Goal: Task Accomplishment & Management: Manage account settings

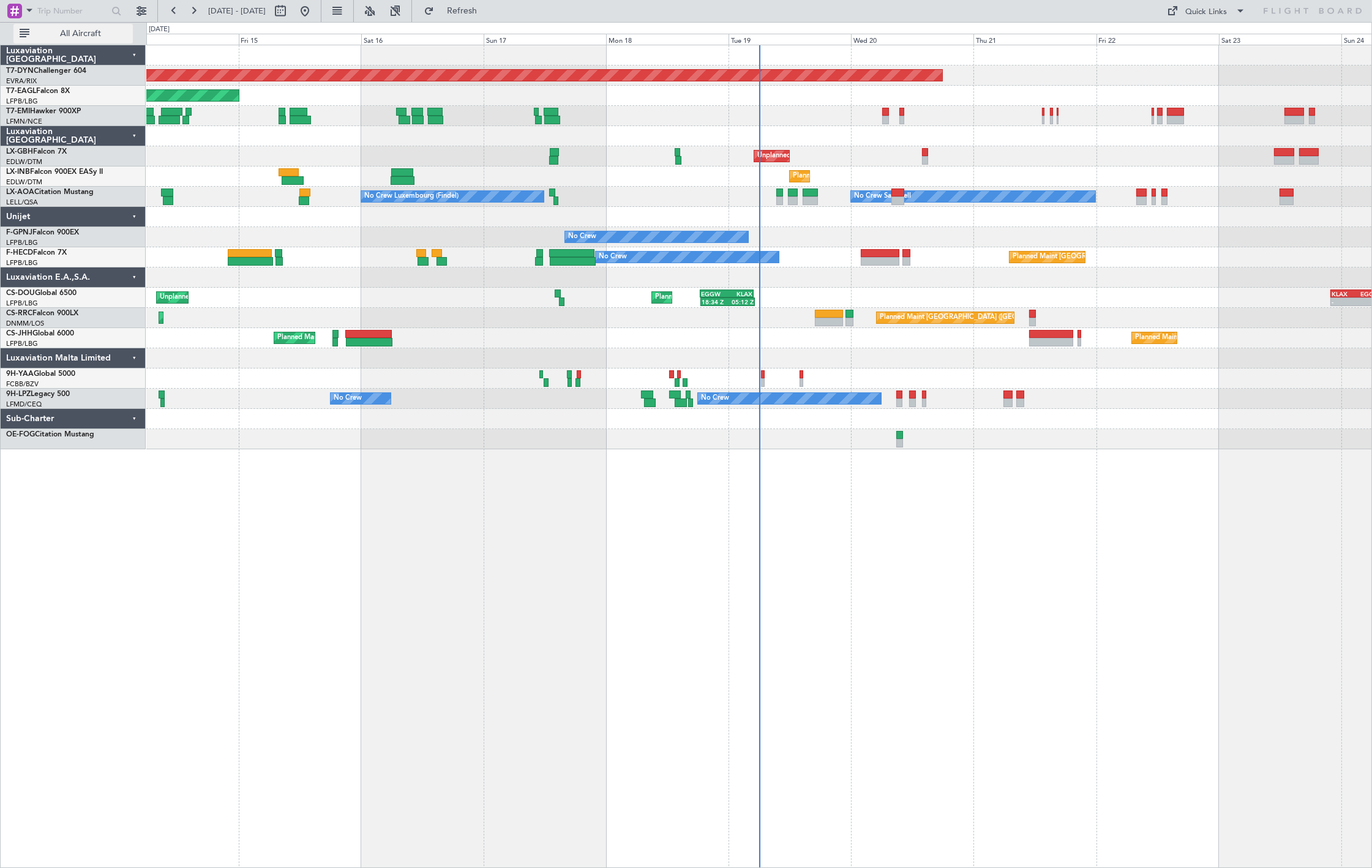
drag, startPoint x: 114, startPoint y: 28, endPoint x: 127, endPoint y: 29, distance: 13.0
click at [114, 28] on button "All Aircraft" at bounding box center [73, 34] width 120 height 20
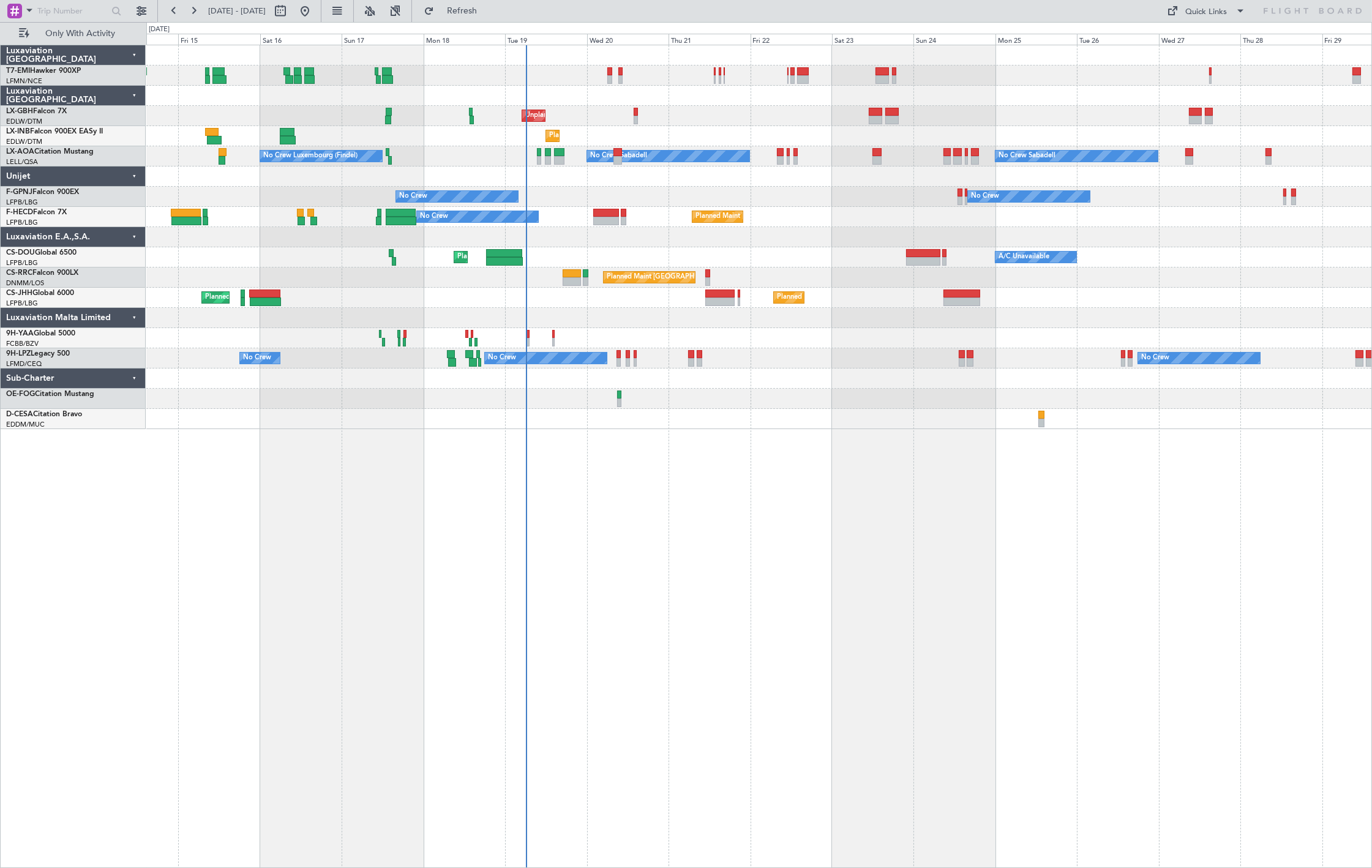
click at [560, 270] on div "Planned Maint Chester Unplanned Maint Paris (Le Bourget) Planned Maint Nice (Cô…" at bounding box center [758, 237] width 1225 height 384
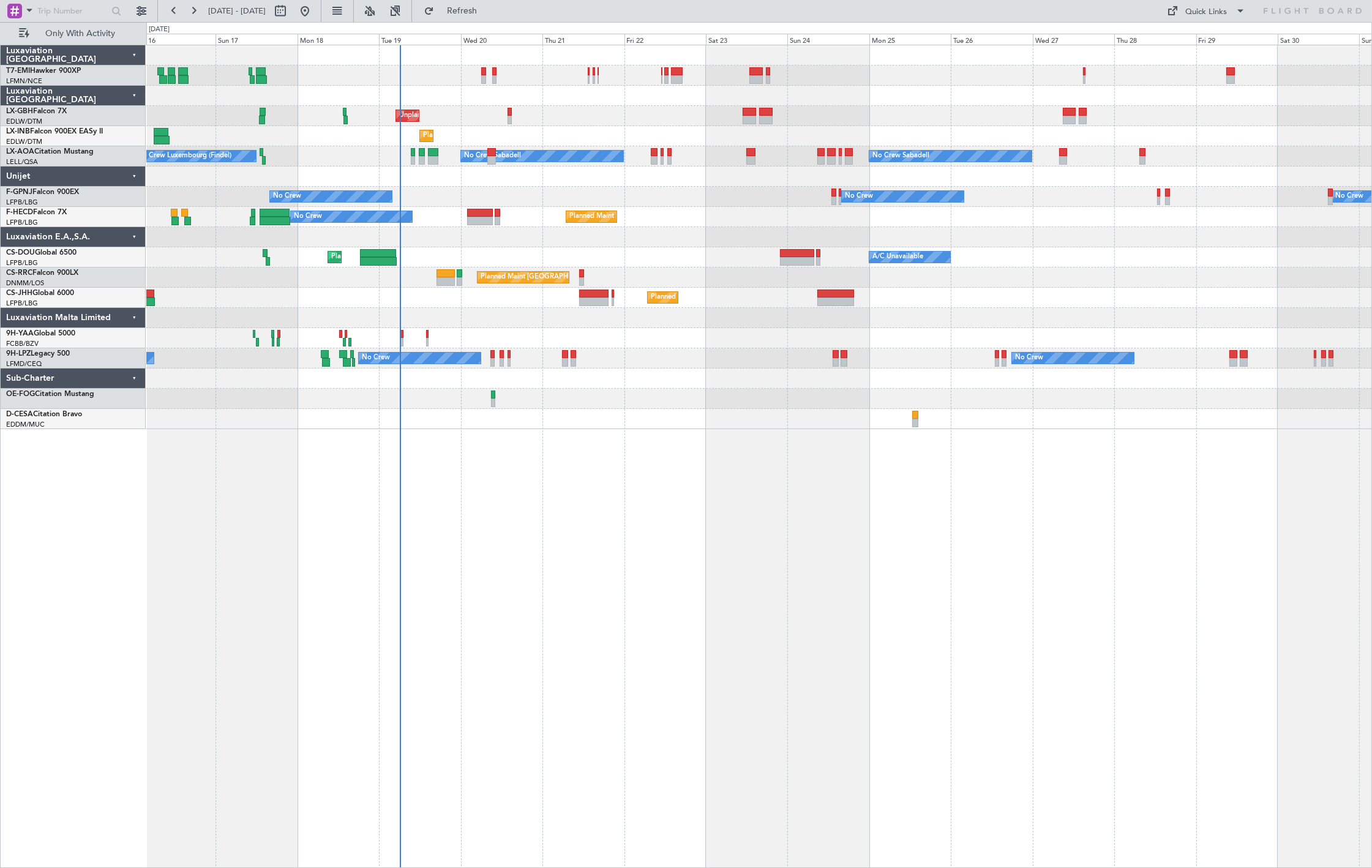
click at [361, 150] on div "Planned Maint Chester Unplanned Maint Paris (Le Bourget) Planned Maint Nice (Cô…" at bounding box center [758, 237] width 1225 height 384
click at [403, 338] on div at bounding box center [758, 338] width 1225 height 20
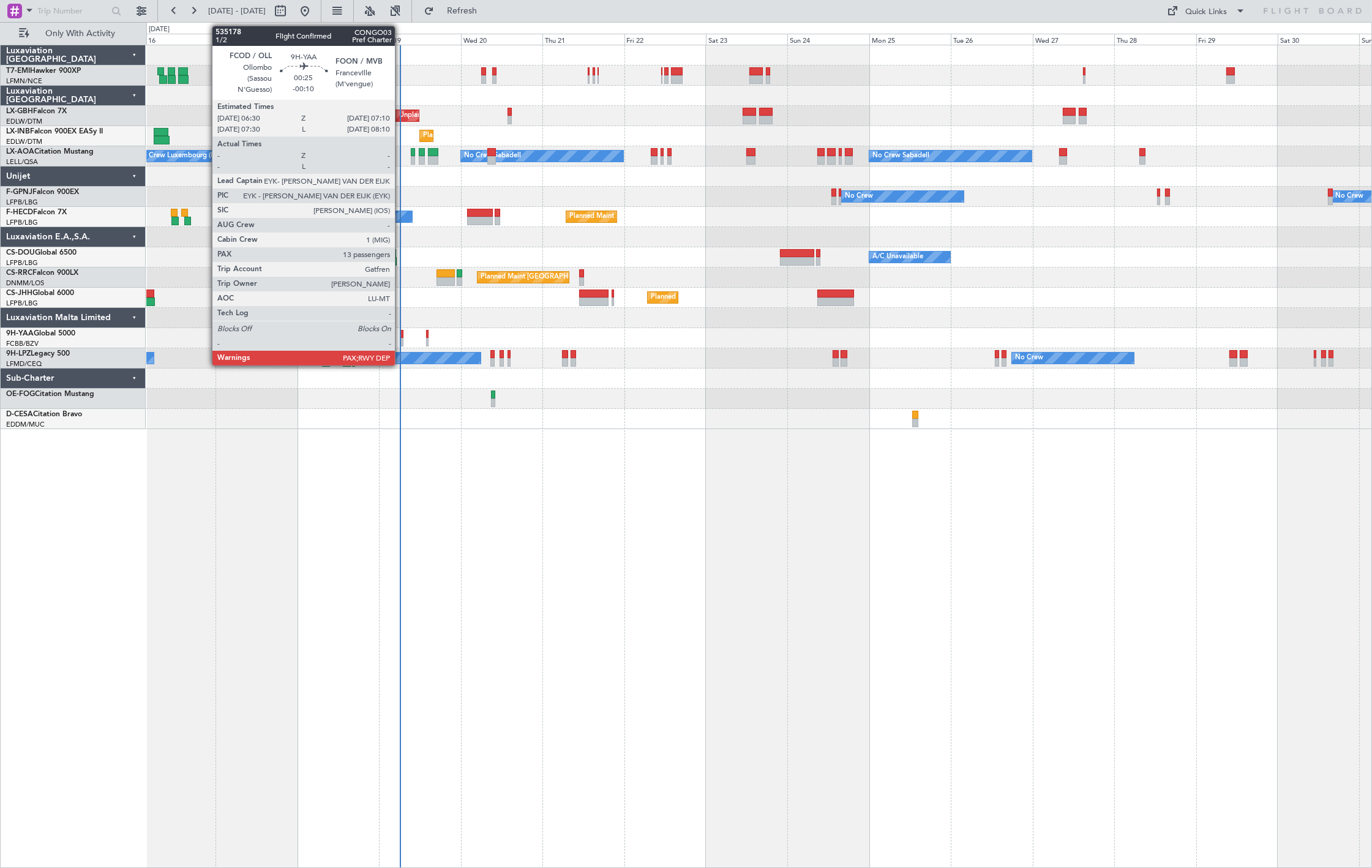
click at [401, 339] on div at bounding box center [401, 342] width 2 height 9
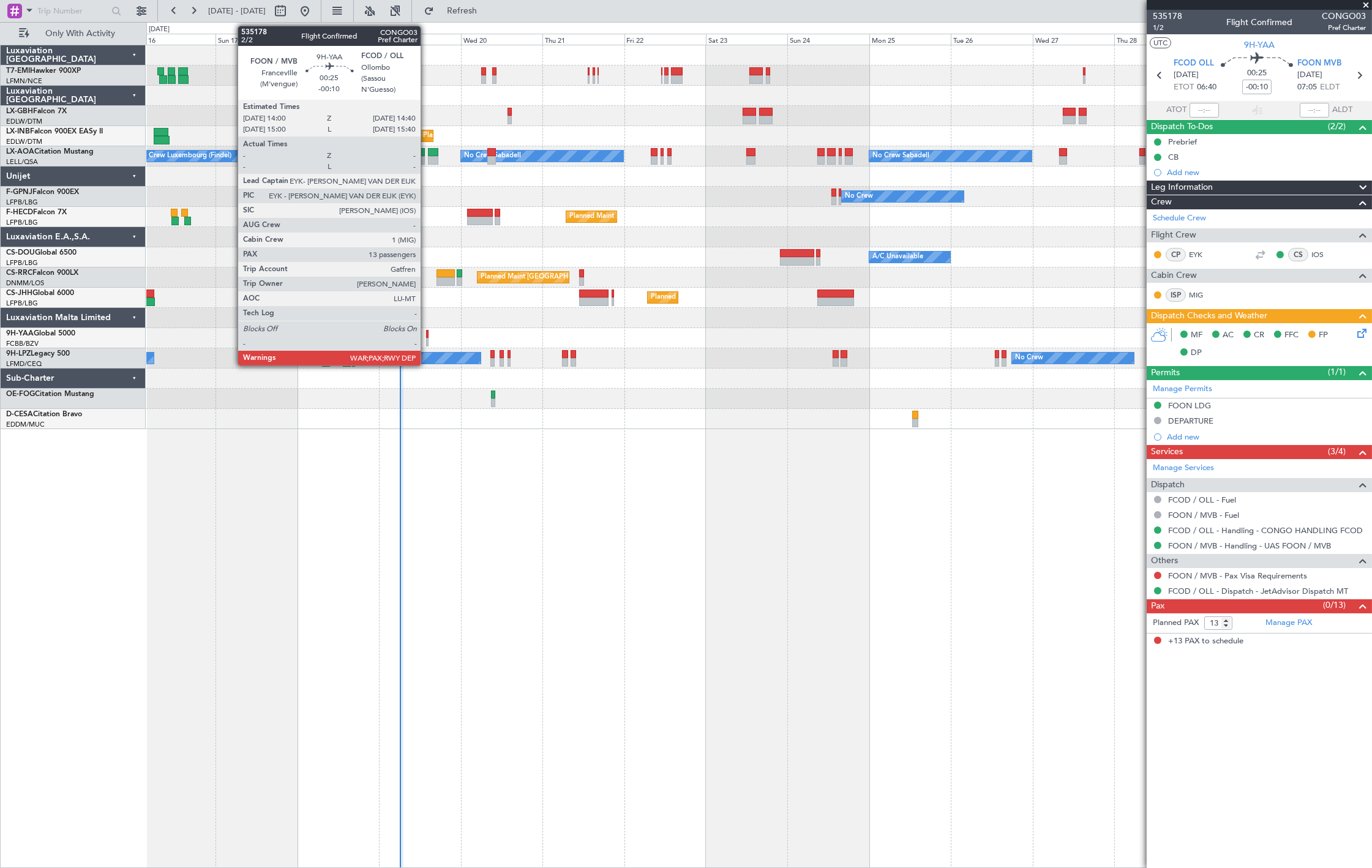
click at [427, 343] on div at bounding box center [427, 342] width 2 height 9
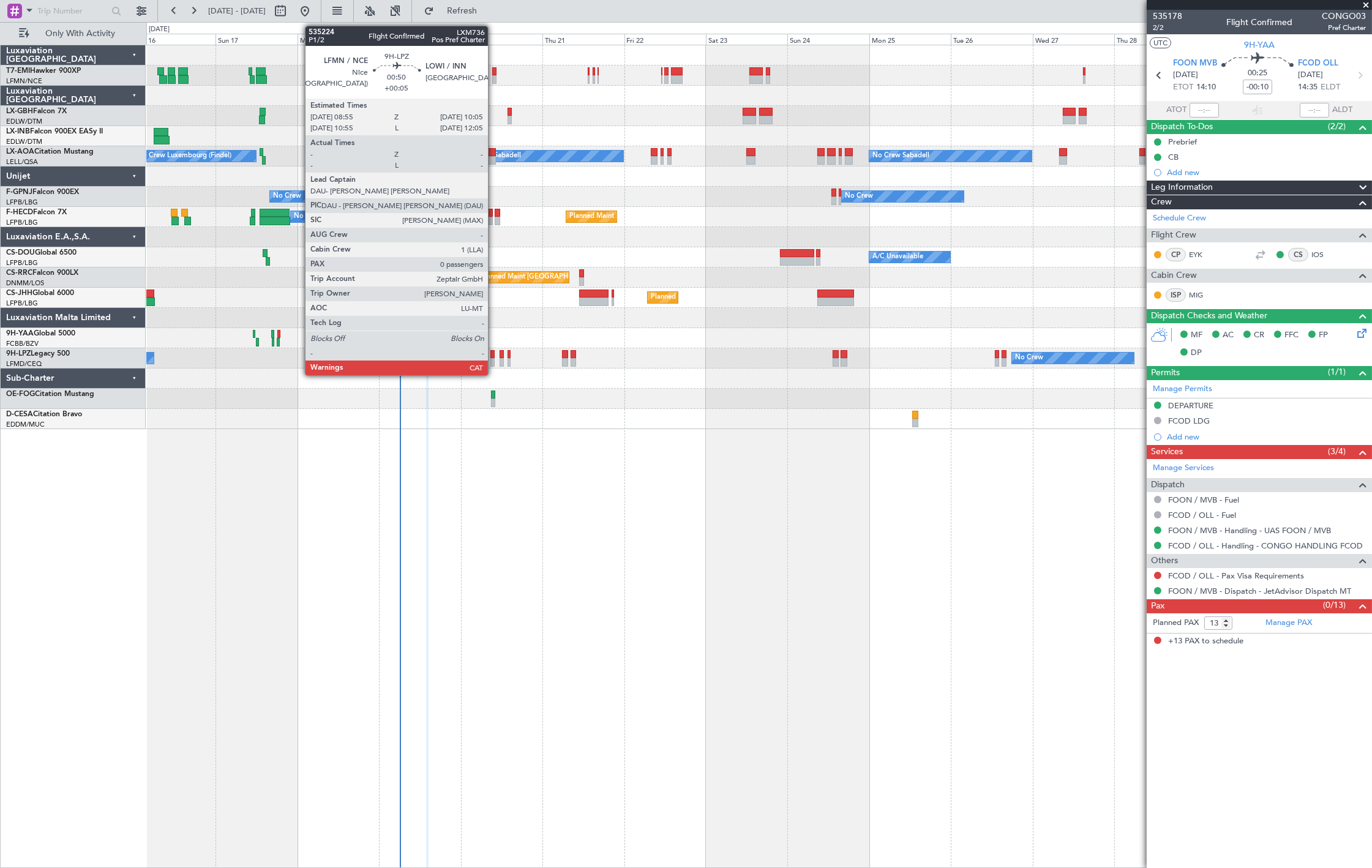
click at [493, 360] on div at bounding box center [492, 362] width 4 height 9
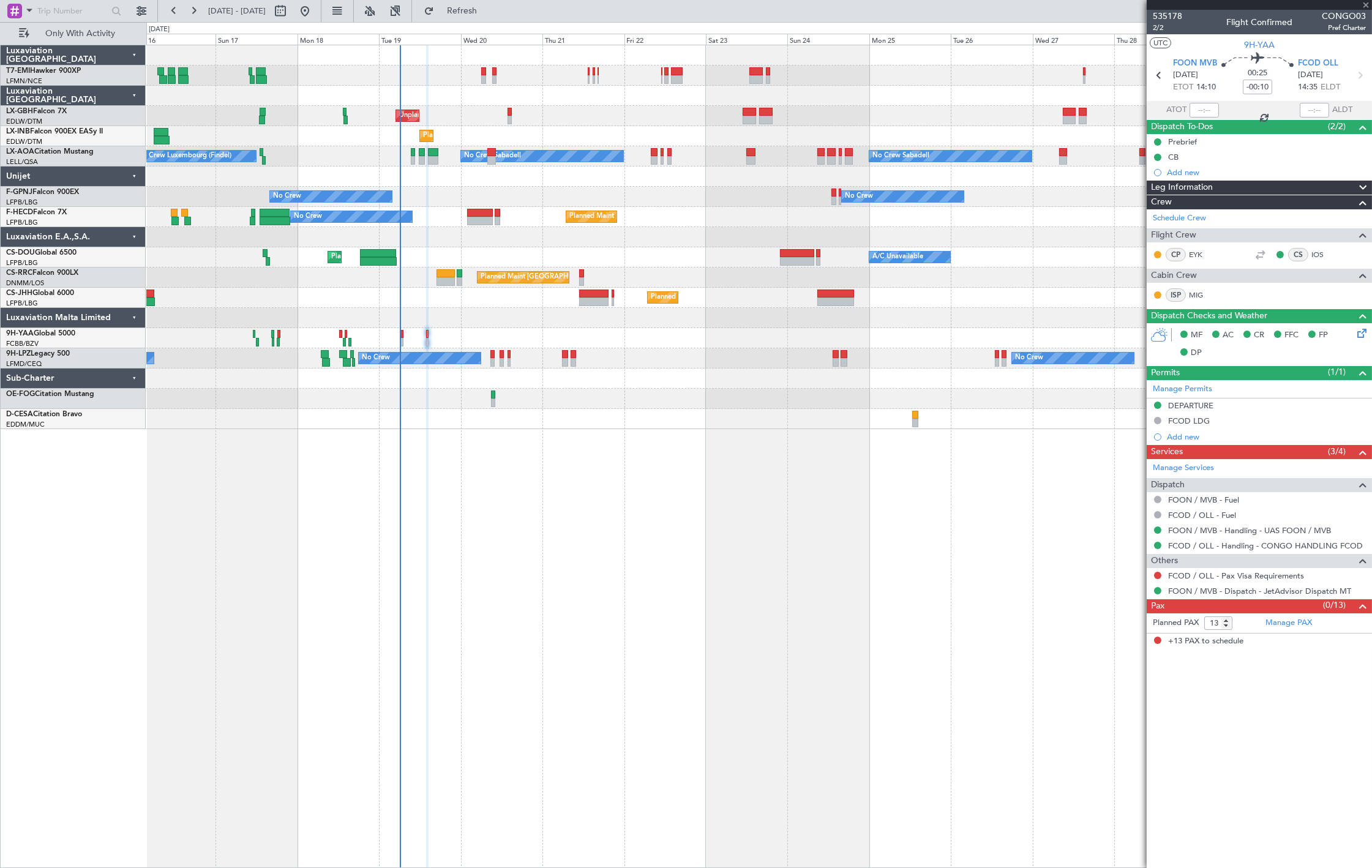
type input "+00:05"
type input "0"
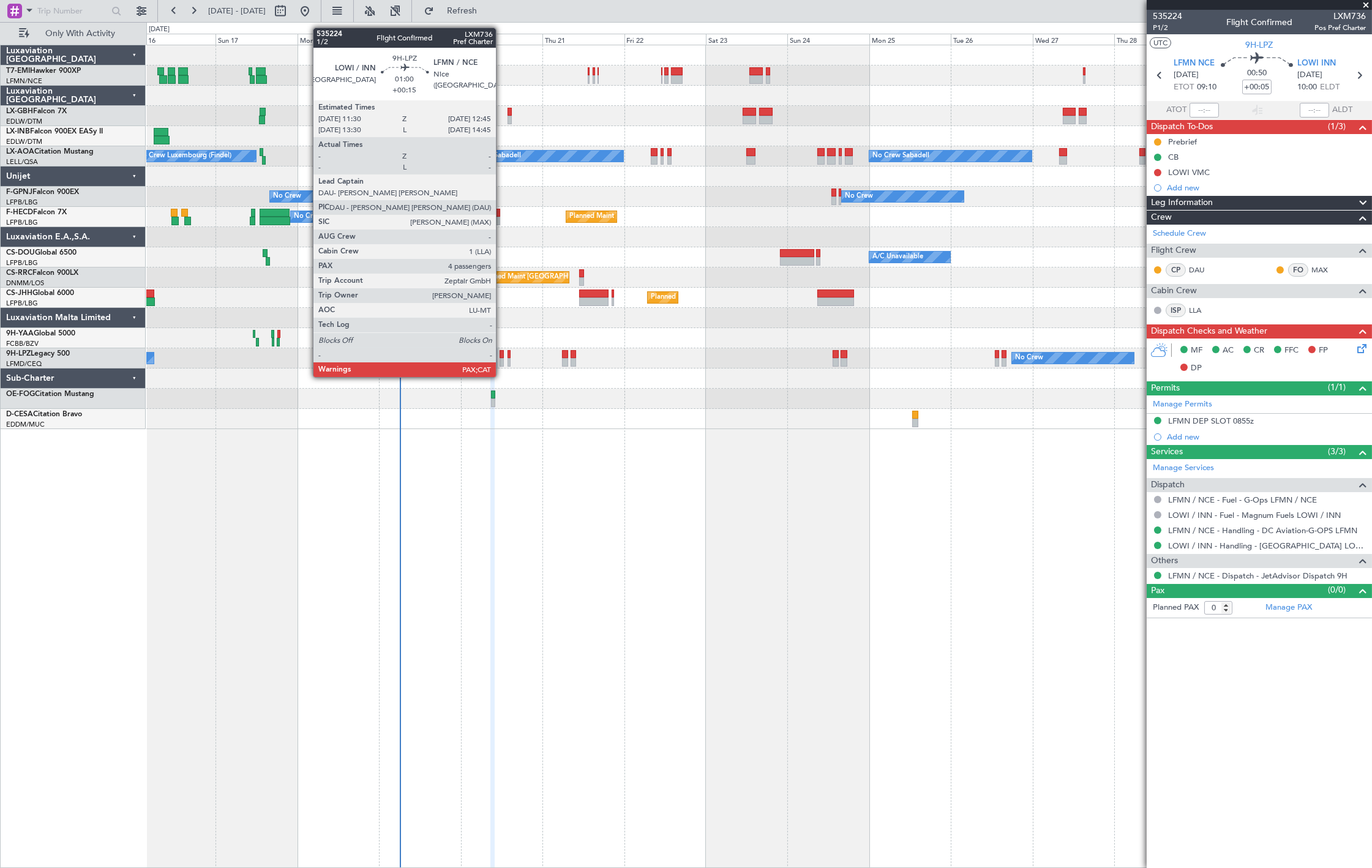
click at [503, 365] on div at bounding box center [501, 362] width 4 height 9
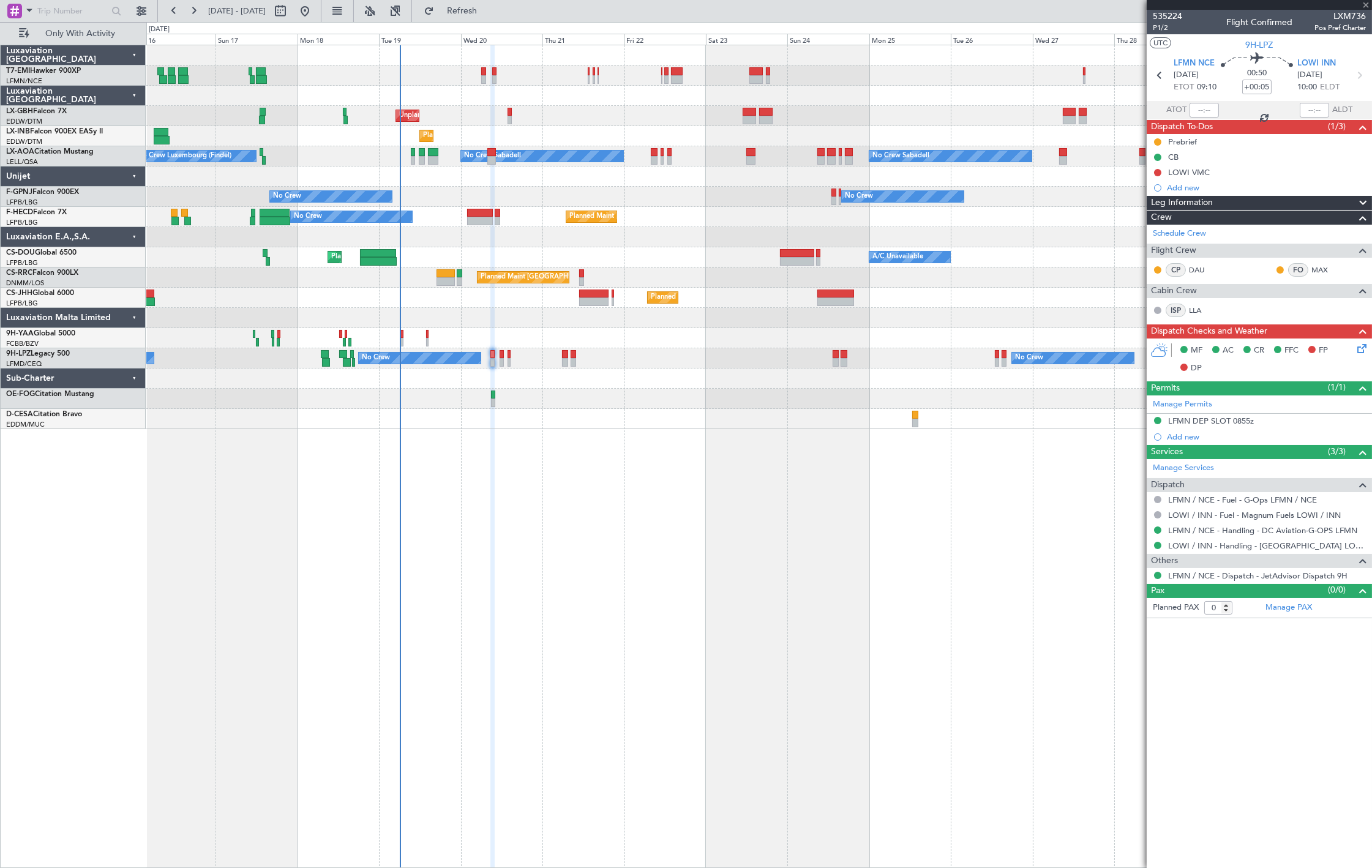
type input "+00:15"
type input "4"
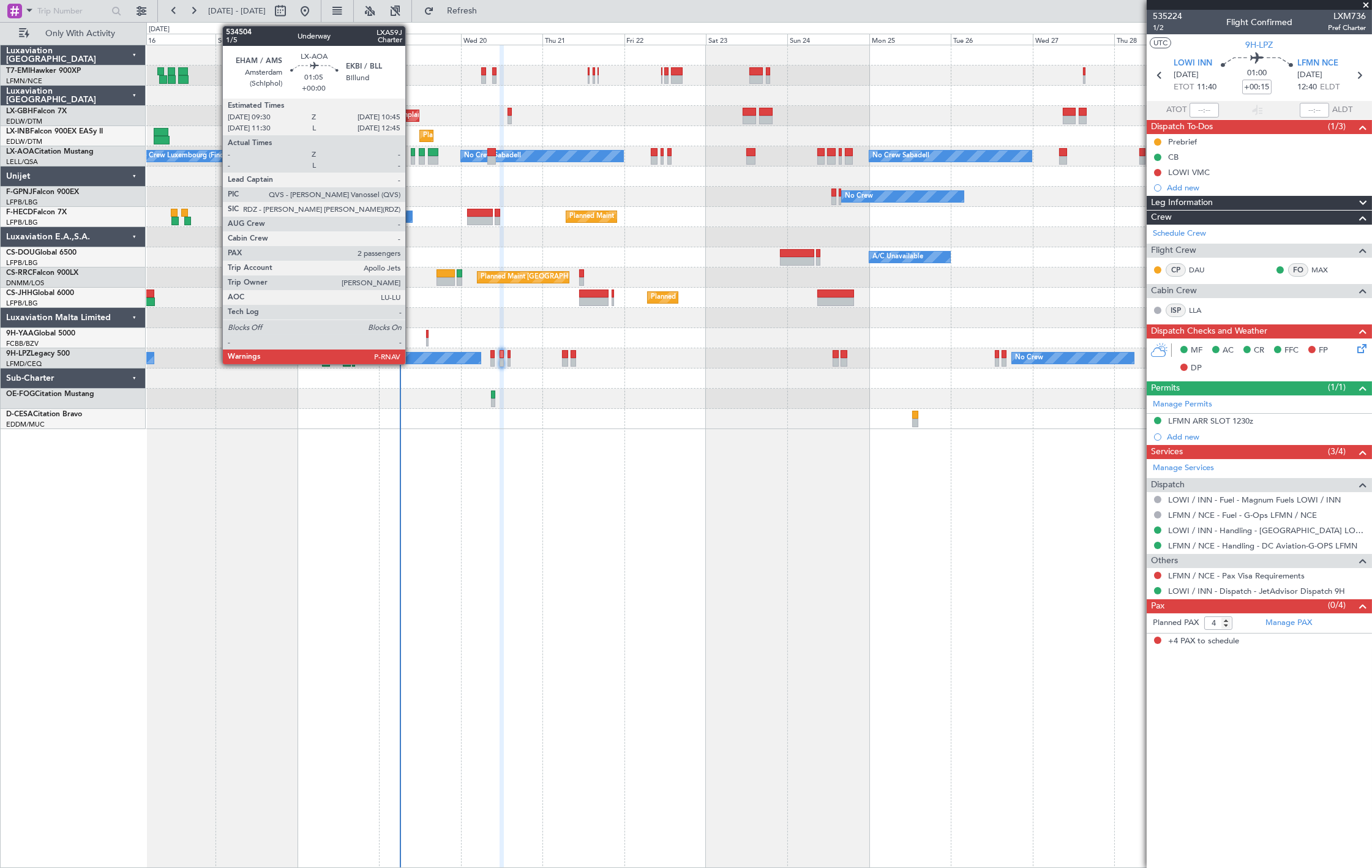
click at [411, 160] on div at bounding box center [413, 160] width 4 height 9
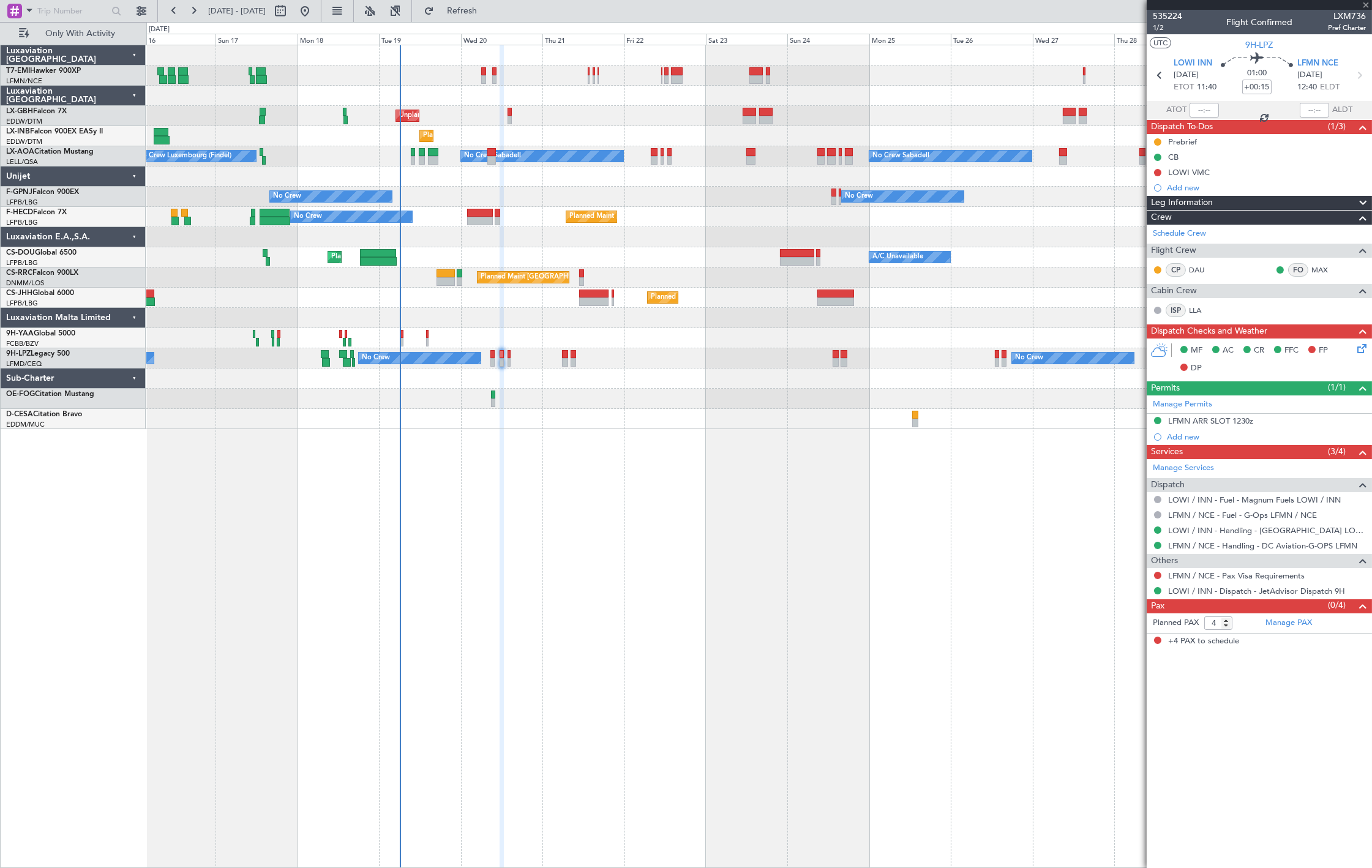
type input "2"
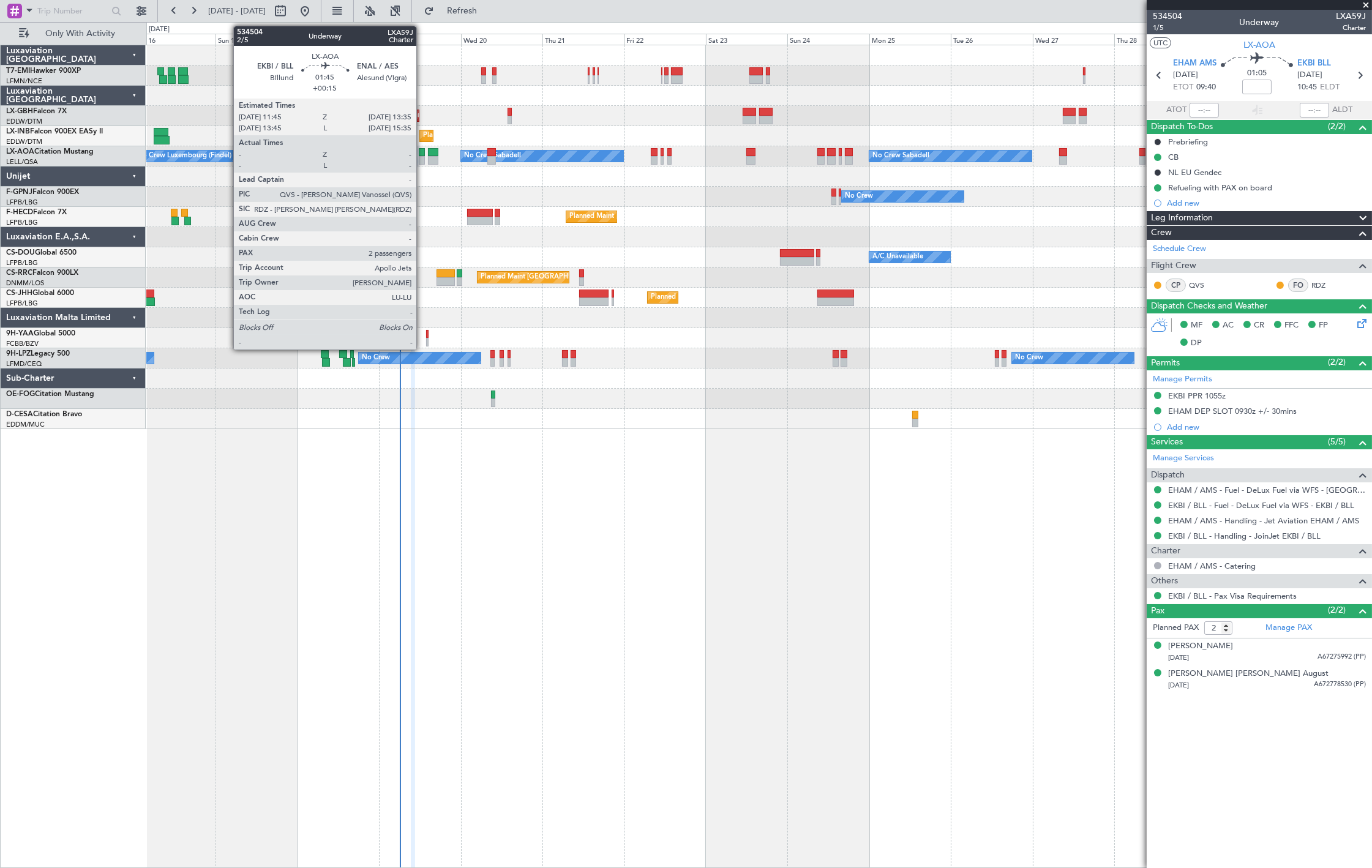
click at [422, 159] on div at bounding box center [422, 160] width 7 height 9
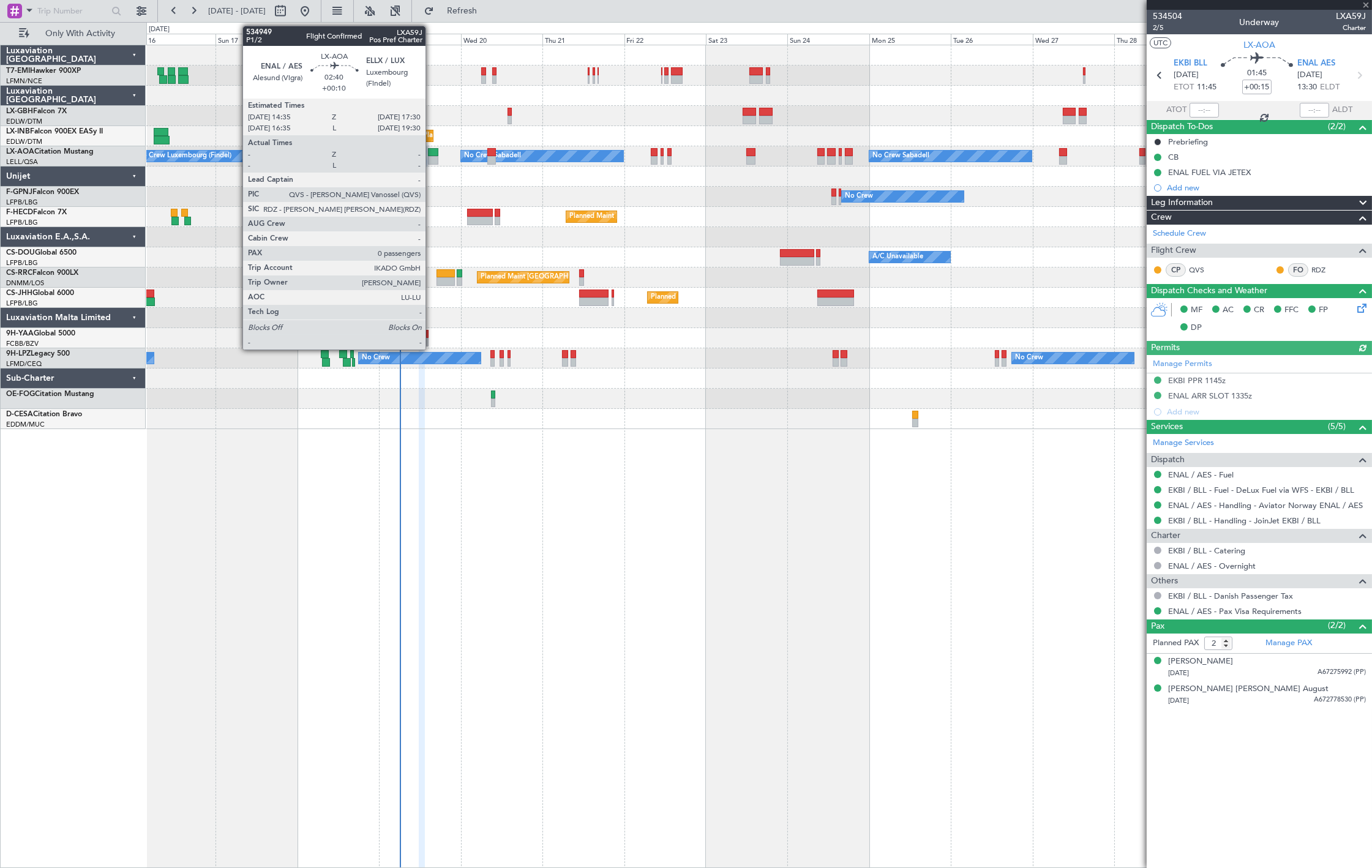
click at [432, 159] on div at bounding box center [433, 160] width 11 height 9
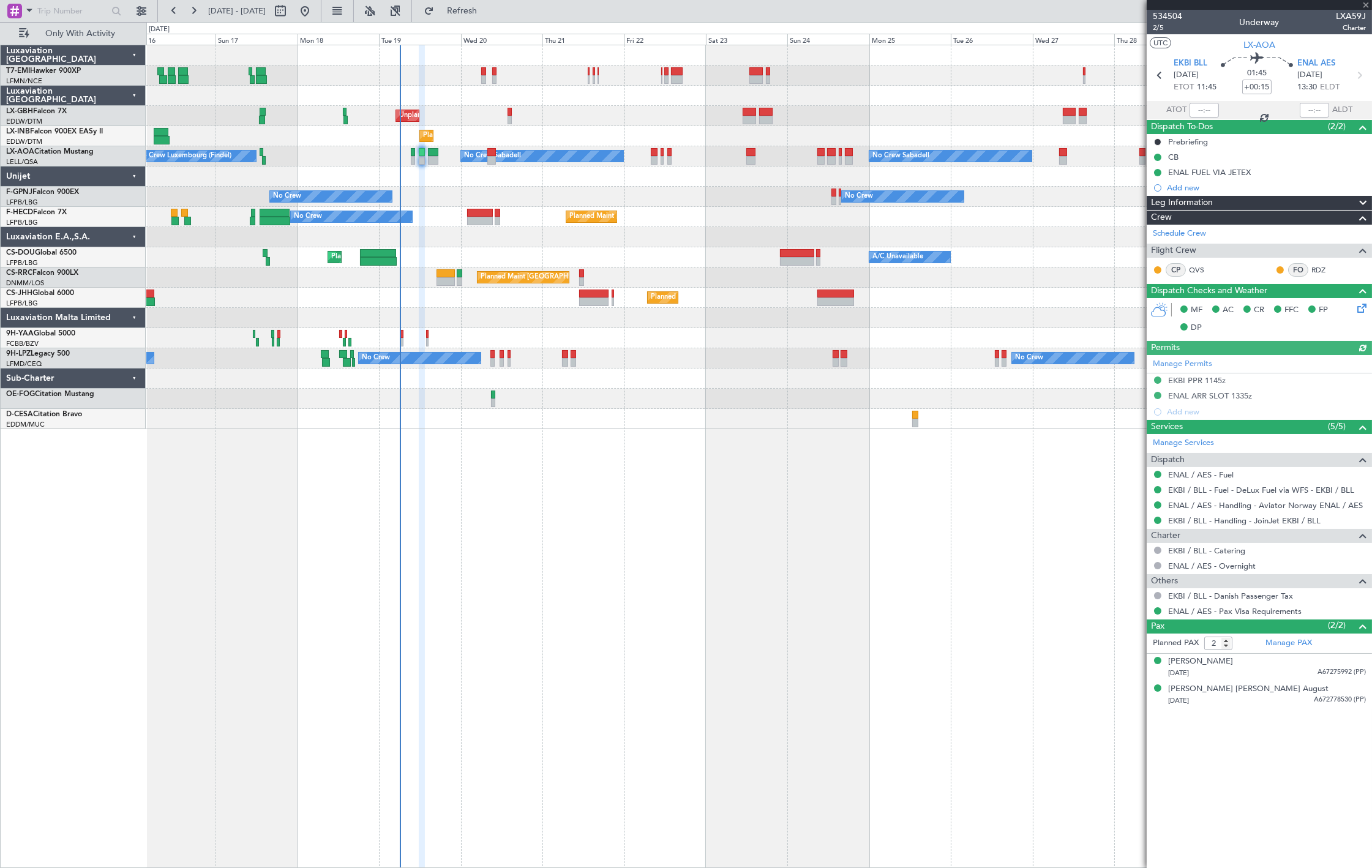
type input "+00:10"
type input "0"
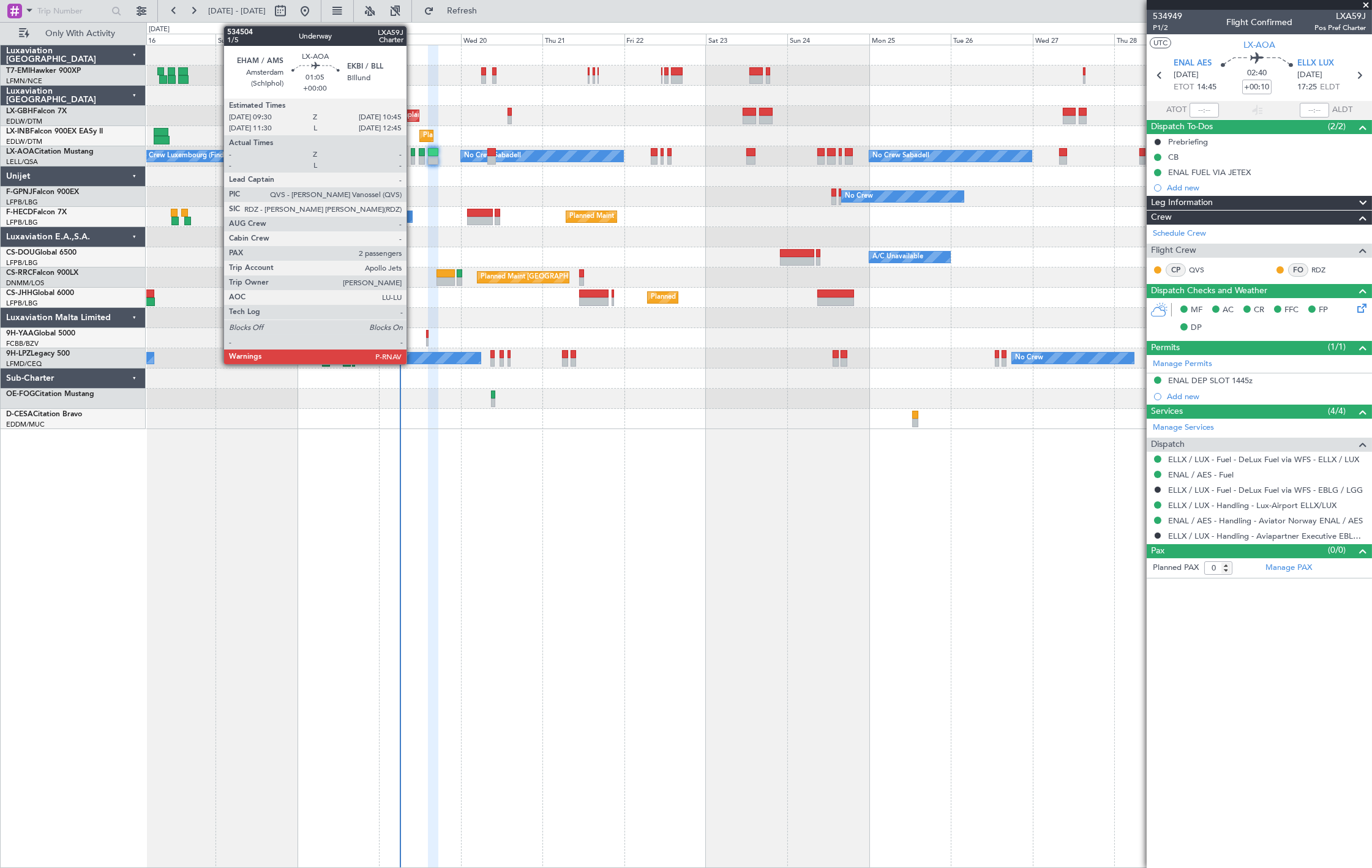
click at [412, 157] on div at bounding box center [413, 160] width 4 height 9
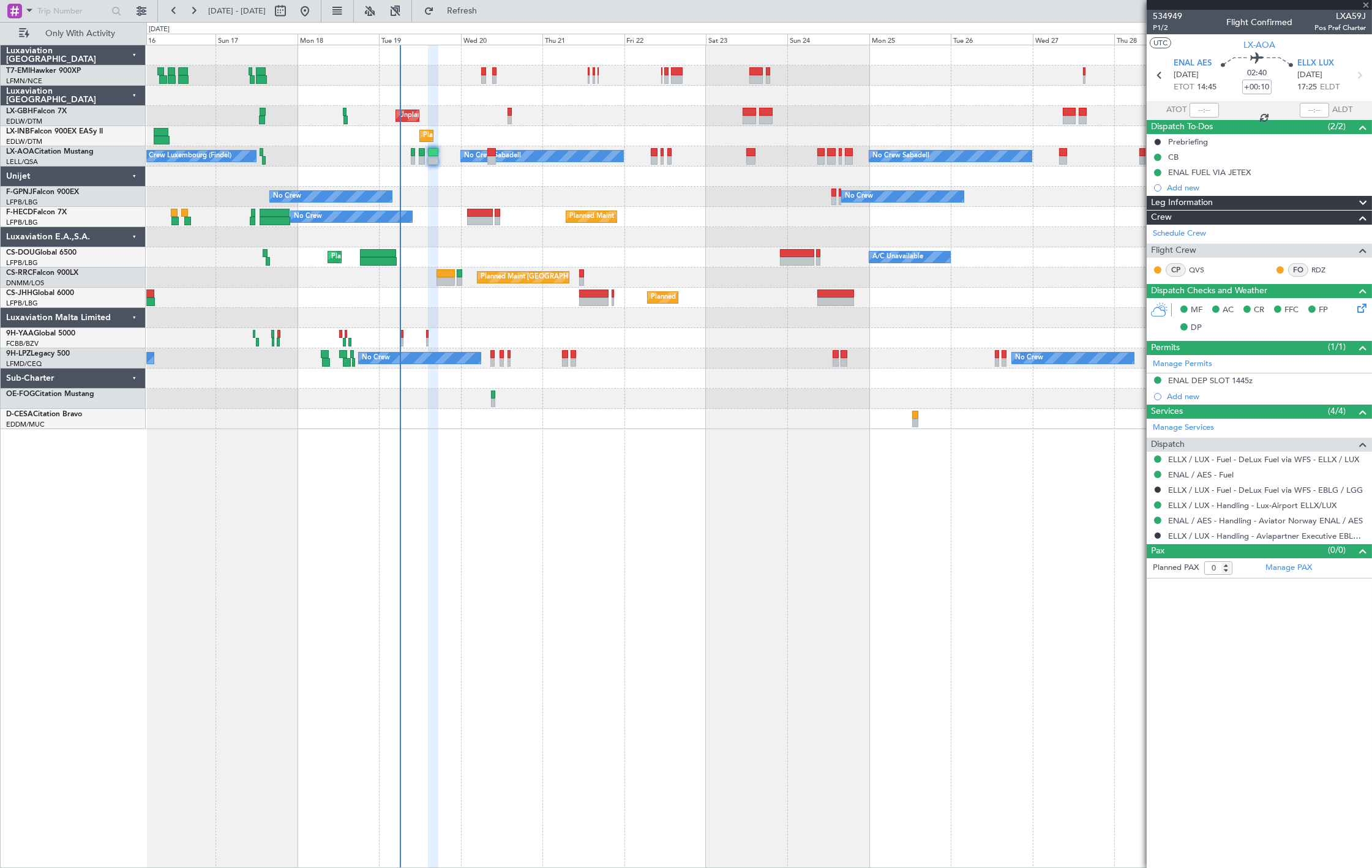
type input "2"
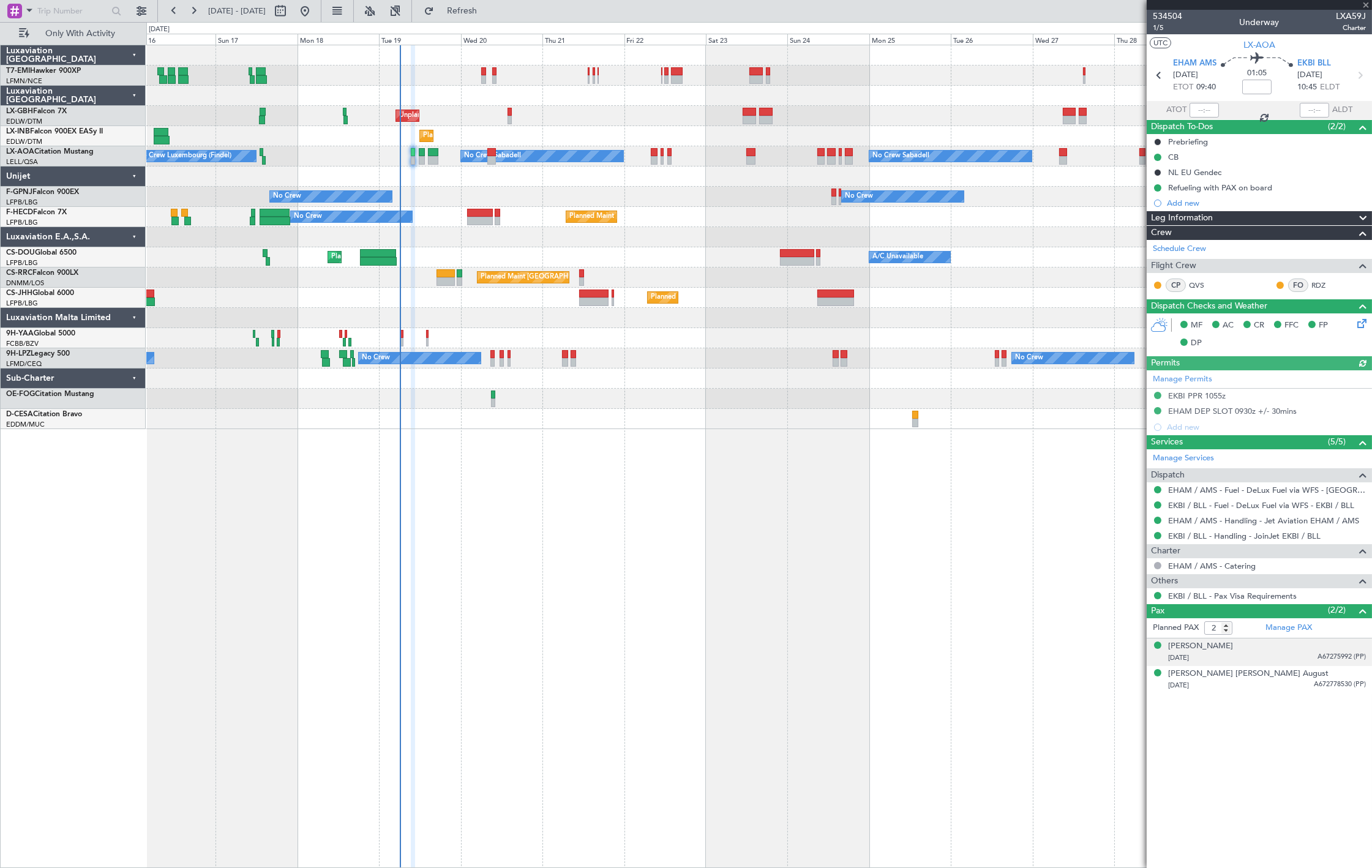
click at [1291, 652] on div "11/08/1940 A67275992 (PP)" at bounding box center [1267, 658] width 198 height 12
click at [1271, 709] on div "Katherine Ellen August 13/02/1948 A672778530 (PP)" at bounding box center [1267, 710] width 198 height 24
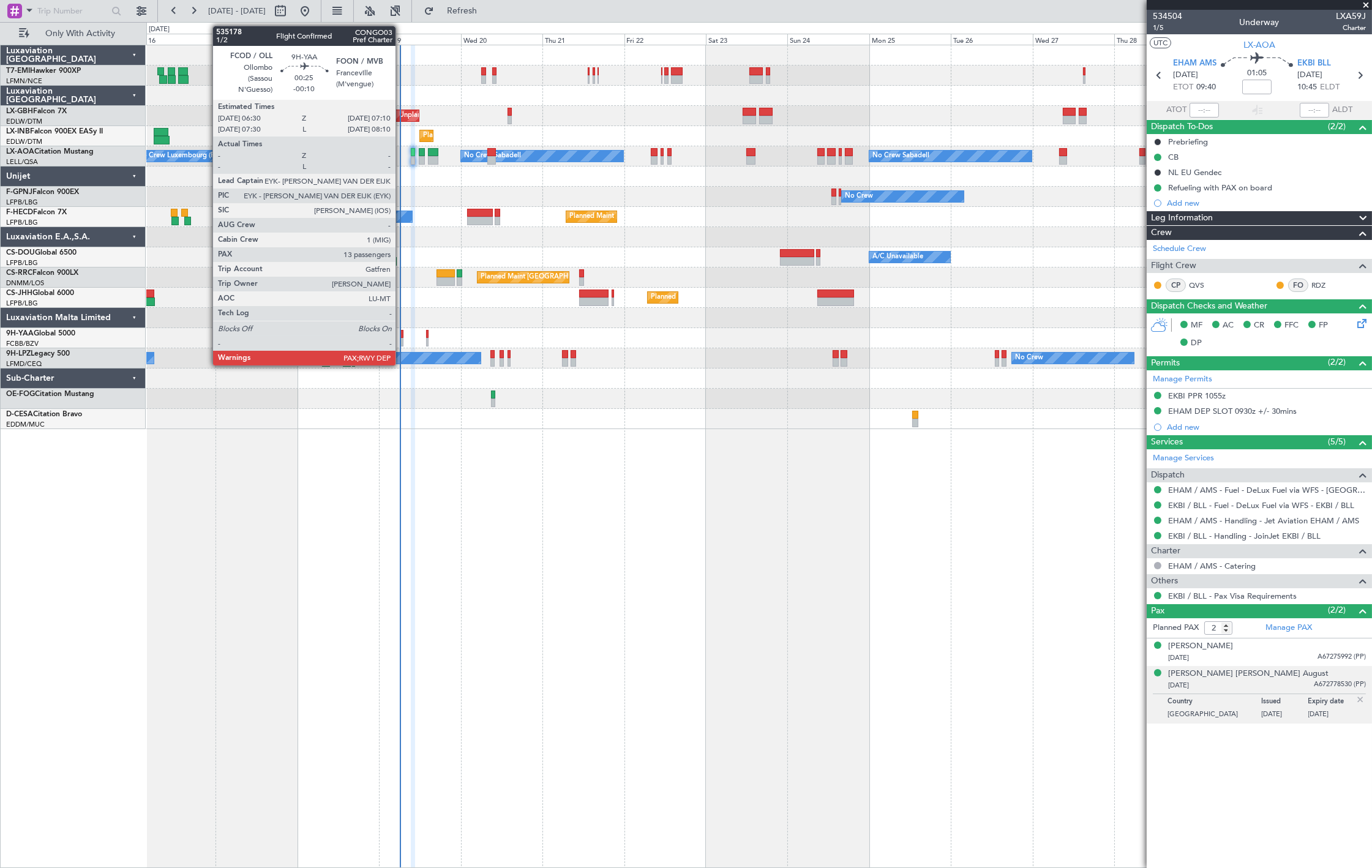
click at [401, 342] on div at bounding box center [401, 342] width 2 height 9
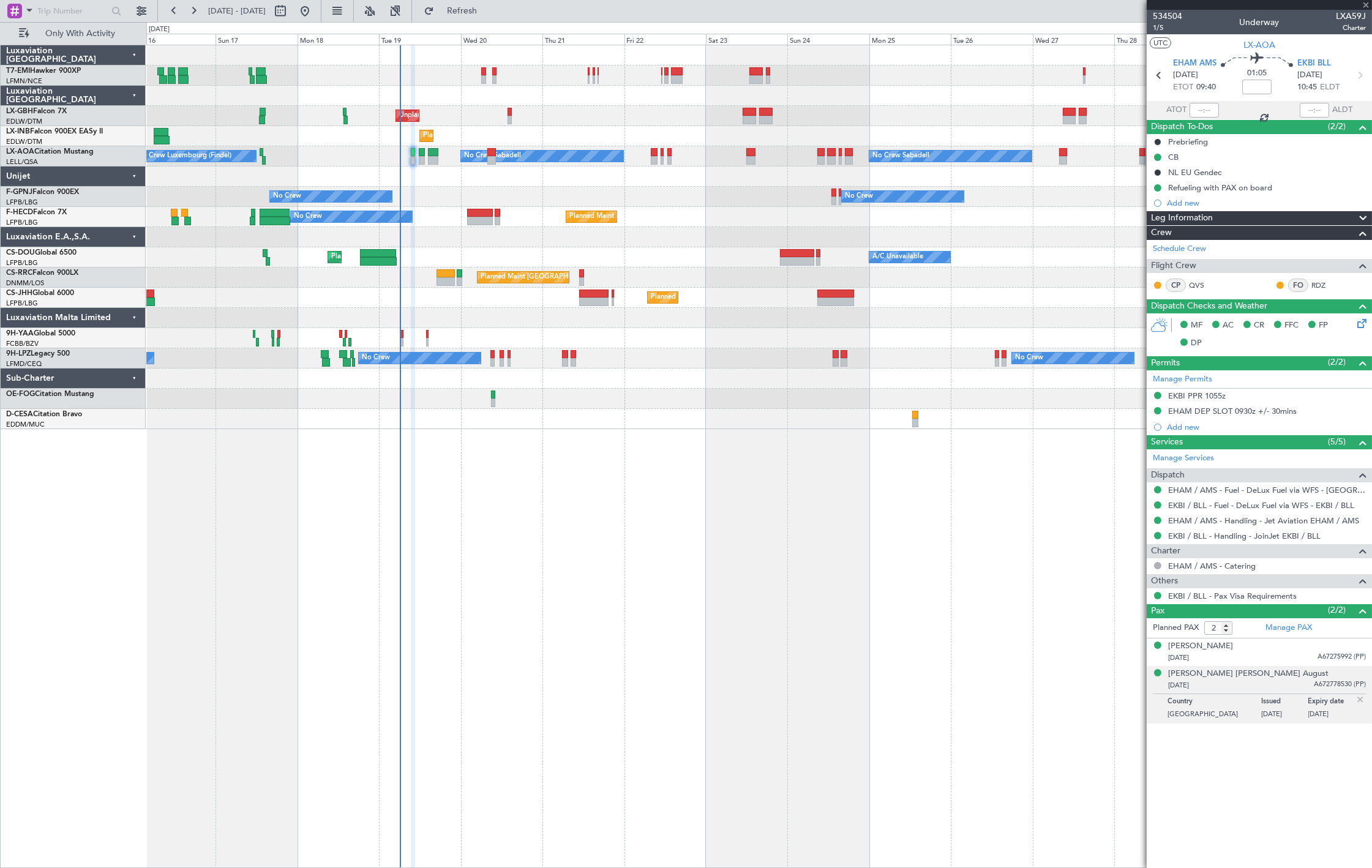
type input "-00:10"
type input "13"
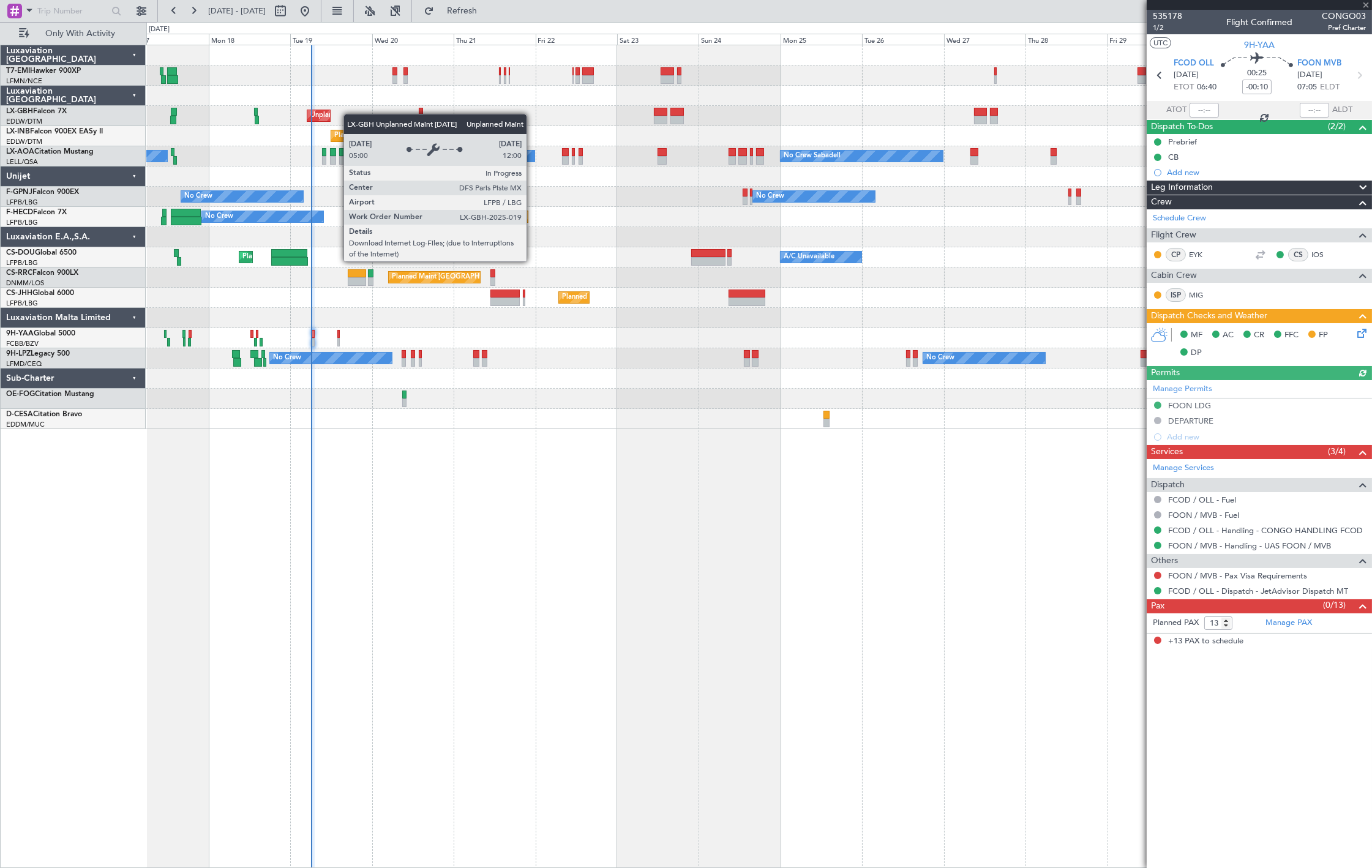
click at [323, 115] on div "Planned Maint Chester Unplanned Maint Paris (Le Bourget) Planned Maint Nice (Cô…" at bounding box center [758, 237] width 1225 height 384
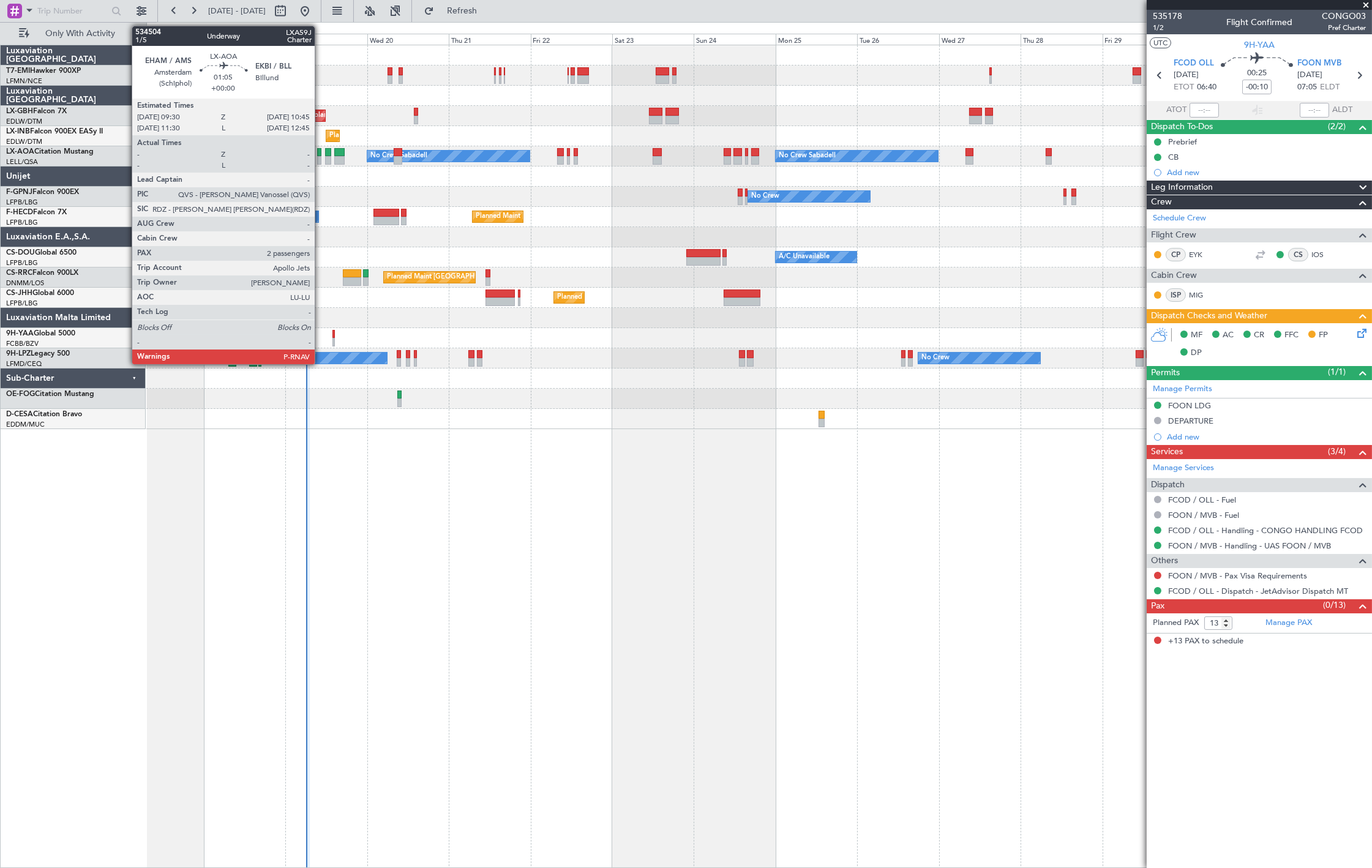
click at [320, 154] on div at bounding box center [319, 152] width 4 height 9
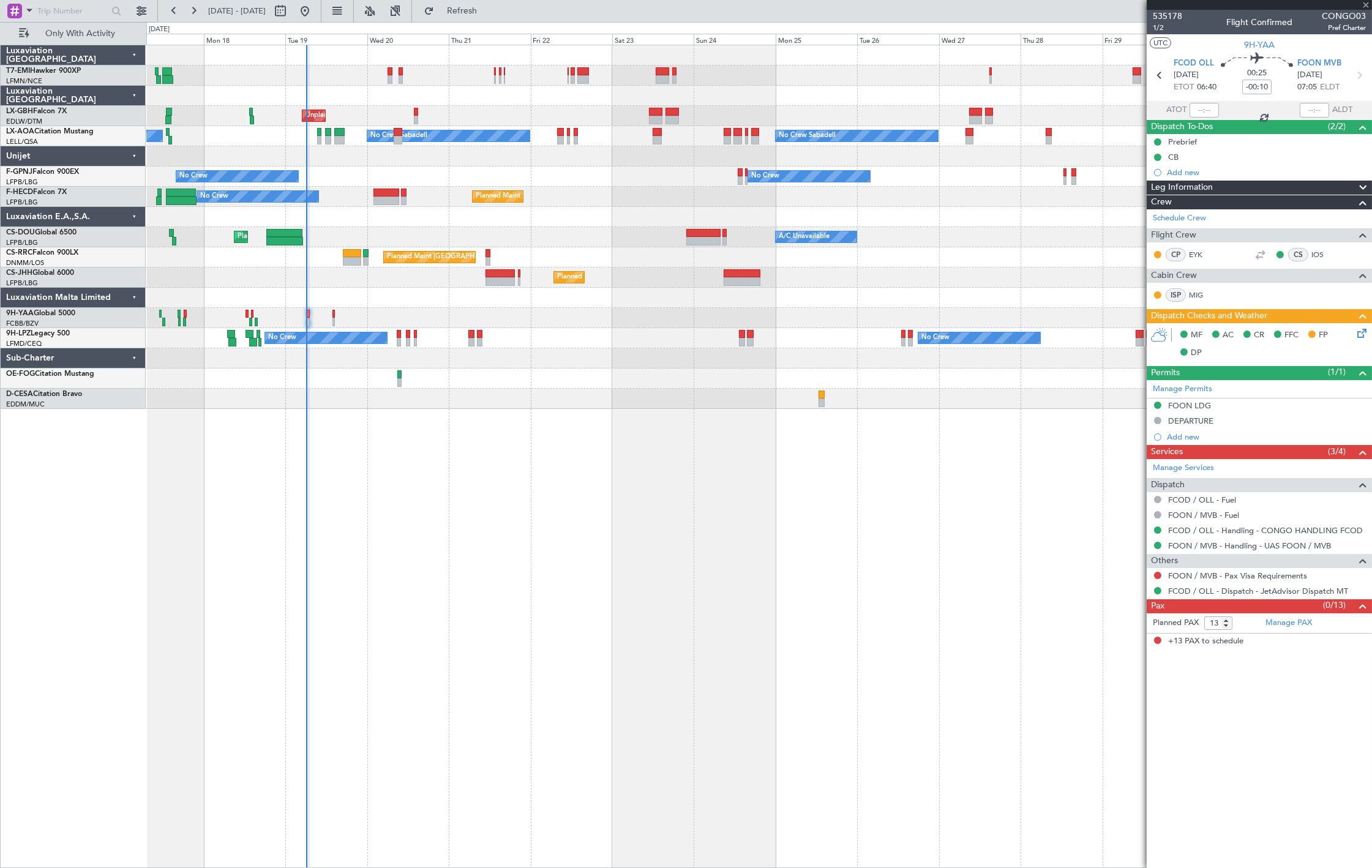
type input "2"
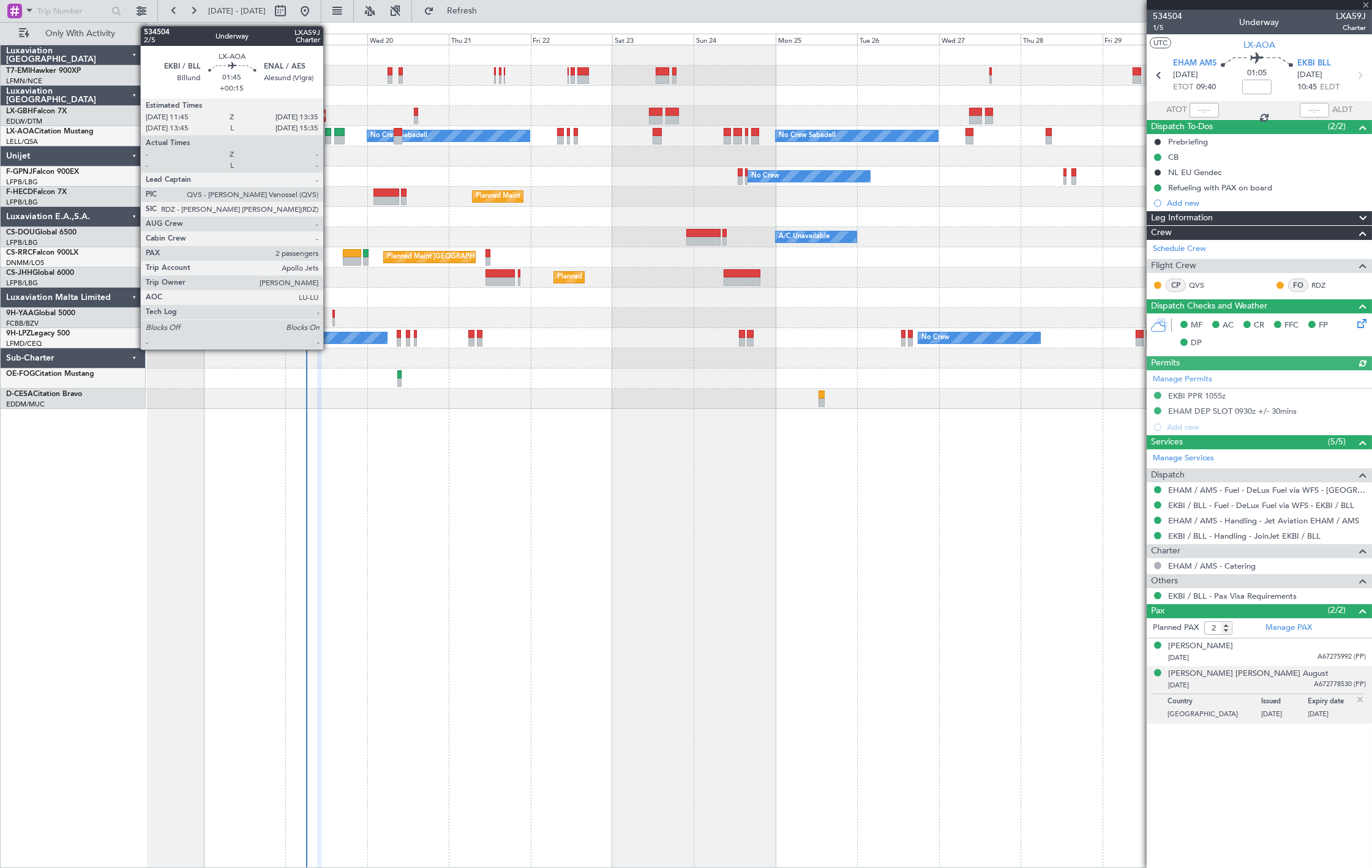
click at [329, 133] on div at bounding box center [328, 131] width 7 height 9
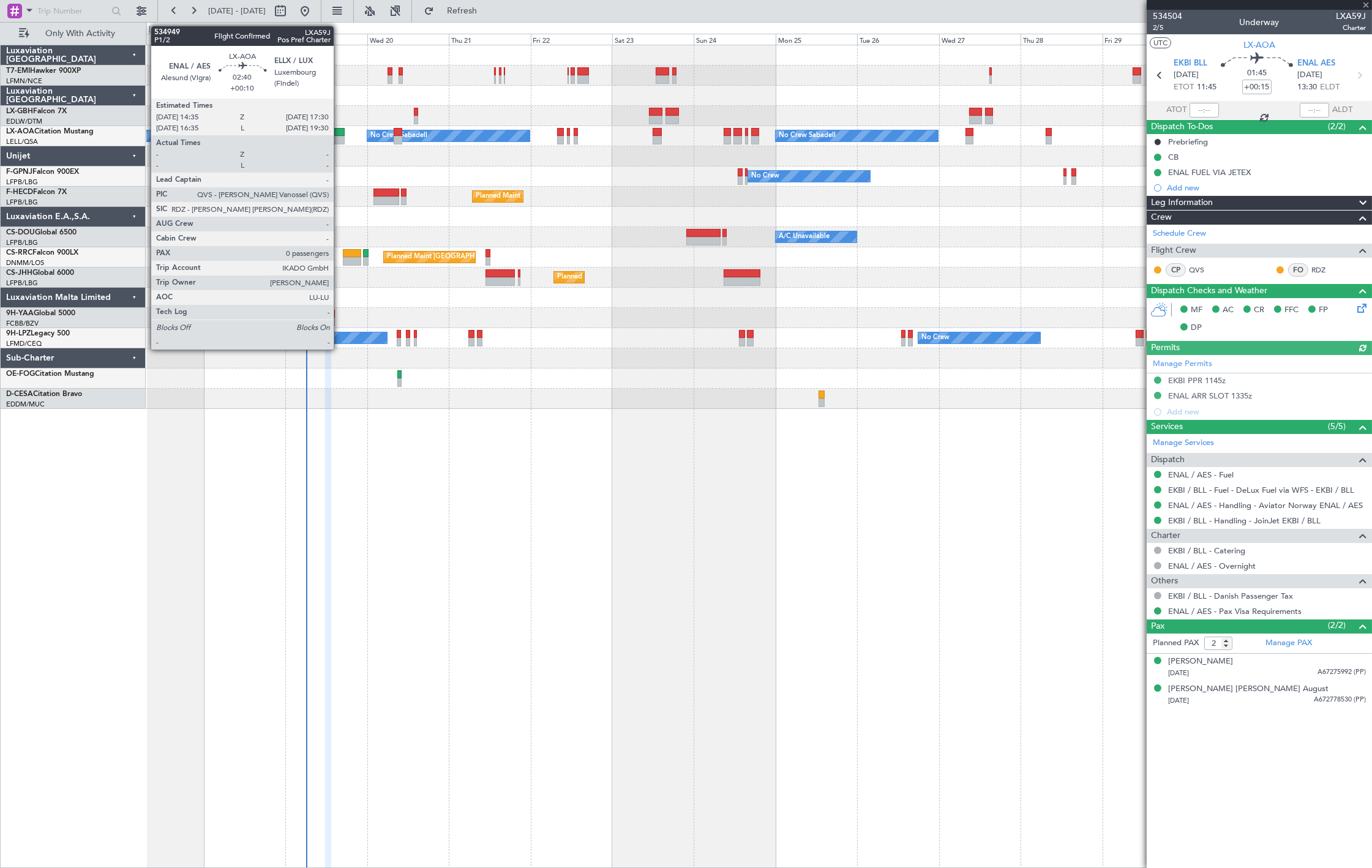
click at [340, 139] on div at bounding box center [339, 140] width 11 height 9
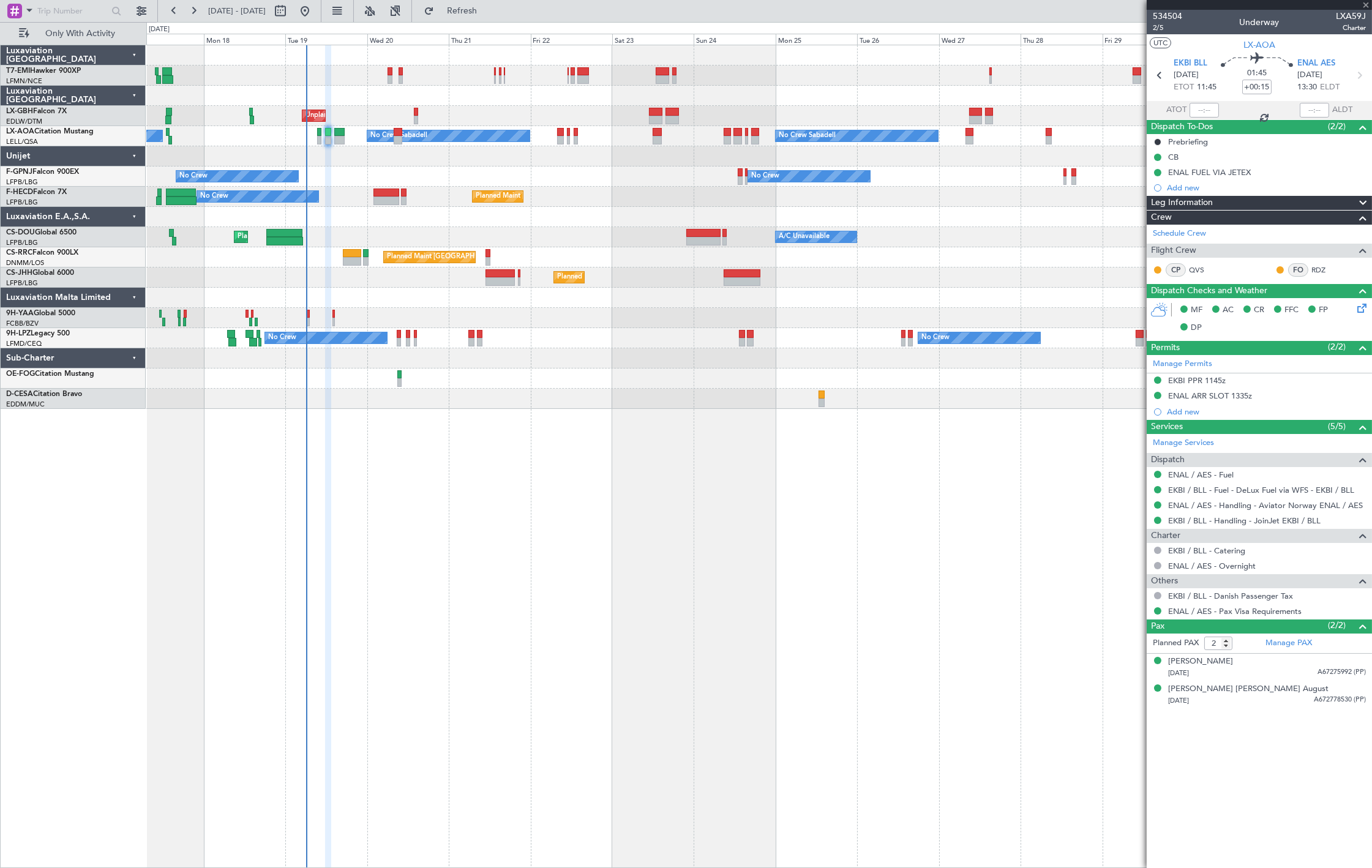
type input "+00:10"
type input "0"
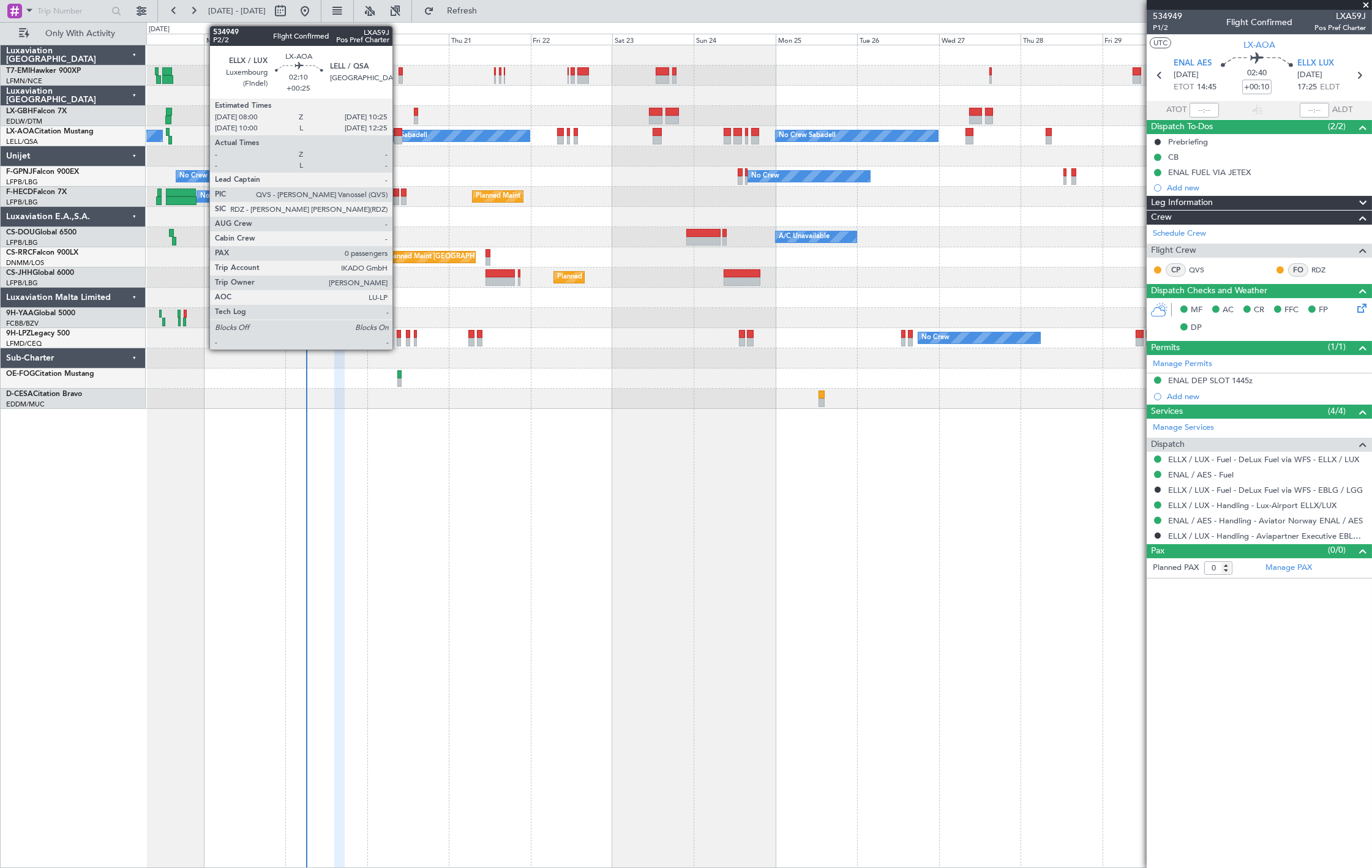
click at [398, 130] on div at bounding box center [397, 131] width 9 height 9
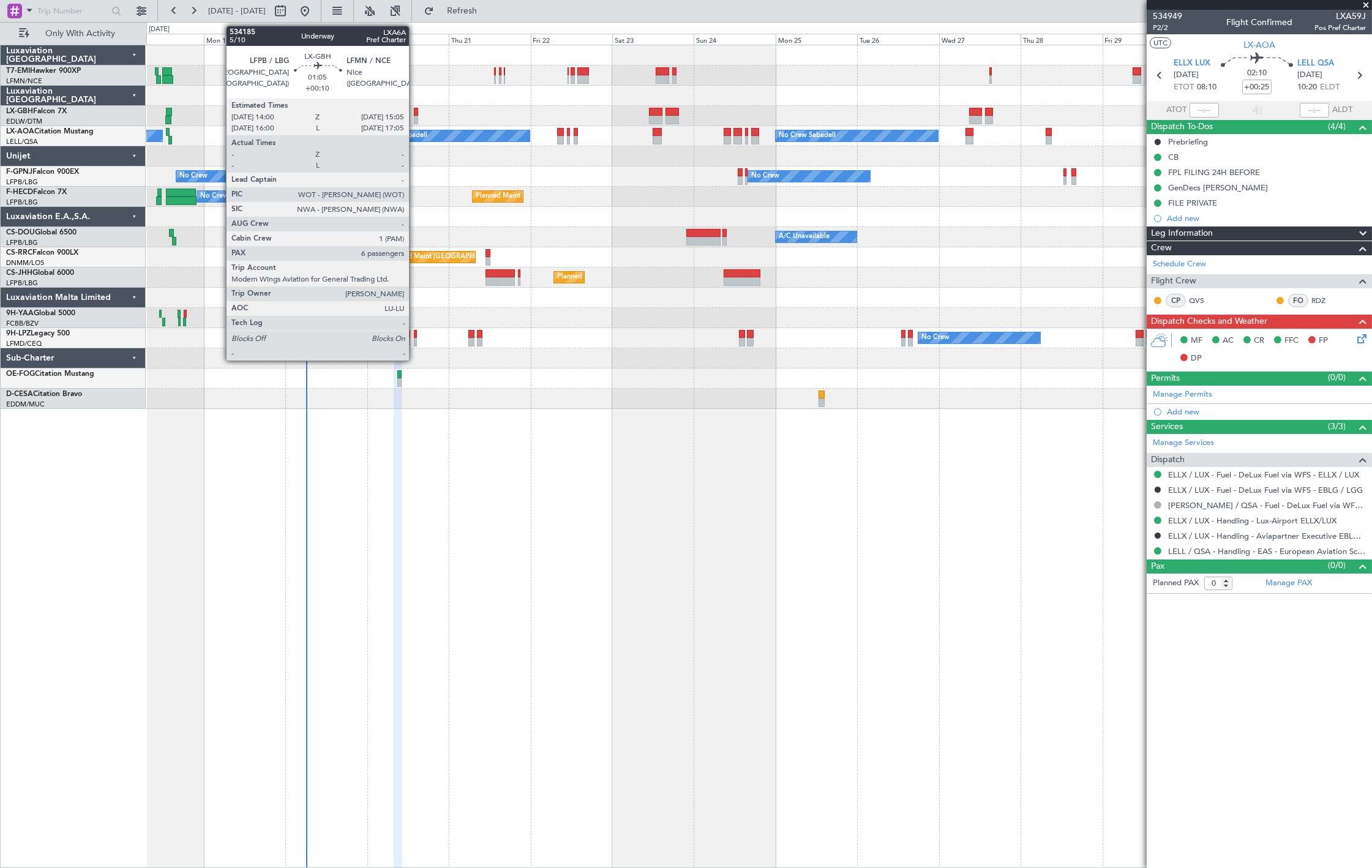
click at [416, 117] on div at bounding box center [416, 120] width 4 height 9
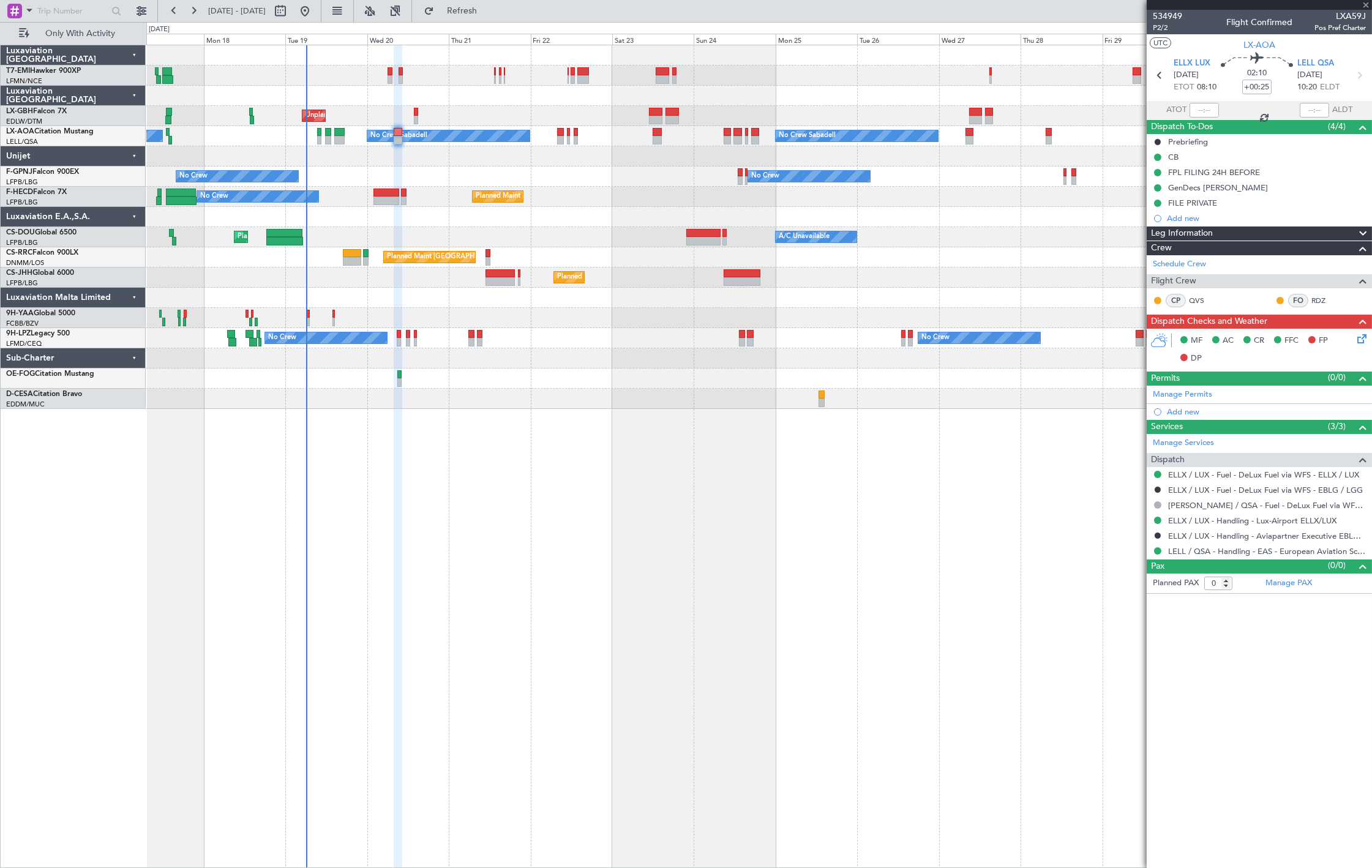
type input "+00:10"
type input "6"
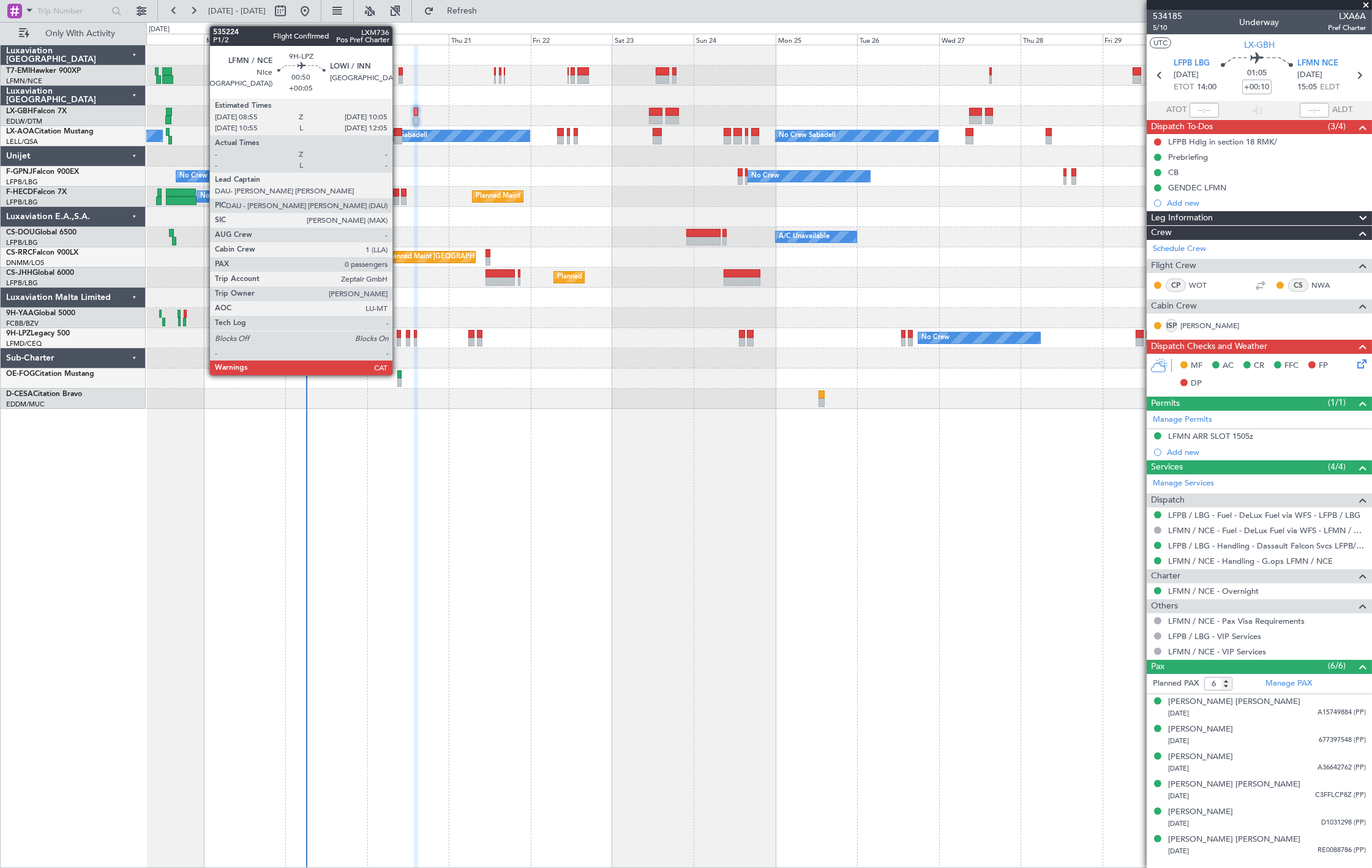
click at [398, 339] on div at bounding box center [398, 342] width 4 height 9
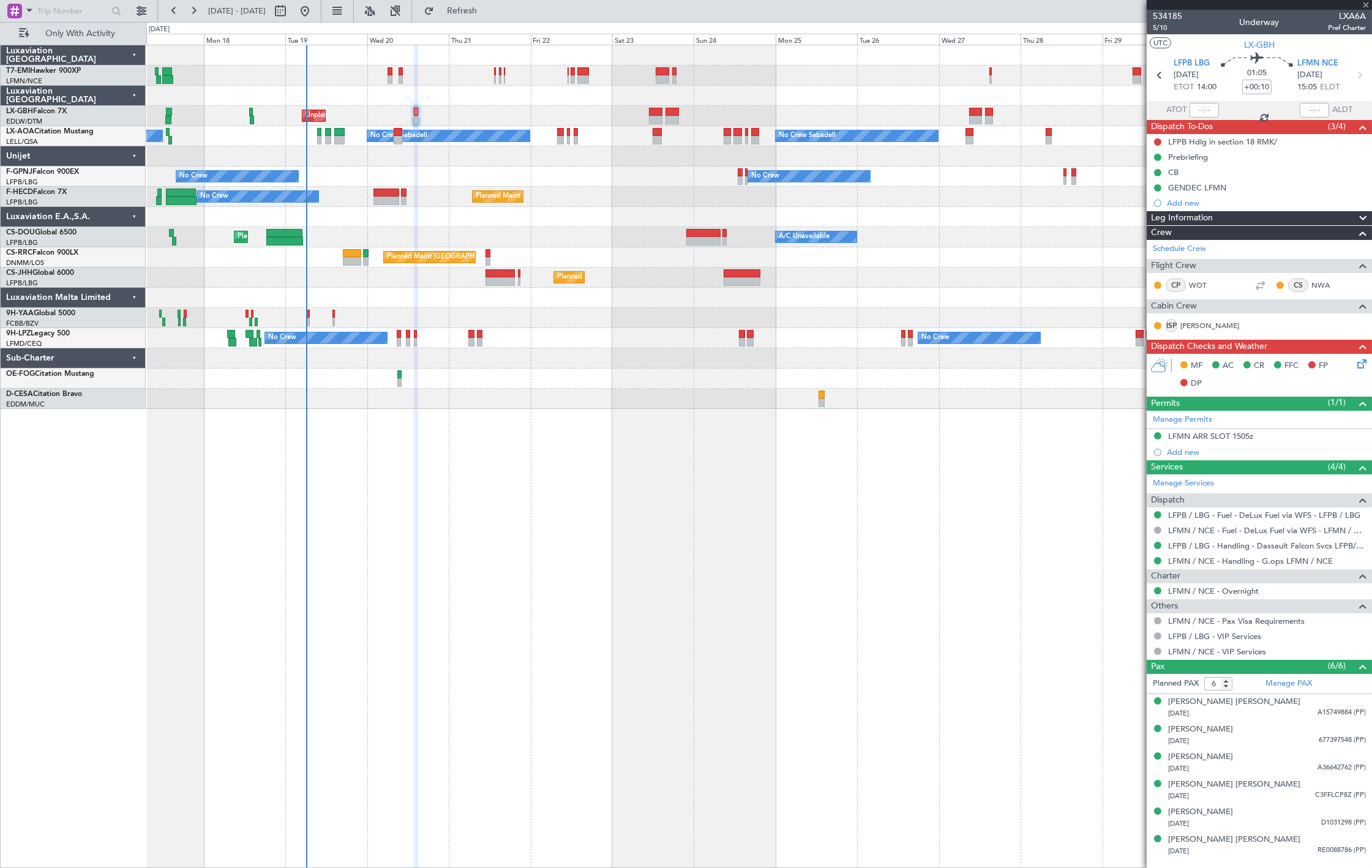
type input "+00:05"
type input "0"
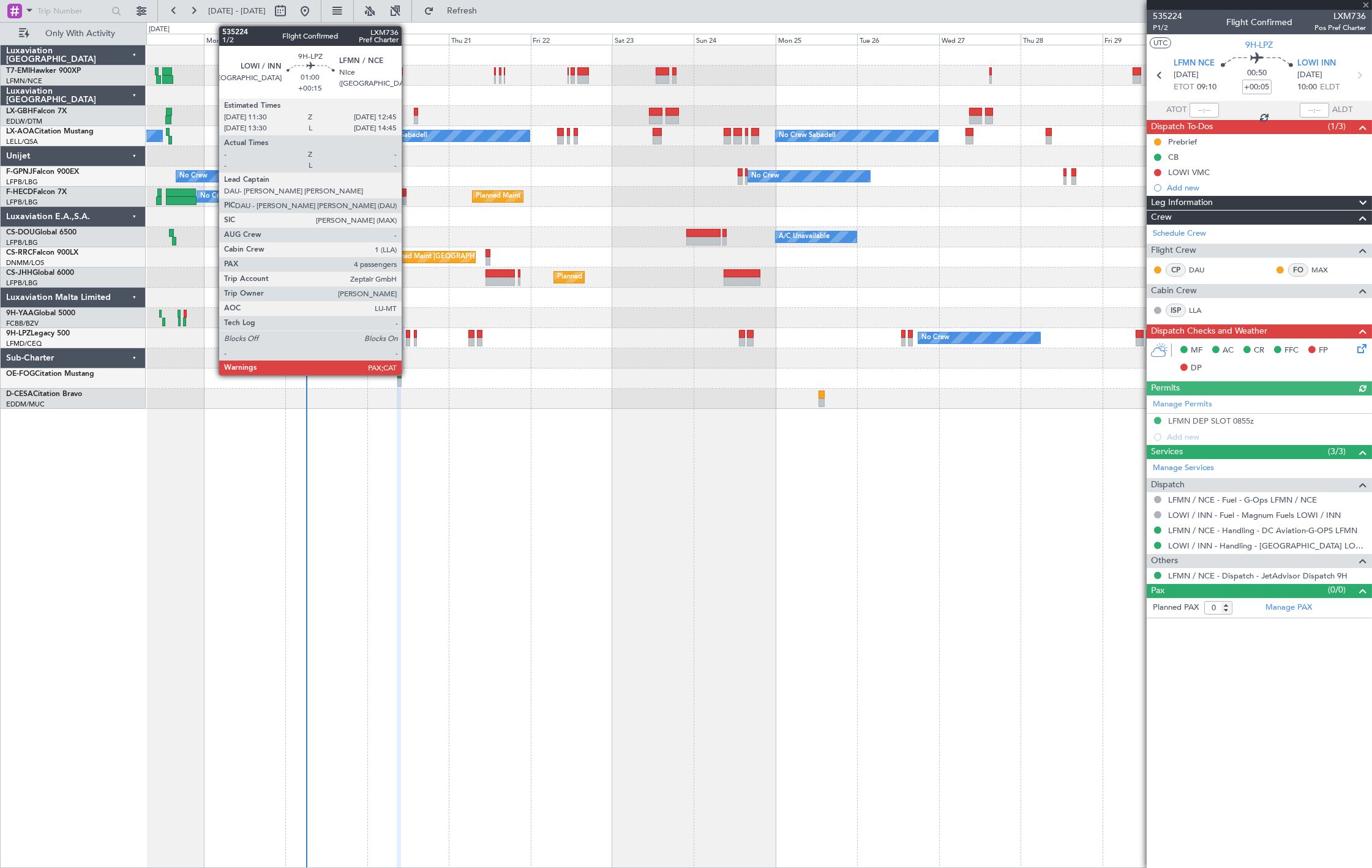
click at [408, 345] on div at bounding box center [408, 342] width 4 height 9
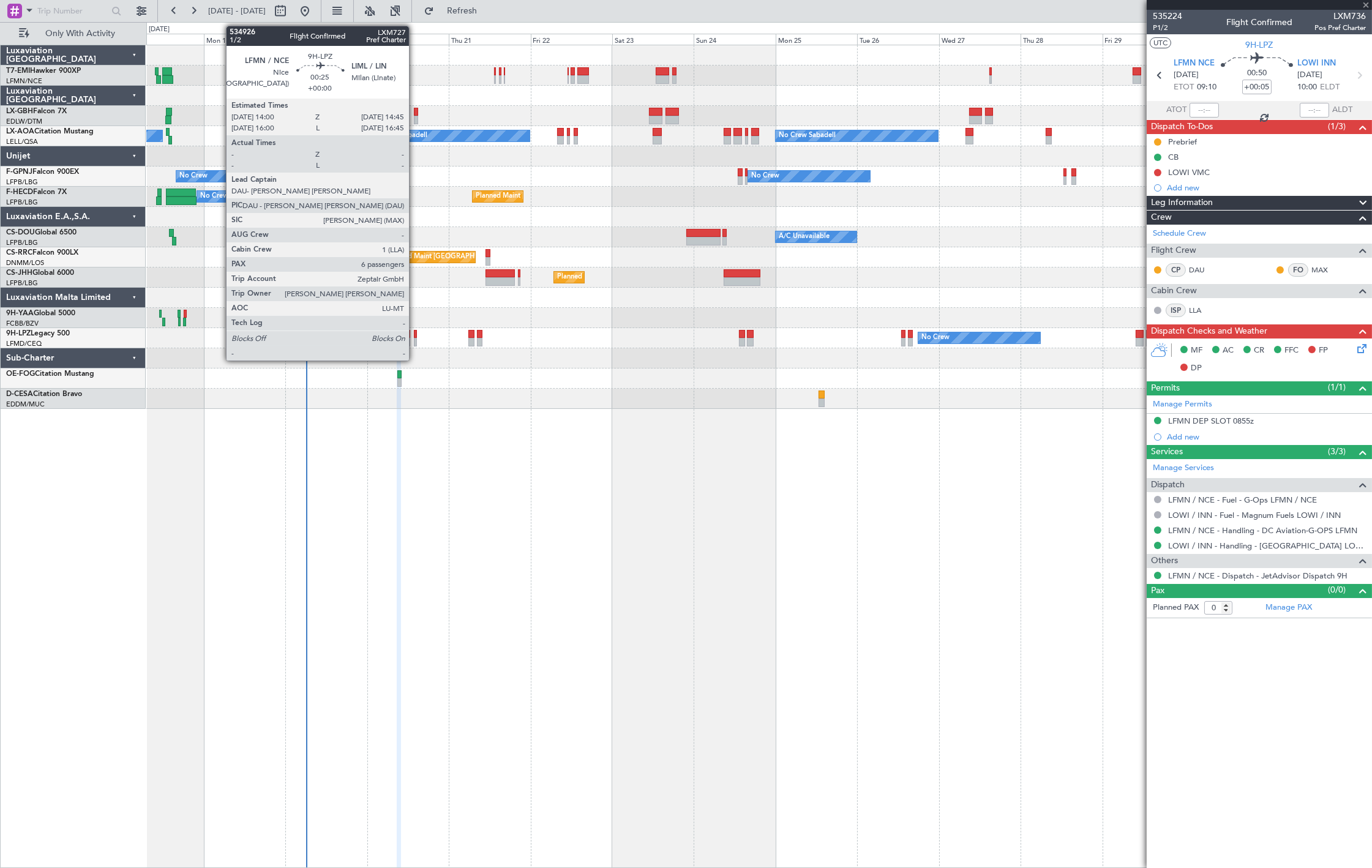
type input "+00:15"
type input "4"
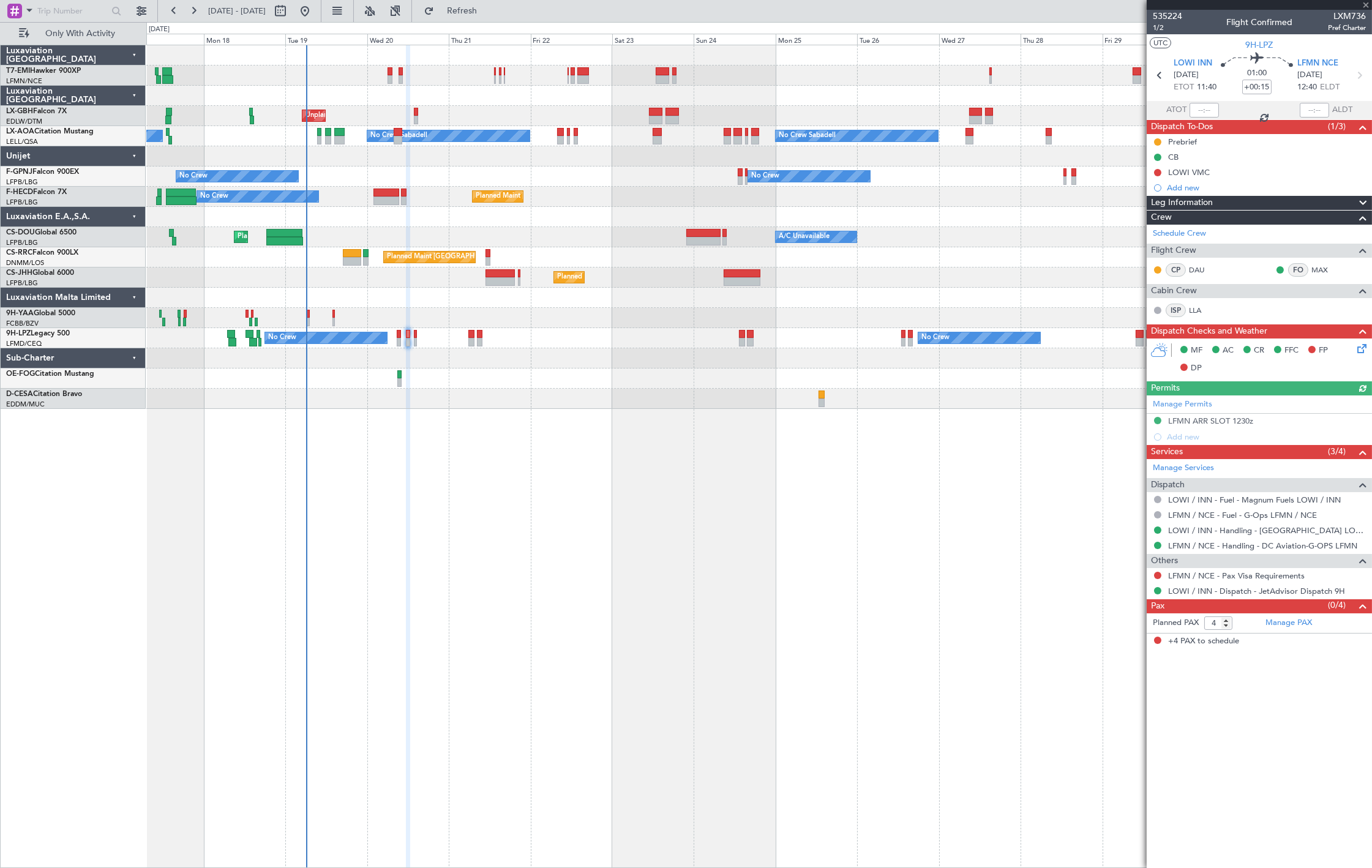
click at [417, 343] on div "No Crew No Crew No Crew No Crew" at bounding box center [758, 338] width 1225 height 20
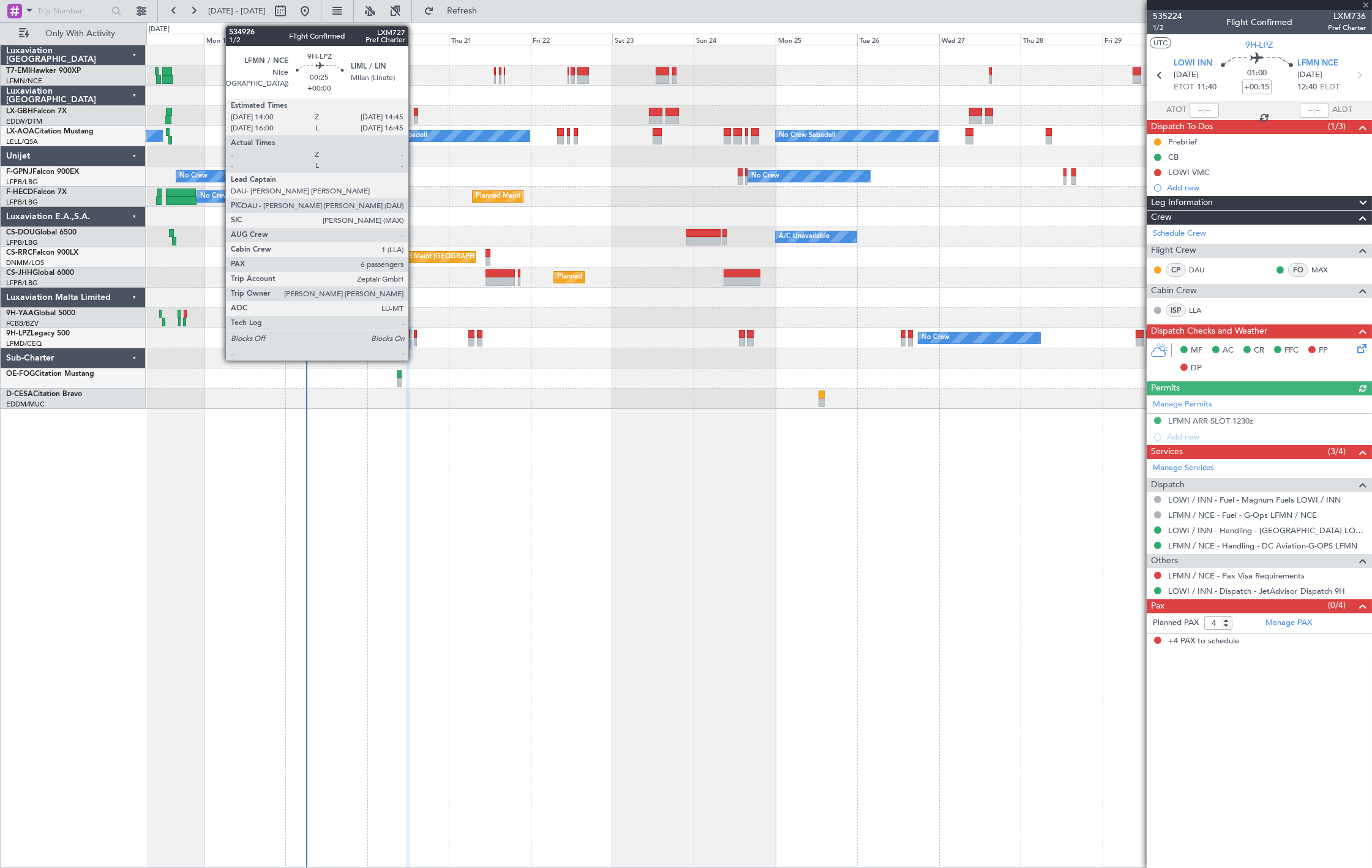
click at [414, 342] on div at bounding box center [415, 342] width 3 height 9
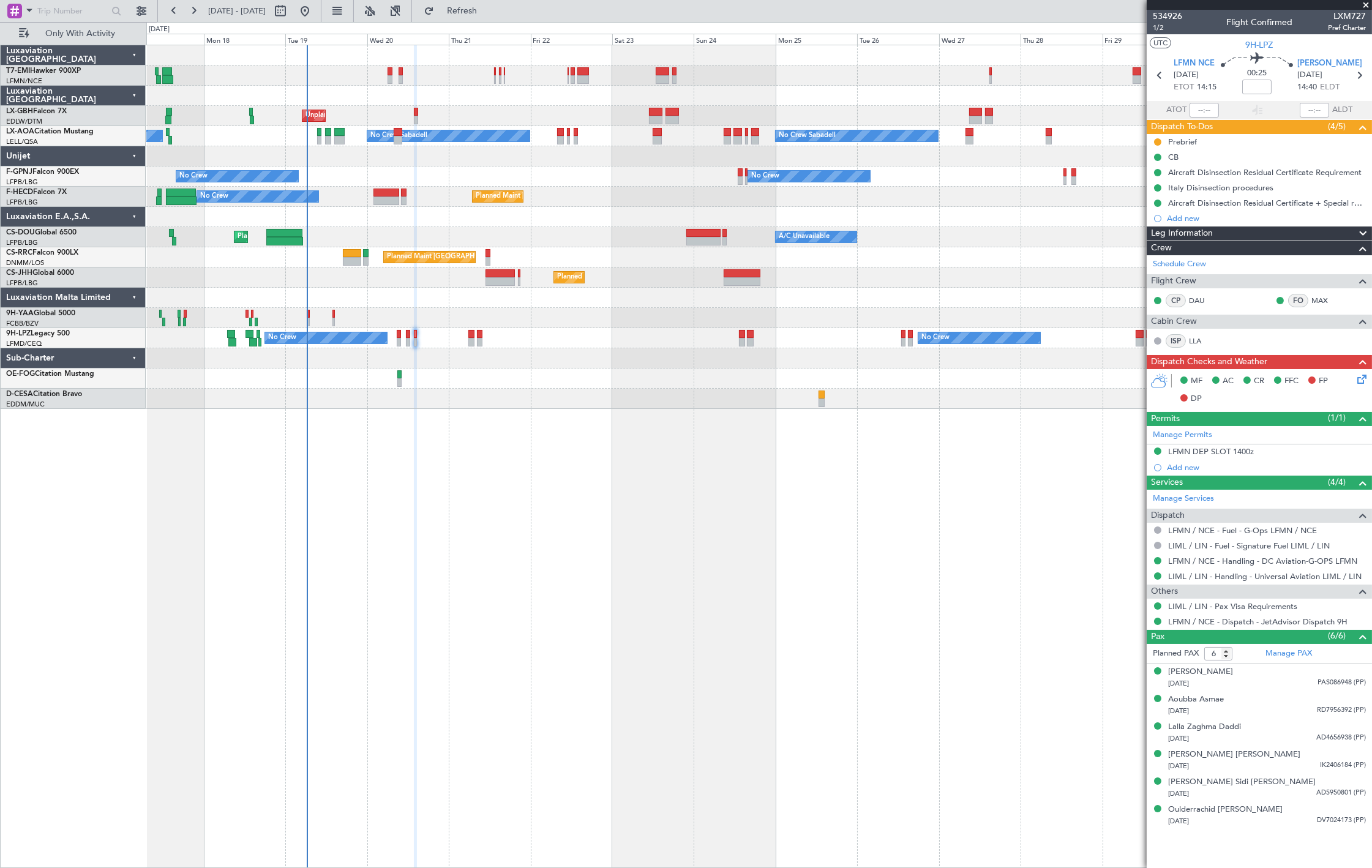
click at [316, 130] on div "No Crew Luxembourg (Findel) No Crew Sabadell No Crew Sabadell" at bounding box center [758, 136] width 1225 height 20
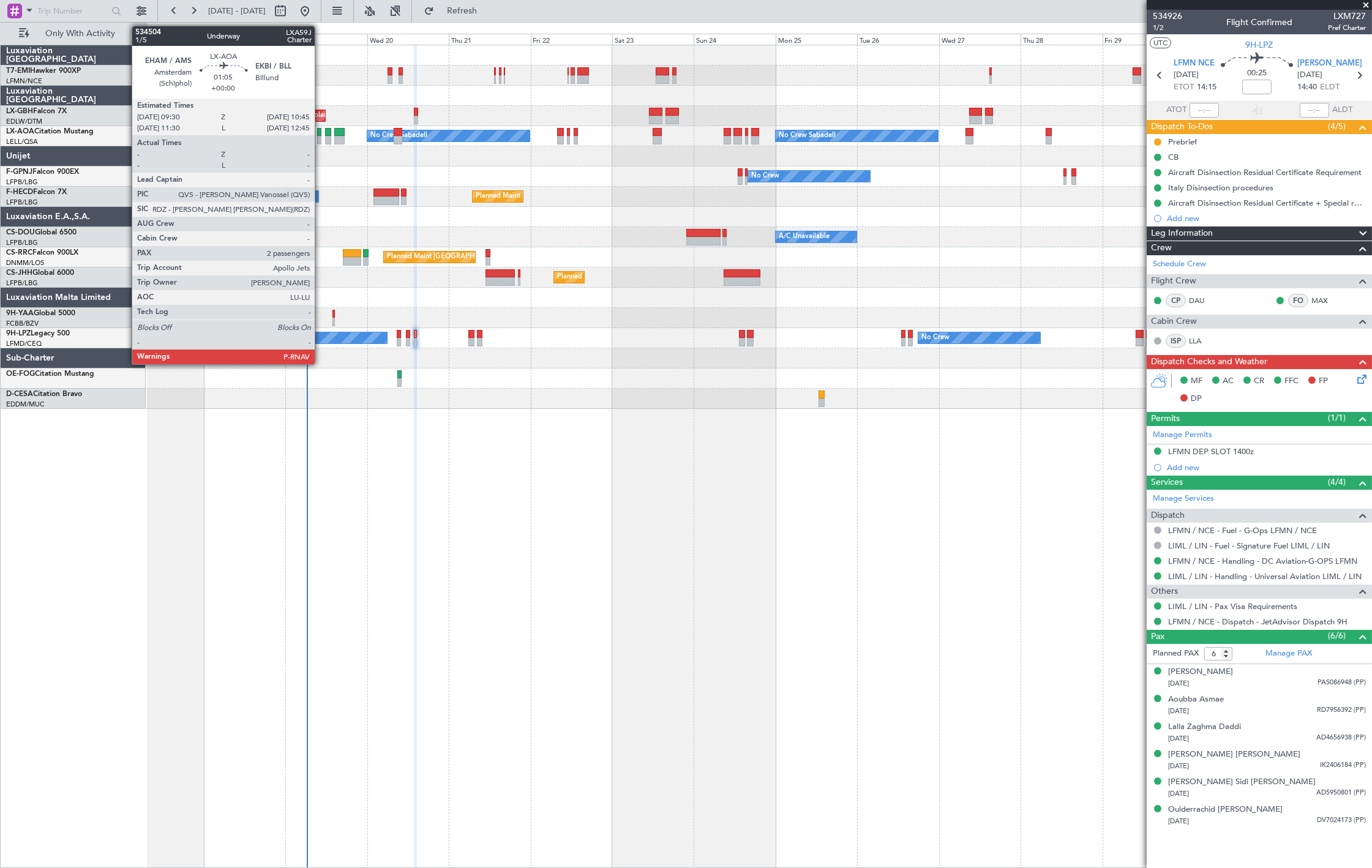
click at [321, 132] on div at bounding box center [319, 131] width 4 height 9
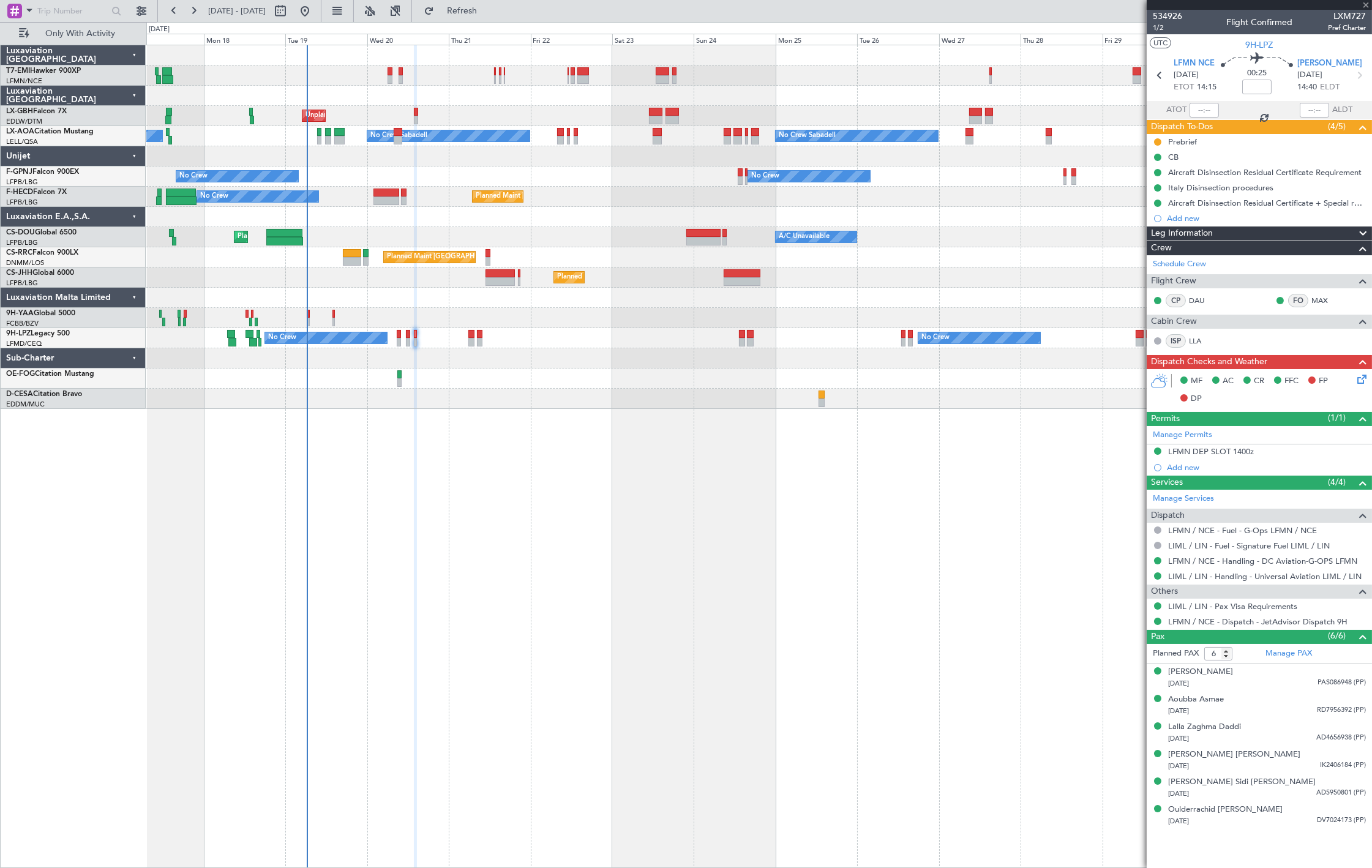
type input "2"
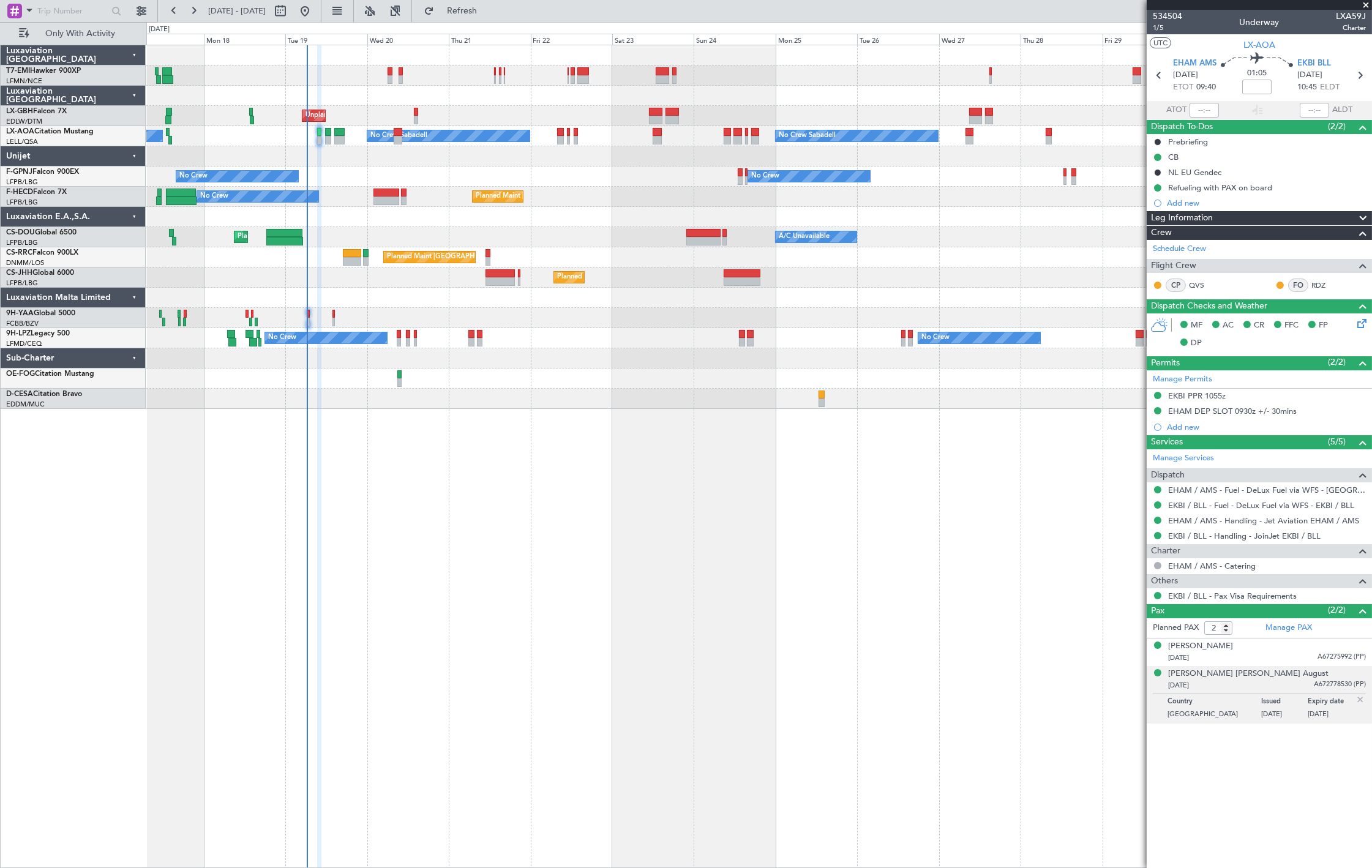
click at [325, 147] on div at bounding box center [758, 156] width 1225 height 20
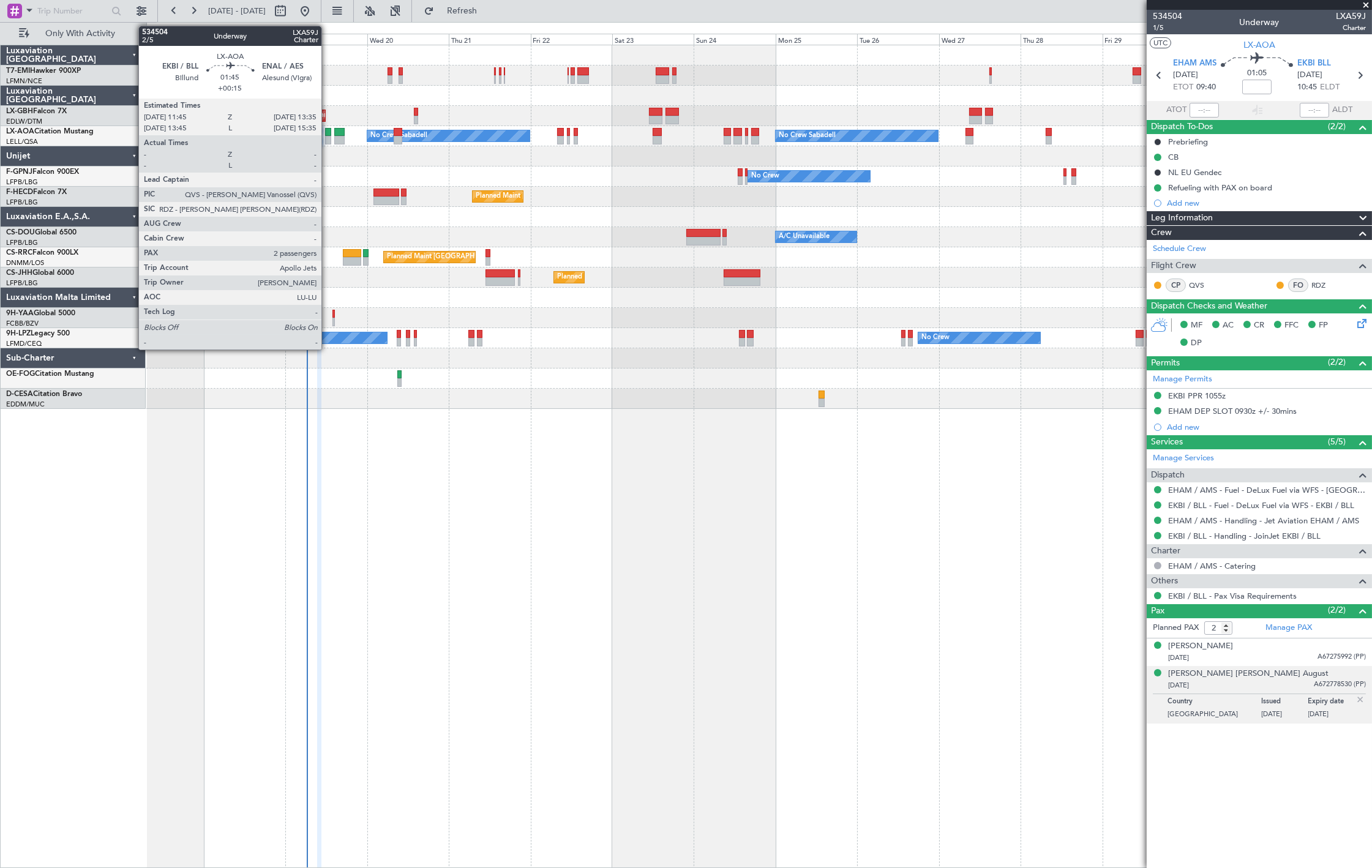
click at [327, 137] on div at bounding box center [328, 140] width 7 height 9
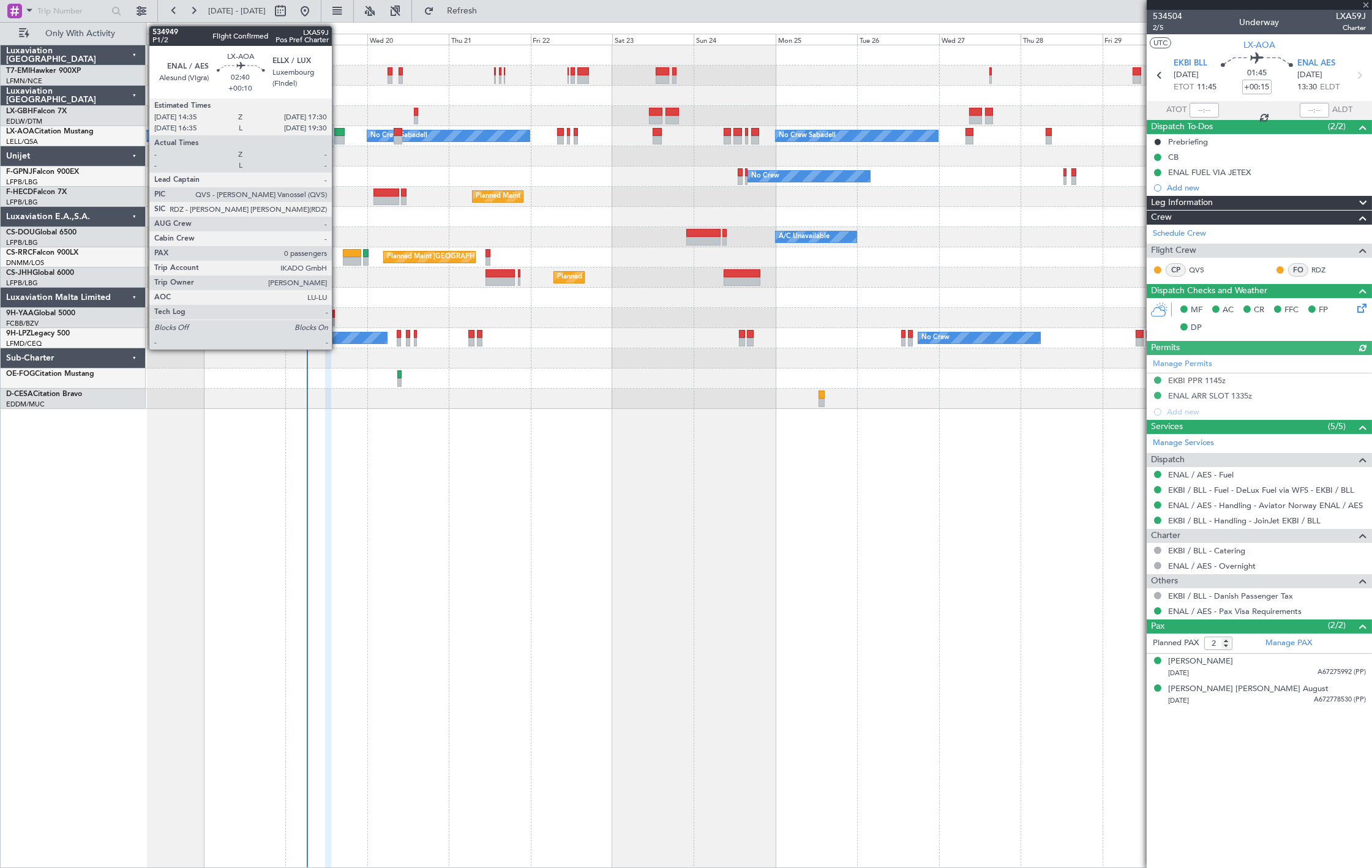
click at [339, 139] on div at bounding box center [339, 140] width 11 height 9
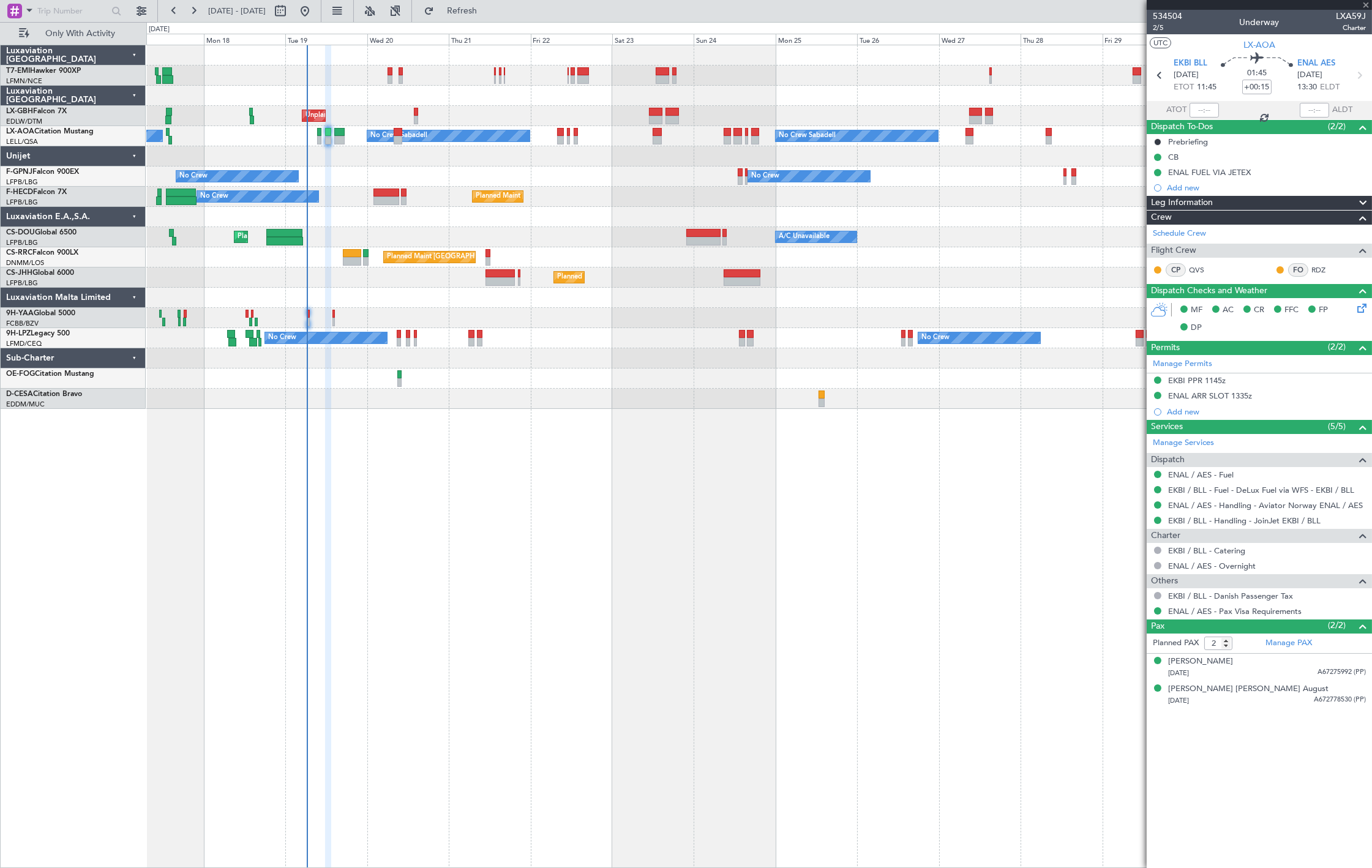
type input "+00:10"
type input "0"
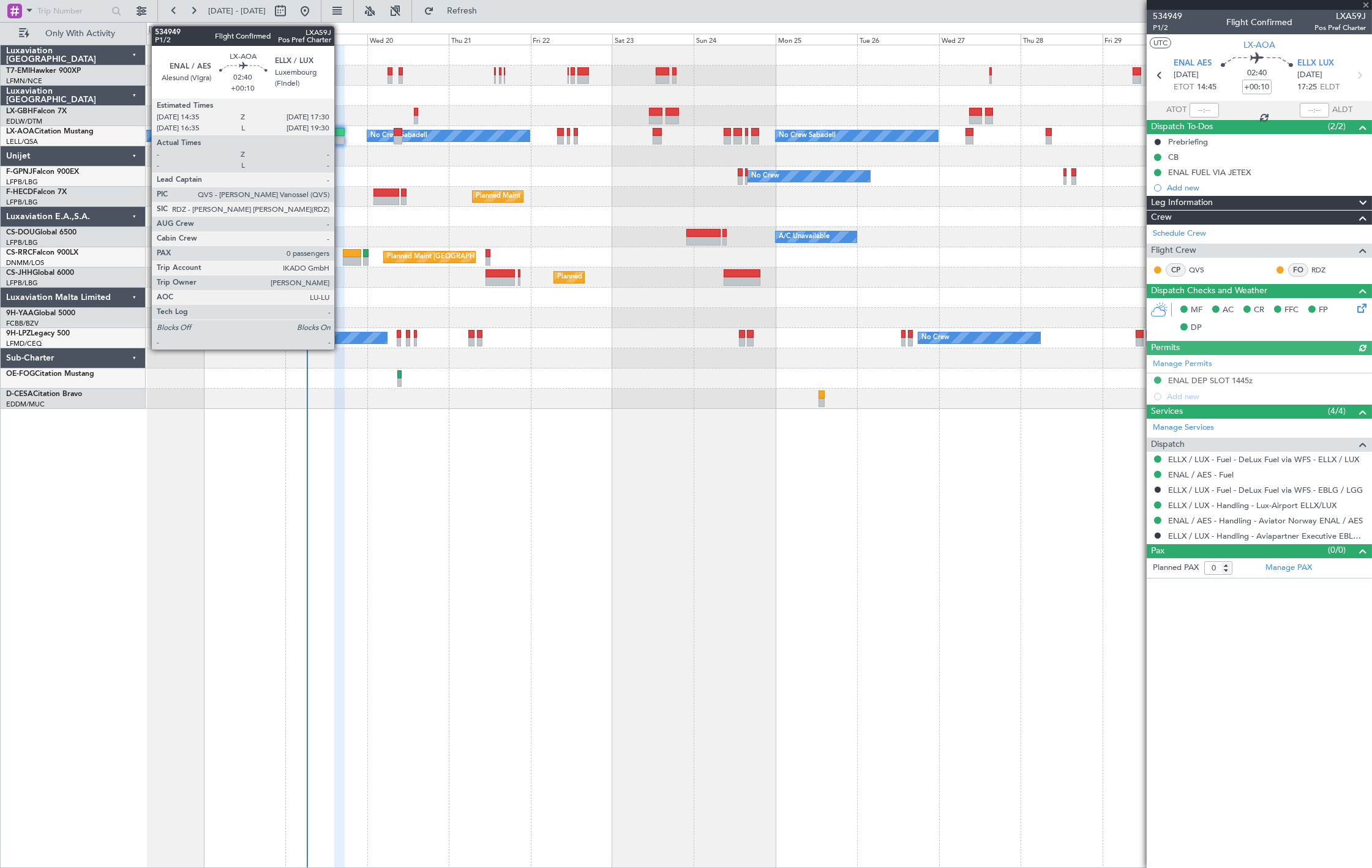
click at [340, 132] on div at bounding box center [339, 131] width 11 height 9
click at [341, 130] on div at bounding box center [339, 131] width 11 height 9
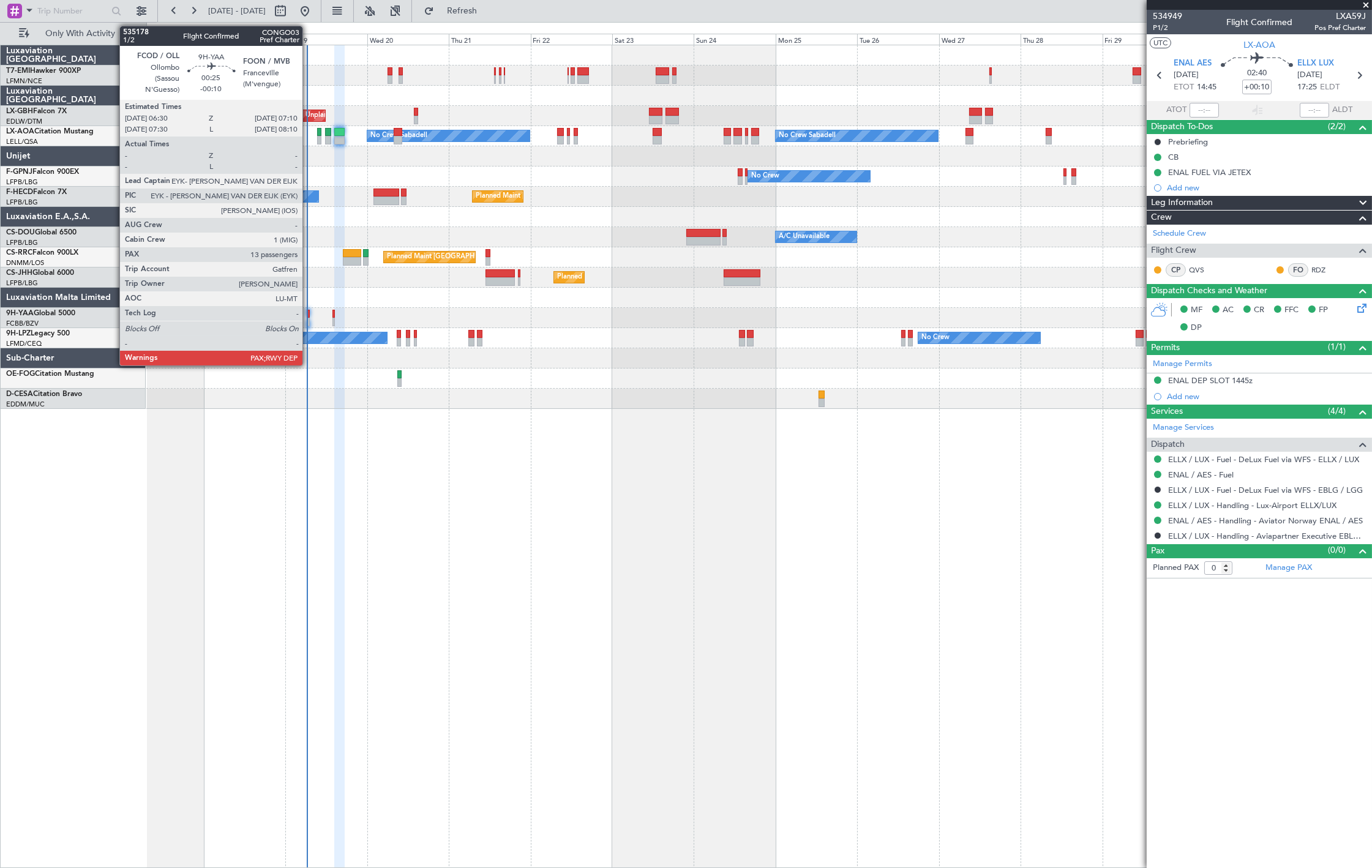
click at [308, 315] on div at bounding box center [307, 313] width 2 height 9
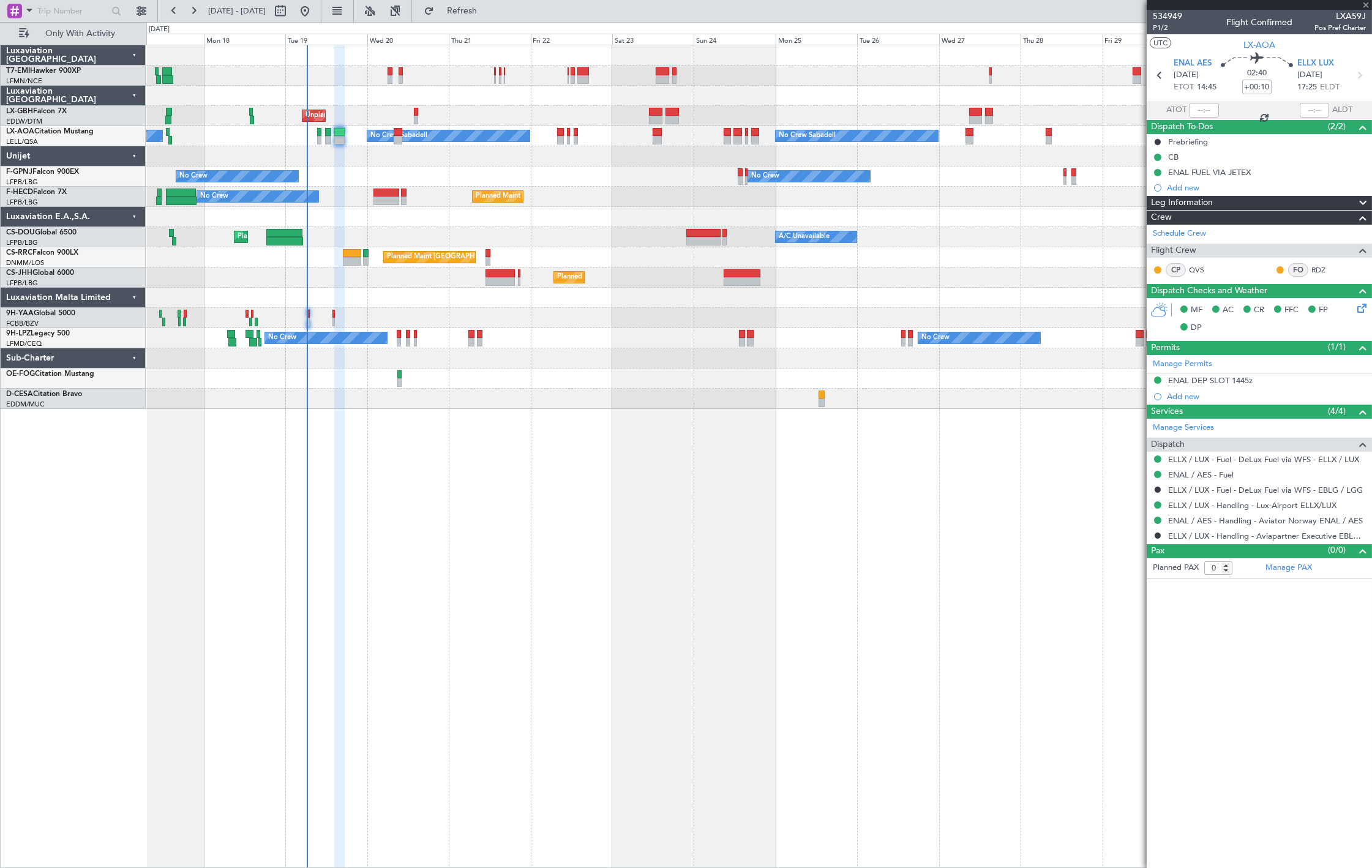
type input "-00:10"
type input "13"
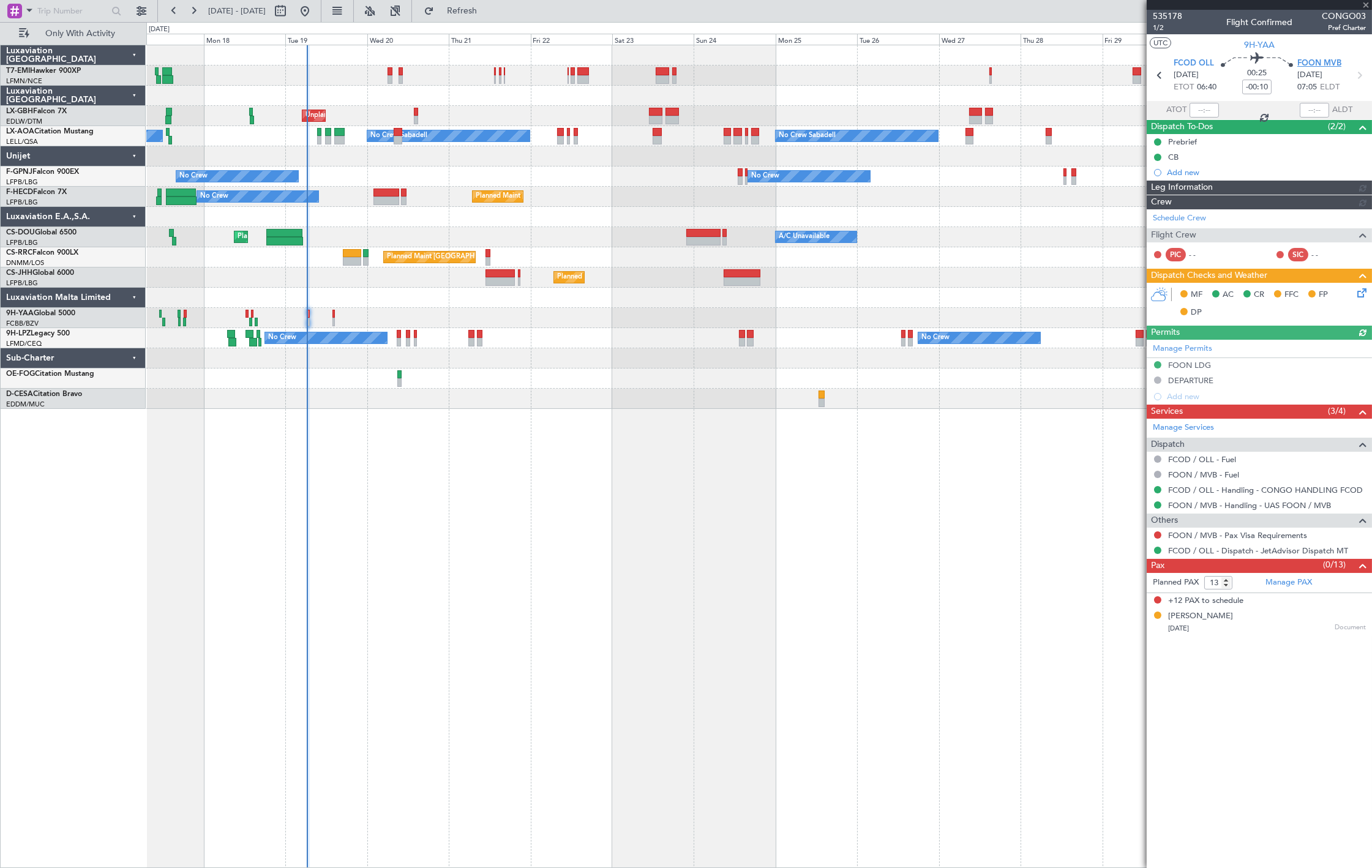
click at [1317, 62] on span "FOON MVB" at bounding box center [1319, 63] width 44 height 12
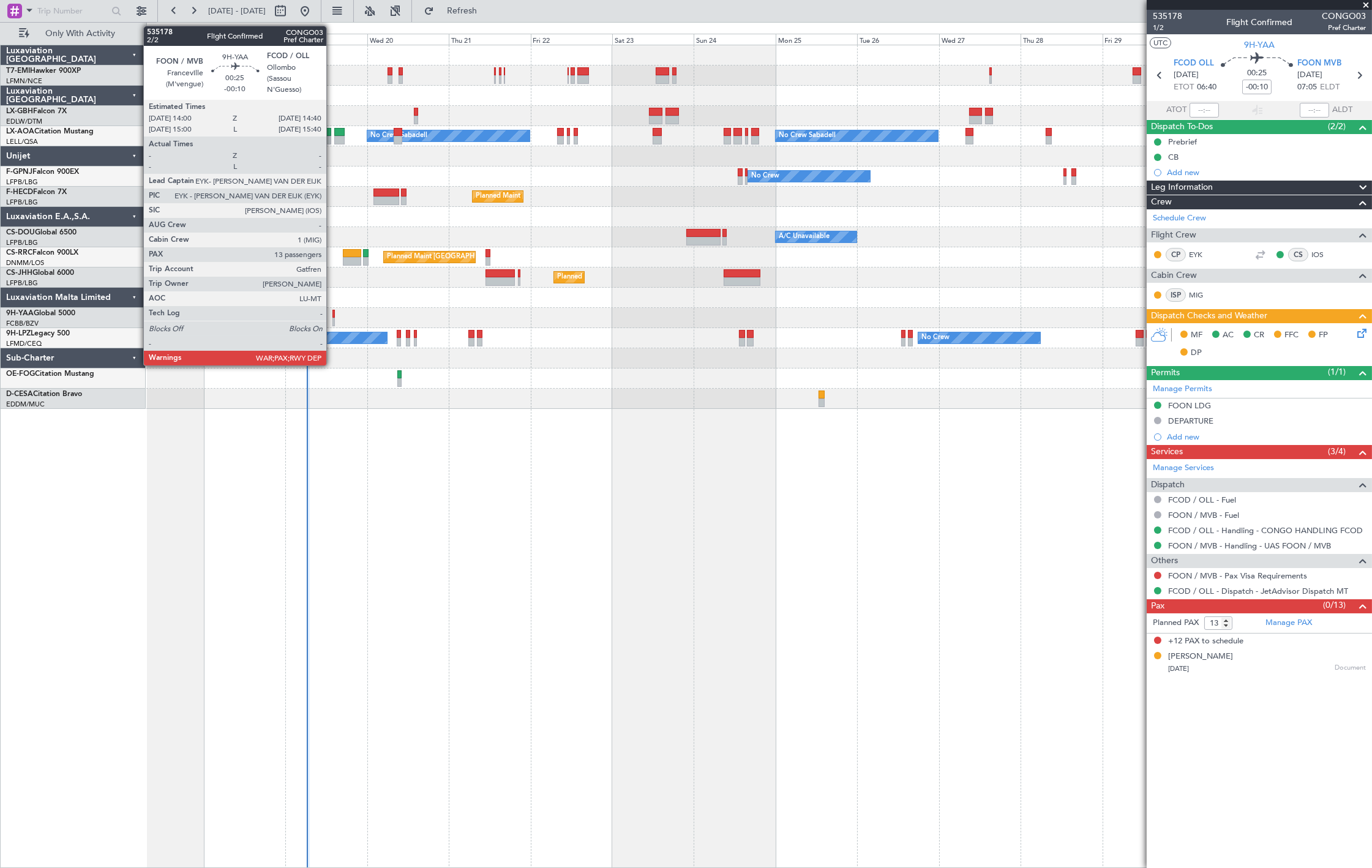
click at [332, 318] on div at bounding box center [333, 321] width 2 height 9
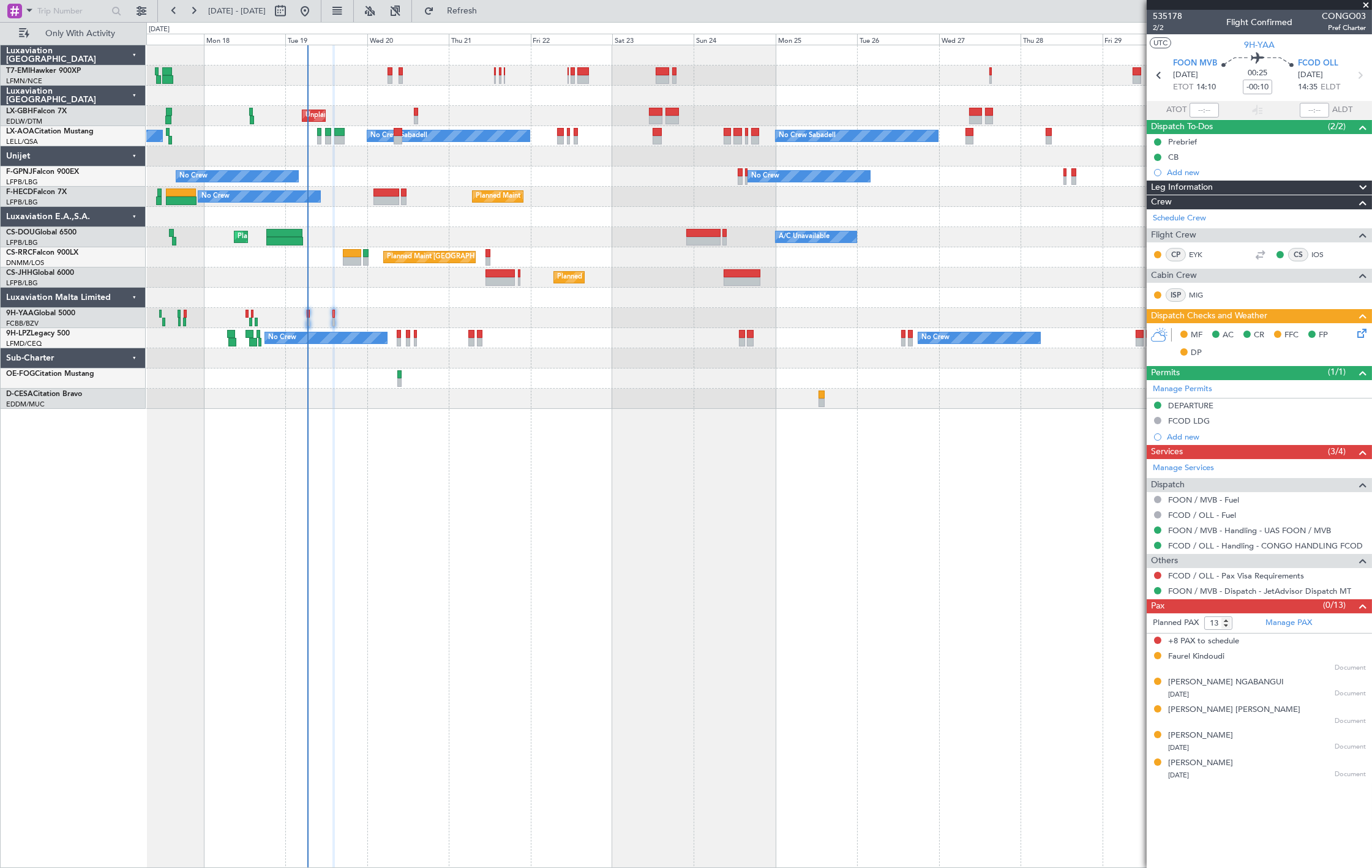
click at [342, 150] on div "Planned Maint Chester Unplanned Maint Paris (Le Bourget) No Crew Sabadell No Cr…" at bounding box center [758, 227] width 1225 height 364
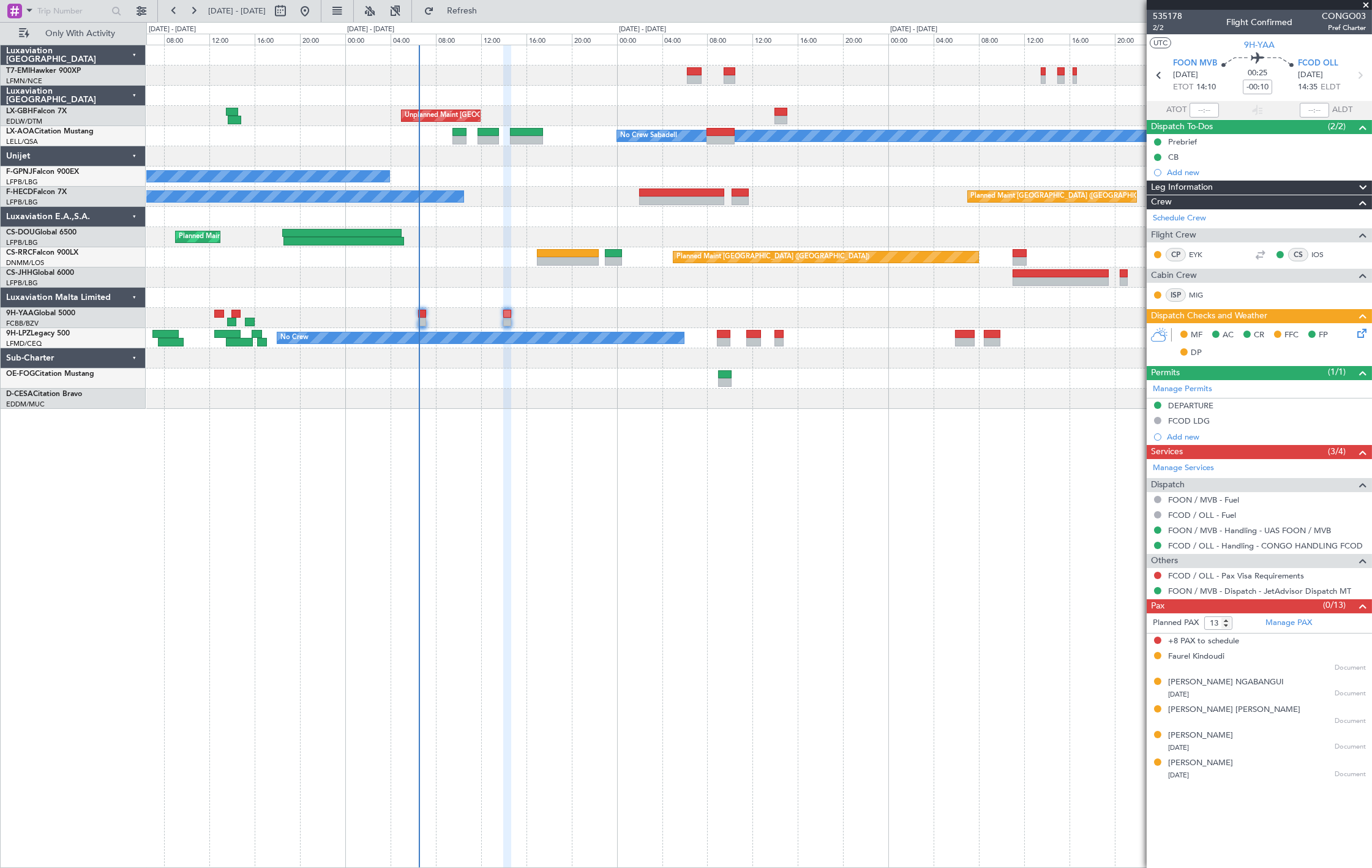
click at [577, 191] on div "Planned Maint Paris (Le Bourget) No Crew" at bounding box center [758, 197] width 1225 height 20
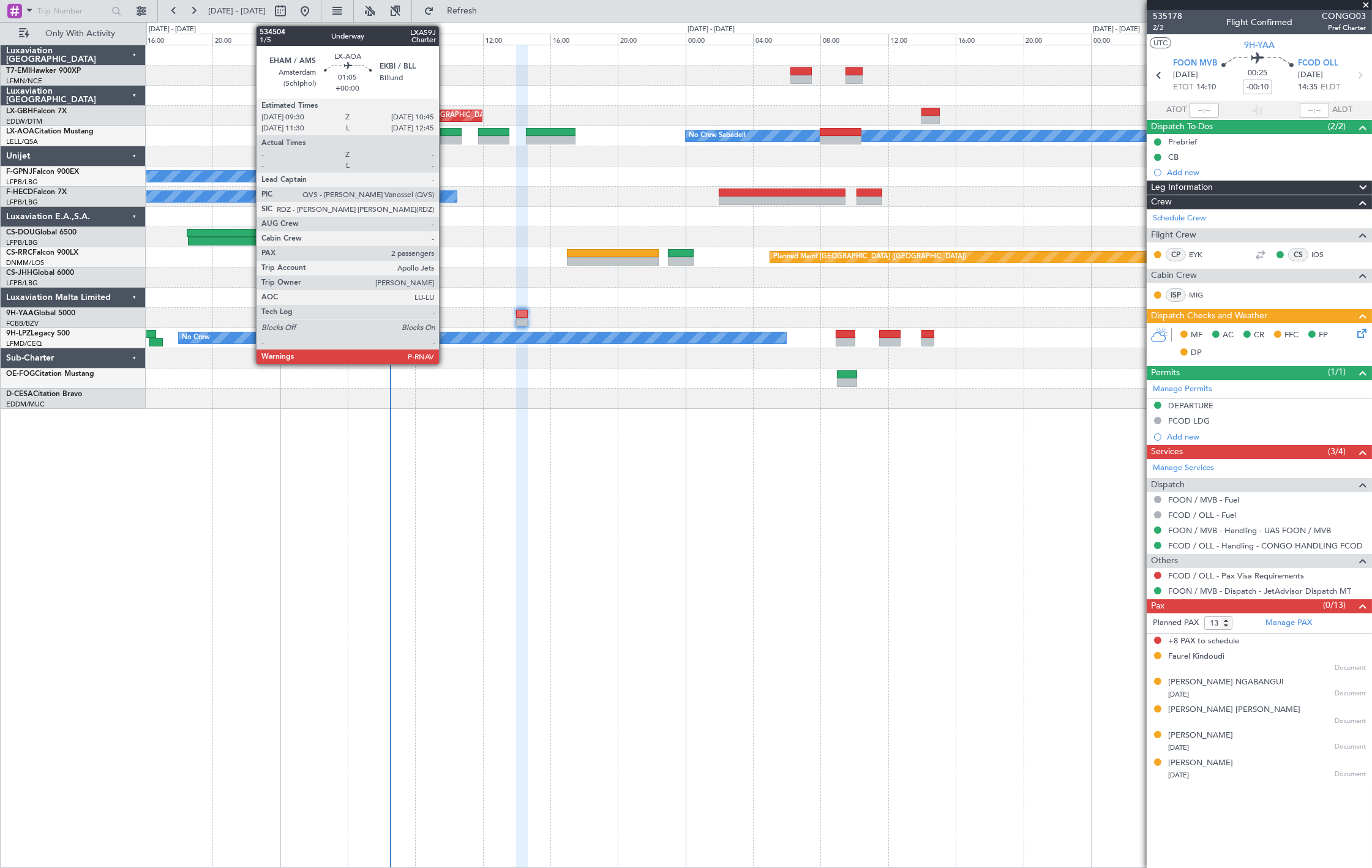
click at [445, 137] on div at bounding box center [451, 140] width 22 height 9
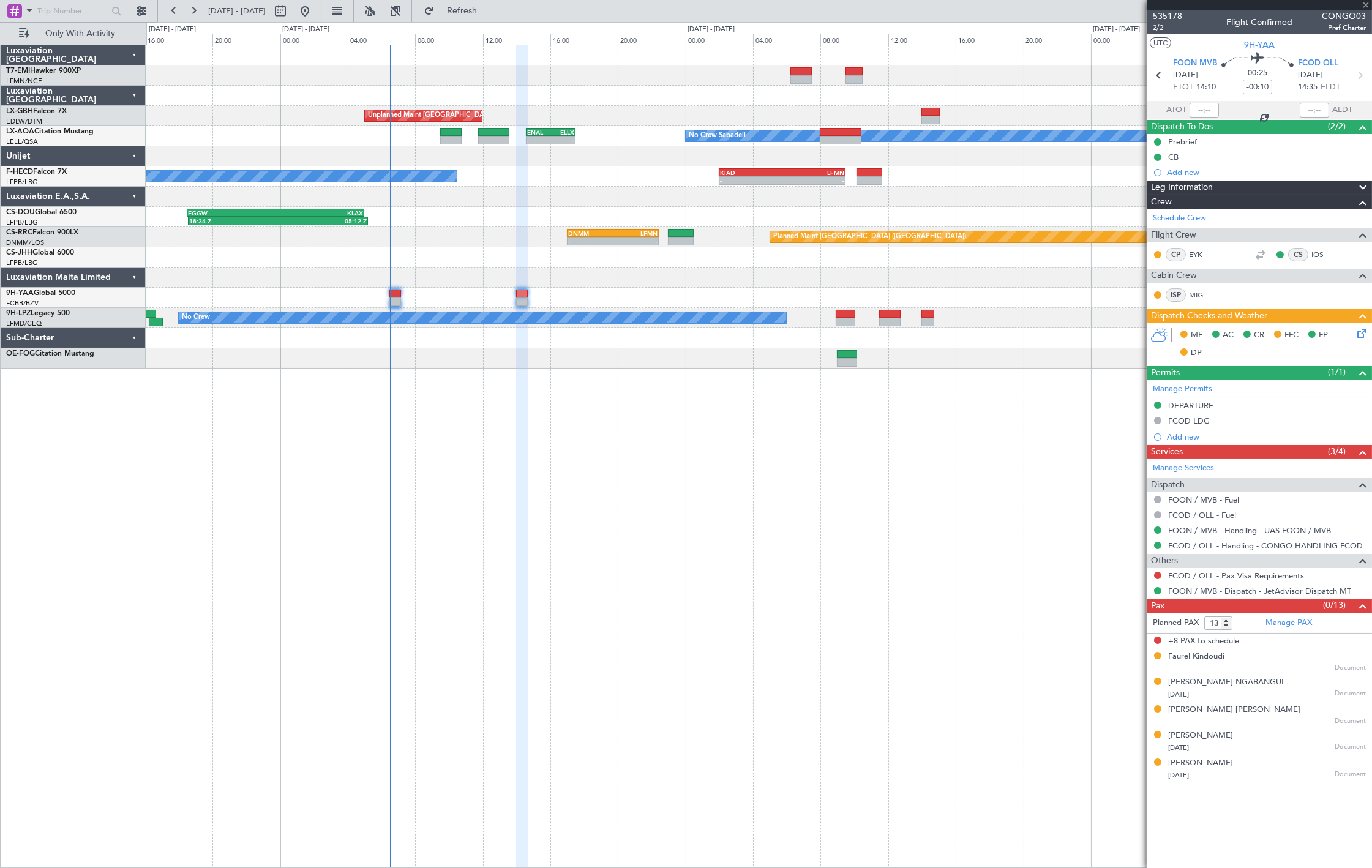
type input "2"
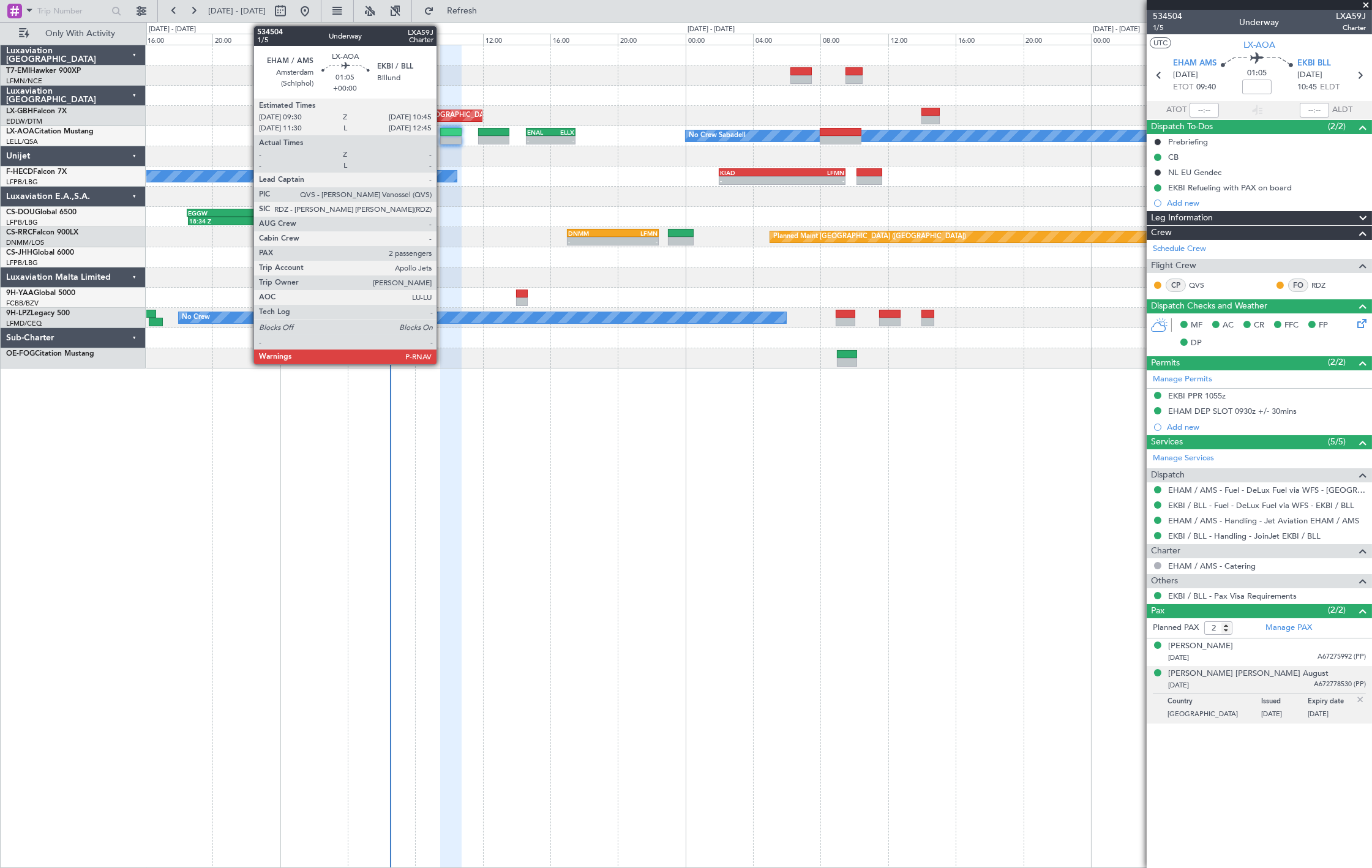
click at [443, 134] on div at bounding box center [451, 131] width 22 height 9
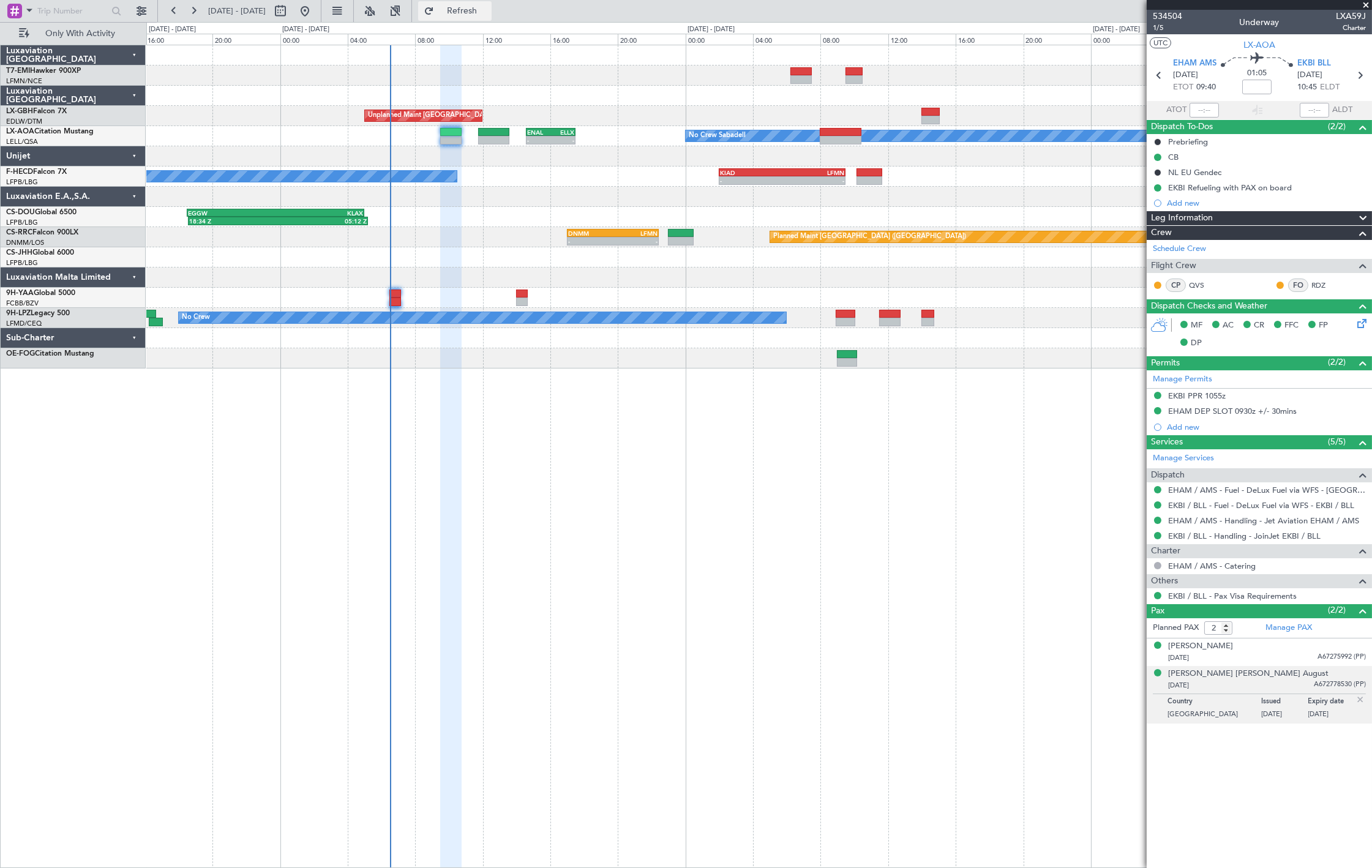
click at [486, 7] on span "Refresh" at bounding box center [463, 11] width 51 height 9
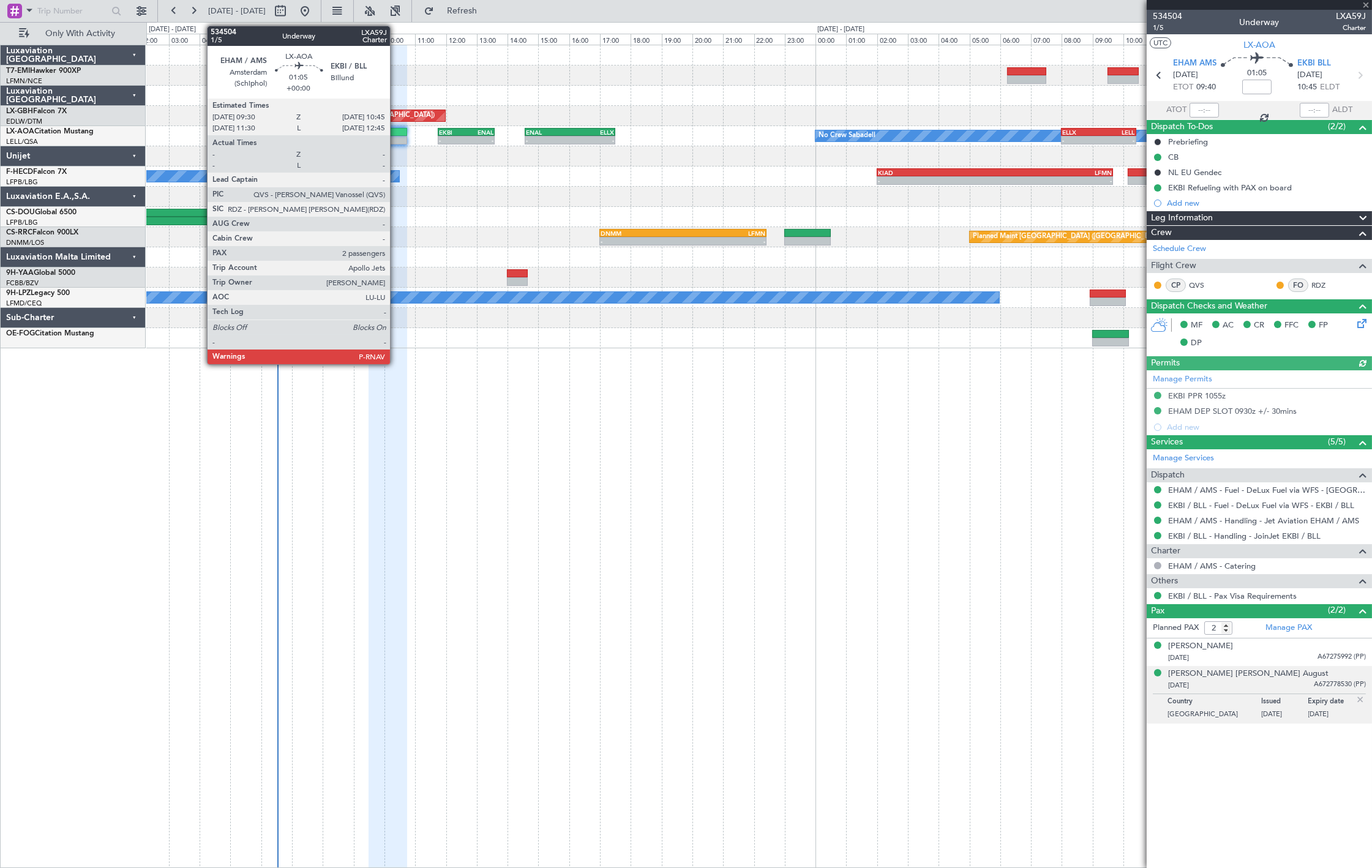
click at [392, 132] on div at bounding box center [387, 131] width 39 height 9
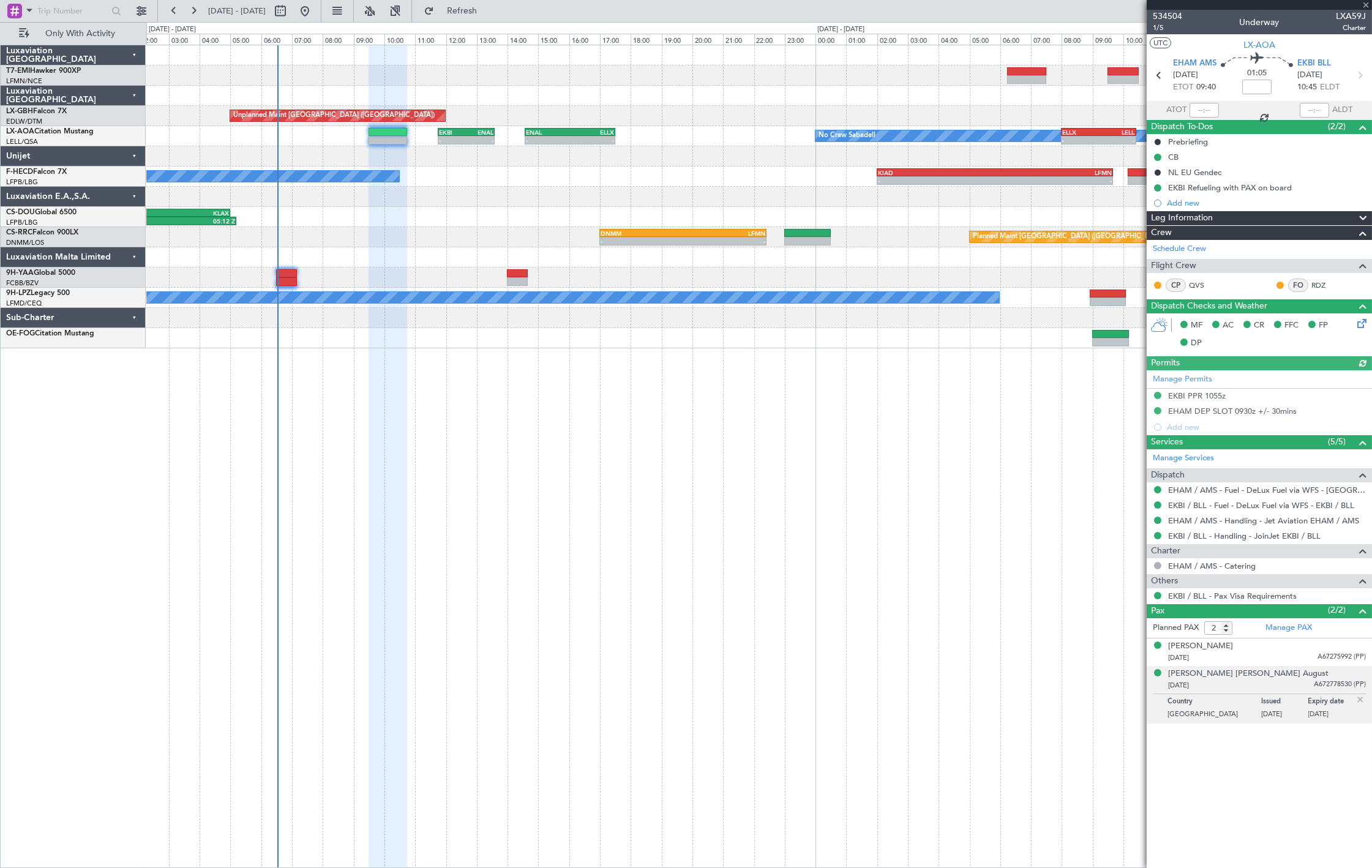
click at [393, 131] on div at bounding box center [387, 131] width 39 height 9
click at [584, 127] on div "No Crew Sabadell - - EKBI 11:45 Z ENAL 13:35 Z - - ENAL 14:35 Z ELLX 17:30 Z - …" at bounding box center [758, 136] width 1225 height 20
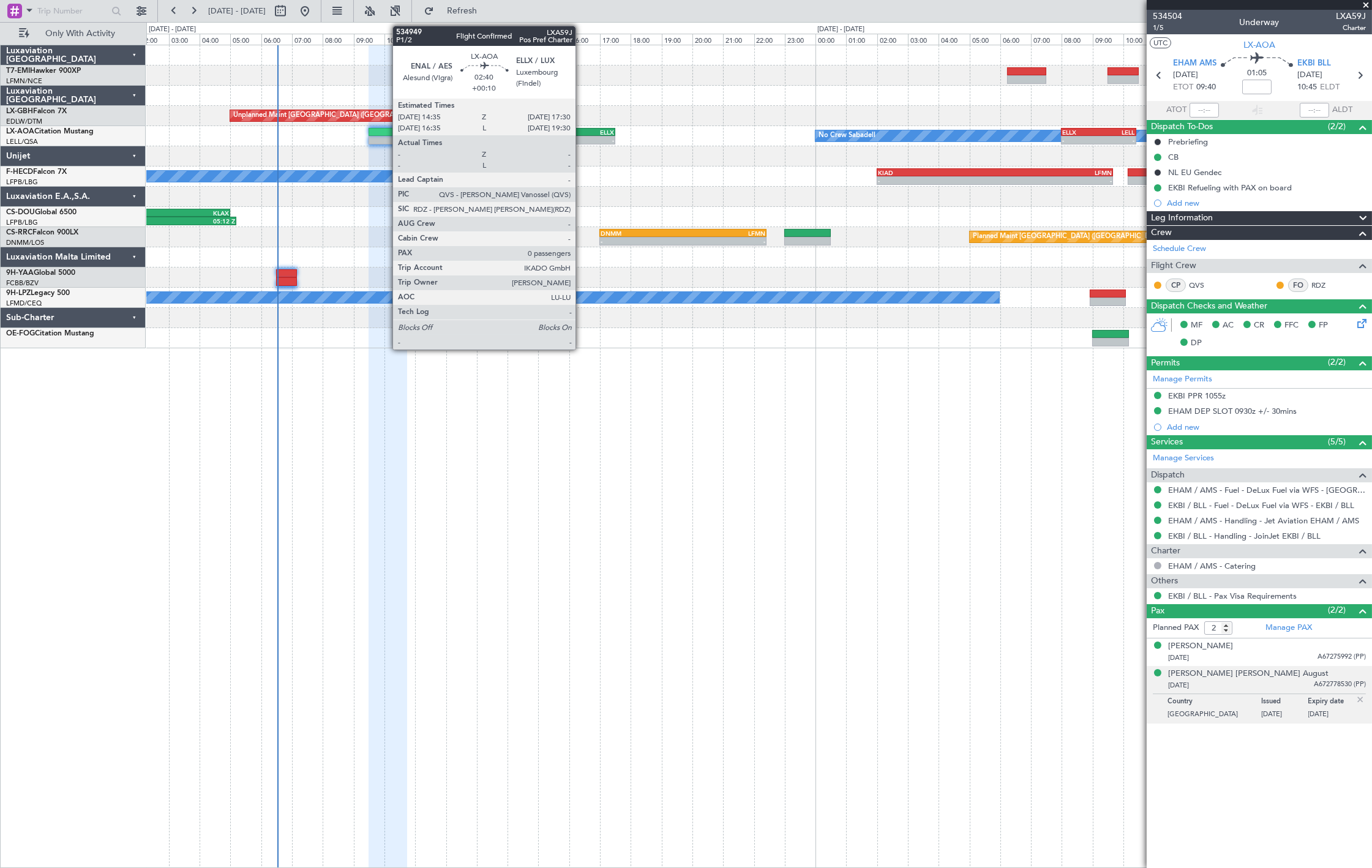
click at [581, 142] on div "-" at bounding box center [592, 139] width 44 height 7
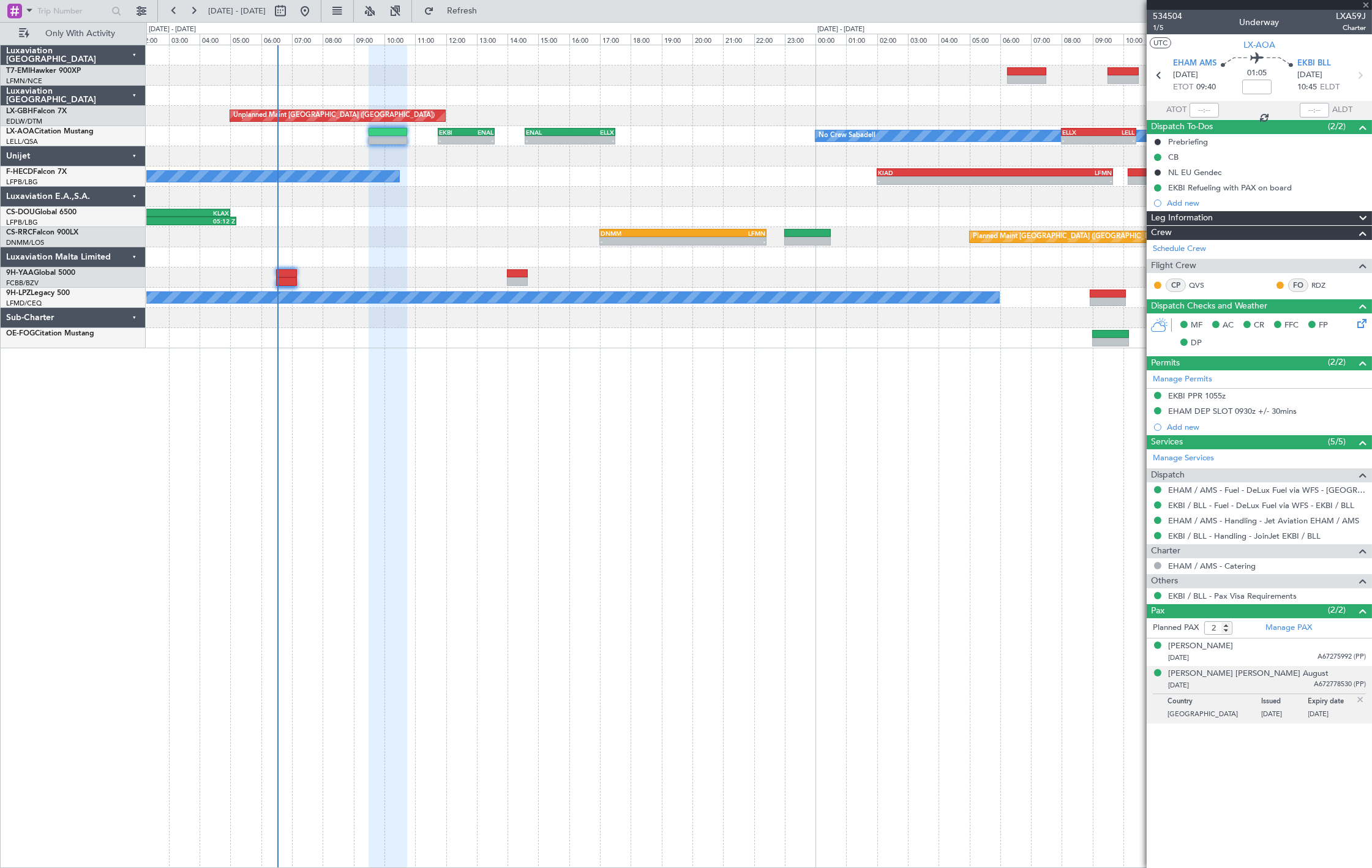
type input "+00:10"
type input "0"
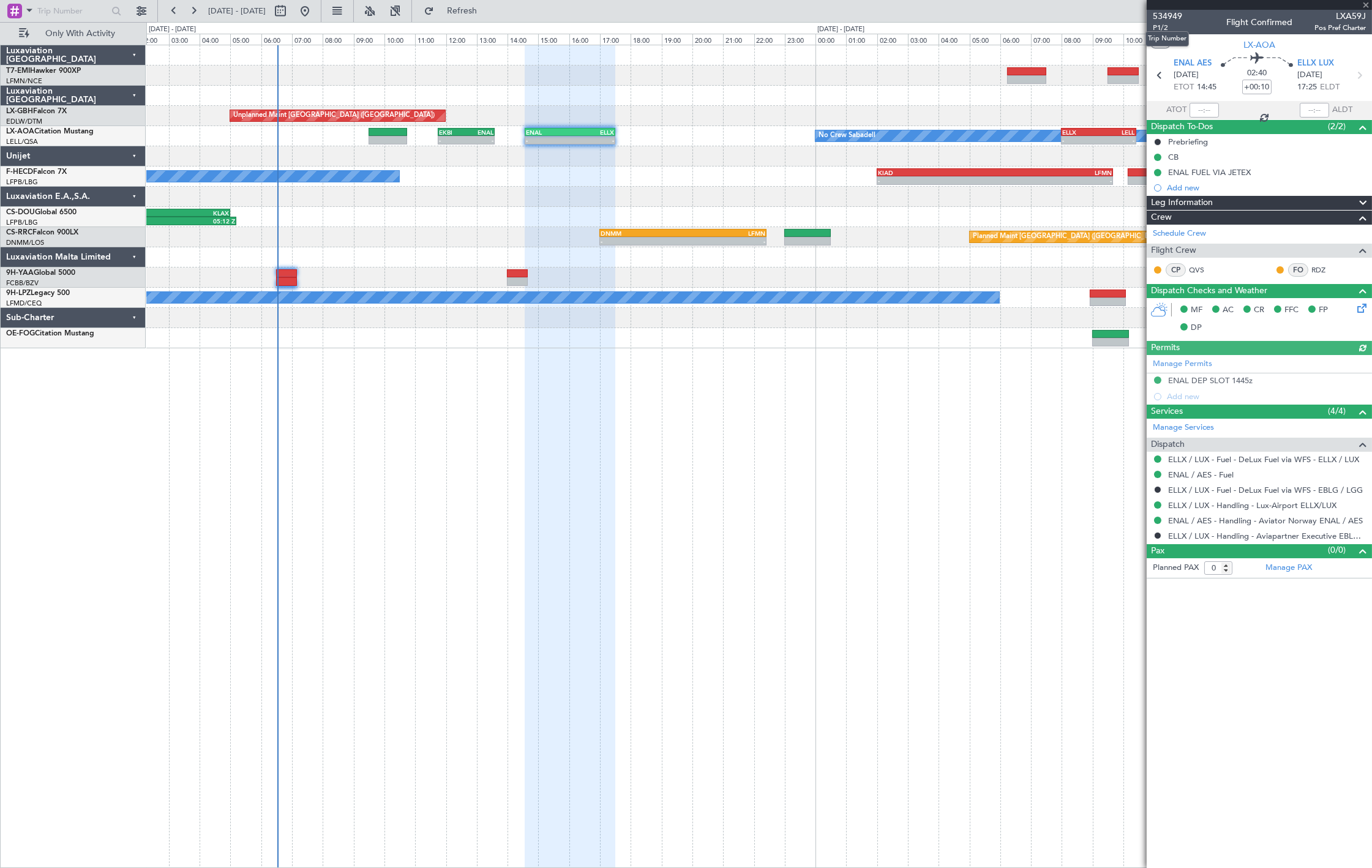
click at [1158, 29] on mat-tooltip-component "Trip Number" at bounding box center [1166, 39] width 60 height 33
click at [537, 144] on div "No Crew Sabadell - - EKBI 11:45 Z ENAL 13:35 Z - - ENAL 14:35 Z ELLX 17:30 Z - …" at bounding box center [758, 136] width 1225 height 20
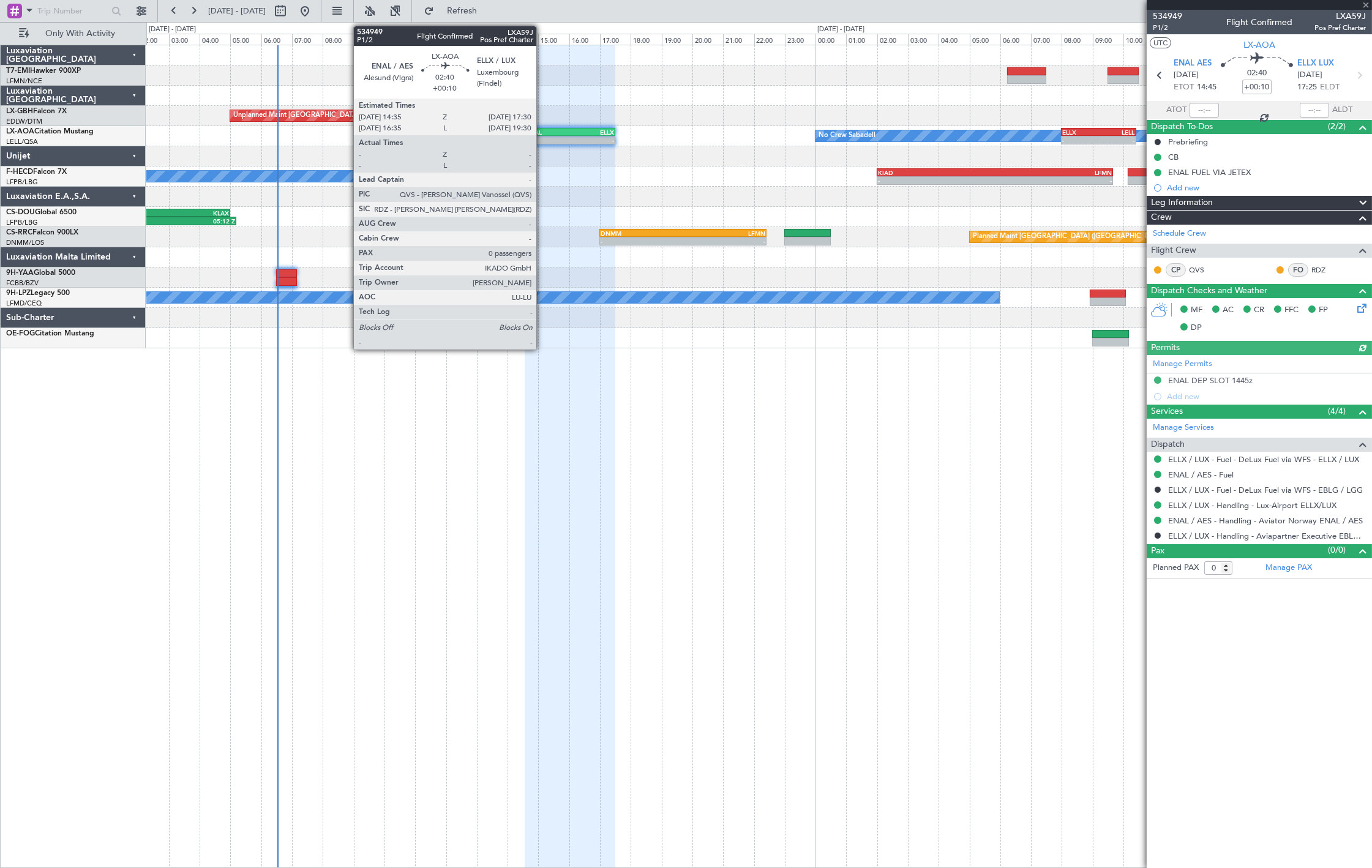
click at [543, 133] on div "ENAL" at bounding box center [548, 131] width 44 height 7
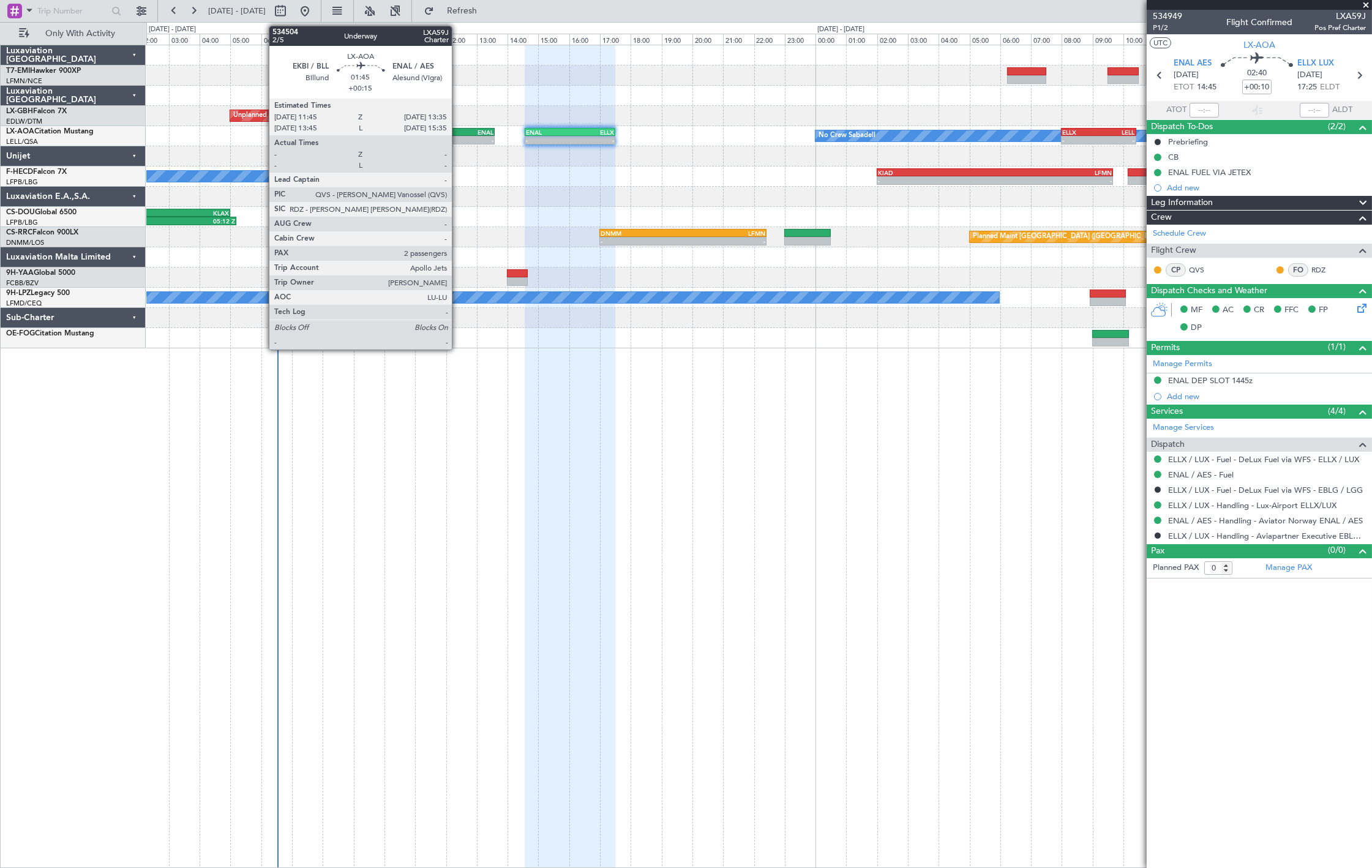
click at [458, 132] on div "EKBI" at bounding box center [452, 131] width 27 height 7
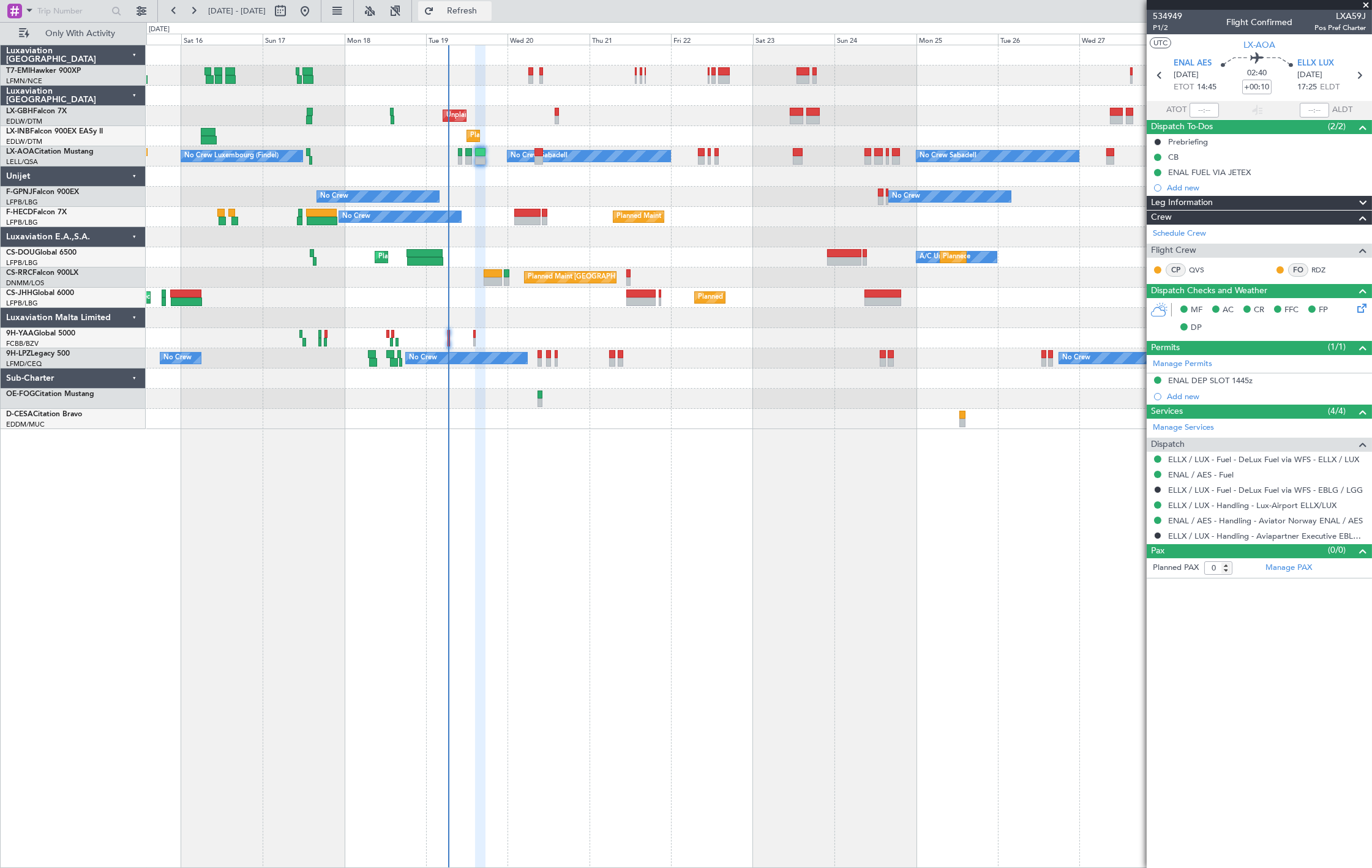
click at [484, 17] on button "Refresh" at bounding box center [455, 11] width 73 height 20
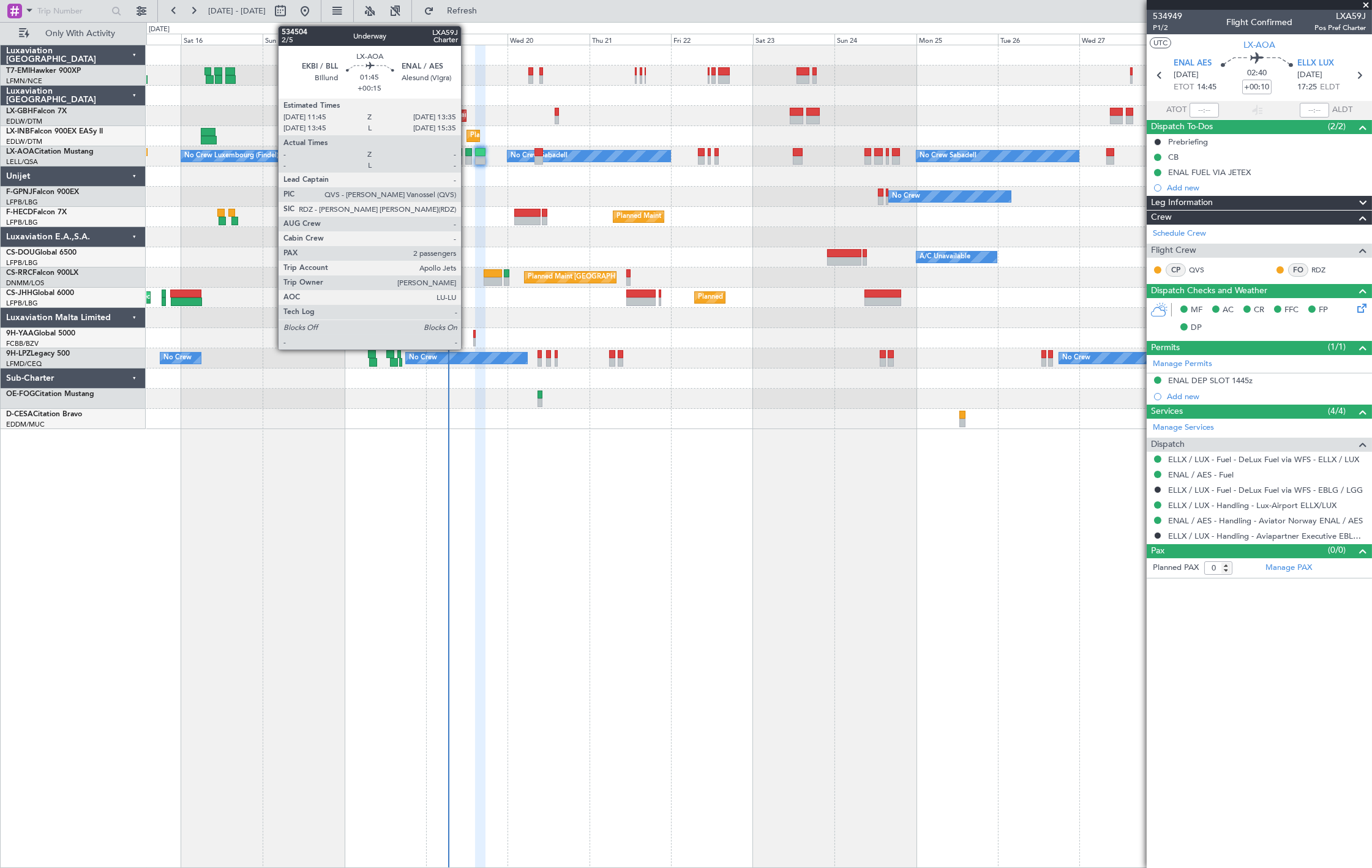
click at [468, 161] on div at bounding box center [469, 160] width 7 height 9
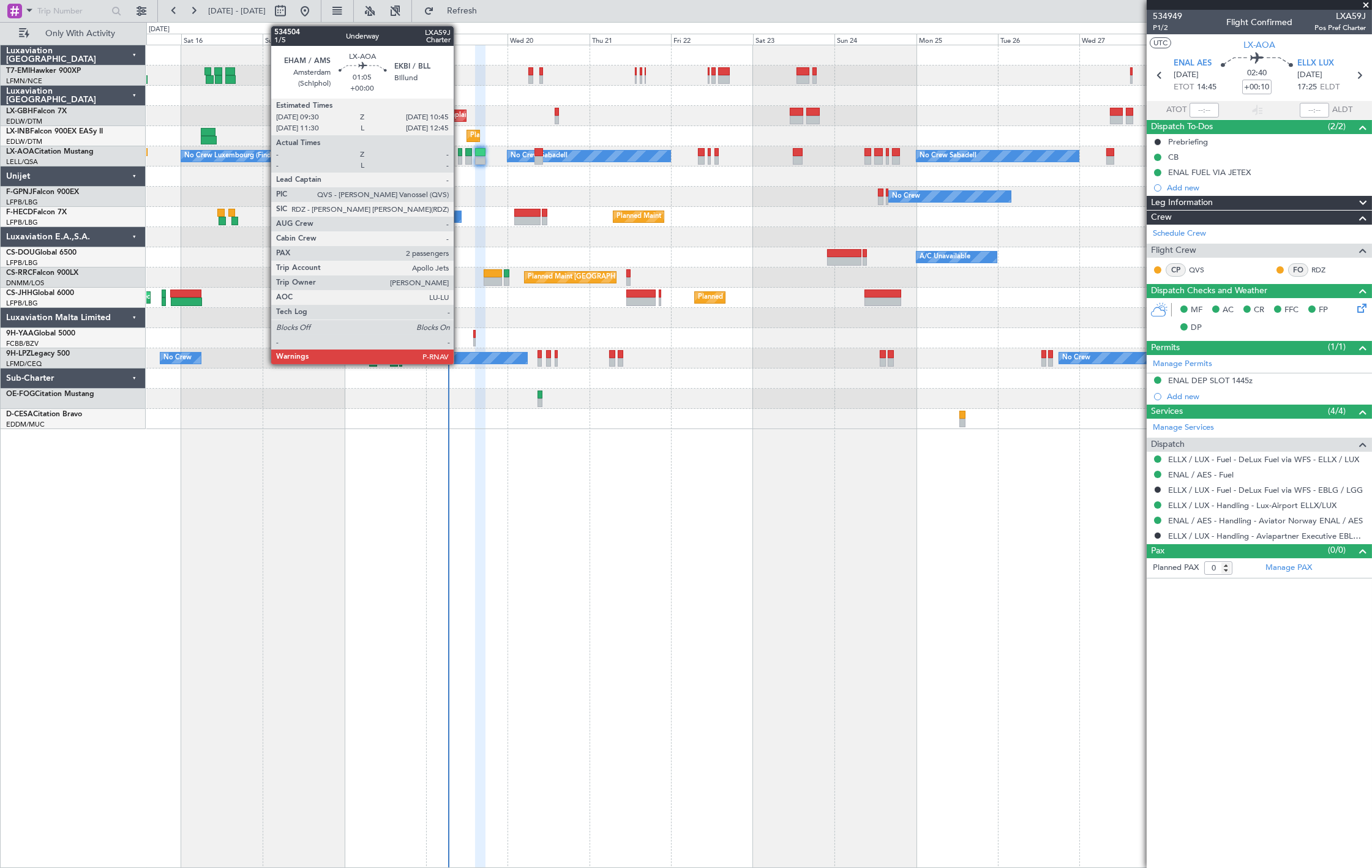
click at [460, 155] on div at bounding box center [460, 152] width 4 height 9
type input "2"
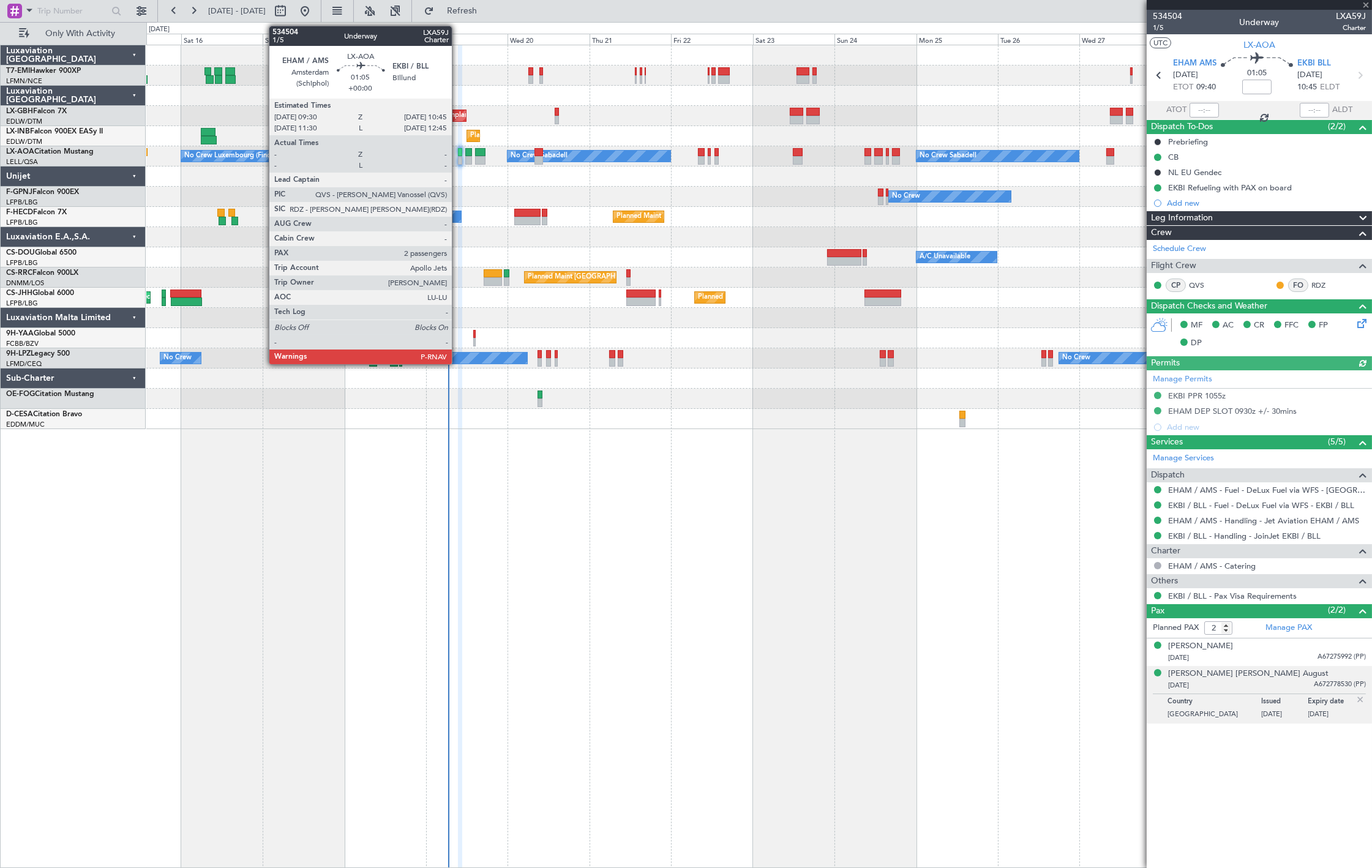
click at [458, 160] on div at bounding box center [460, 160] width 4 height 9
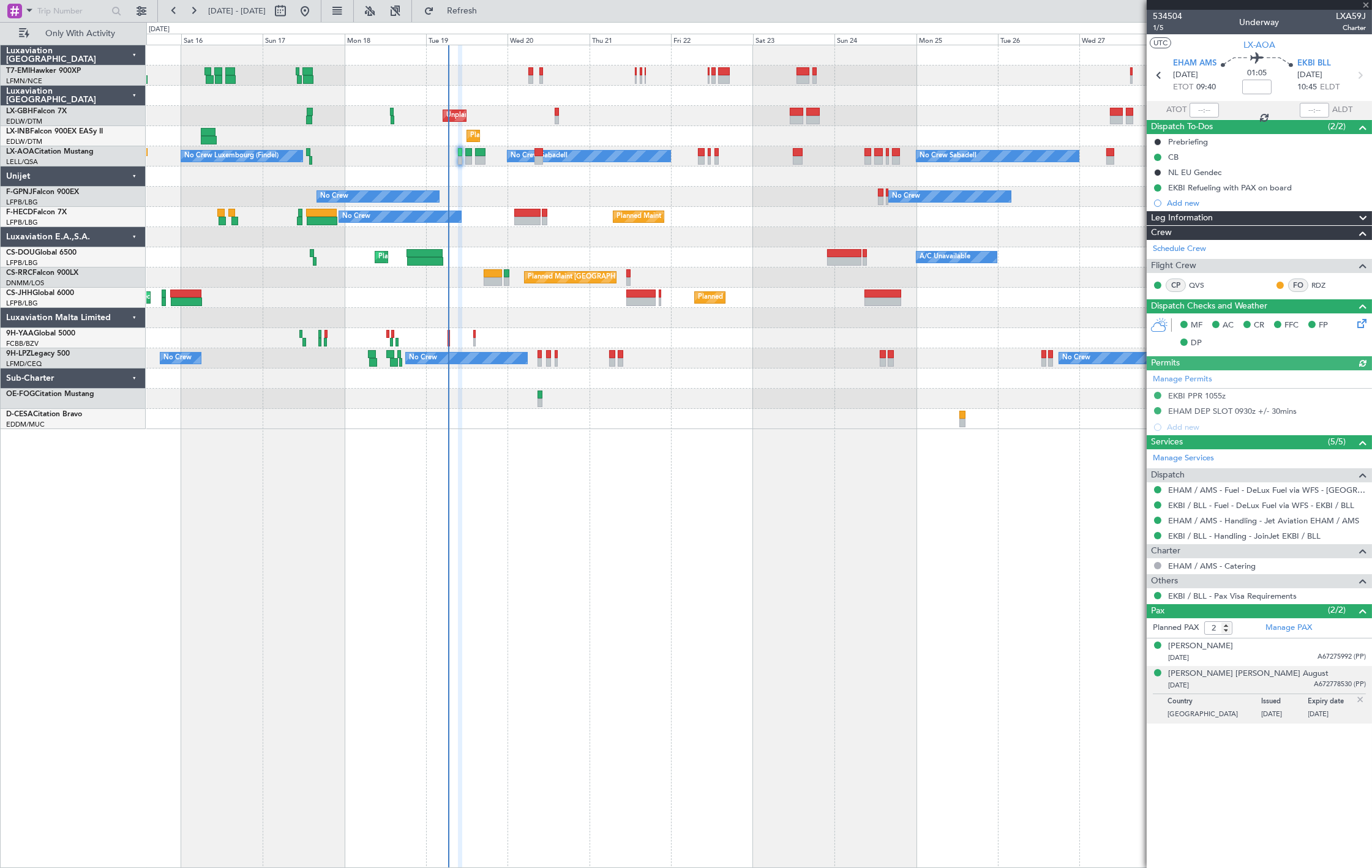
click at [460, 160] on div at bounding box center [460, 160] width 4 height 9
click at [488, 12] on span "Refresh" at bounding box center [463, 11] width 51 height 9
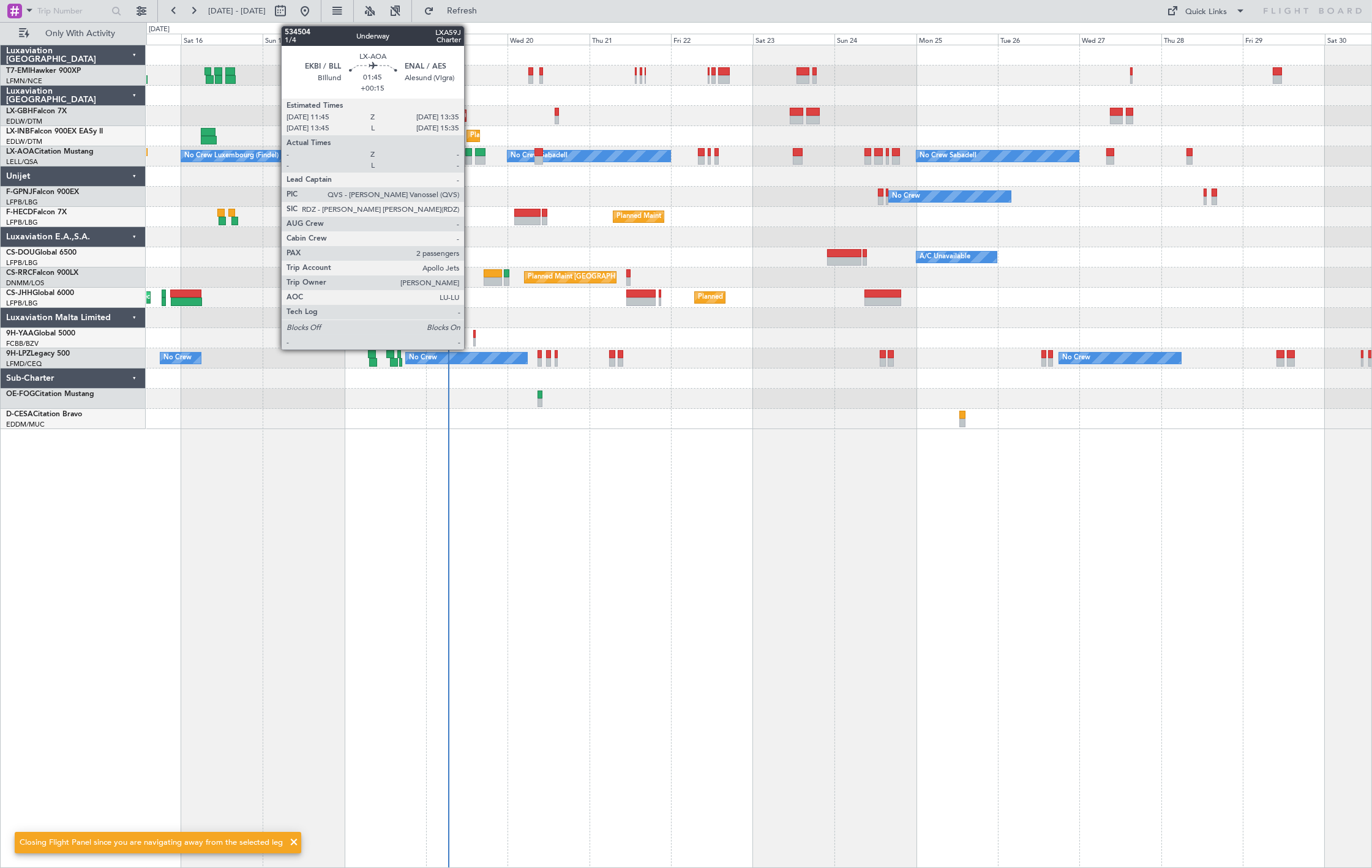
click at [471, 153] on div at bounding box center [469, 152] width 7 height 9
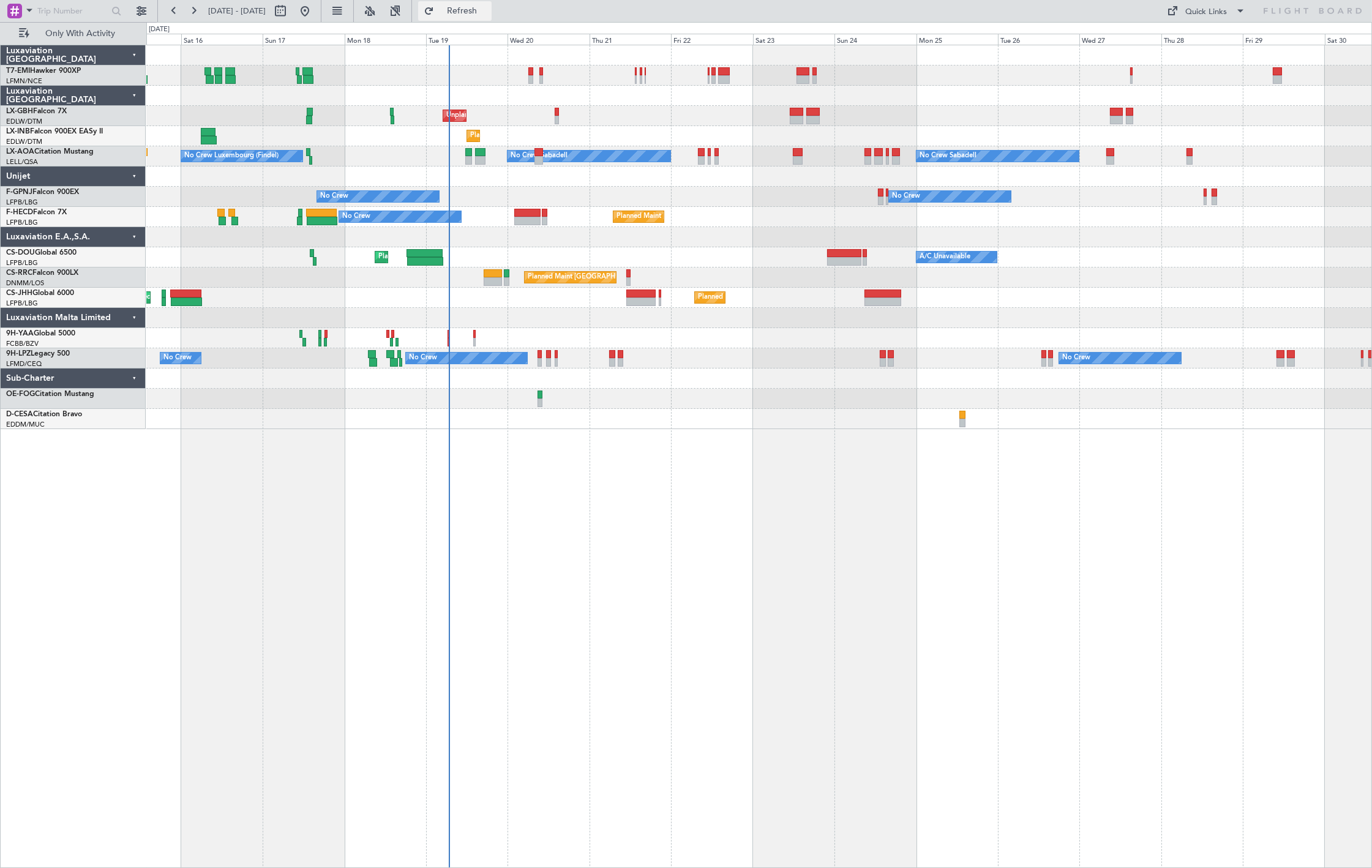
drag, startPoint x: 487, startPoint y: 5, endPoint x: 473, endPoint y: 11, distance: 15.2
click at [486, 7] on button "Refresh" at bounding box center [455, 11] width 73 height 20
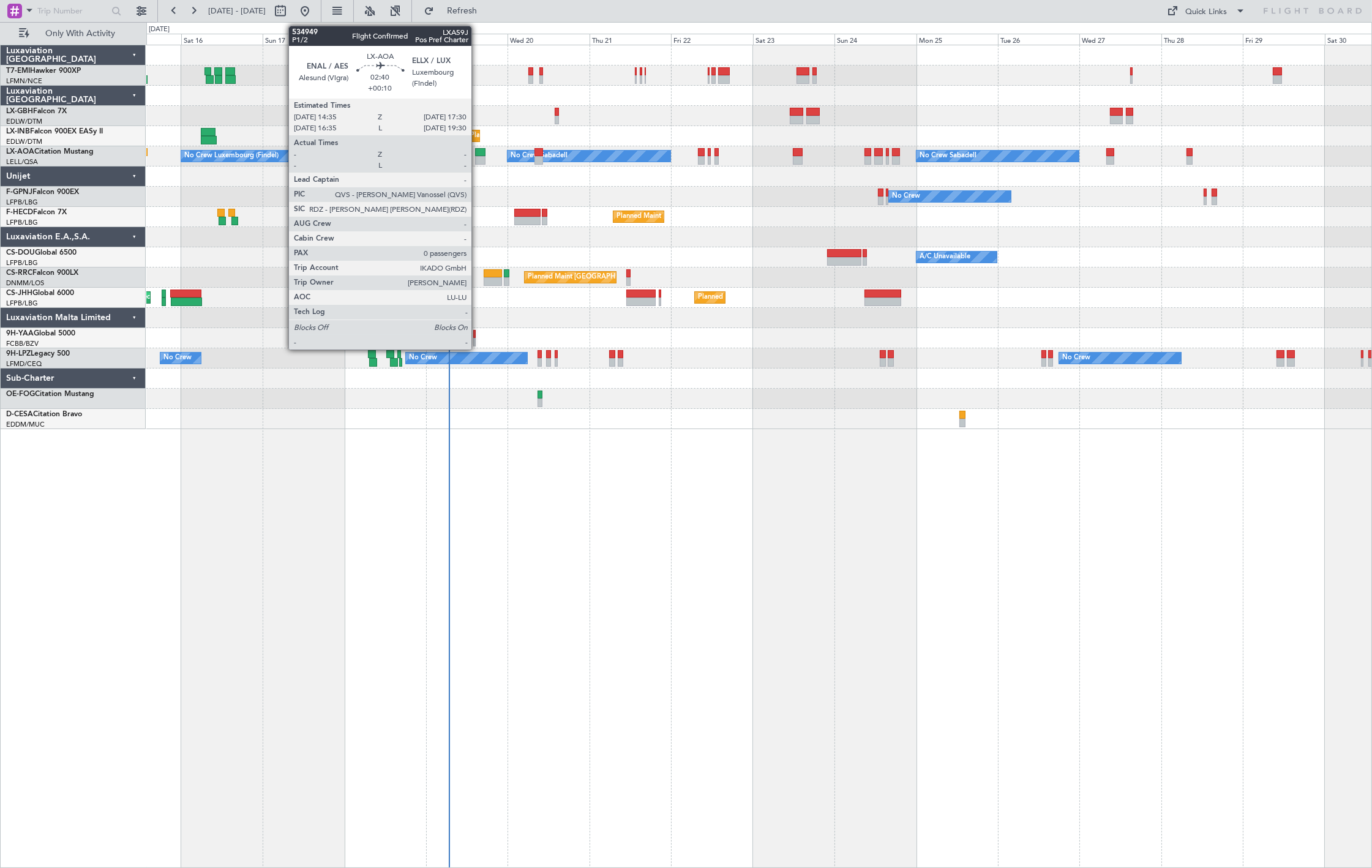
click at [478, 154] on div at bounding box center [480, 152] width 11 height 9
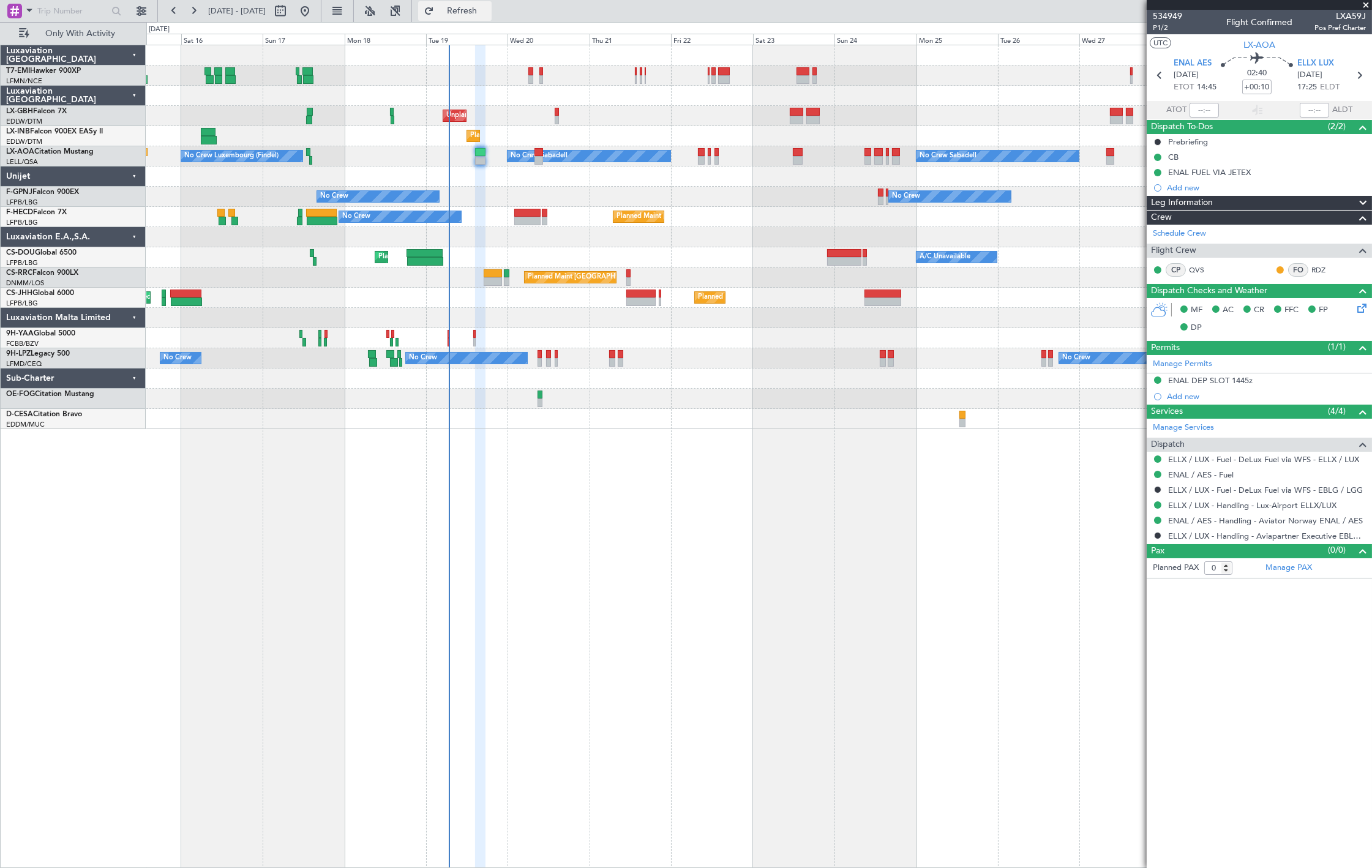
click at [488, 10] on span "Refresh" at bounding box center [463, 11] width 51 height 9
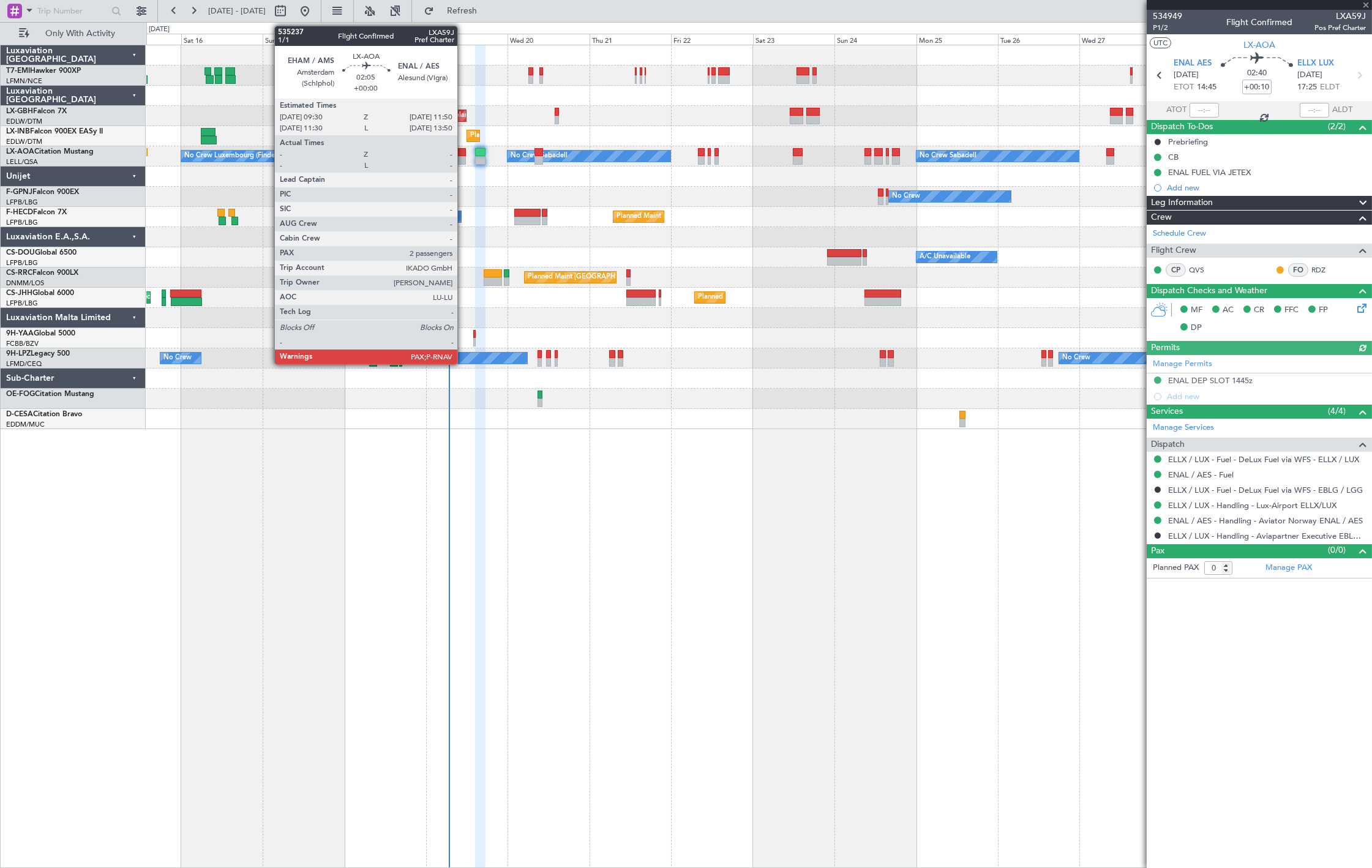
click at [464, 154] on div at bounding box center [462, 152] width 8 height 9
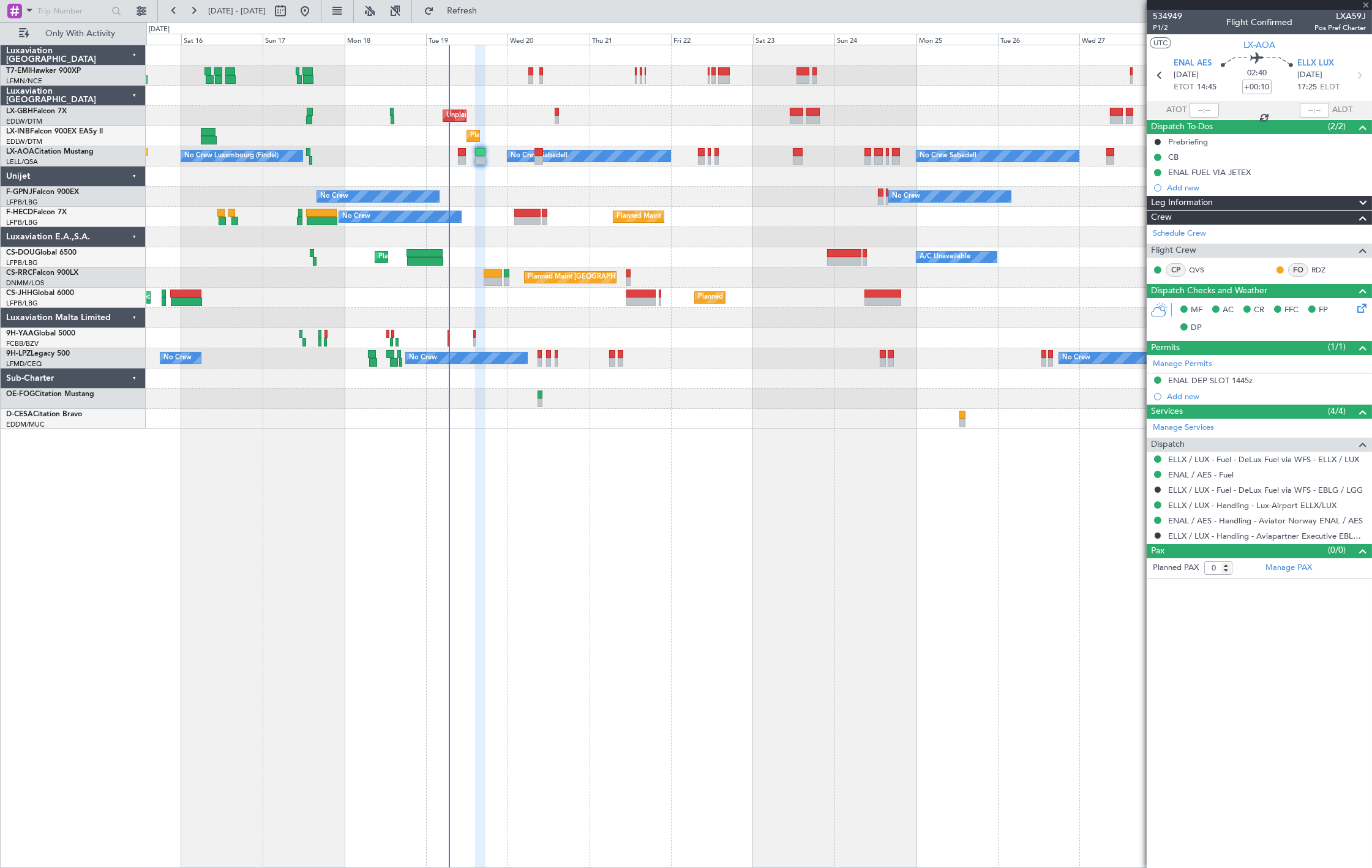
type input "2"
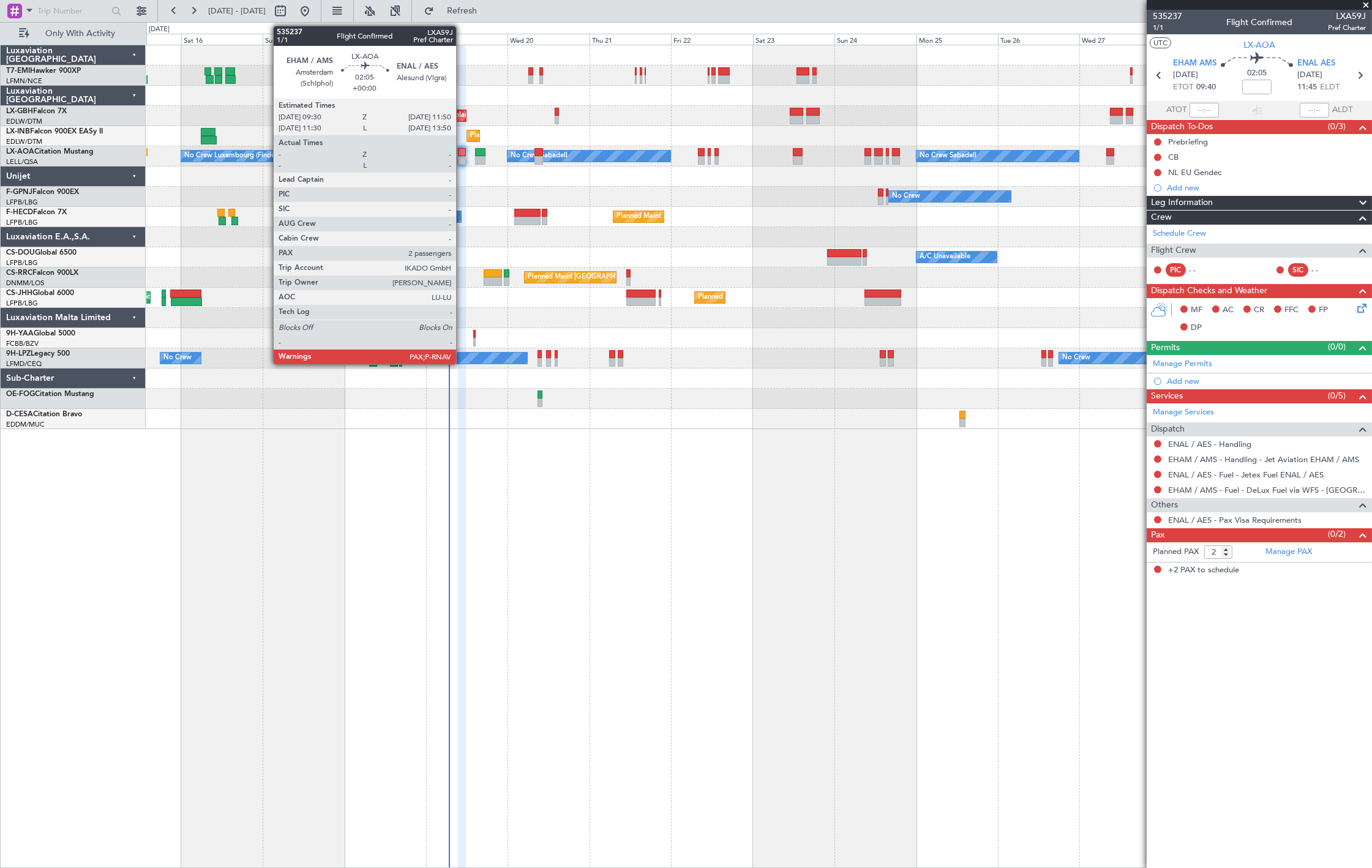
click at [463, 149] on div at bounding box center [462, 152] width 8 height 9
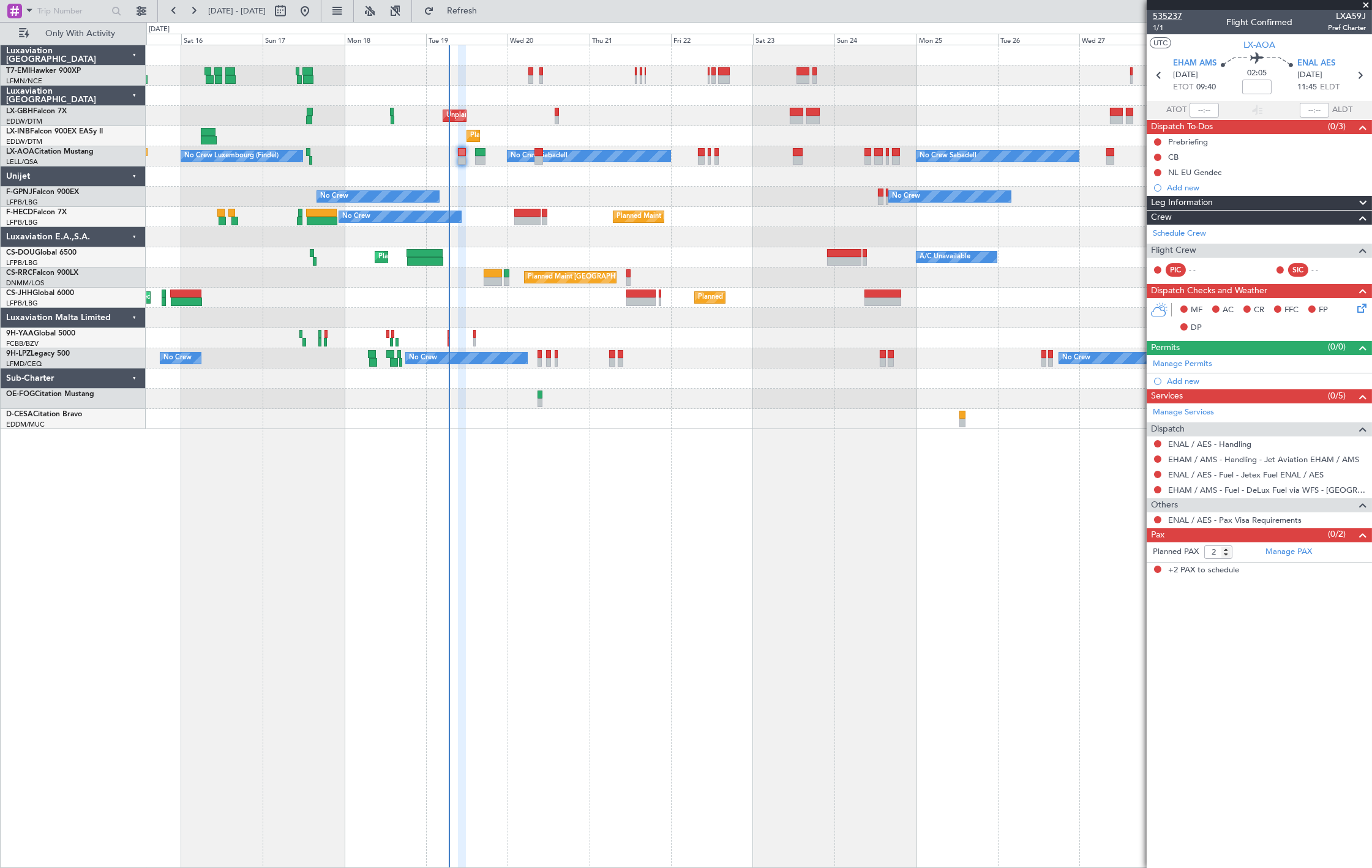
click at [1176, 12] on span "535237" at bounding box center [1167, 16] width 30 height 13
click at [491, 17] on button "Refresh" at bounding box center [455, 11] width 73 height 20
click at [491, 15] on button "Refresh" at bounding box center [455, 11] width 73 height 20
drag, startPoint x: 1159, startPoint y: 522, endPoint x: 1160, endPoint y: 529, distance: 7.1
click at [1159, 523] on body "15 Aug 2025 - 30 Aug 2025 Refresh Quick Links Only With Activity Planned Maint …" at bounding box center [686, 434] width 1372 height 868
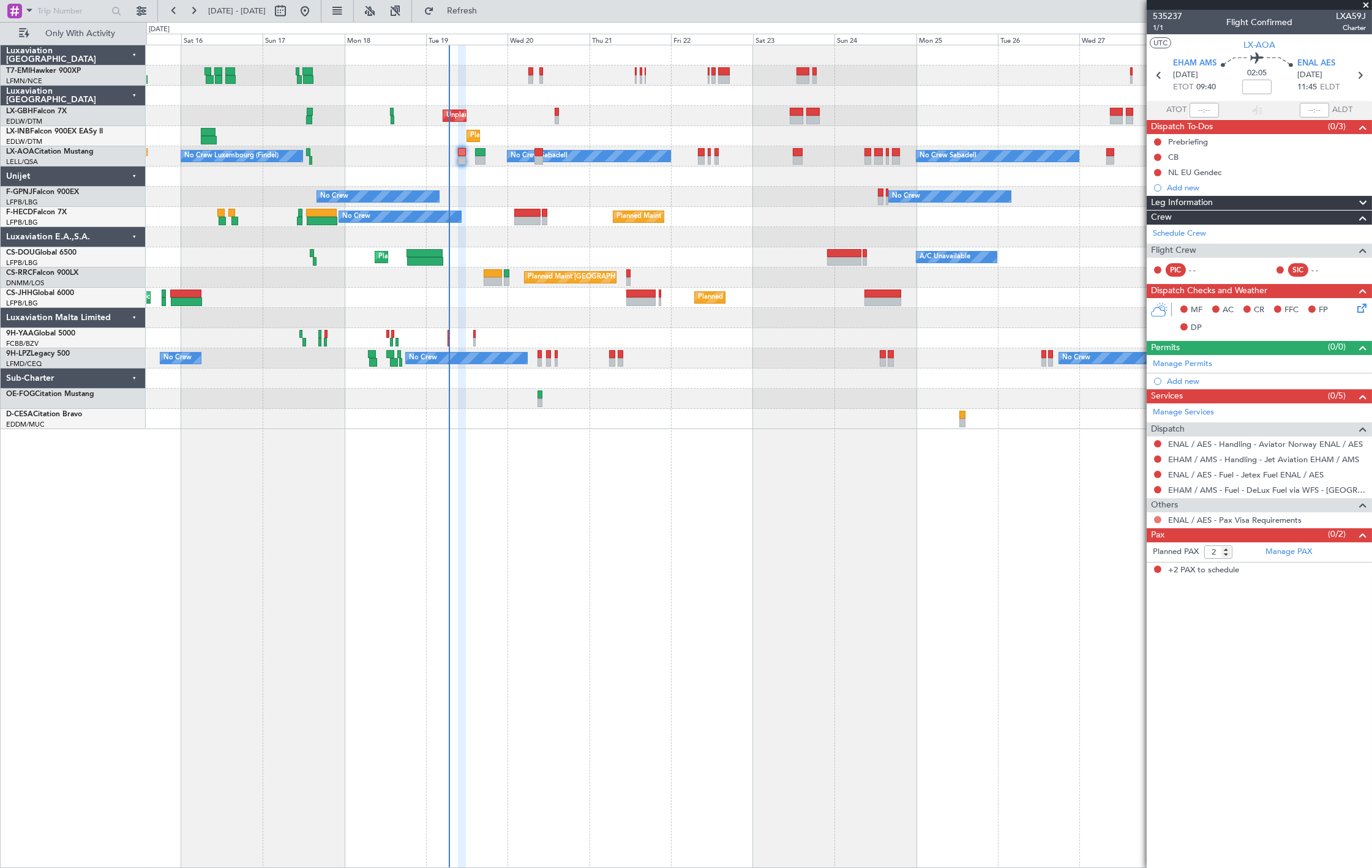
click at [1158, 520] on button at bounding box center [1158, 519] width 7 height 7
click at [1170, 671] on li "Confirmed" at bounding box center [1158, 666] width 141 height 19
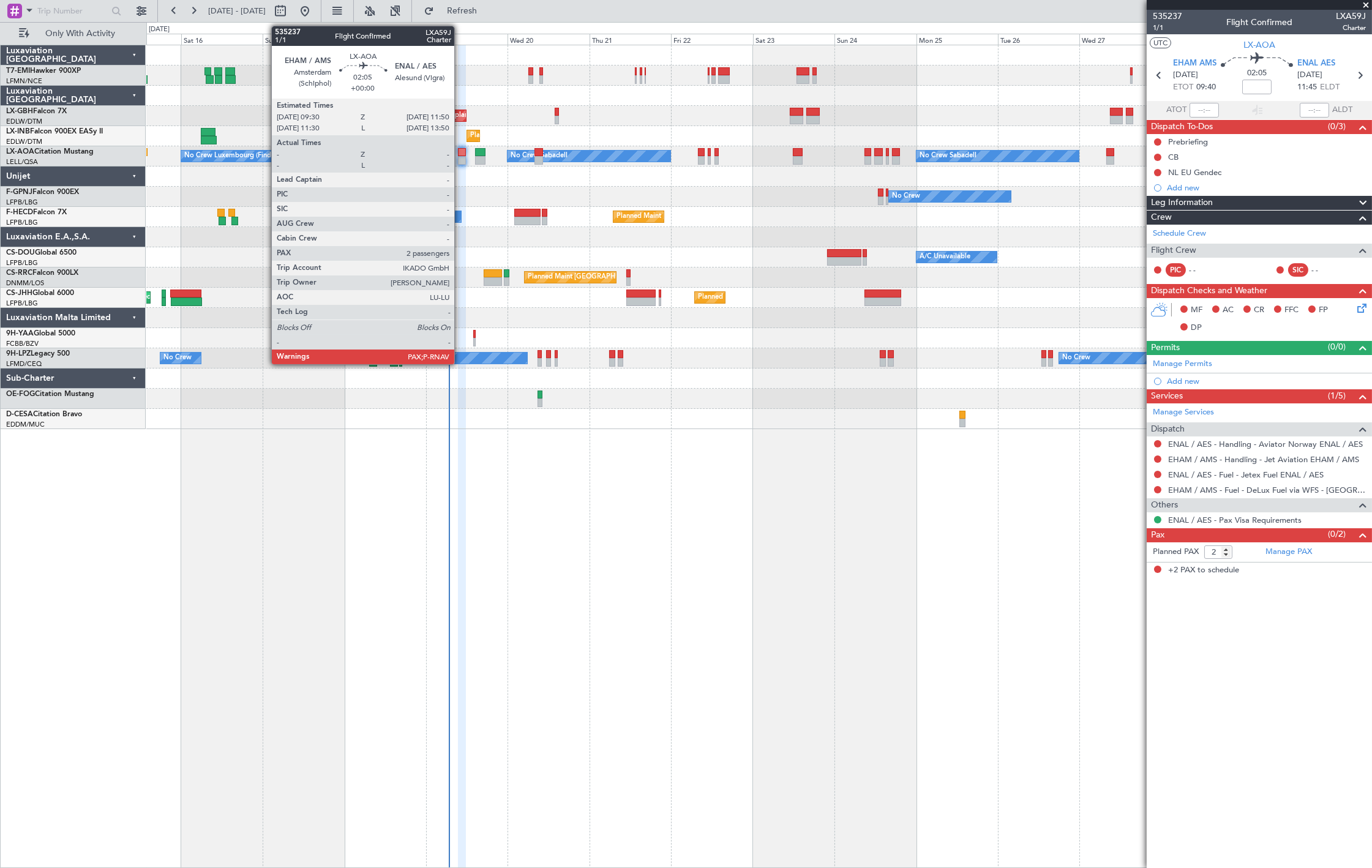
click at [461, 150] on div at bounding box center [462, 152] width 8 height 9
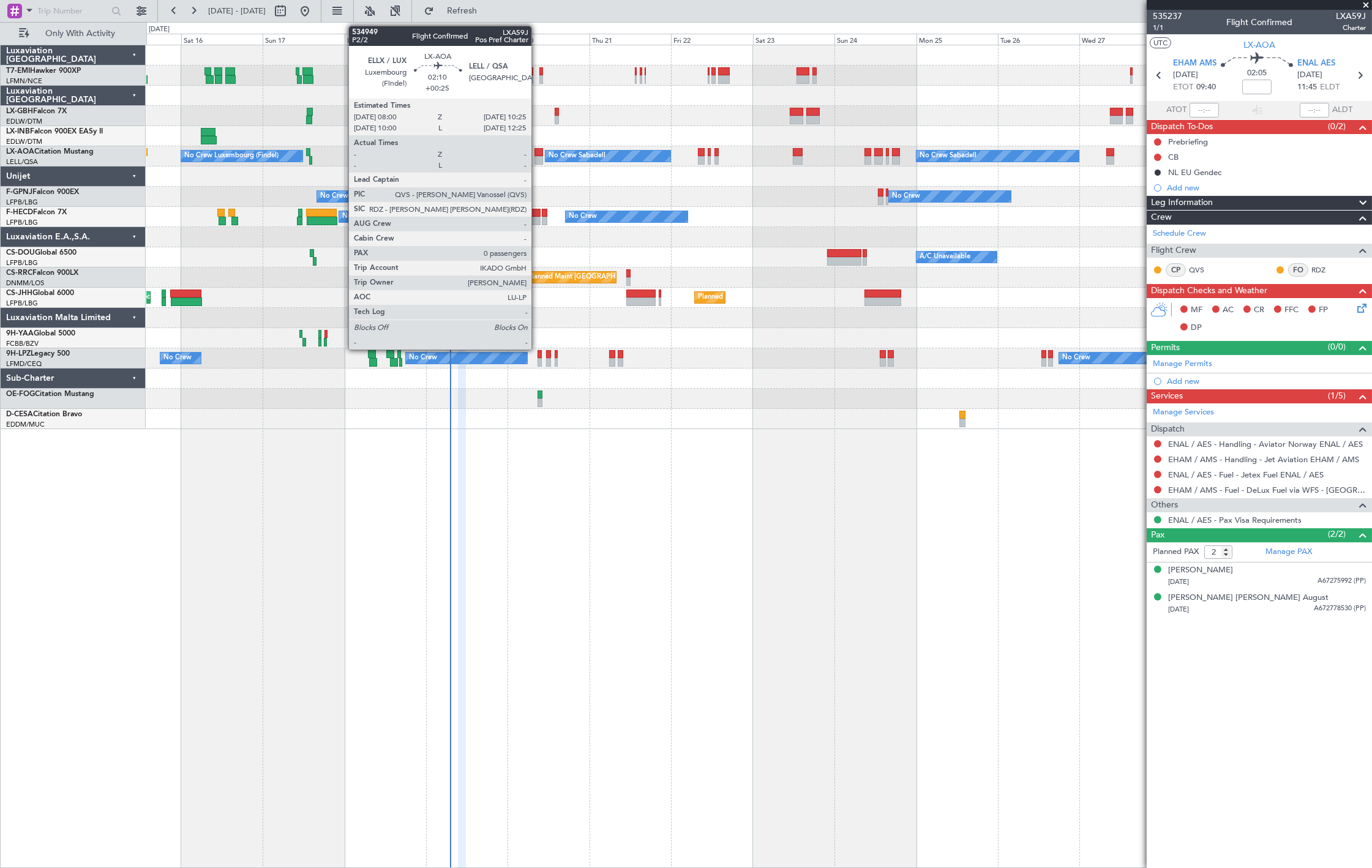
click at [538, 163] on div at bounding box center [539, 160] width 9 height 9
type input "+00:25"
type input "0"
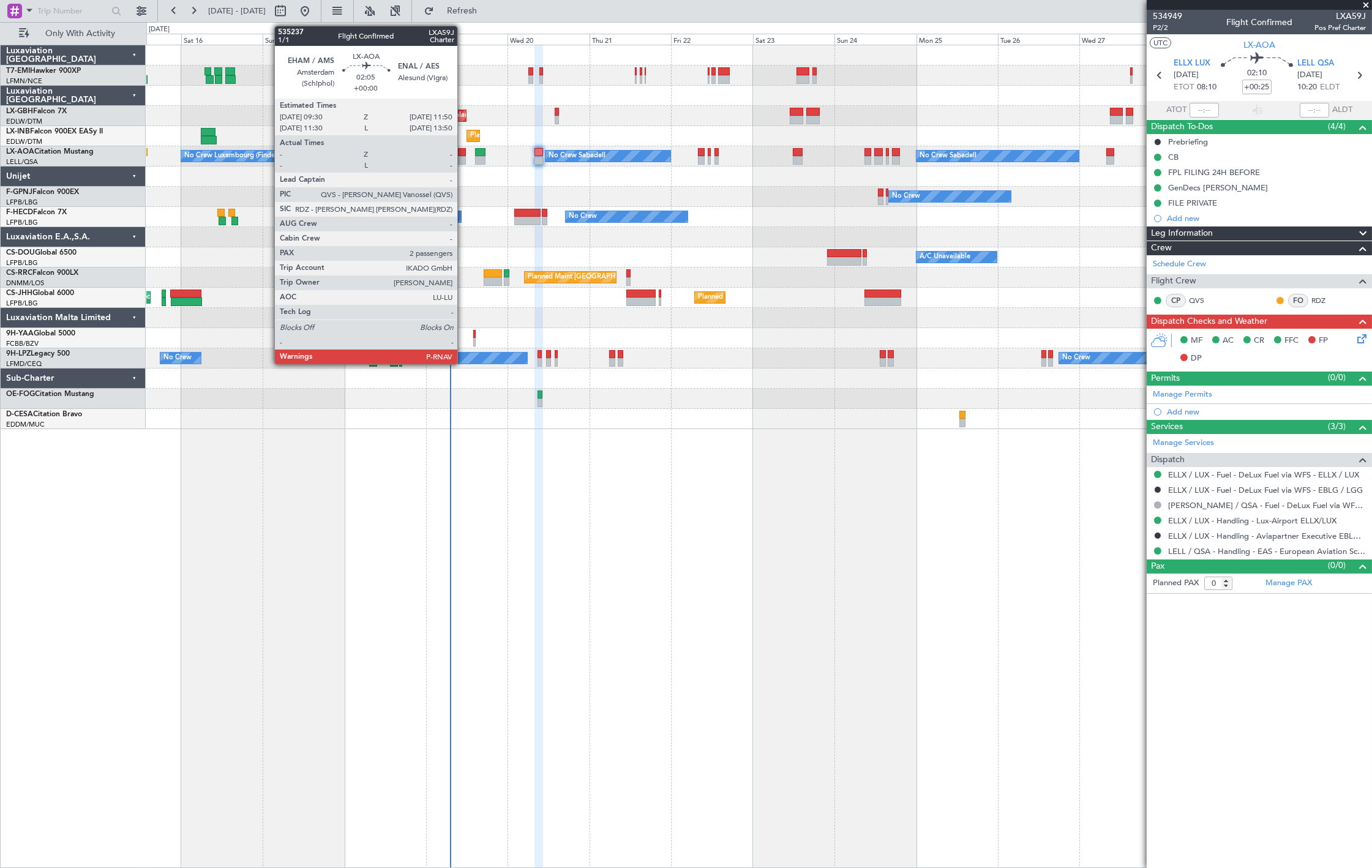
click at [463, 159] on div at bounding box center [462, 160] width 8 height 9
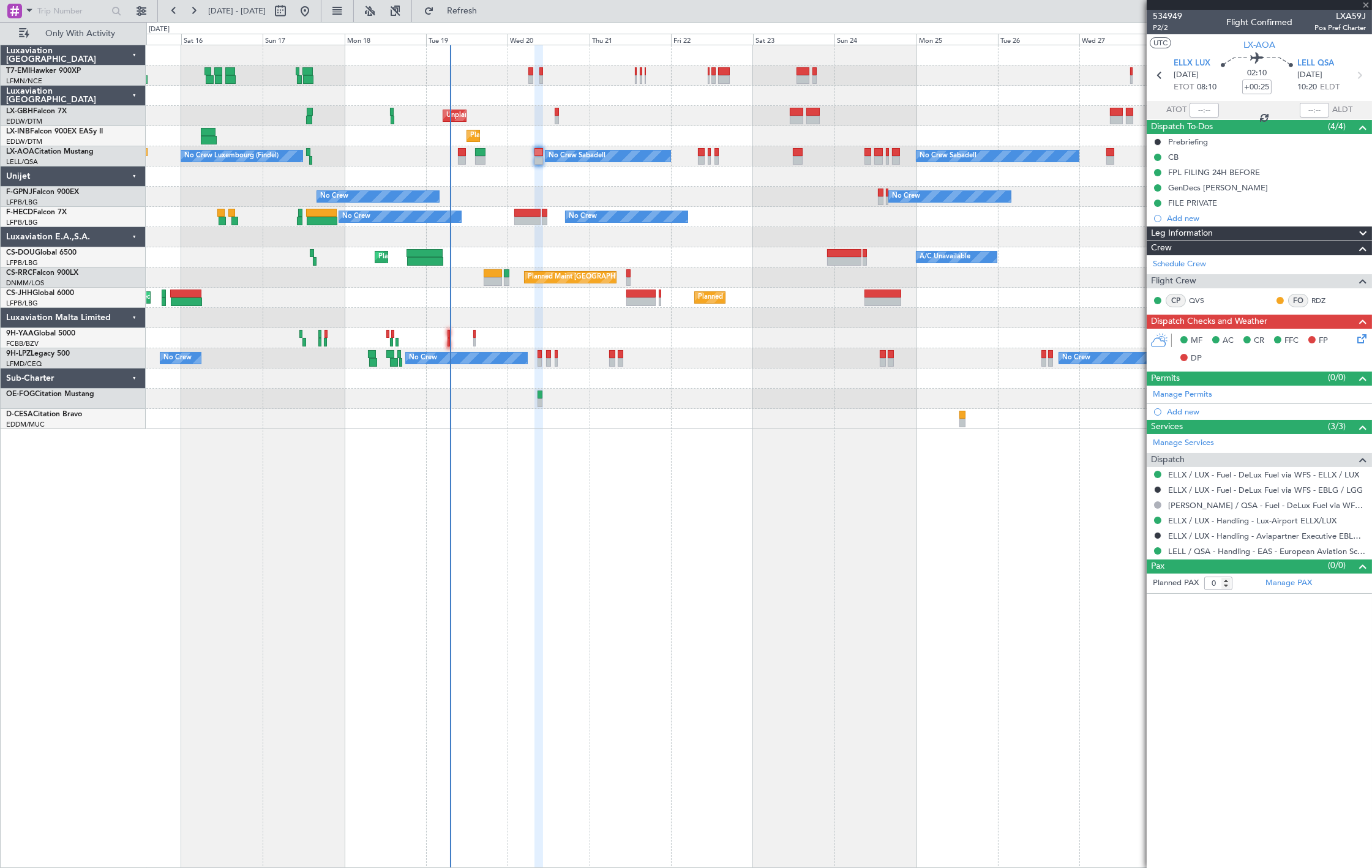
type input "2"
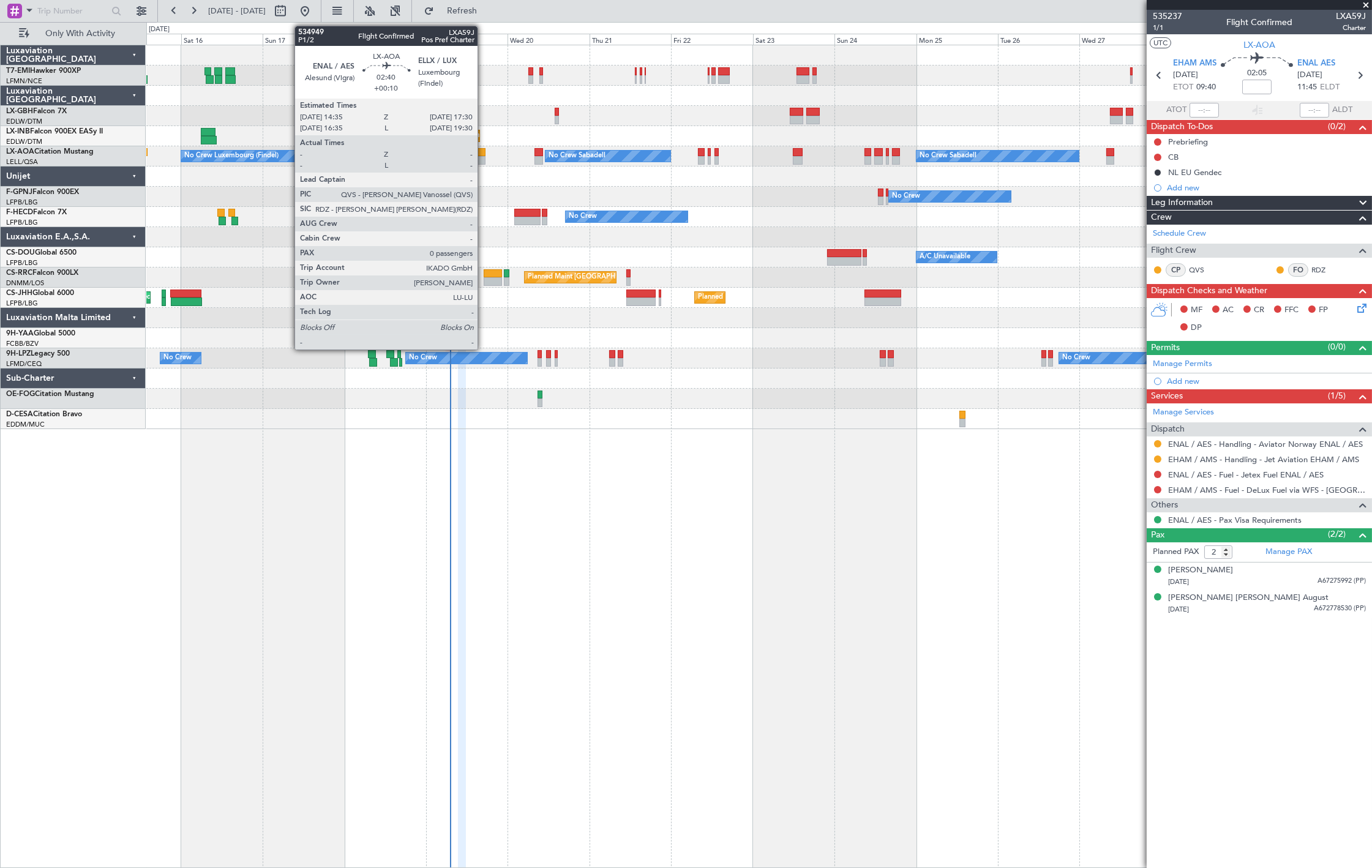
click at [483, 154] on div at bounding box center [480, 152] width 11 height 9
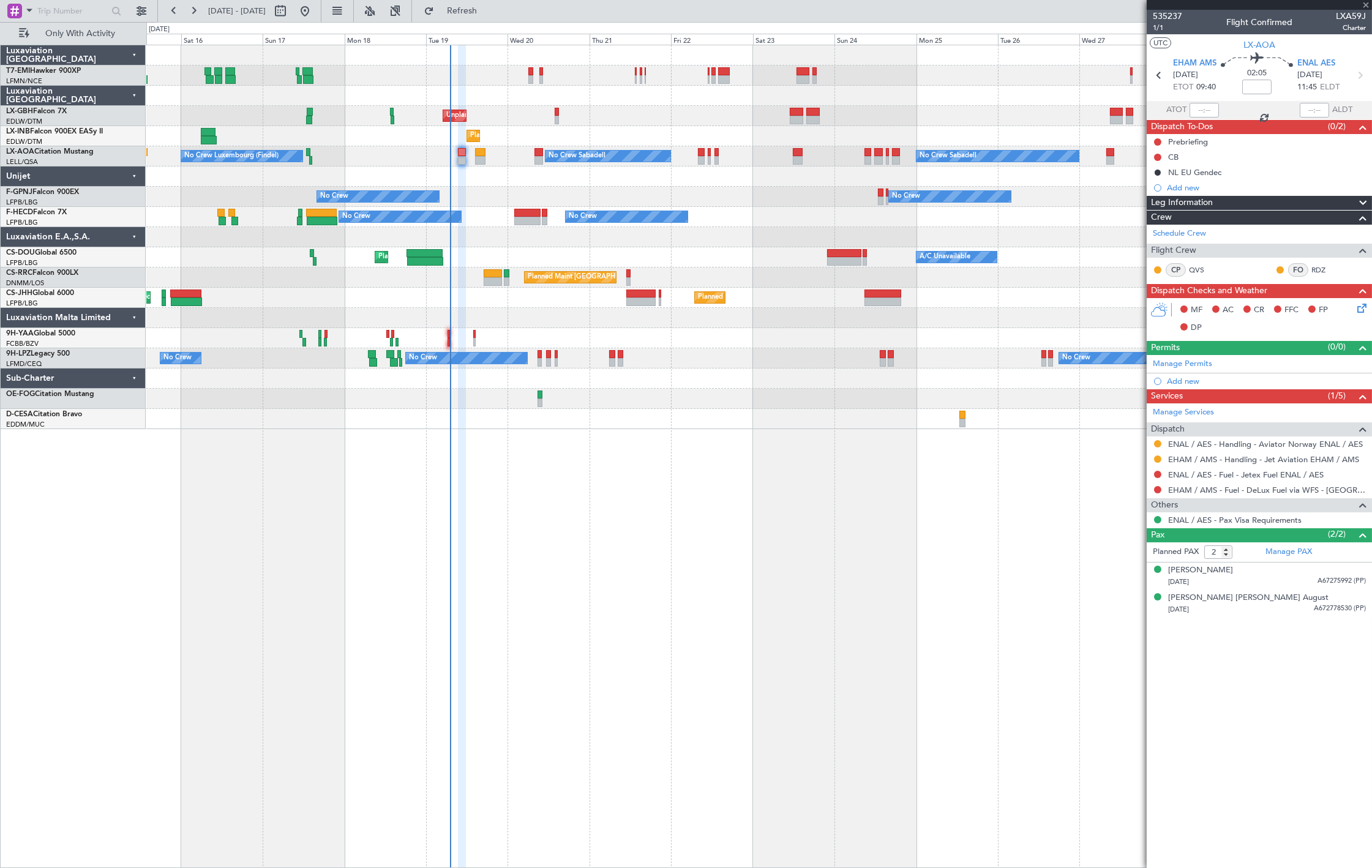
type input "+00:10"
type input "0"
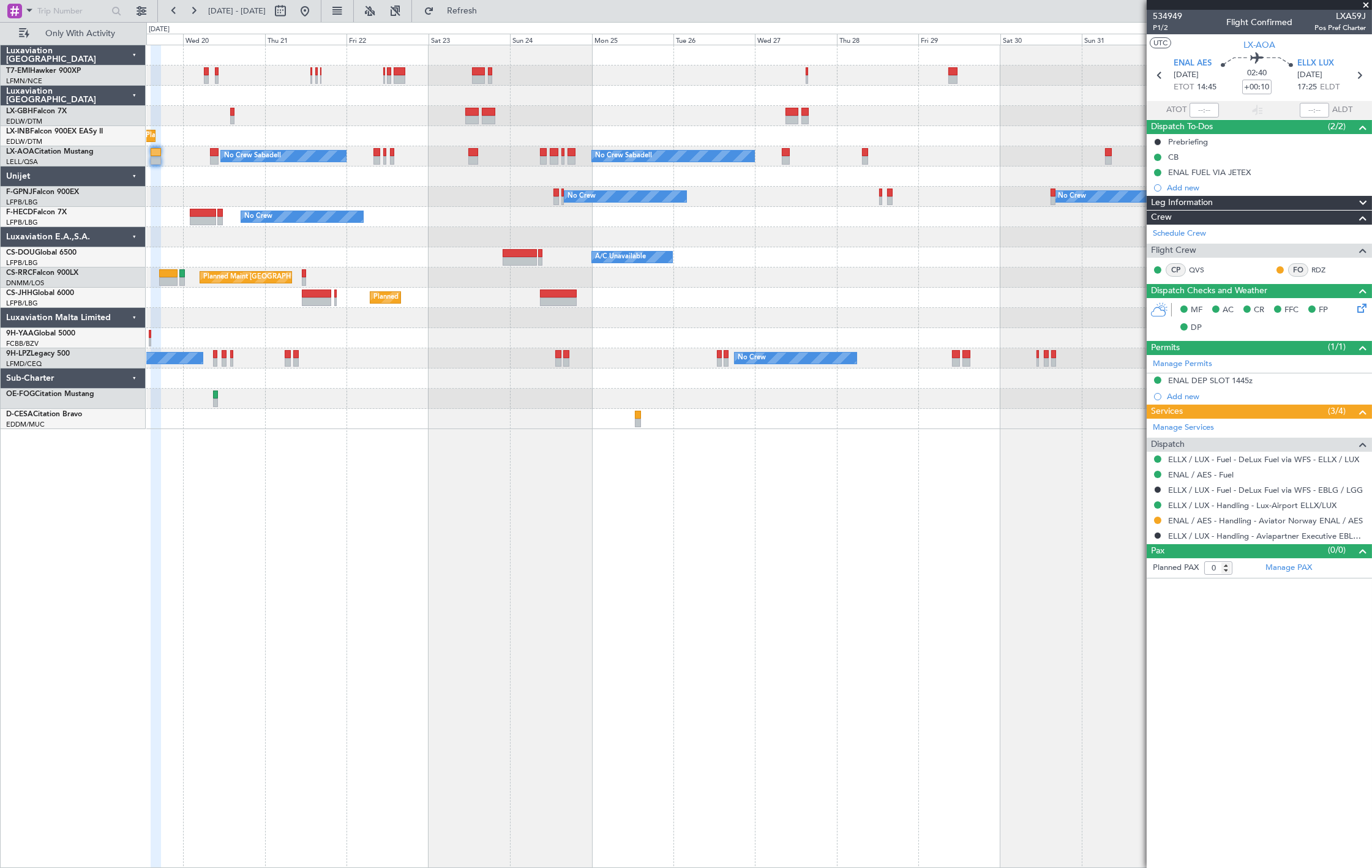
click at [543, 307] on div "Planned Maint Chester Unplanned Maint Paris (Le Bourget) Planned Maint Geneva (…" at bounding box center [758, 237] width 1225 height 384
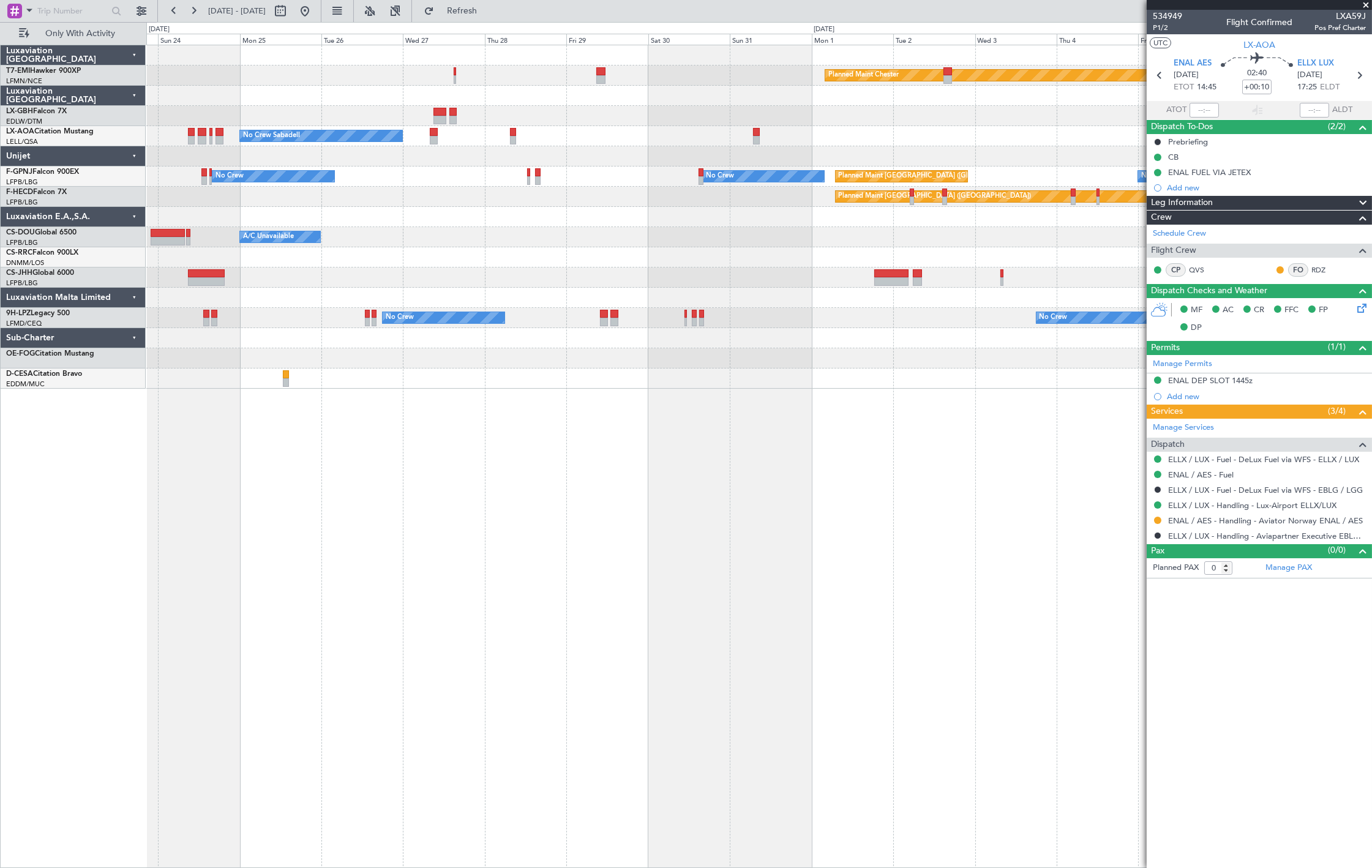
click at [553, 292] on div "Planned Maint Chester No Crew Sabadell No Crew No Crew Sabadell No Crew No Crew…" at bounding box center [758, 217] width 1225 height 343
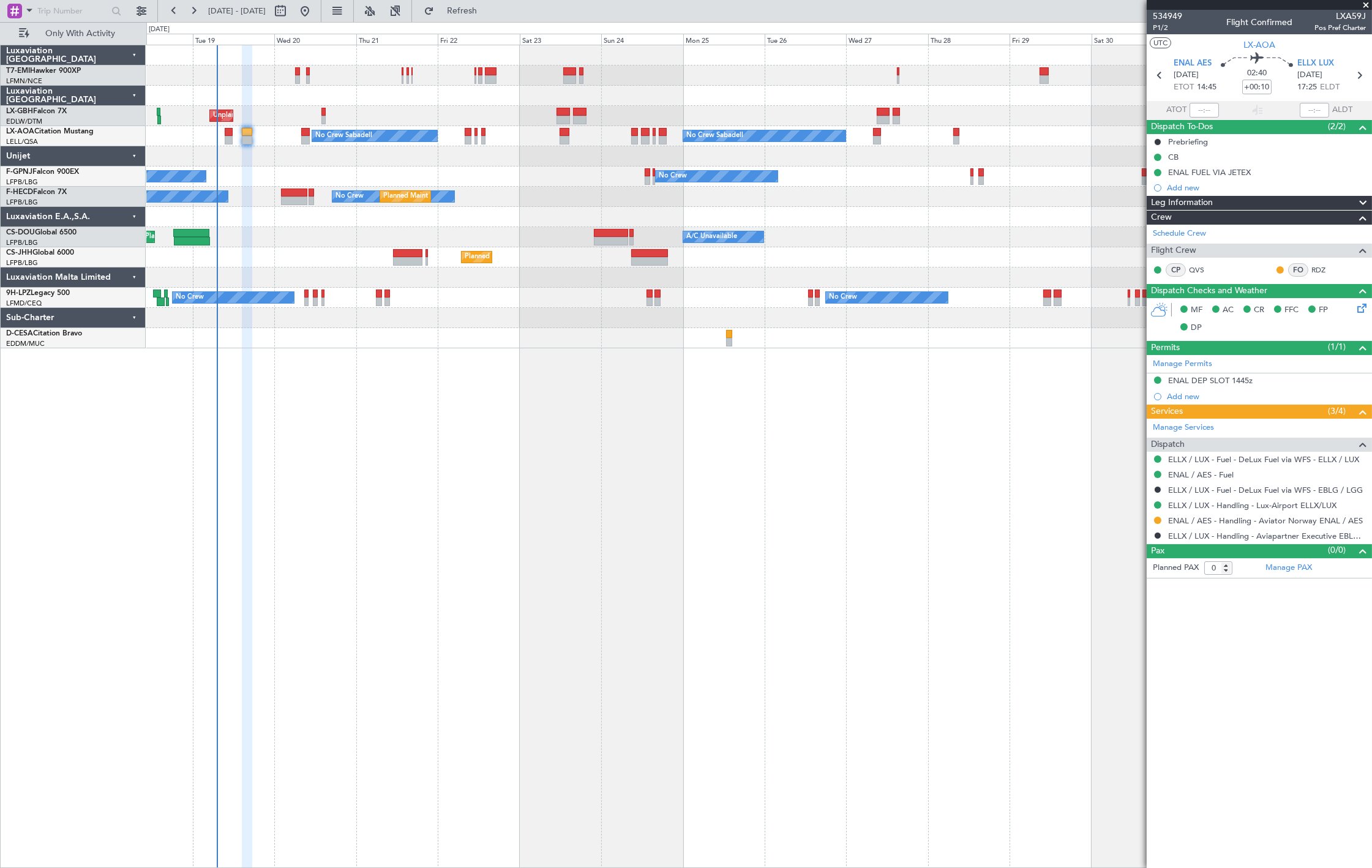
click at [865, 201] on div "Planned Maint Chester Unplanned Maint Paris (Le Bourget) No Crew Sabadell No Cr…" at bounding box center [758, 197] width 1225 height 304
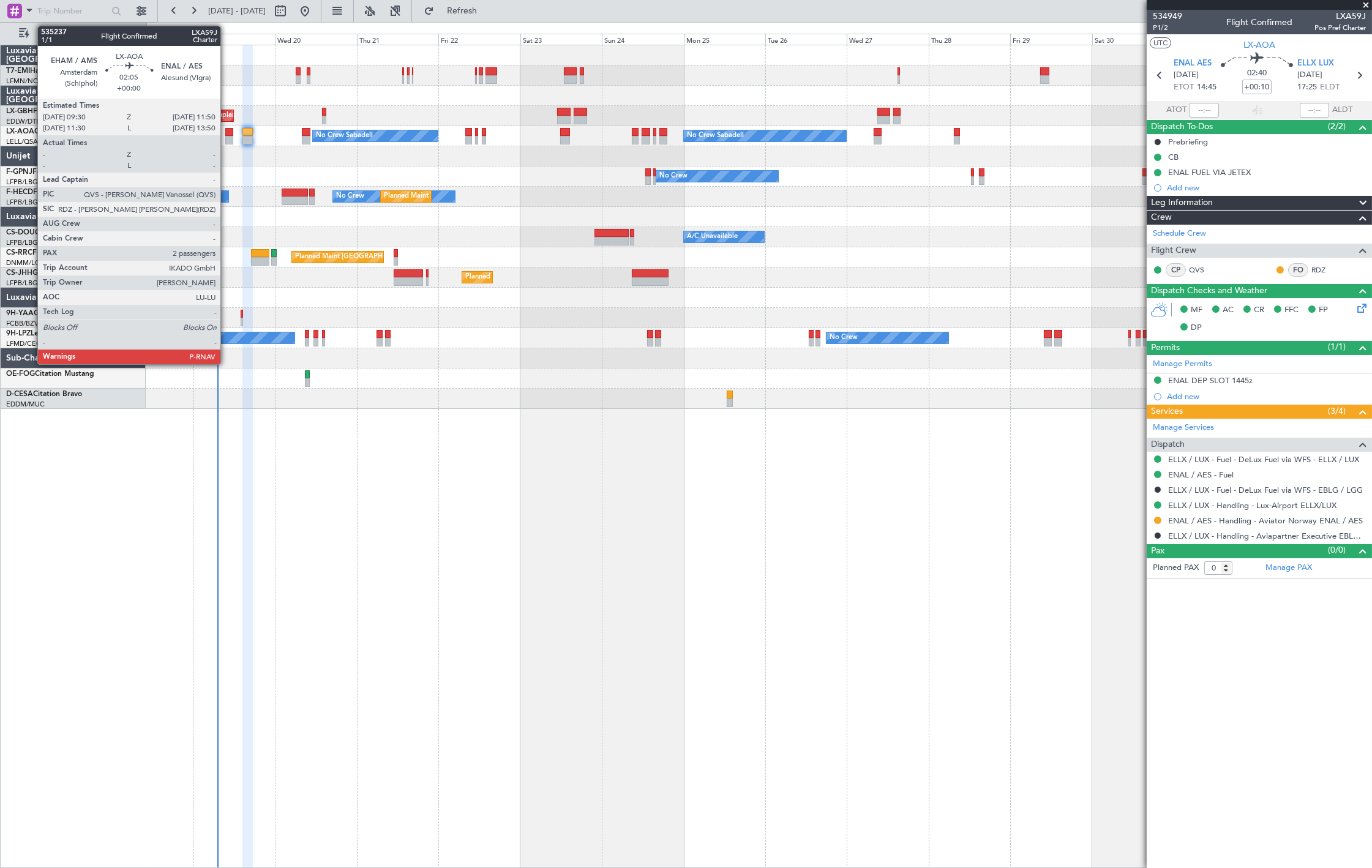
click at [227, 137] on div at bounding box center [229, 140] width 8 height 9
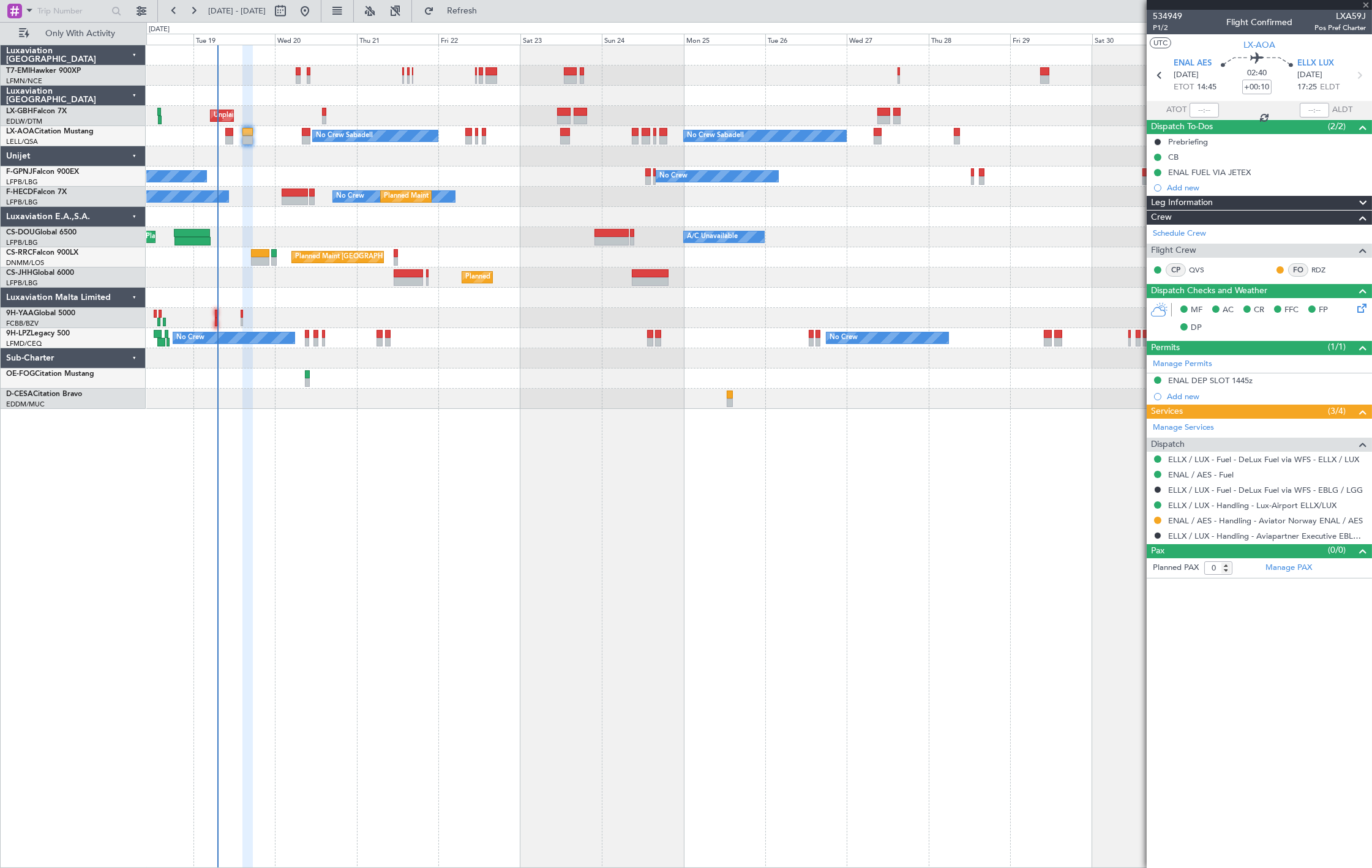
type input "2"
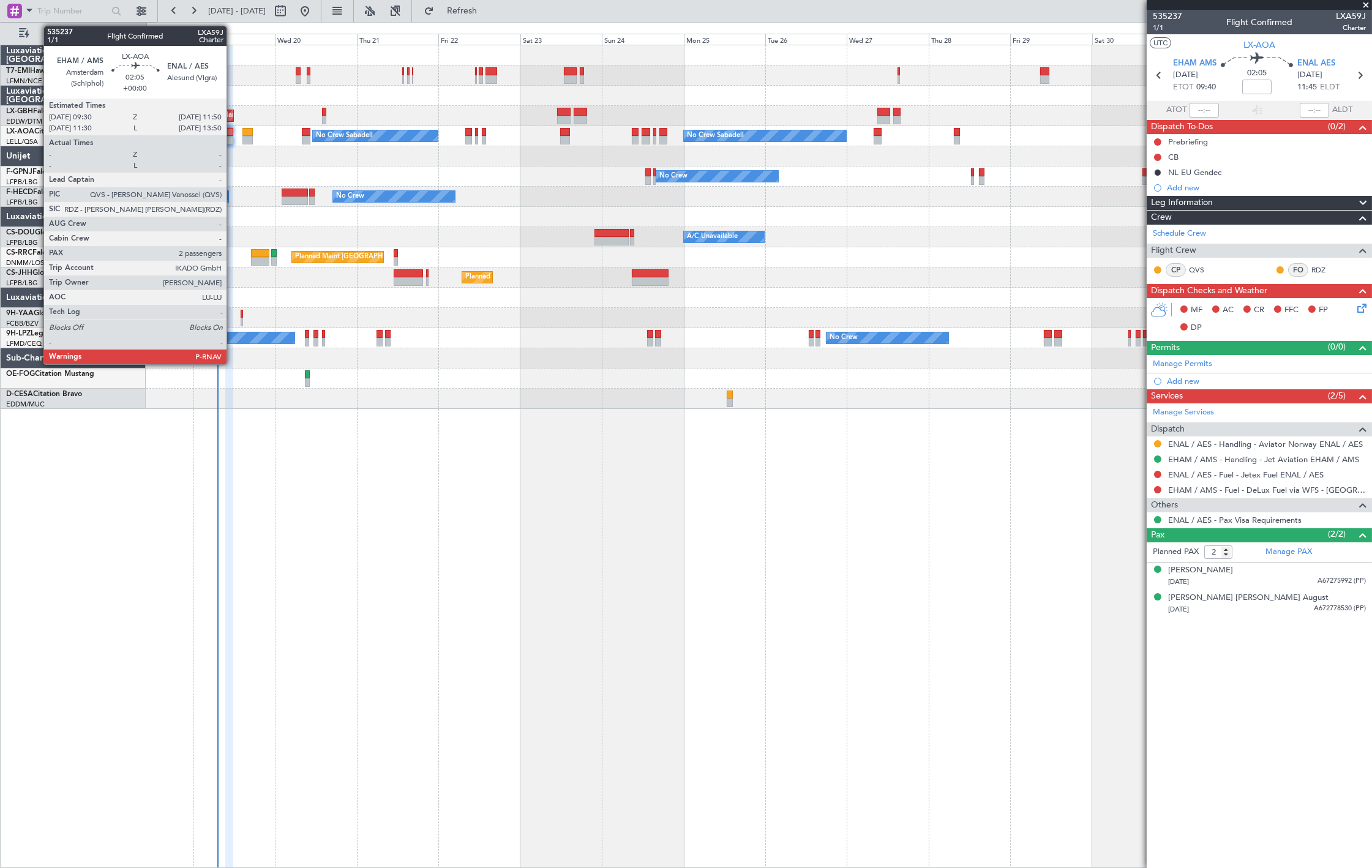
click at [229, 140] on div at bounding box center [229, 140] width 8 height 9
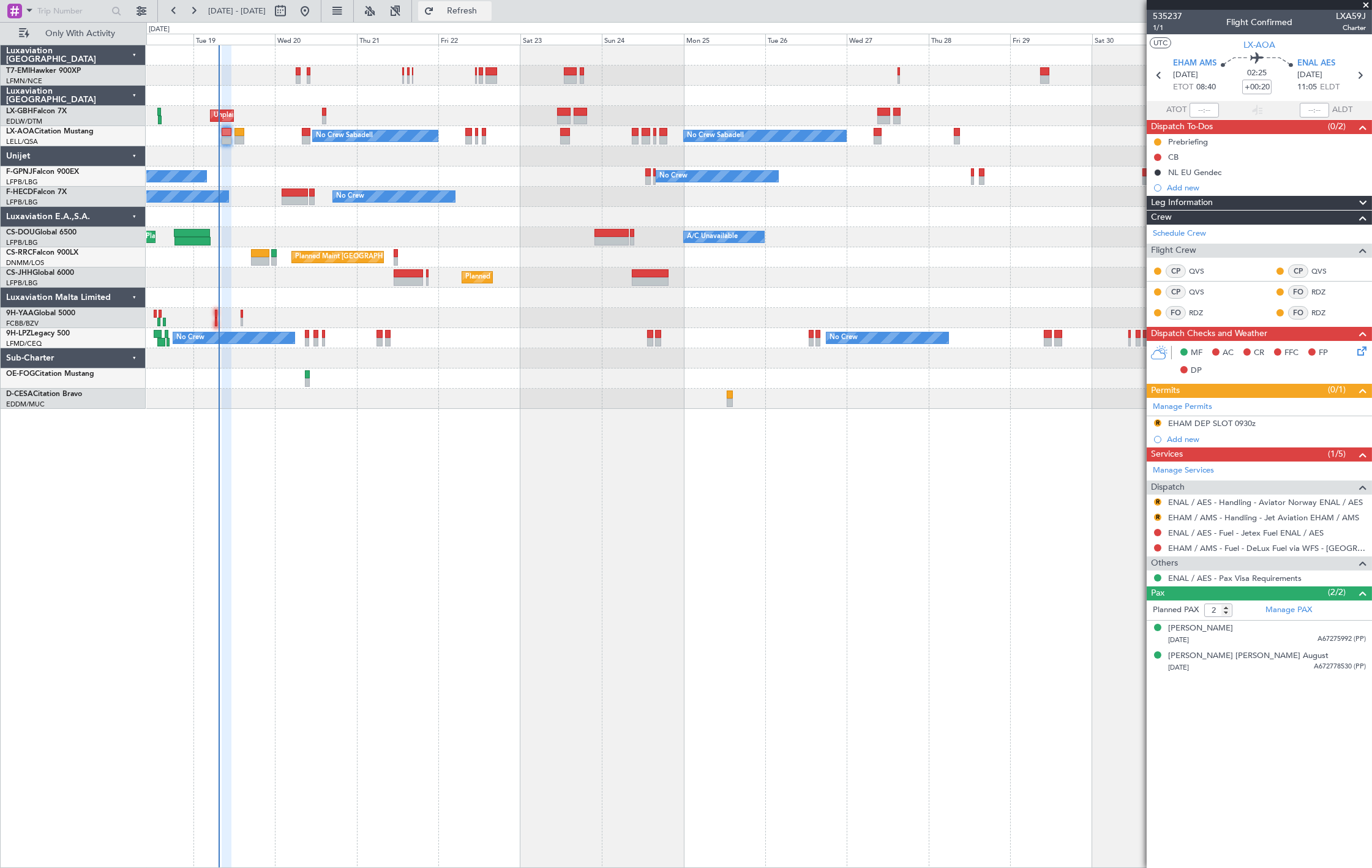
click at [488, 8] on span "Refresh" at bounding box center [463, 11] width 51 height 9
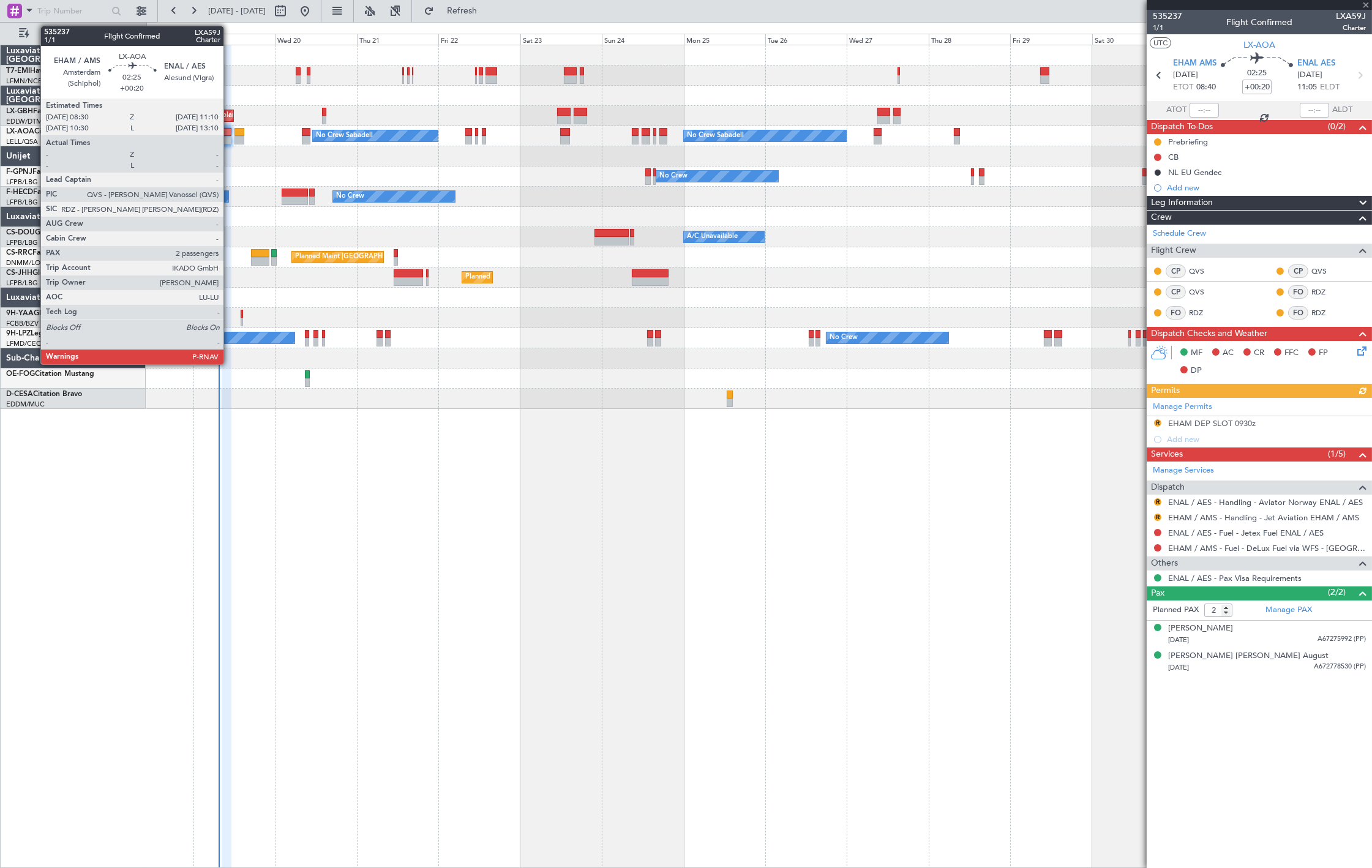
click at [227, 136] on div at bounding box center [225, 140] width 9 height 9
click at [224, 136] on div at bounding box center [225, 140] width 9 height 9
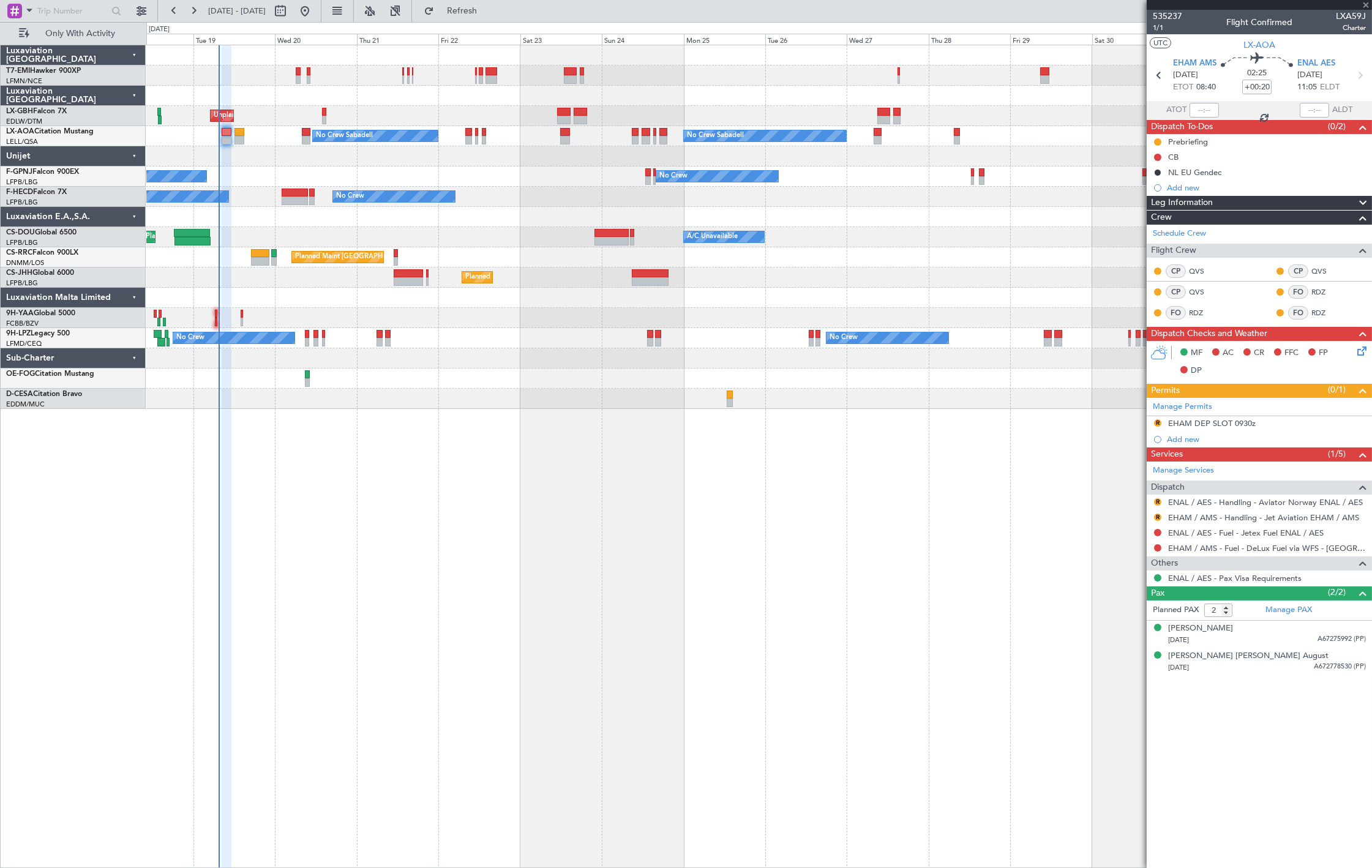
click at [227, 136] on div at bounding box center [225, 140] width 9 height 9
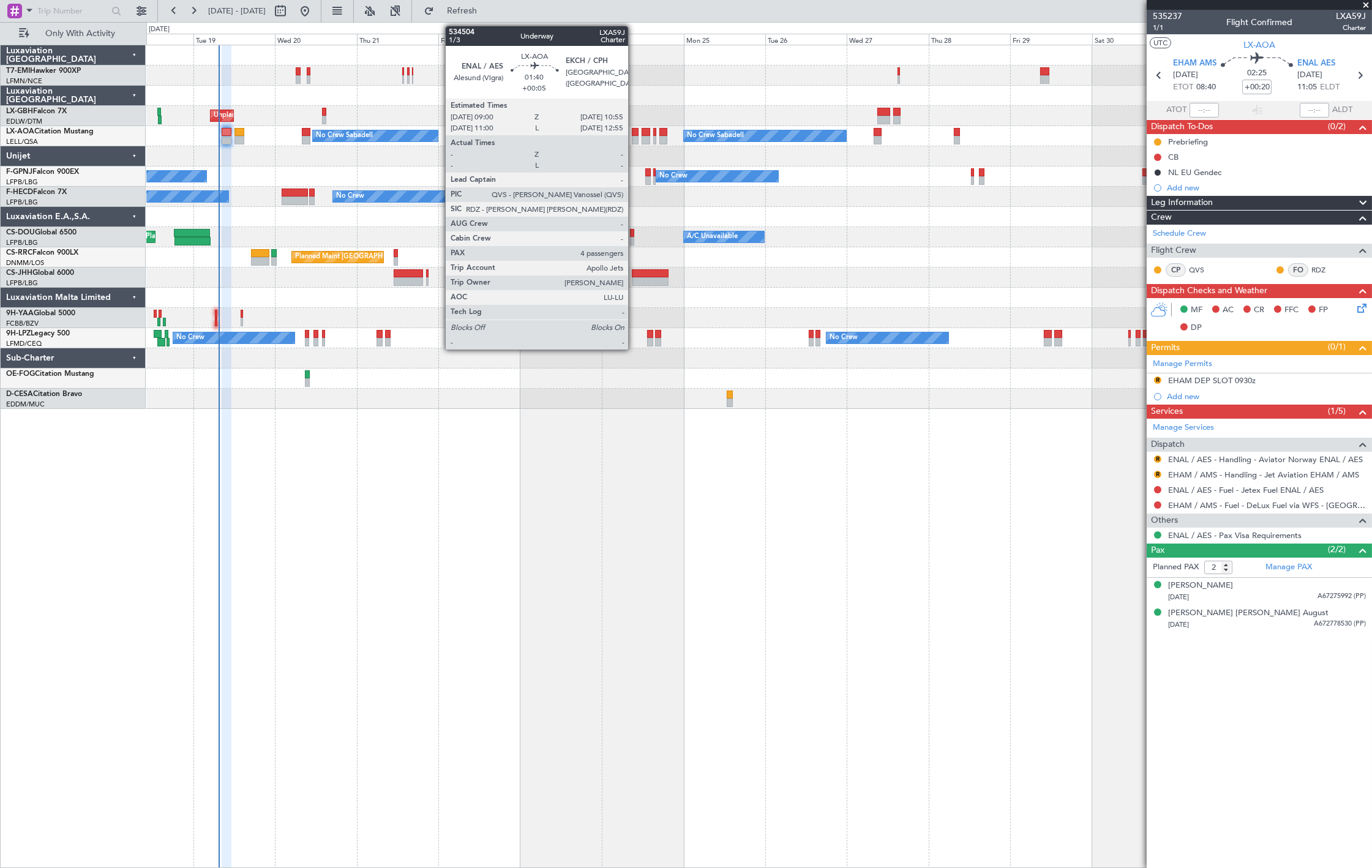
click at [635, 136] on div at bounding box center [635, 140] width 7 height 9
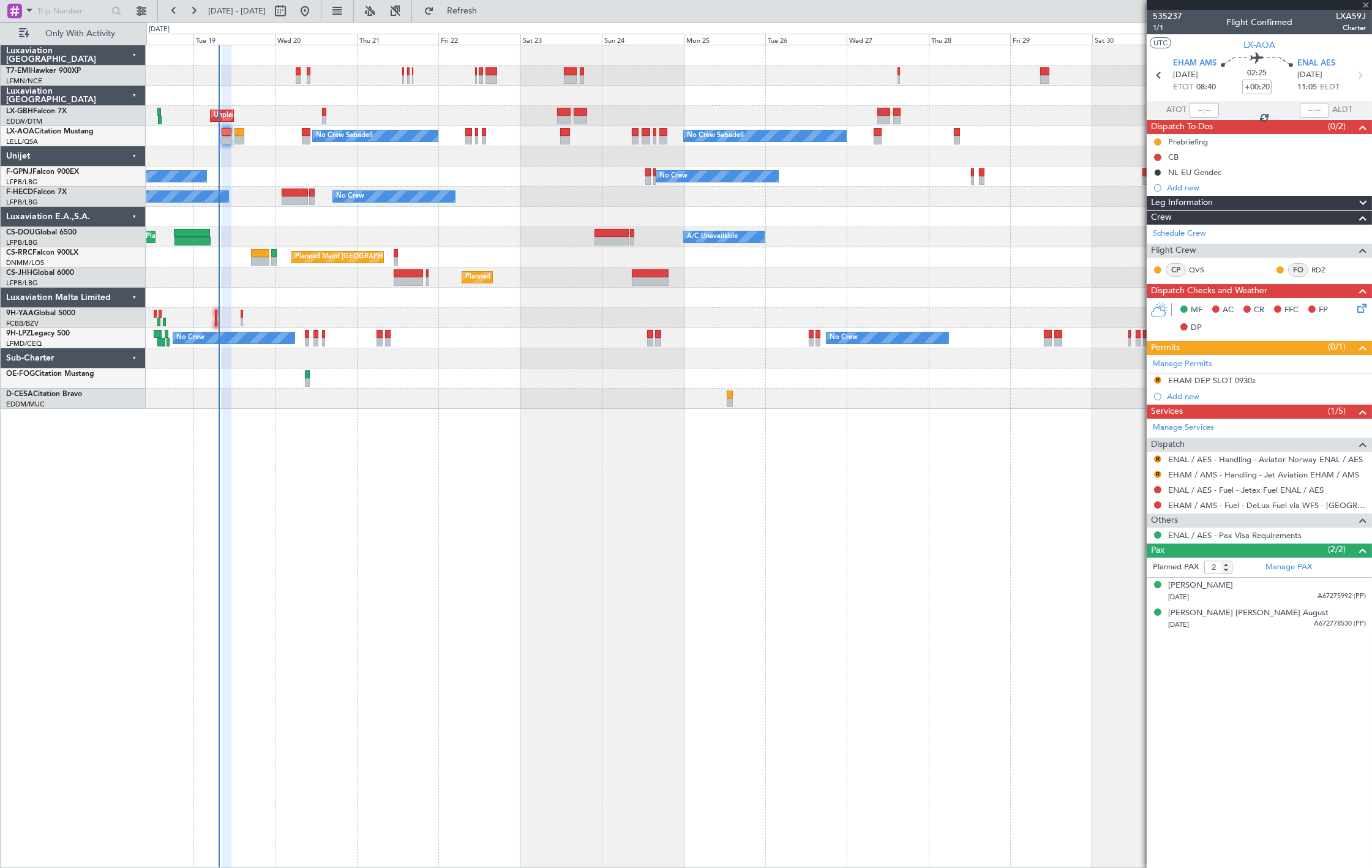
click at [640, 139] on div "No Crew Sabadell No Crew Sabadell No Crew Luxembourg (Findel) No Crew" at bounding box center [758, 136] width 1225 height 20
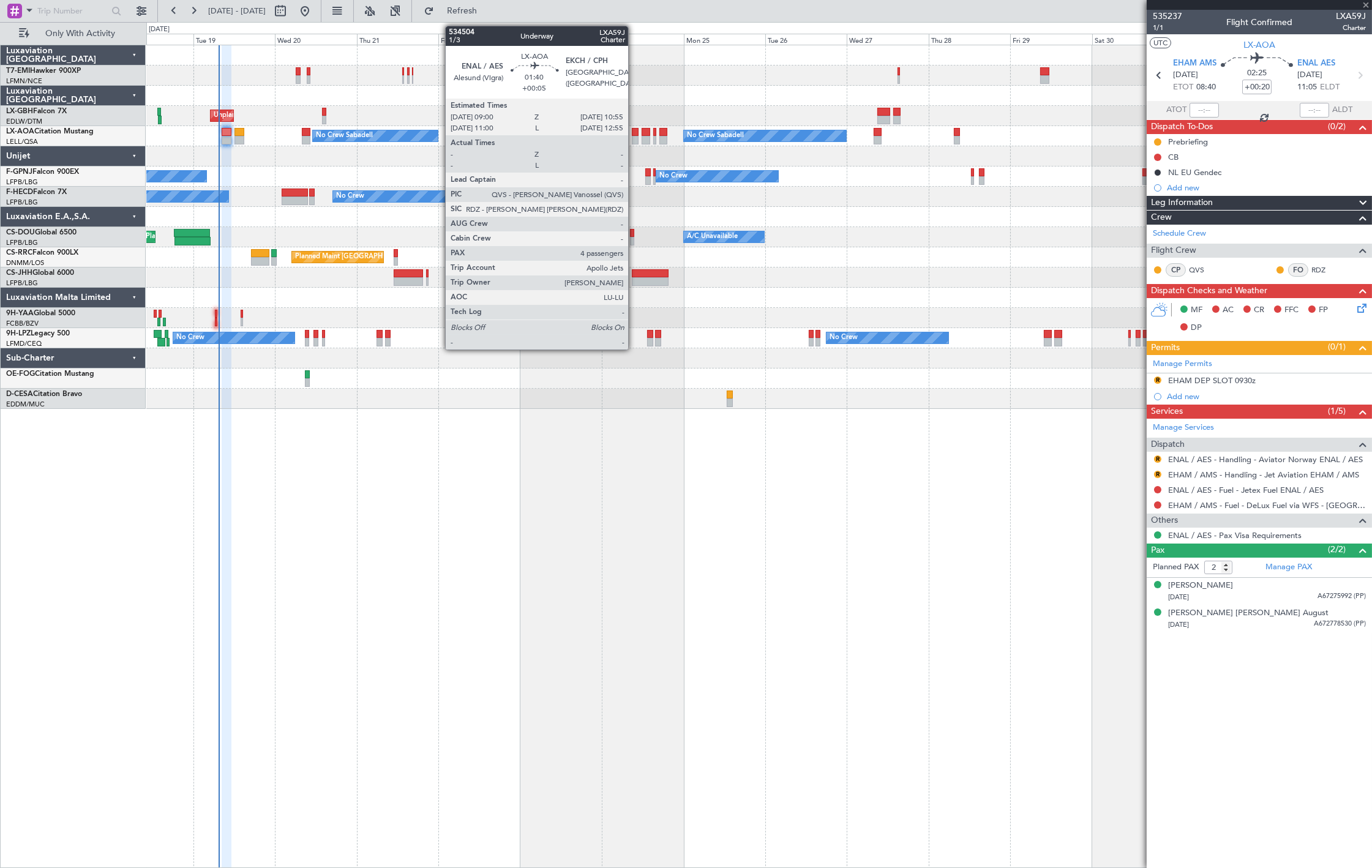
type input "+00:05"
type input "4"
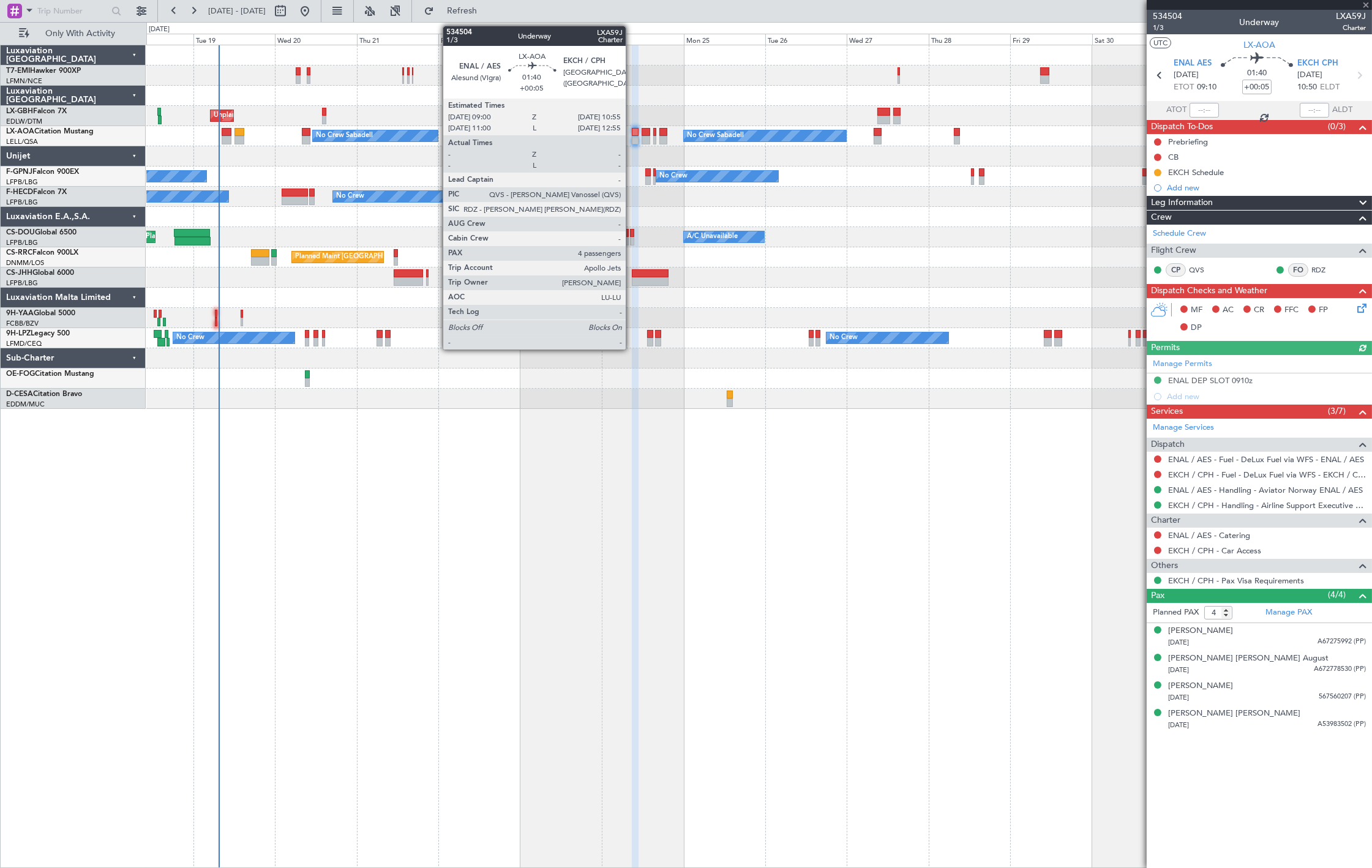
click at [634, 142] on div at bounding box center [635, 140] width 7 height 9
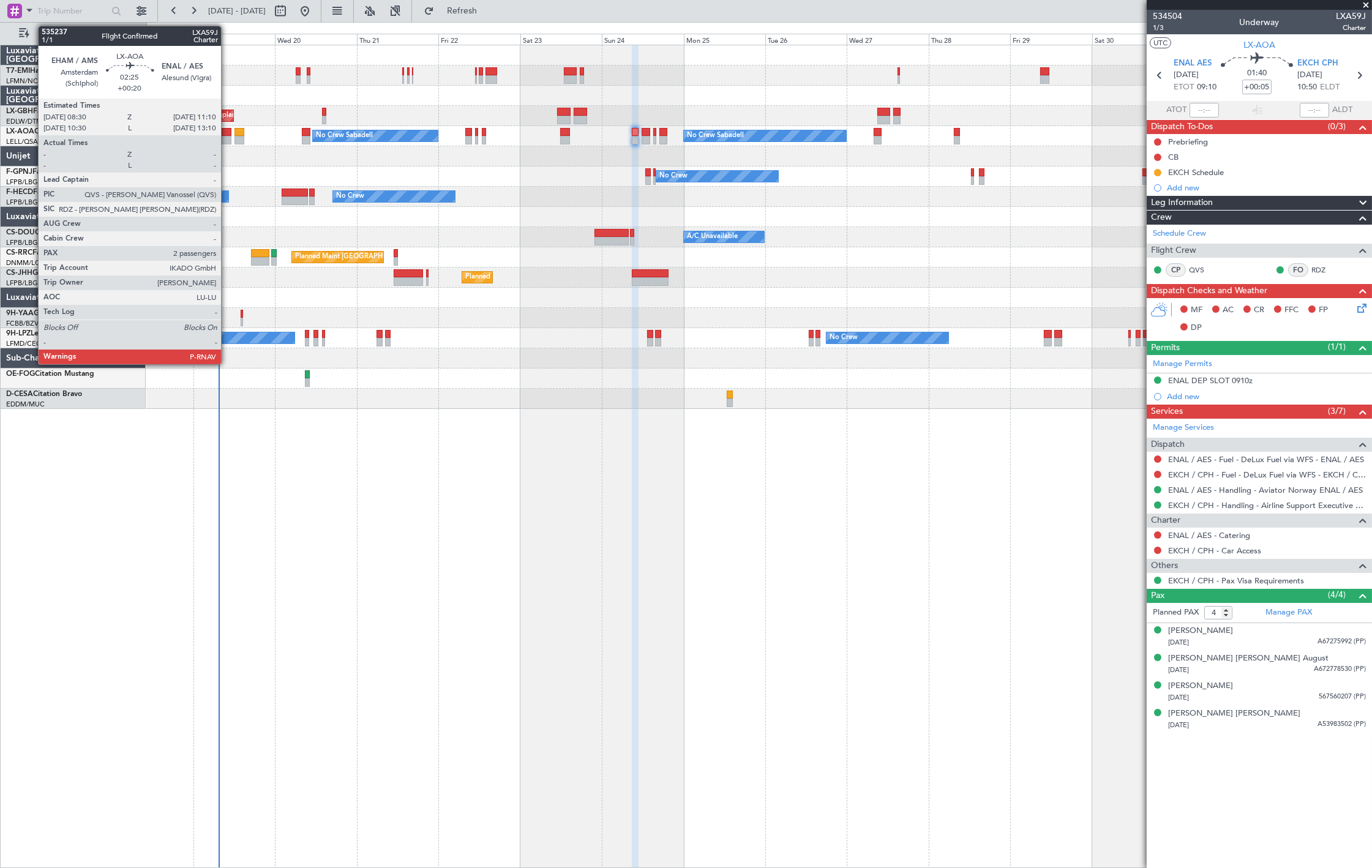
click at [227, 134] on div at bounding box center [225, 131] width 9 height 9
type input "+00:20"
type input "2"
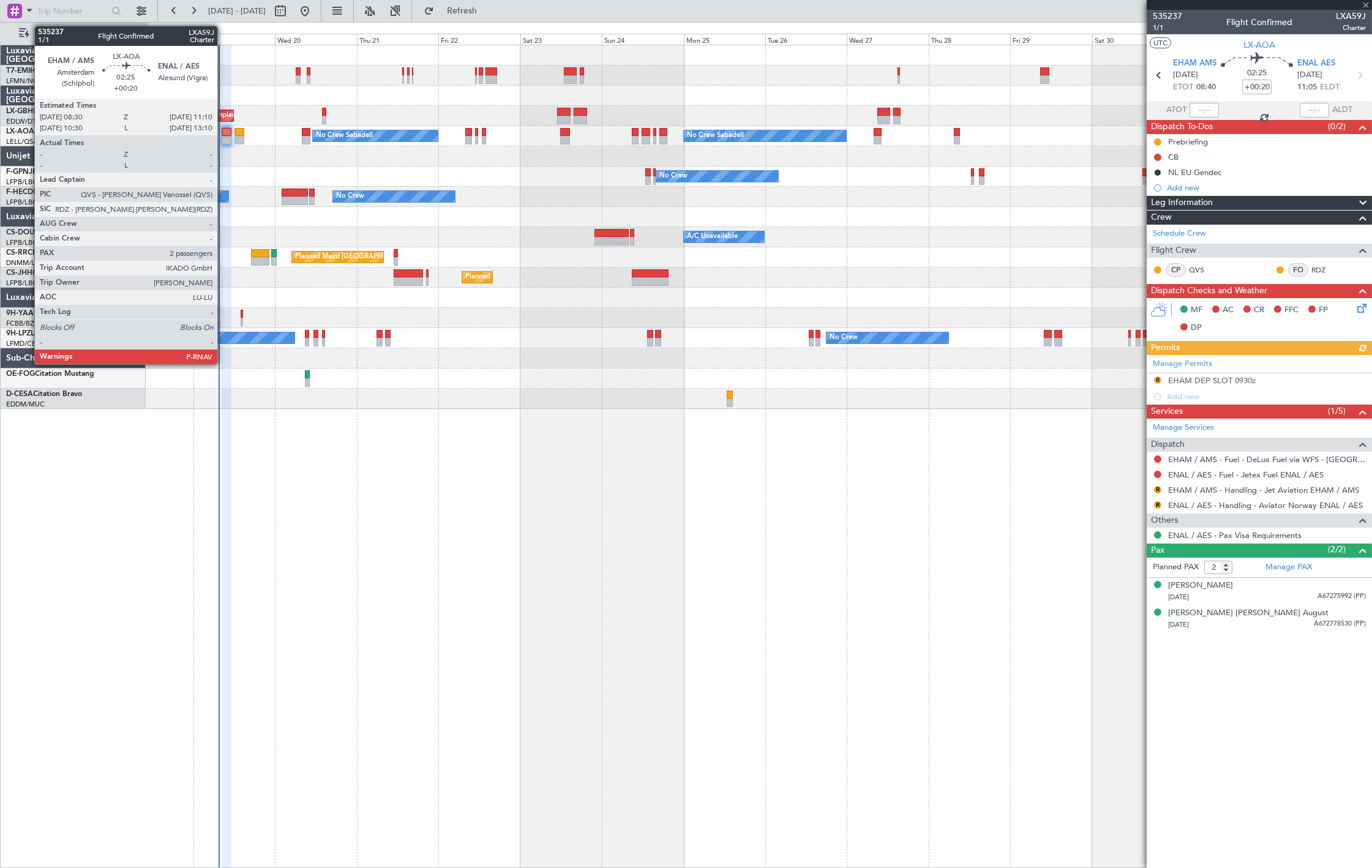
click at [224, 138] on div at bounding box center [225, 140] width 9 height 9
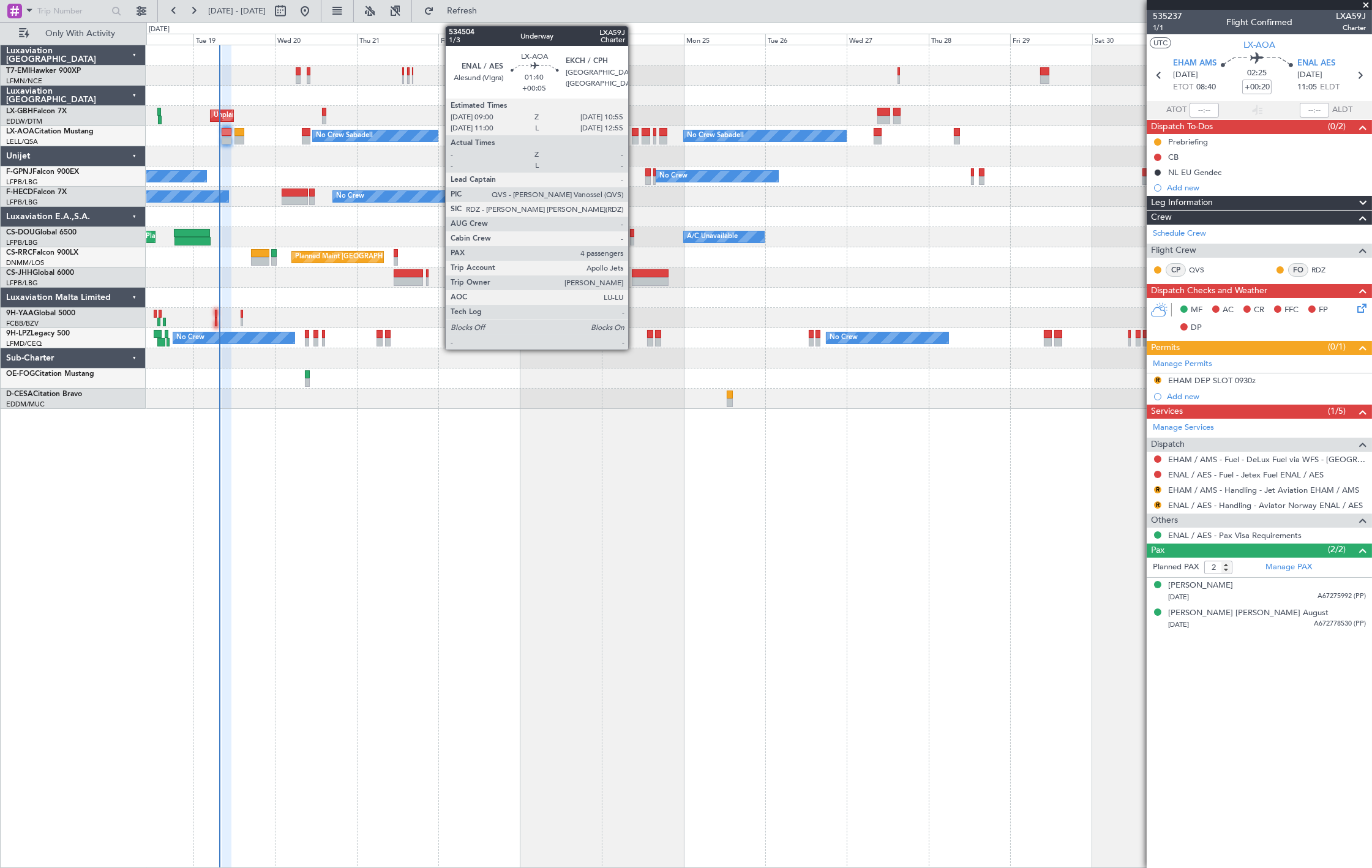
click at [635, 136] on div at bounding box center [635, 140] width 7 height 9
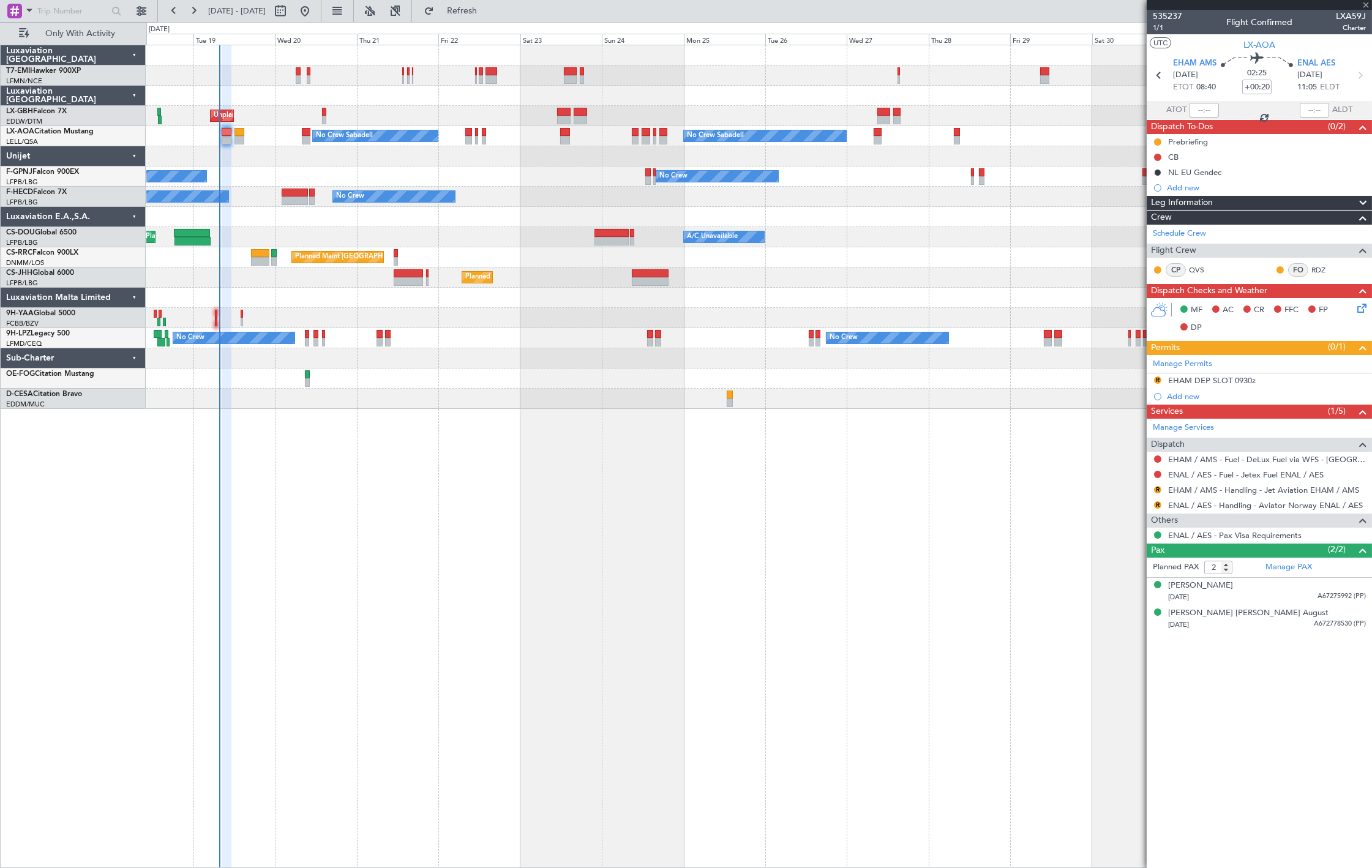
type input "+00:05"
type input "4"
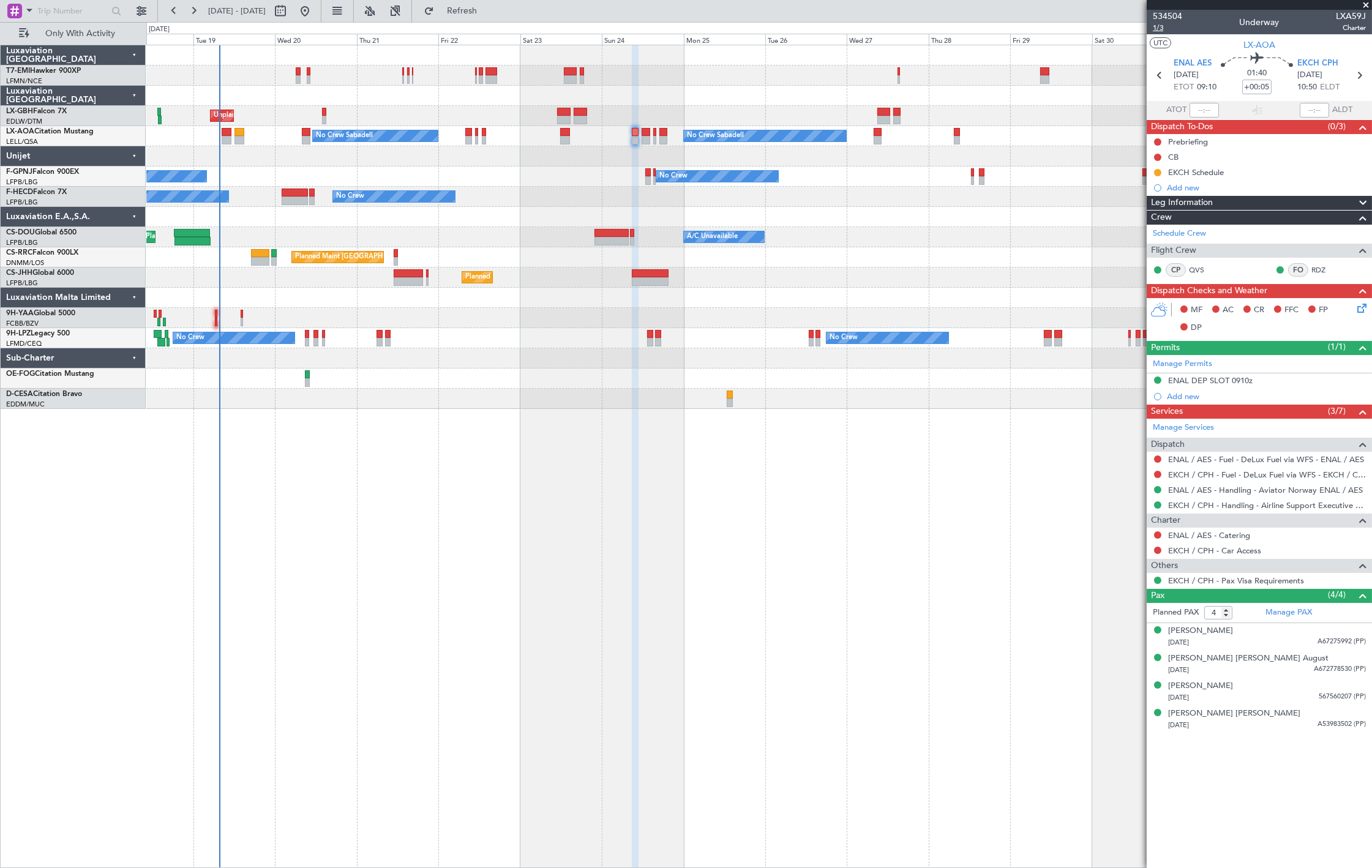
click at [1156, 32] on span "1/3" at bounding box center [1167, 28] width 30 height 11
click at [488, 8] on span "Refresh" at bounding box center [463, 11] width 51 height 9
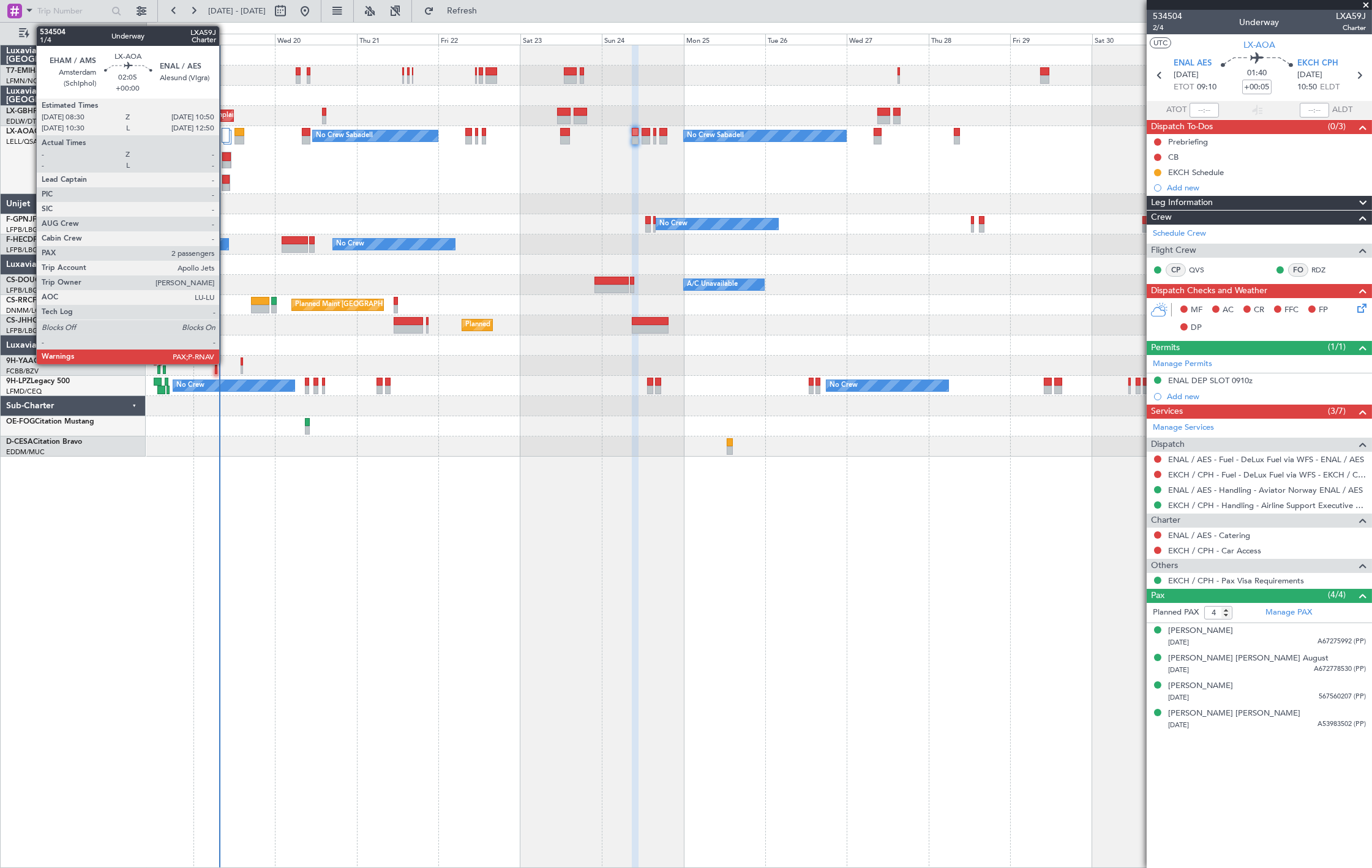
click at [225, 184] on div at bounding box center [225, 188] width 7 height 9
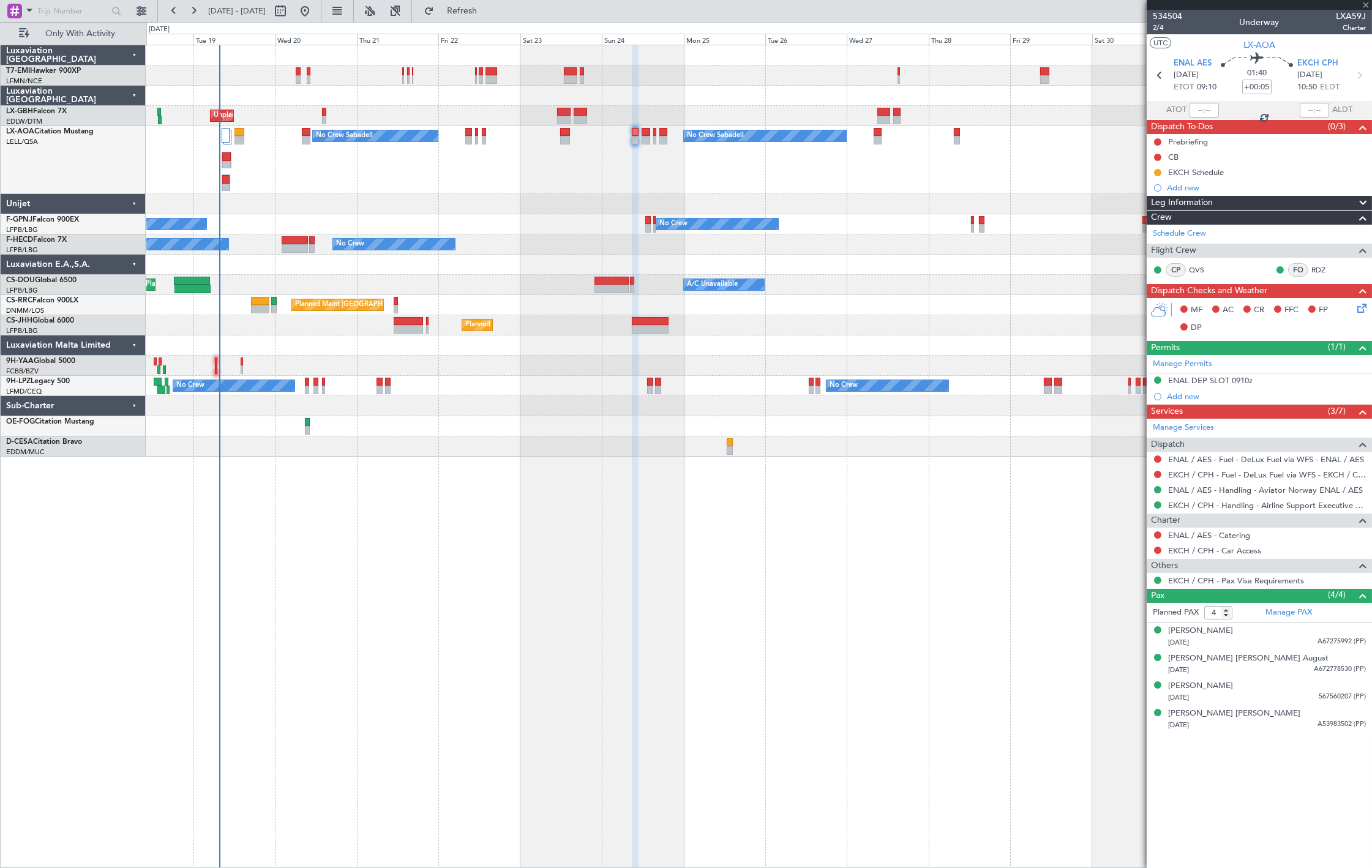
type input "2"
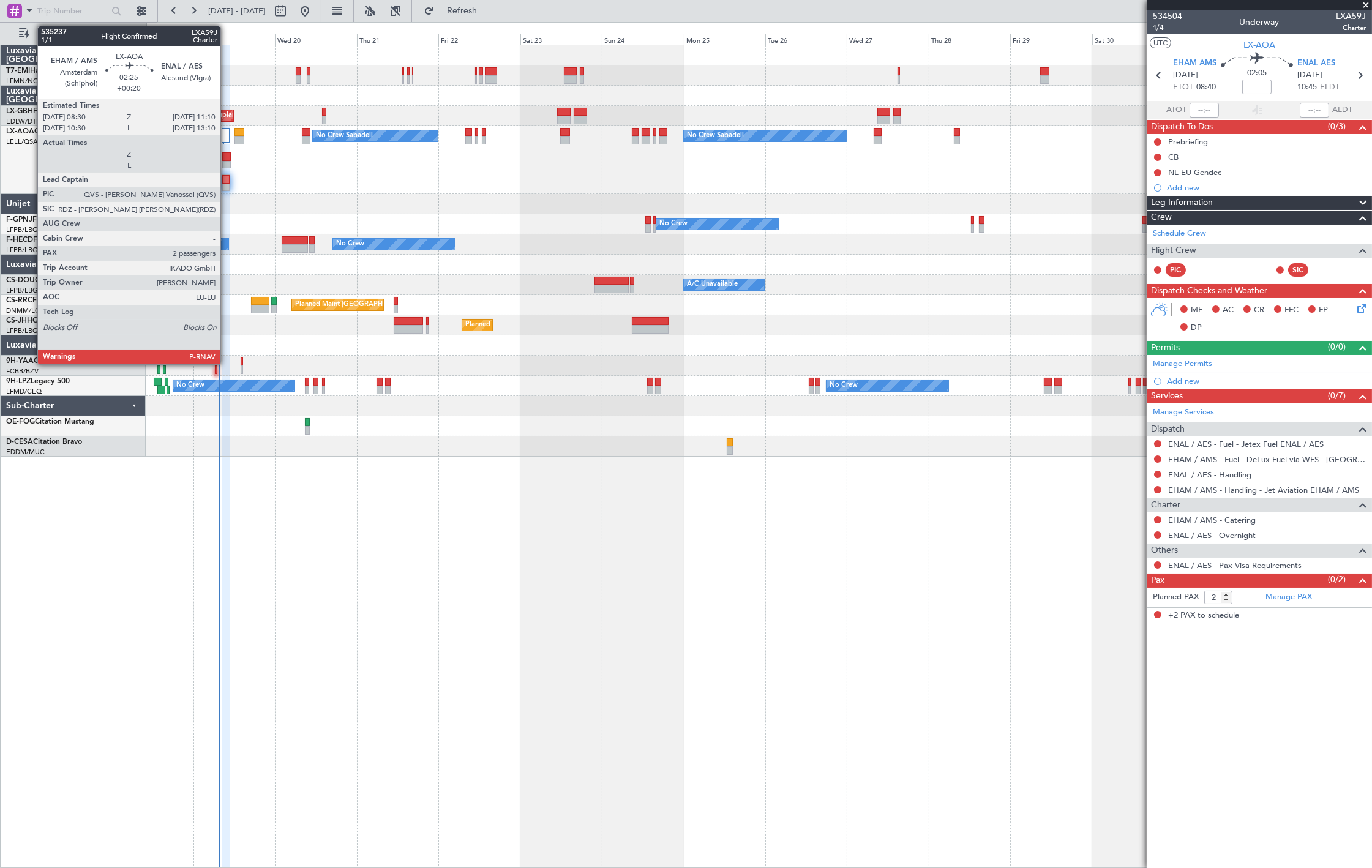
click at [226, 159] on div at bounding box center [226, 156] width 8 height 9
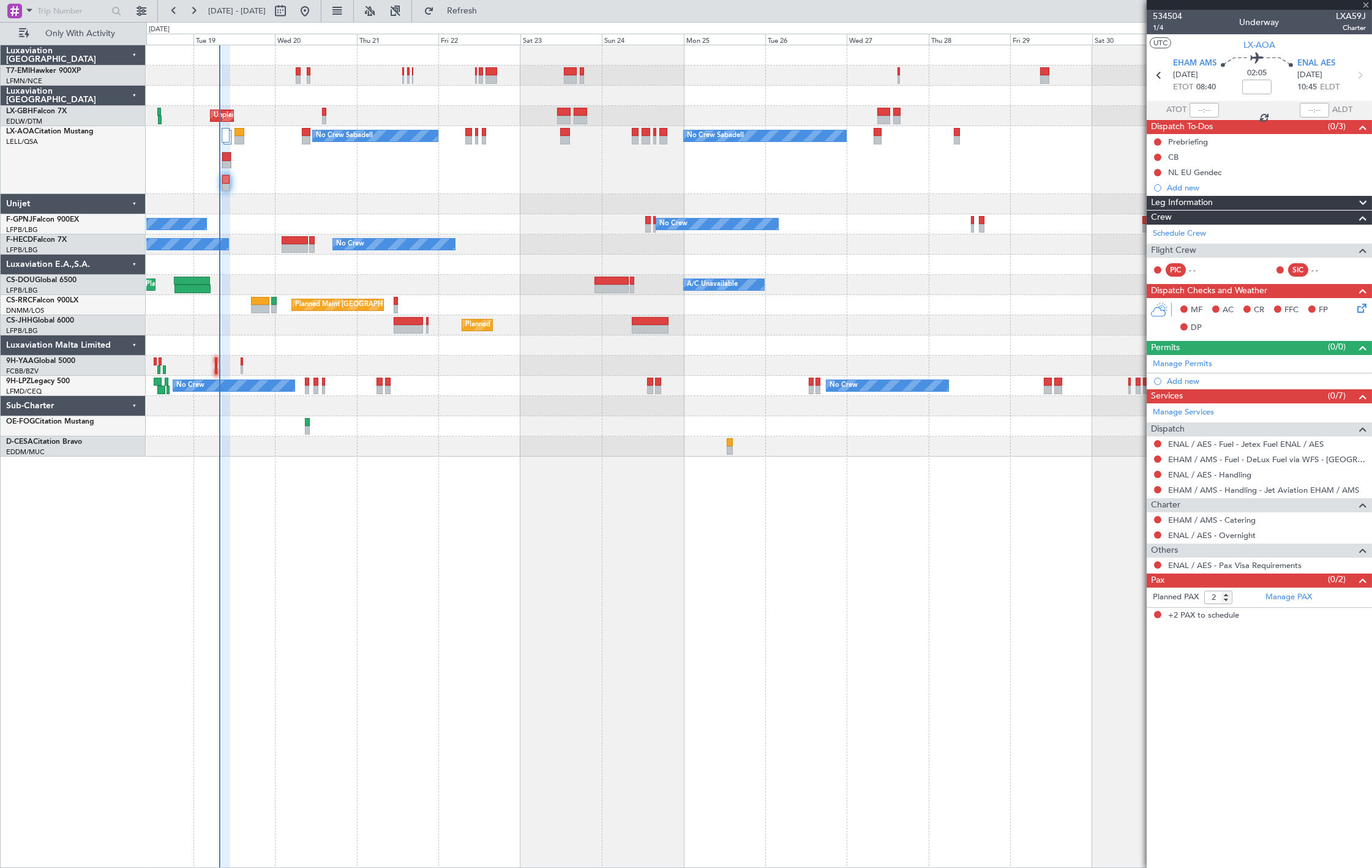
type input "+00:20"
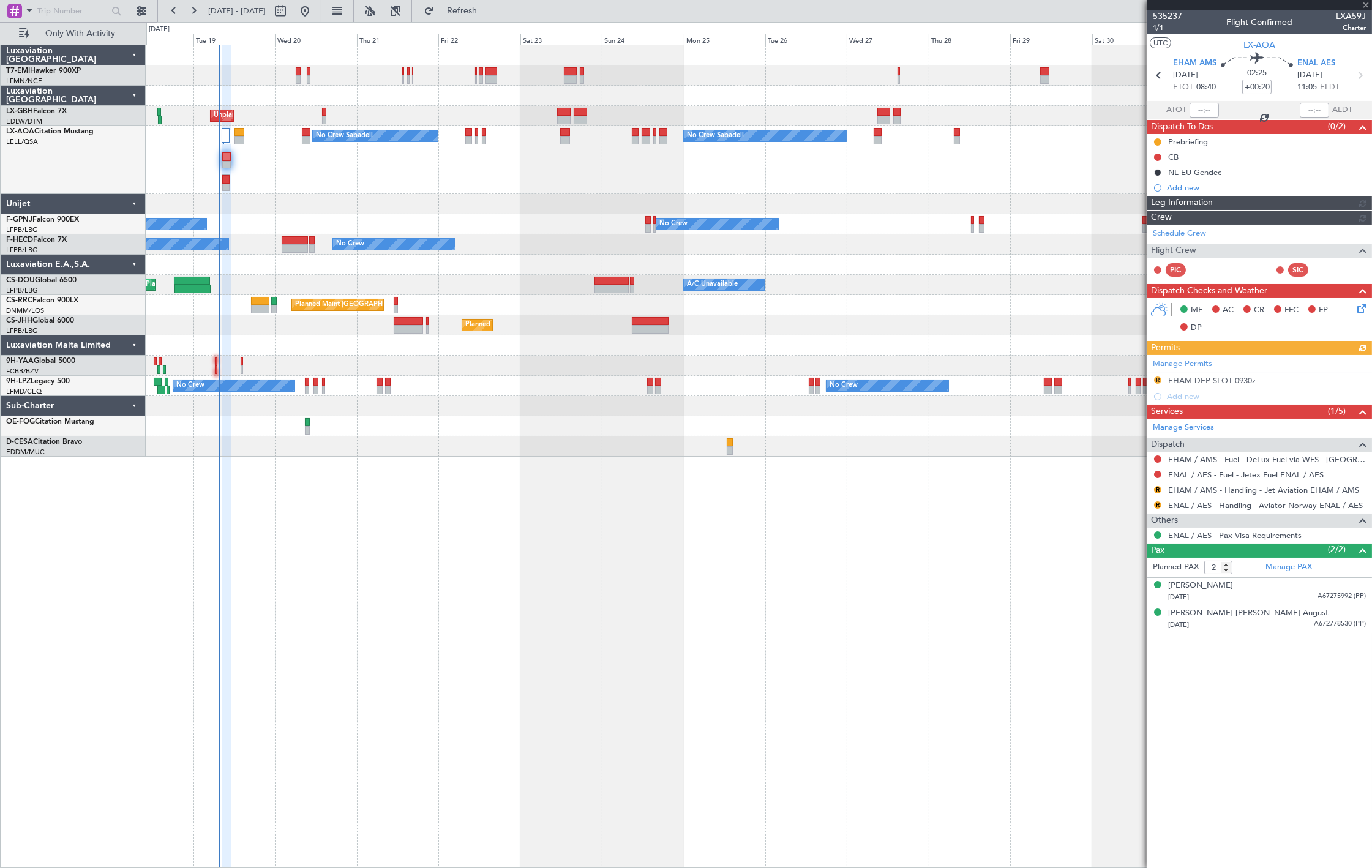
click at [220, 184] on div "No Crew Sabadell No Crew Sabadell No Crew Luxembourg (Findel) No Crew" at bounding box center [758, 160] width 1225 height 68
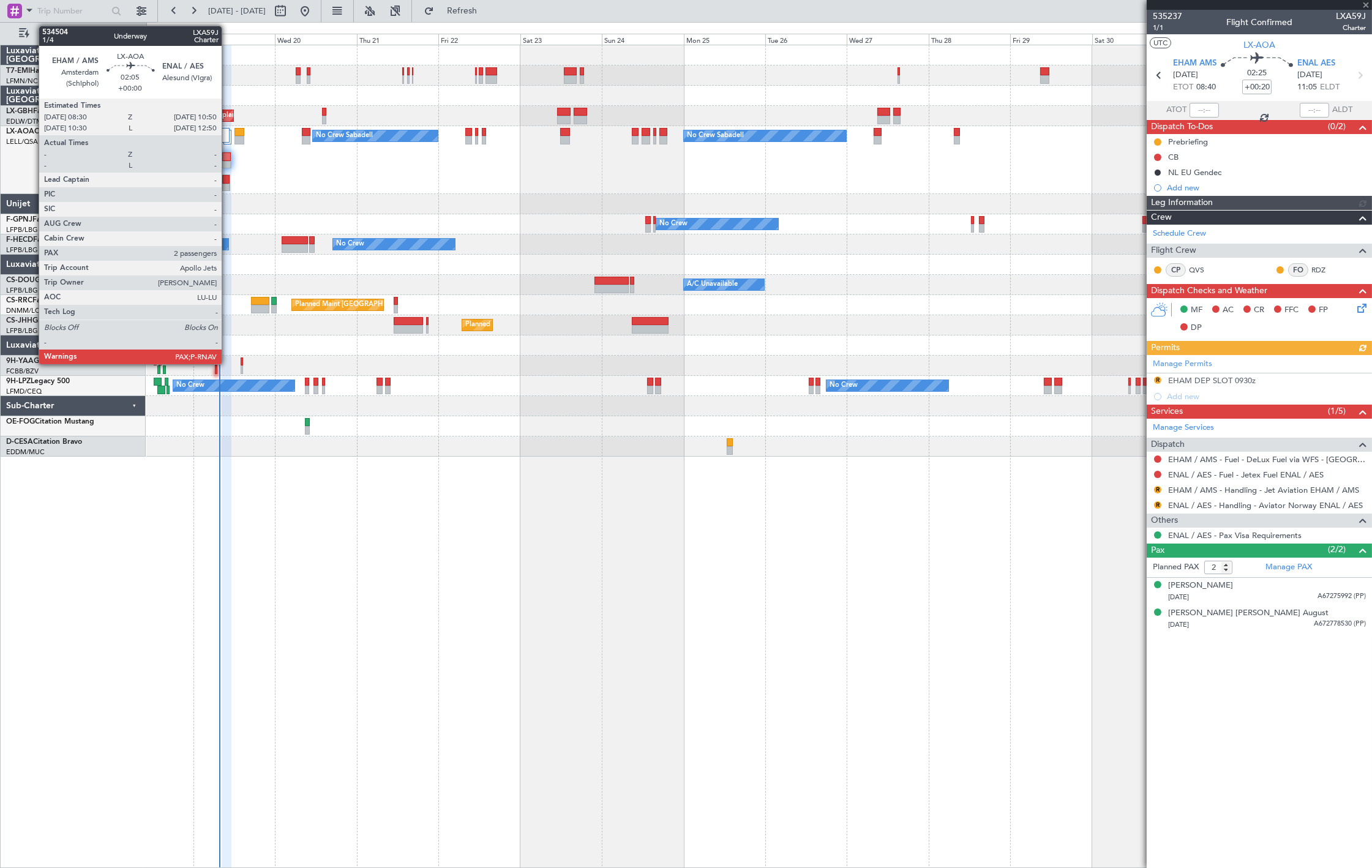
click at [228, 184] on div at bounding box center [225, 188] width 7 height 9
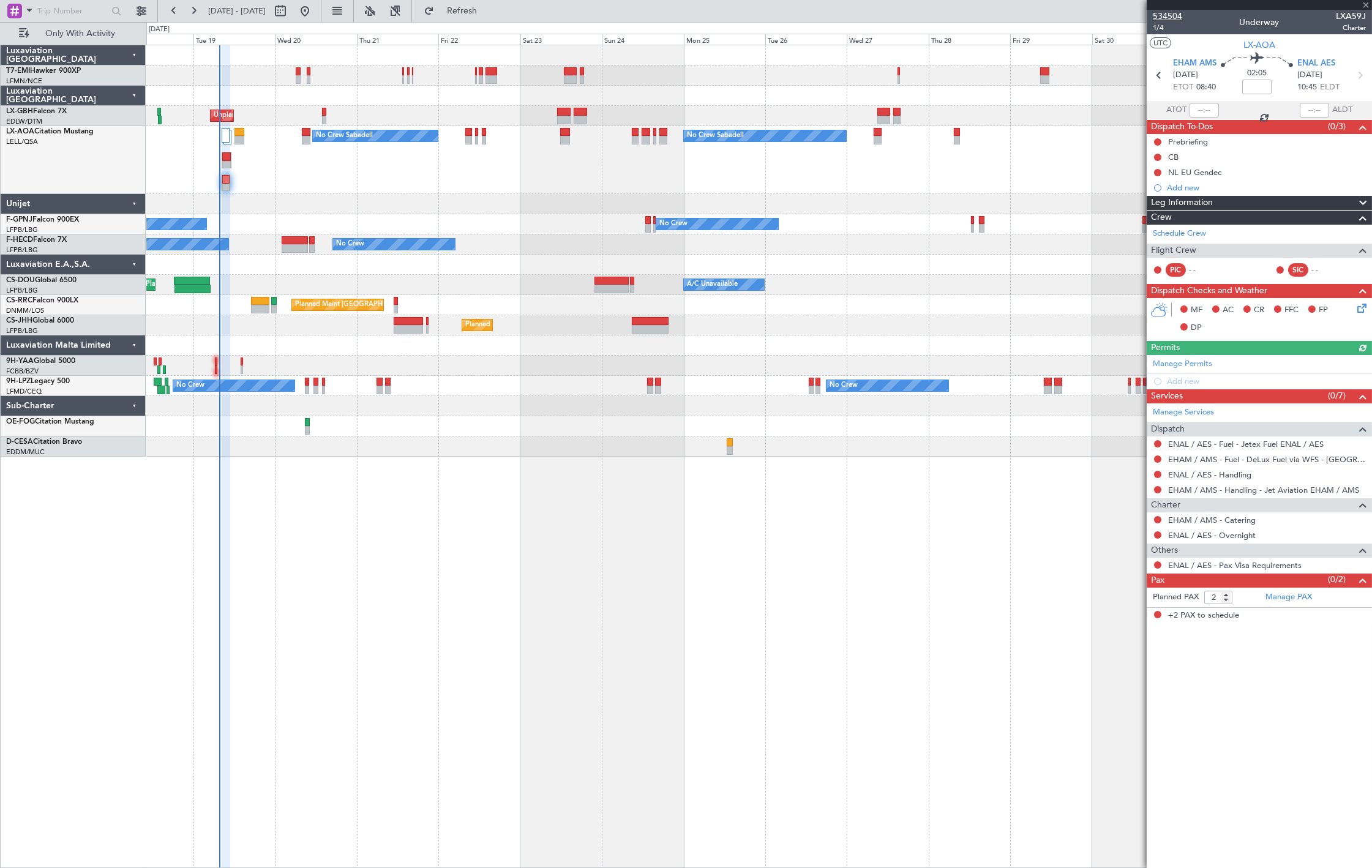
click at [1170, 14] on span "534504" at bounding box center [1167, 16] width 30 height 13
click at [488, 14] on span "Refresh" at bounding box center [463, 11] width 51 height 9
click at [504, 25] on div "0 0 Mon 18 Tue 19 Wed 20 Thu 21 Fri 22 Sat 23 Sun 24 Sep 2025 Mon 25 Tue 26 Wed…" at bounding box center [759, 34] width 1225 height 22
click at [491, 19] on button "Refresh" at bounding box center [455, 11] width 73 height 20
click at [488, 8] on span "Refresh" at bounding box center [463, 11] width 51 height 9
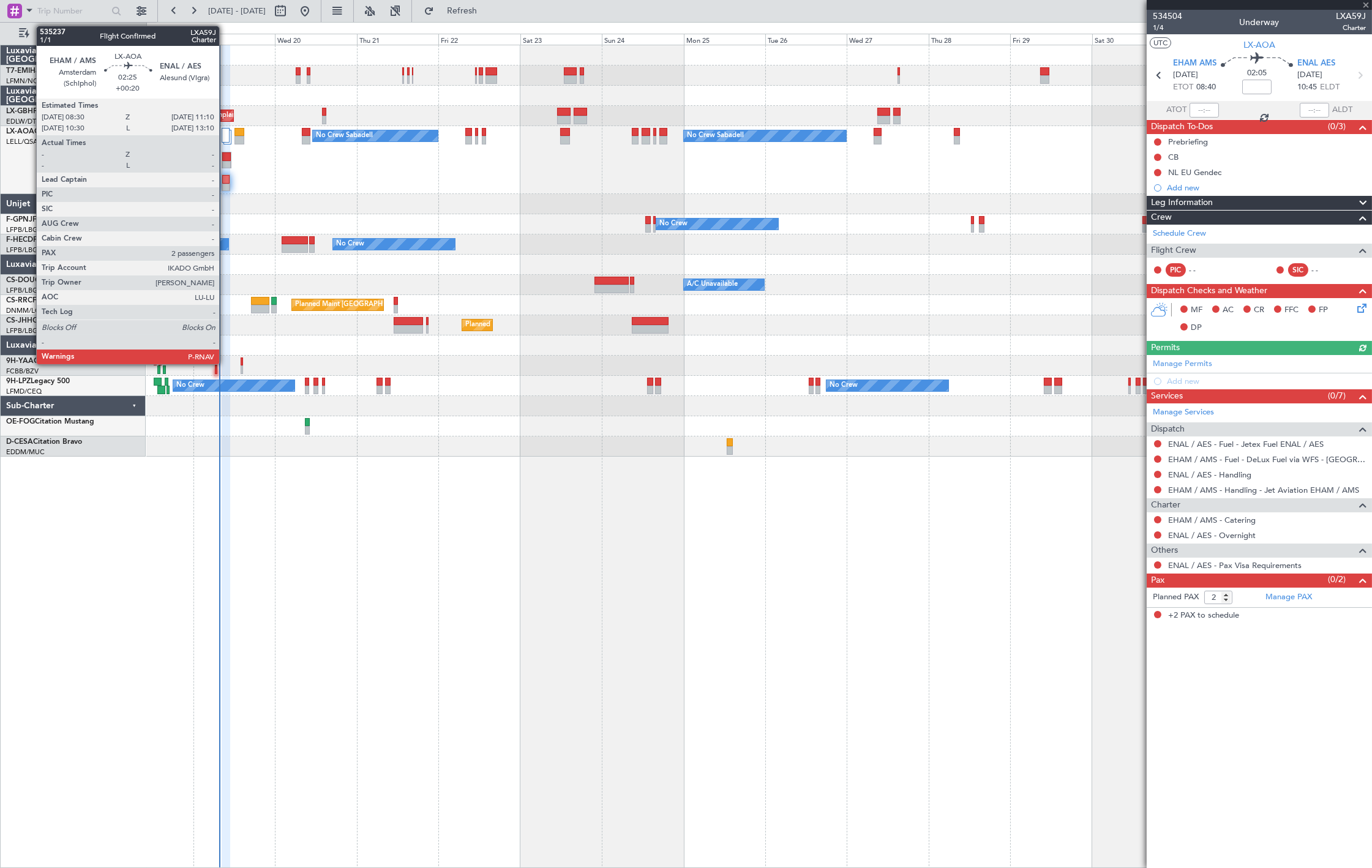
click at [225, 162] on div at bounding box center [226, 165] width 8 height 9
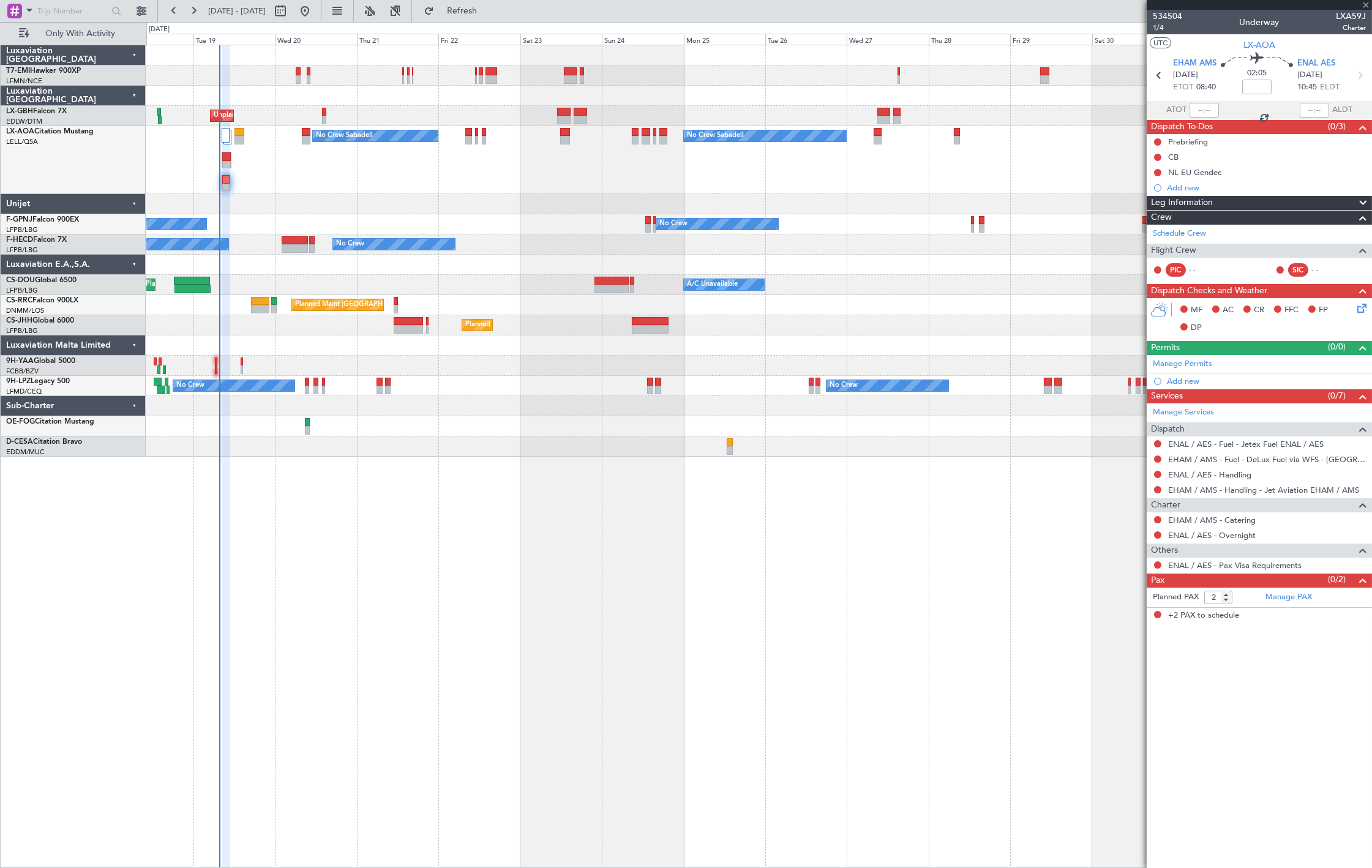
type input "+00:20"
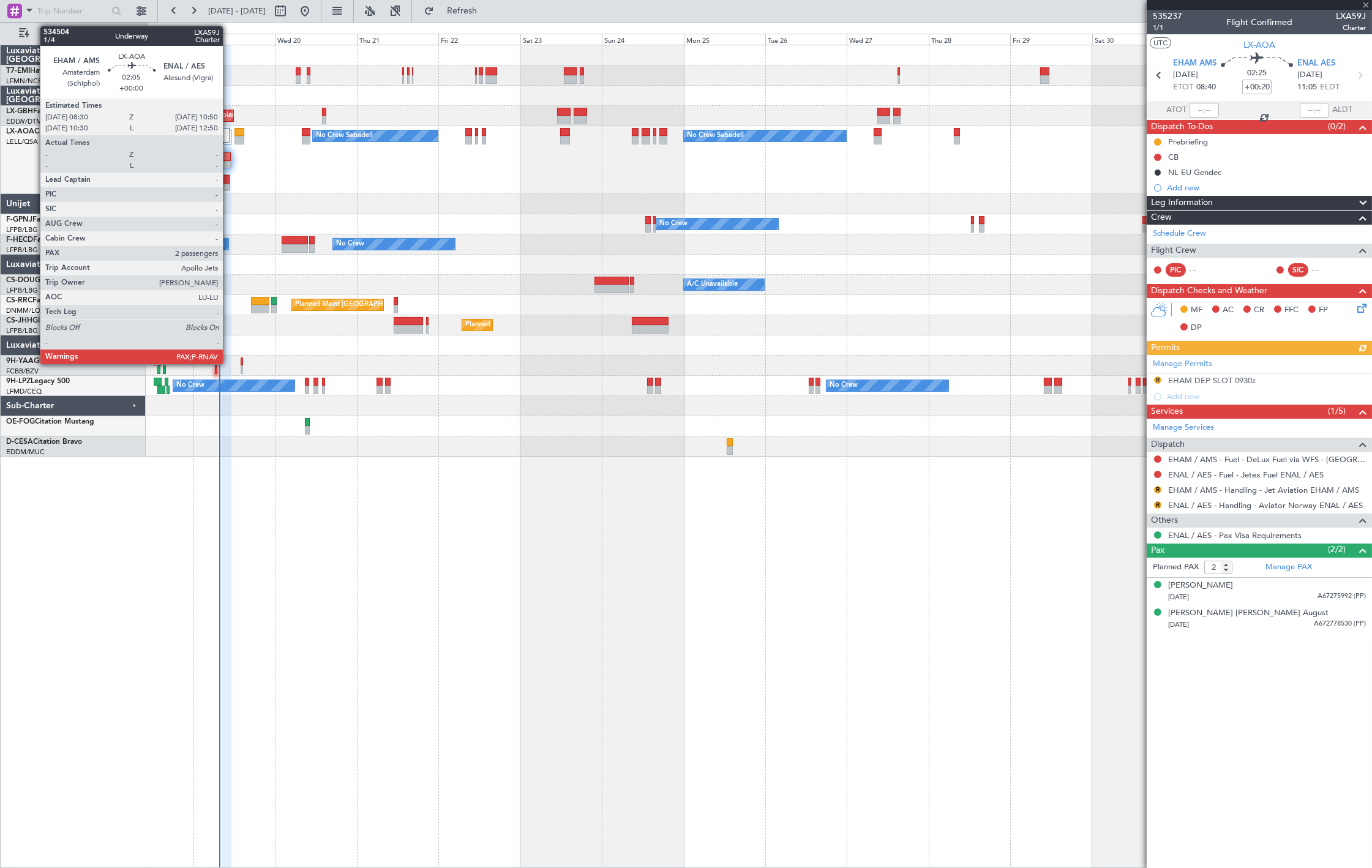
click at [228, 184] on div at bounding box center [225, 188] width 7 height 9
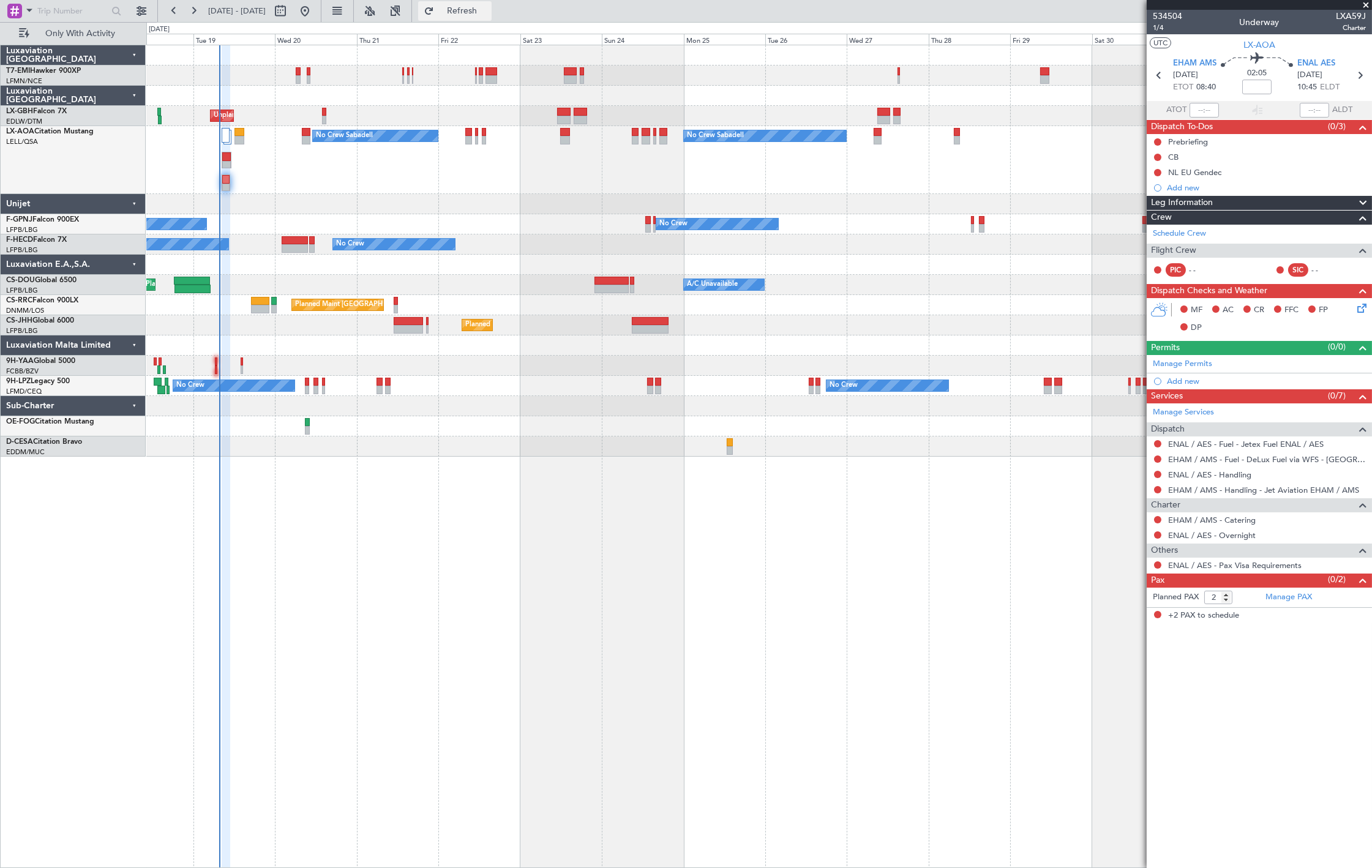
click at [491, 20] on button "Refresh" at bounding box center [455, 11] width 73 height 20
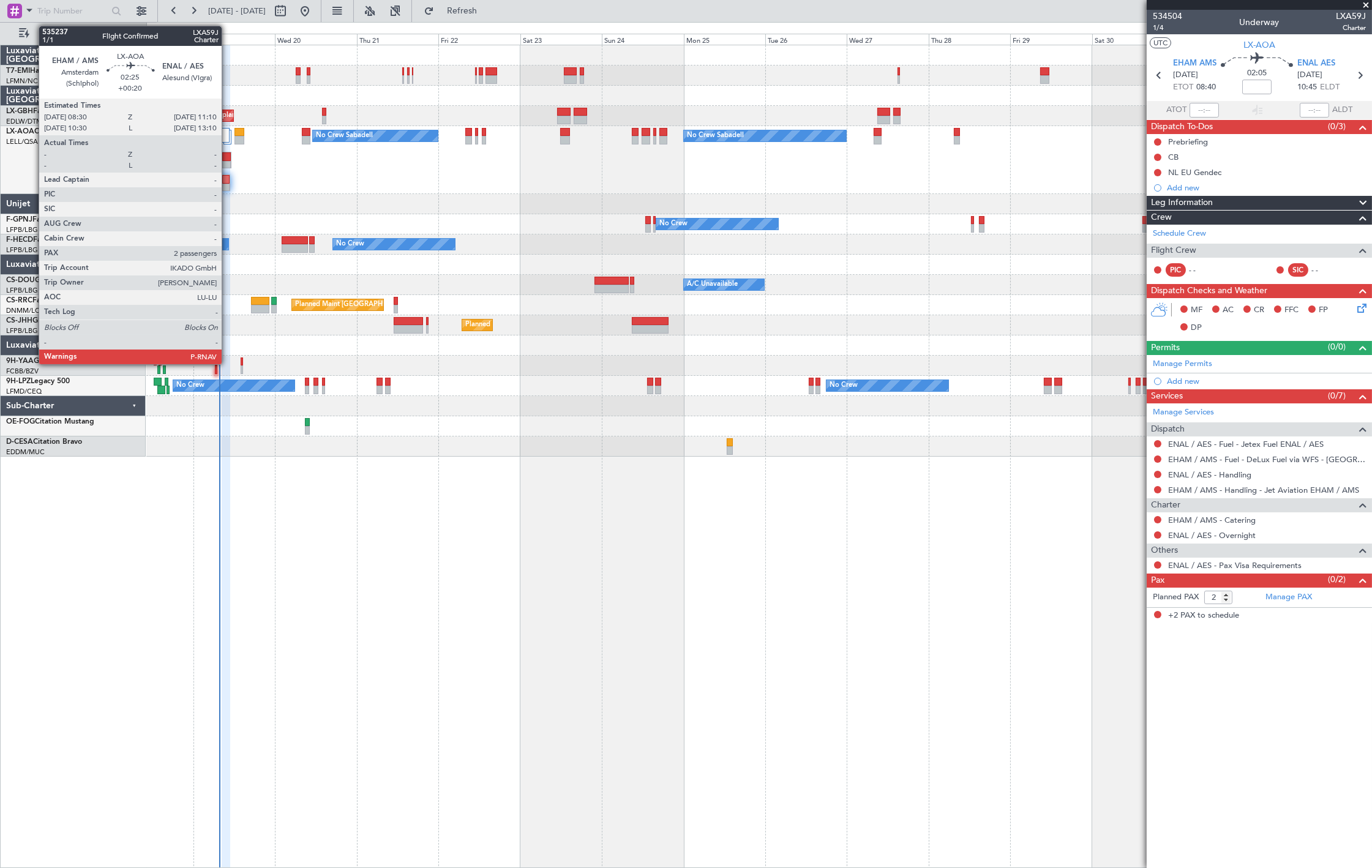
click at [227, 163] on div at bounding box center [226, 165] width 8 height 9
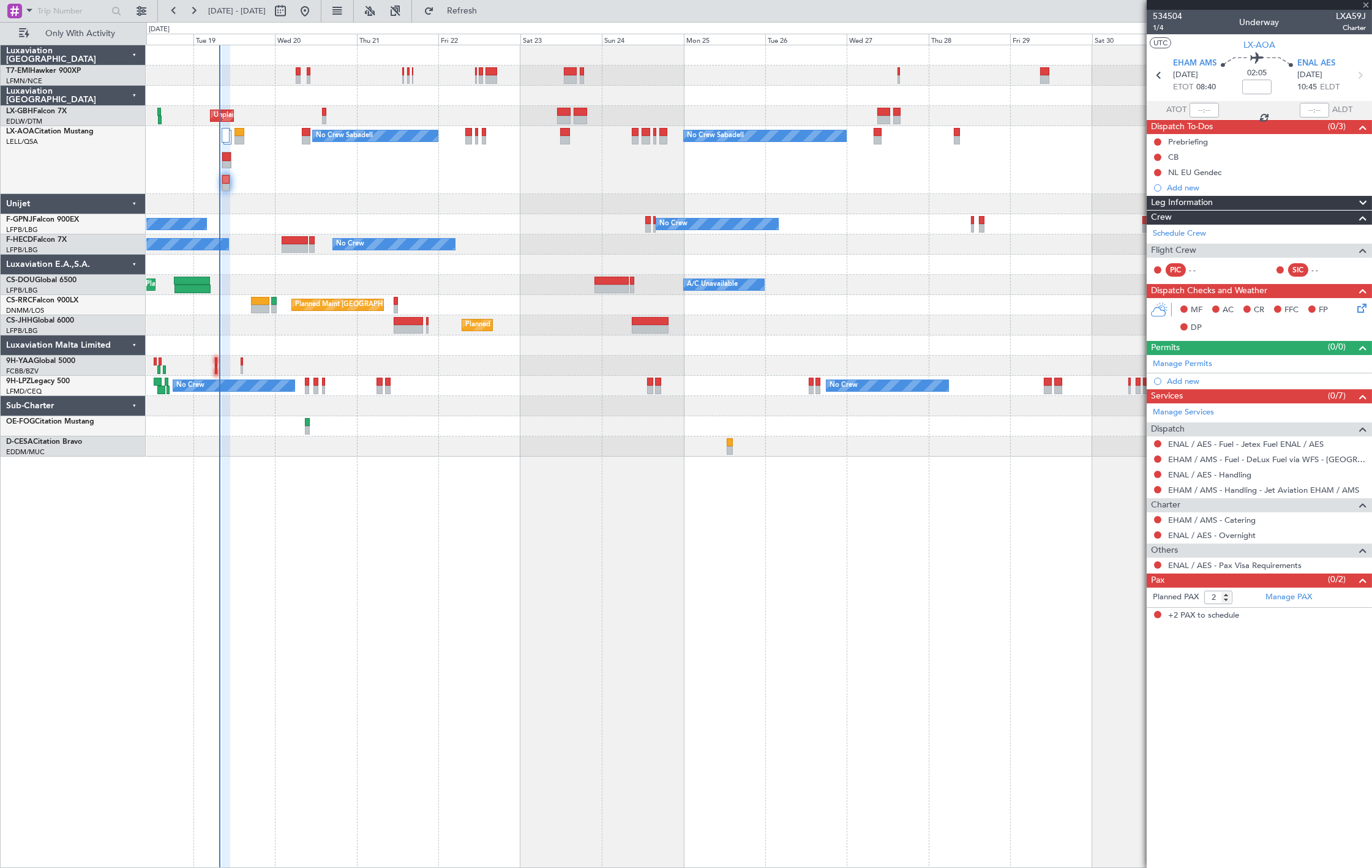
type input "+00:20"
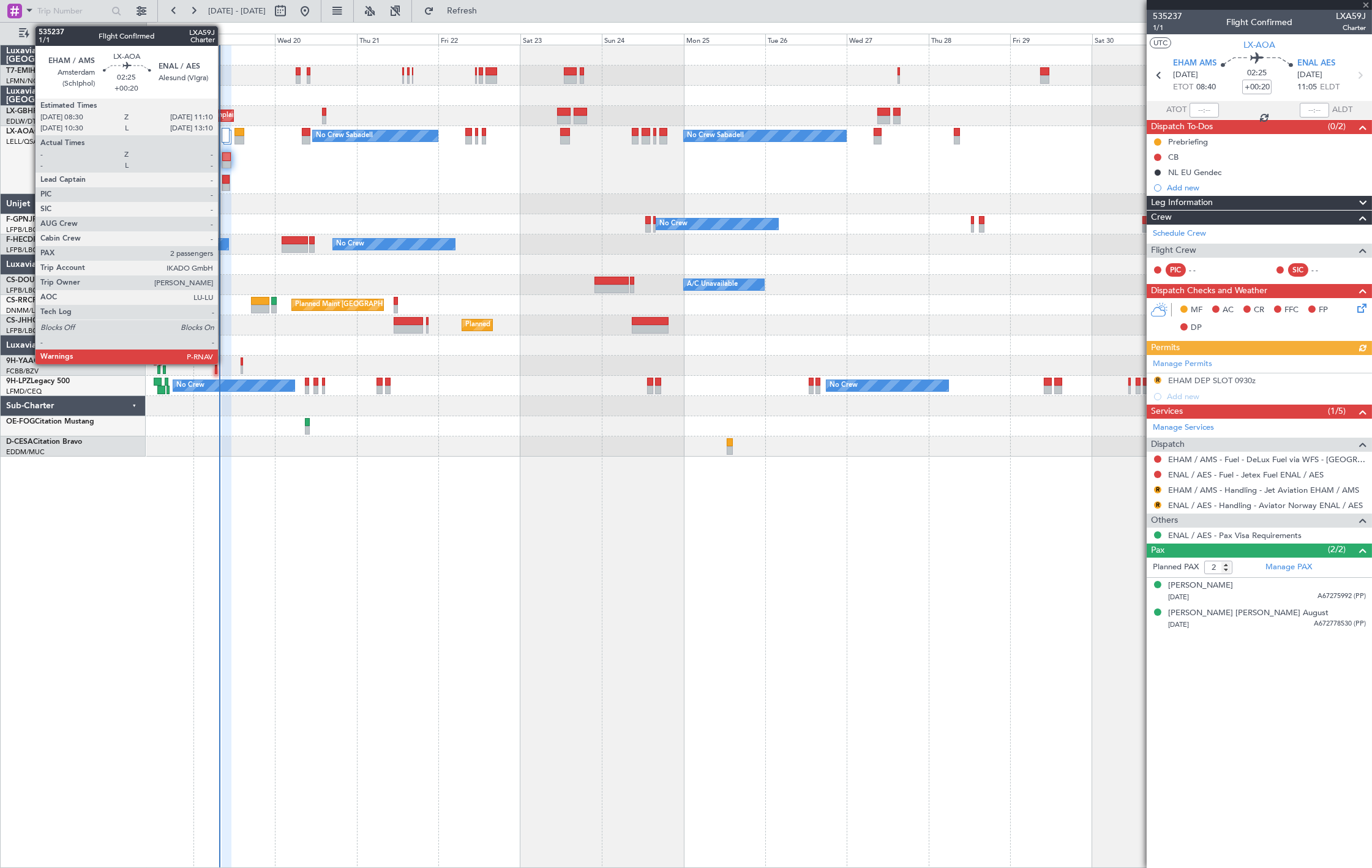
click at [225, 165] on div at bounding box center [226, 165] width 8 height 9
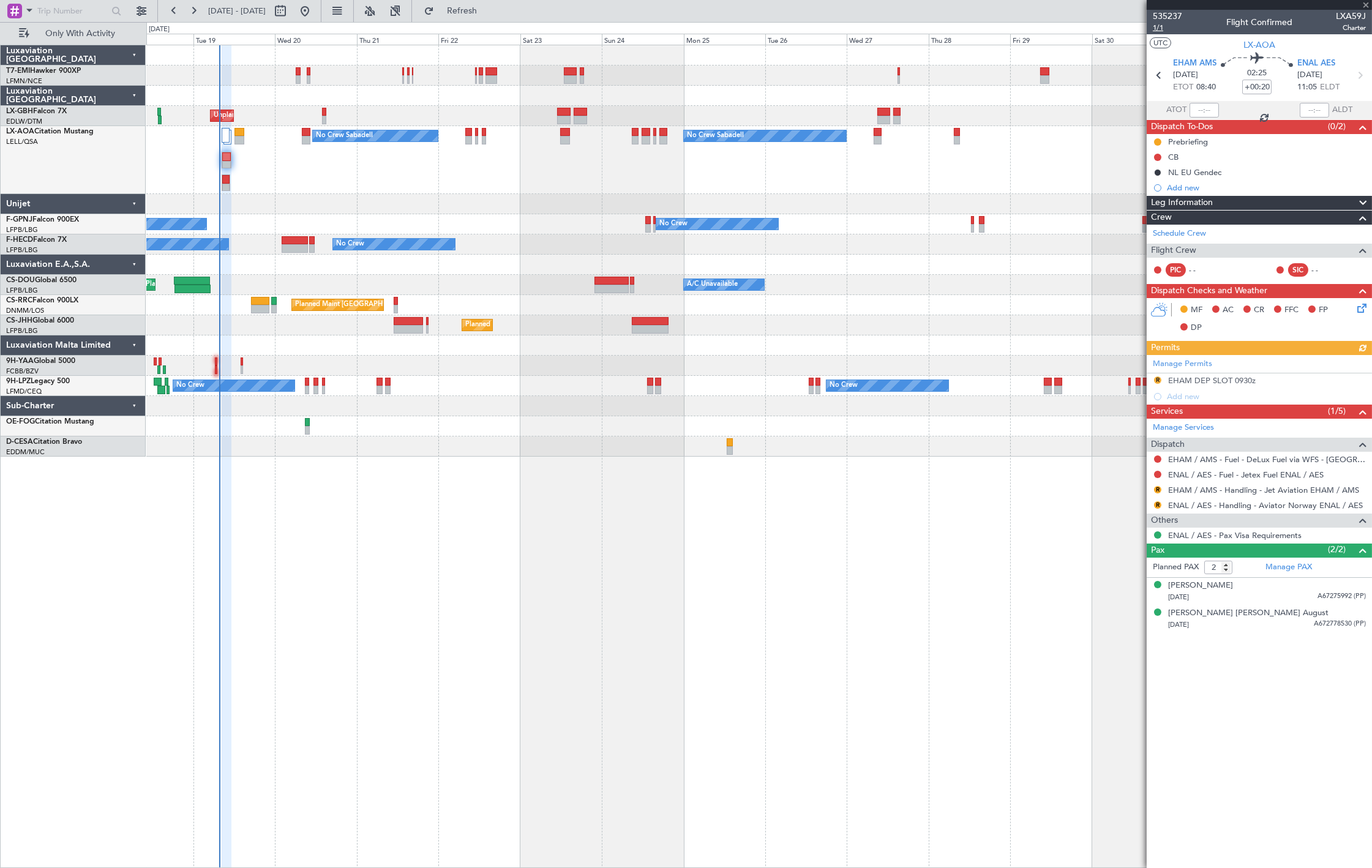
click at [1165, 26] on span "1/1" at bounding box center [1167, 28] width 30 height 11
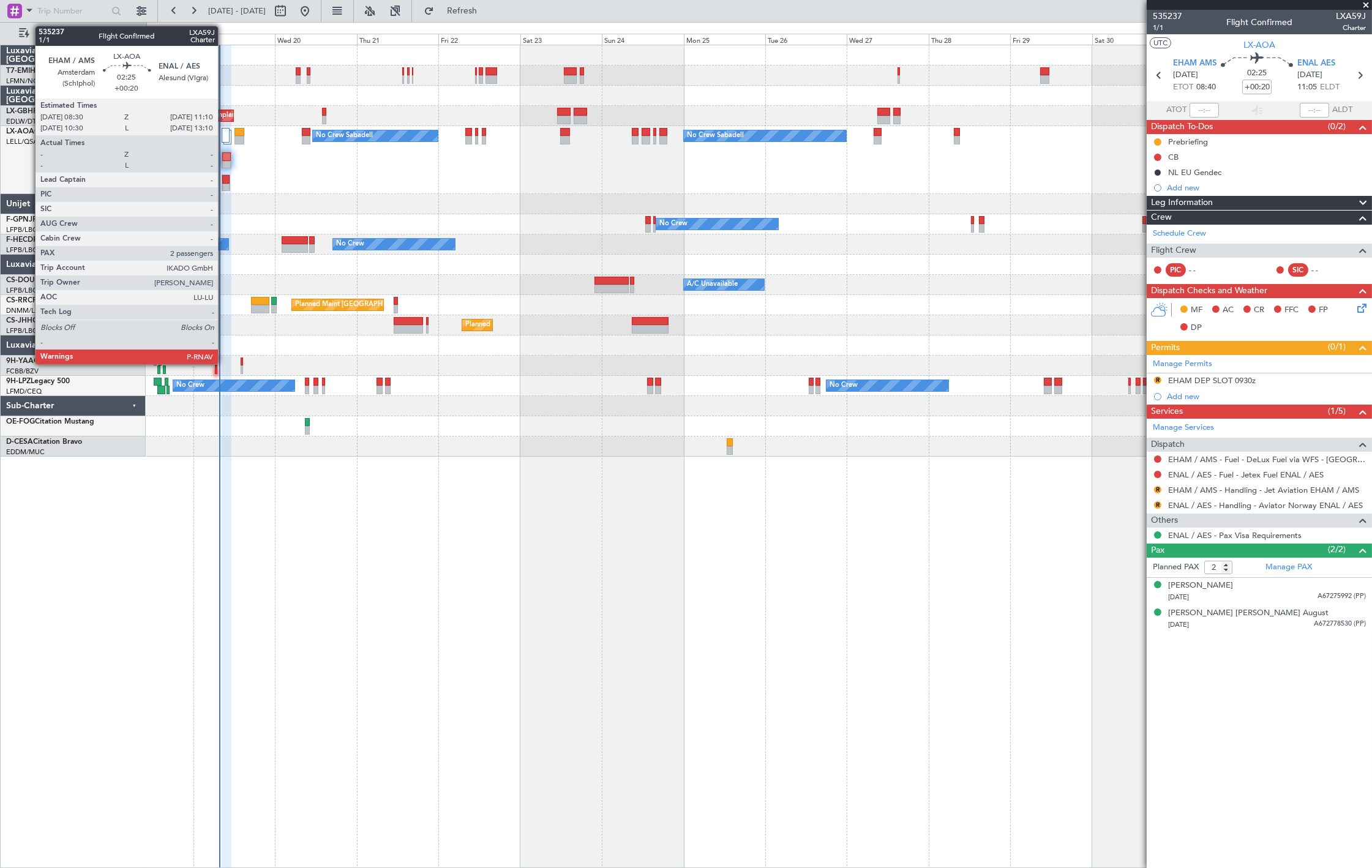
click at [224, 161] on div at bounding box center [226, 165] width 8 height 9
click at [225, 186] on div at bounding box center [225, 188] width 7 height 9
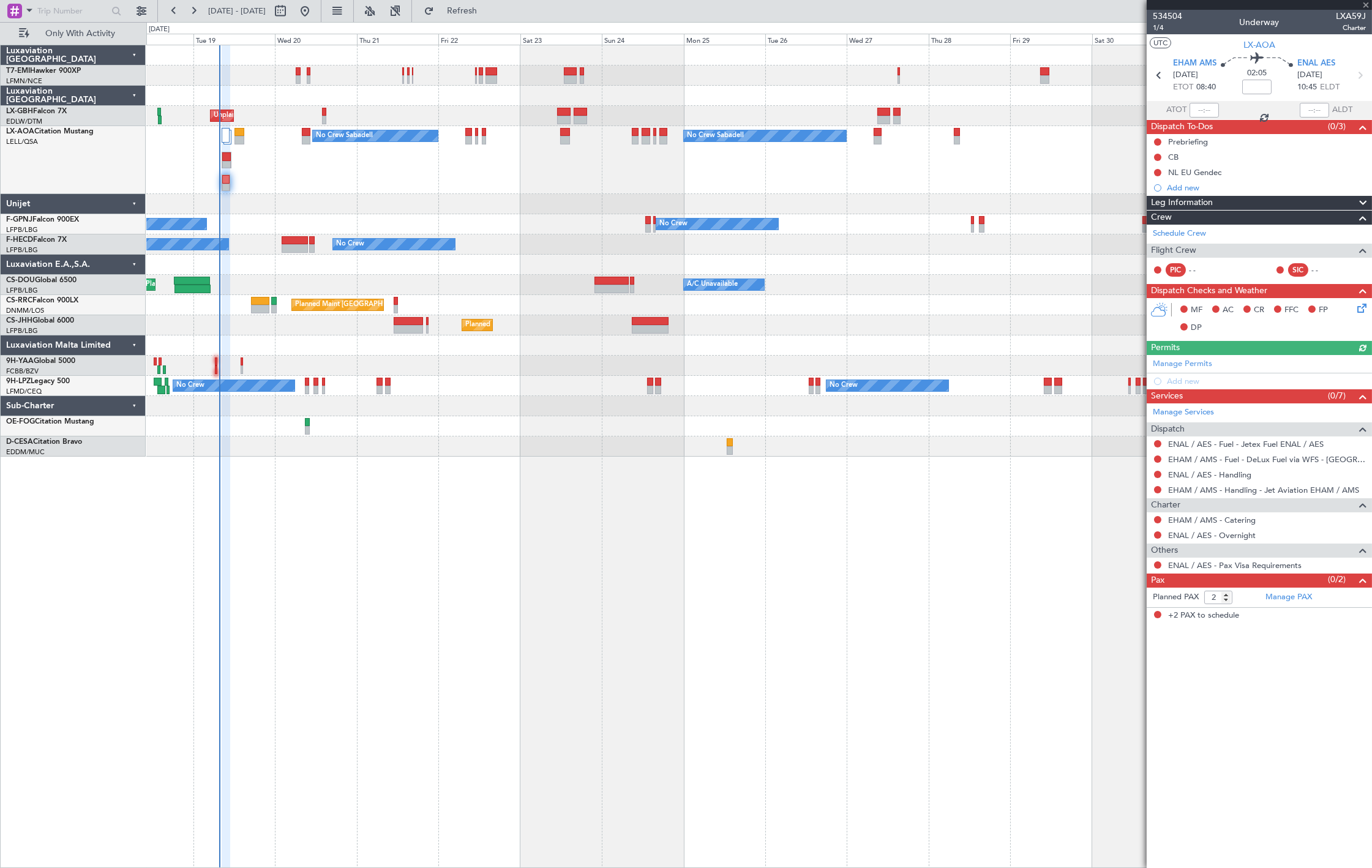
click at [229, 157] on div "No Crew Sabadell No Crew Sabadell No Crew Luxembourg (Findel) No Crew" at bounding box center [758, 160] width 1225 height 68
click at [491, 15] on button "Refresh" at bounding box center [455, 11] width 73 height 20
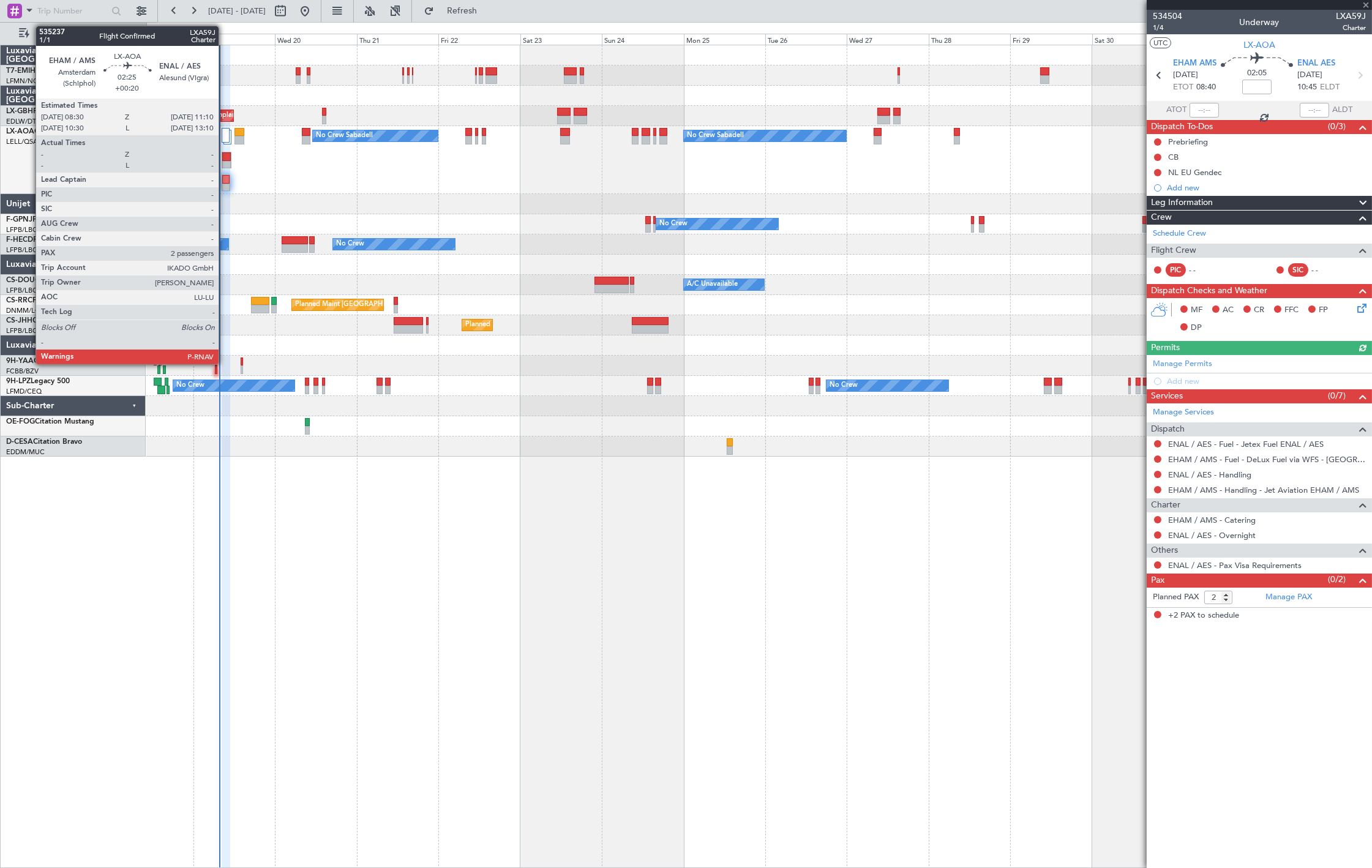
click at [224, 165] on div at bounding box center [226, 165] width 8 height 9
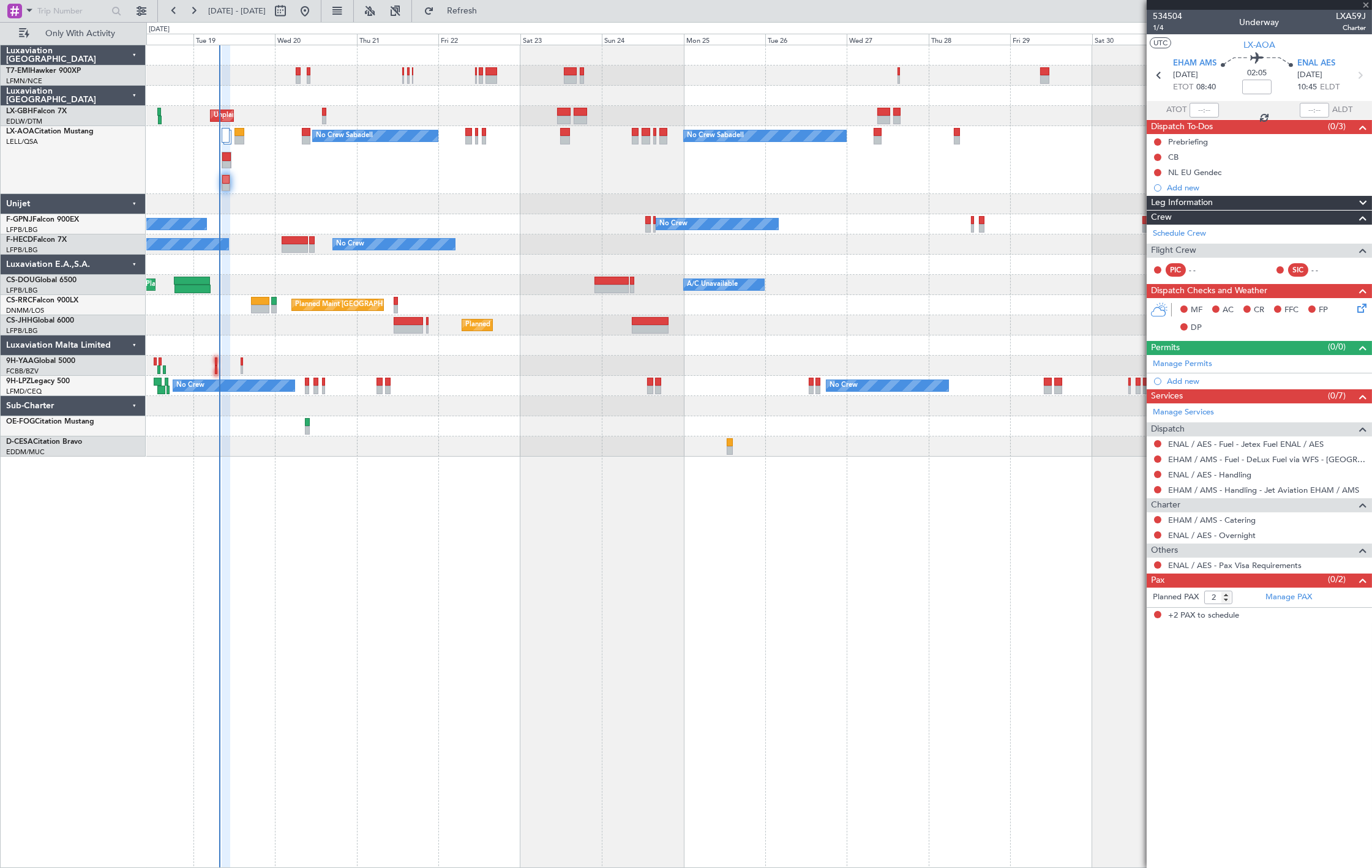
type input "+00:20"
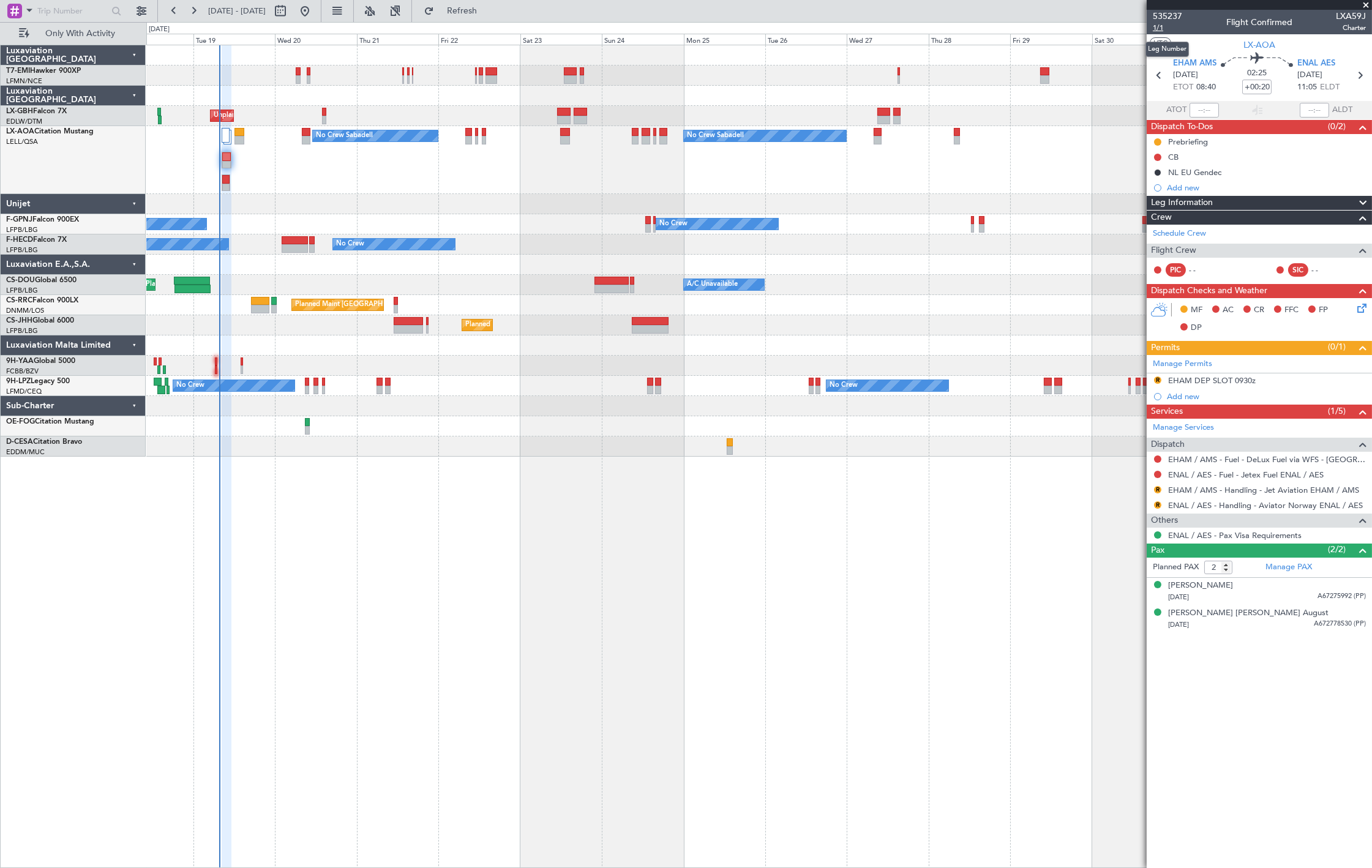
click at [1164, 30] on span "1/1" at bounding box center [1167, 28] width 30 height 11
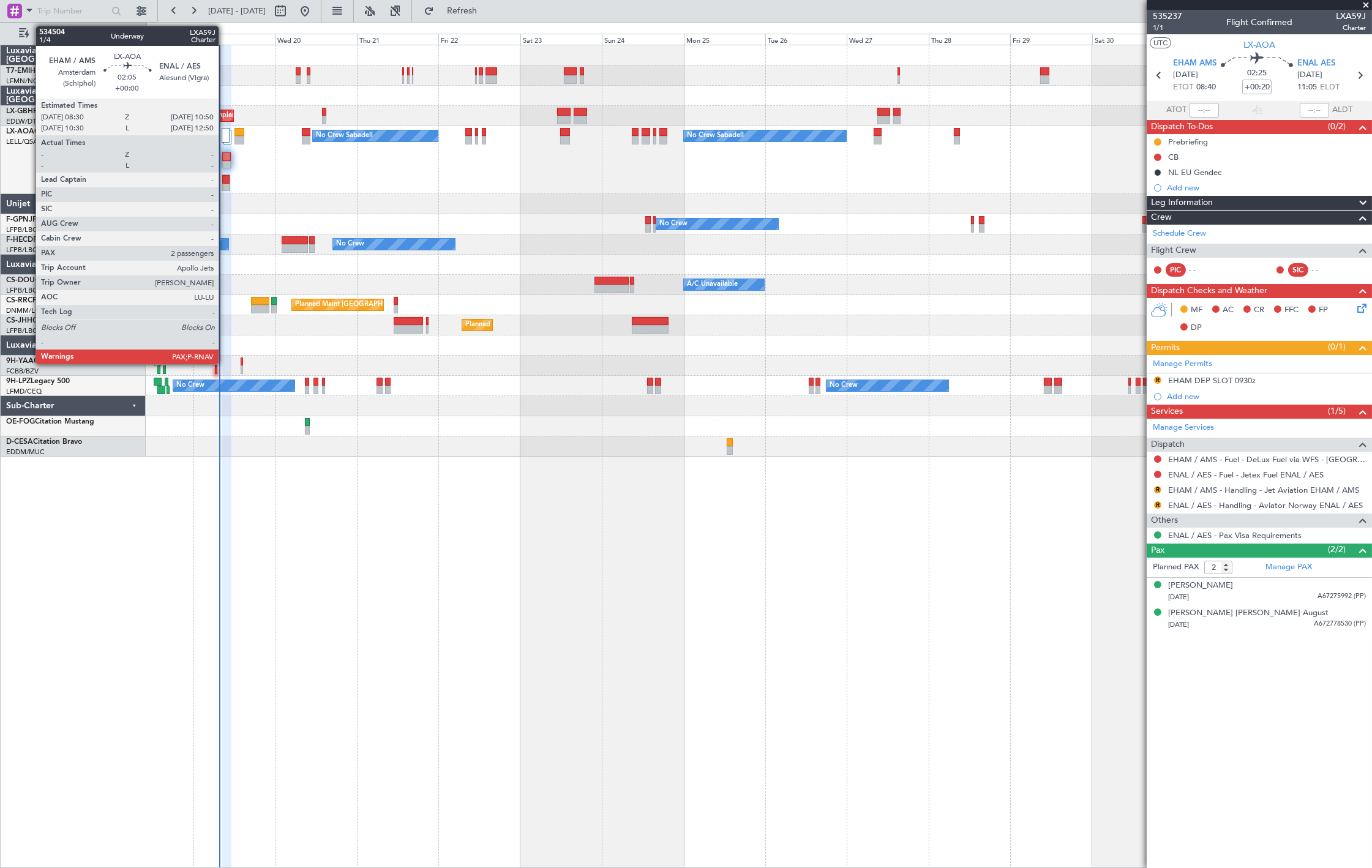
click at [224, 184] on div at bounding box center [225, 188] width 7 height 9
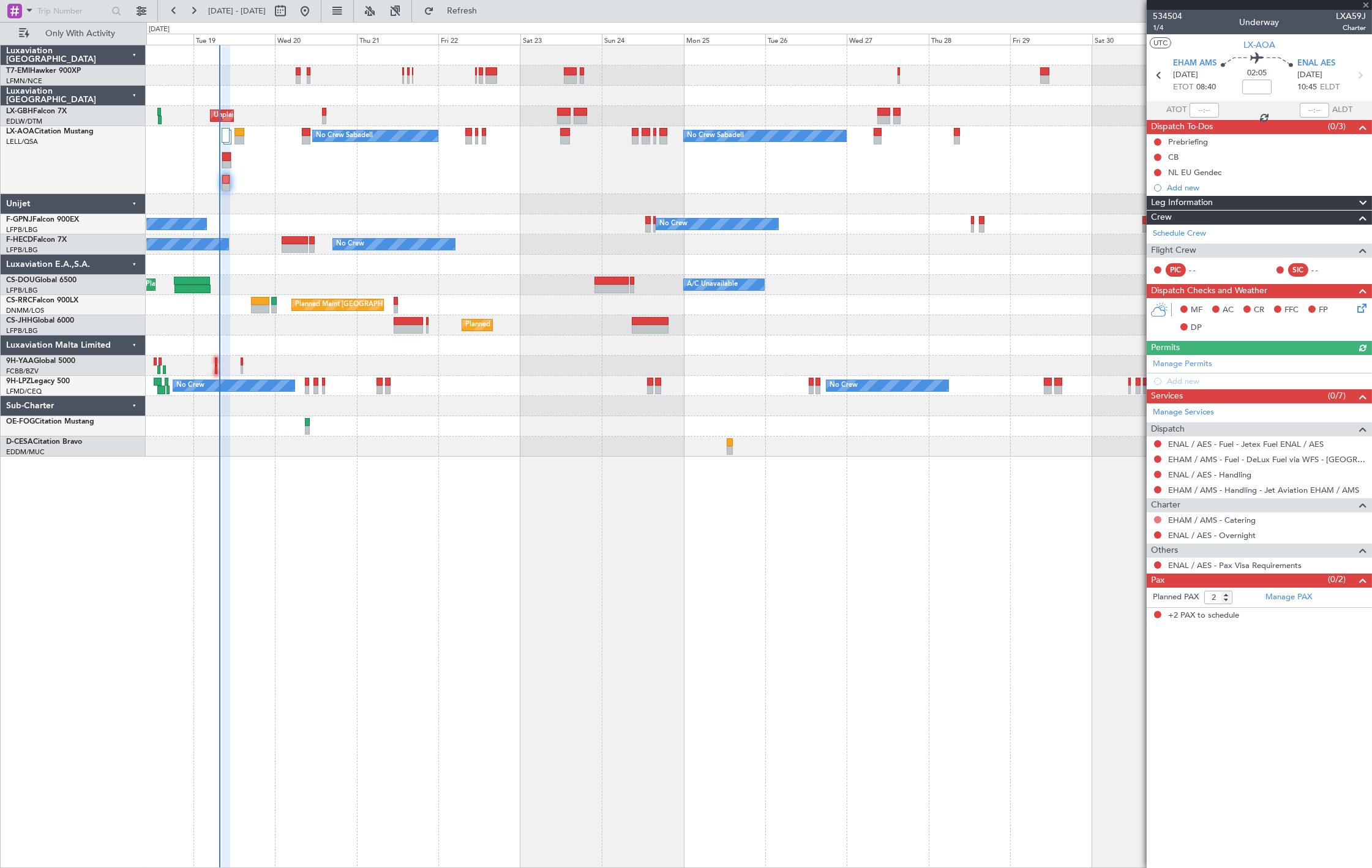
click at [1159, 519] on button at bounding box center [1158, 519] width 7 height 7
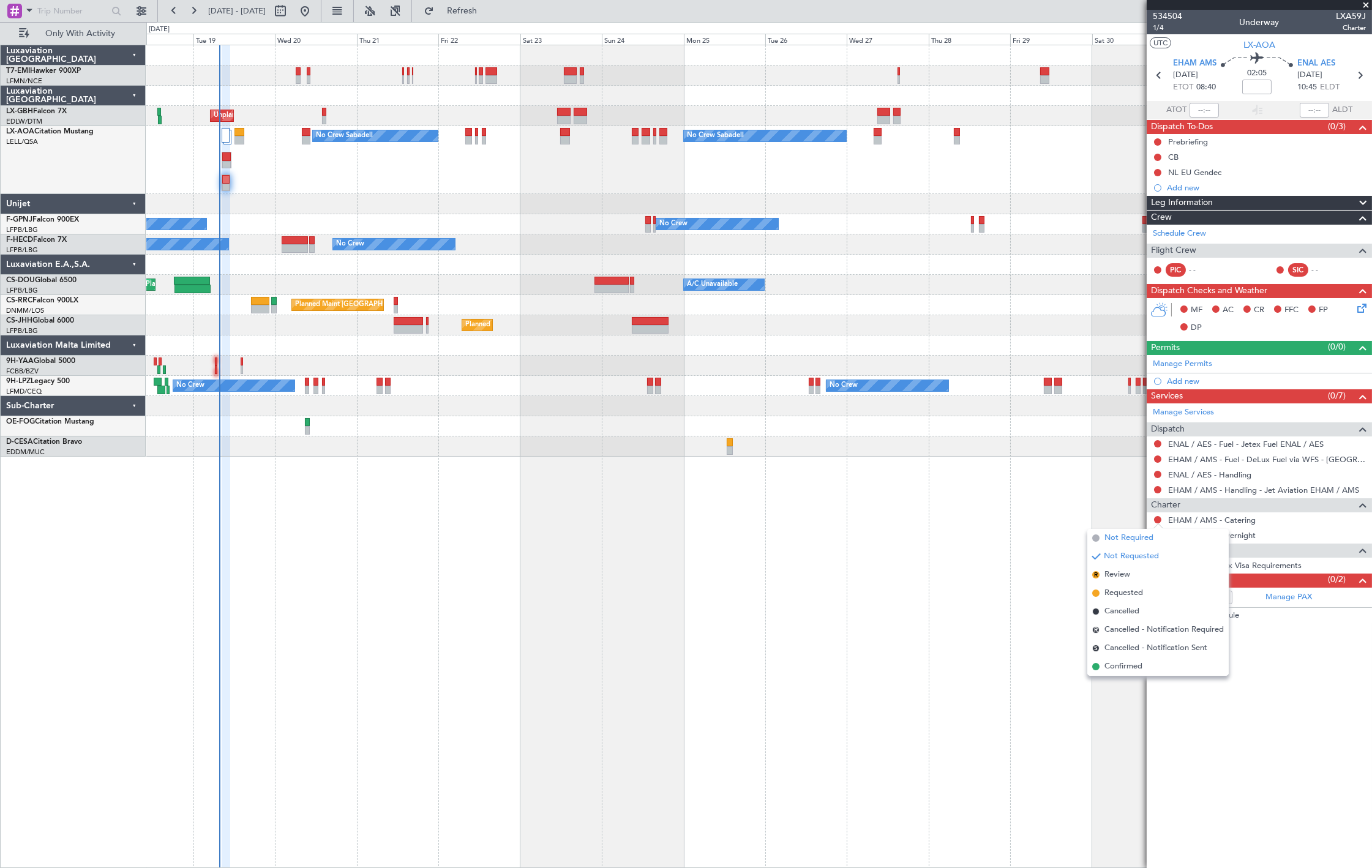
click at [1112, 540] on span "Not Required" at bounding box center [1129, 538] width 49 height 12
click at [1156, 567] on button at bounding box center [1158, 564] width 7 height 7
click at [1133, 712] on span "Confirmed" at bounding box center [1123, 712] width 38 height 12
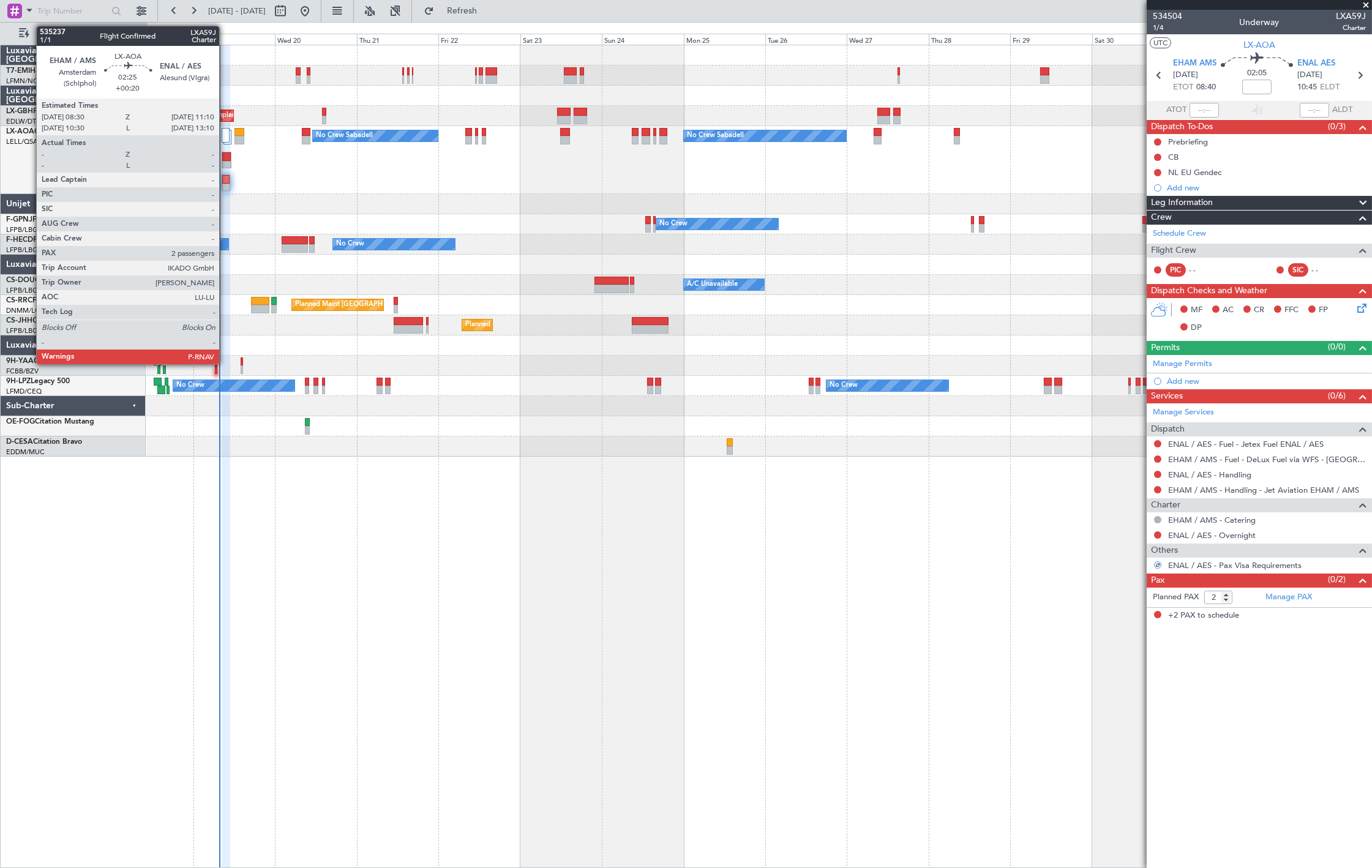
click at [225, 161] on div at bounding box center [226, 165] width 8 height 9
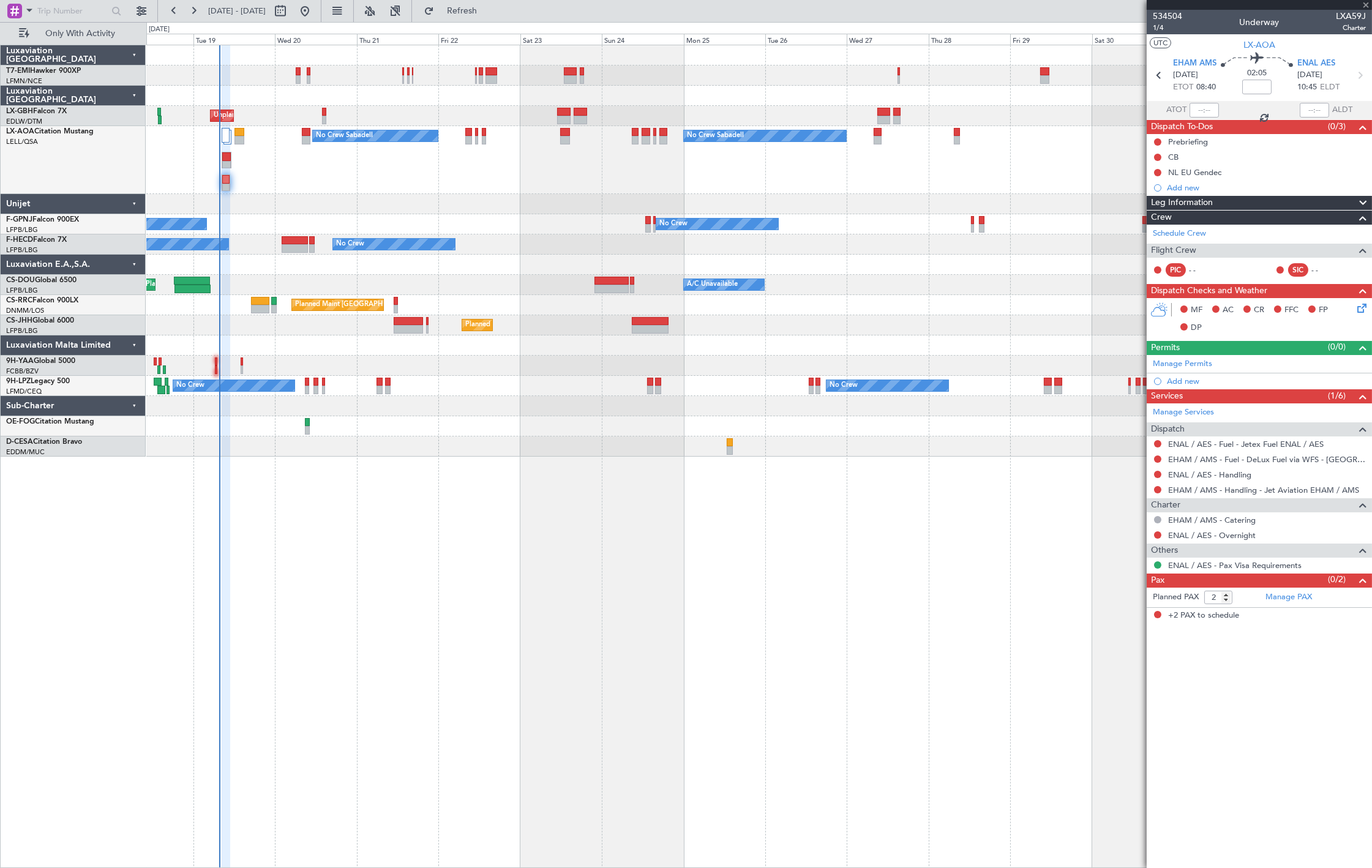
type input "+00:20"
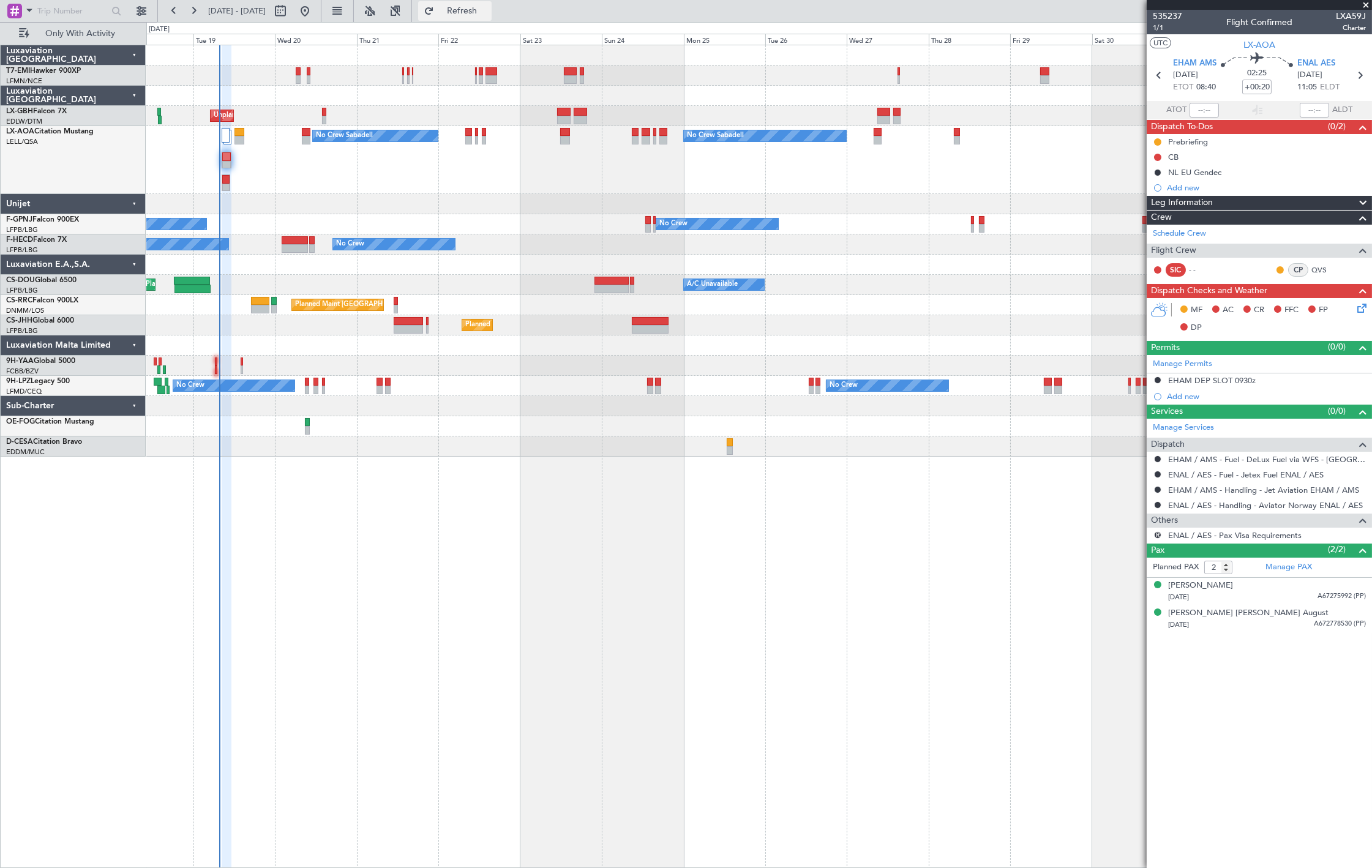
click at [473, 10] on button "Refresh" at bounding box center [455, 11] width 73 height 20
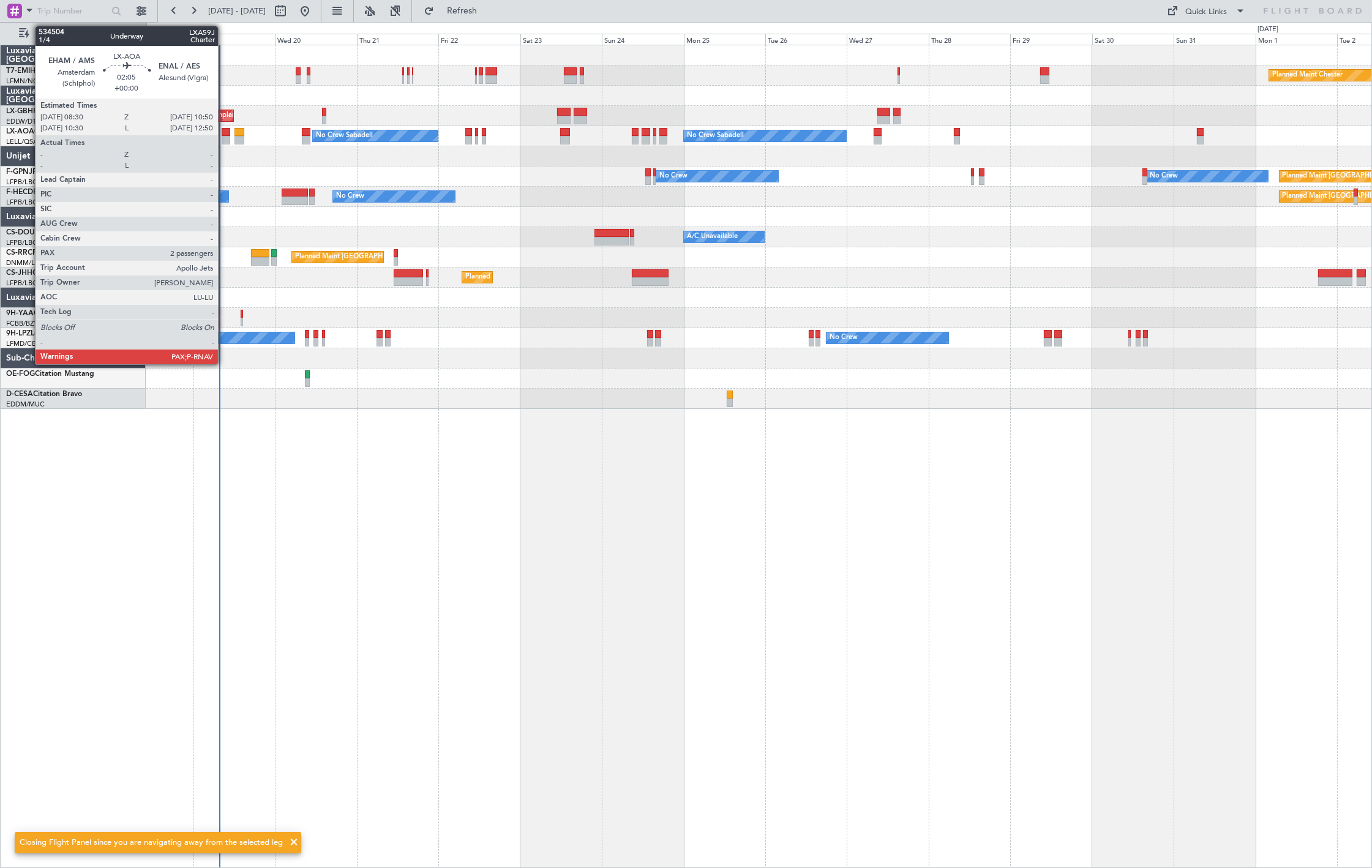
click at [224, 132] on div at bounding box center [225, 131] width 8 height 9
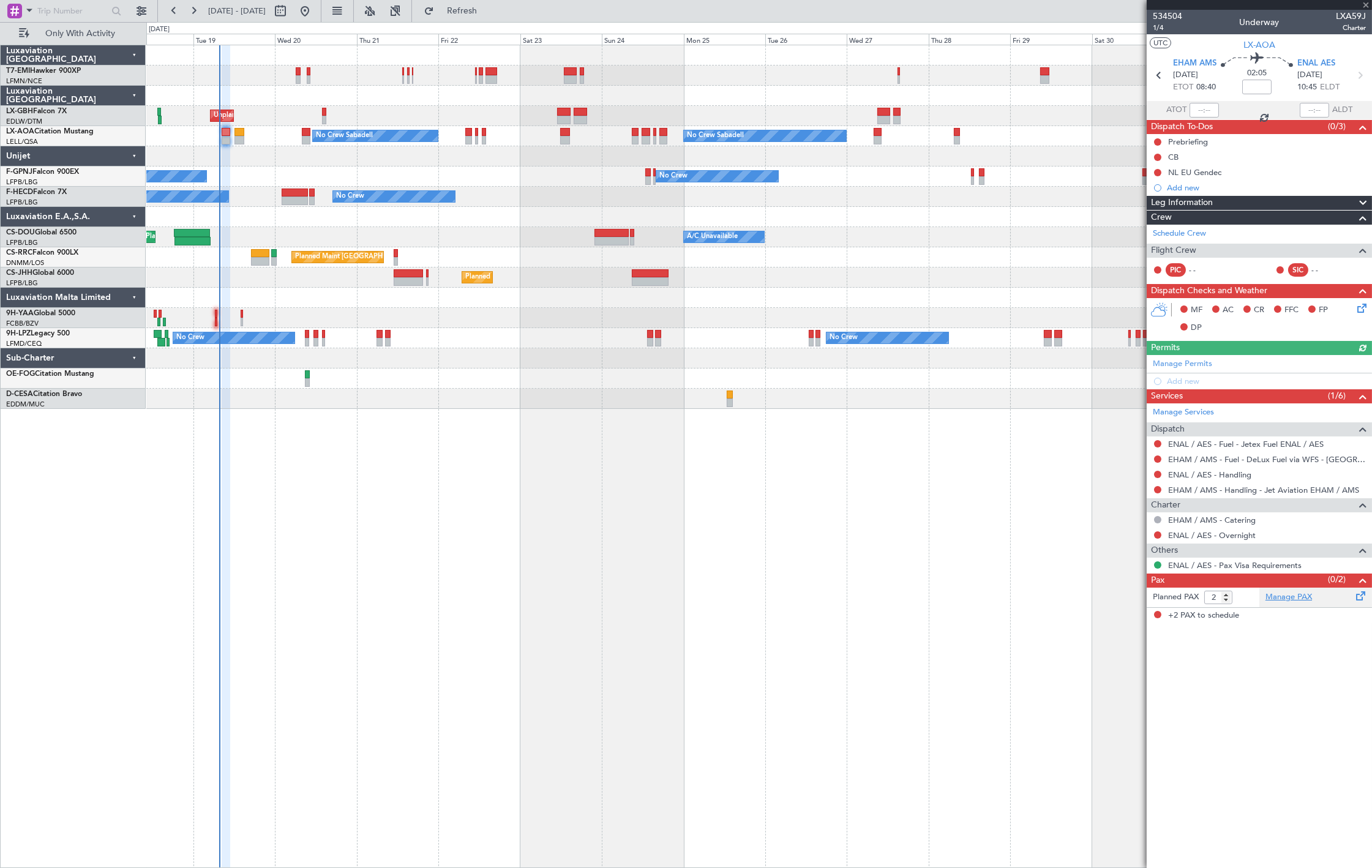
click at [1287, 601] on link "Manage PAX" at bounding box center [1288, 597] width 46 height 12
click at [487, 9] on span "Refresh" at bounding box center [463, 11] width 51 height 9
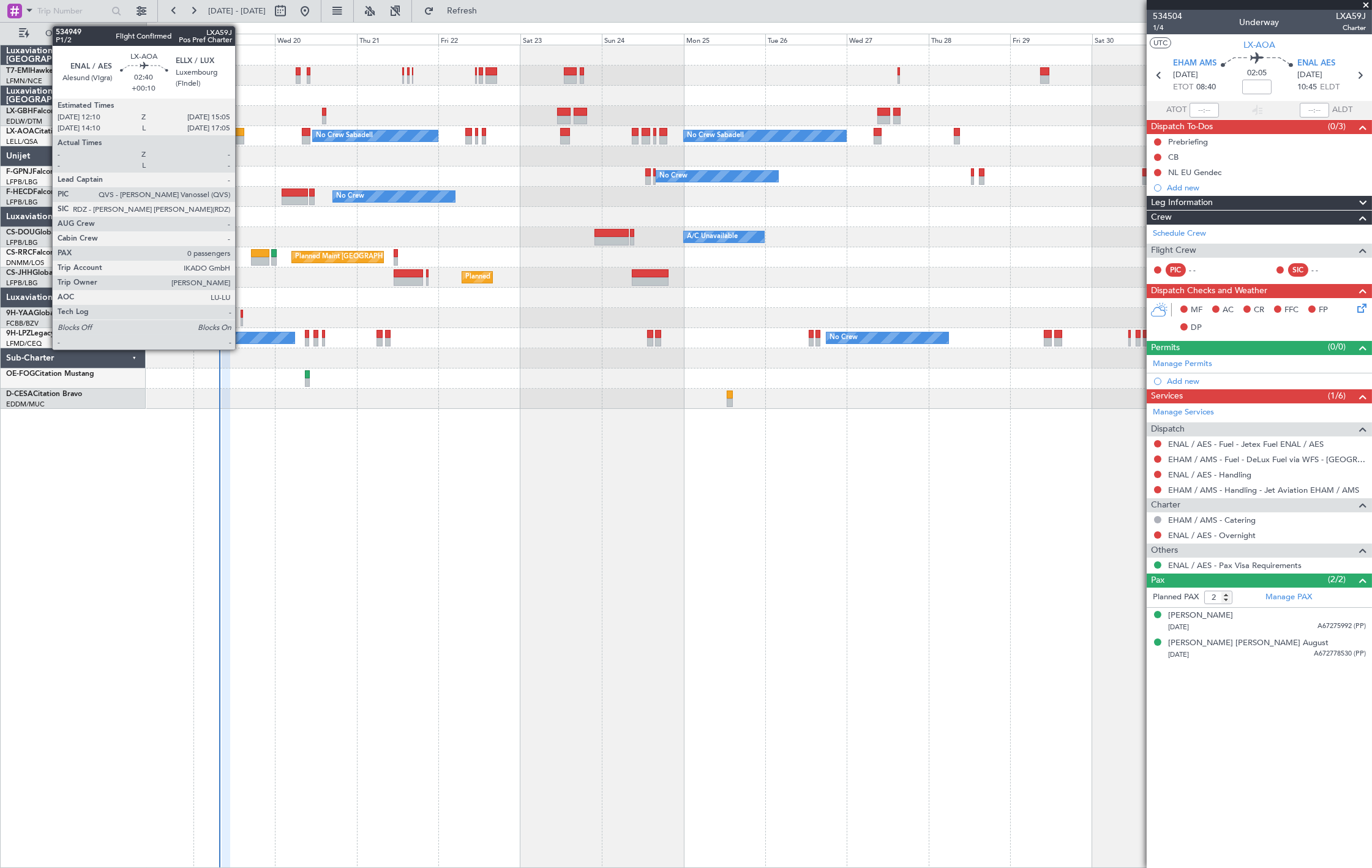
click at [241, 137] on div at bounding box center [239, 140] width 11 height 9
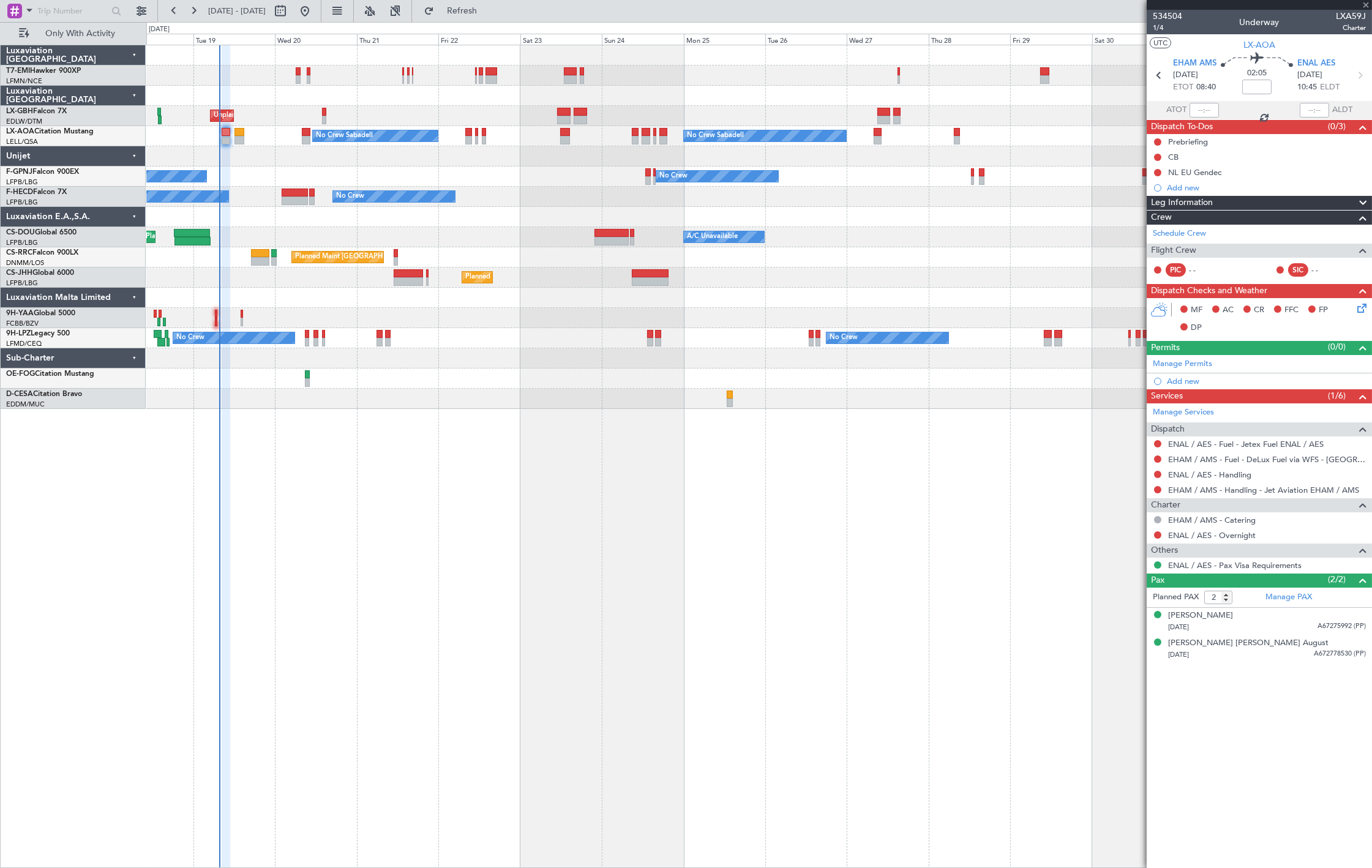
type input "+00:10"
type input "0"
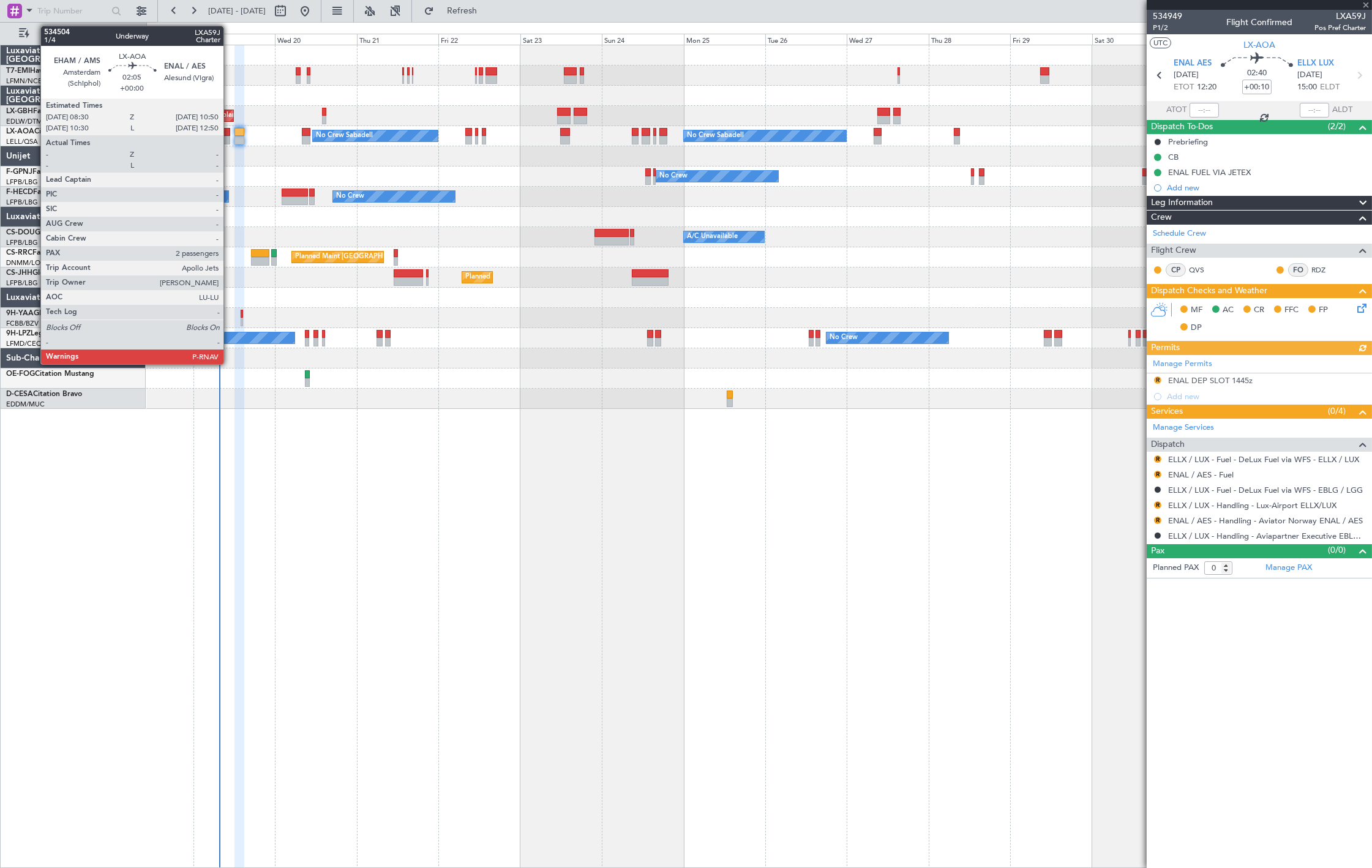
click at [229, 138] on div at bounding box center [225, 140] width 8 height 9
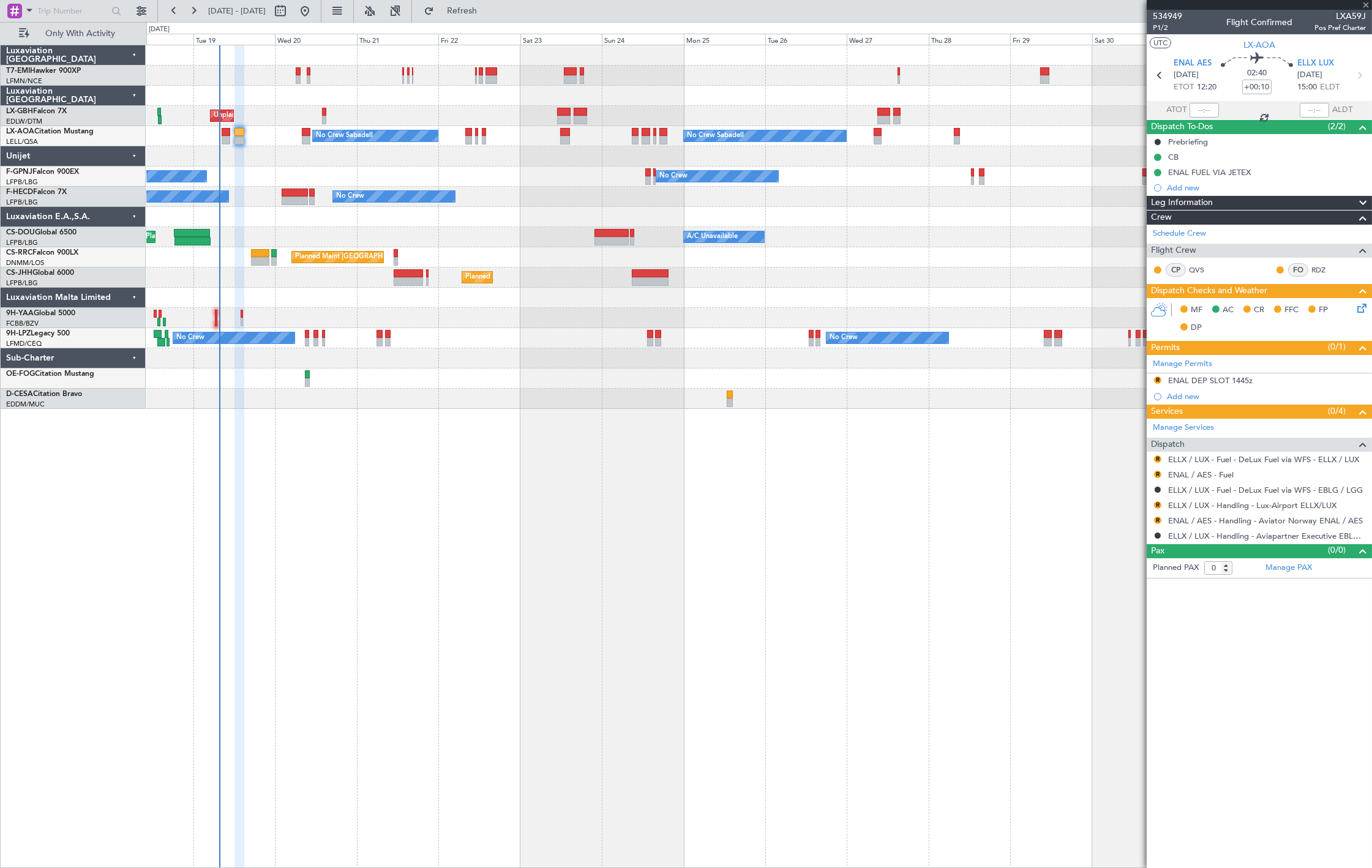
type input "2"
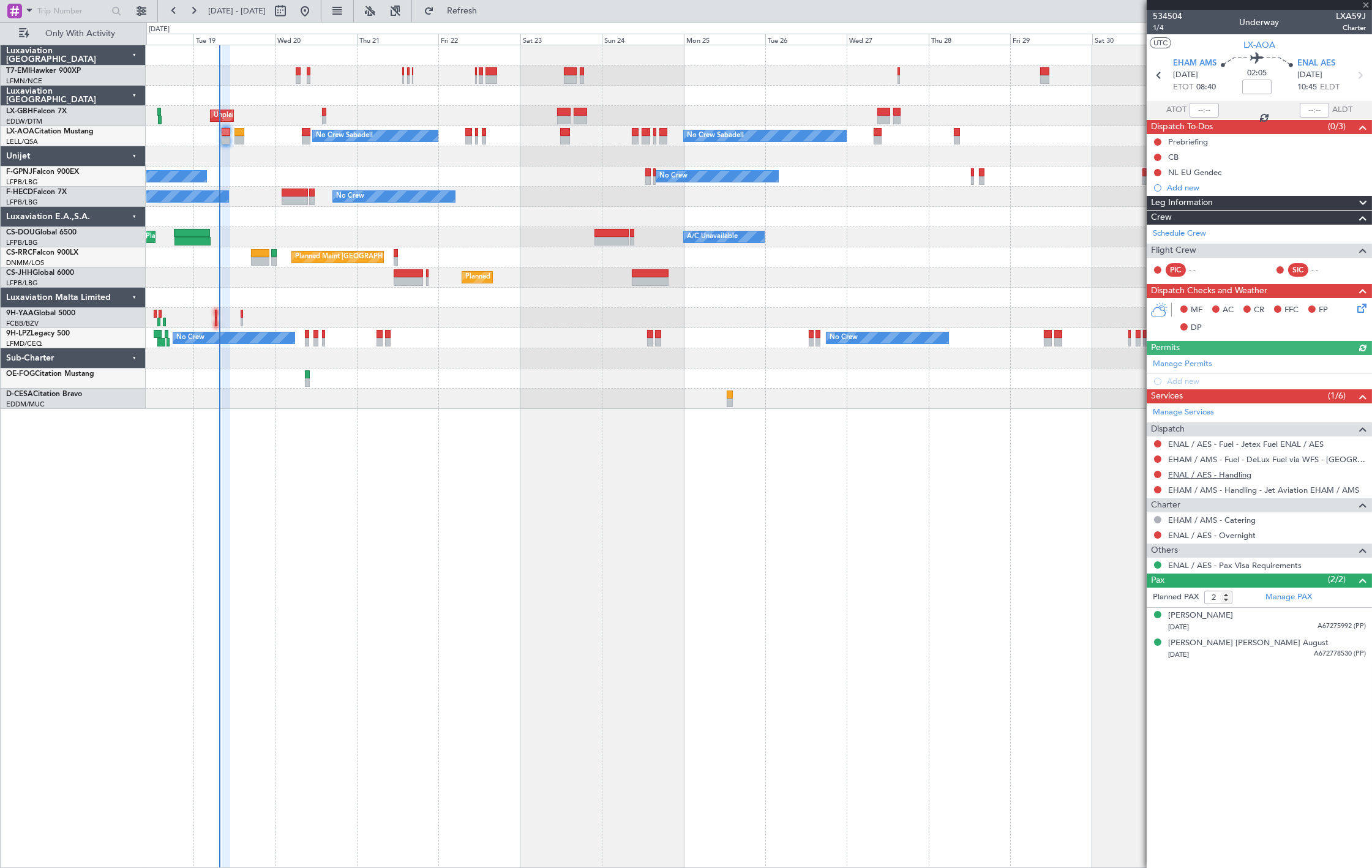
click at [1207, 473] on link "ENAL / AES - Handling" at bounding box center [1210, 475] width 83 height 11
click at [488, 14] on span "Refresh" at bounding box center [463, 11] width 51 height 9
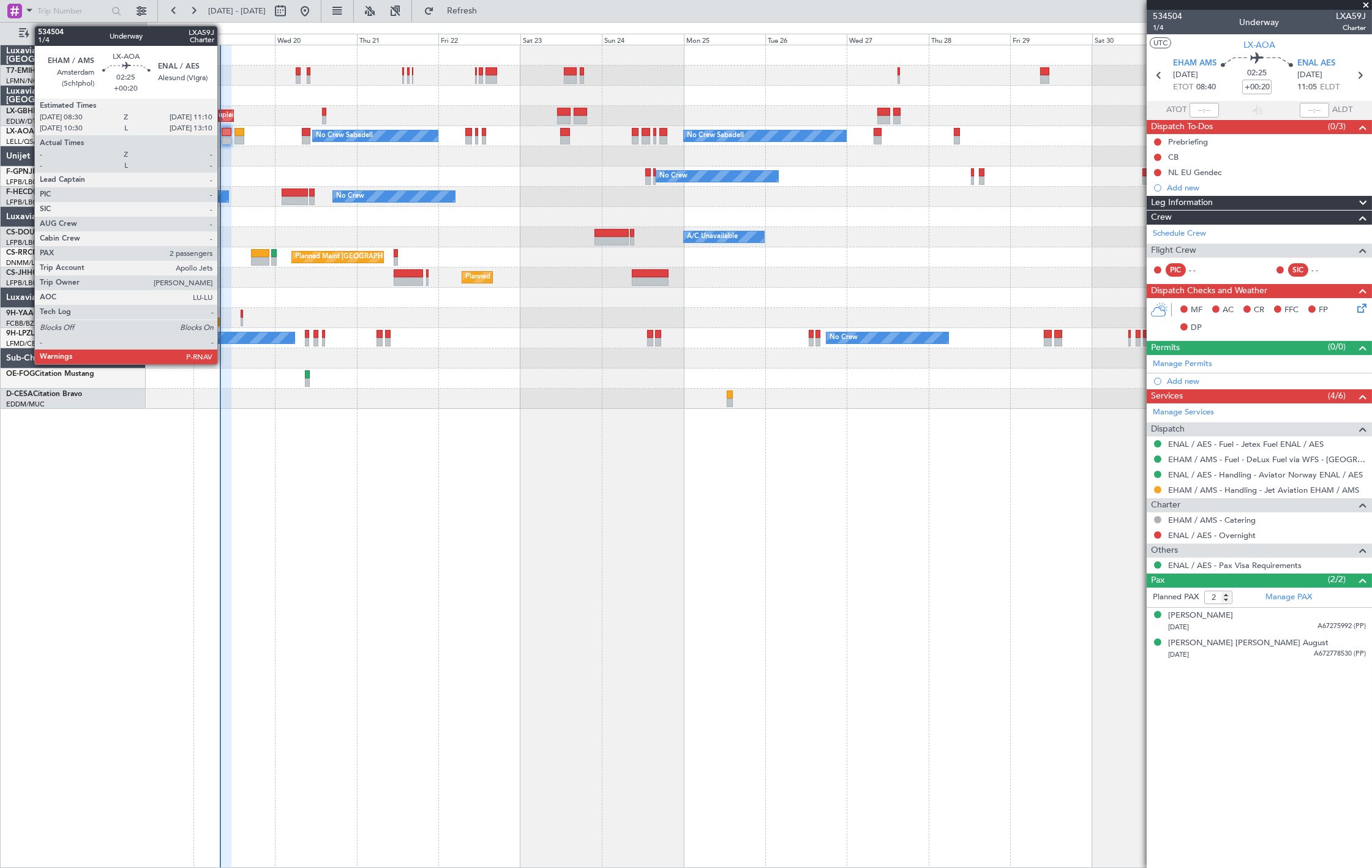
click at [224, 130] on div at bounding box center [225, 131] width 9 height 9
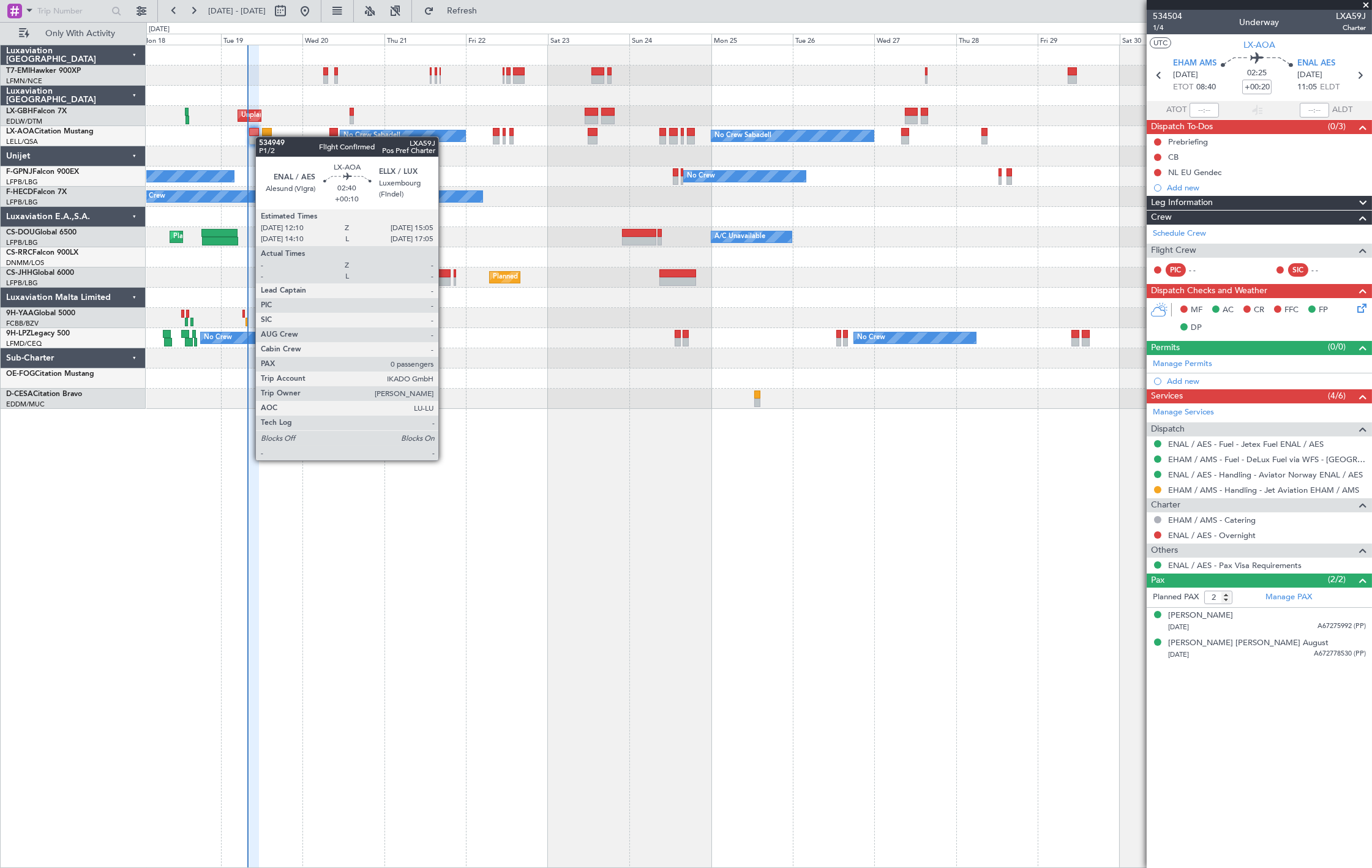
click at [265, 137] on div "No Crew Sabadell No Crew Sabadell No Crew Luxembourg (Findel)" at bounding box center [758, 136] width 1225 height 20
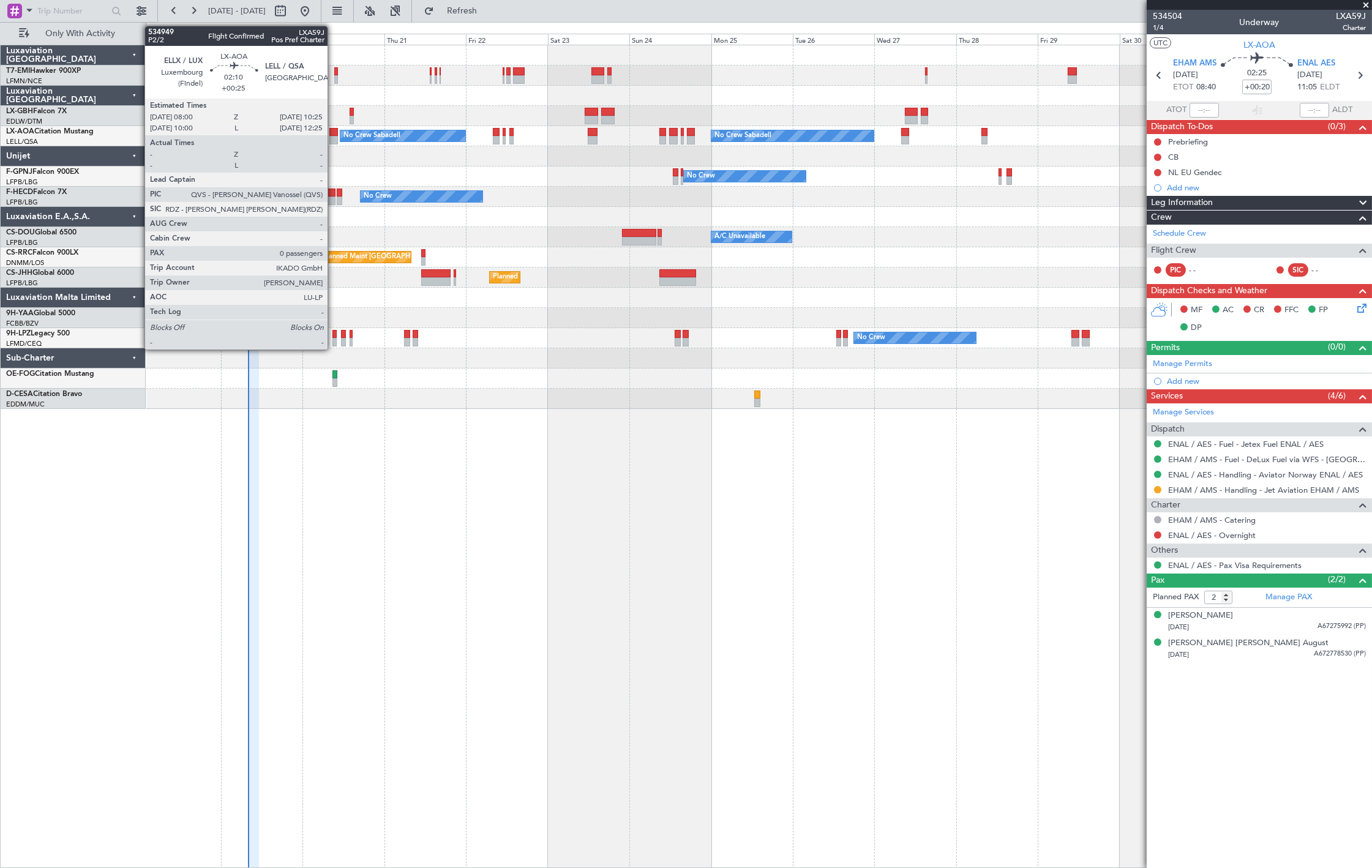
click at [334, 136] on div at bounding box center [333, 140] width 9 height 9
type input "+00:25"
type input "0"
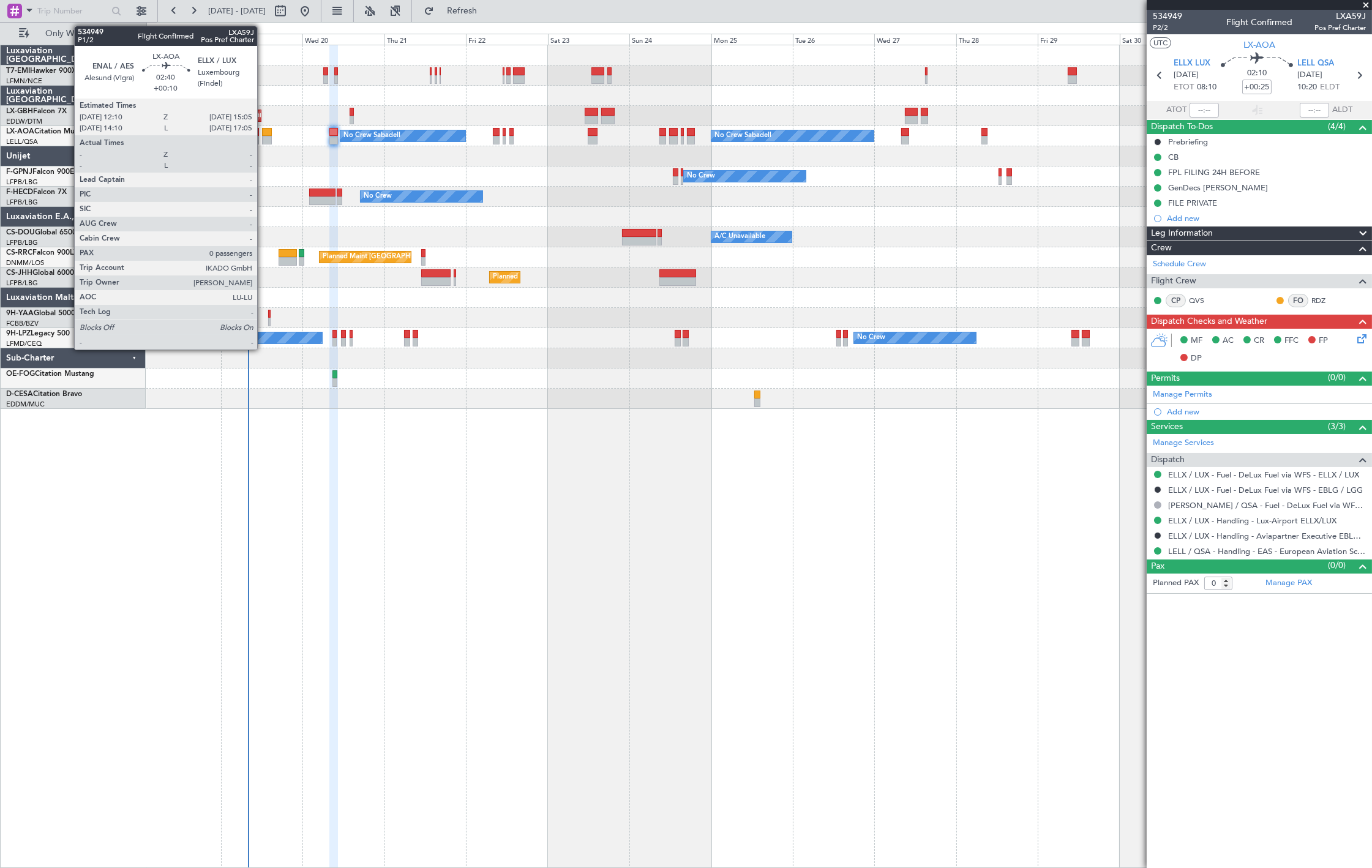
click at [265, 140] on div at bounding box center [267, 140] width 11 height 9
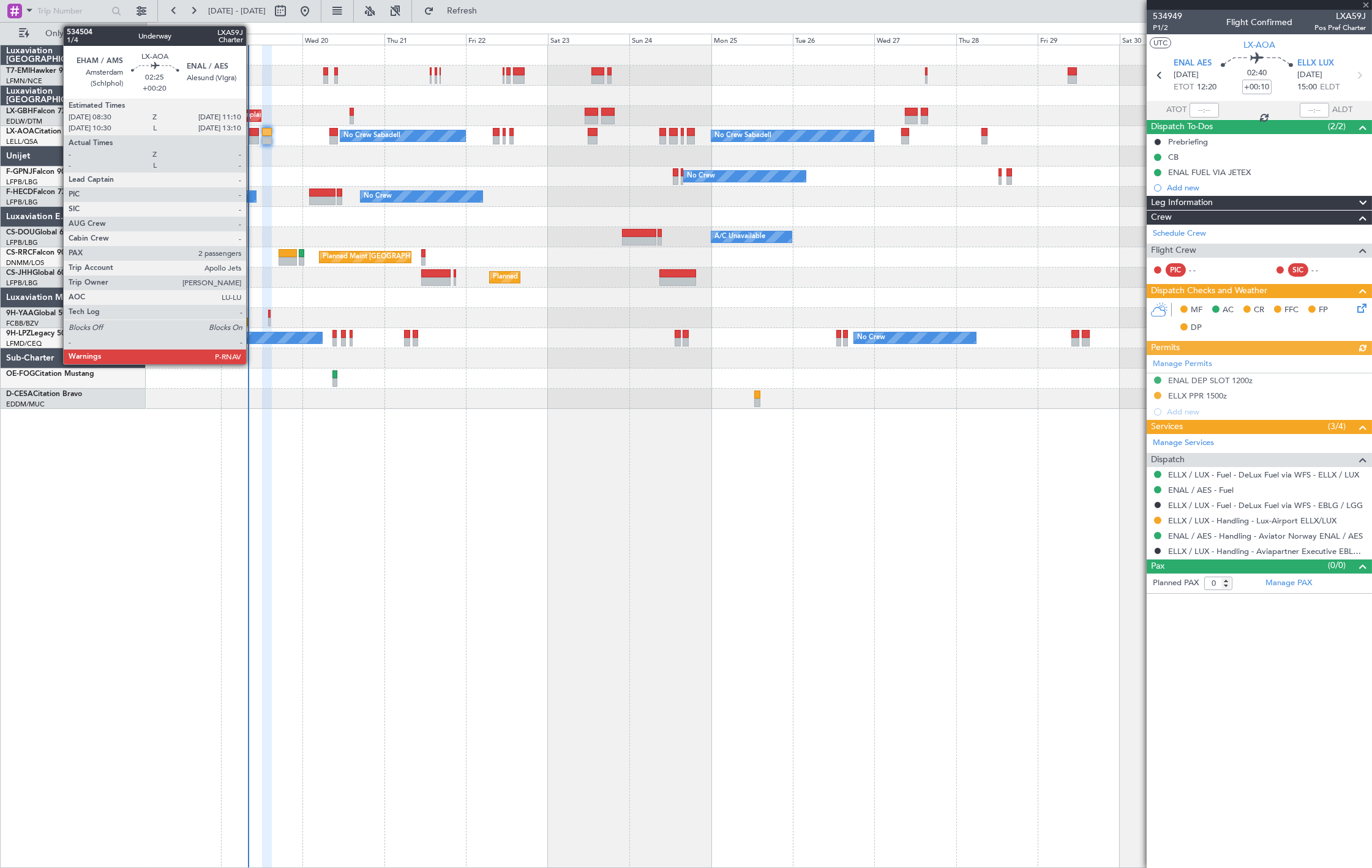
click at [252, 136] on div at bounding box center [253, 140] width 9 height 9
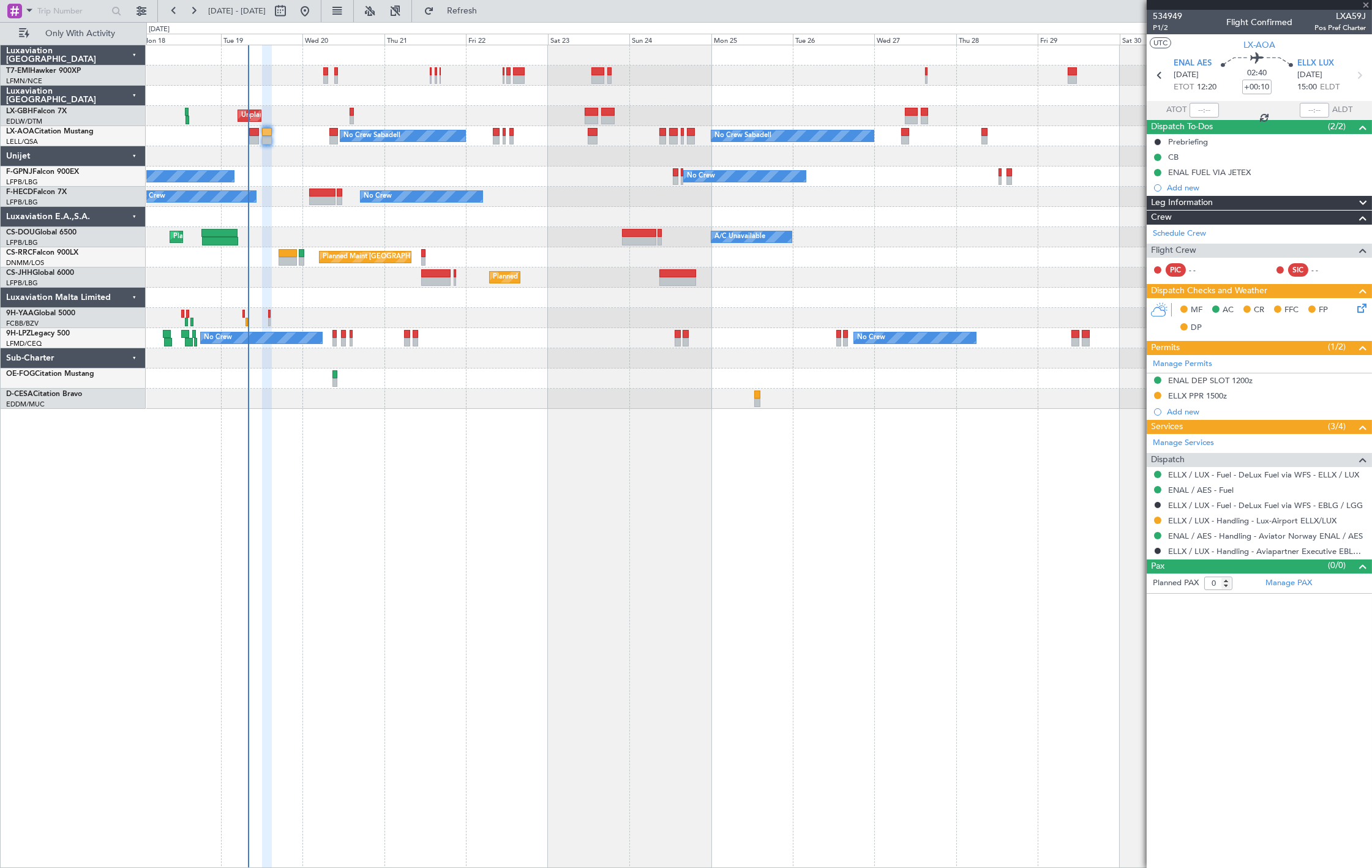
type input "+00:20"
type input "2"
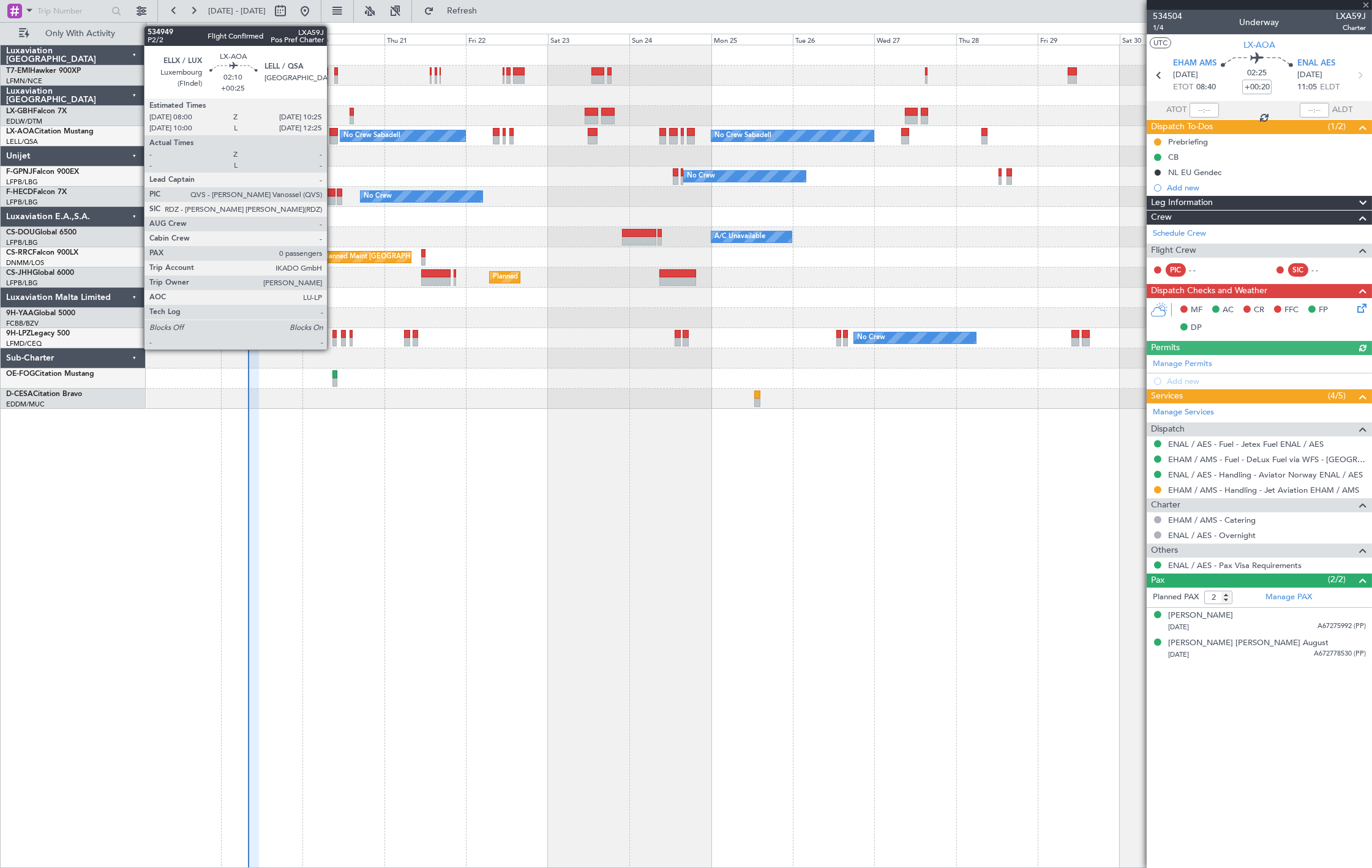
click at [334, 138] on div at bounding box center [333, 140] width 9 height 9
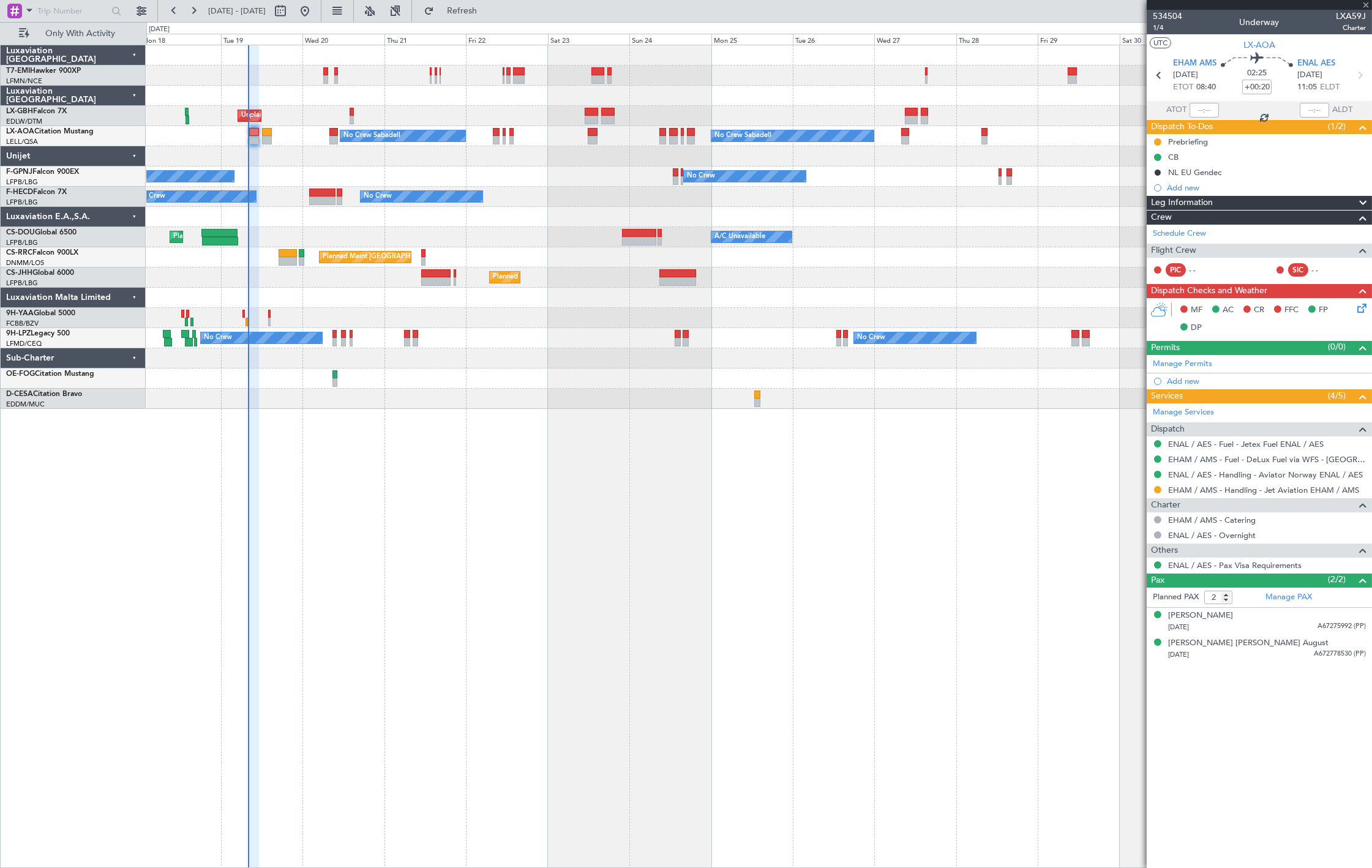
type input "+00:25"
type input "0"
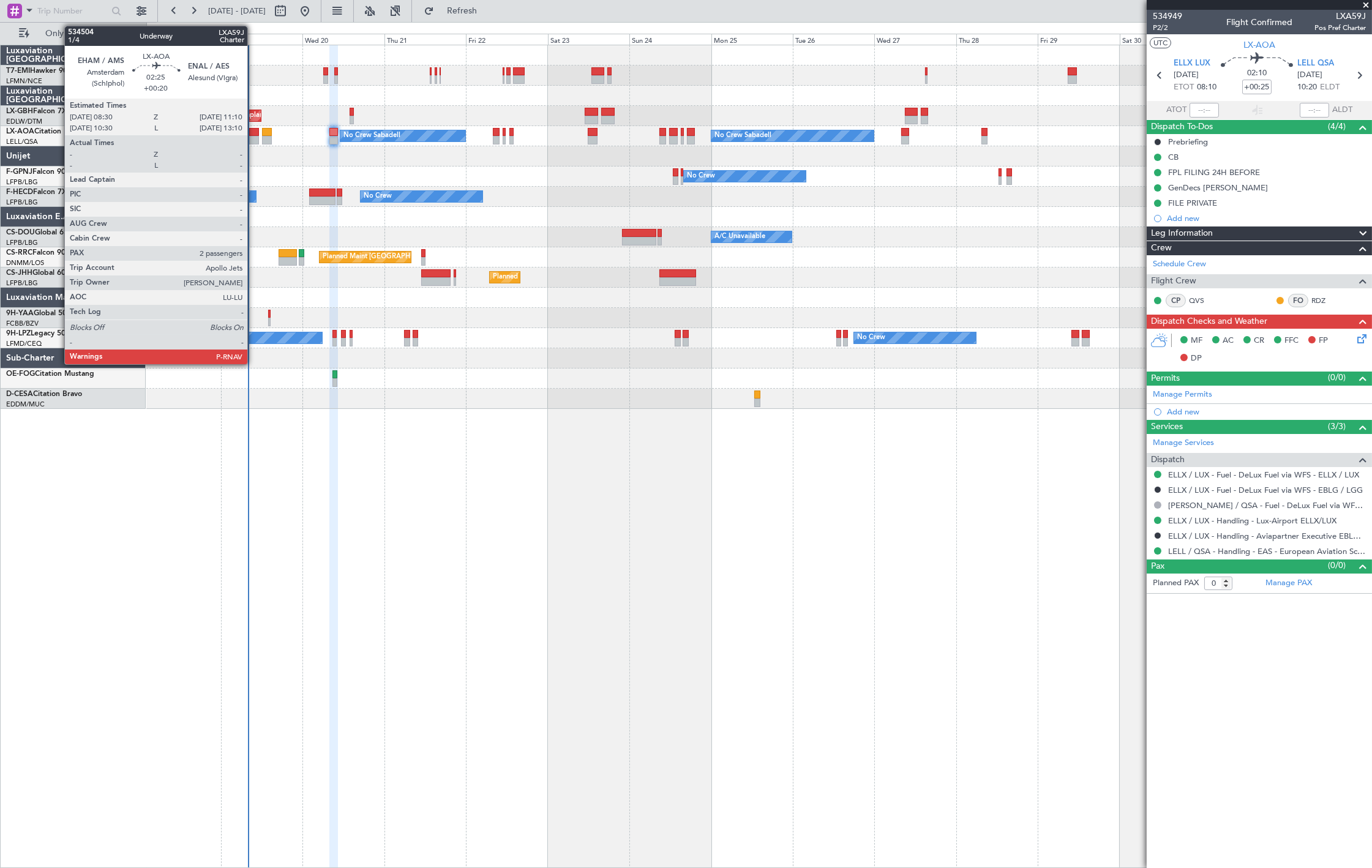
click at [253, 136] on div at bounding box center [253, 140] width 9 height 9
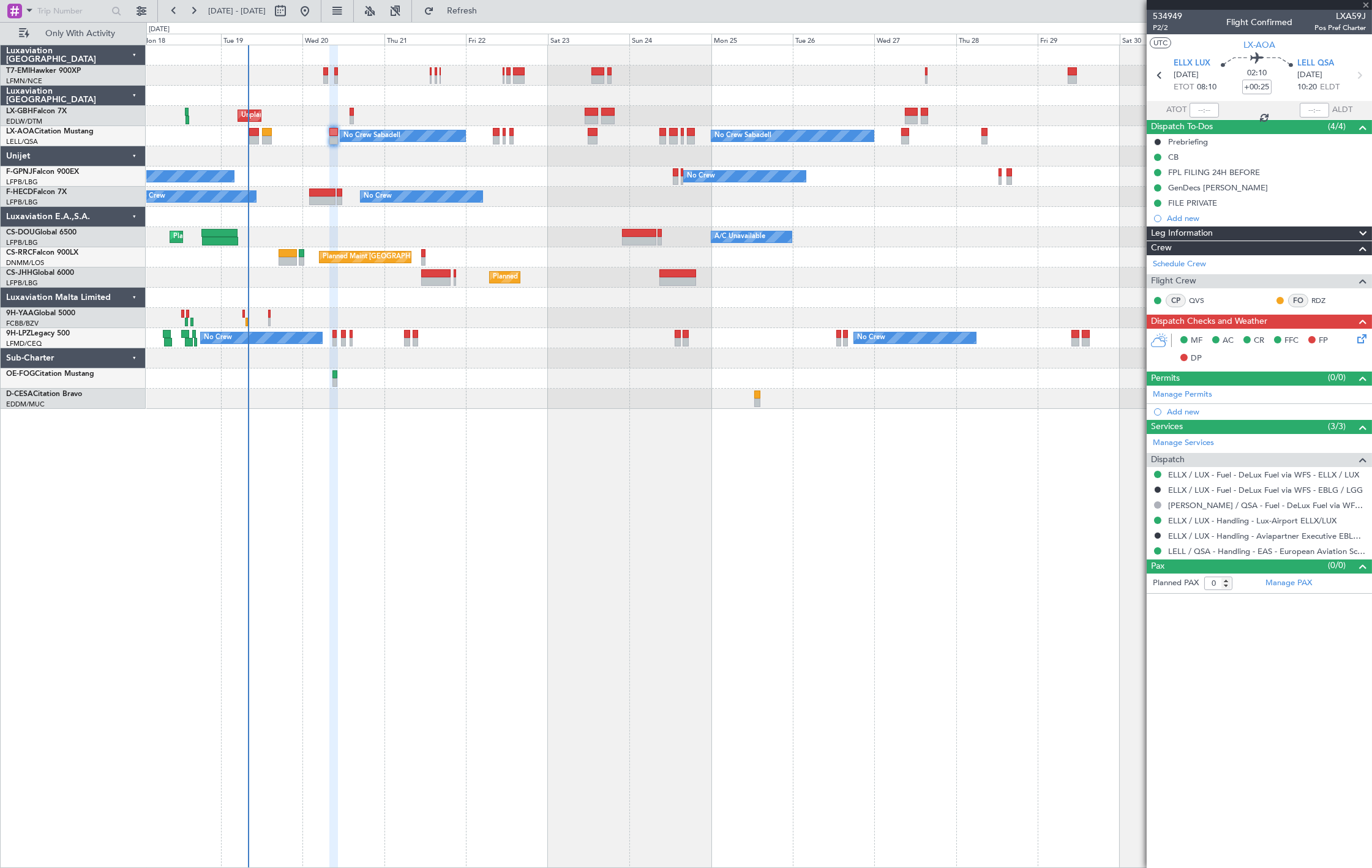
type input "+00:20"
type input "2"
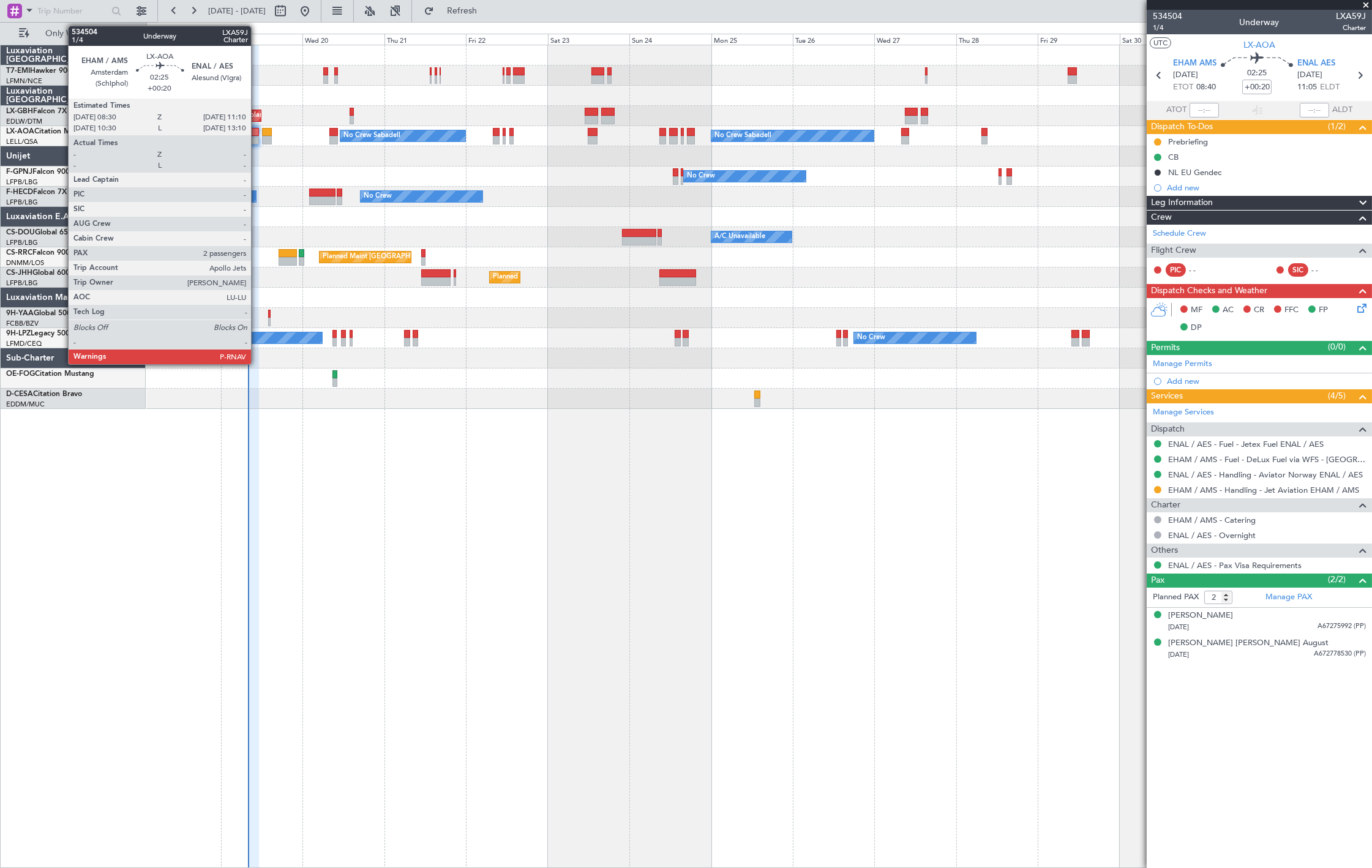
click at [257, 131] on div at bounding box center [253, 131] width 9 height 9
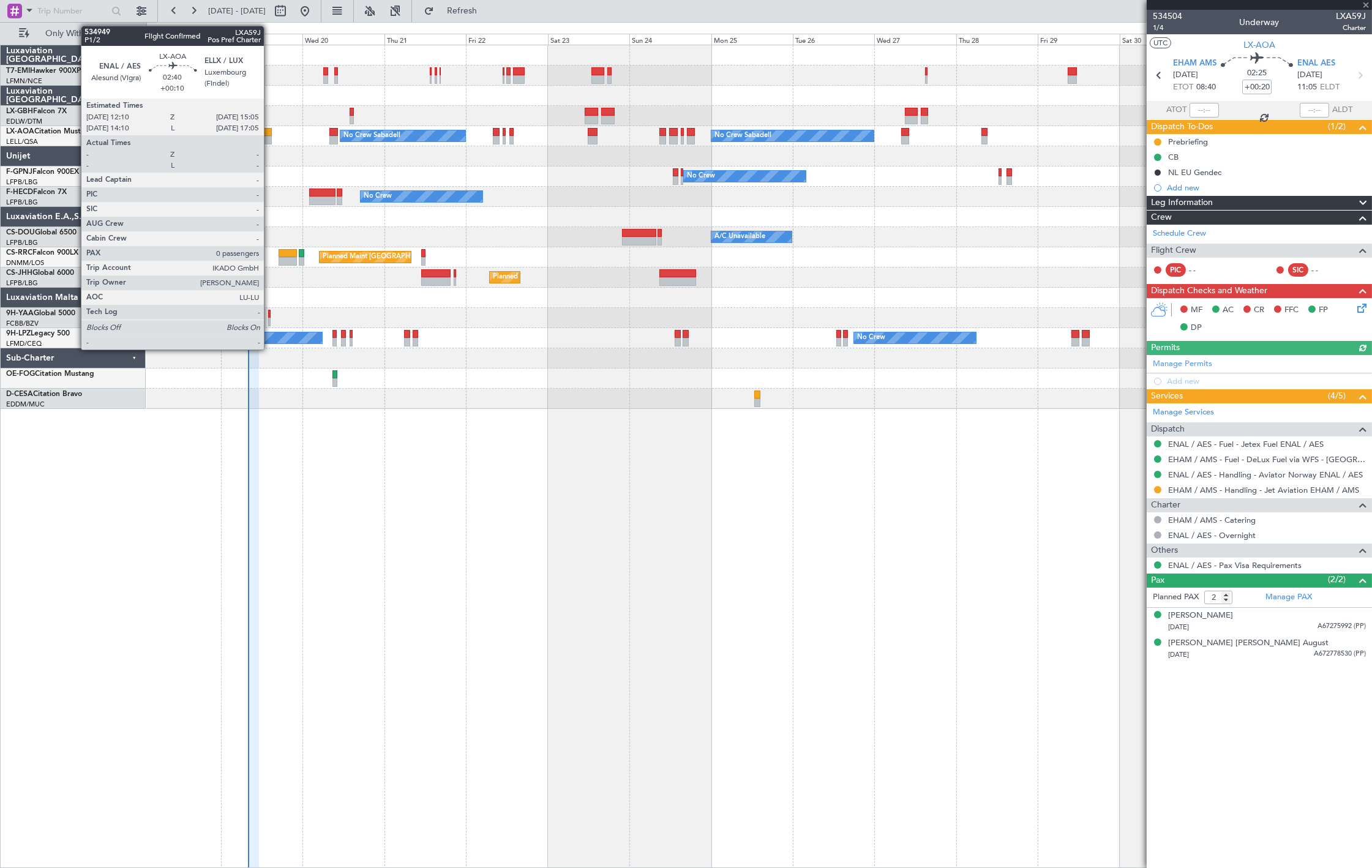
click at [270, 135] on div "No Crew Sabadell No Crew Sabadell No Crew Luxembourg (Findel)" at bounding box center [758, 136] width 1225 height 20
click at [273, 139] on div "No Crew Sabadell No Crew Sabadell No Crew Luxembourg (Findel)" at bounding box center [758, 136] width 1225 height 20
click at [270, 139] on div at bounding box center [267, 140] width 11 height 9
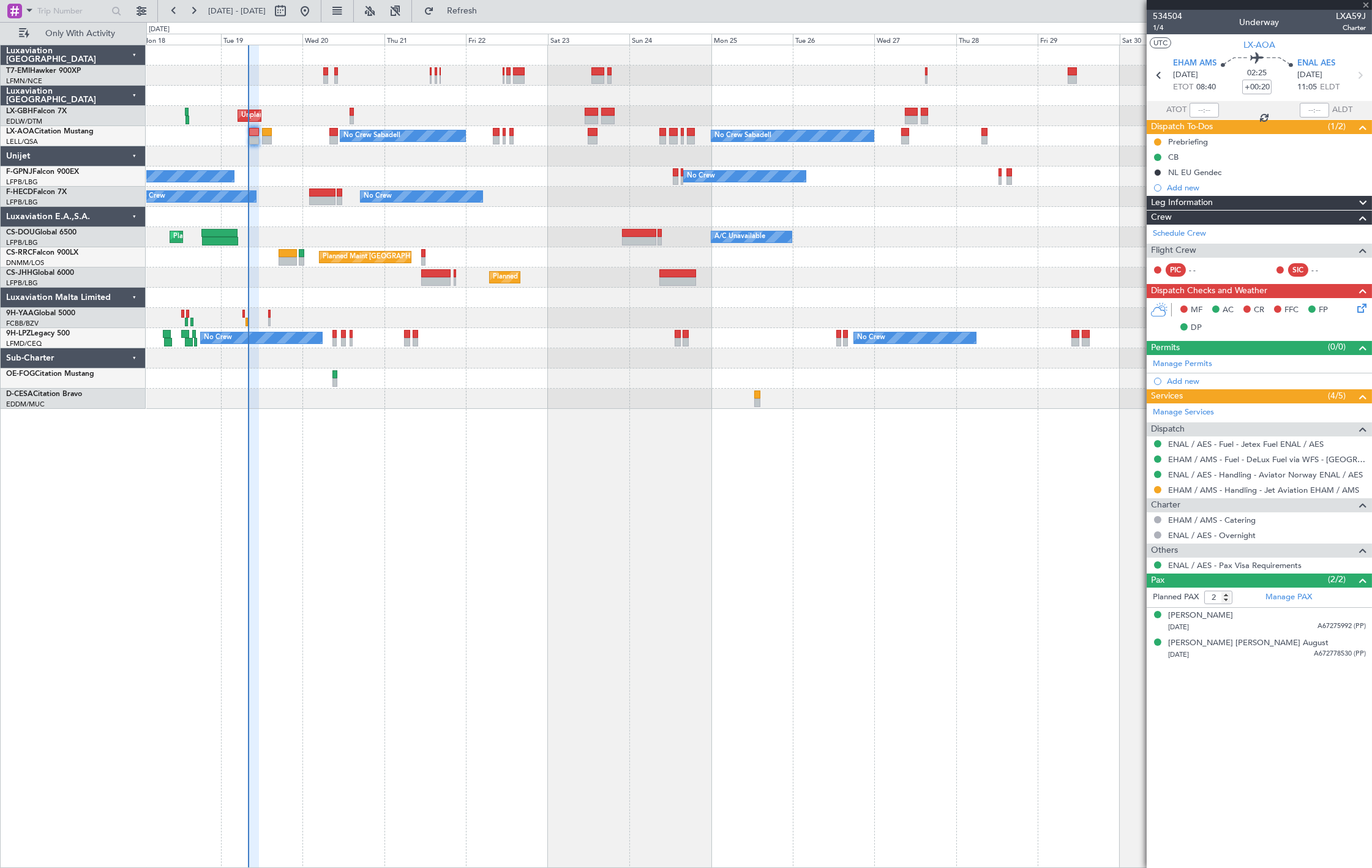
type input "+00:10"
type input "0"
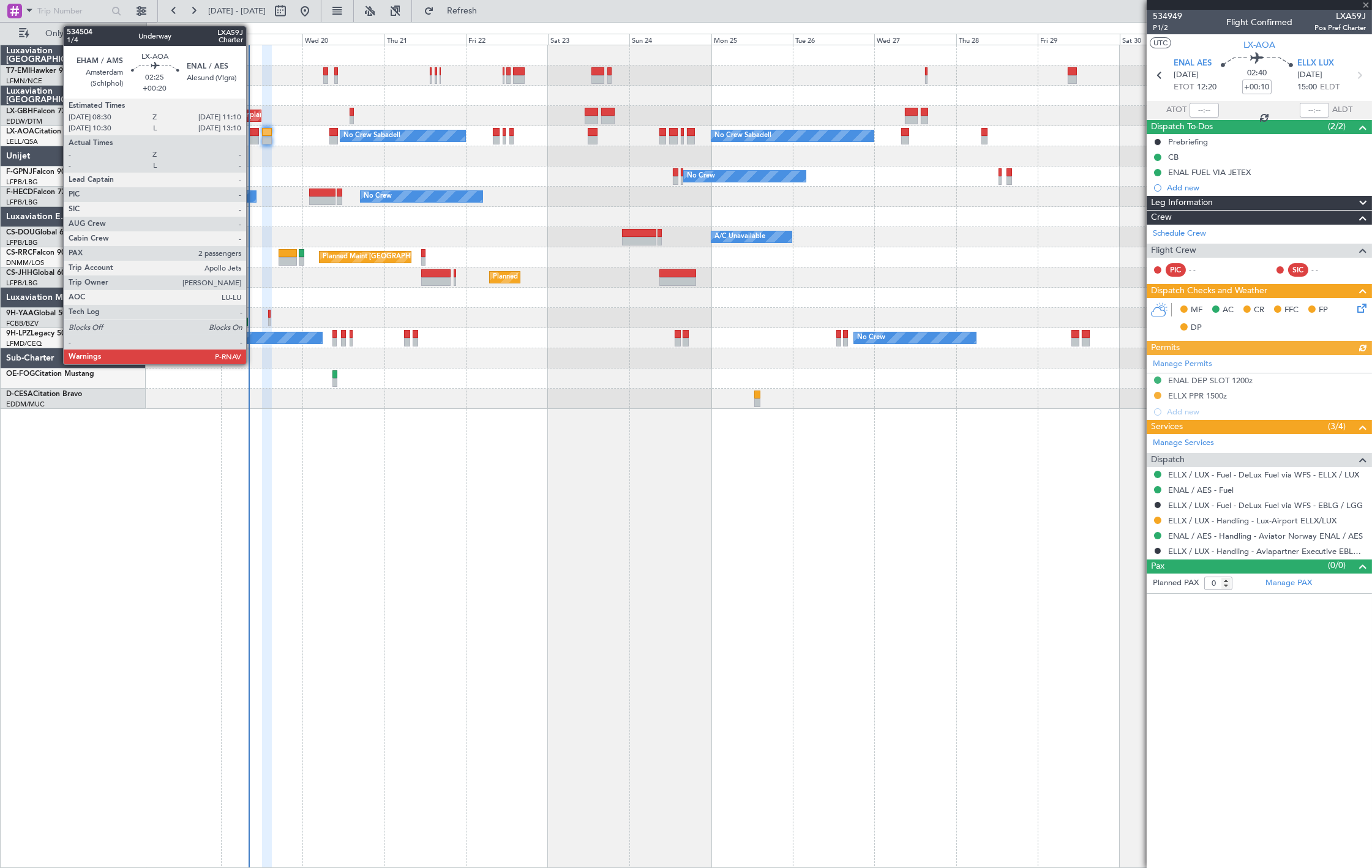
click at [252, 142] on div at bounding box center [253, 140] width 9 height 9
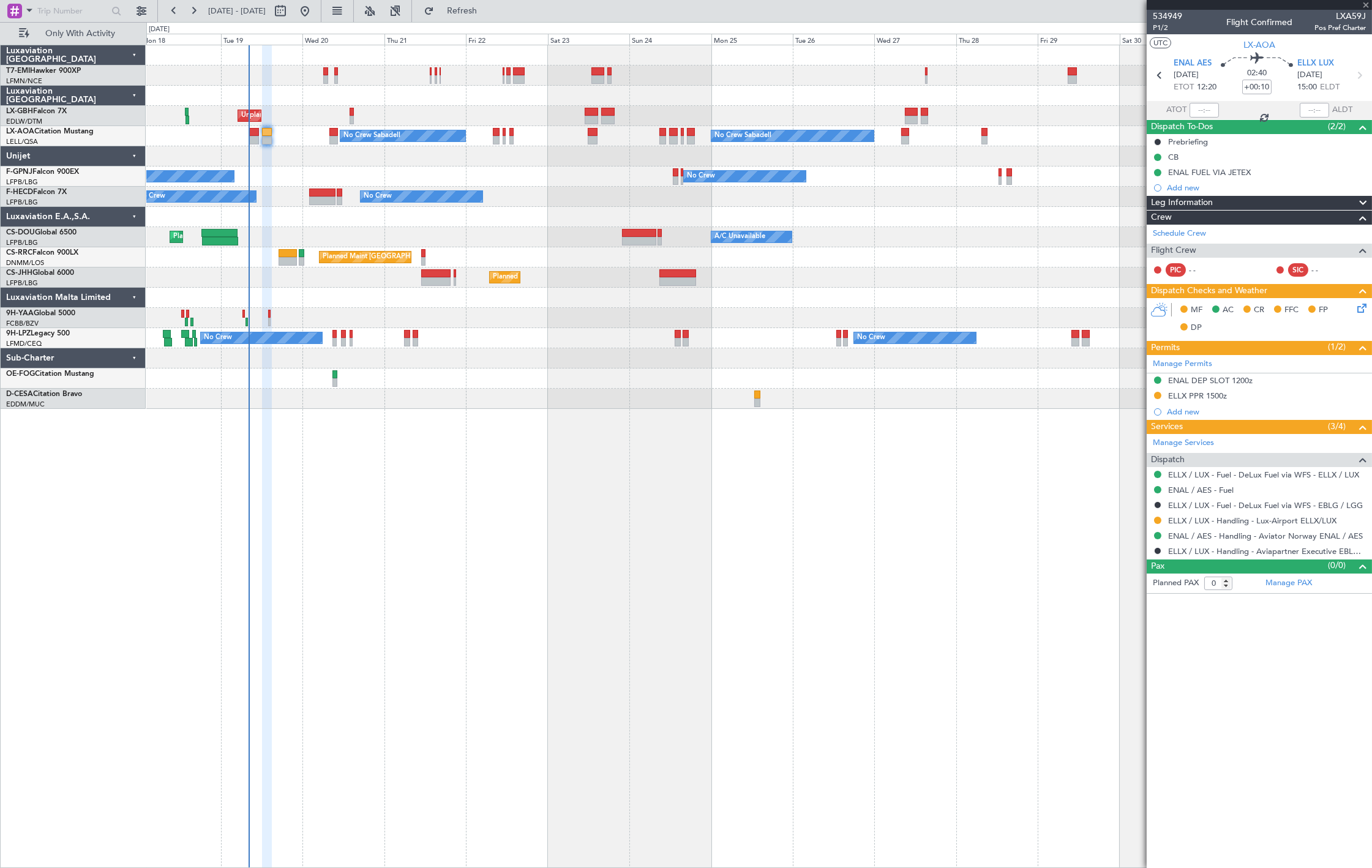
type input "+00:20"
type input "2"
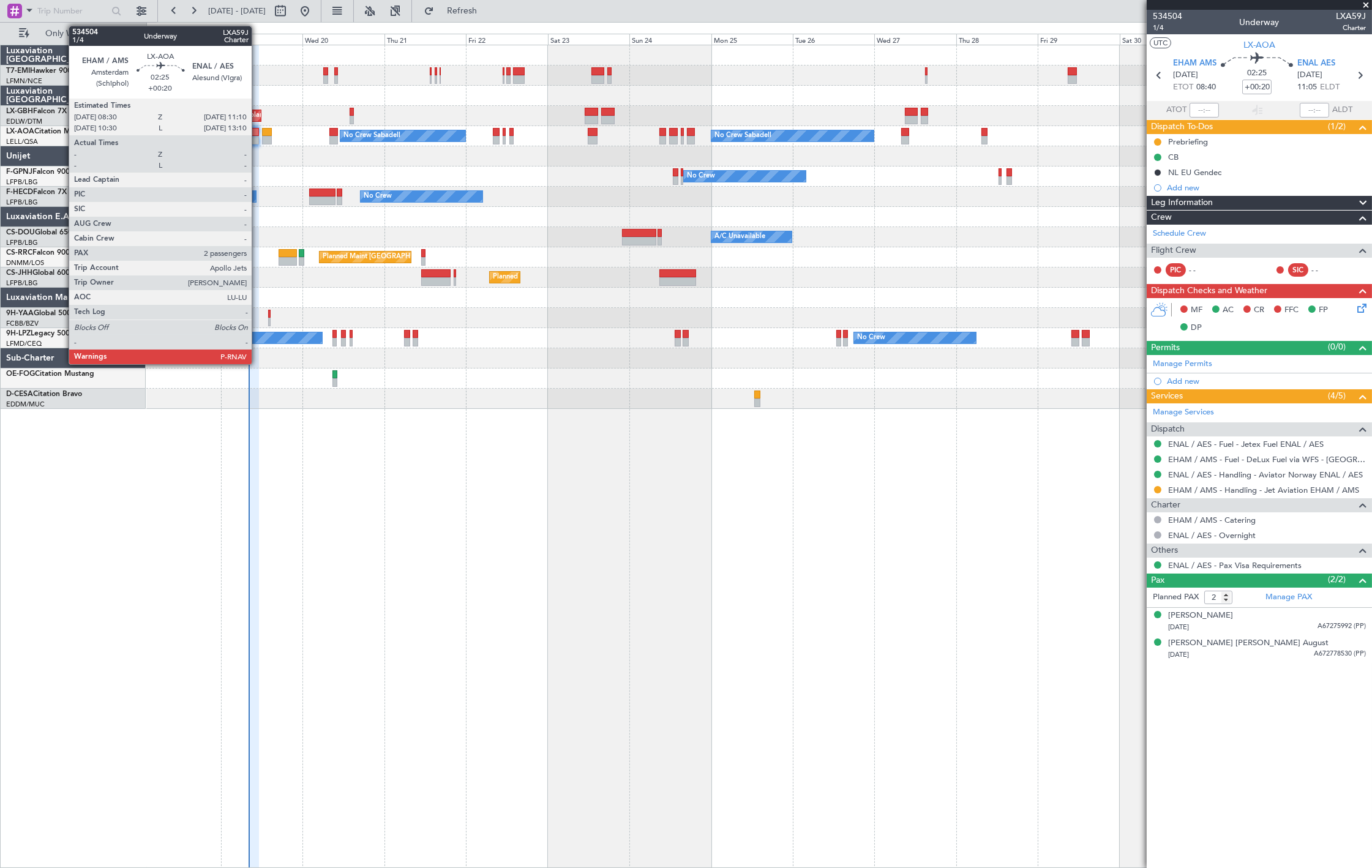
click at [258, 136] on div at bounding box center [253, 140] width 9 height 9
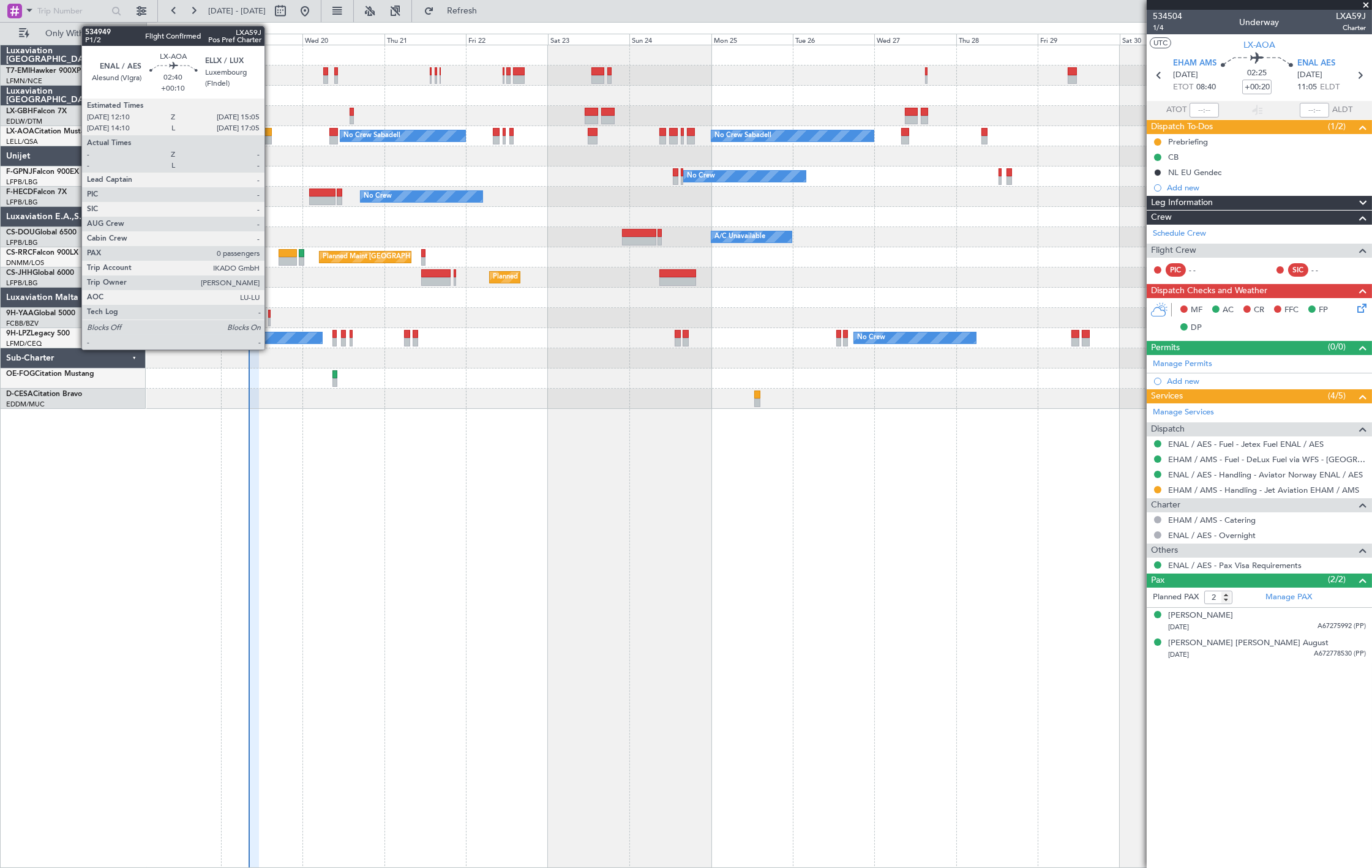
click at [270, 132] on div at bounding box center [267, 131] width 11 height 9
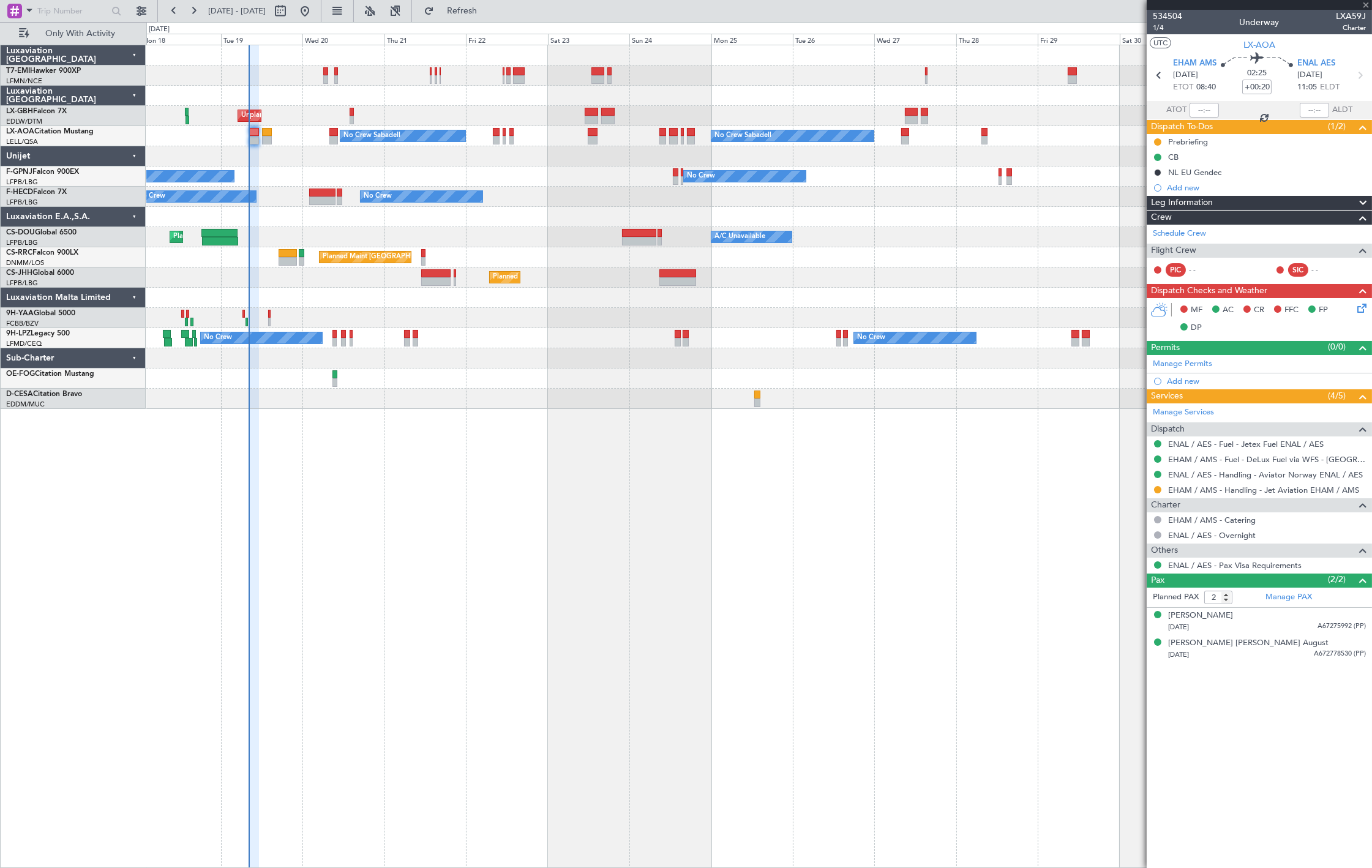
type input "+00:10"
type input "0"
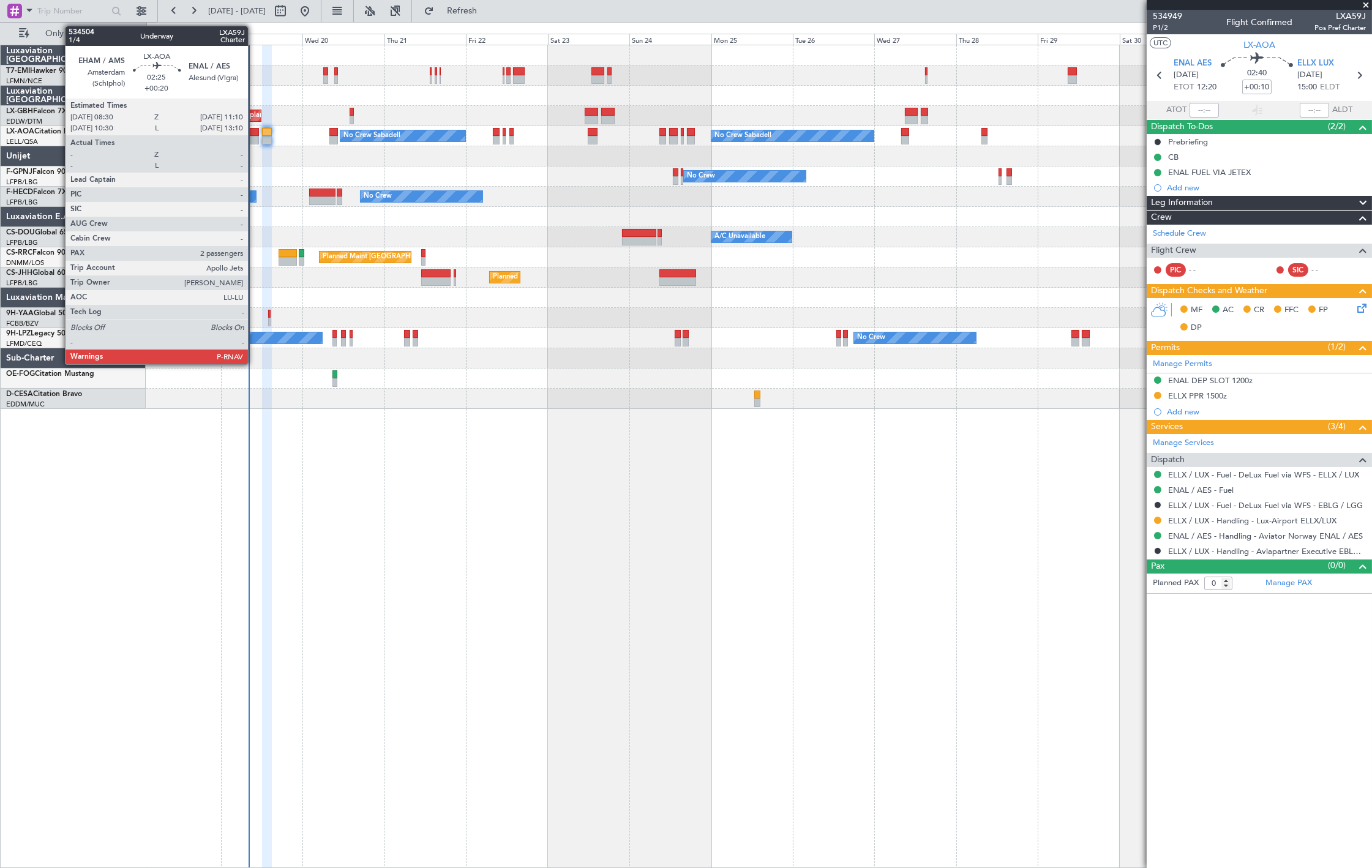
click at [254, 141] on div at bounding box center [253, 140] width 9 height 9
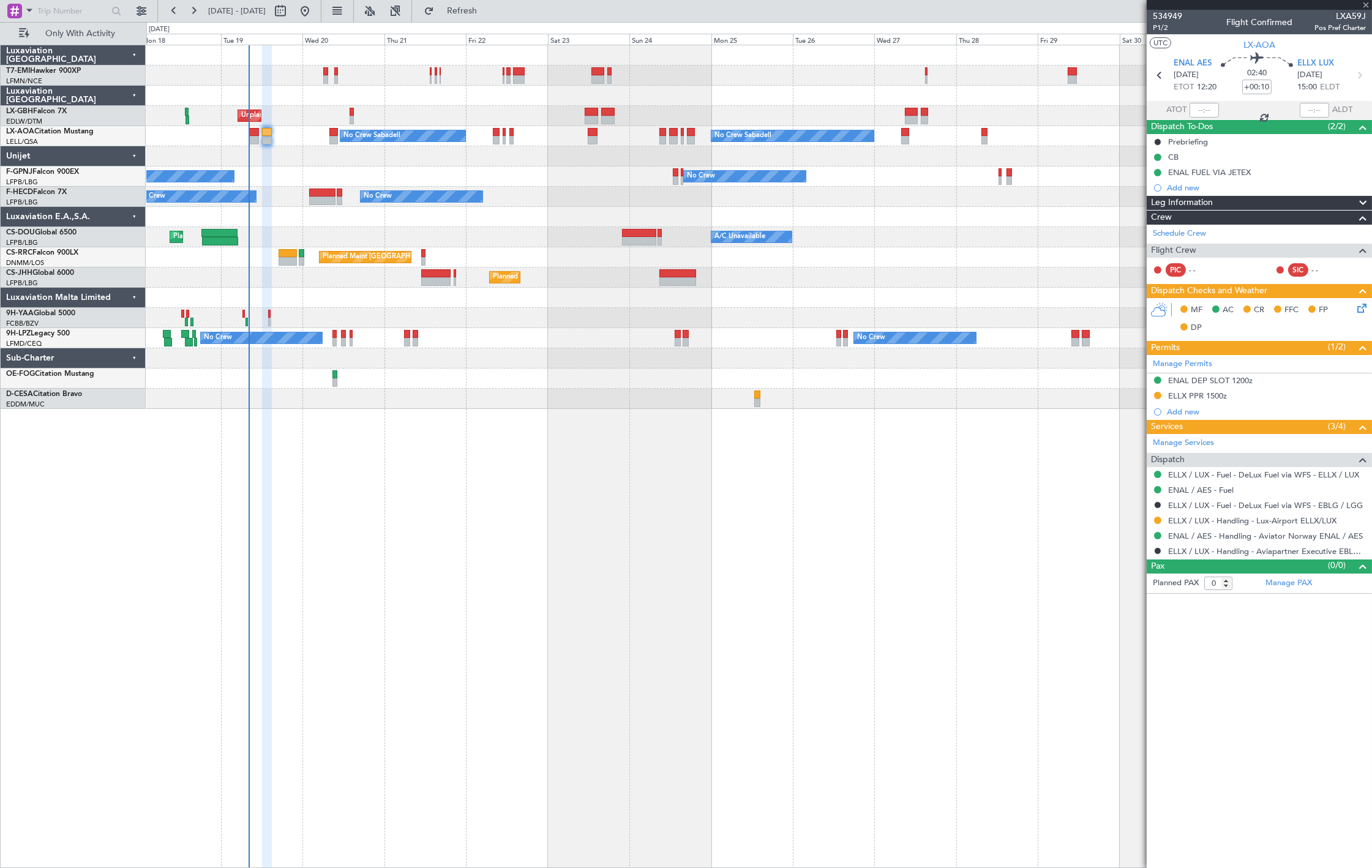
type input "+00:20"
type input "2"
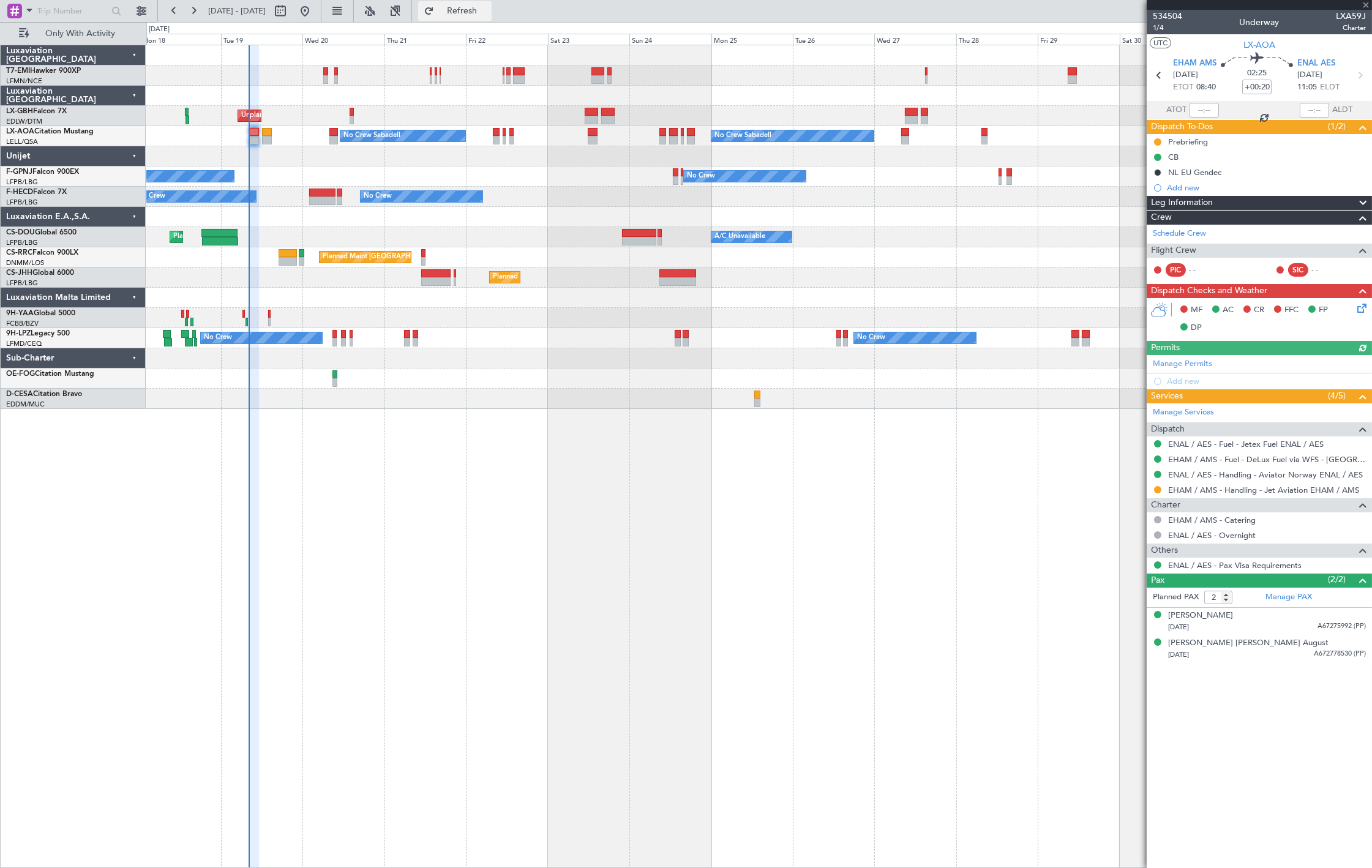
click at [491, 17] on button "Refresh" at bounding box center [455, 11] width 73 height 20
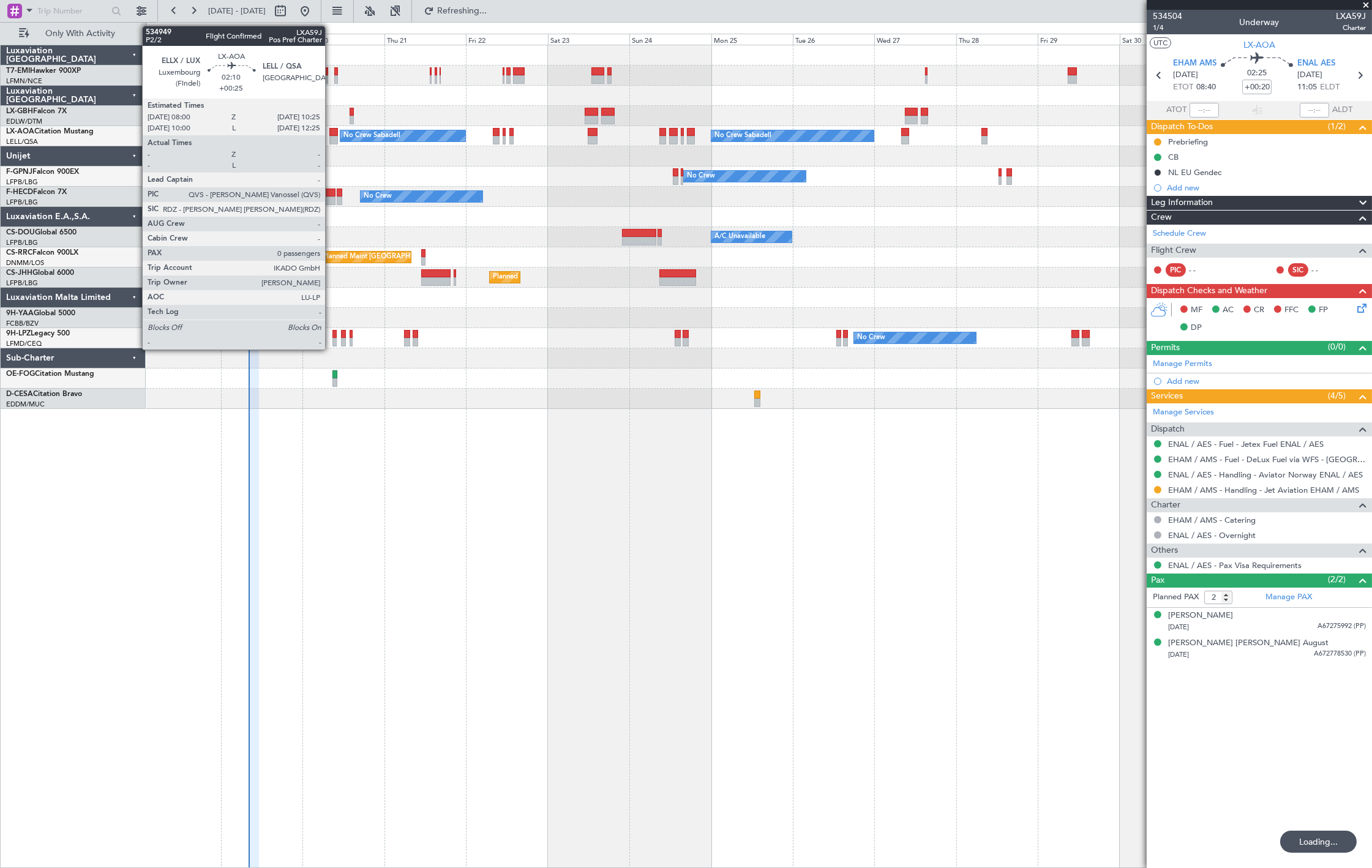
click at [332, 139] on div at bounding box center [333, 140] width 9 height 9
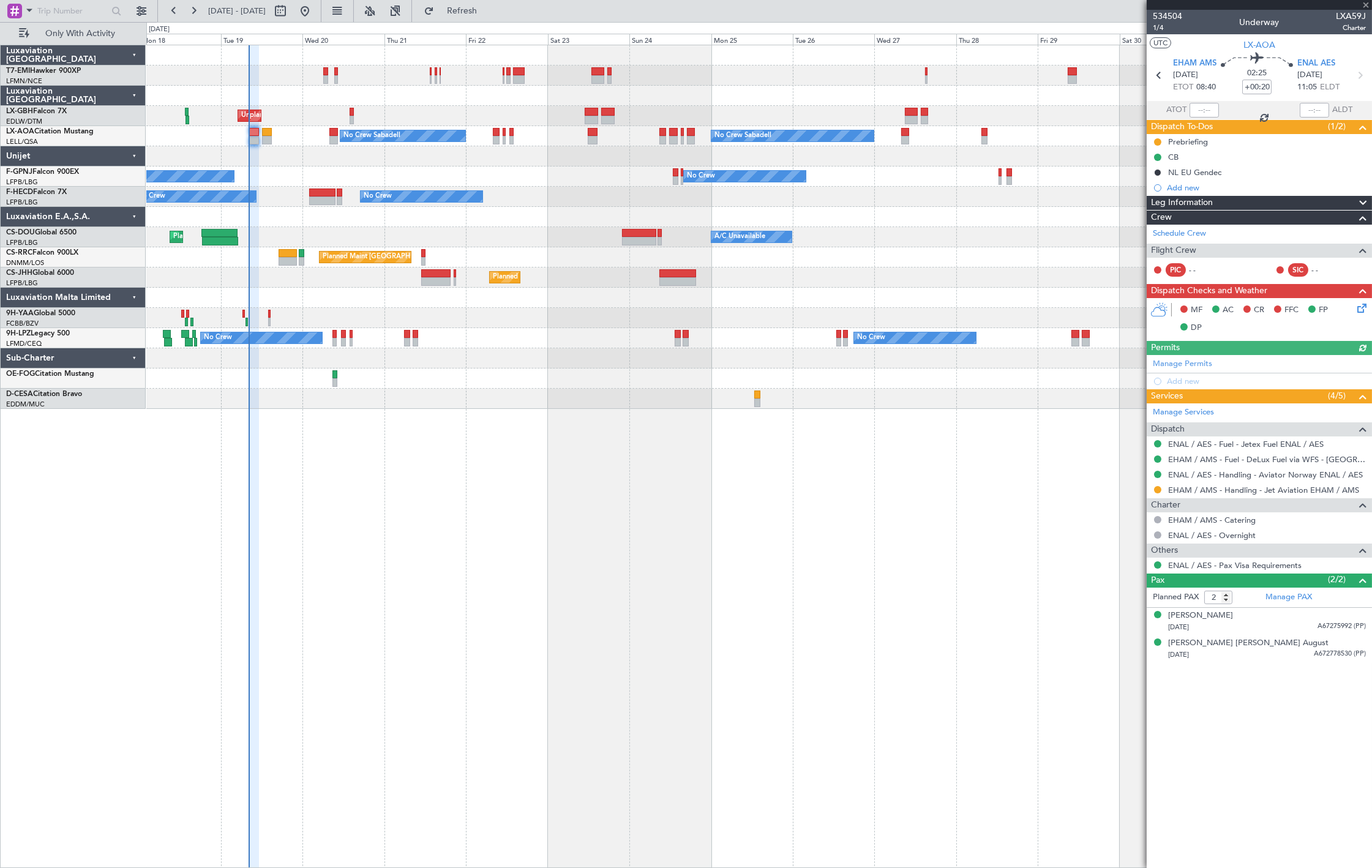
type input "+00:25"
type input "0"
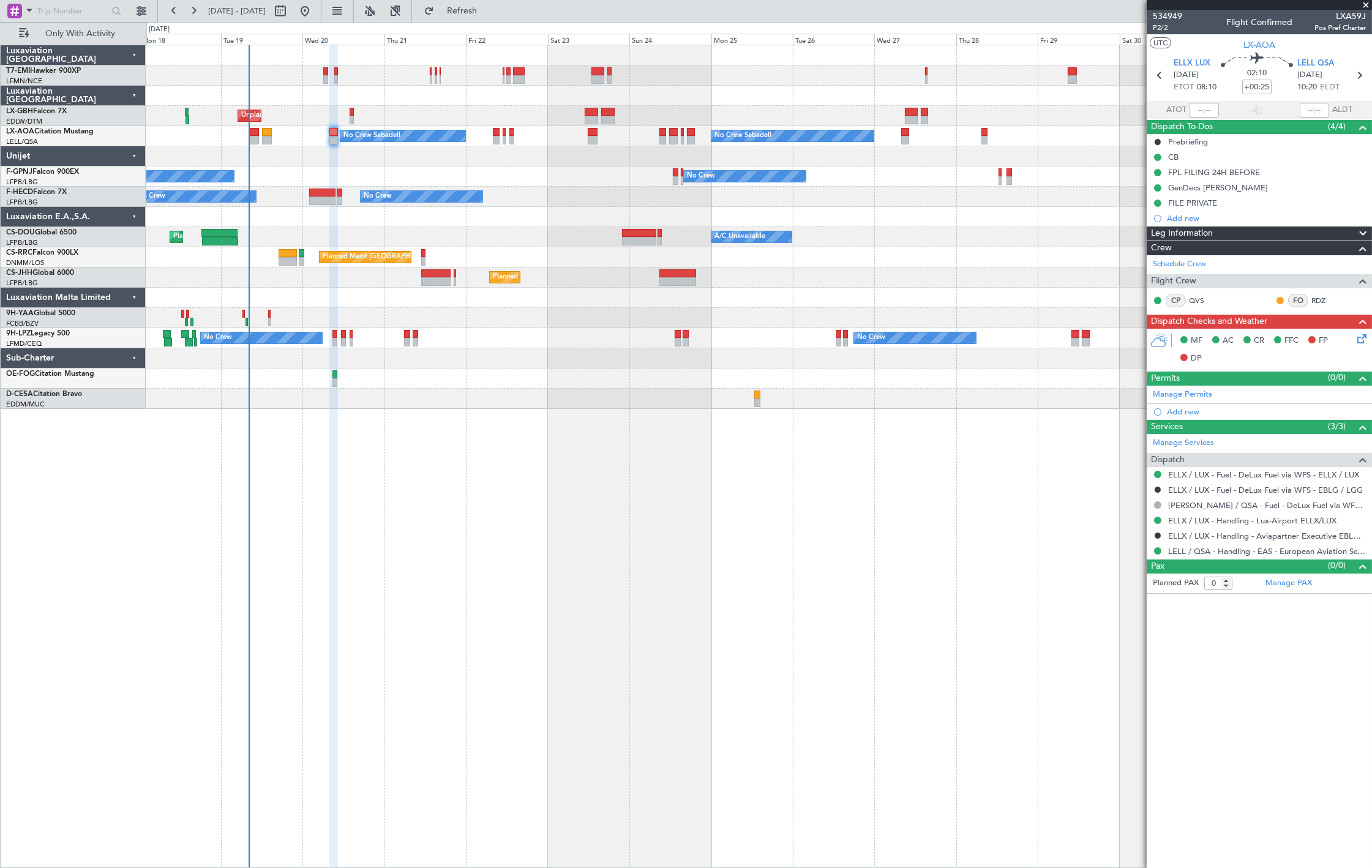
click at [245, 316] on div at bounding box center [758, 318] width 1225 height 20
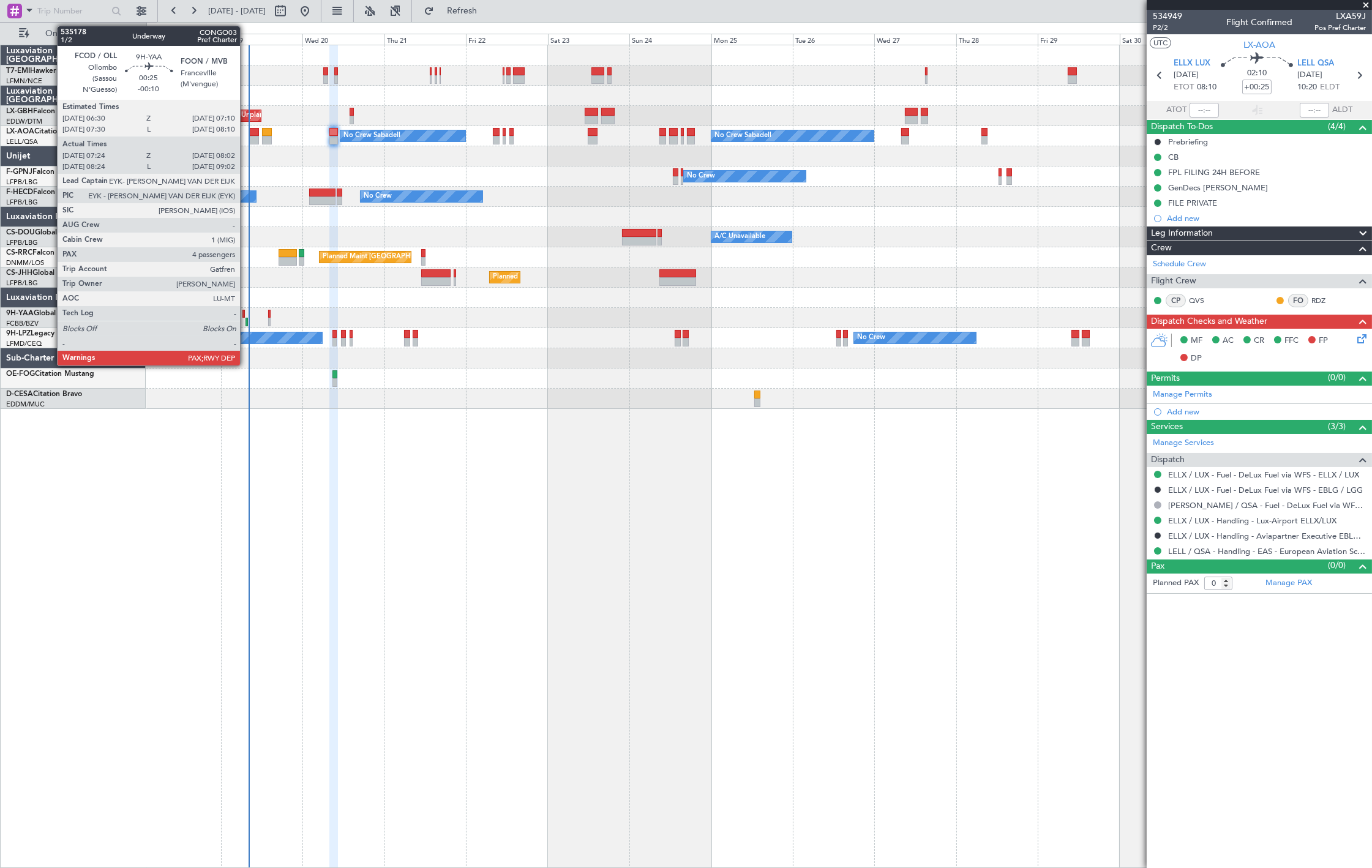
click at [246, 319] on div at bounding box center [246, 321] width 2 height 9
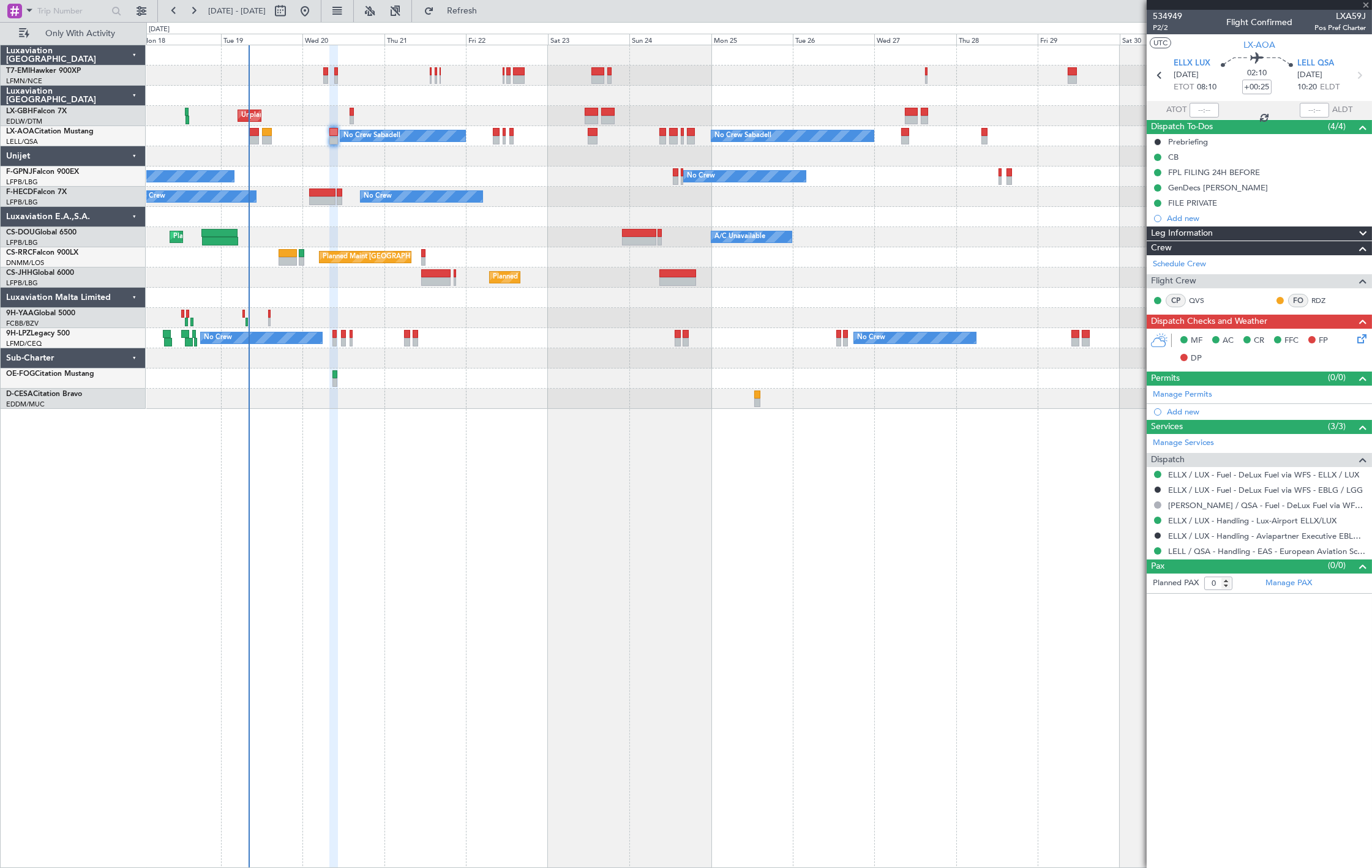
type input "-00:10"
type input "07:34"
type input "07:57"
type input "13"
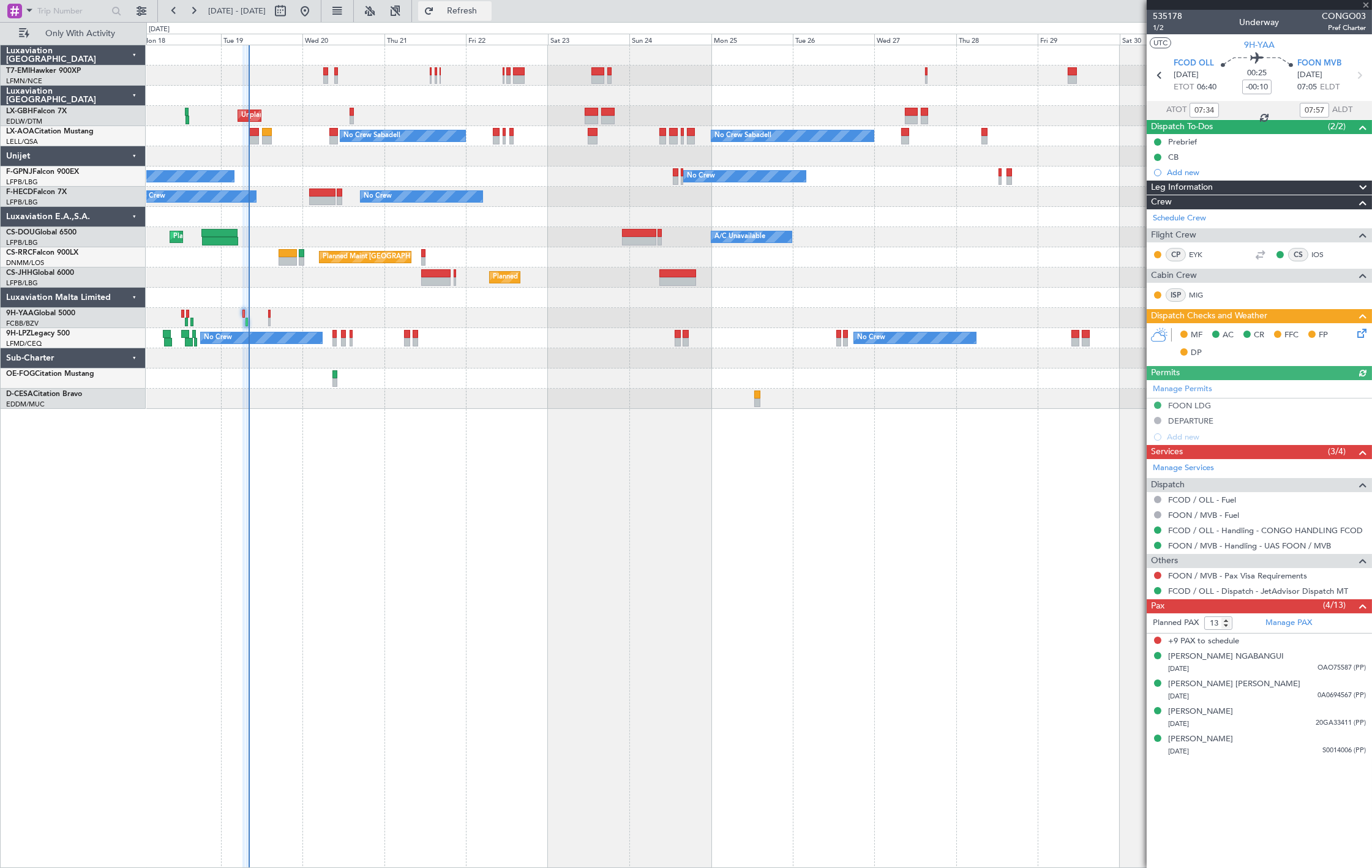
click at [491, 2] on button "Refresh" at bounding box center [455, 11] width 73 height 20
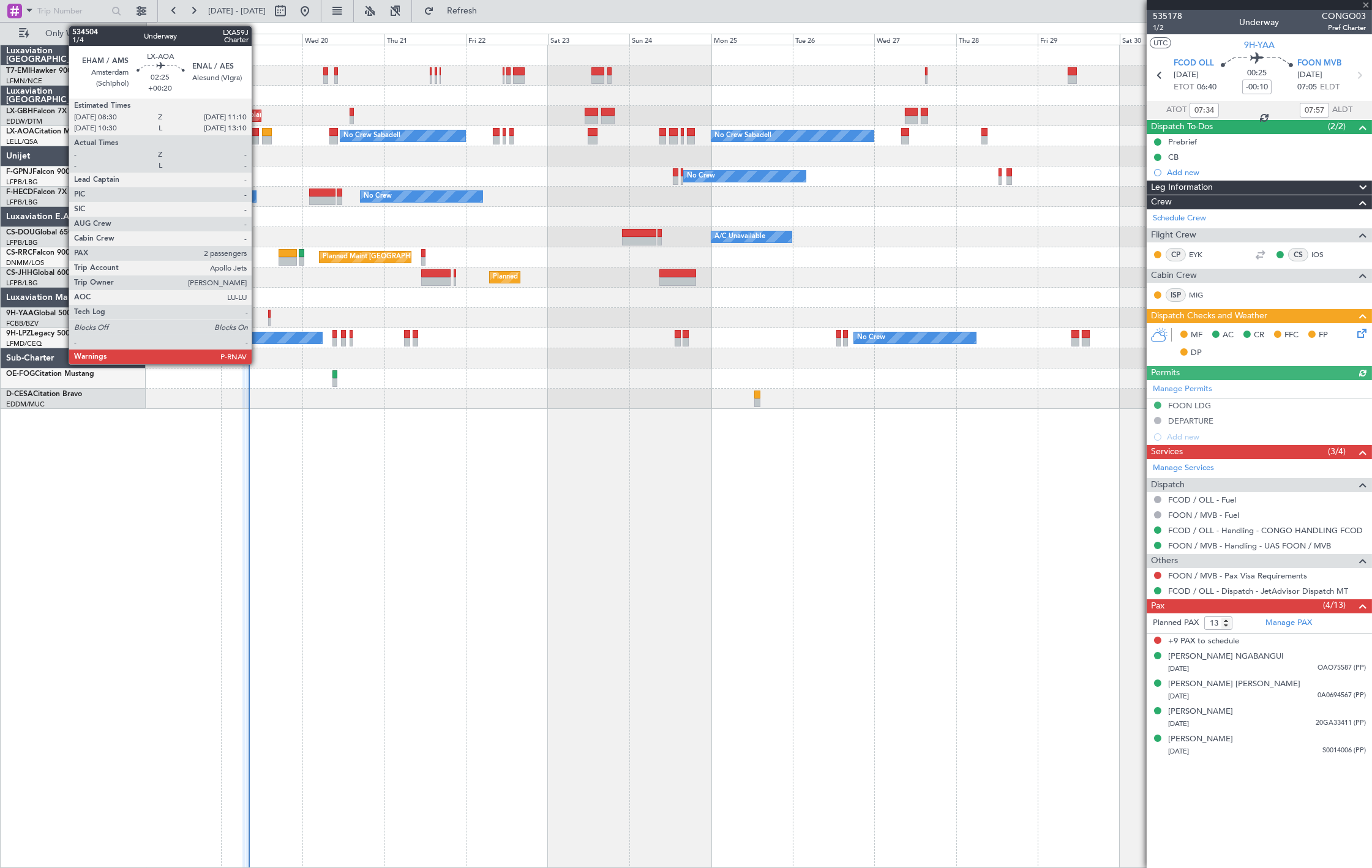
click at [254, 137] on div at bounding box center [253, 140] width 9 height 9
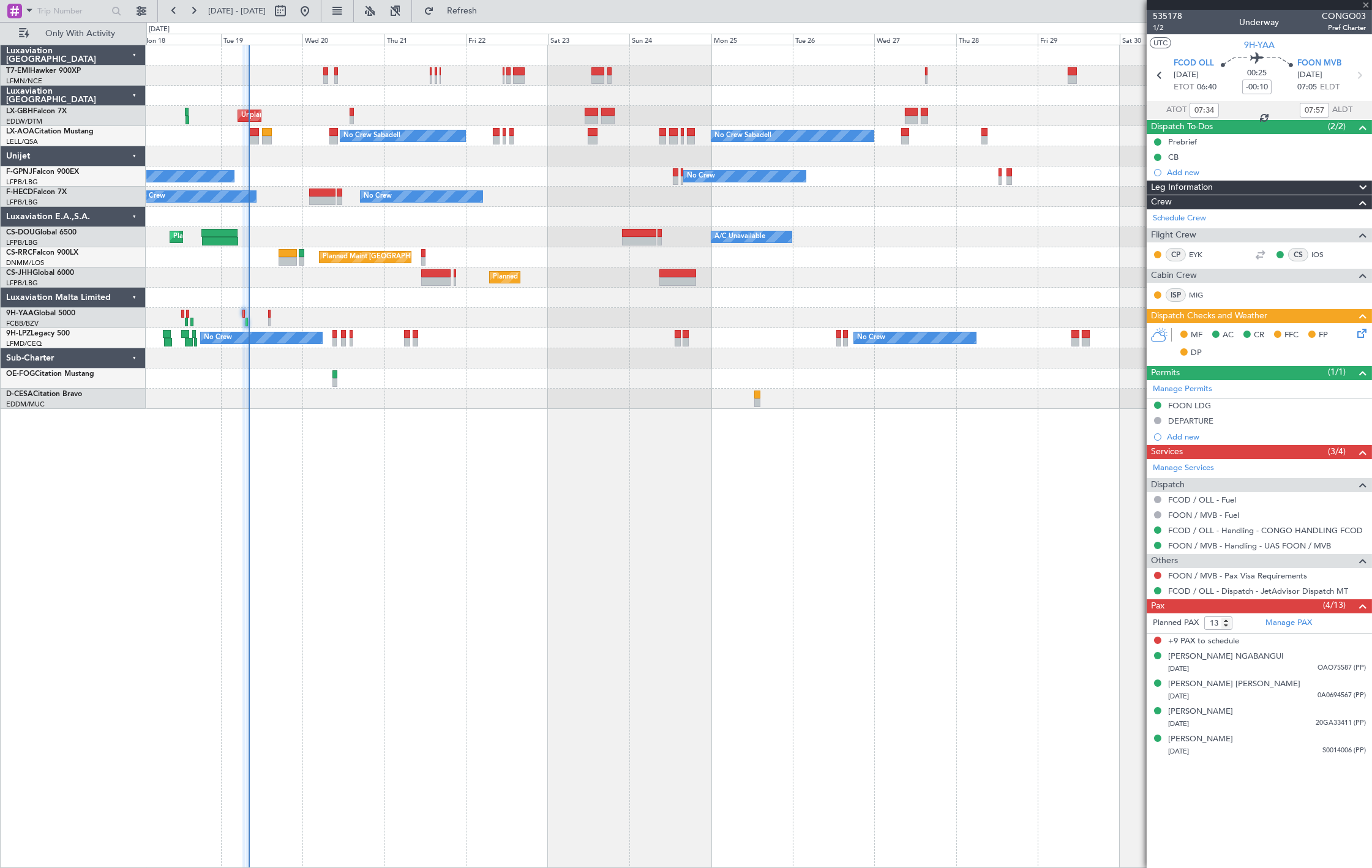
type input "+00:20"
type input "2"
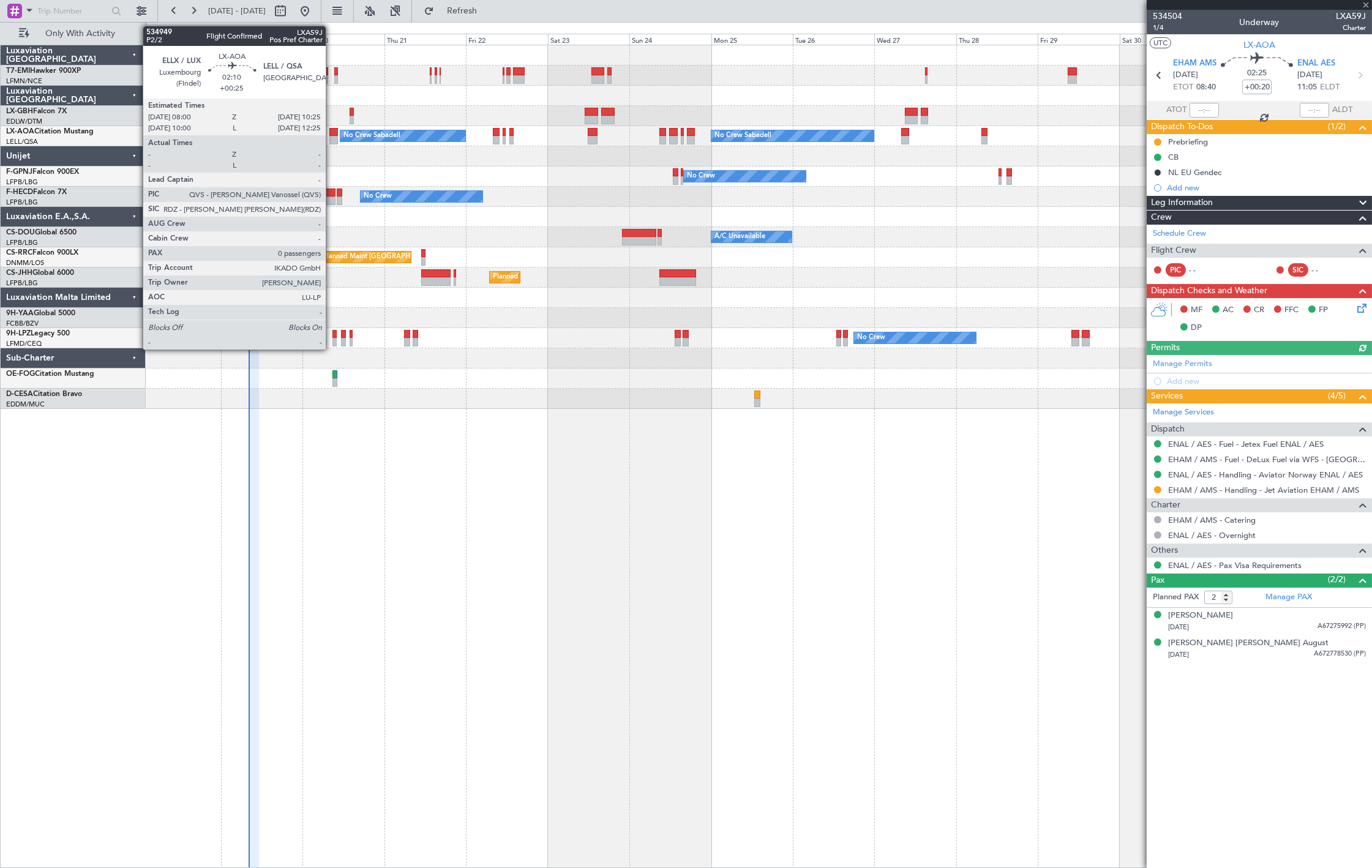
click at [332, 144] on div at bounding box center [333, 140] width 9 height 9
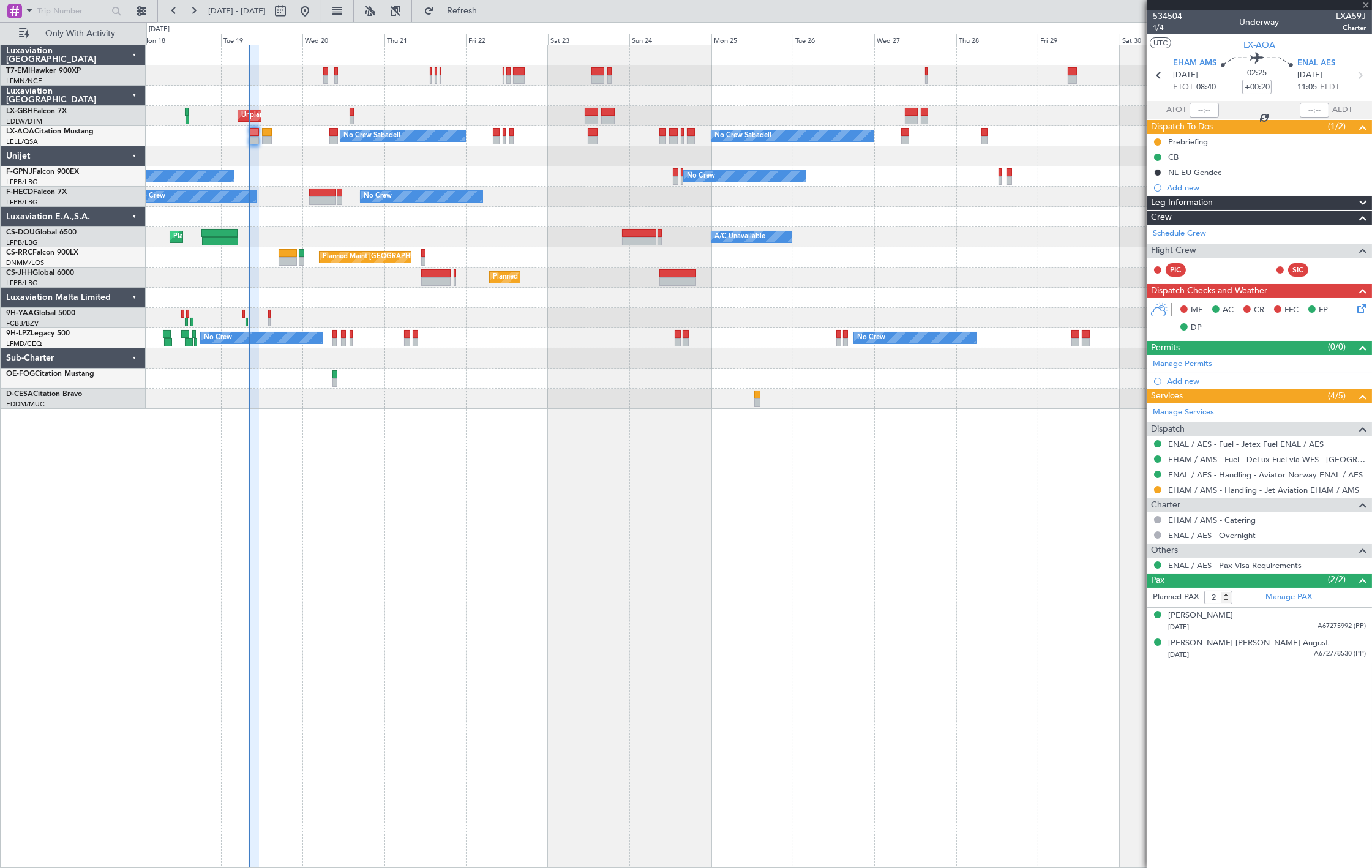
type input "+00:25"
type input "0"
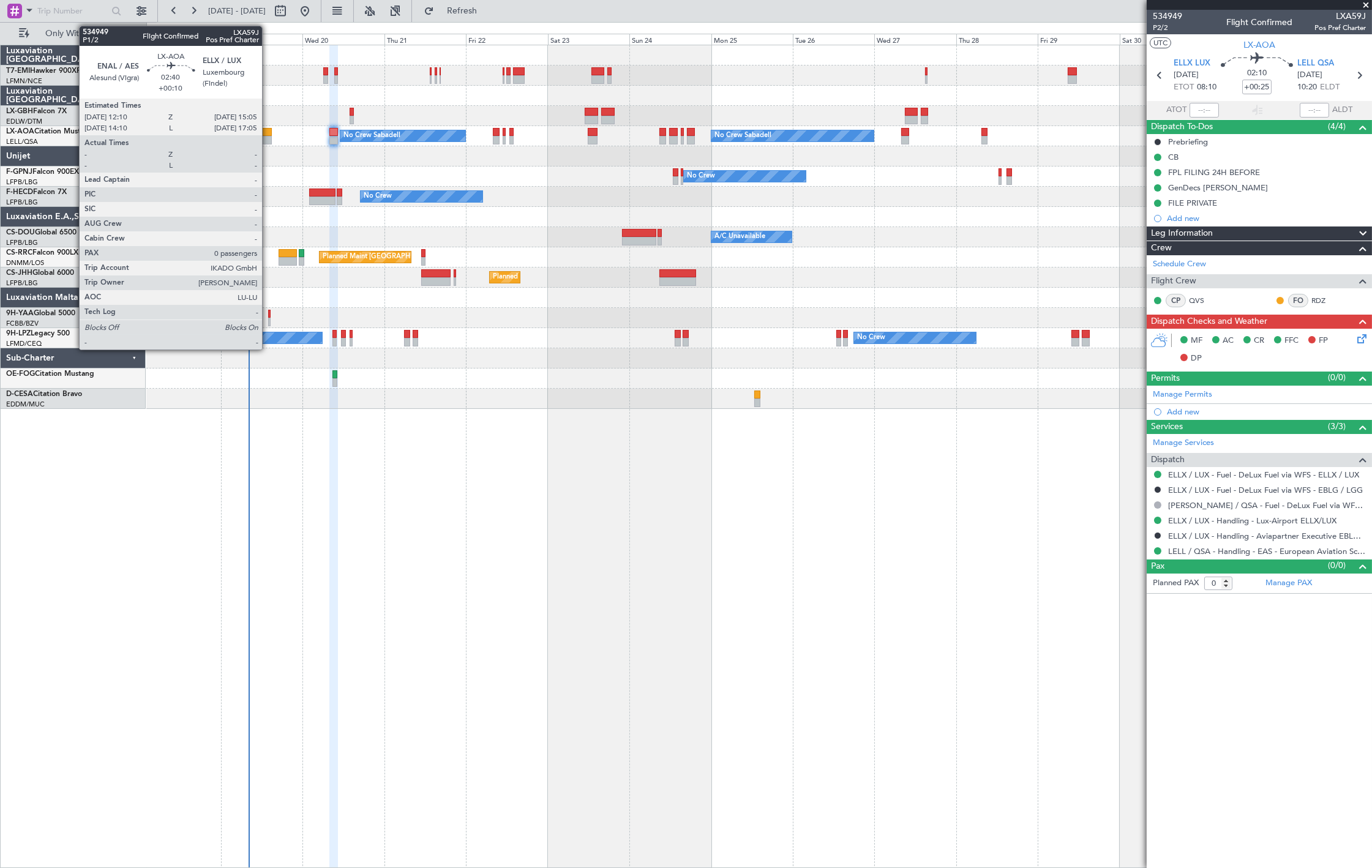
click at [265, 138] on div at bounding box center [267, 140] width 11 height 9
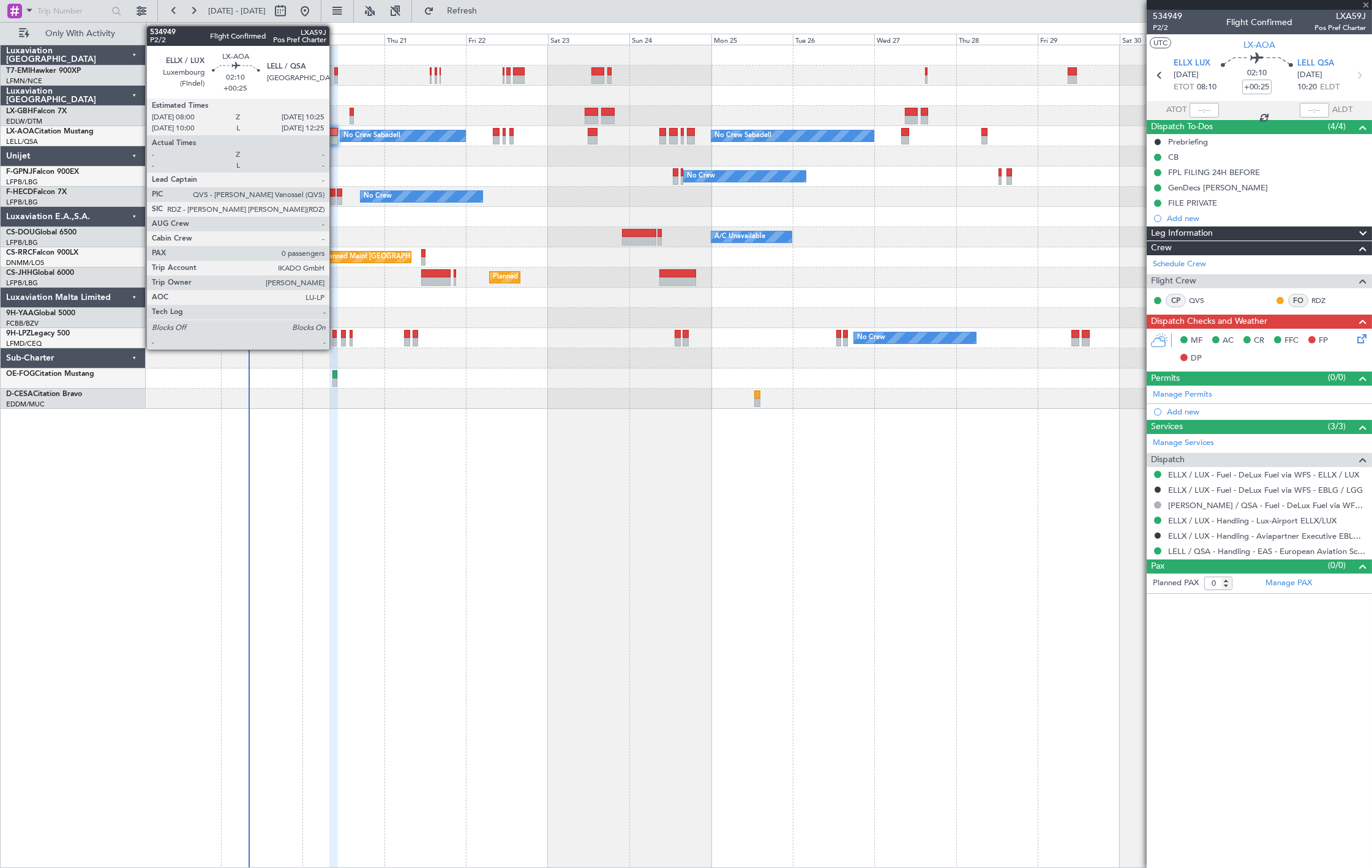
type input "+00:10"
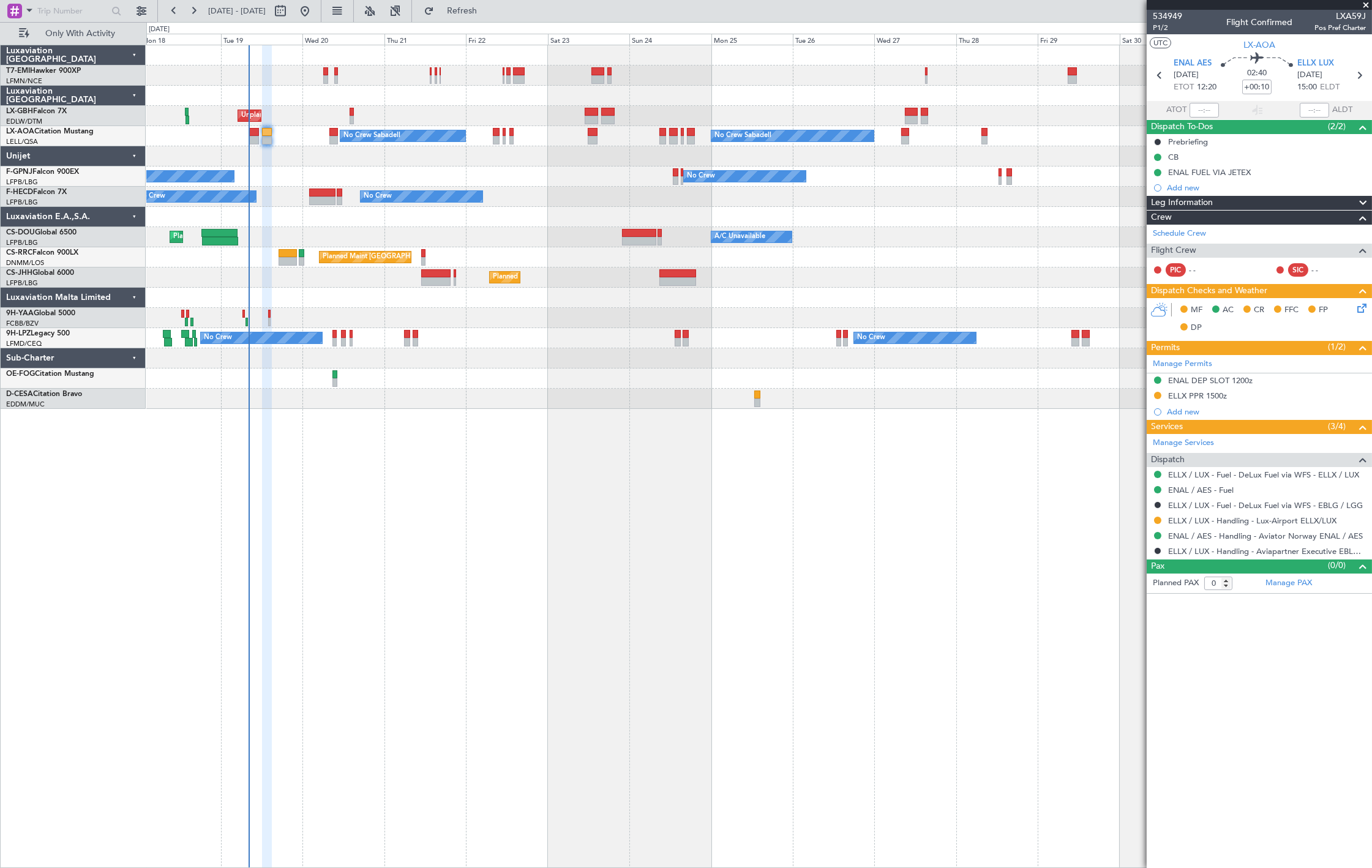
click at [1366, 1] on span at bounding box center [1366, 5] width 12 height 11
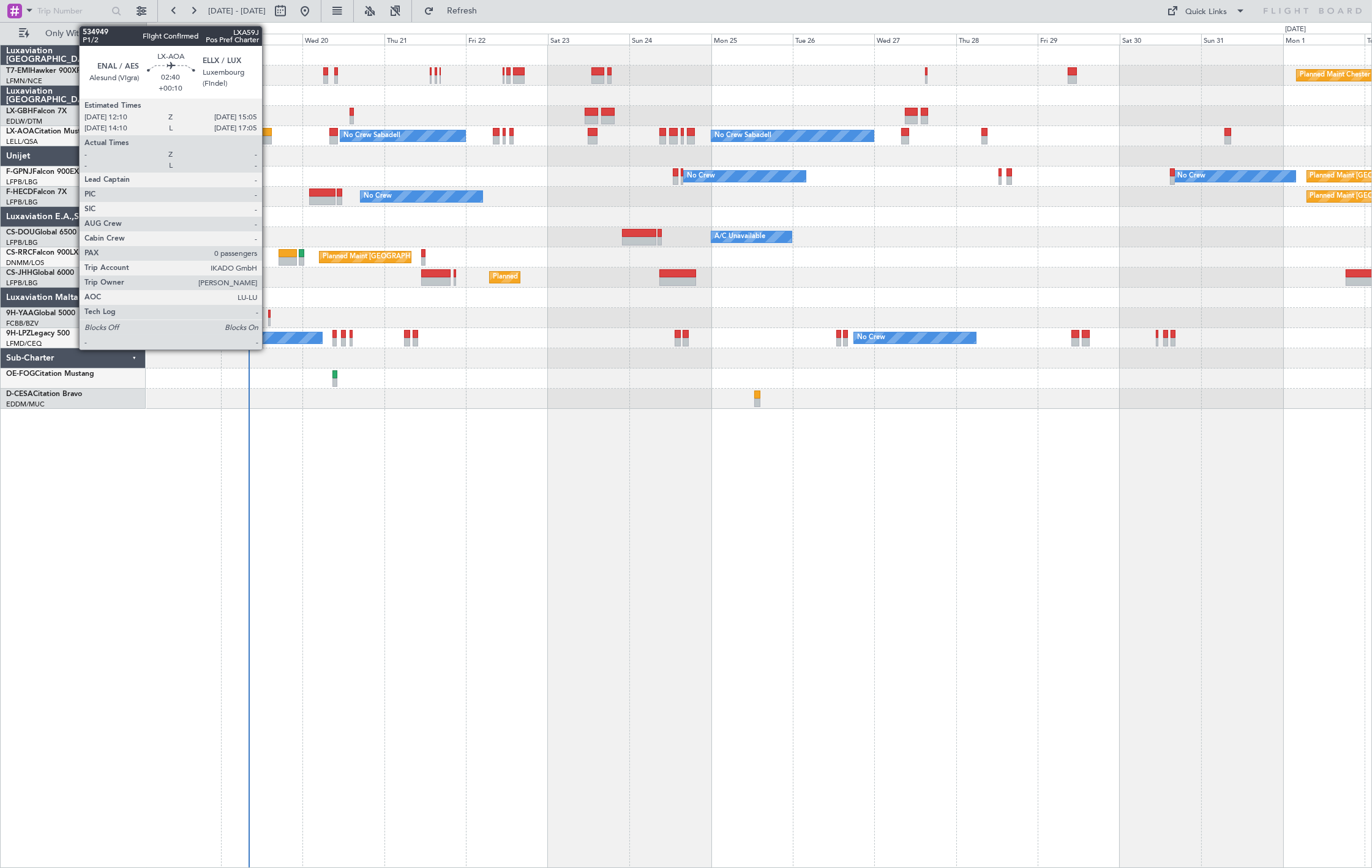
click at [268, 132] on div at bounding box center [267, 131] width 11 height 9
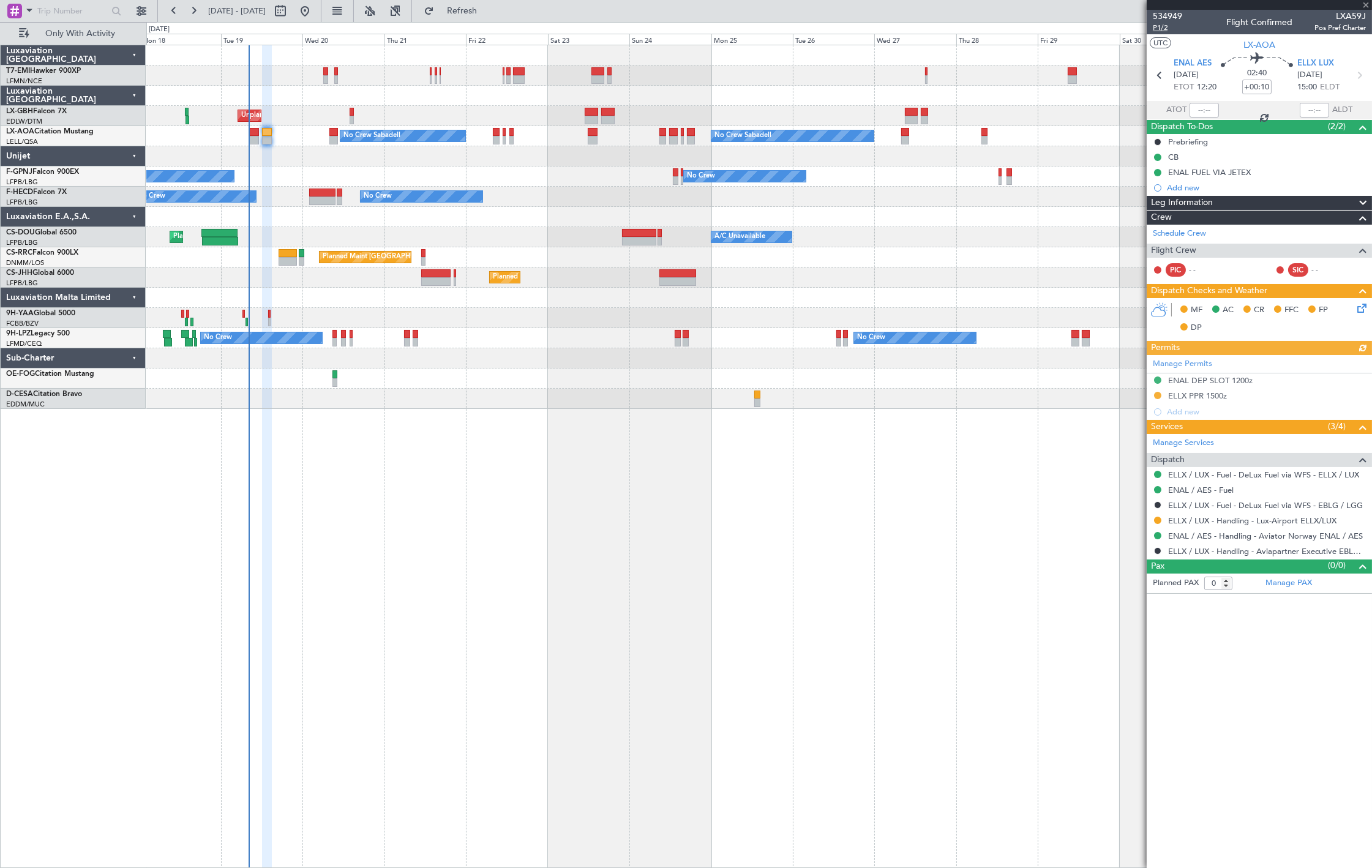
click at [1165, 28] on span "P1/2" at bounding box center [1167, 28] width 30 height 11
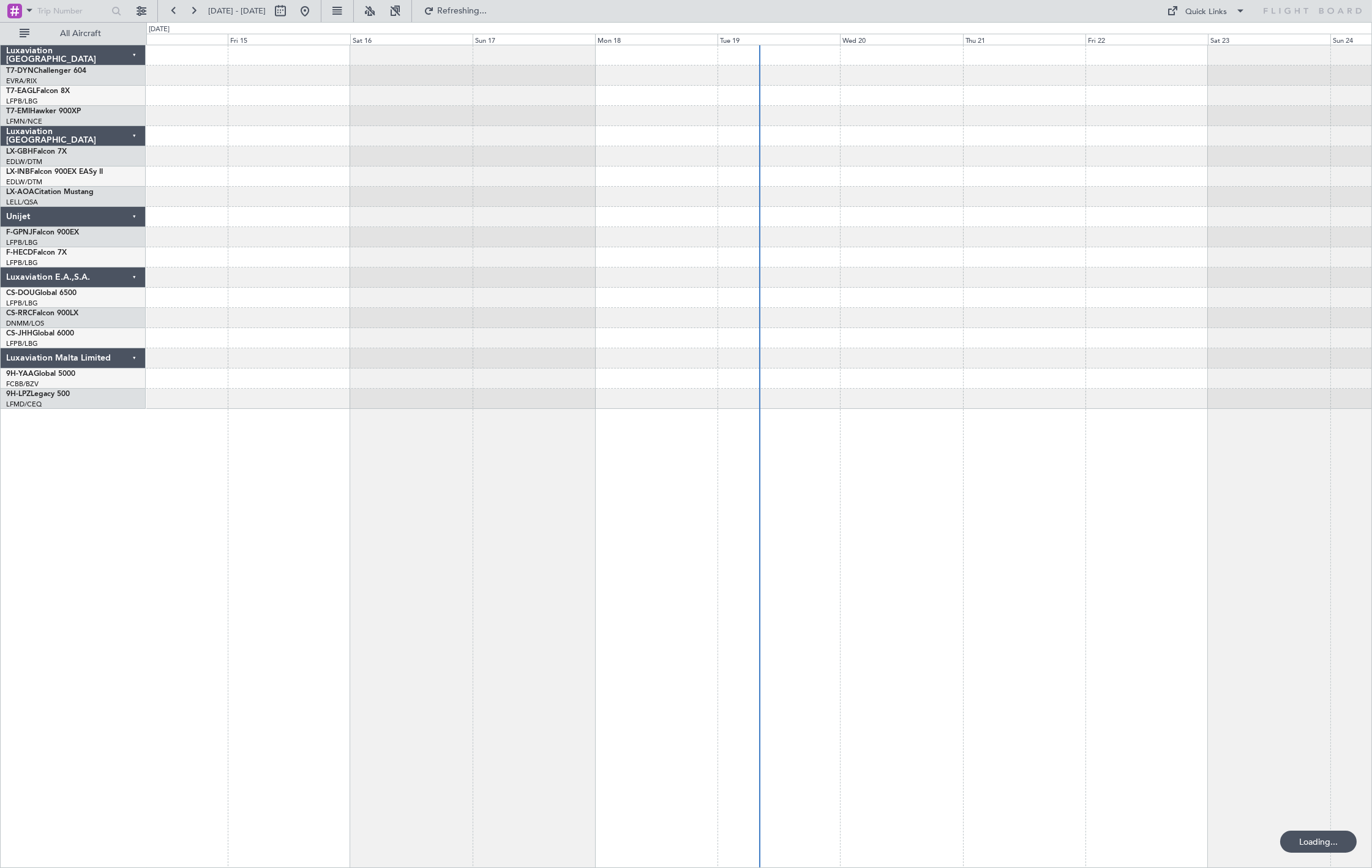
click at [92, 41] on button "All Aircraft" at bounding box center [73, 34] width 120 height 20
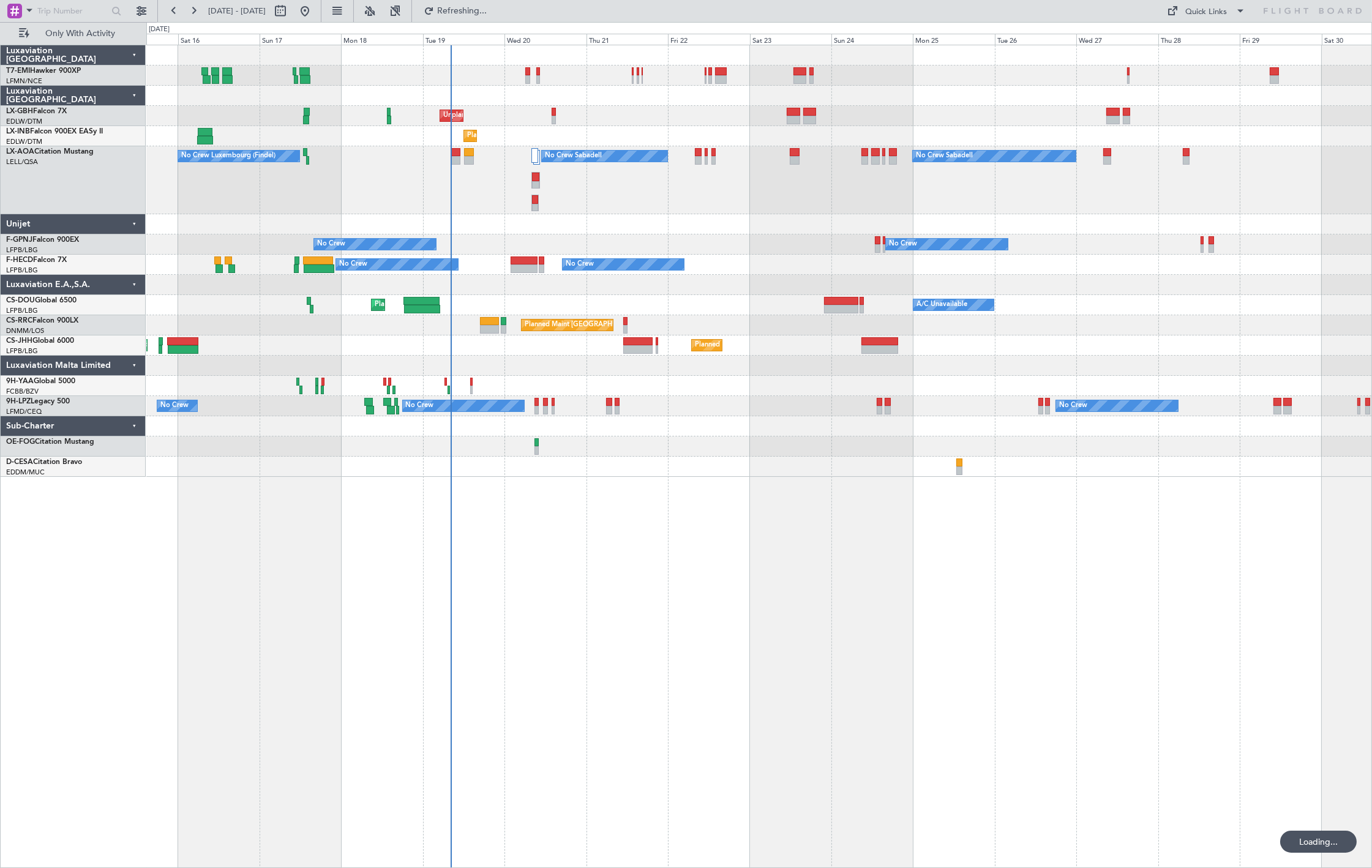
click at [414, 250] on div "No Crew" at bounding box center [375, 244] width 123 height 12
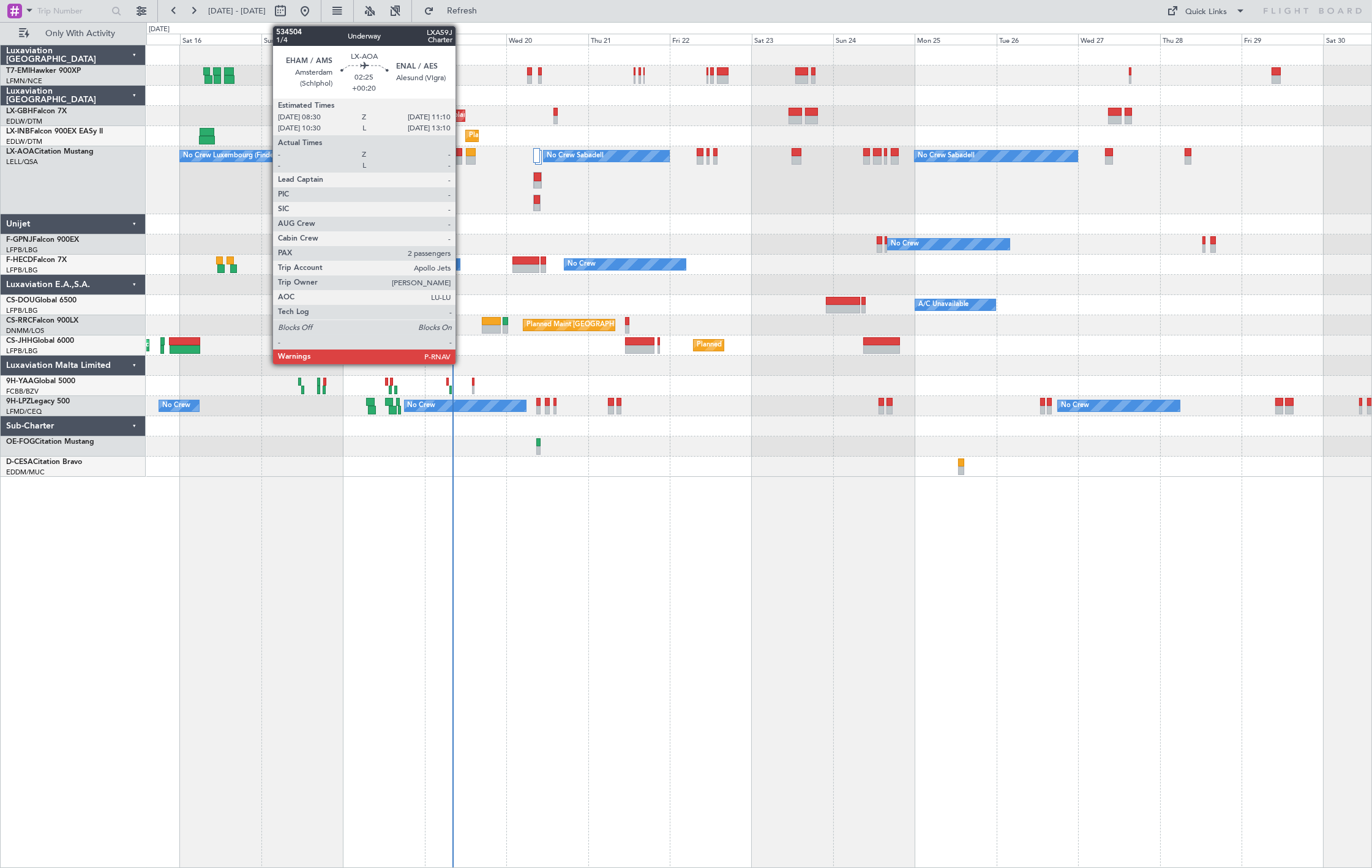
click at [455, 159] on div at bounding box center [457, 160] width 9 height 9
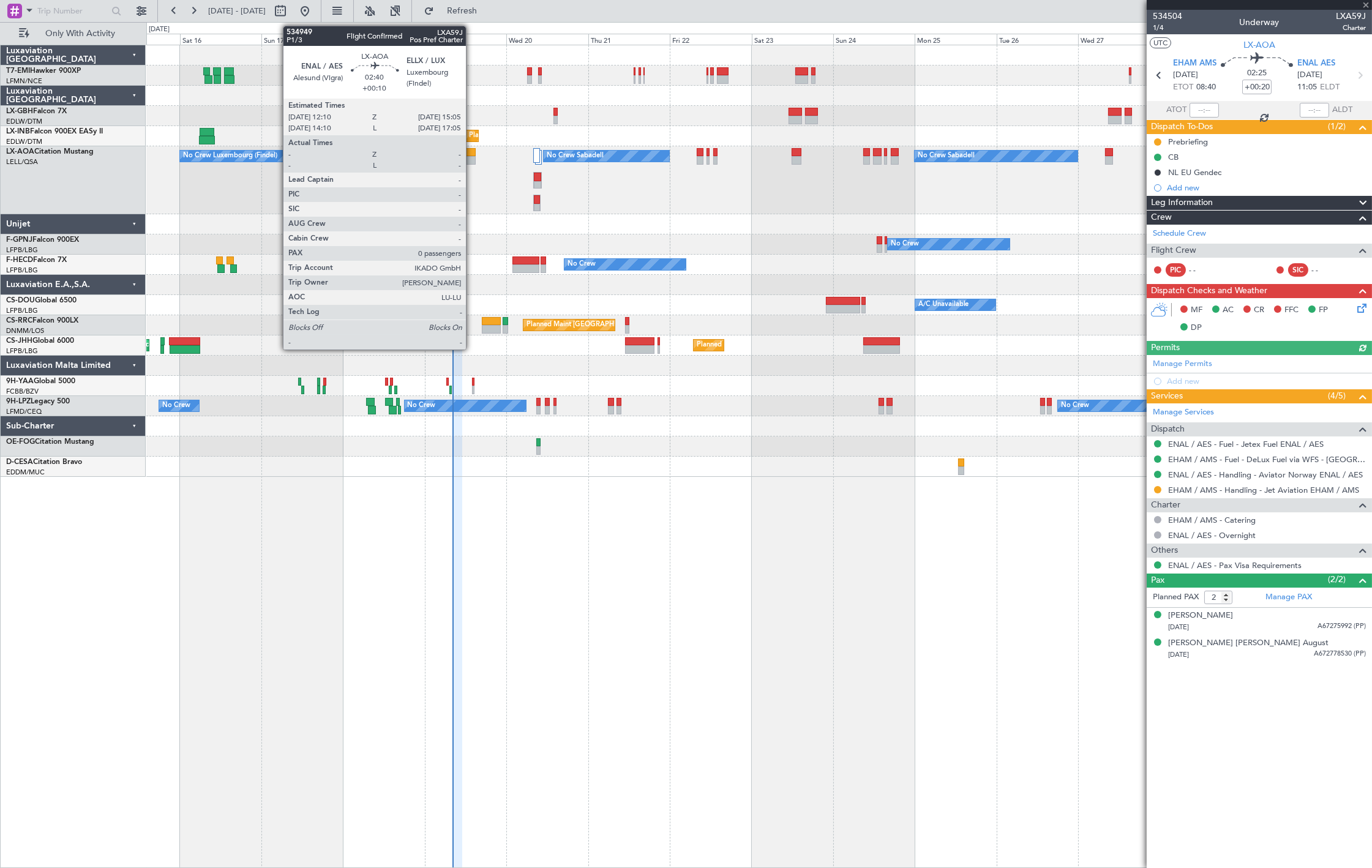
click at [472, 157] on div at bounding box center [471, 160] width 11 height 9
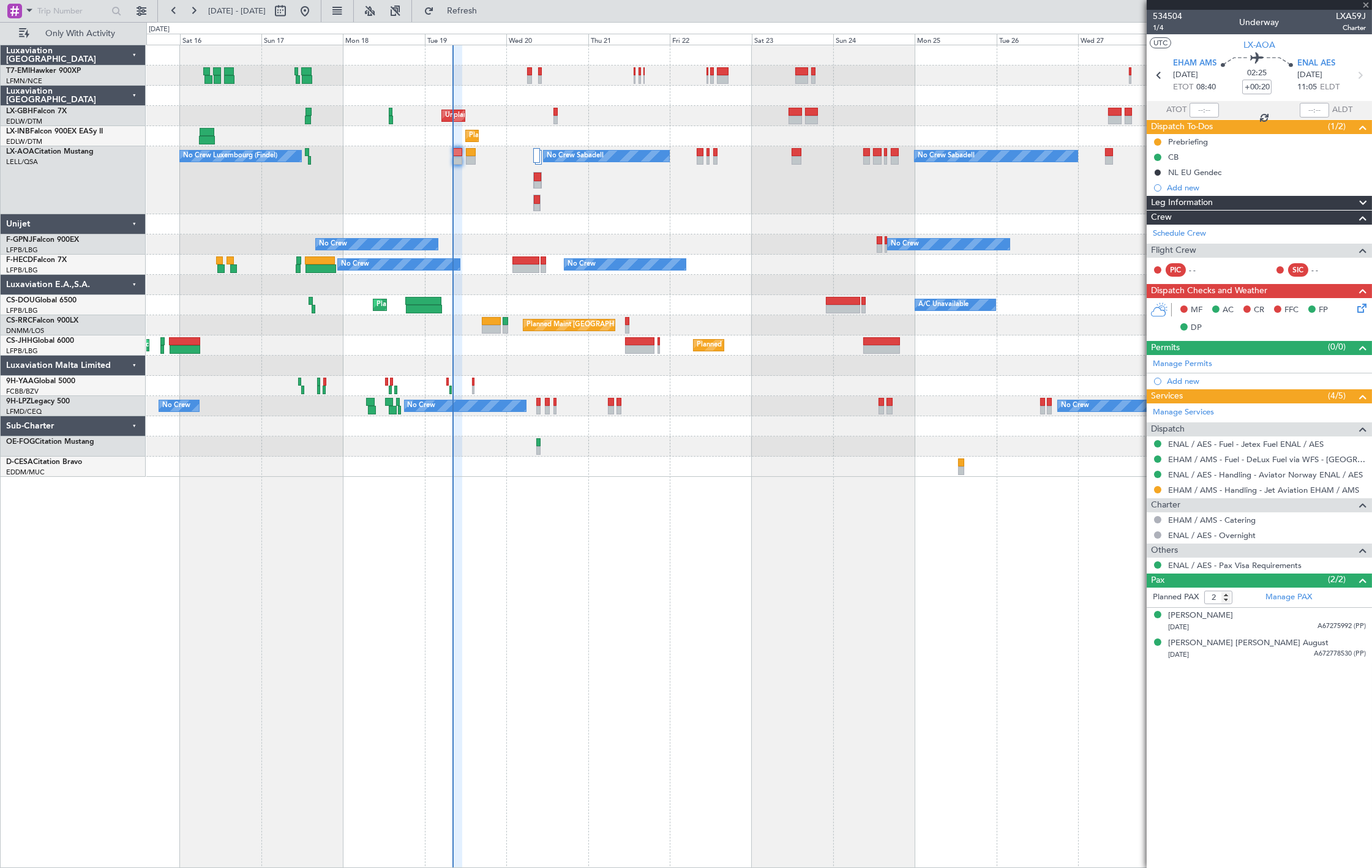
type input "+00:10"
type input "0"
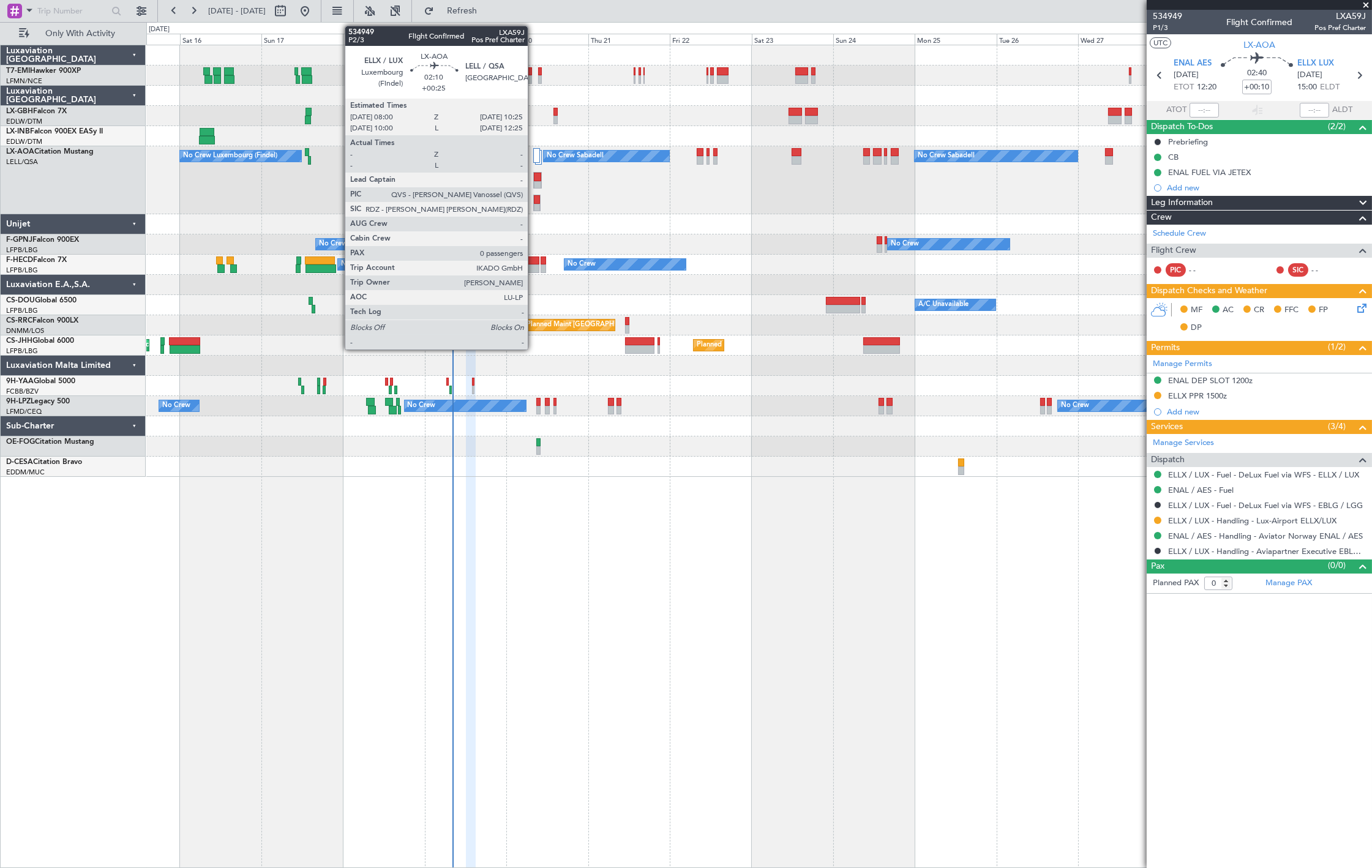
click at [534, 180] on div at bounding box center [537, 177] width 7 height 9
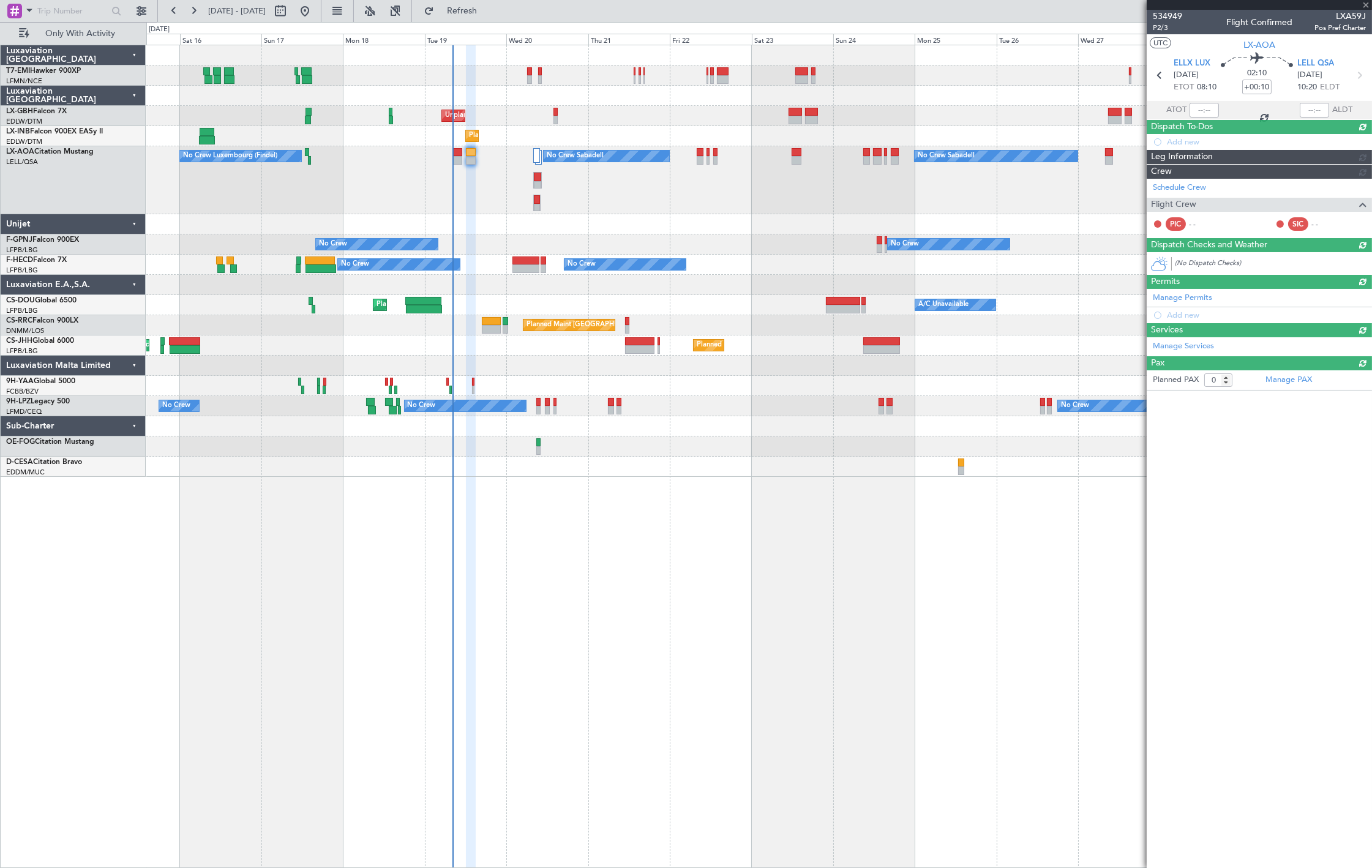
type input "+00:25"
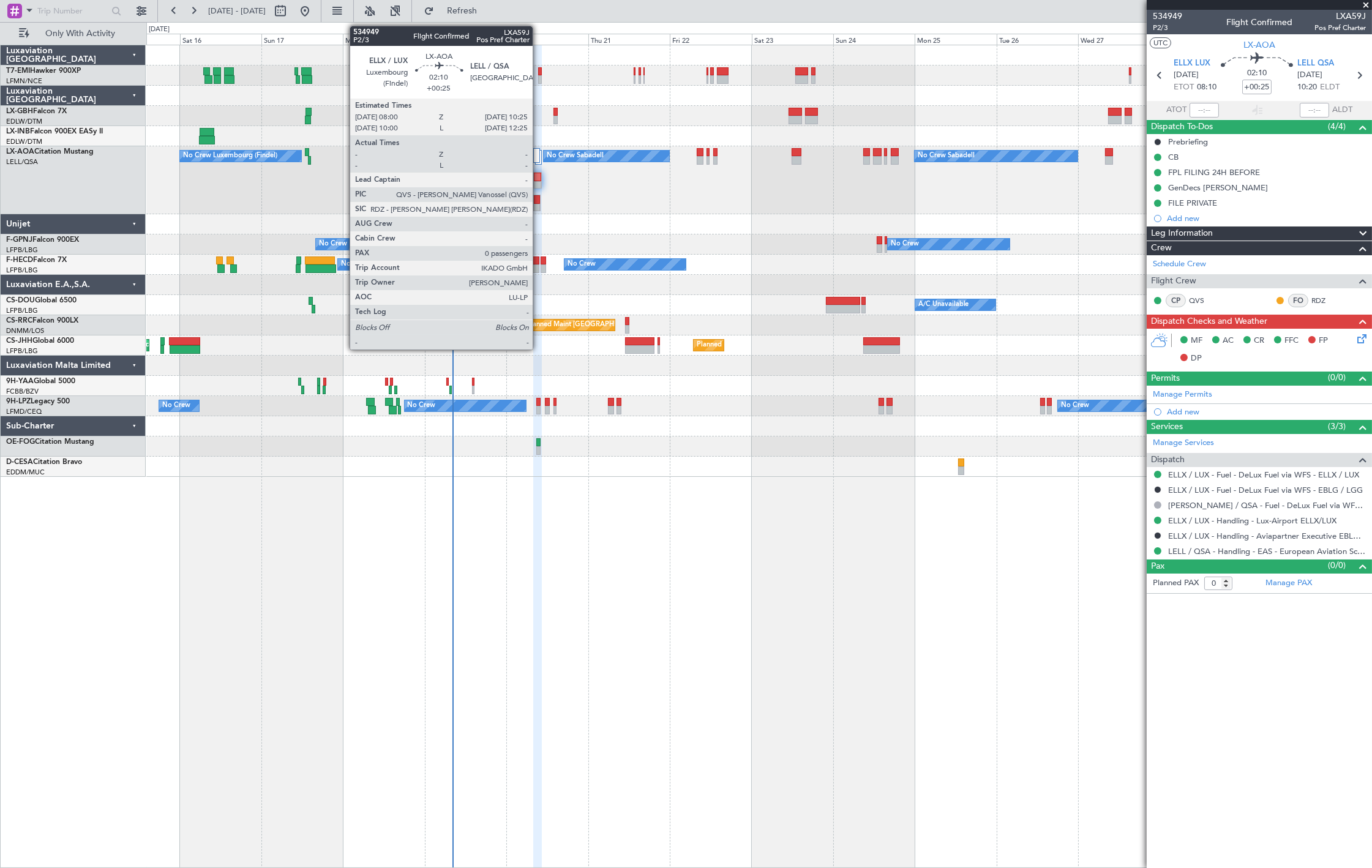
click at [537, 182] on div at bounding box center [537, 185] width 7 height 9
click at [536, 175] on div at bounding box center [537, 177] width 7 height 9
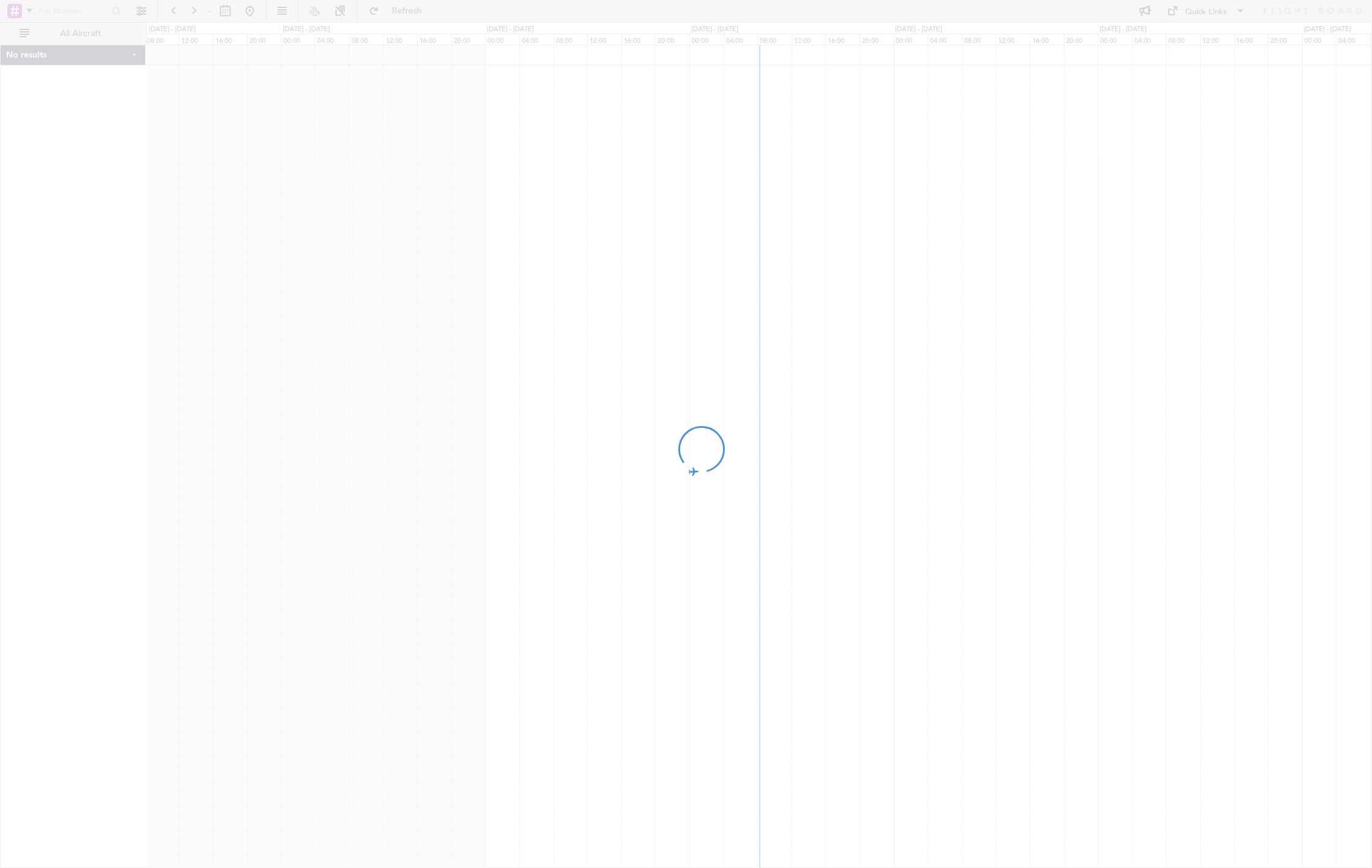
drag, startPoint x: 430, startPoint y: 120, endPoint x: 414, endPoint y: 127, distance: 17.5
drag, startPoint x: 414, startPoint y: 127, endPoint x: 401, endPoint y: 132, distance: 13.9
click at [400, 131] on div at bounding box center [686, 434] width 1372 height 868
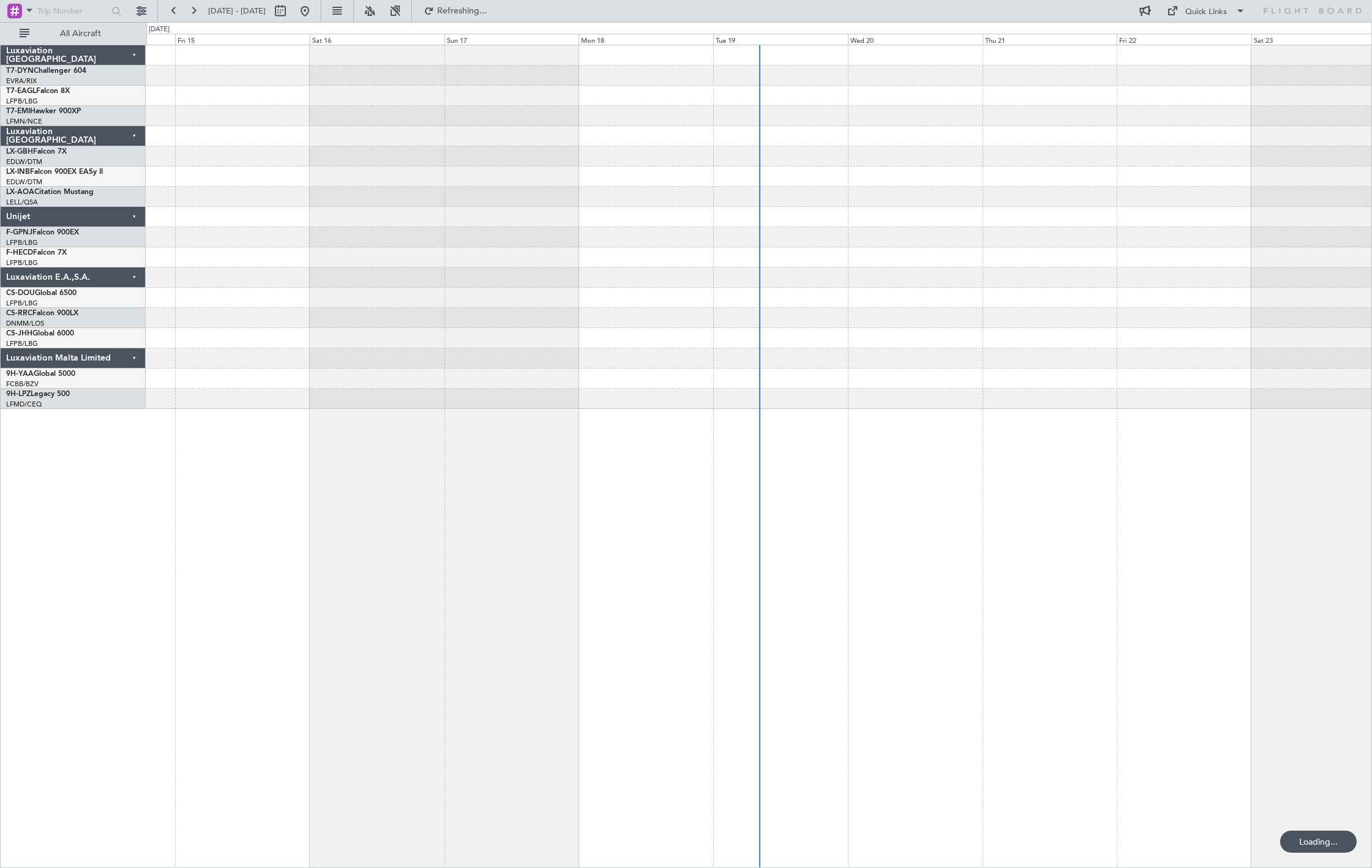
click at [49, 44] on div "All Aircraft" at bounding box center [78, 33] width 157 height 23
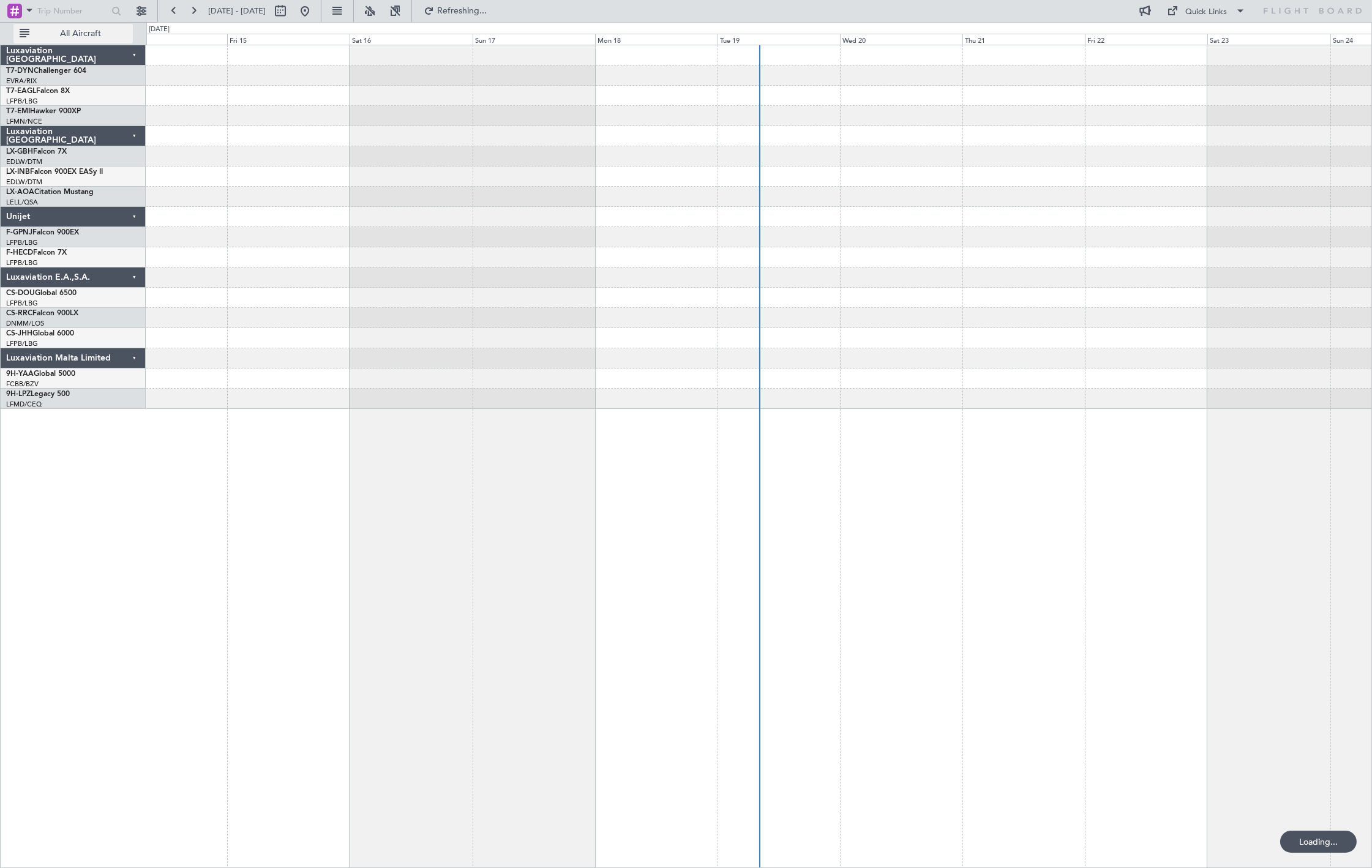
drag, startPoint x: 50, startPoint y: 34, endPoint x: 61, endPoint y: 39, distance: 12.1
click at [50, 37] on span "All Aircraft" at bounding box center [80, 34] width 97 height 9
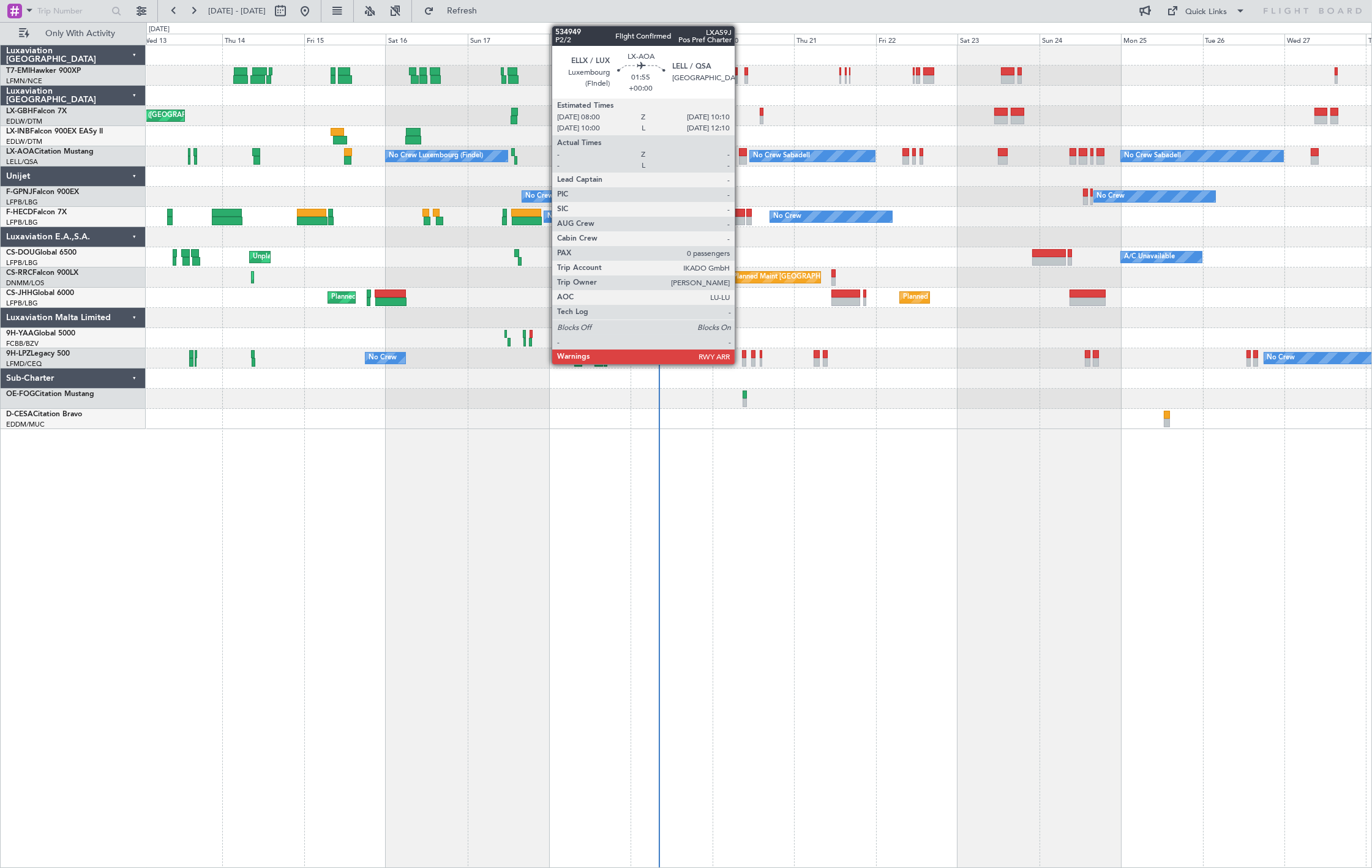
click at [740, 160] on div at bounding box center [743, 160] width 8 height 9
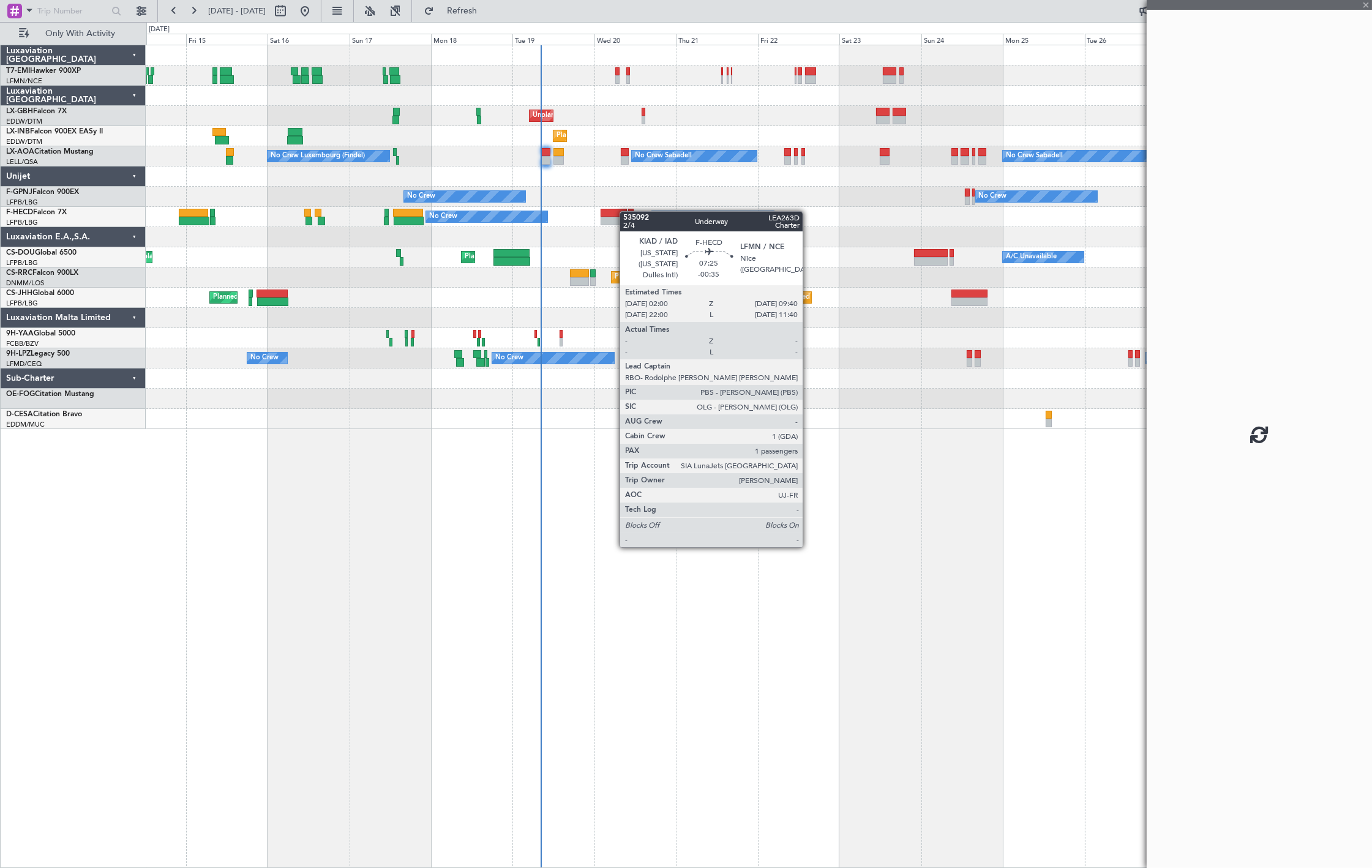
click at [621, 212] on div "Planned Maint [PERSON_NAME] Unplanned Maint [GEOGRAPHIC_DATA] ([GEOGRAPHIC_DATA…" at bounding box center [758, 237] width 1225 height 384
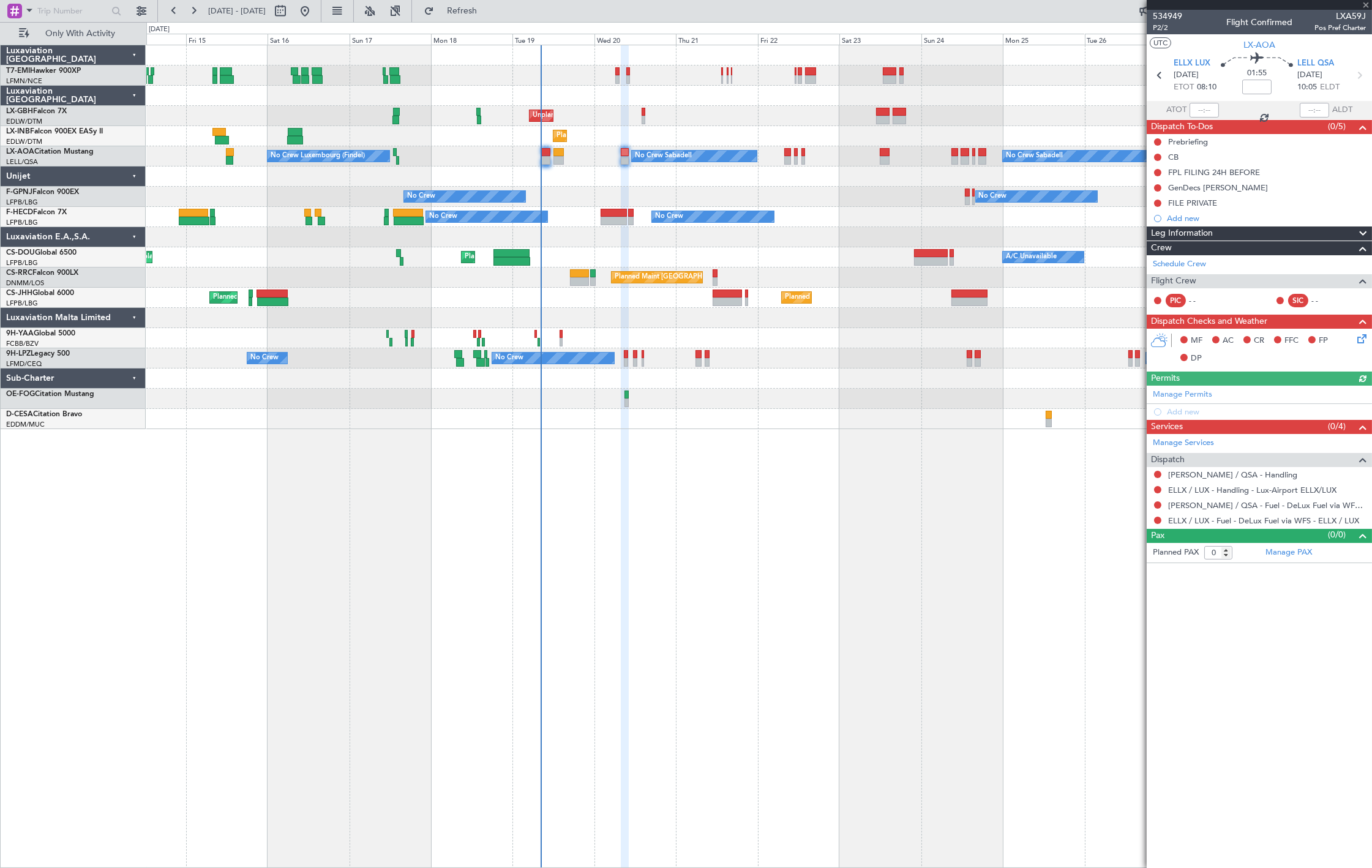
drag, startPoint x: 1290, startPoint y: 632, endPoint x: 1264, endPoint y: 622, distance: 27.9
click at [1289, 631] on article "534949 P2/2 Flight Confirmed LXA59J Pos Pref Charter UTC LX-AOA ELLX LUX [DATE]…" at bounding box center [1259, 439] width 225 height 858
click at [1211, 474] on link "[PERSON_NAME] / QSA - Handling" at bounding box center [1233, 475] width 129 height 11
click at [491, 17] on button "Refresh" at bounding box center [455, 11] width 73 height 20
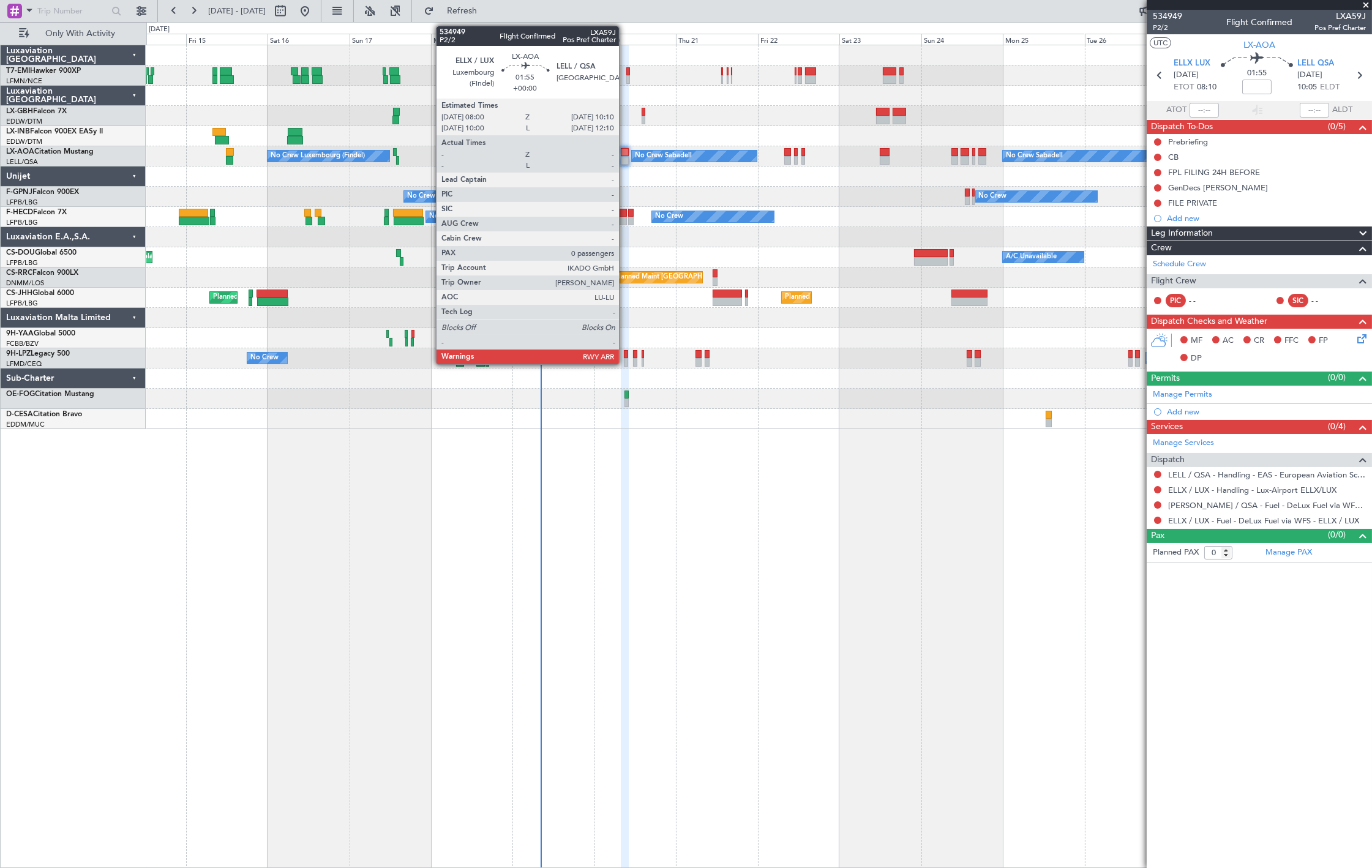
click at [625, 153] on div at bounding box center [625, 152] width 8 height 9
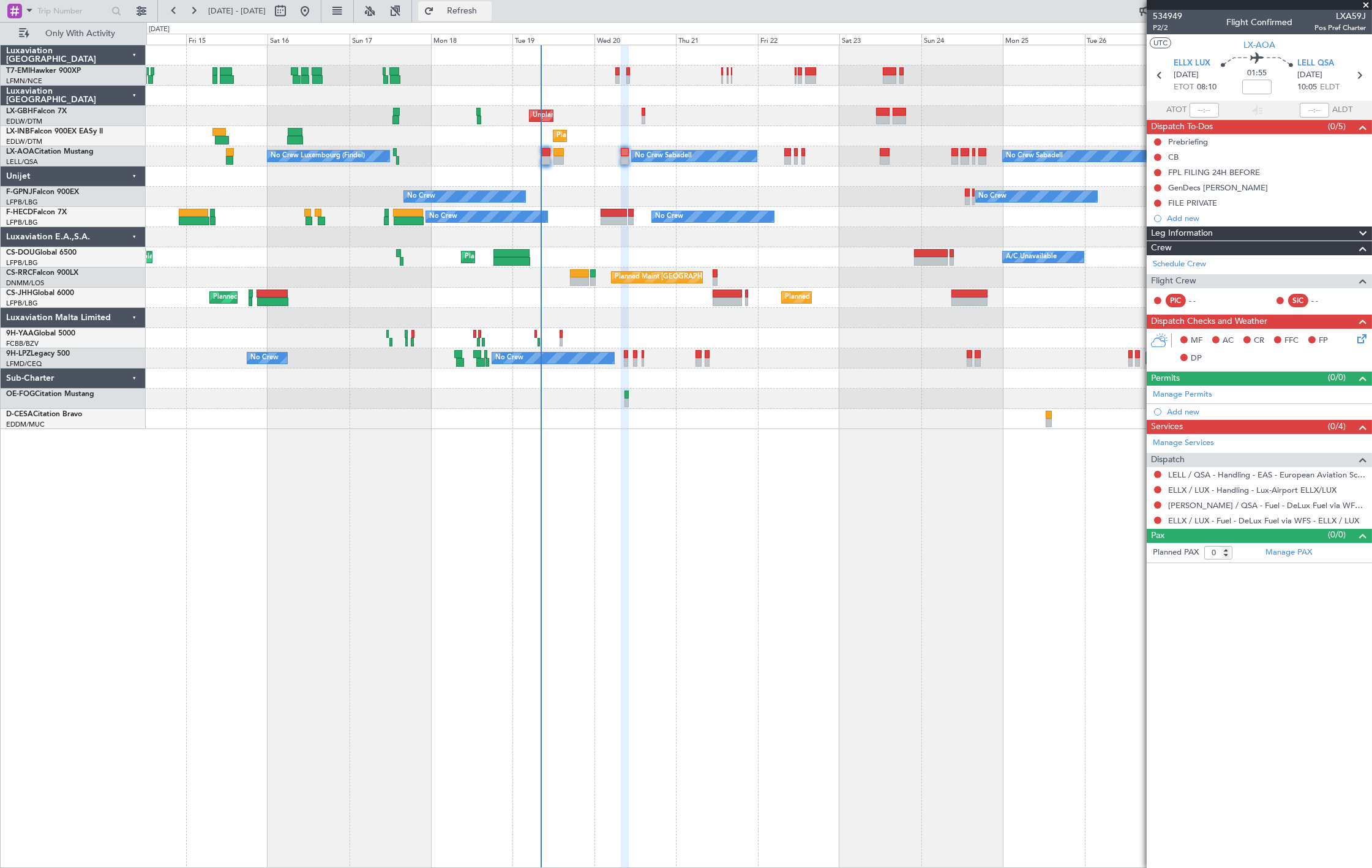
click at [488, 15] on span "Refresh" at bounding box center [463, 11] width 51 height 9
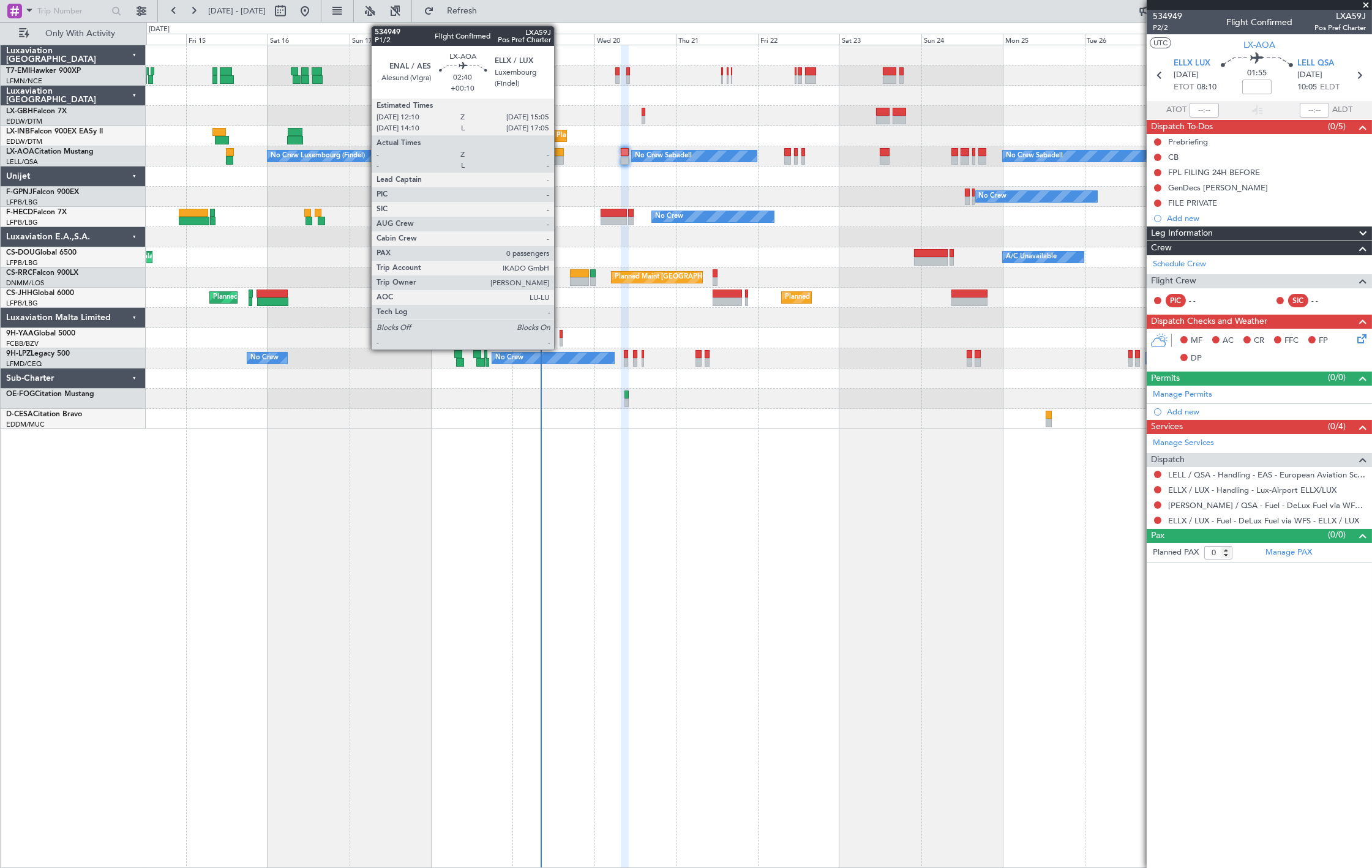
click at [560, 153] on div at bounding box center [558, 152] width 11 height 9
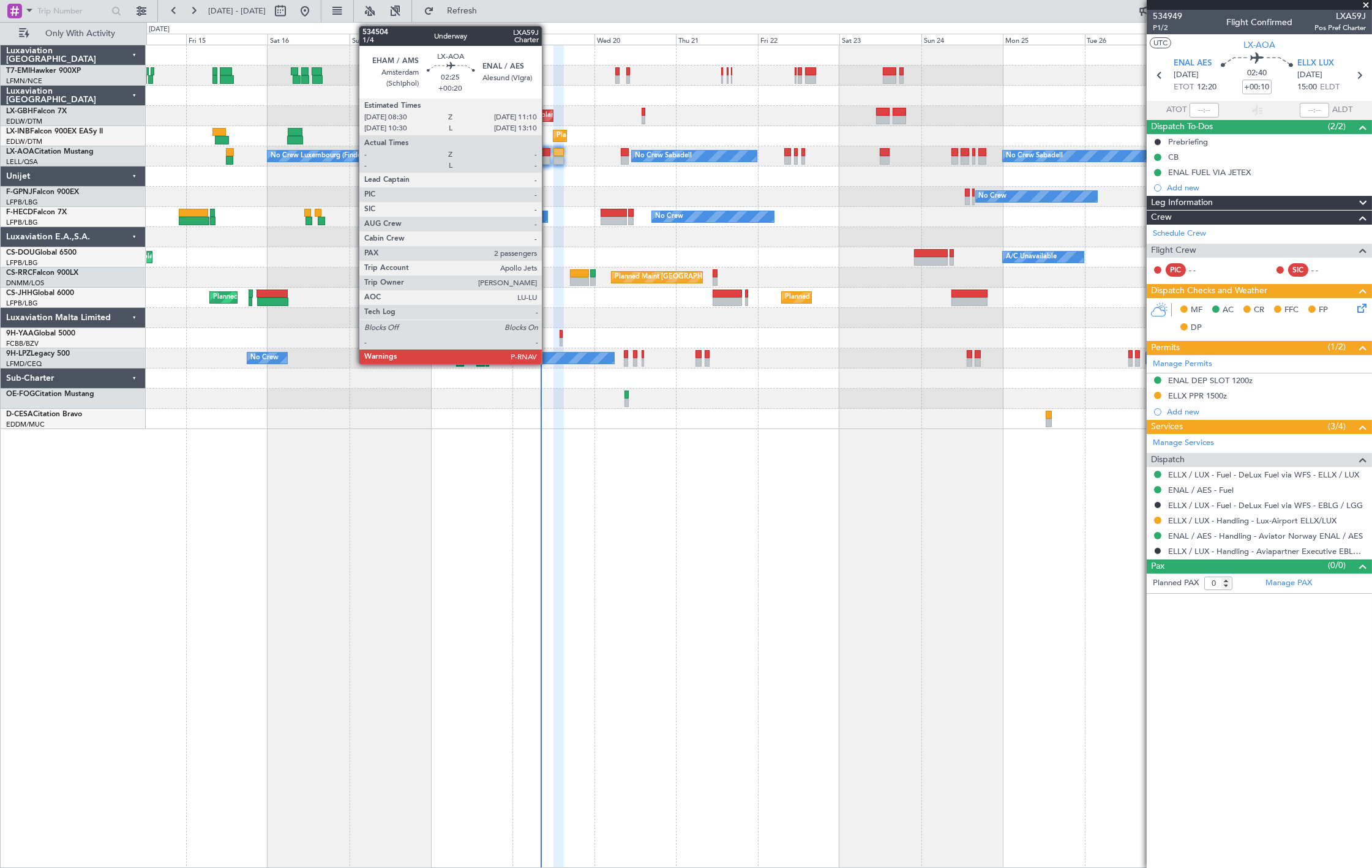
click at [548, 152] on div at bounding box center [546, 152] width 9 height 9
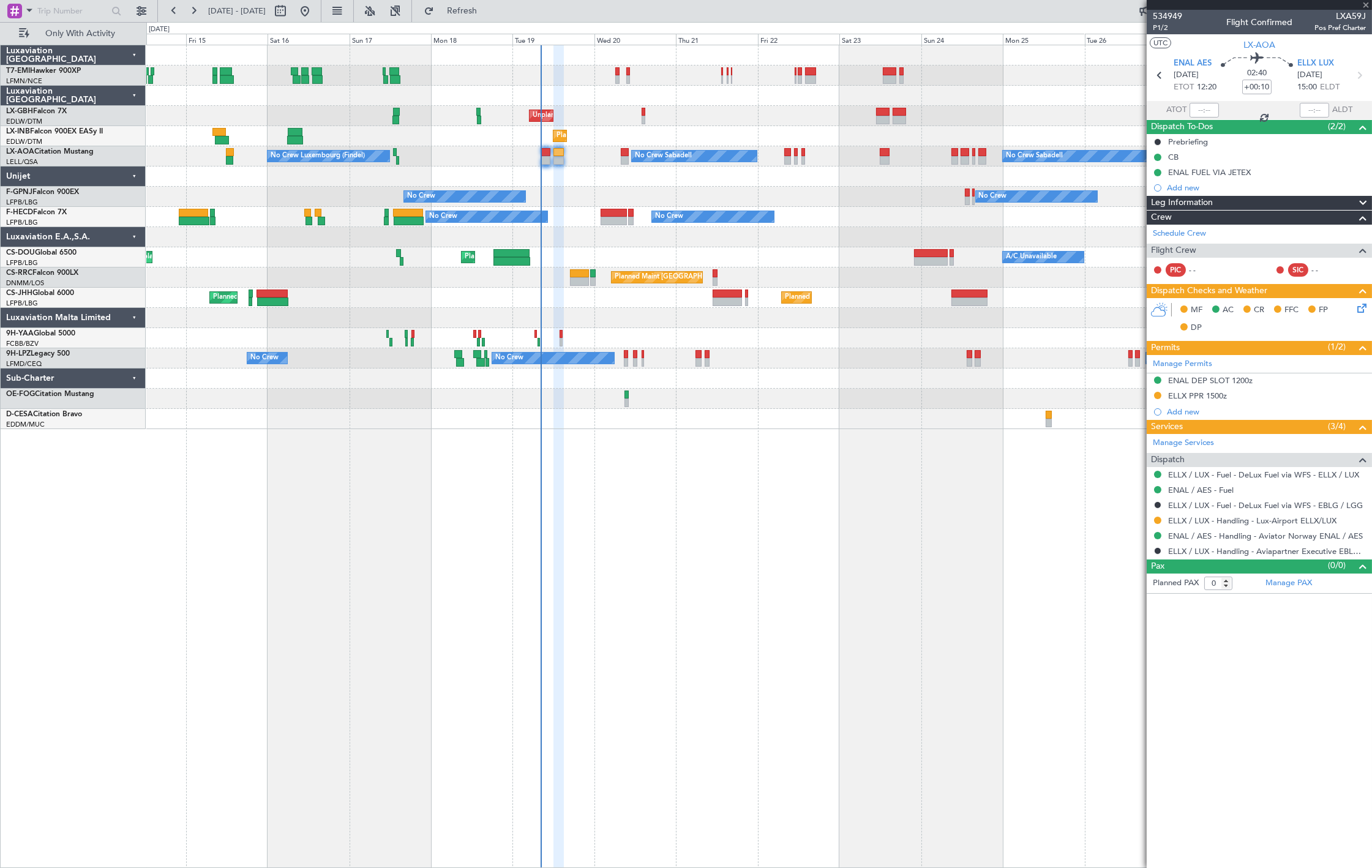
type input "+00:20"
type input "2"
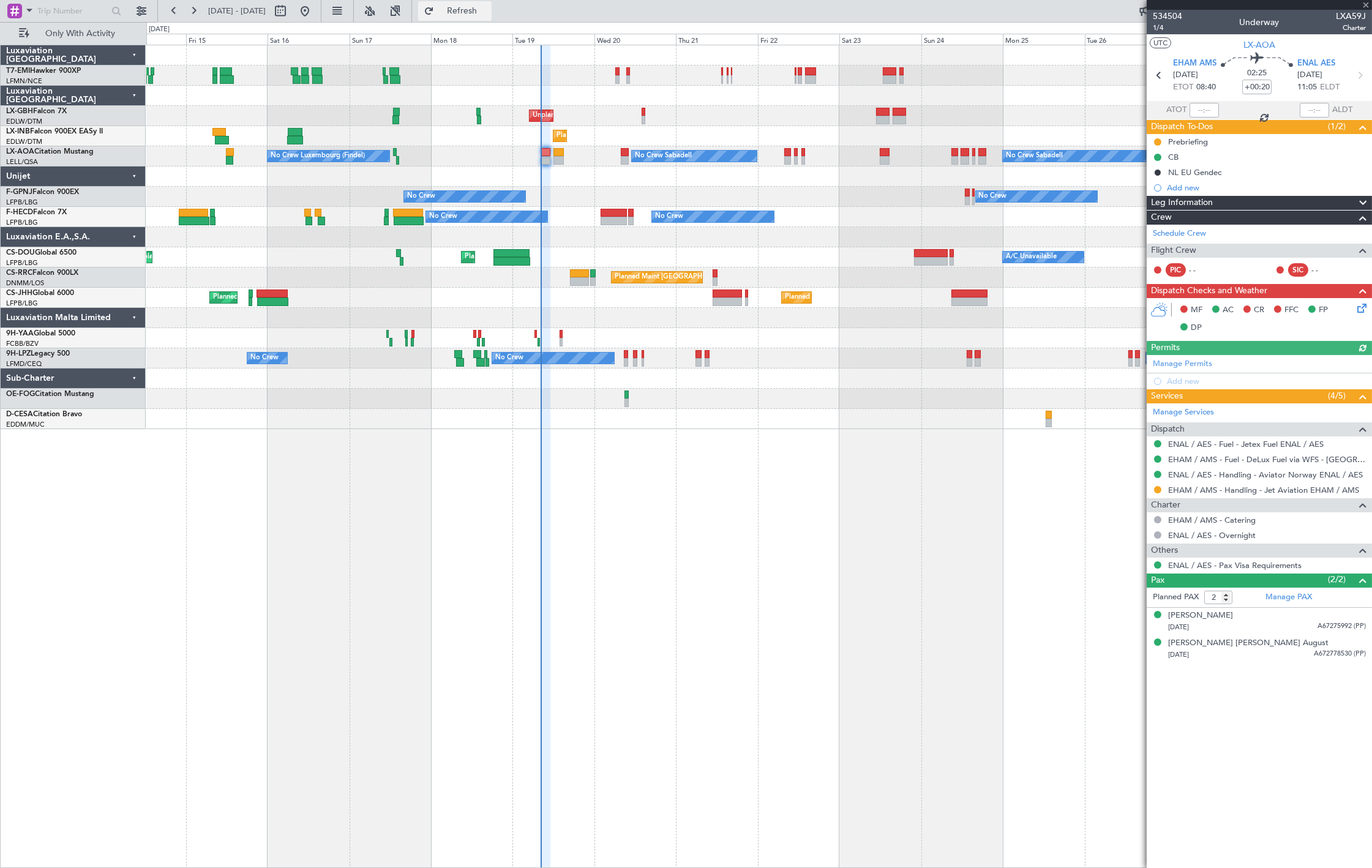
click at [491, 17] on button "Refresh" at bounding box center [455, 11] width 73 height 20
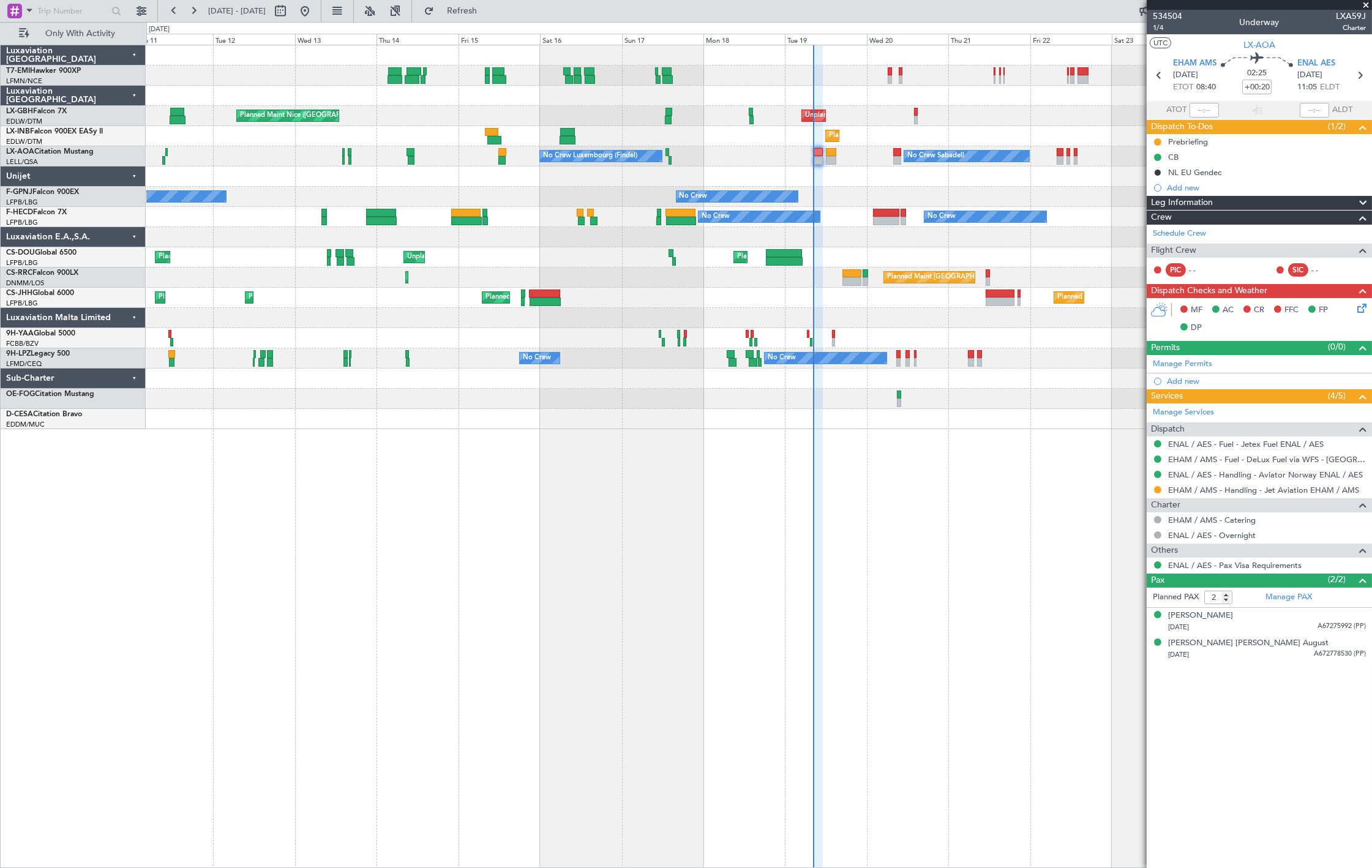
click at [729, 412] on div "Unplanned Maint [GEOGRAPHIC_DATA] ([GEOGRAPHIC_DATA]) [GEOGRAPHIC_DATA] ([GEOGR…" at bounding box center [758, 237] width 1225 height 384
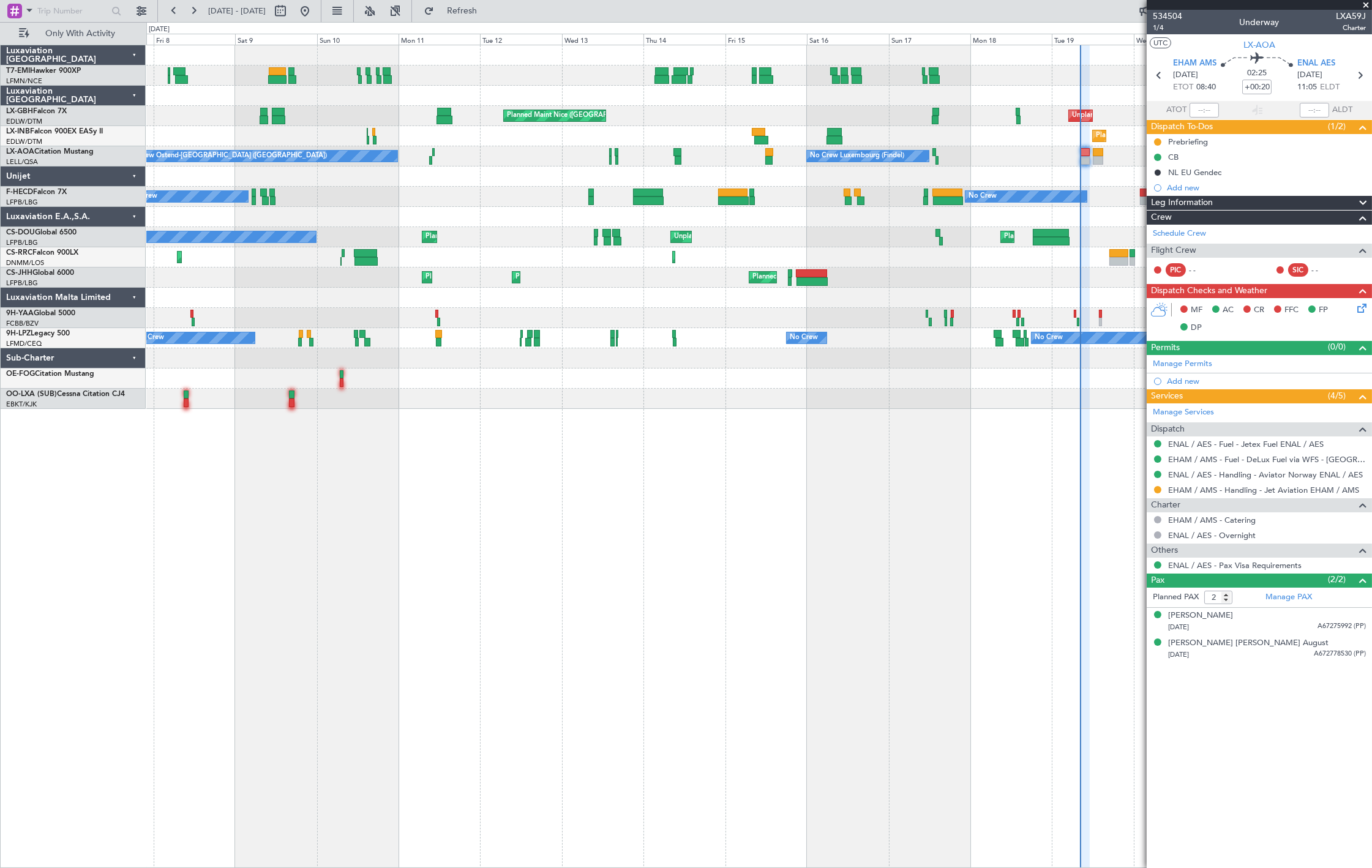
click at [311, 538] on div "A/C Unavailable Unplanned Maint [GEOGRAPHIC_DATA] ([GEOGRAPHIC_DATA]) [GEOGRAPH…" at bounding box center [759, 456] width 1226 height 824
click at [0, 654] on html "[DATE] - [DATE] Refresh Quick Links Only With Activity A/C Unavailable Unplanne…" at bounding box center [686, 434] width 1372 height 868
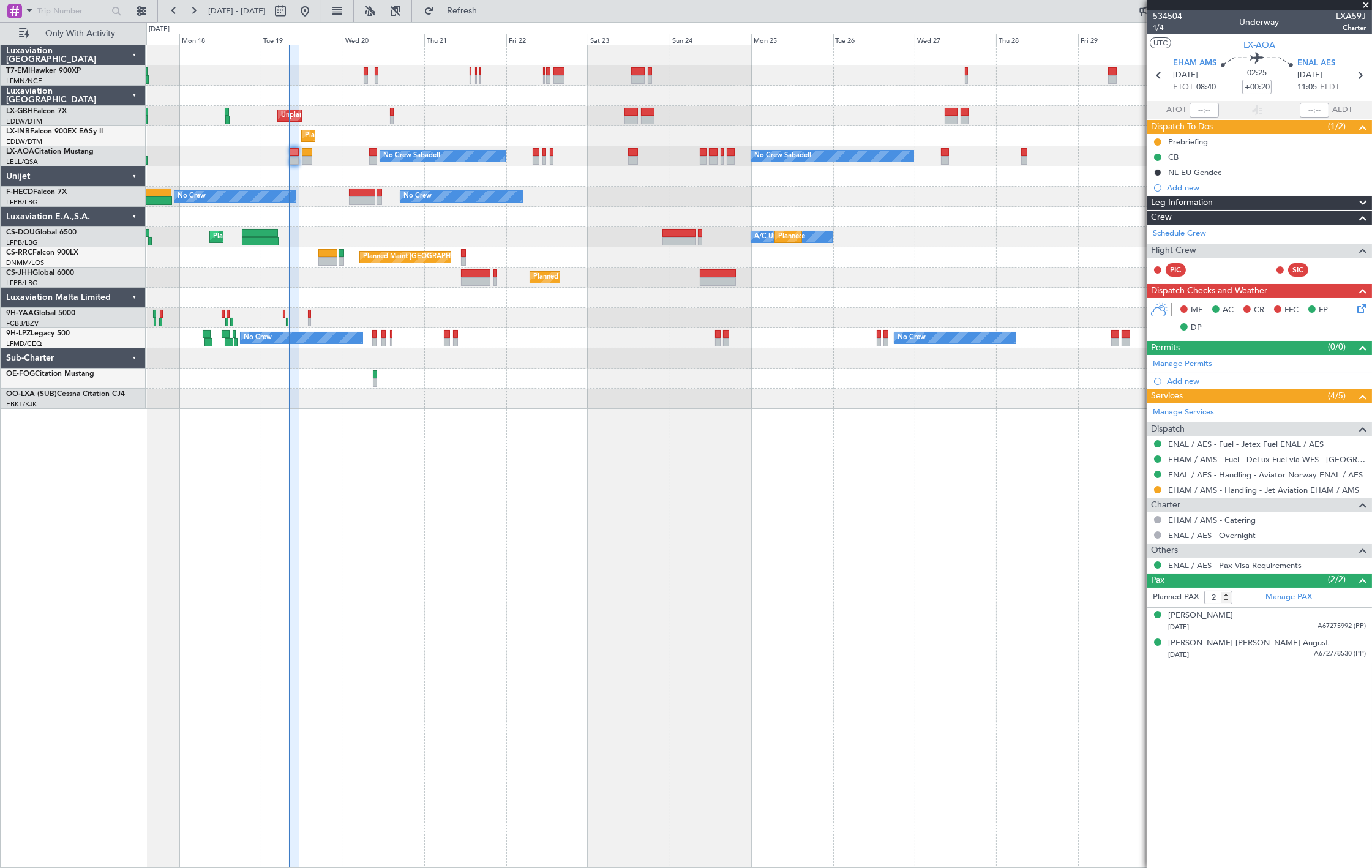
click at [694, 546] on div "Planned Maint [PERSON_NAME] Unplanned Maint [GEOGRAPHIC_DATA] ([GEOGRAPHIC_DATA…" at bounding box center [759, 456] width 1226 height 824
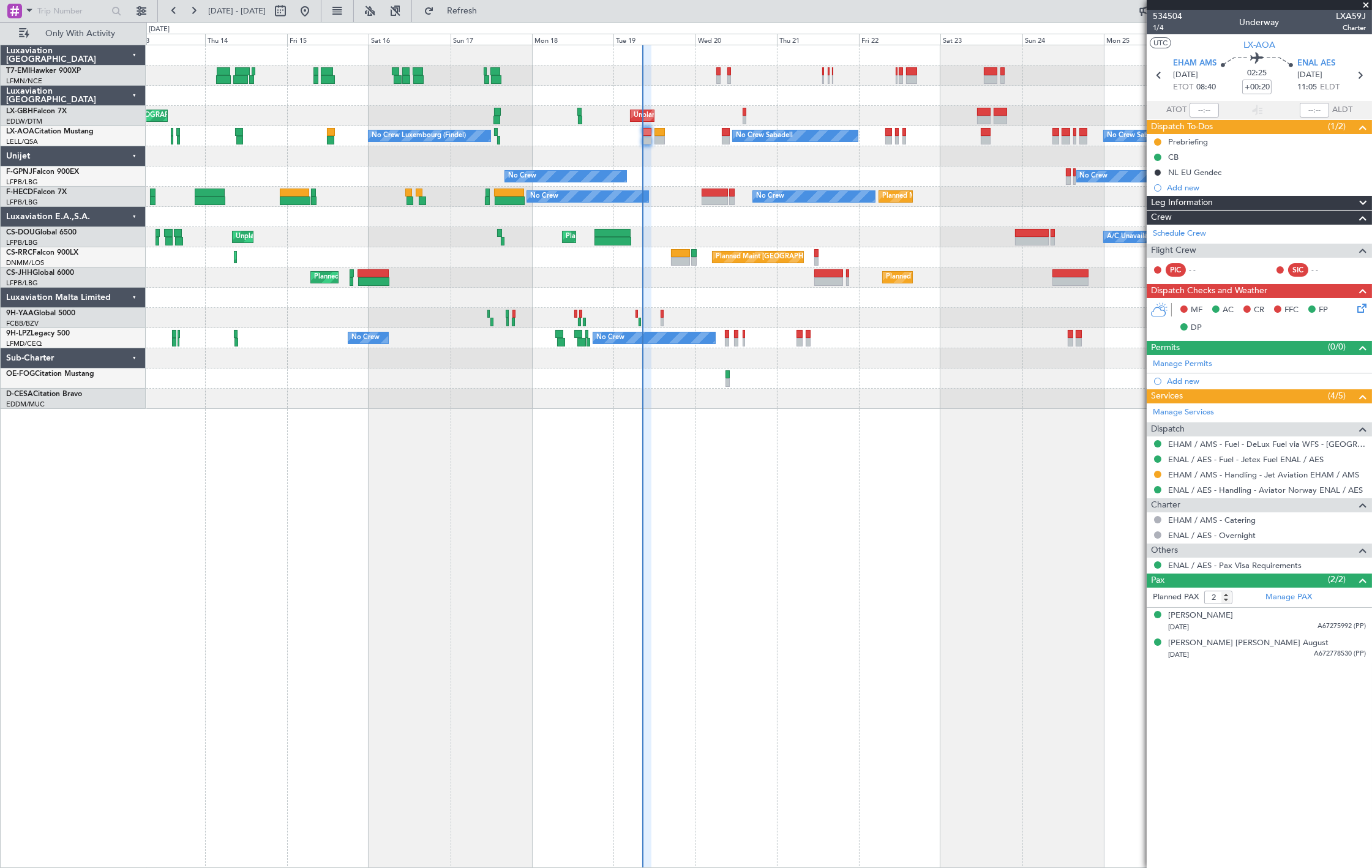
click at [921, 437] on div "Unplanned Maint [GEOGRAPHIC_DATA] ([GEOGRAPHIC_DATA]) [GEOGRAPHIC_DATA] ([GEOGR…" at bounding box center [759, 456] width 1226 height 824
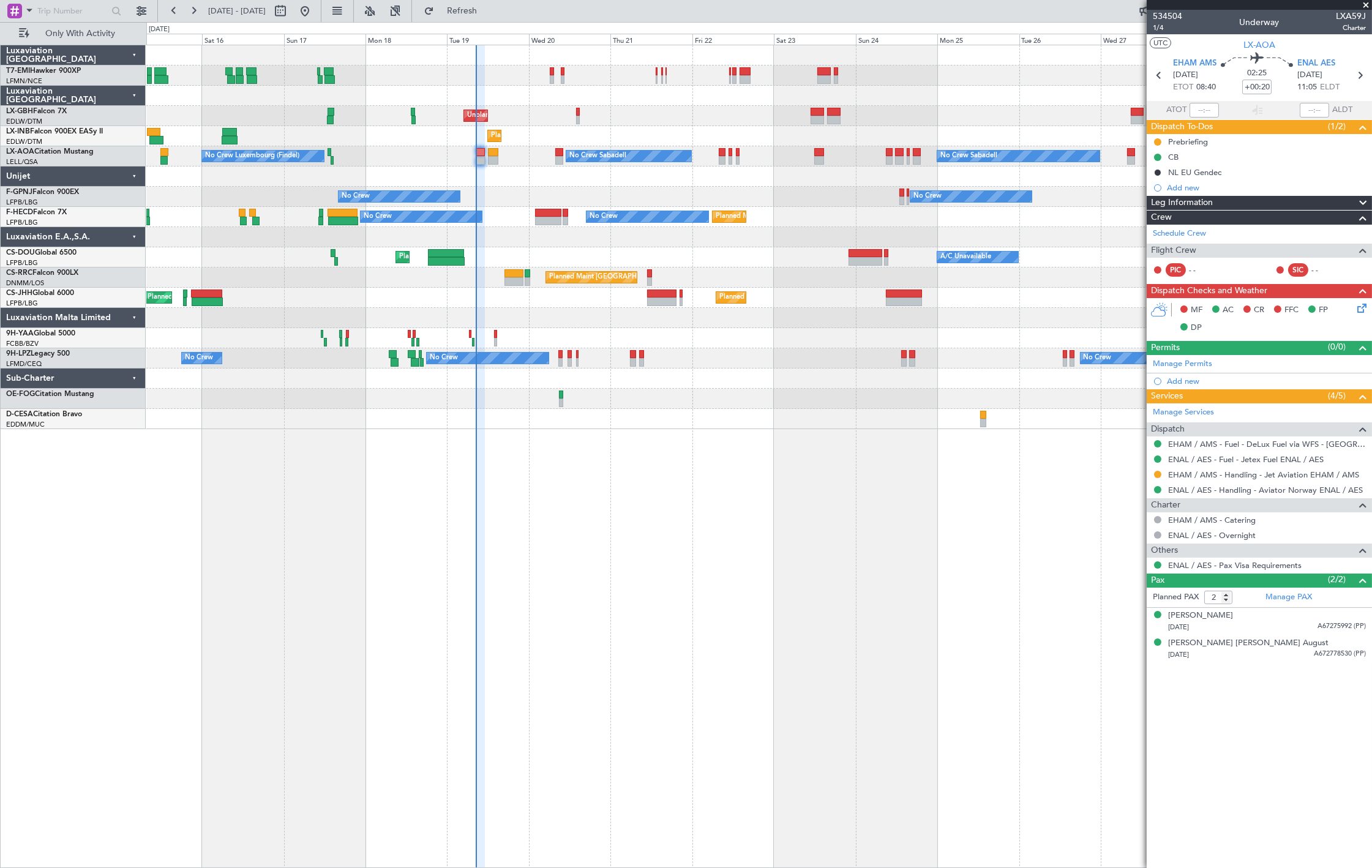
click at [462, 486] on div "Planned Maint [PERSON_NAME] Unplanned Maint [GEOGRAPHIC_DATA] ([GEOGRAPHIC_DATA…" at bounding box center [759, 456] width 1226 height 824
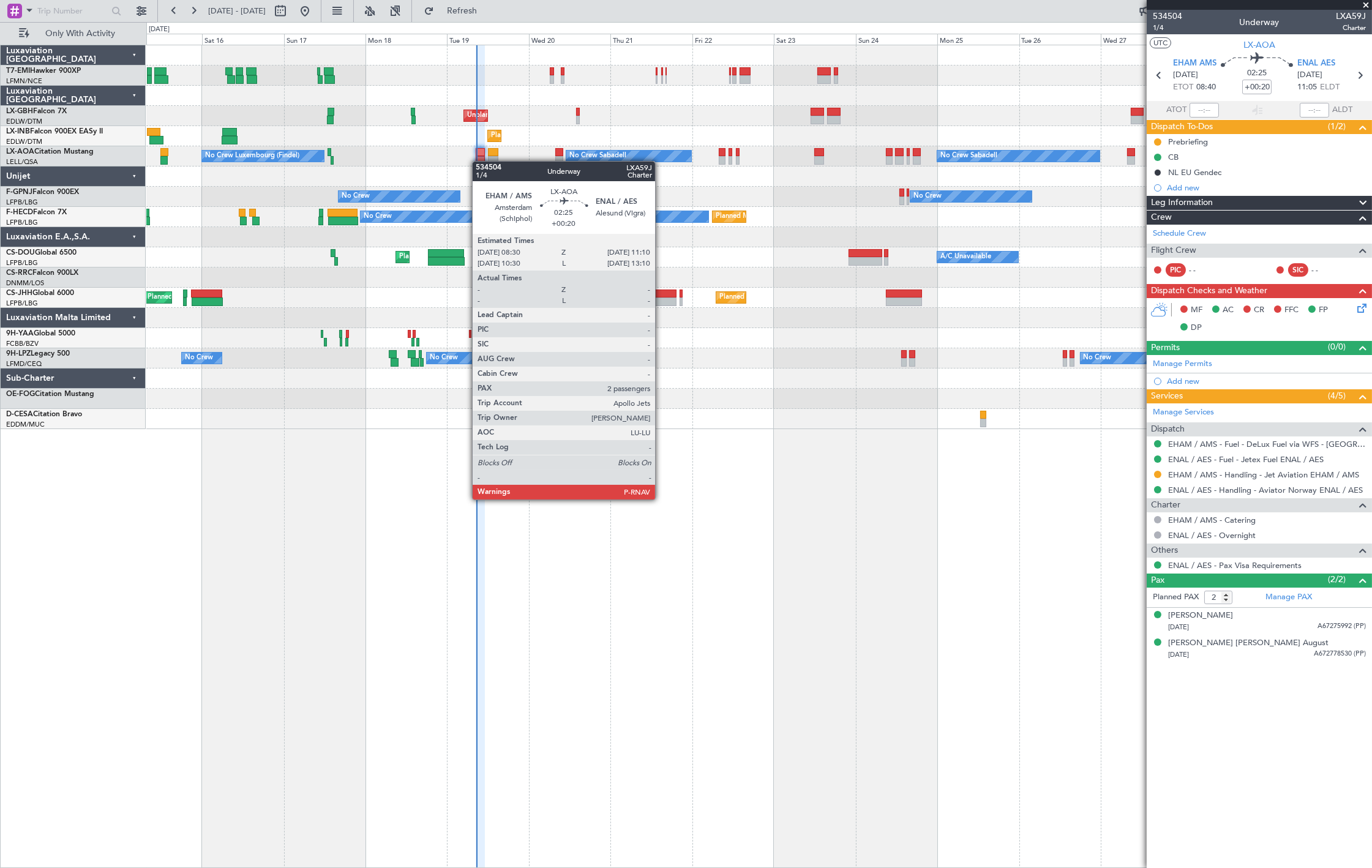
click at [478, 156] on div "No Crew Luxembourg (Findel) No Crew Sabadell No Crew Sabadell" at bounding box center [758, 156] width 1225 height 20
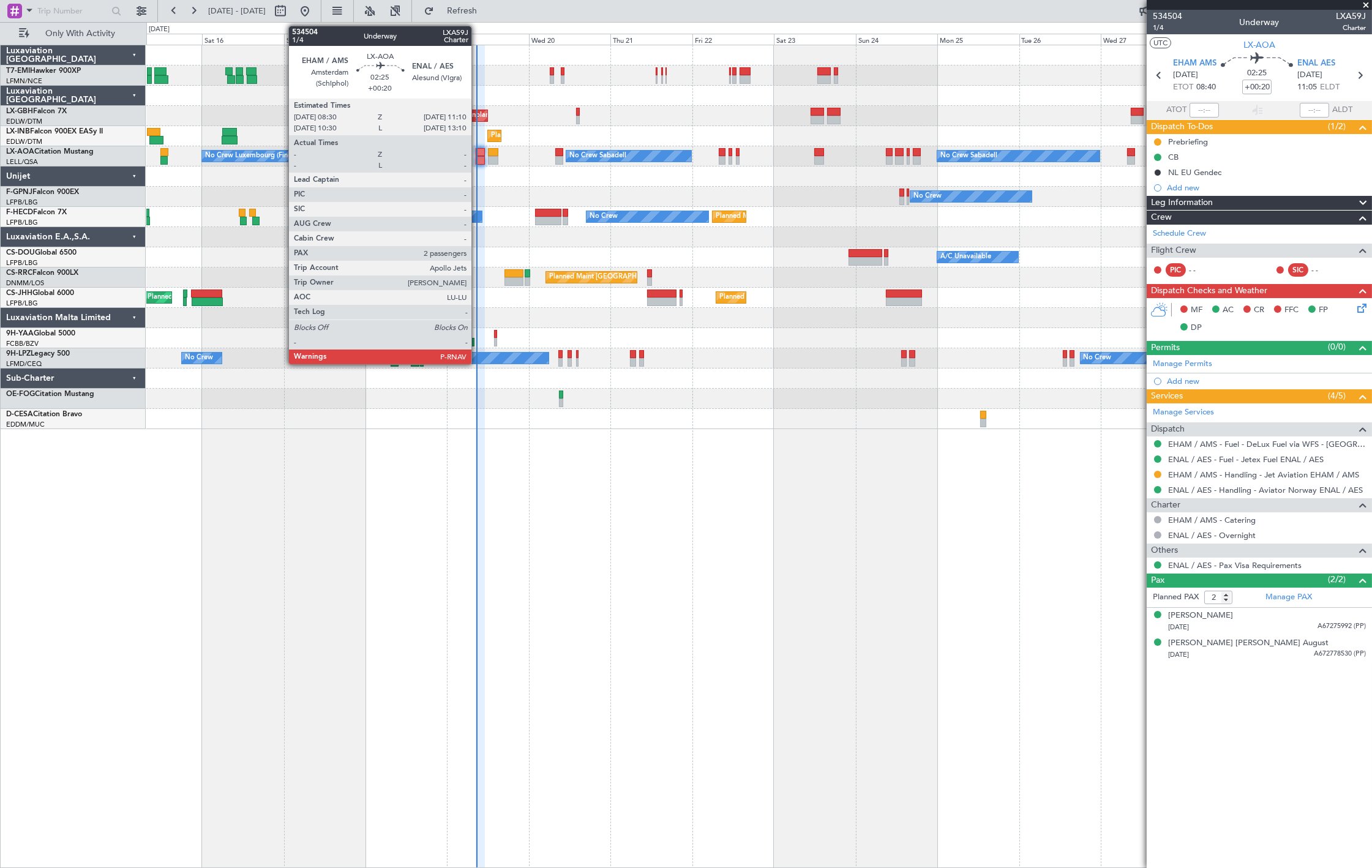
click at [477, 156] on div at bounding box center [479, 160] width 9 height 9
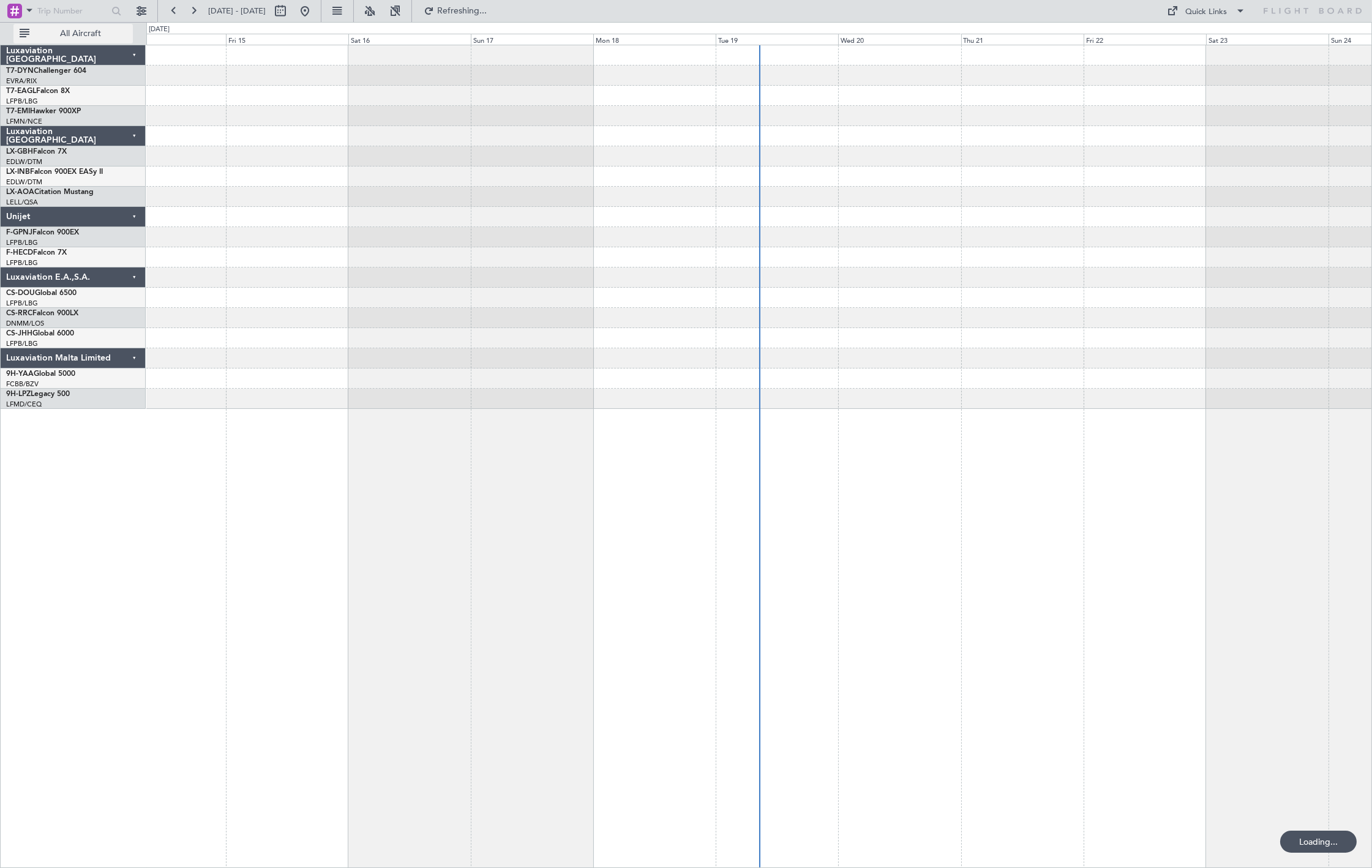
drag, startPoint x: 56, startPoint y: 35, endPoint x: 65, endPoint y: 51, distance: 18.4
click at [56, 35] on span "All Aircraft" at bounding box center [80, 34] width 97 height 9
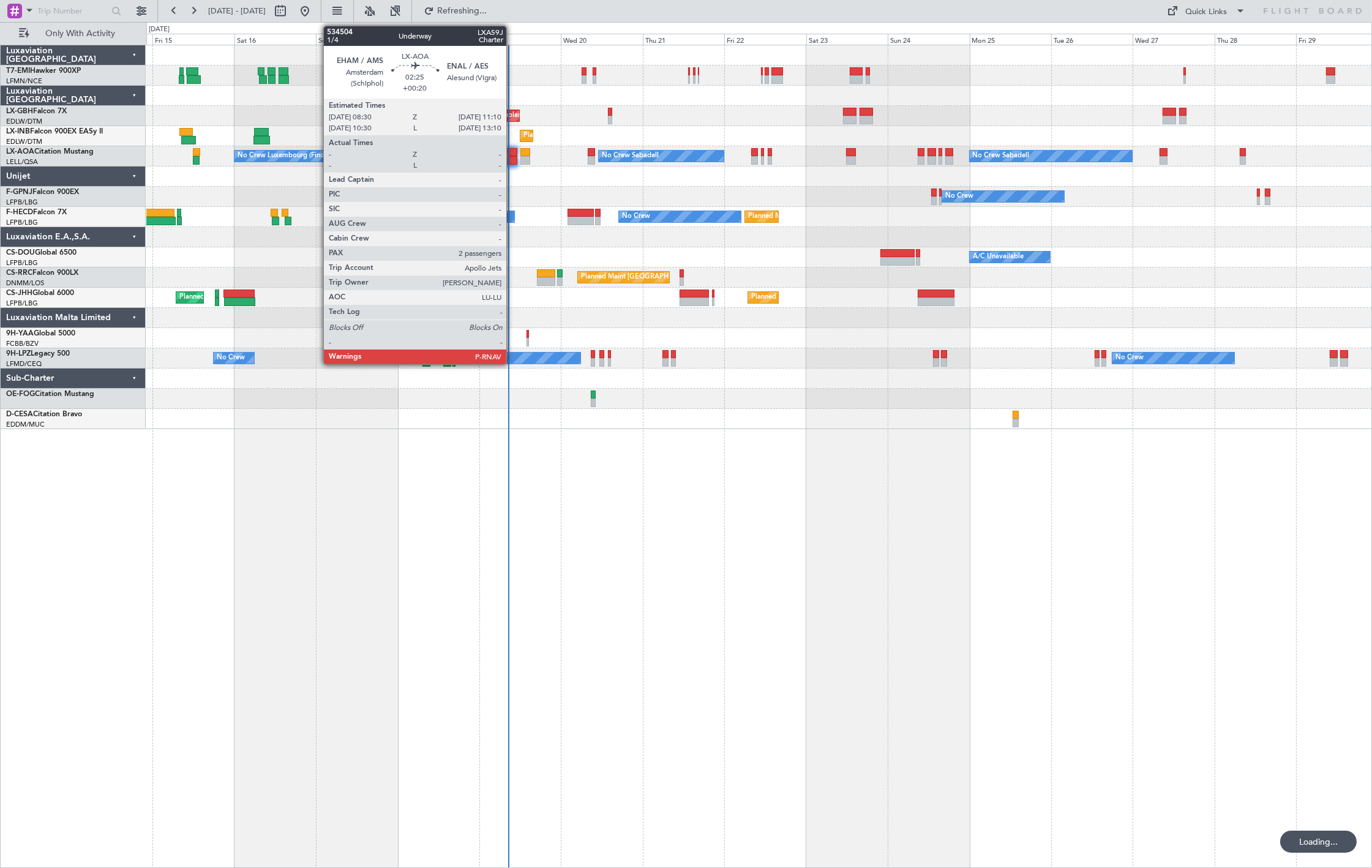
click at [512, 156] on div at bounding box center [511, 160] width 9 height 9
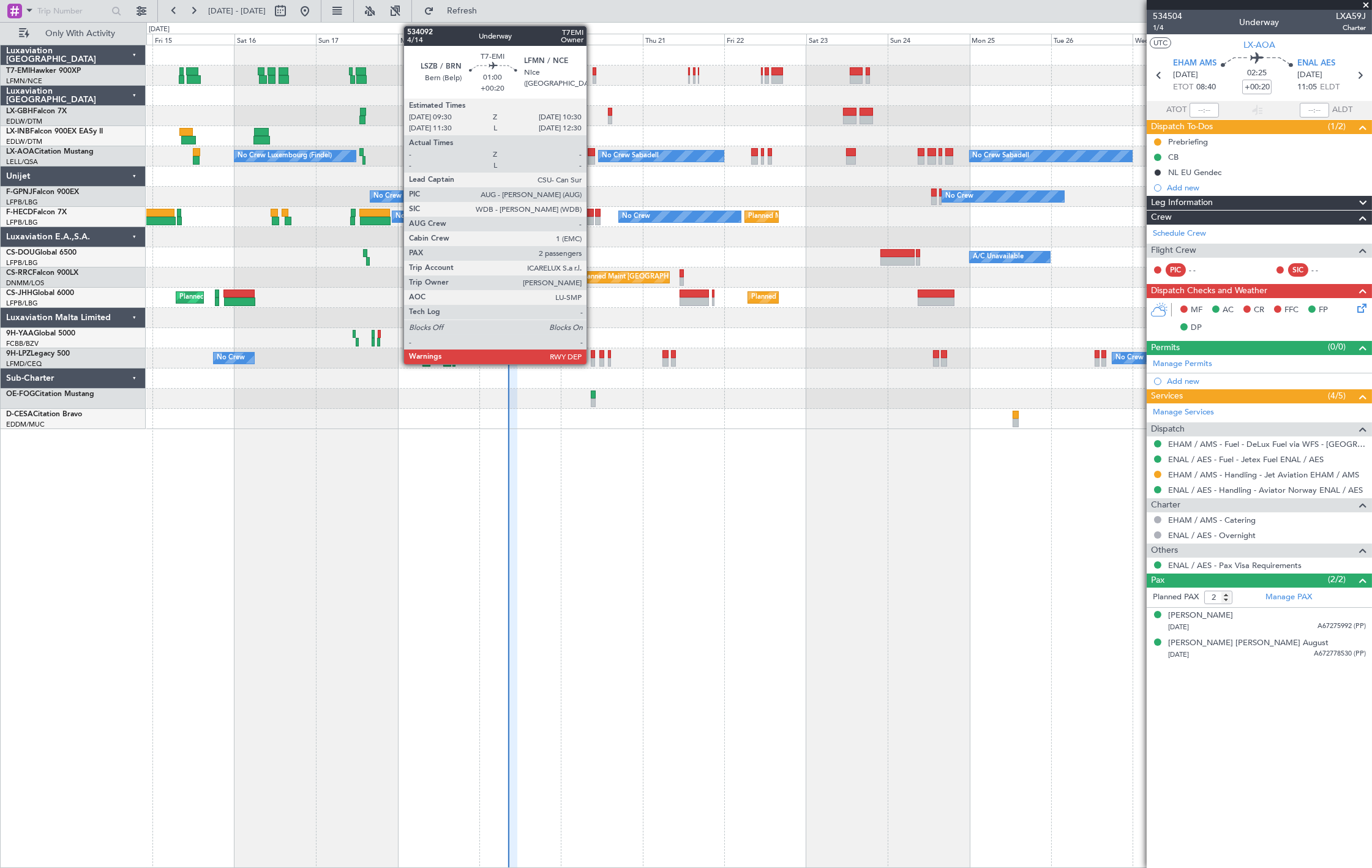
click at [593, 75] on div at bounding box center [595, 79] width 4 height 9
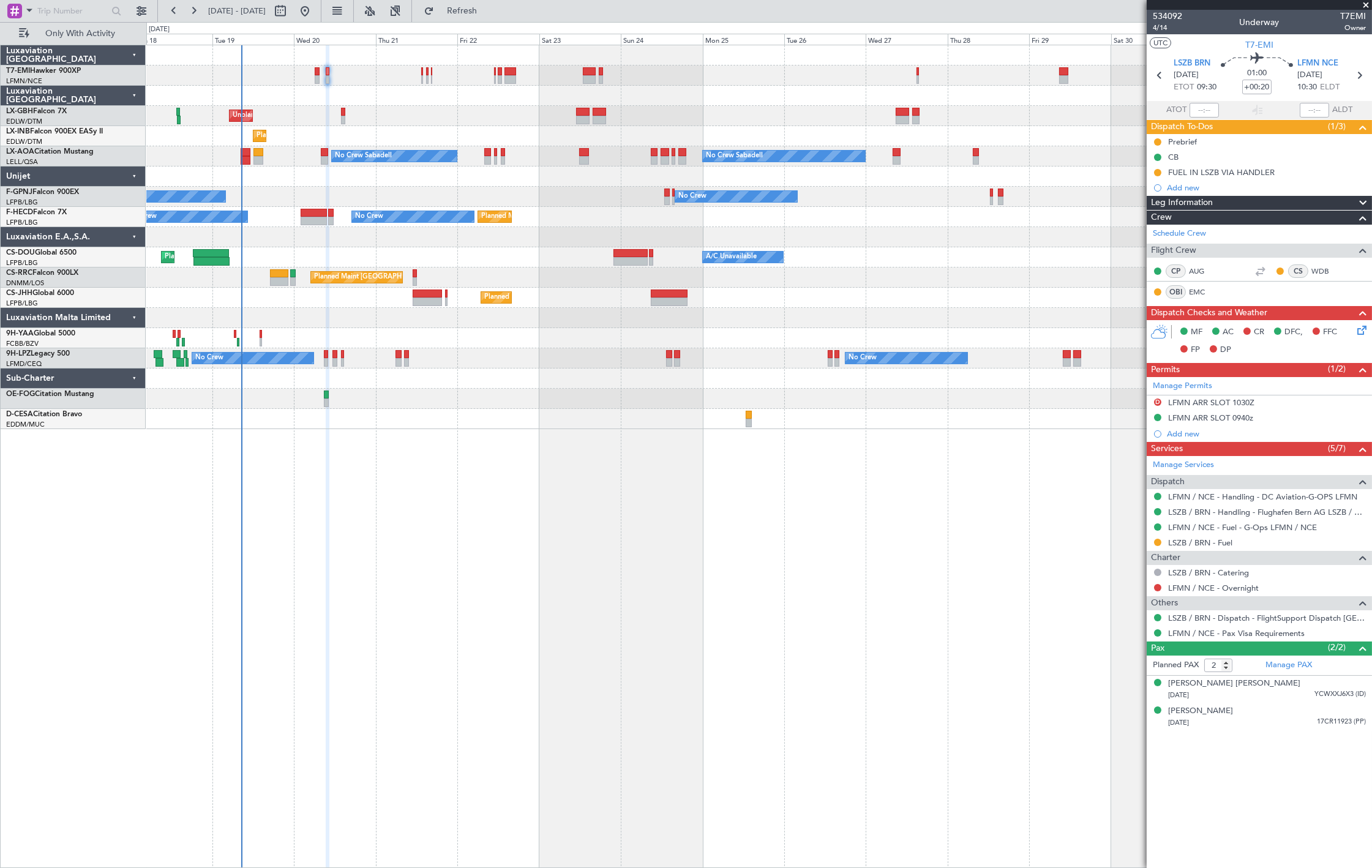
click at [677, 109] on div "Planned Maint [PERSON_NAME] Unplanned Maint [GEOGRAPHIC_DATA] ([GEOGRAPHIC_DATA…" at bounding box center [758, 237] width 1225 height 384
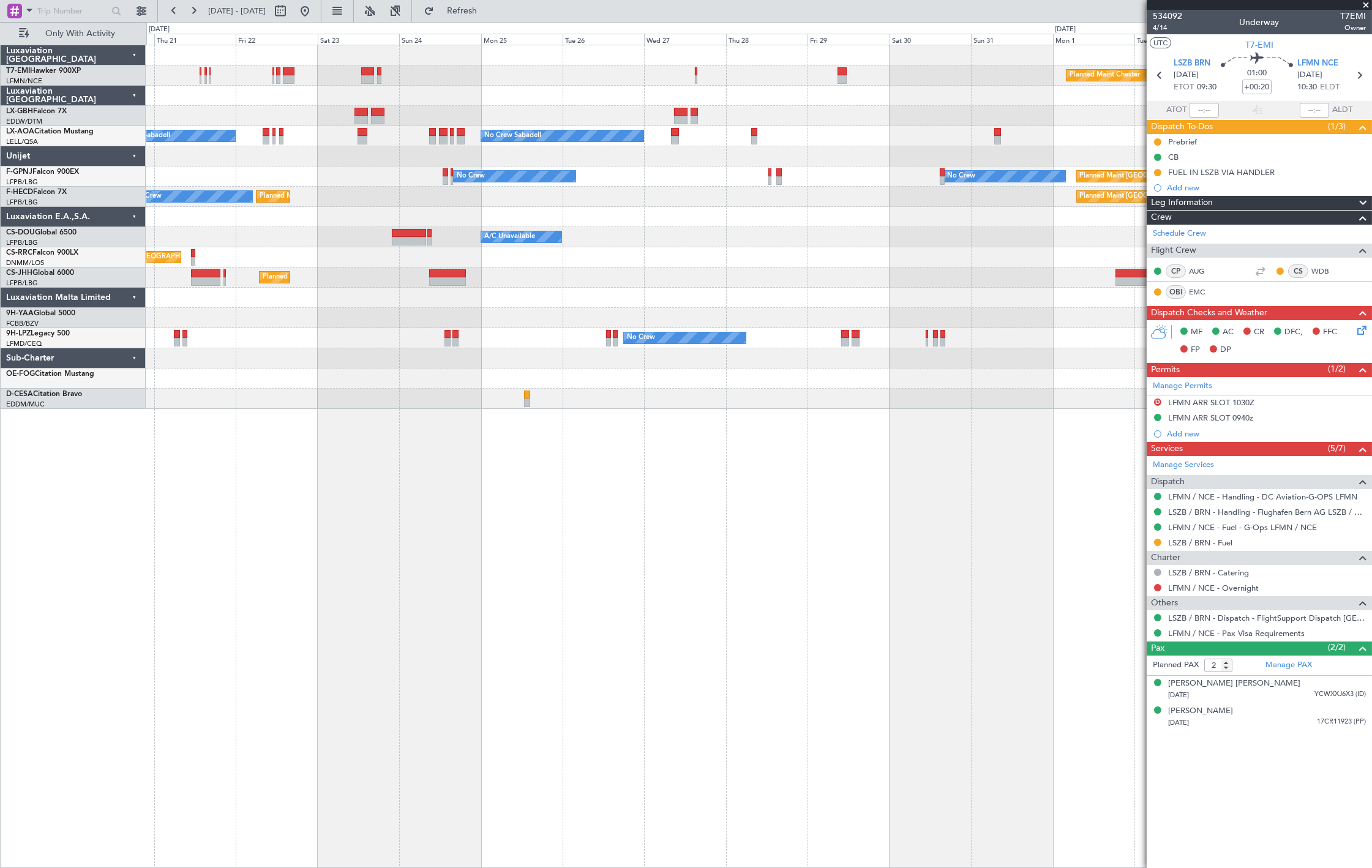
click at [845, 97] on div "Planned Maint [PERSON_NAME] Unplanned Maint [GEOGRAPHIC_DATA] ([GEOGRAPHIC_DATA…" at bounding box center [758, 227] width 1225 height 364
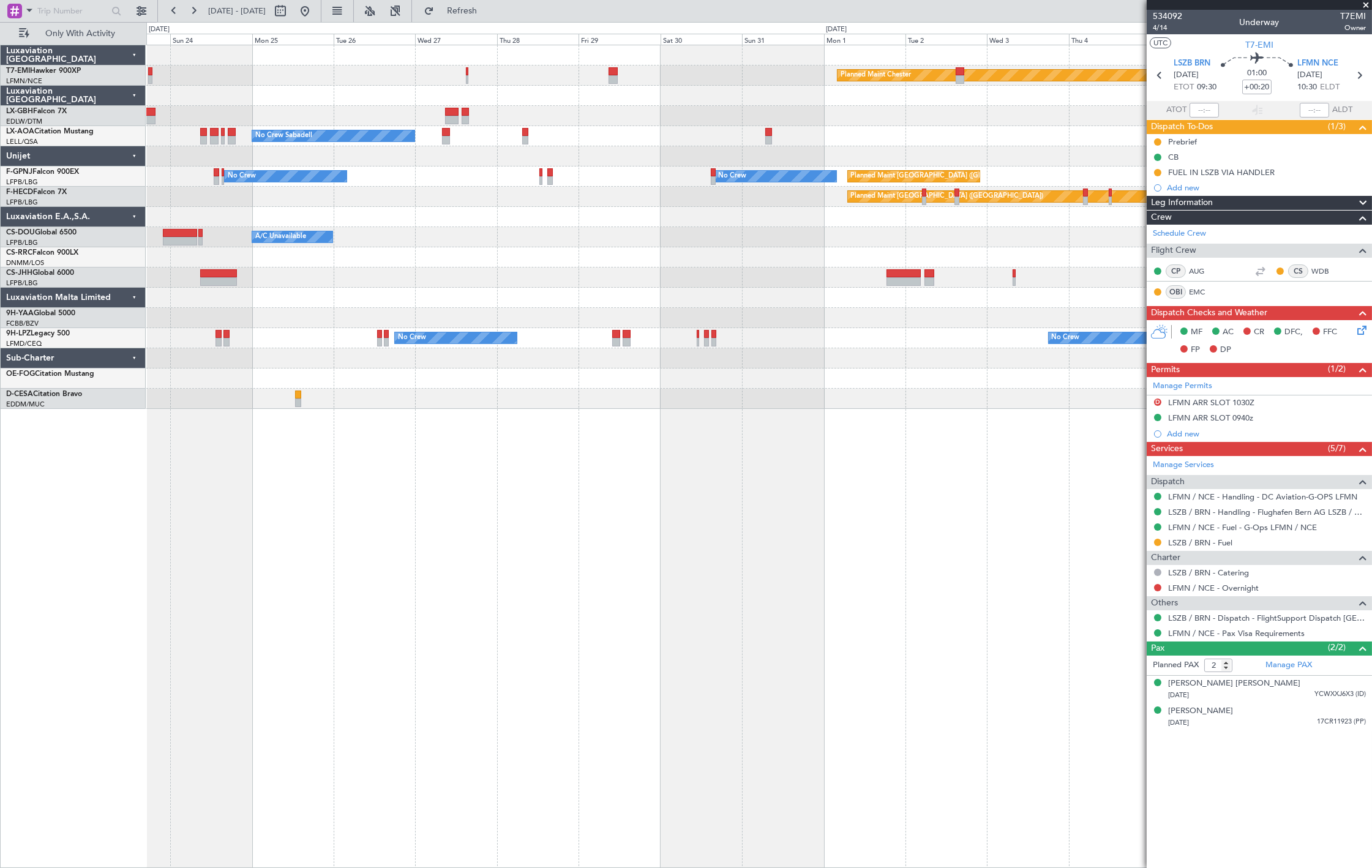
click at [800, 119] on div "Planned Maint [PERSON_NAME] No Crew Sabadell No Crew No Crew Sabadell No Crew N…" at bounding box center [758, 227] width 1225 height 364
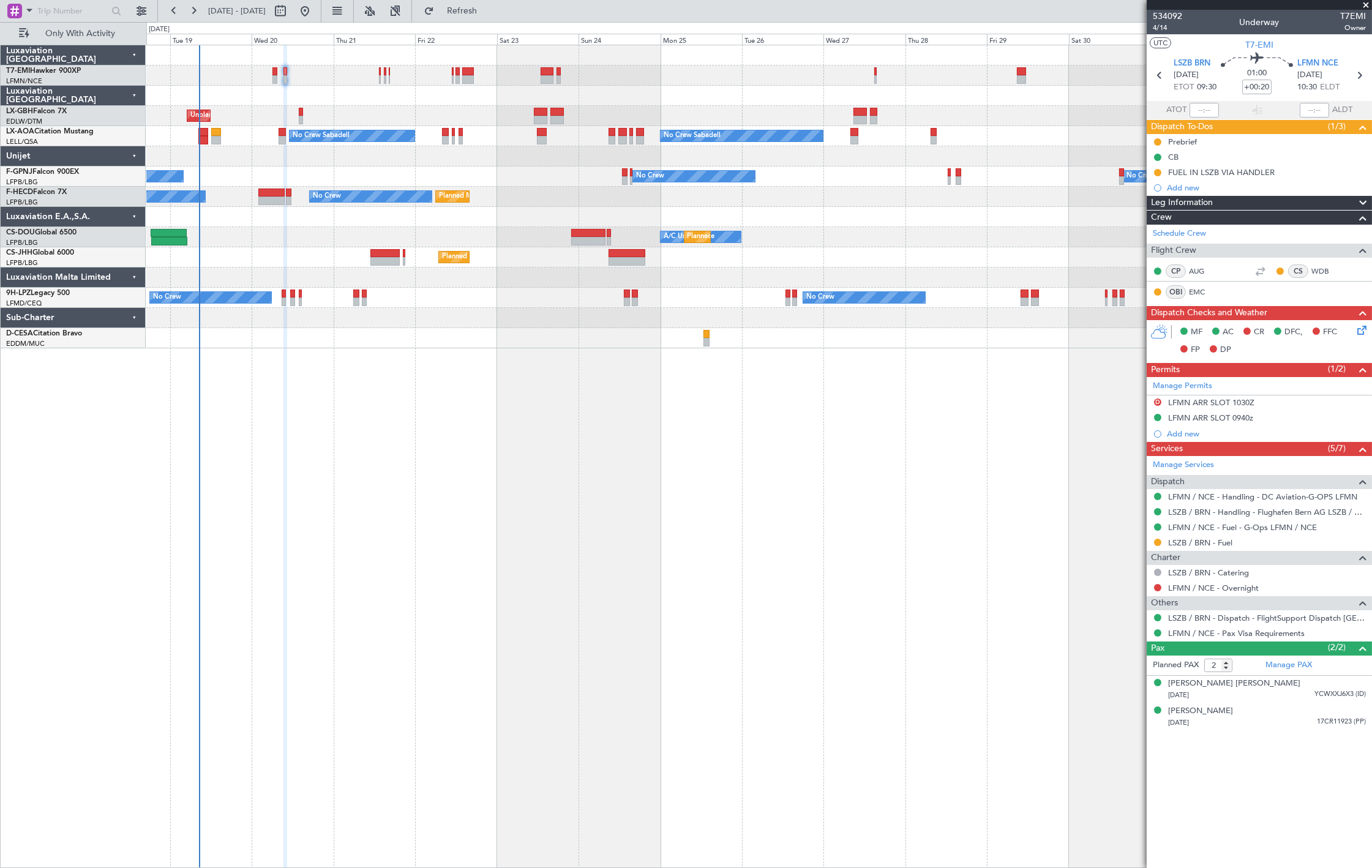
click at [1356, 113] on fb-app "[DATE] - [DATE] Refresh Quick Links Only With Activity Planned Maint [PERSON_NA…" at bounding box center [686, 438] width 1372 height 859
click at [707, 131] on div "Planned Maint [PERSON_NAME] Unplanned Maint [GEOGRAPHIC_DATA] ([GEOGRAPHIC_DATA…" at bounding box center [758, 197] width 1225 height 304
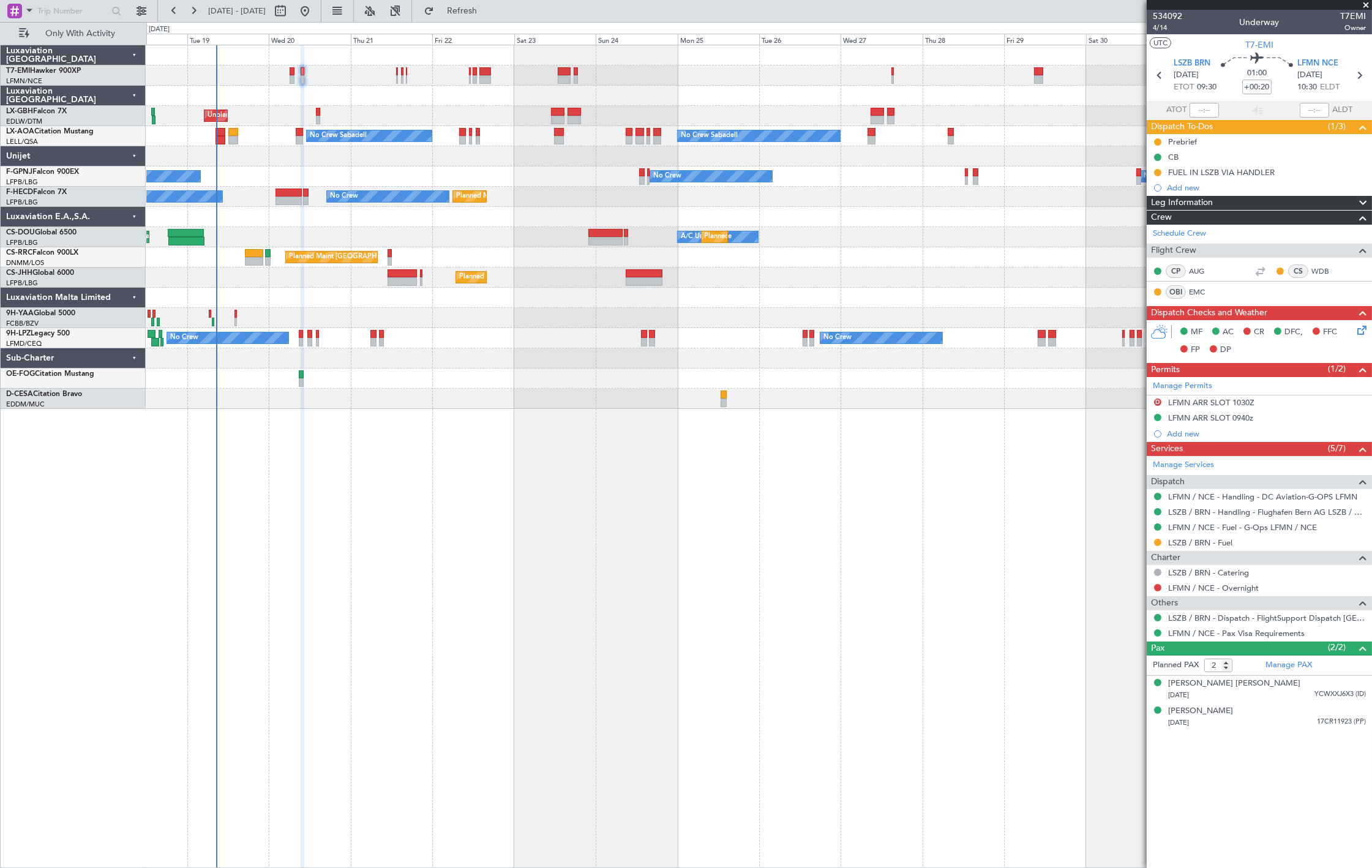
click at [518, 115] on div "Unplanned Maint [GEOGRAPHIC_DATA] ([GEOGRAPHIC_DATA])" at bounding box center [758, 116] width 1225 height 20
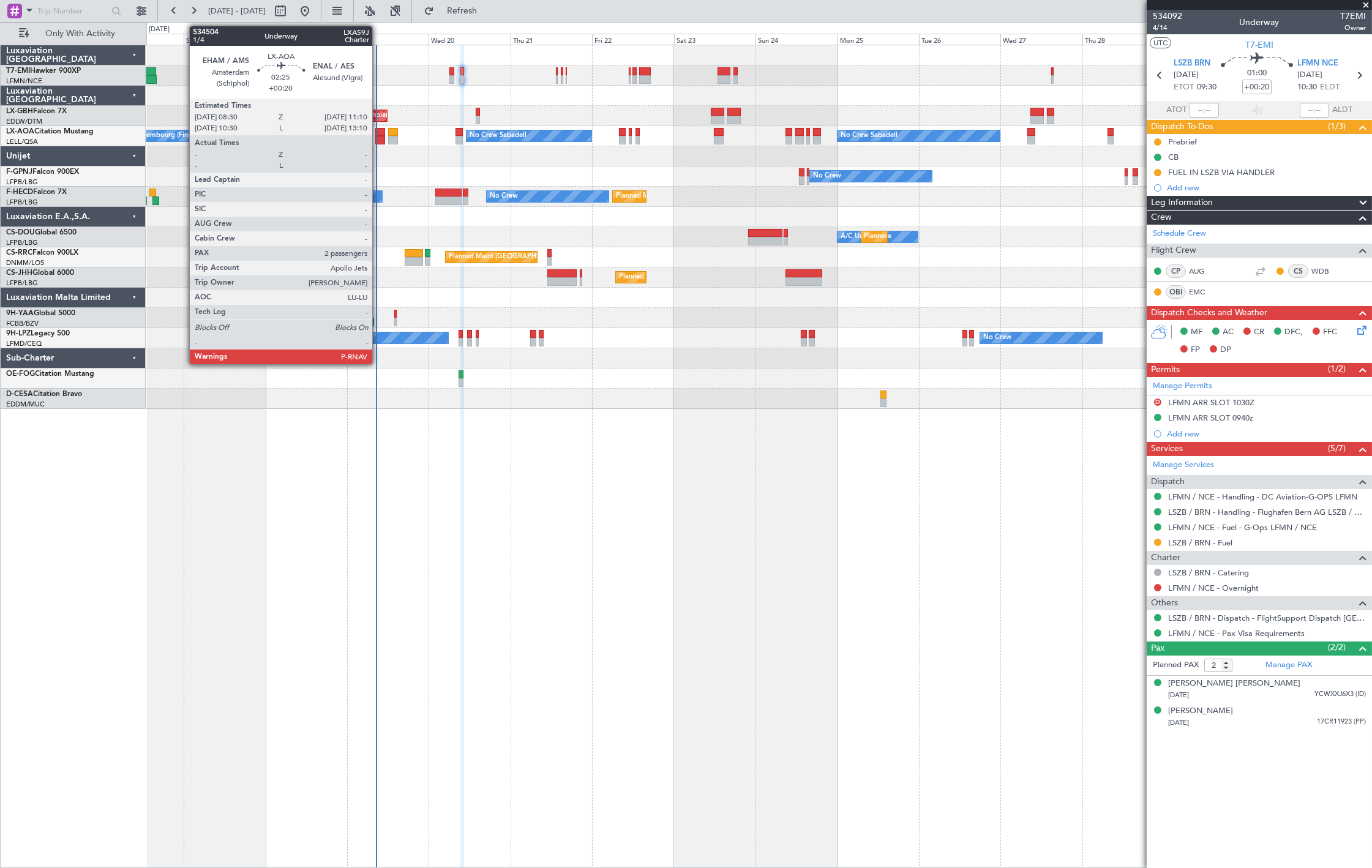
click at [379, 136] on div at bounding box center [380, 140] width 9 height 9
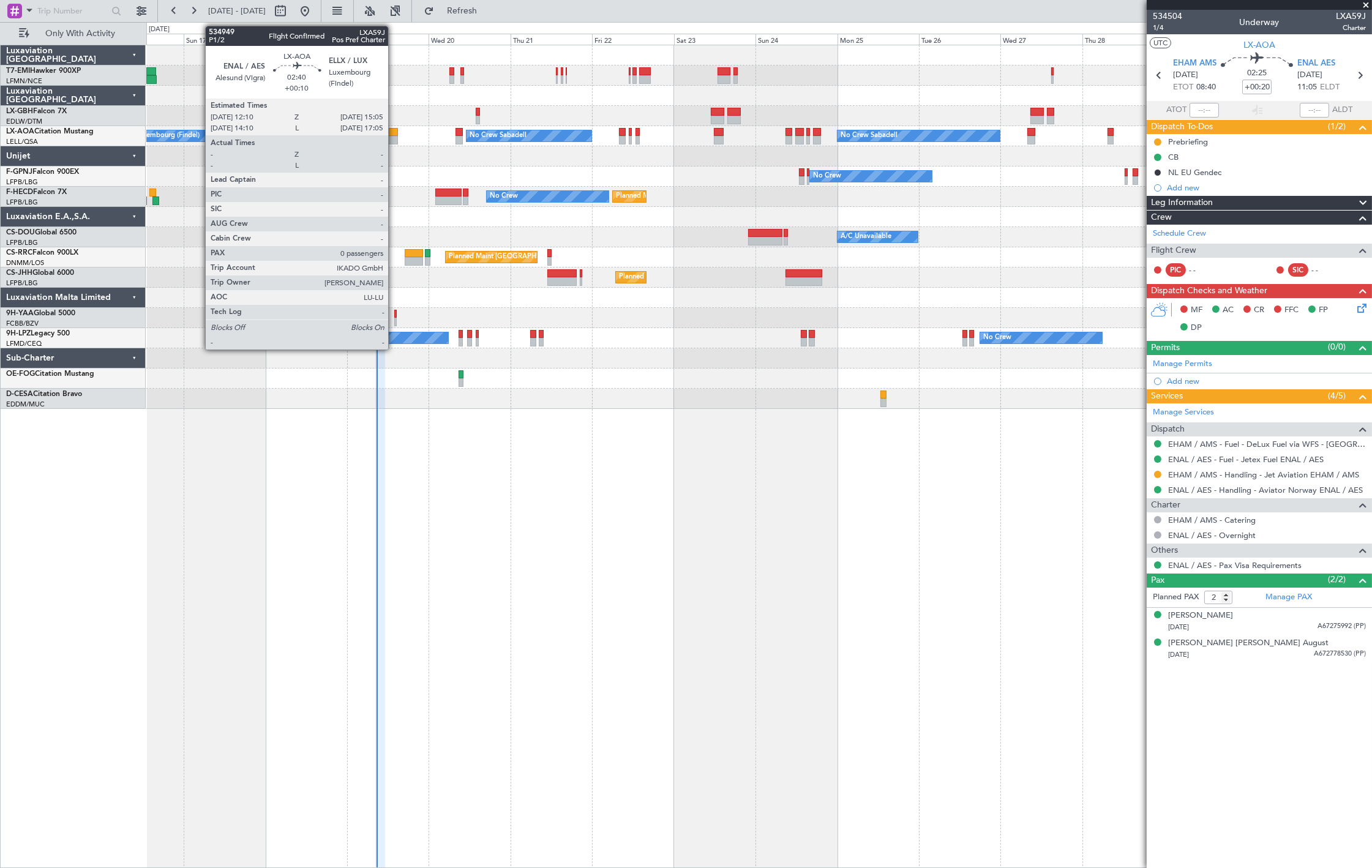
click at [394, 137] on div at bounding box center [393, 140] width 11 height 9
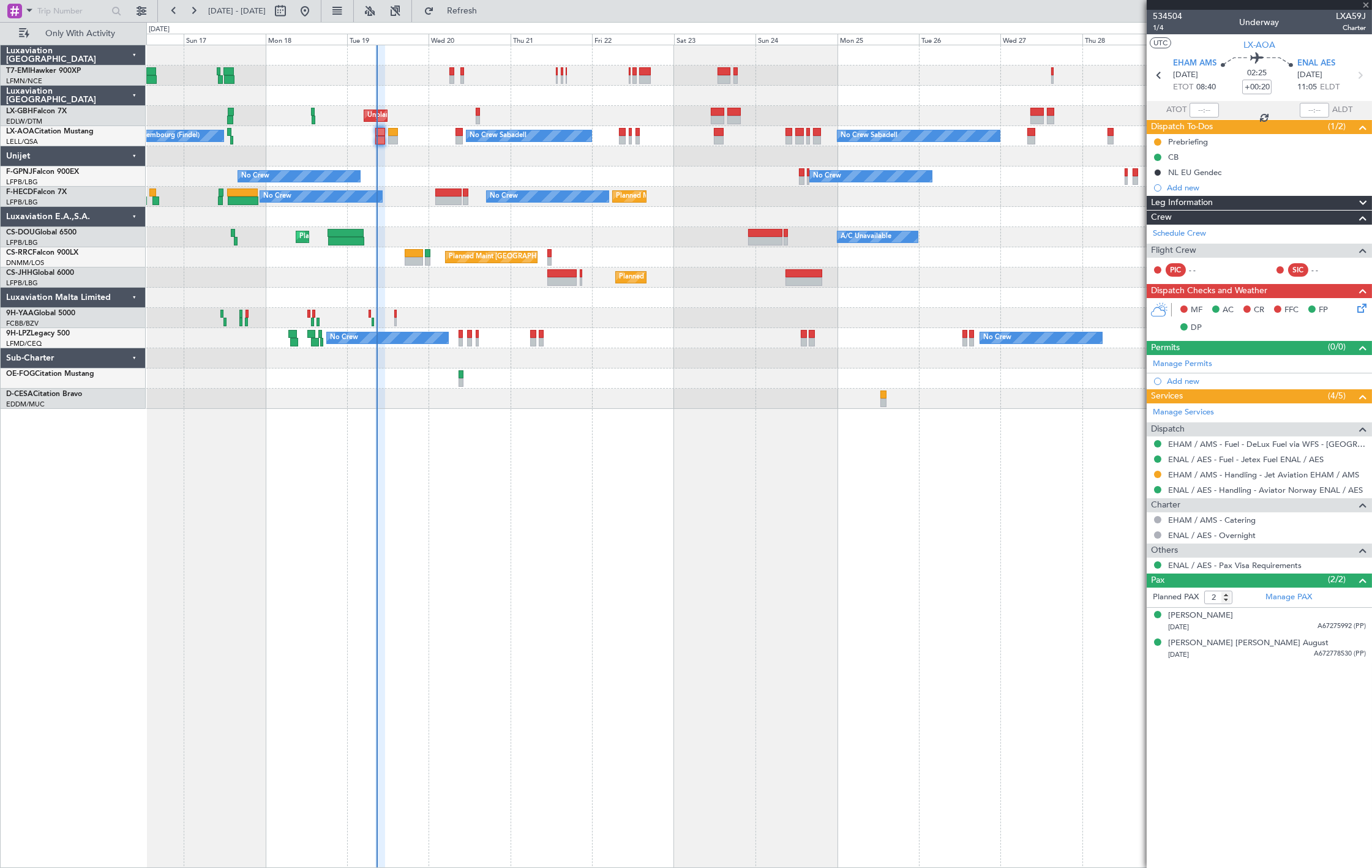
type input "+00:10"
type input "0"
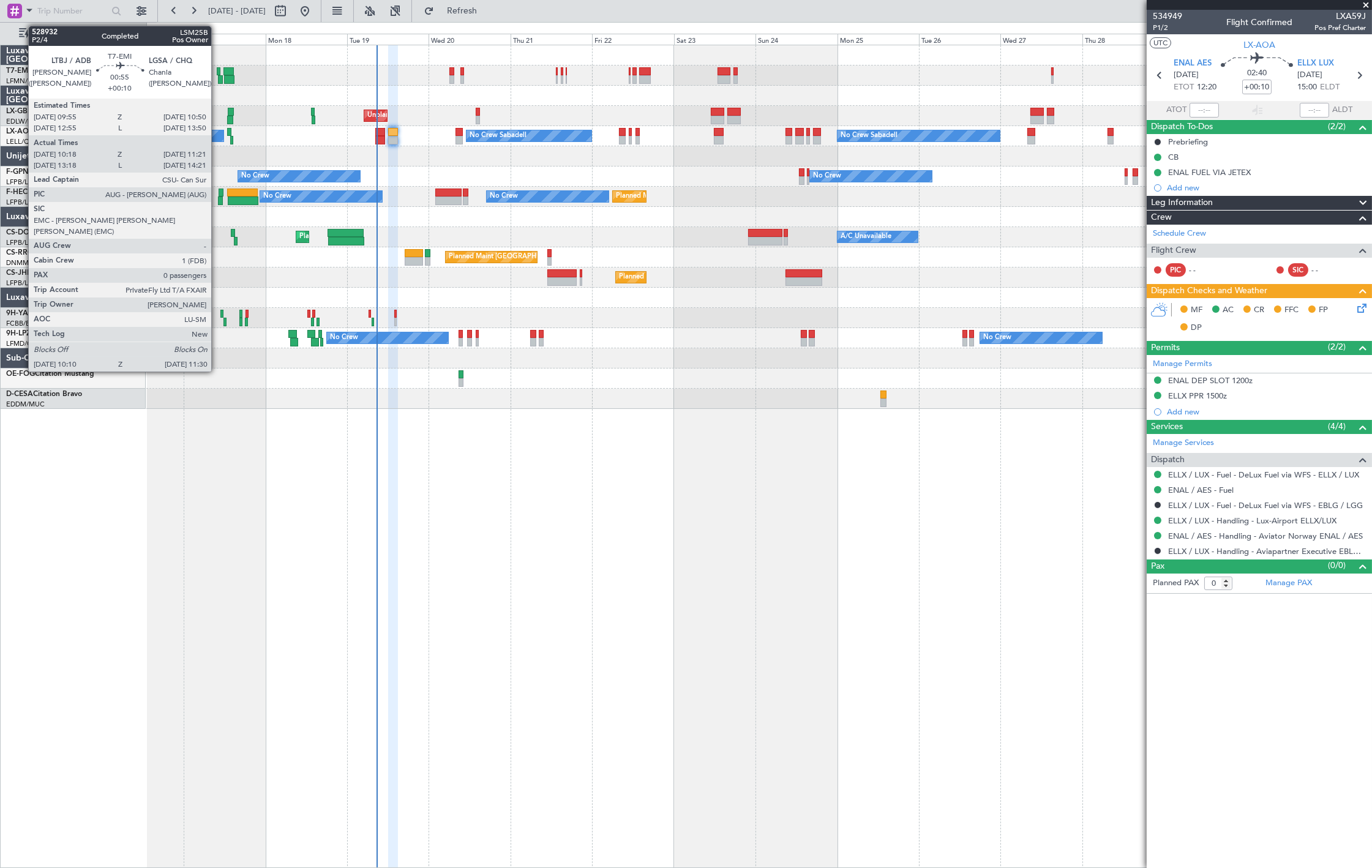
click at [217, 74] on div at bounding box center [218, 71] width 4 height 9
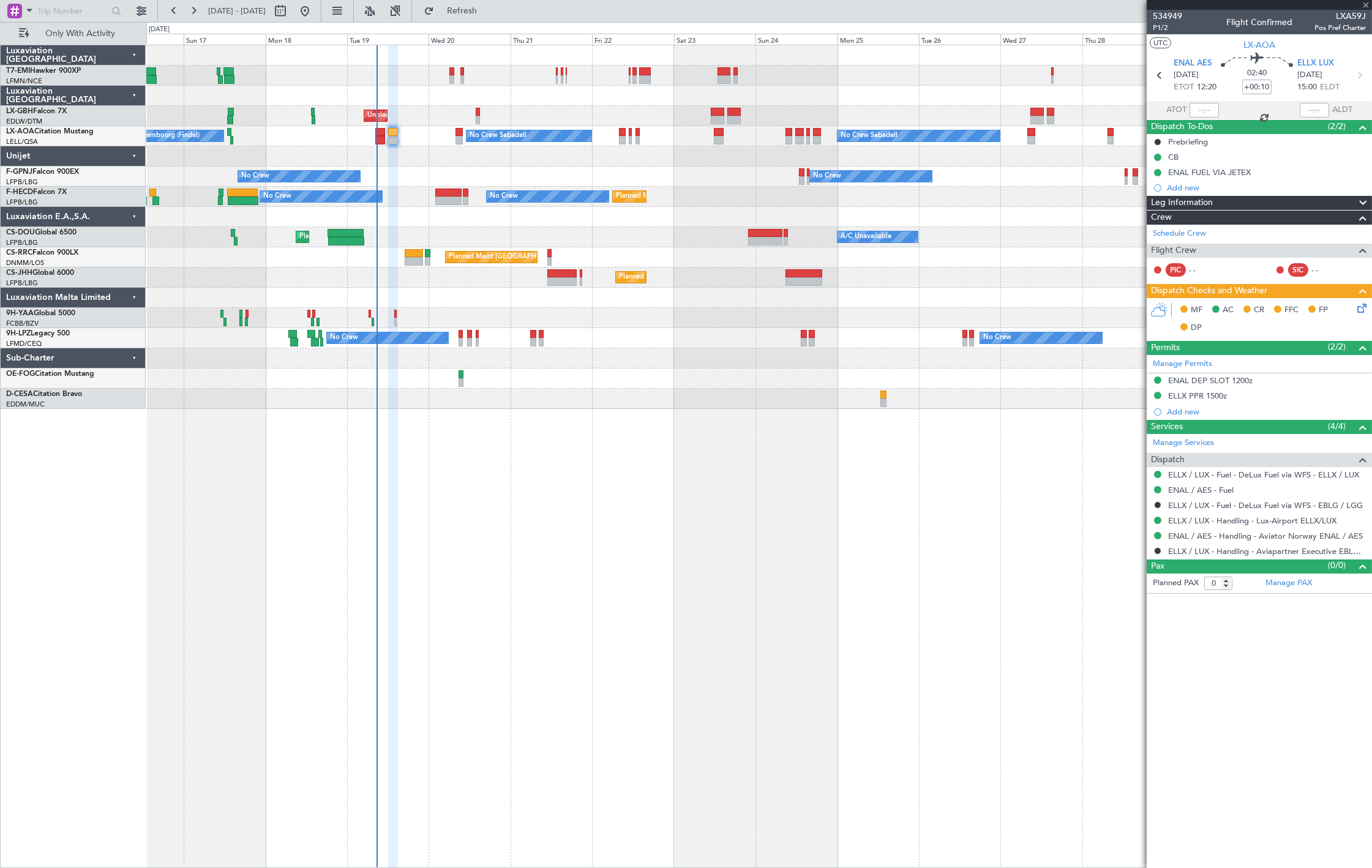
type input "10:18"
type input "11:21"
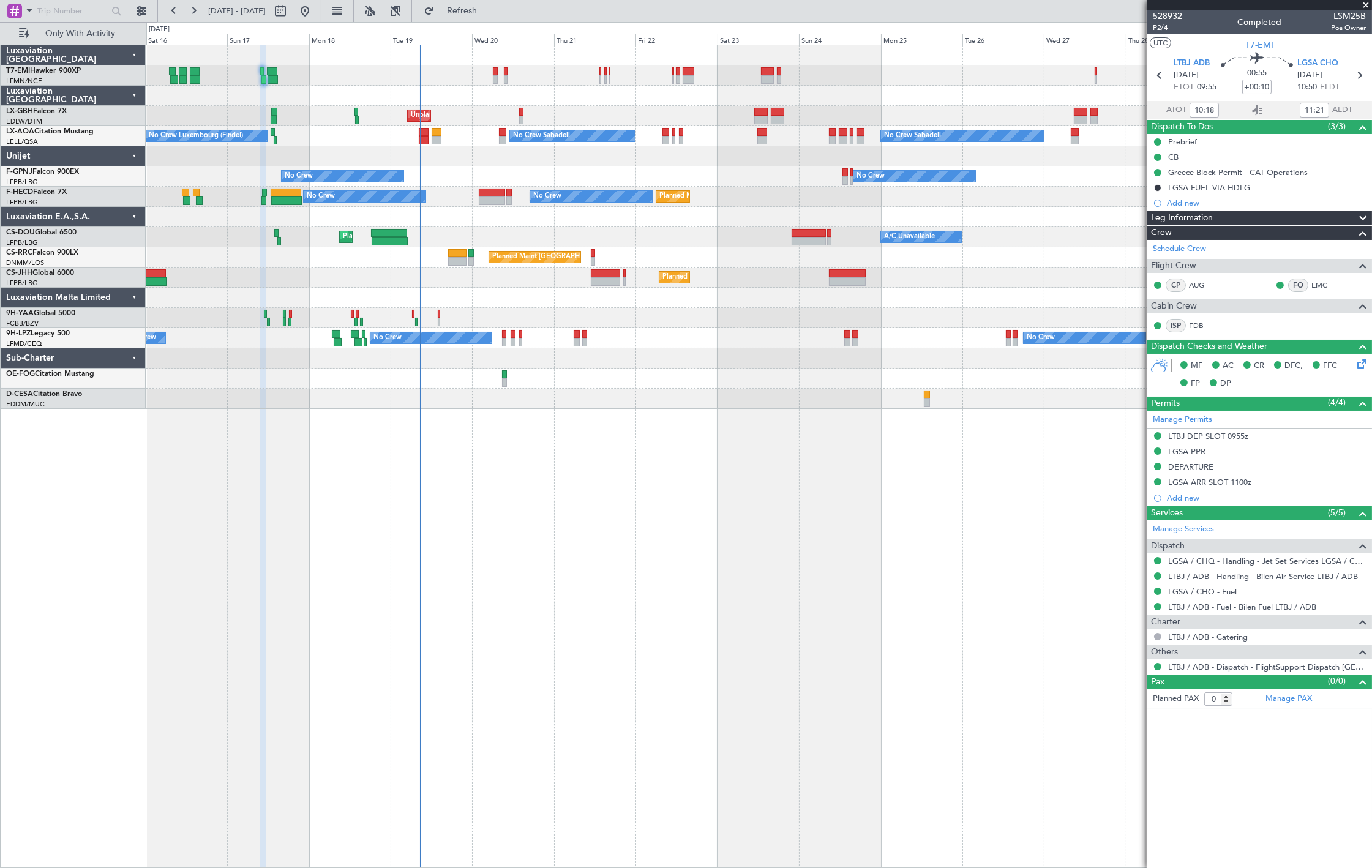
click at [261, 90] on div "Planned Maint [PERSON_NAME] Unplanned Maint [GEOGRAPHIC_DATA] ([GEOGRAPHIC_DATA…" at bounding box center [758, 227] width 1225 height 364
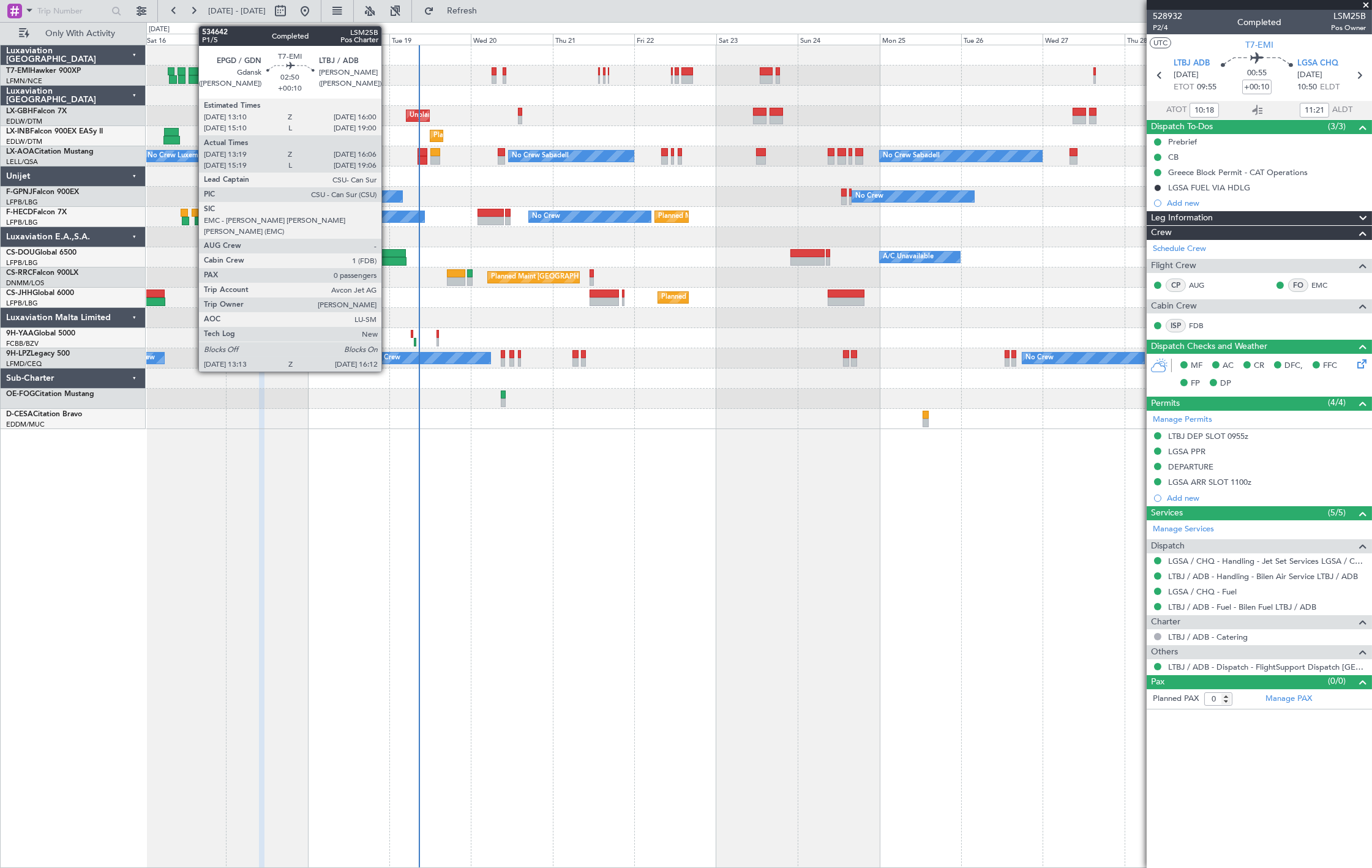
click at [193, 78] on div at bounding box center [194, 79] width 11 height 9
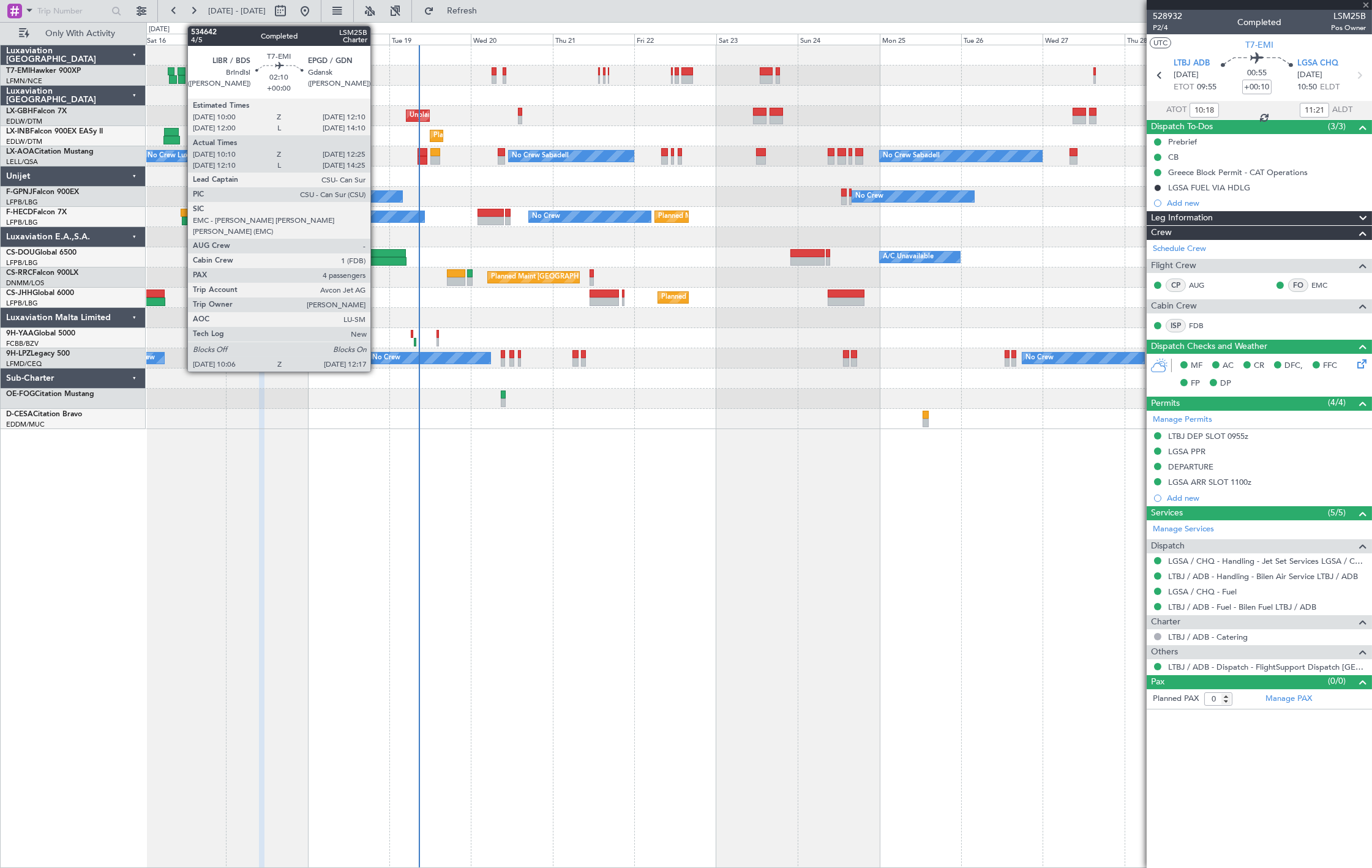
type input "13:19"
type input "16:06"
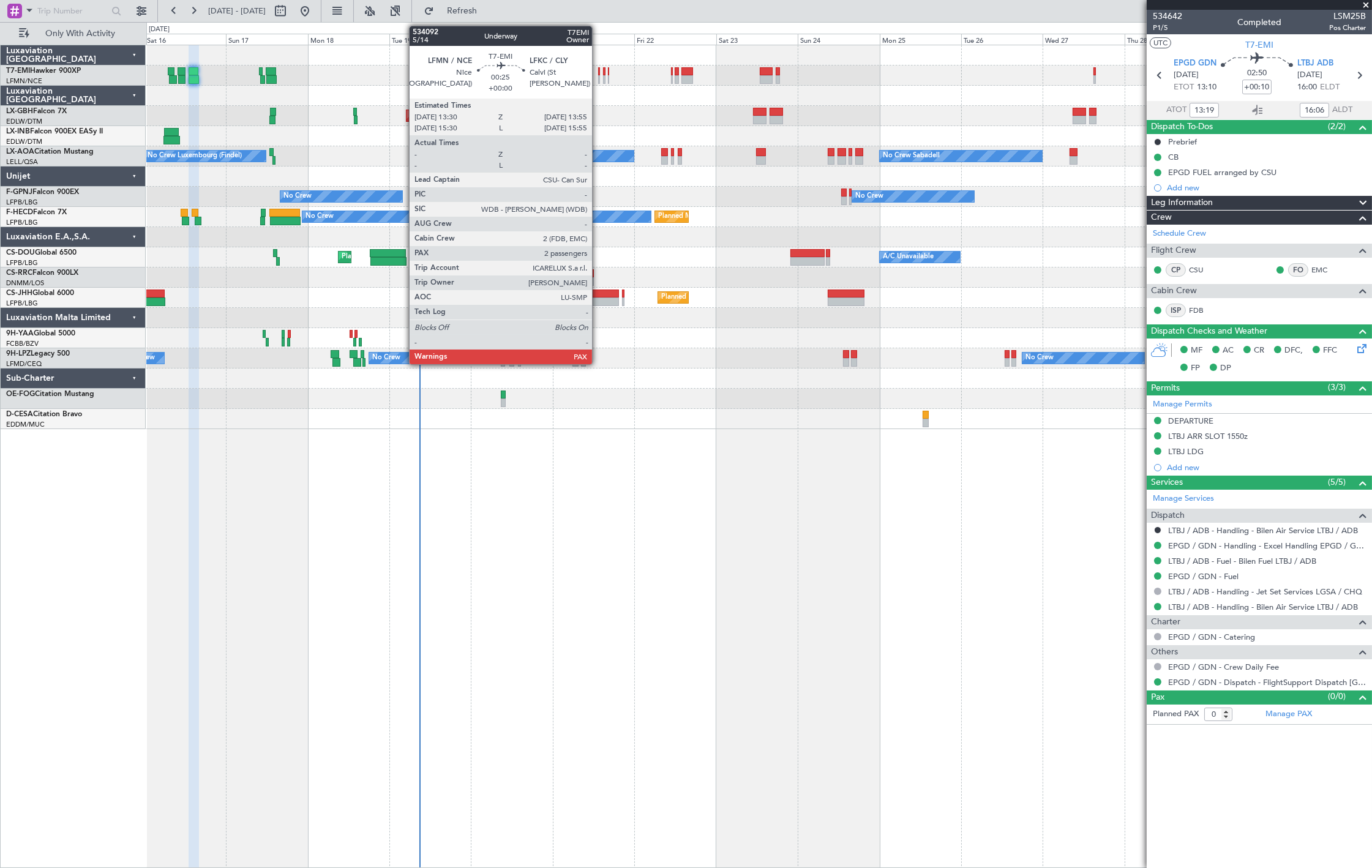
click at [598, 71] on div at bounding box center [599, 71] width 2 height 9
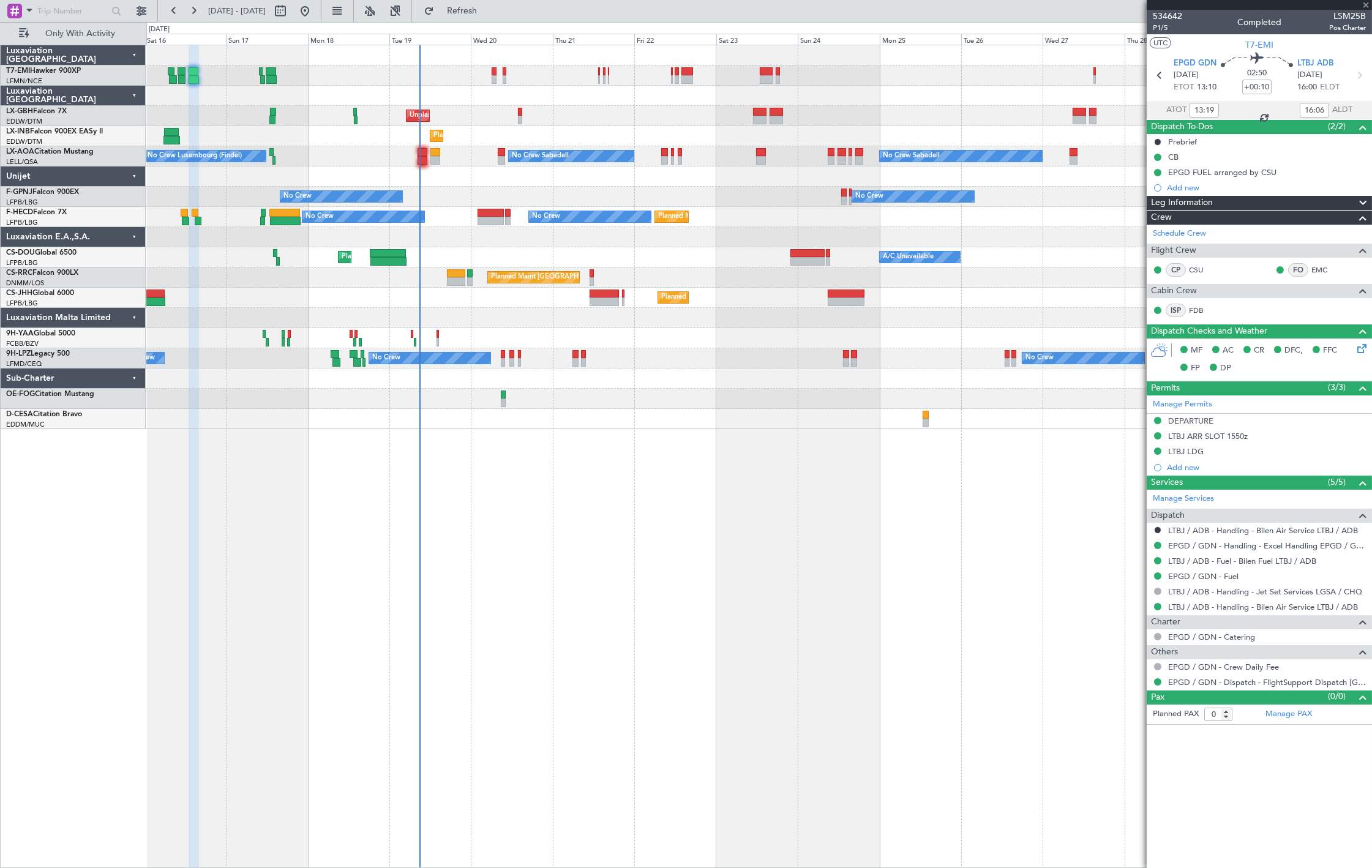
type input "2"
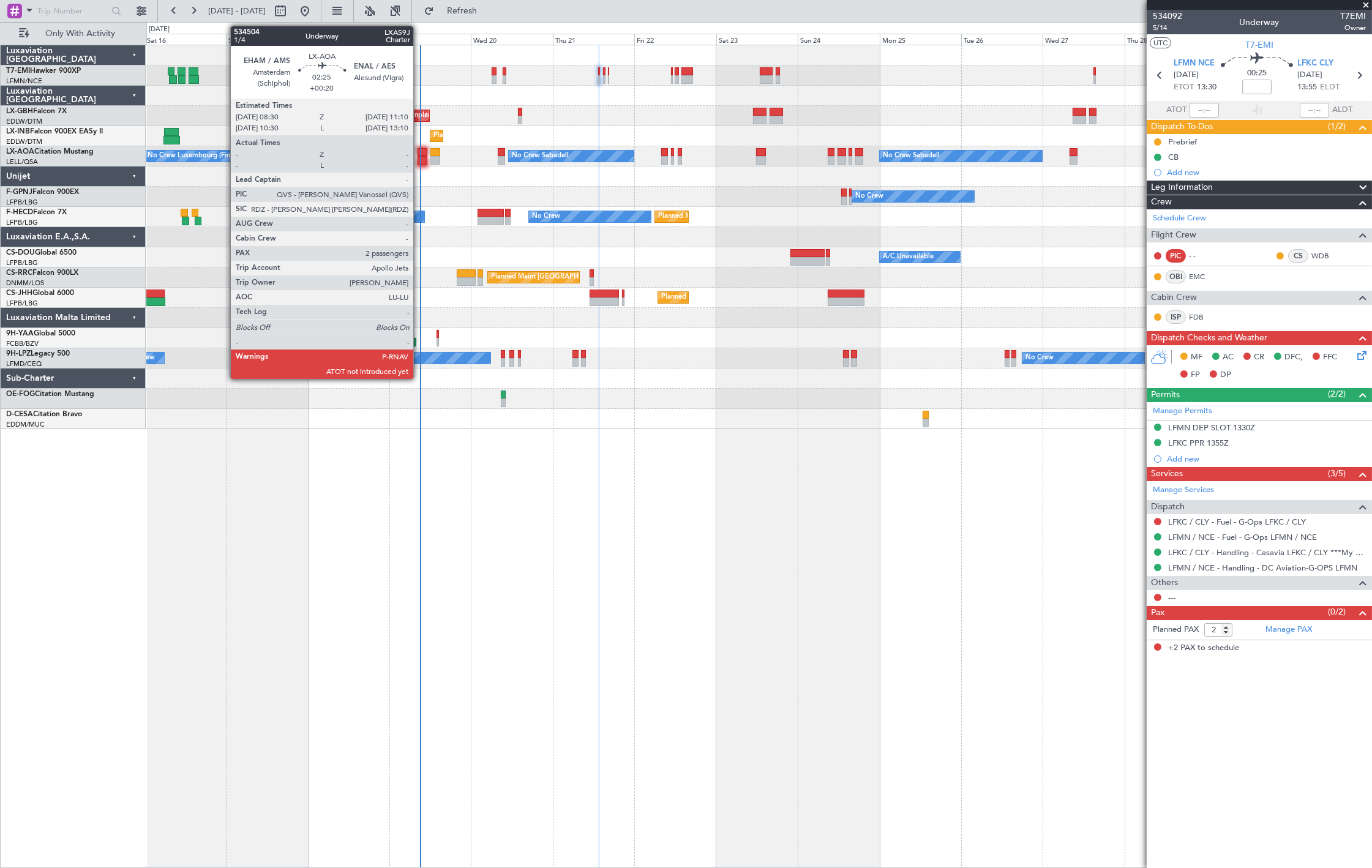
click at [419, 153] on div at bounding box center [421, 152] width 9 height 9
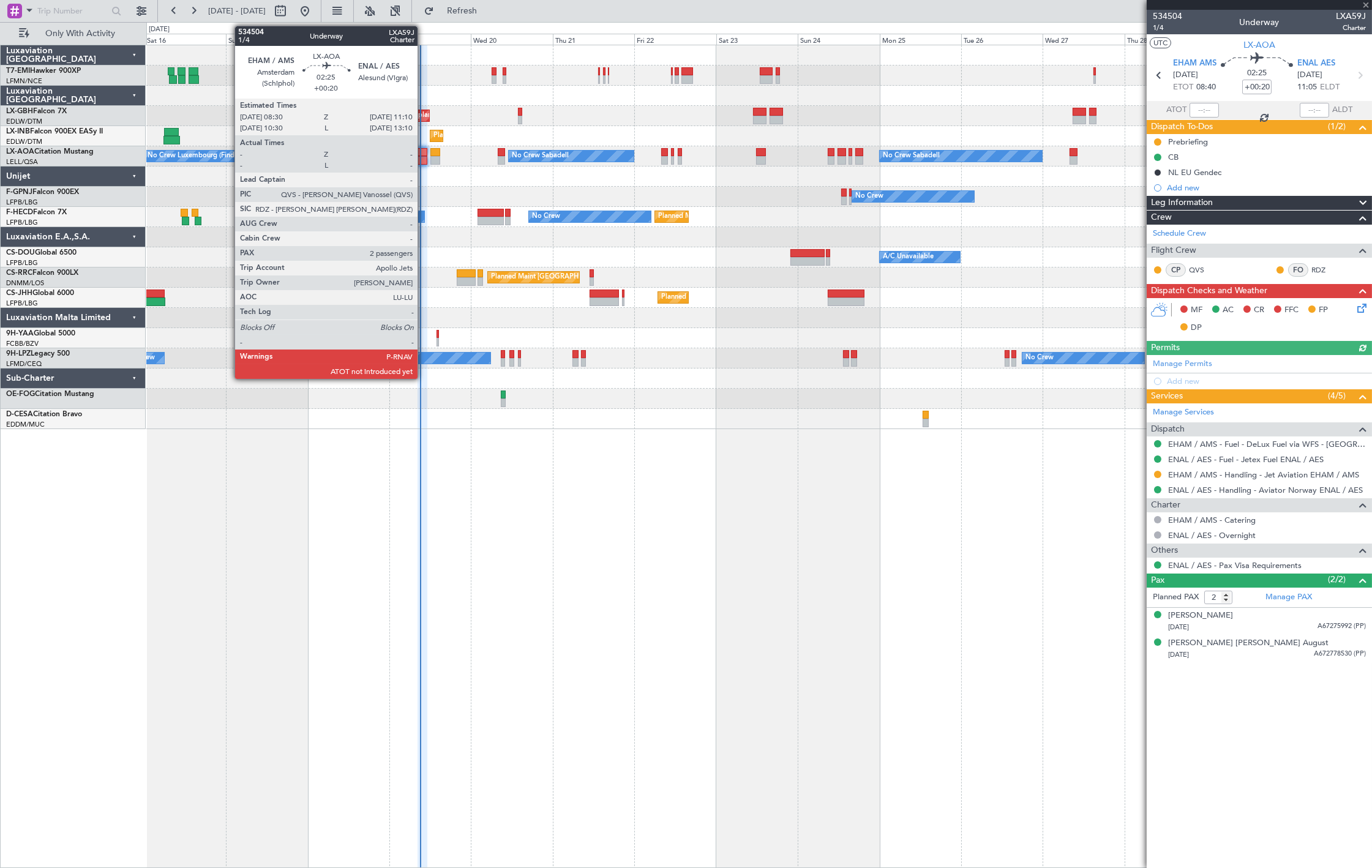
click at [424, 157] on div at bounding box center [421, 160] width 9 height 9
click at [421, 150] on div at bounding box center [421, 152] width 9 height 9
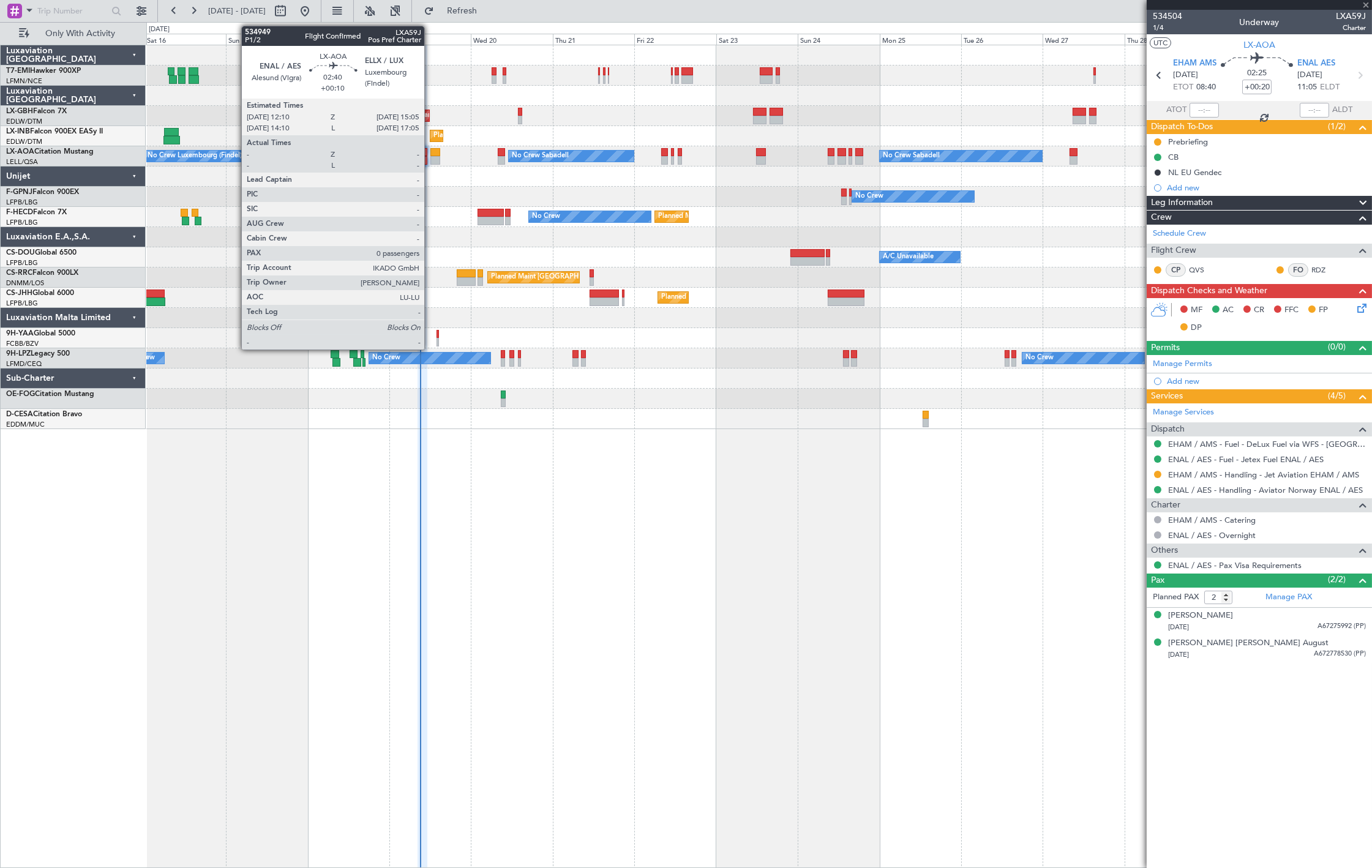
click at [430, 160] on div at bounding box center [435, 160] width 11 height 9
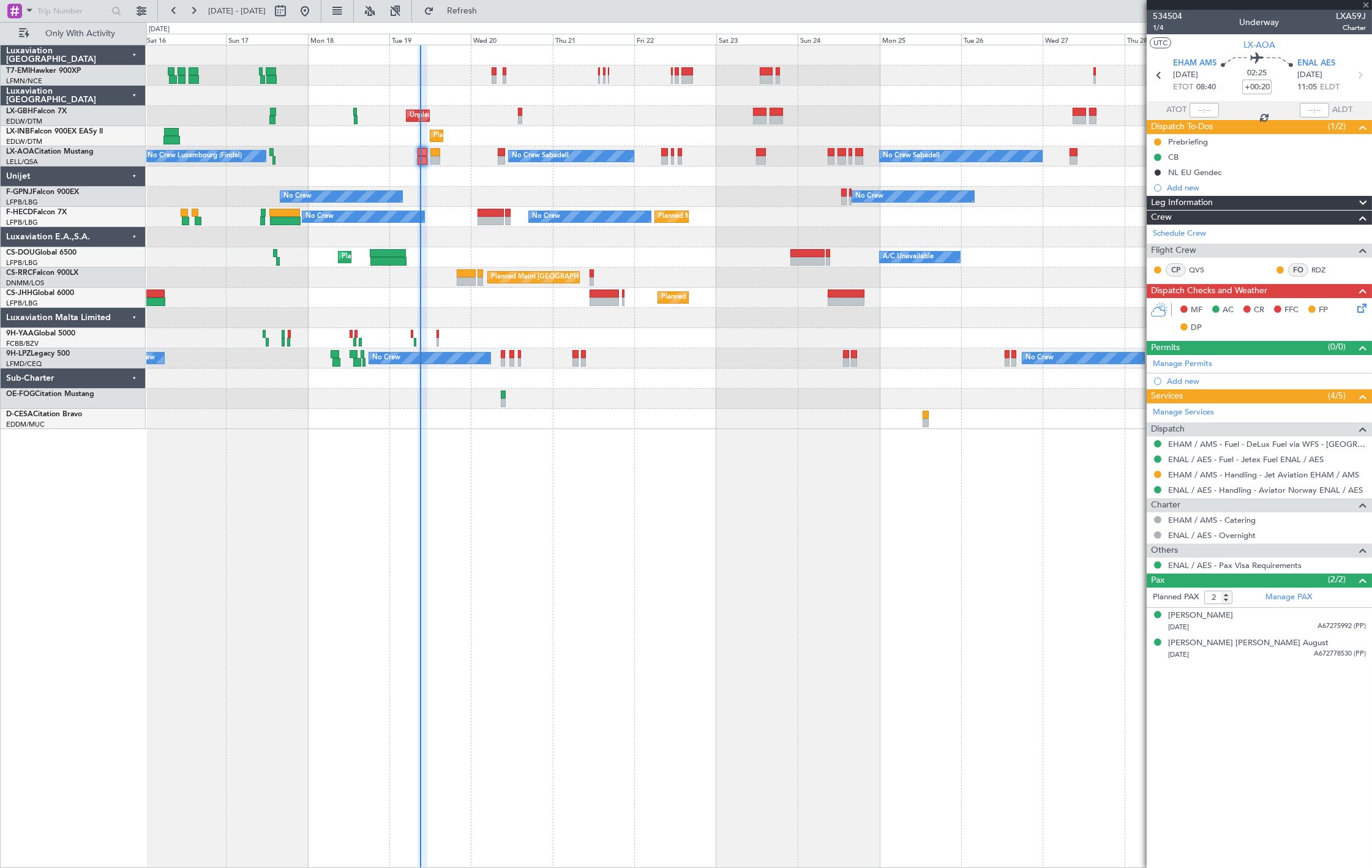
type input "+00:10"
type input "0"
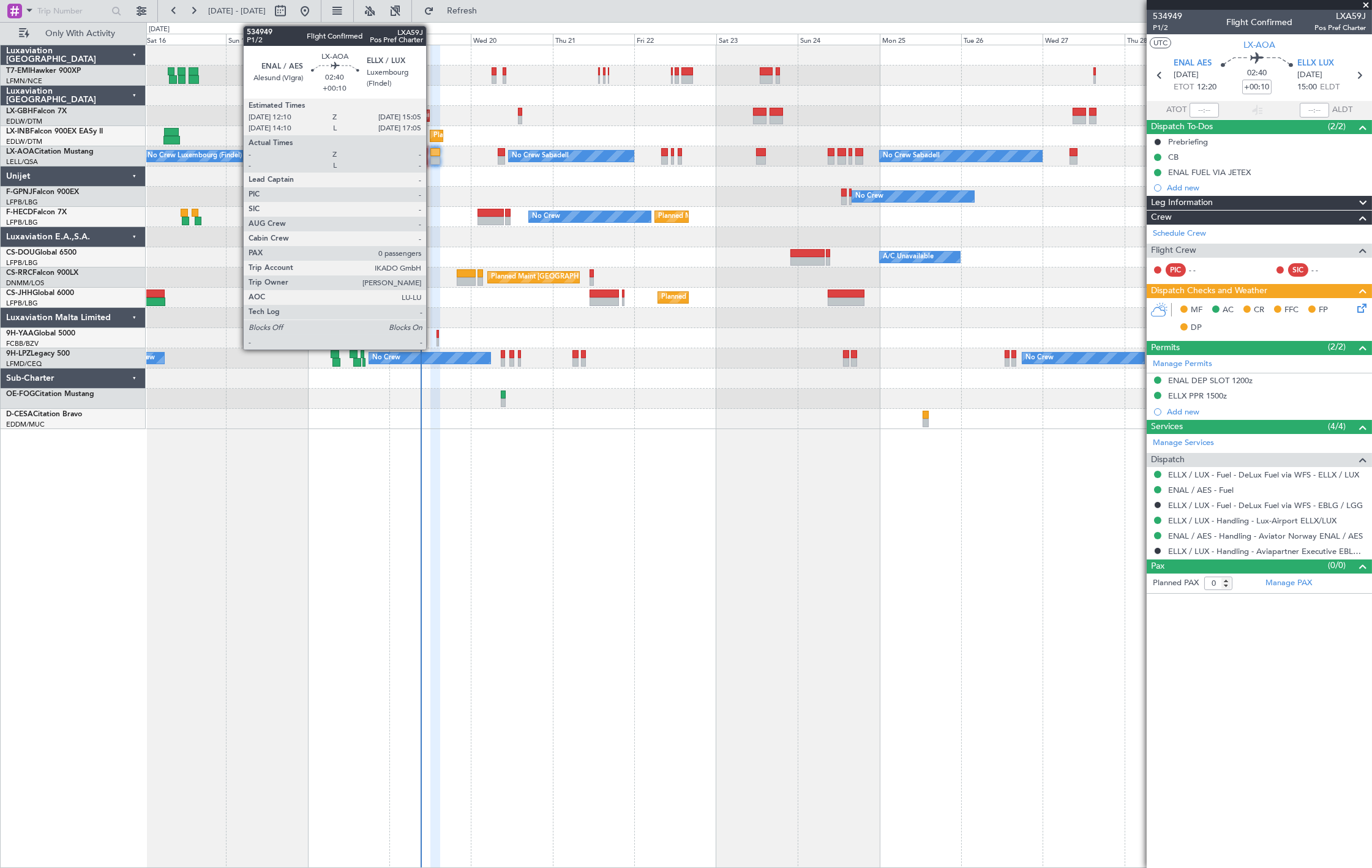
click at [432, 156] on div at bounding box center [435, 160] width 11 height 9
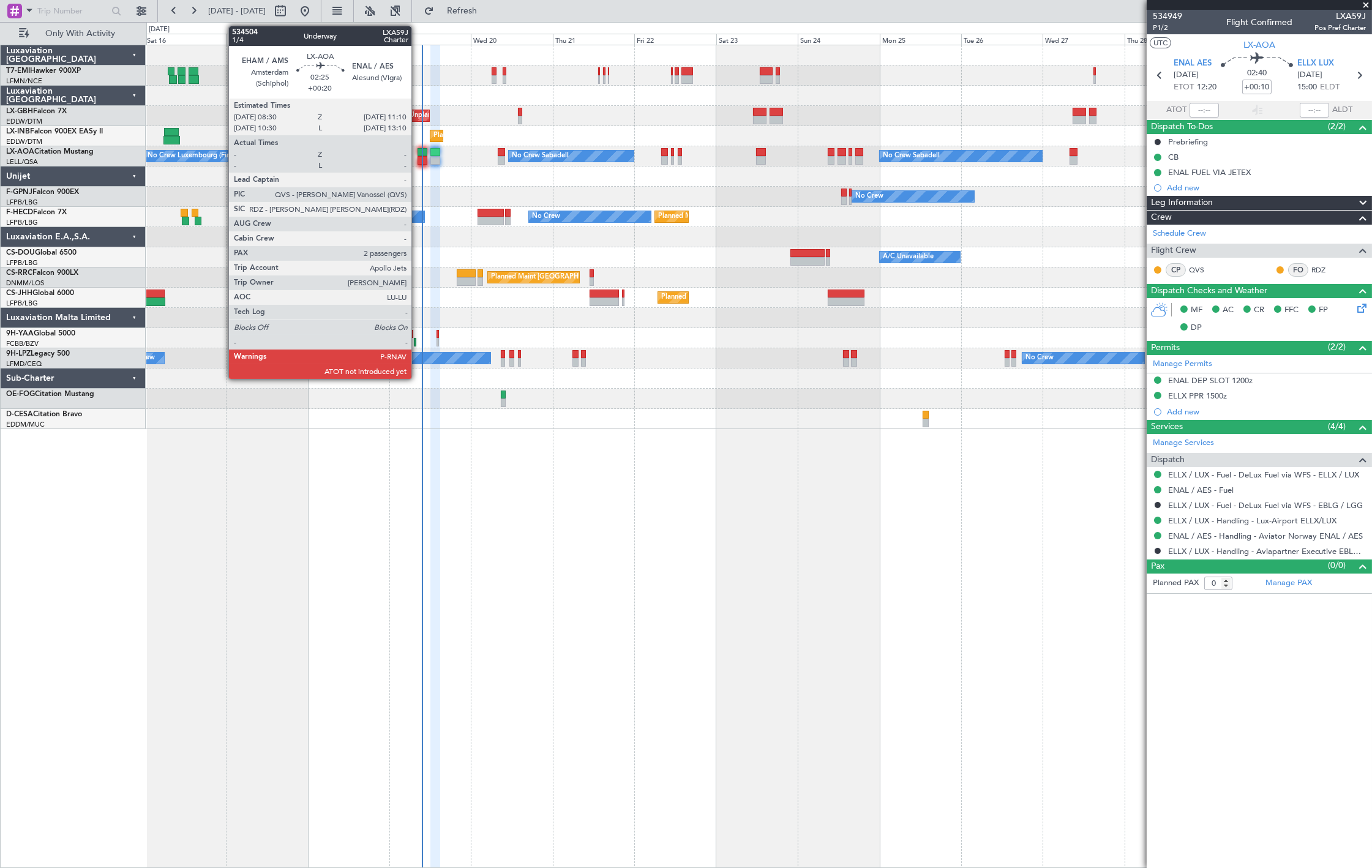
click at [417, 163] on div at bounding box center [421, 160] width 9 height 9
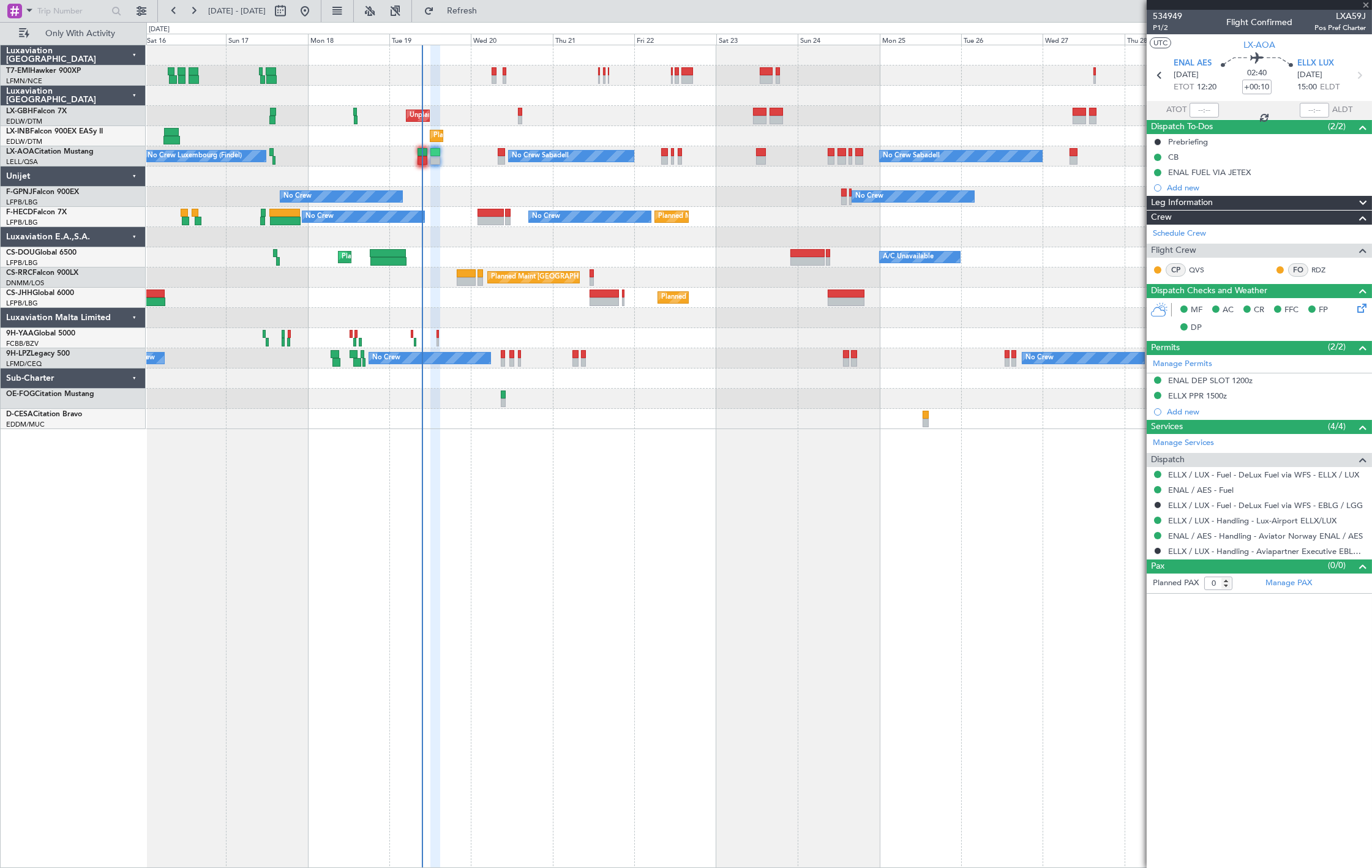
type input "+00:20"
type input "2"
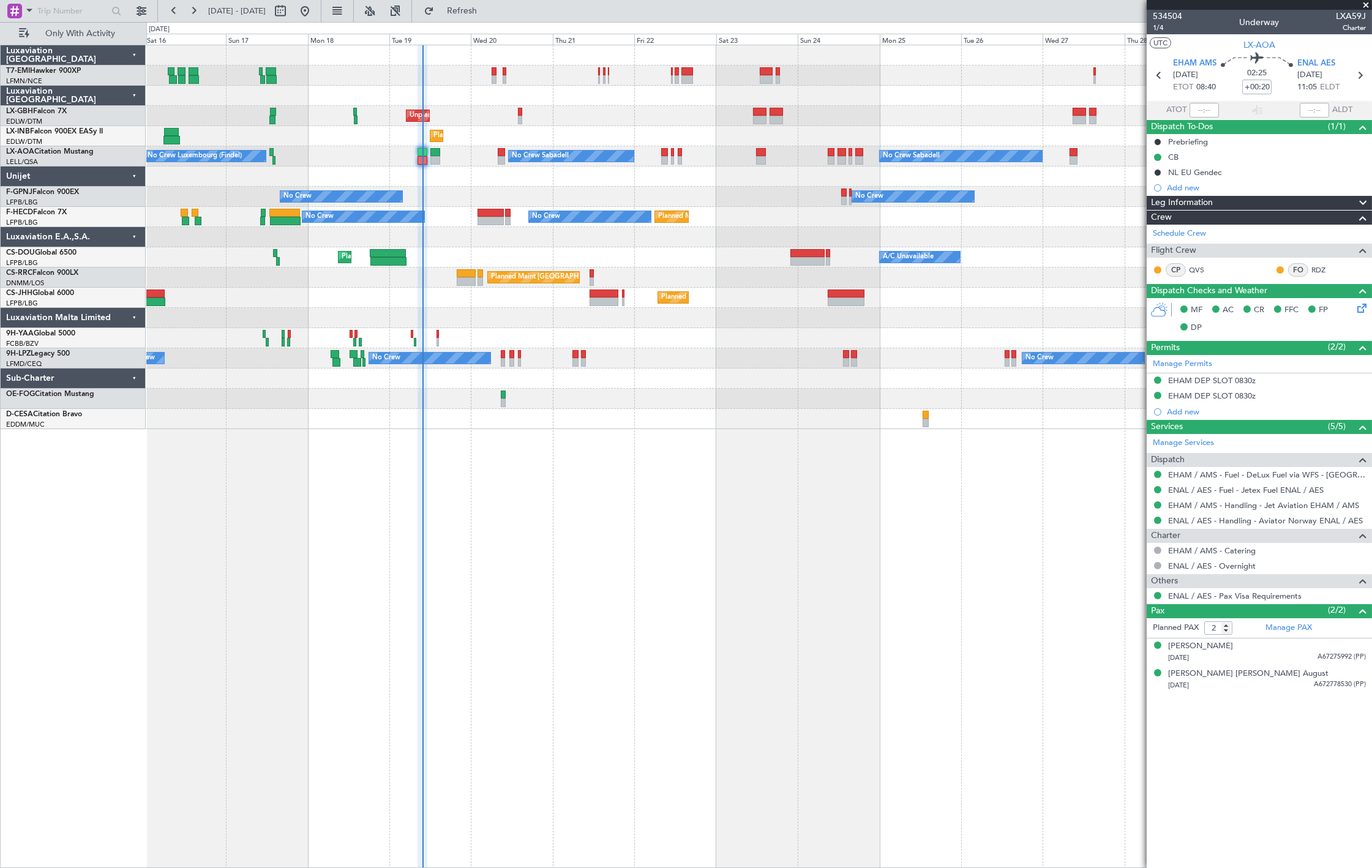
click at [419, 147] on div "Planned Maint [PERSON_NAME] Unplanned Maint [GEOGRAPHIC_DATA] ([GEOGRAPHIC_DATA…" at bounding box center [758, 237] width 1225 height 384
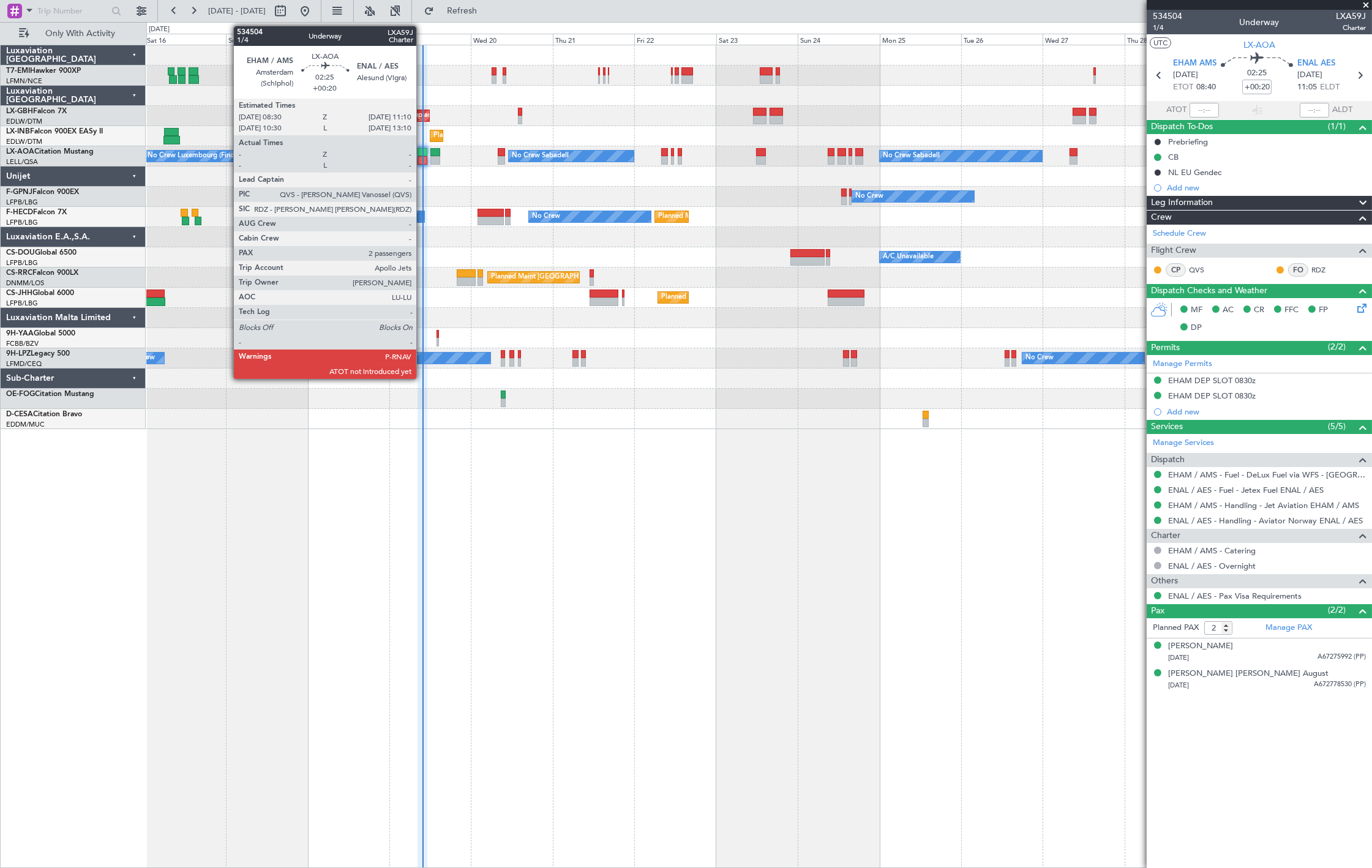
click at [422, 153] on div at bounding box center [421, 152] width 9 height 9
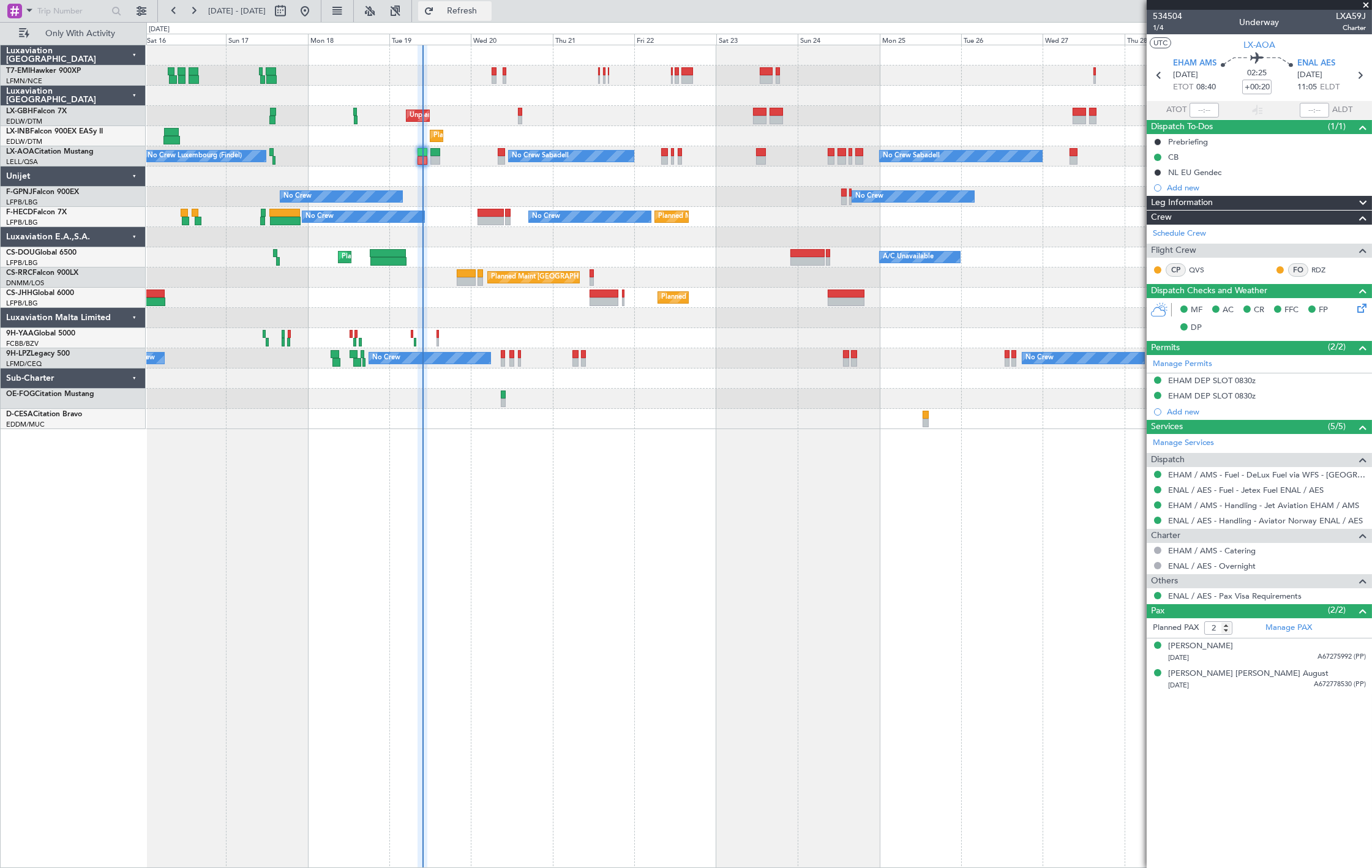
click at [488, 11] on span "Refresh" at bounding box center [463, 11] width 51 height 9
type input "09:41"
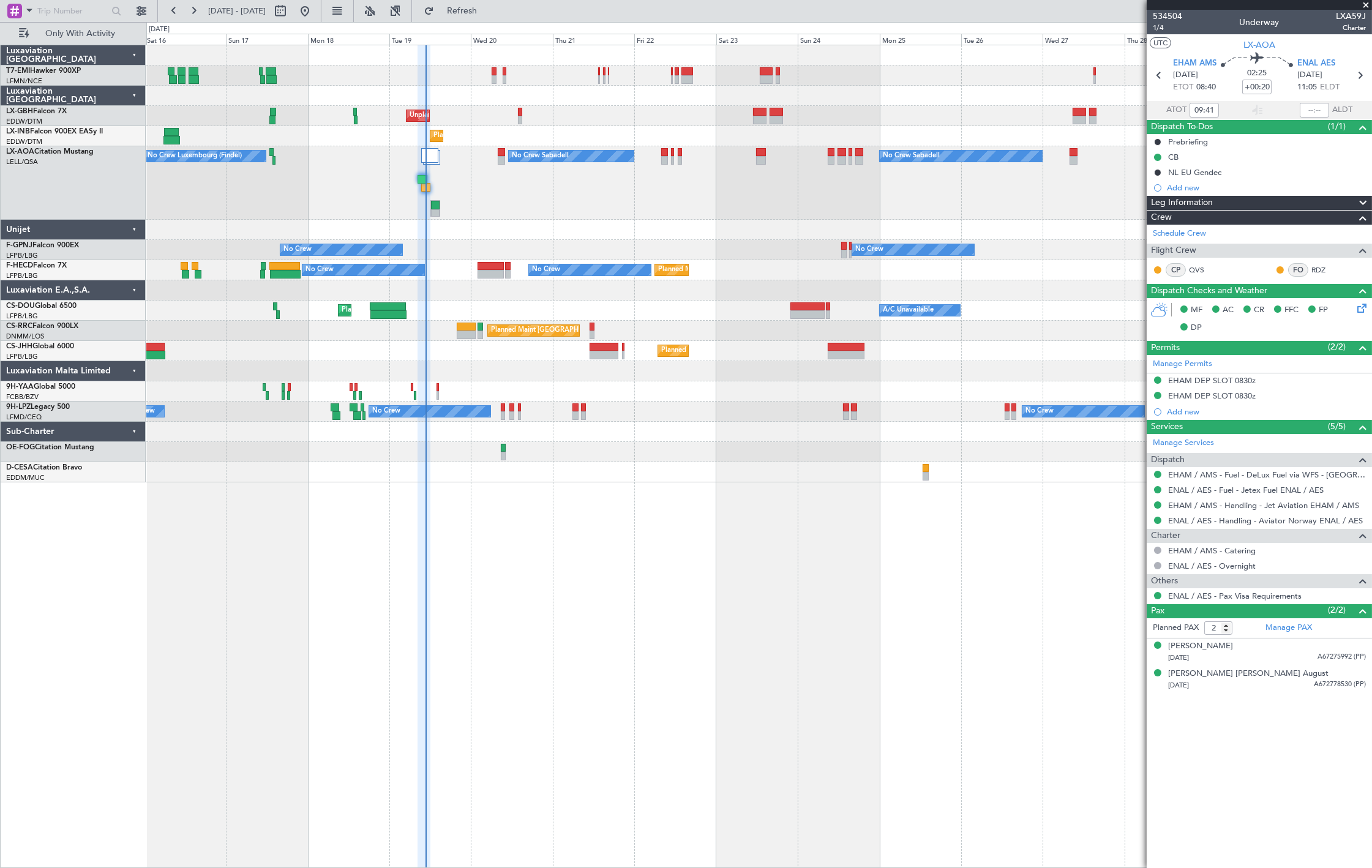
click at [723, 471] on div at bounding box center [758, 473] width 1225 height 20
click at [488, 14] on span "Refresh" at bounding box center [463, 11] width 51 height 9
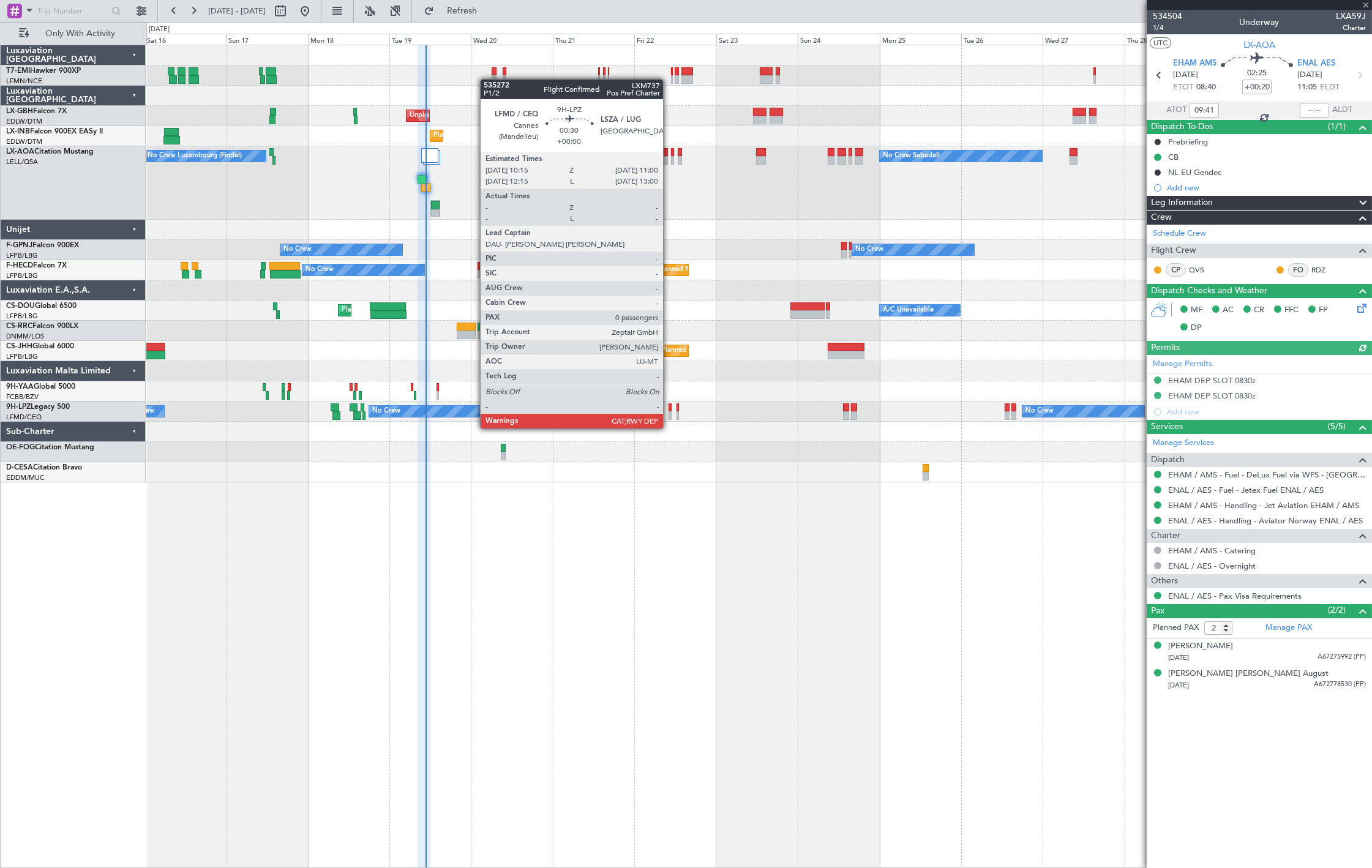
click at [668, 415] on div at bounding box center [669, 415] width 3 height 9
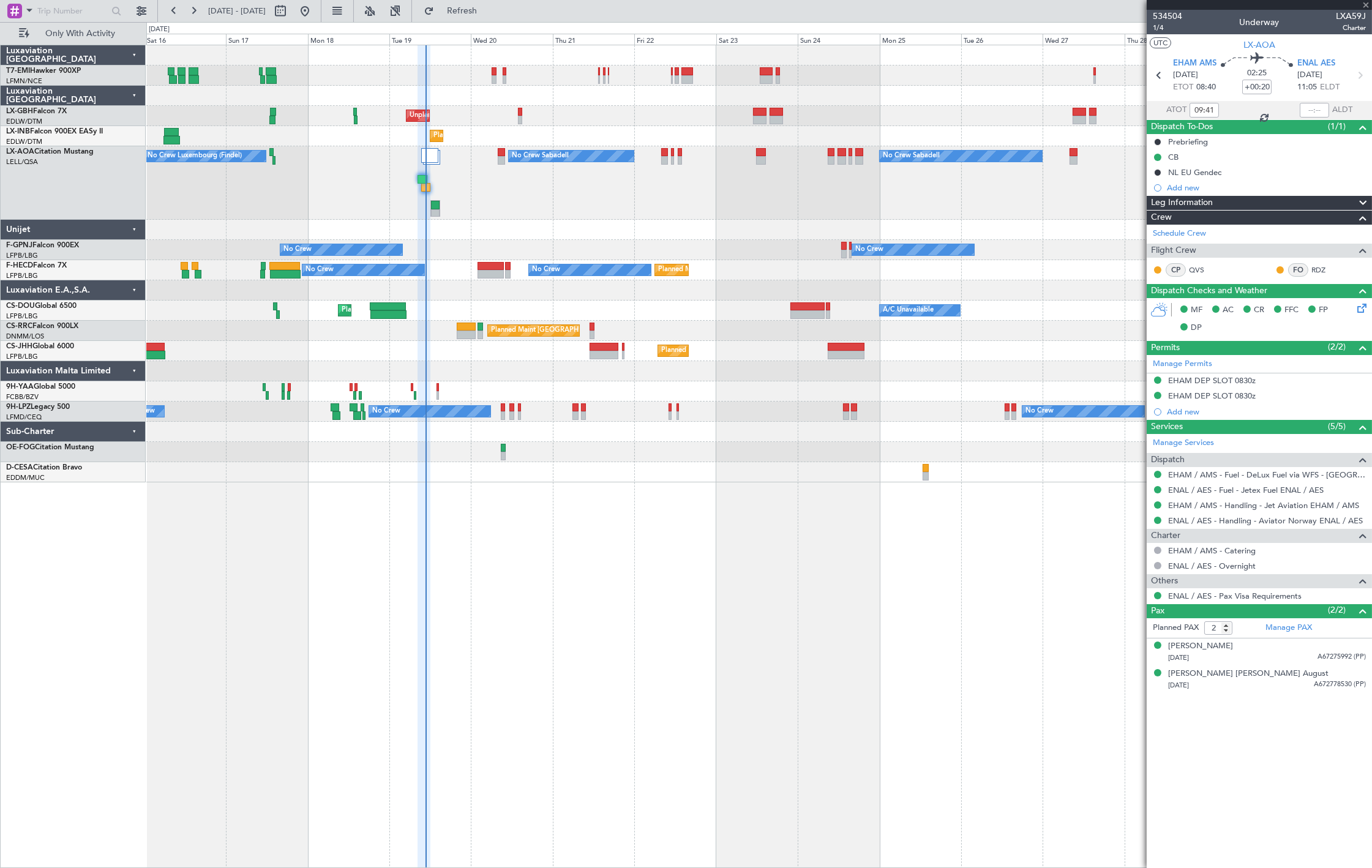
type input "0"
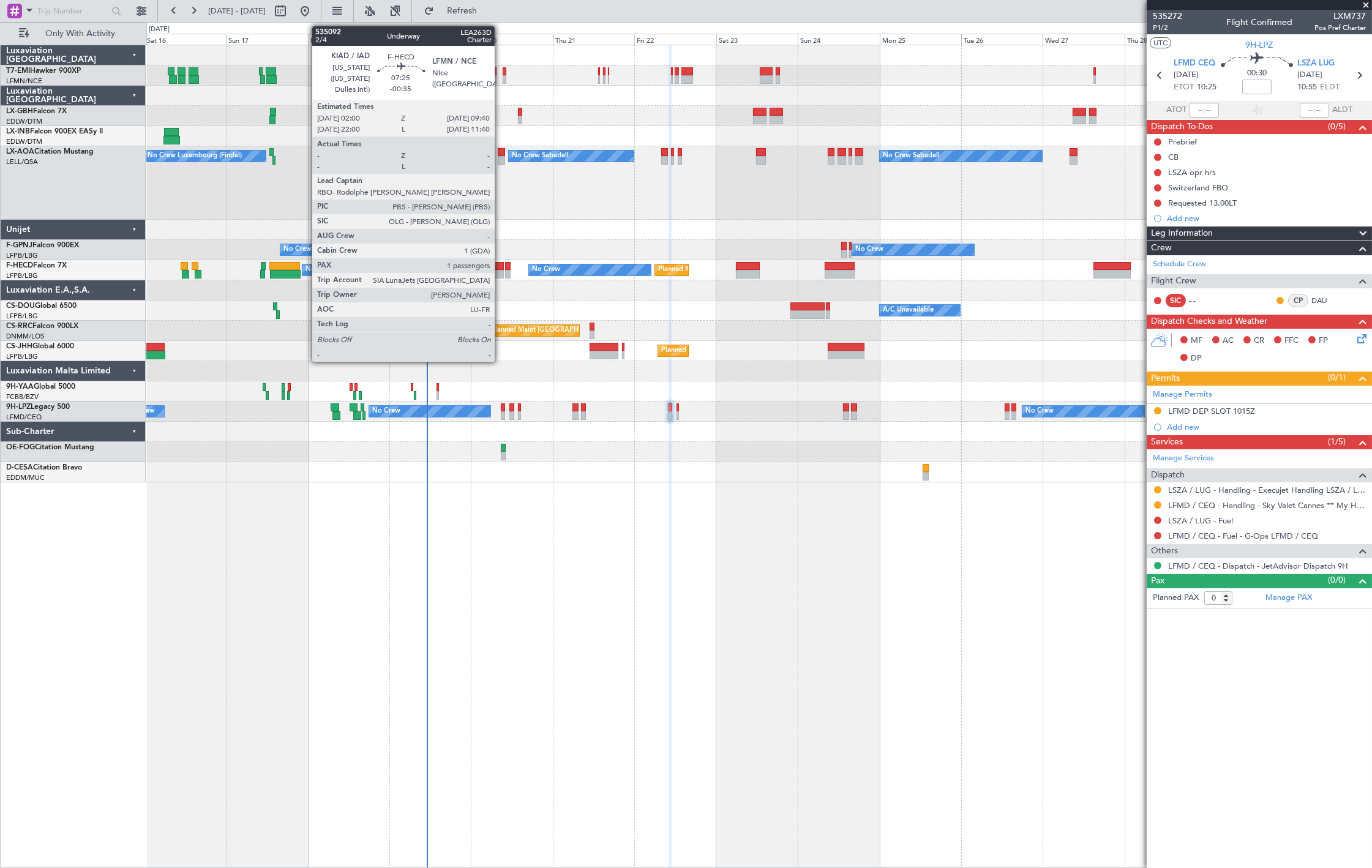
click at [499, 270] on div at bounding box center [490, 274] width 27 height 9
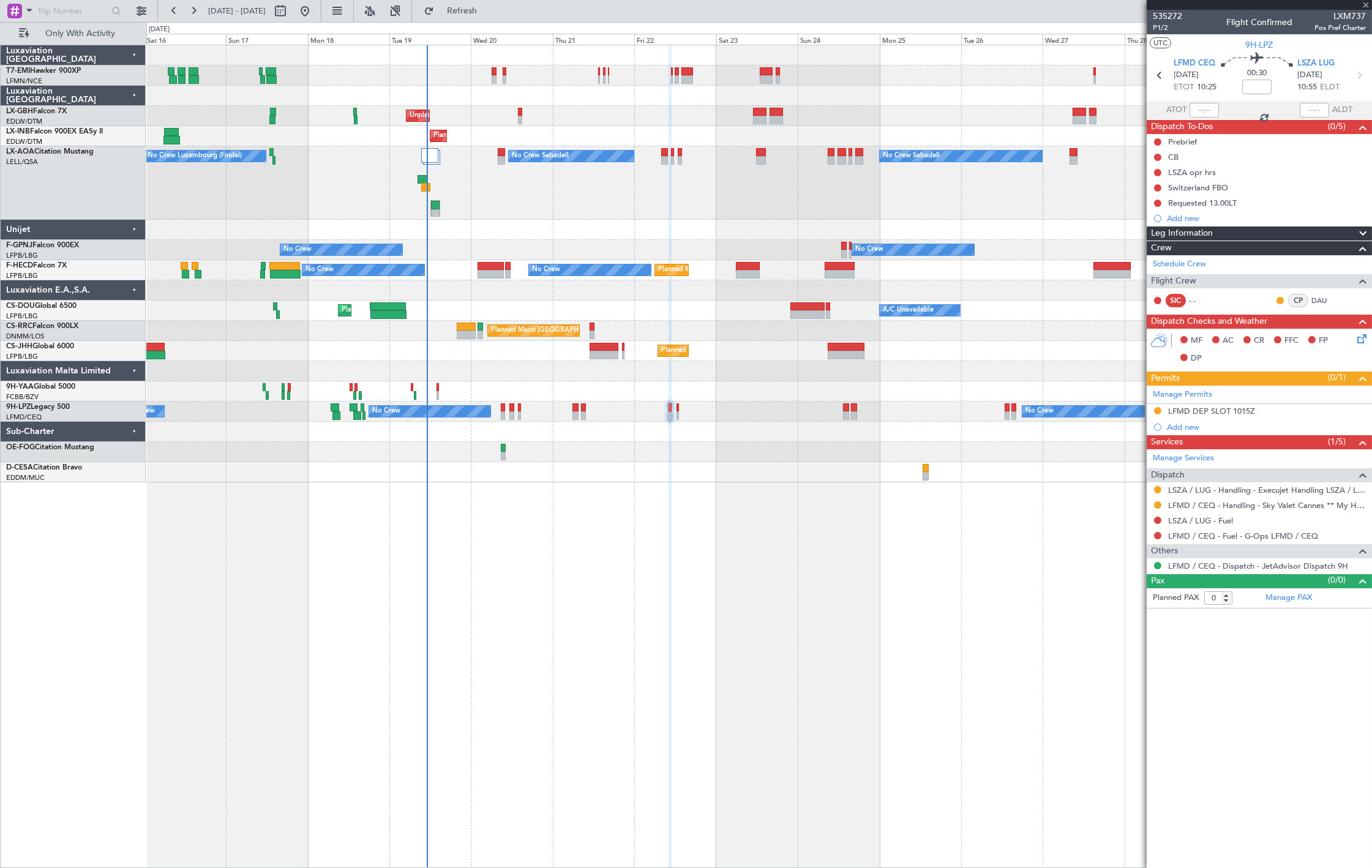
type input "-00:35"
type input "1"
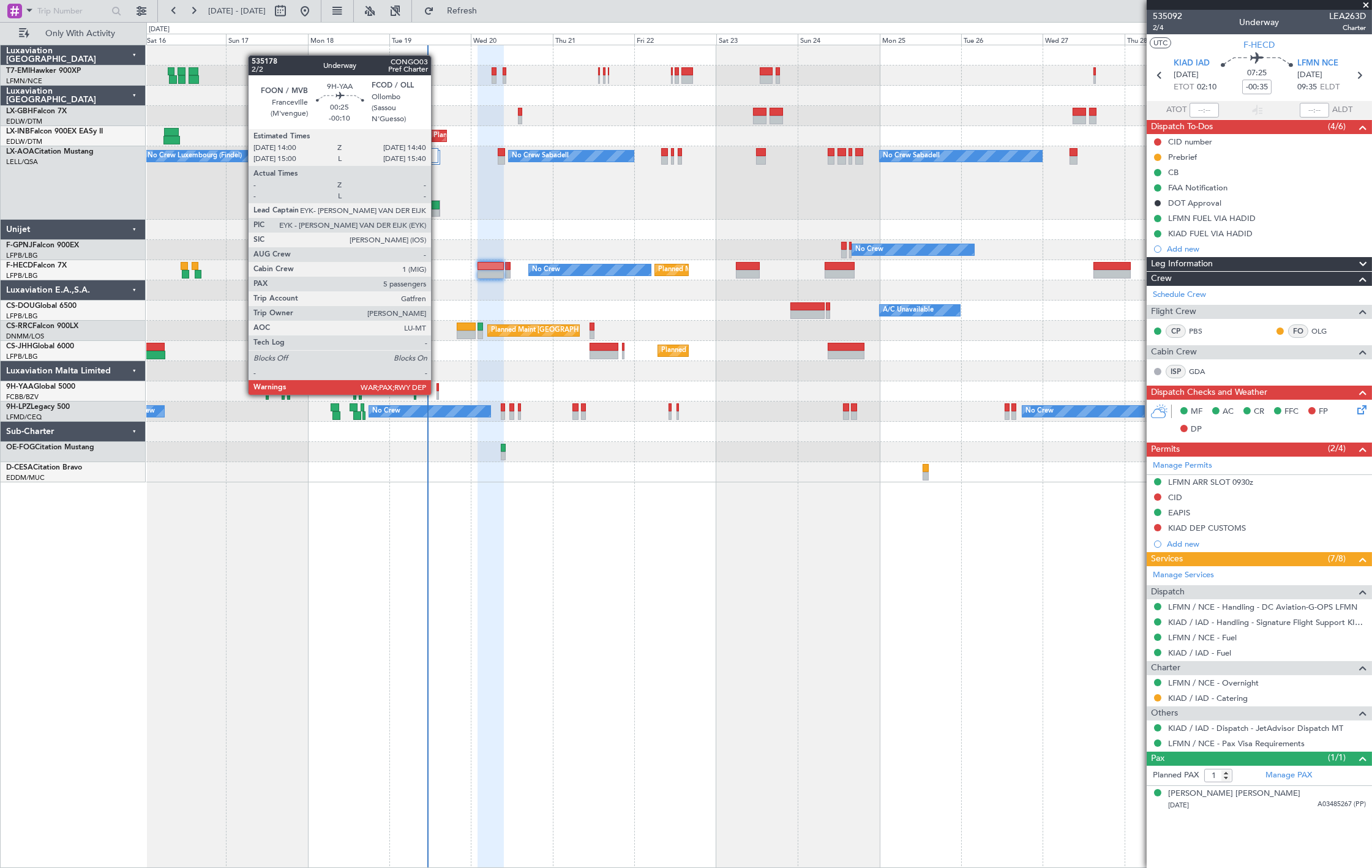
click at [437, 393] on div at bounding box center [438, 395] width 2 height 9
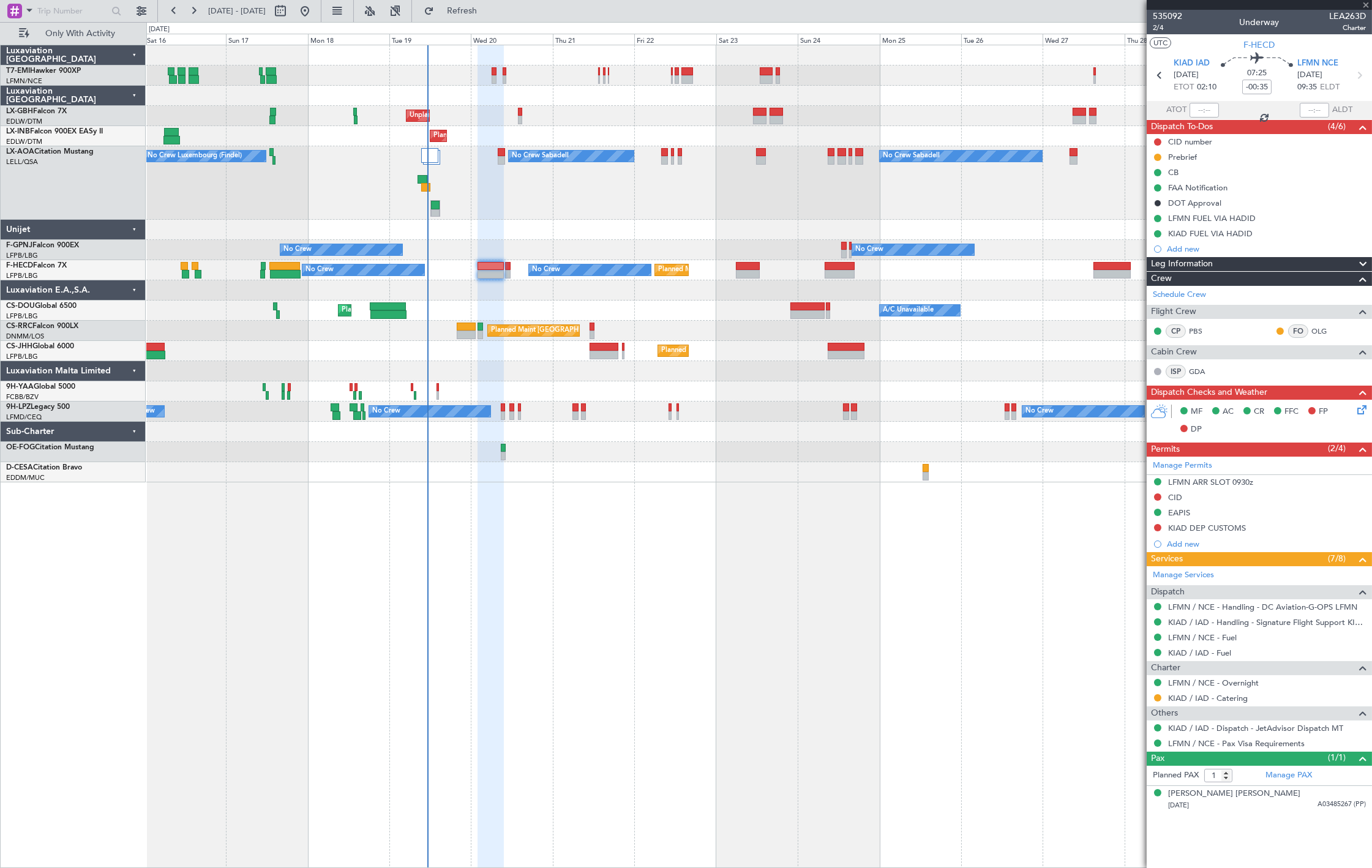
type input "-00:10"
type input "13"
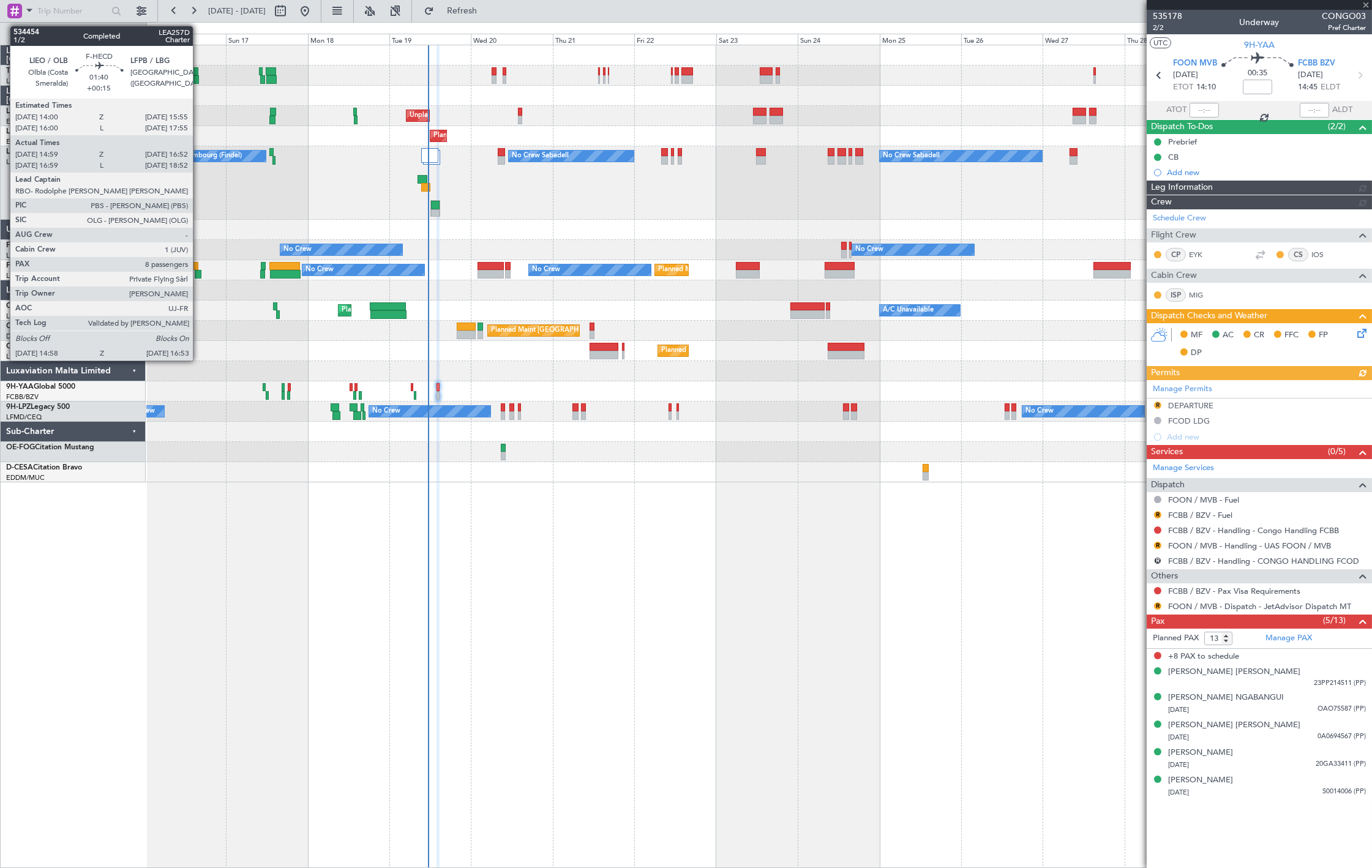
type input "5"
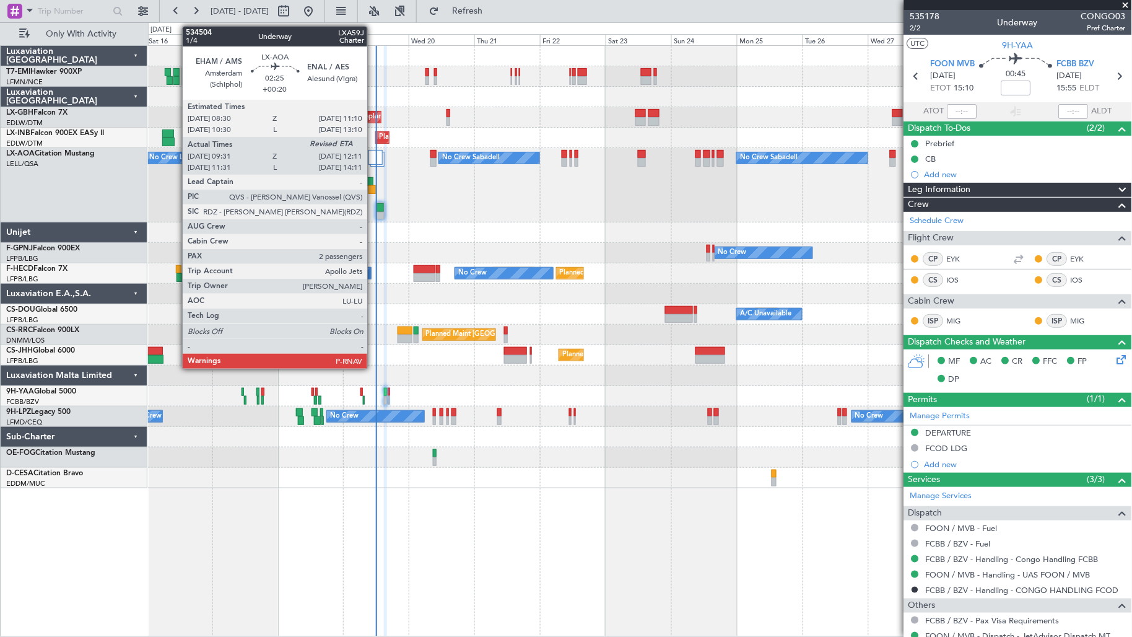
click at [373, 190] on div at bounding box center [372, 189] width 7 height 9
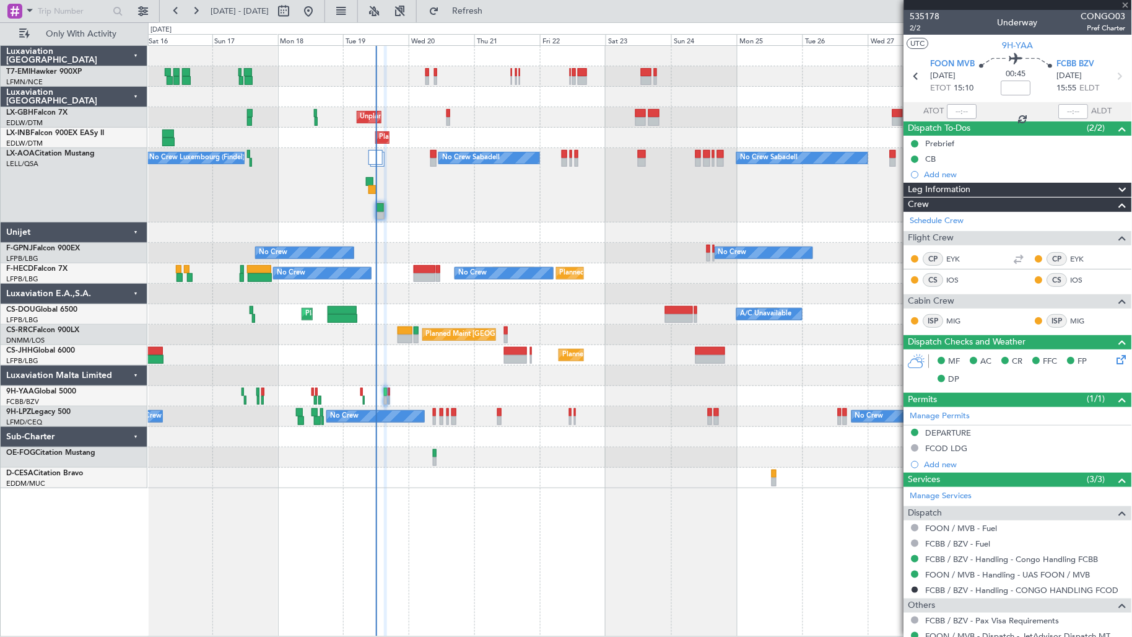
type input "+00:20"
type input "09:41"
type input "2"
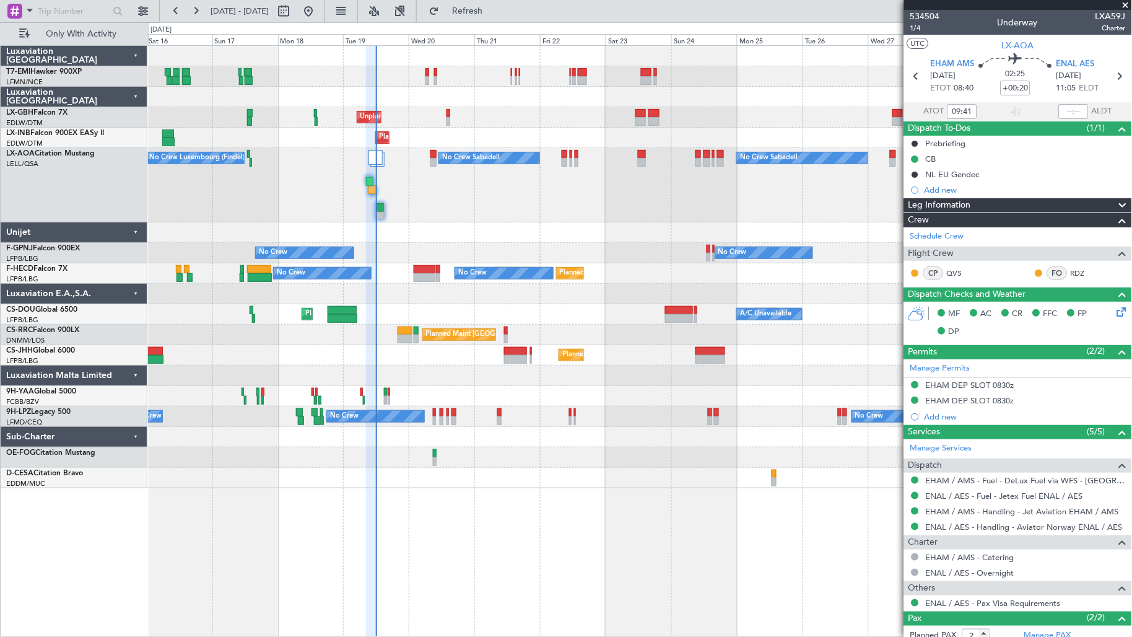
click at [375, 209] on div "No Crew Luxembourg (Findel) No Crew Sabadell No Crew Sabadell" at bounding box center [640, 185] width 984 height 74
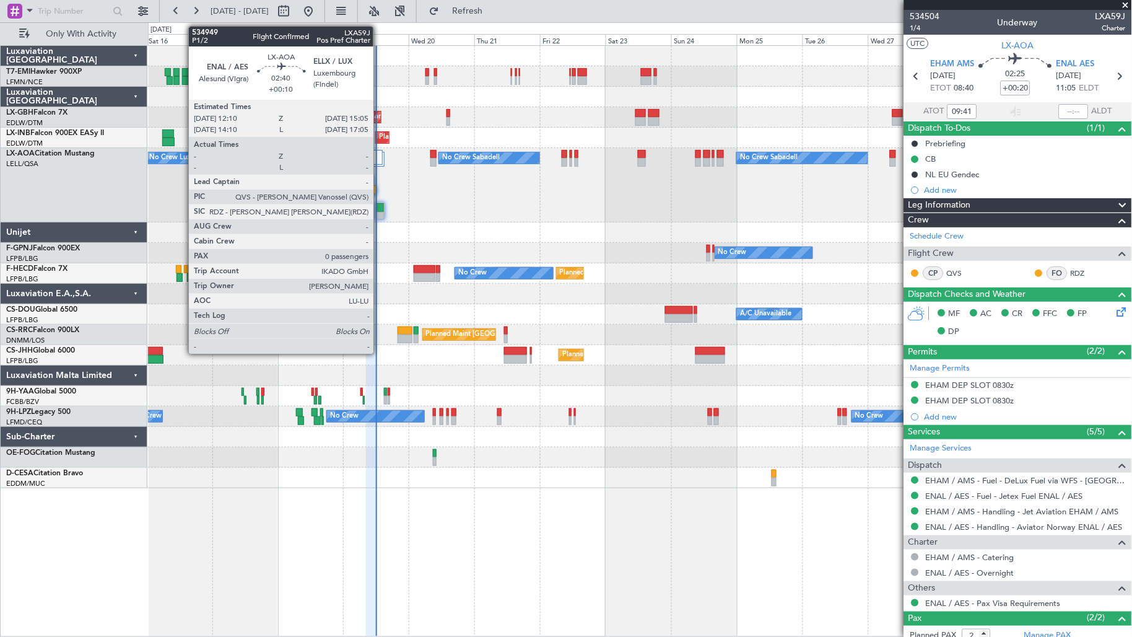
click at [380, 211] on div at bounding box center [380, 207] width 7 height 9
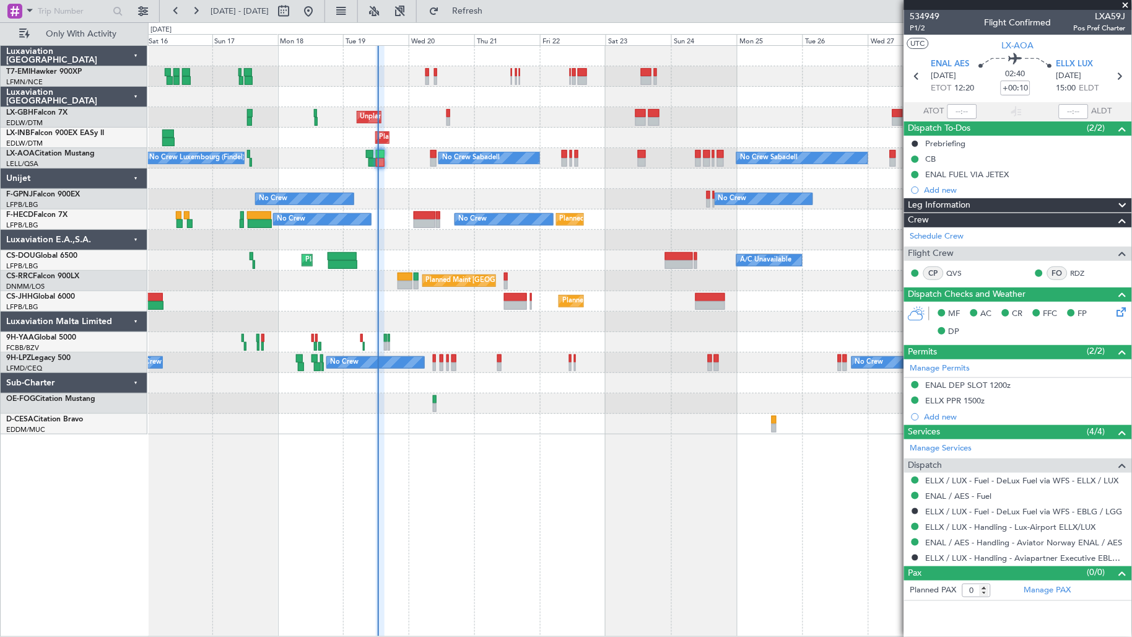
click at [363, 92] on div at bounding box center [640, 97] width 984 height 20
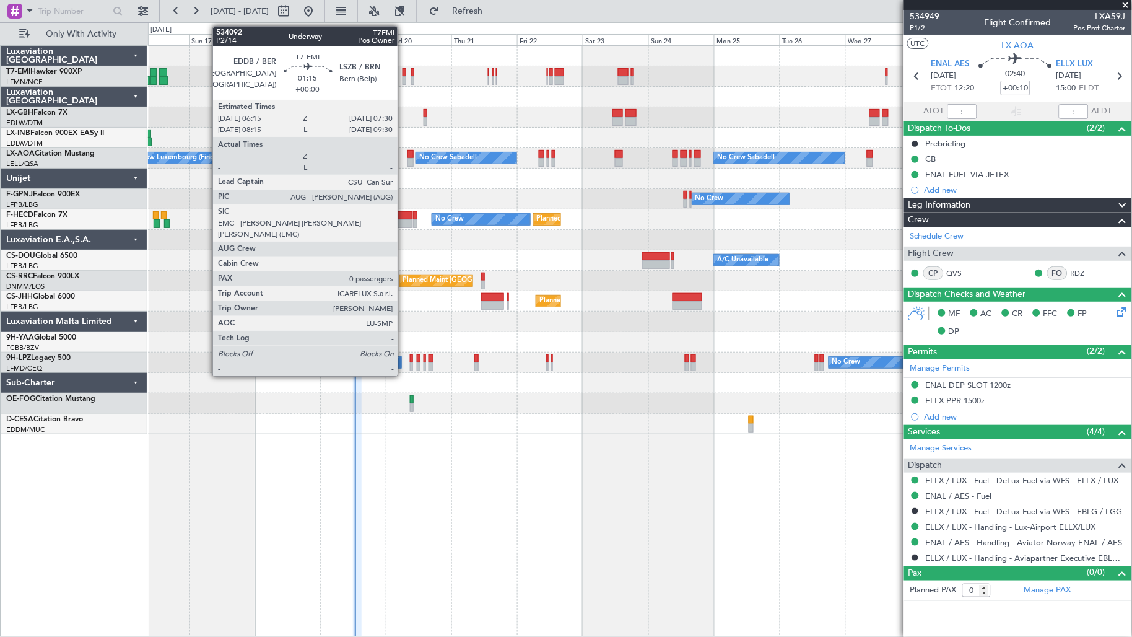
click at [404, 78] on div at bounding box center [405, 80] width 4 height 9
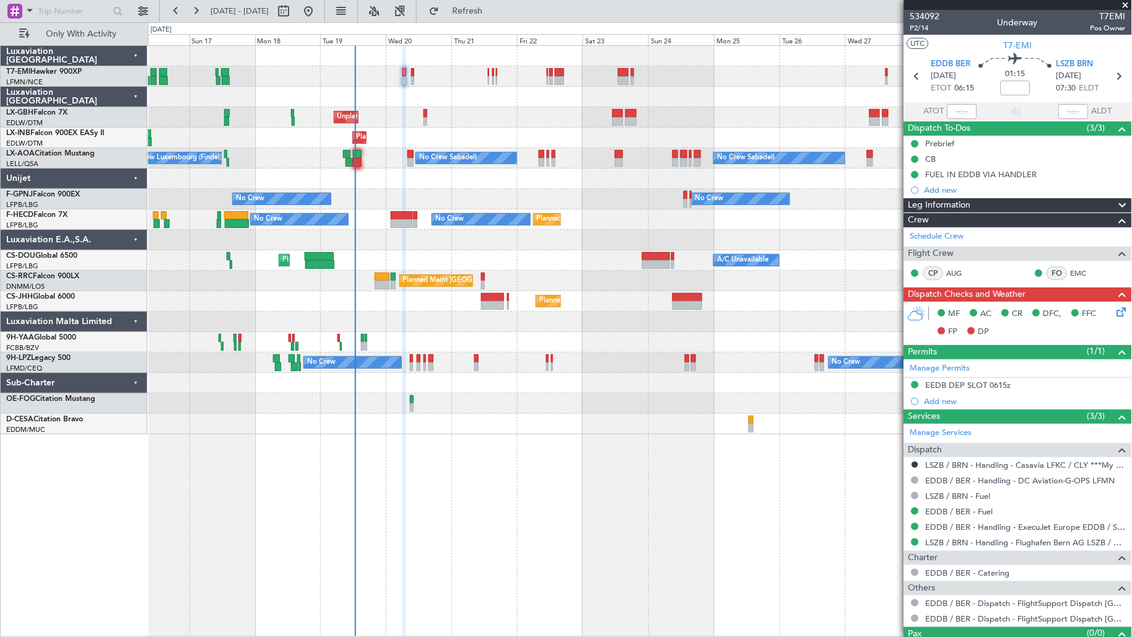
click at [410, 74] on div "Planned Maint Chester" at bounding box center [640, 76] width 984 height 20
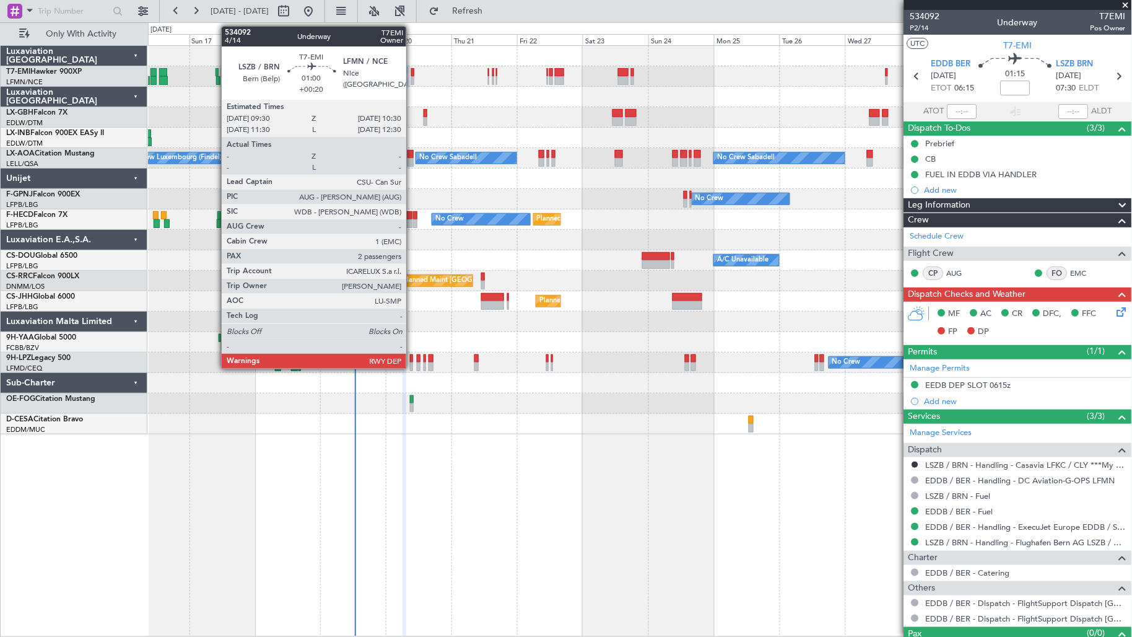
click at [413, 76] on div at bounding box center [412, 80] width 3 height 9
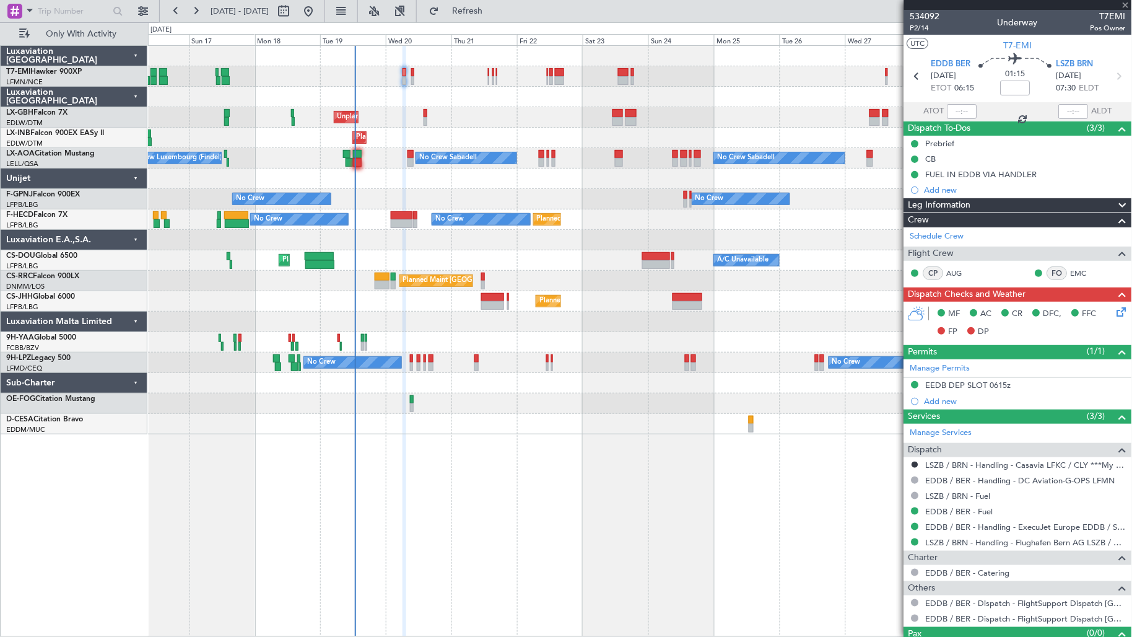
type input "+00:20"
type input "2"
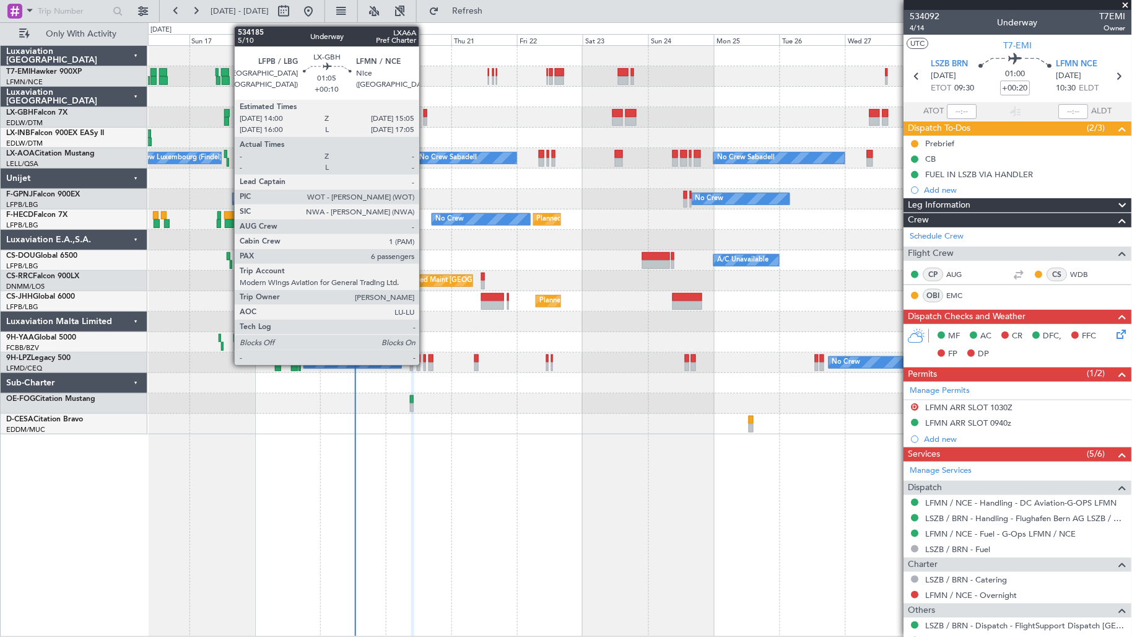
click at [426, 116] on div at bounding box center [425, 113] width 3 height 9
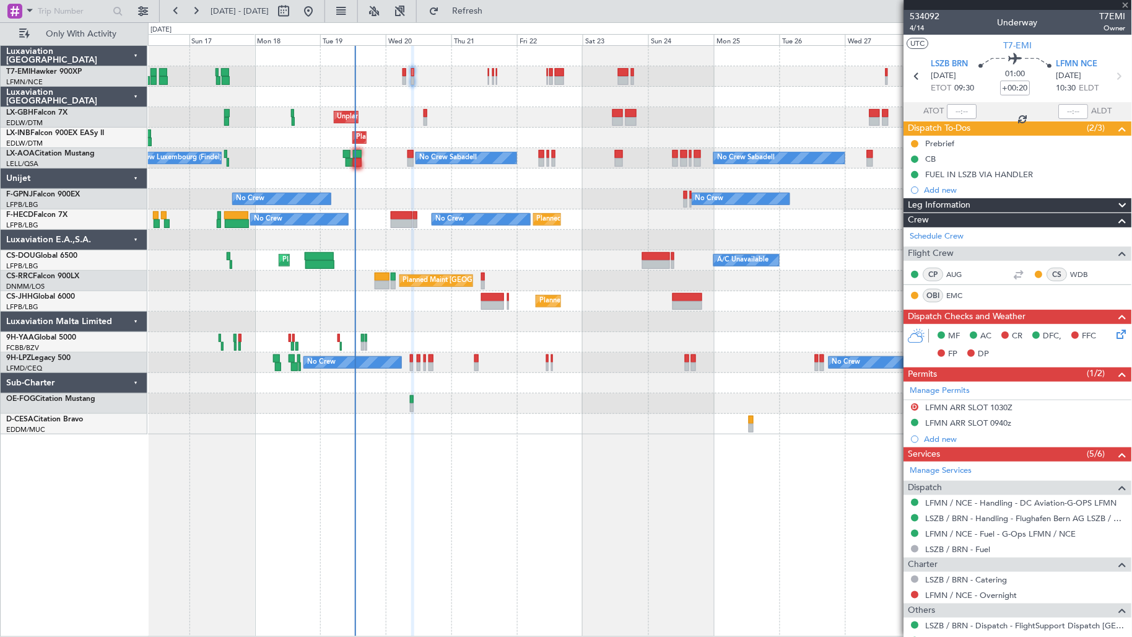
type input "+00:10"
type input "6"
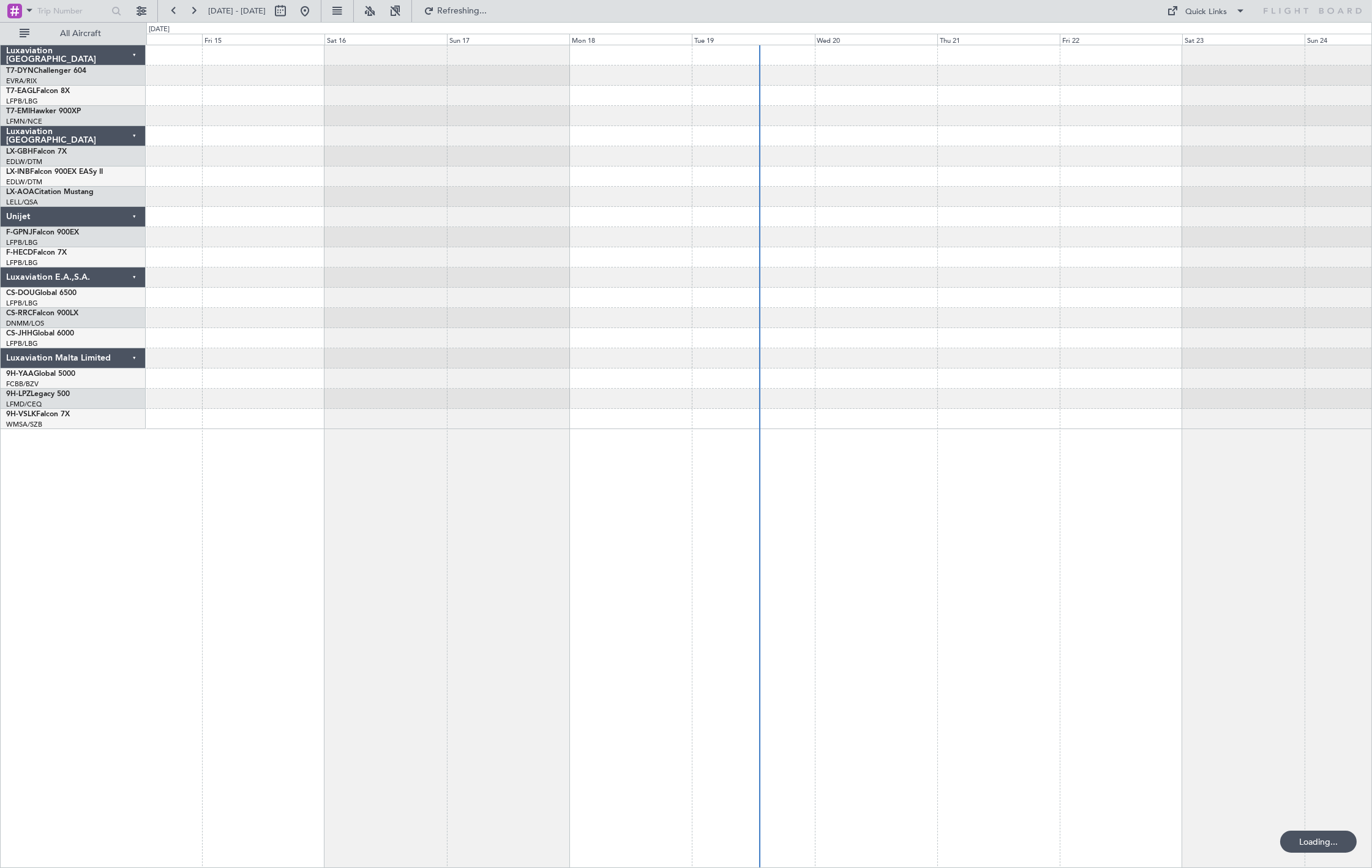
click at [47, 21] on div at bounding box center [65, 13] width 120 height 19
drag, startPoint x: 55, startPoint y: 30, endPoint x: 61, endPoint y: 32, distance: 6.3
click at [55, 31] on span "All Aircraft" at bounding box center [80, 34] width 97 height 9
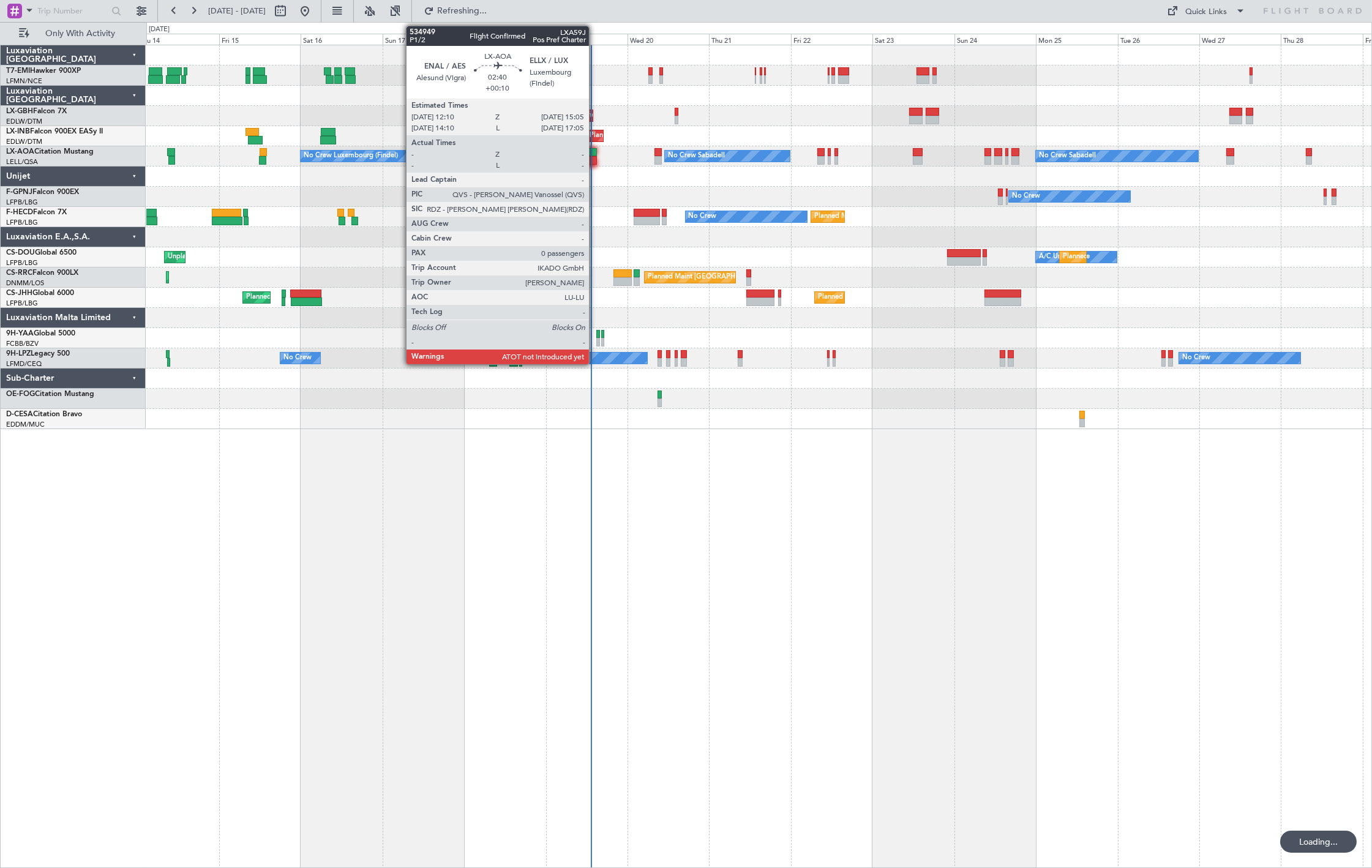
click at [593, 157] on div at bounding box center [591, 160] width 11 height 9
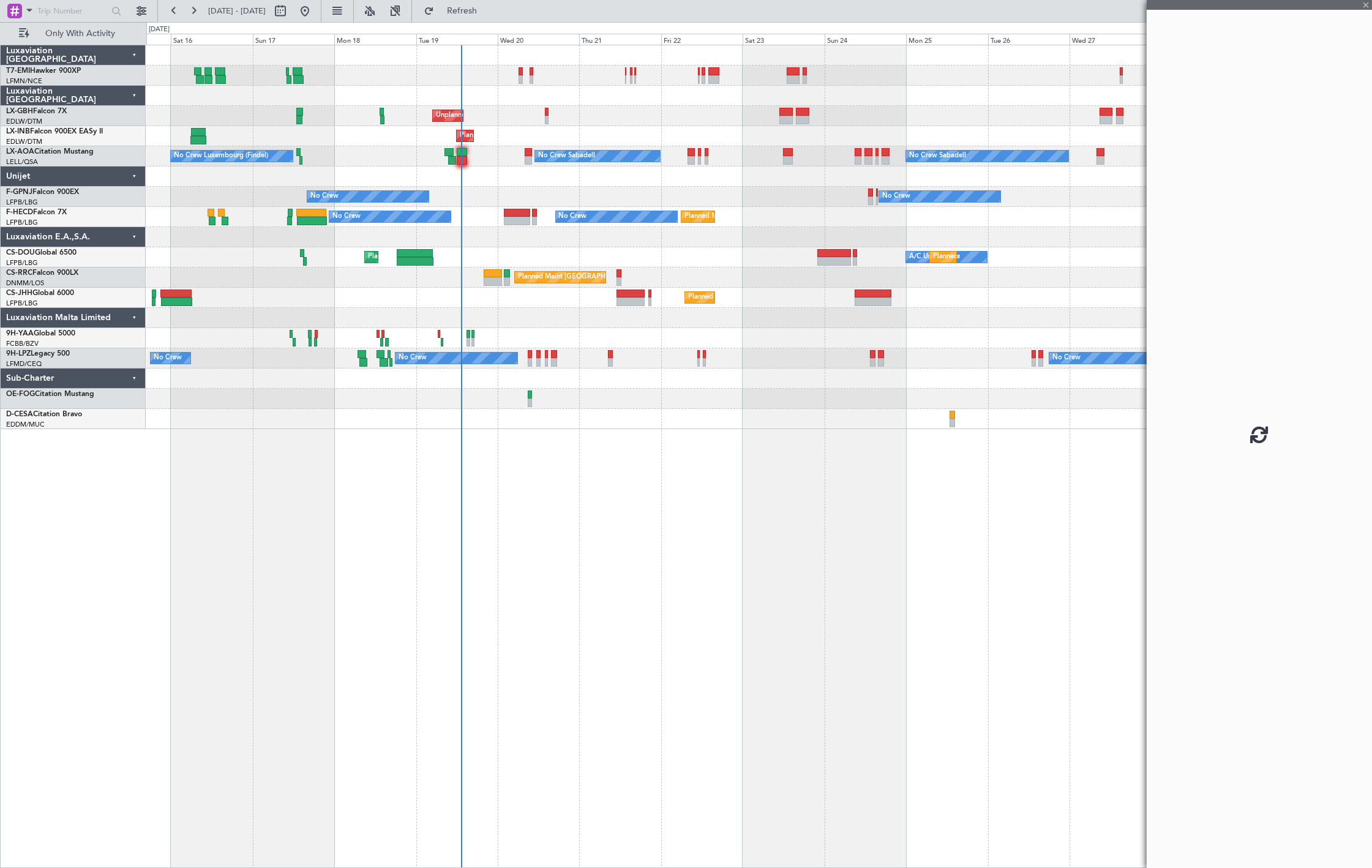
click at [477, 222] on div "Unplanned Maint [GEOGRAPHIC_DATA] ([GEOGRAPHIC_DATA]) [GEOGRAPHIC_DATA] ([GEOGR…" at bounding box center [758, 237] width 1225 height 384
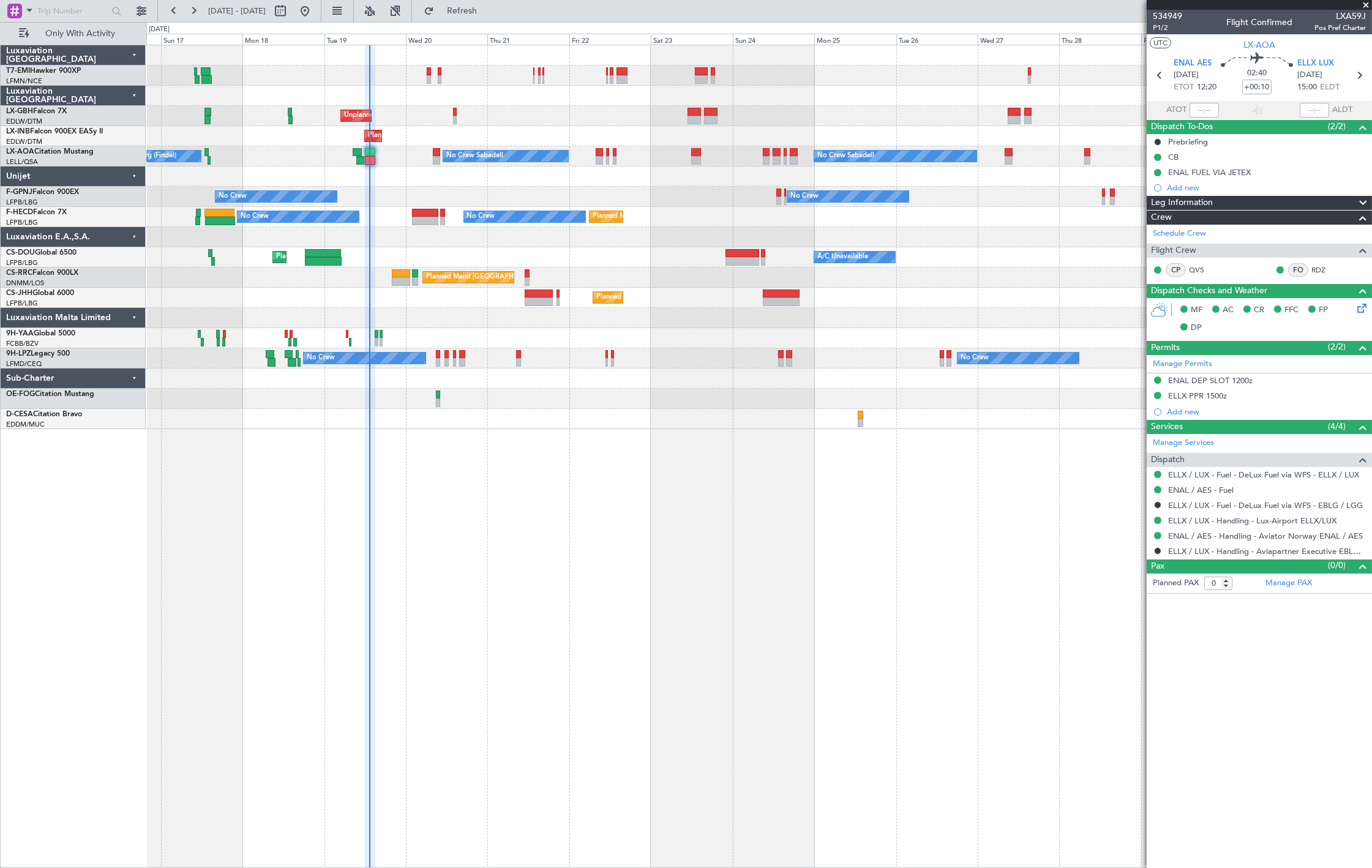
click at [858, 207] on div "Planned Maint [PERSON_NAME] Unplanned Maint [GEOGRAPHIC_DATA] ([GEOGRAPHIC_DATA…" at bounding box center [758, 237] width 1225 height 384
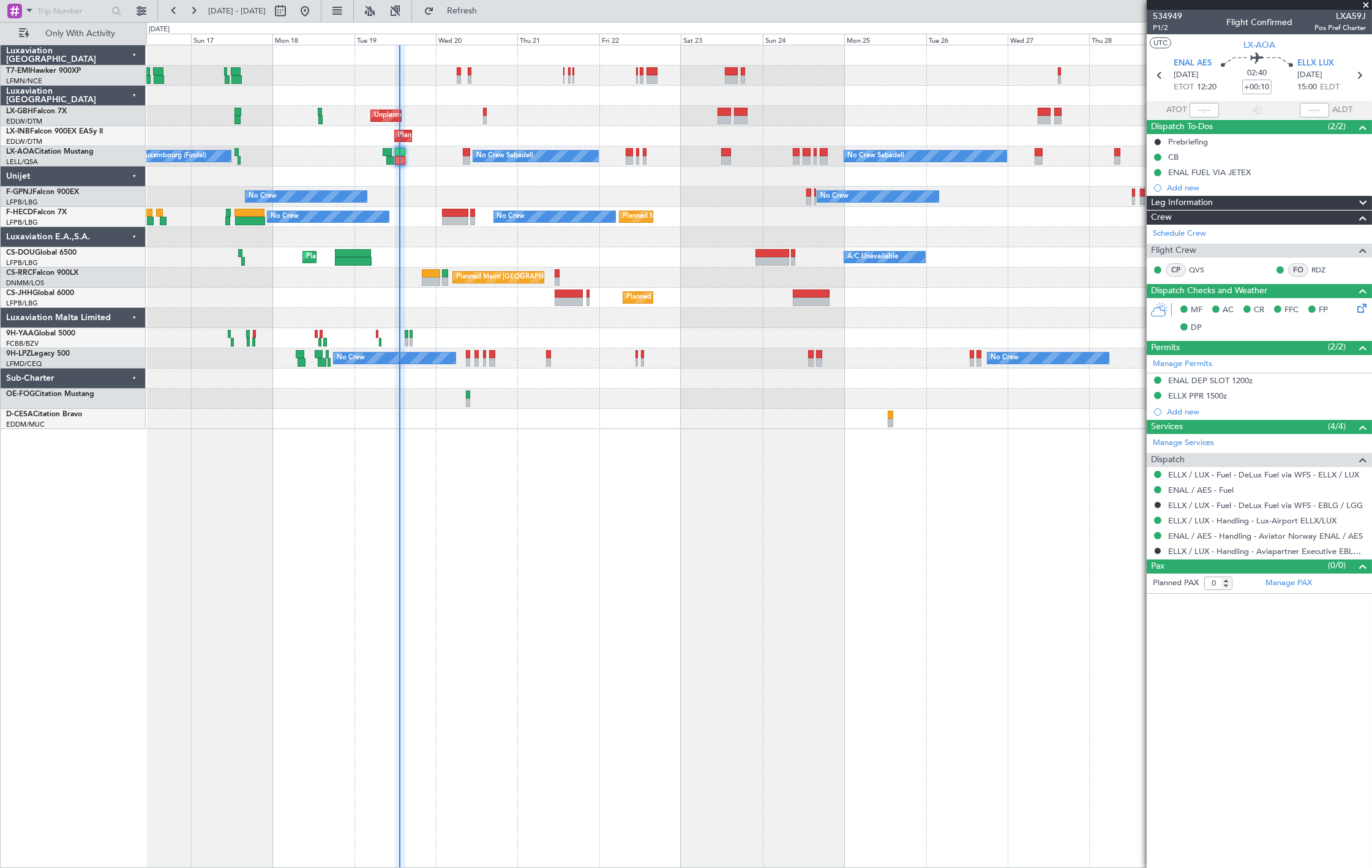
click at [673, 191] on div "Planned Maint [PERSON_NAME] Unplanned Maint [GEOGRAPHIC_DATA] ([GEOGRAPHIC_DATA…" at bounding box center [758, 237] width 1225 height 384
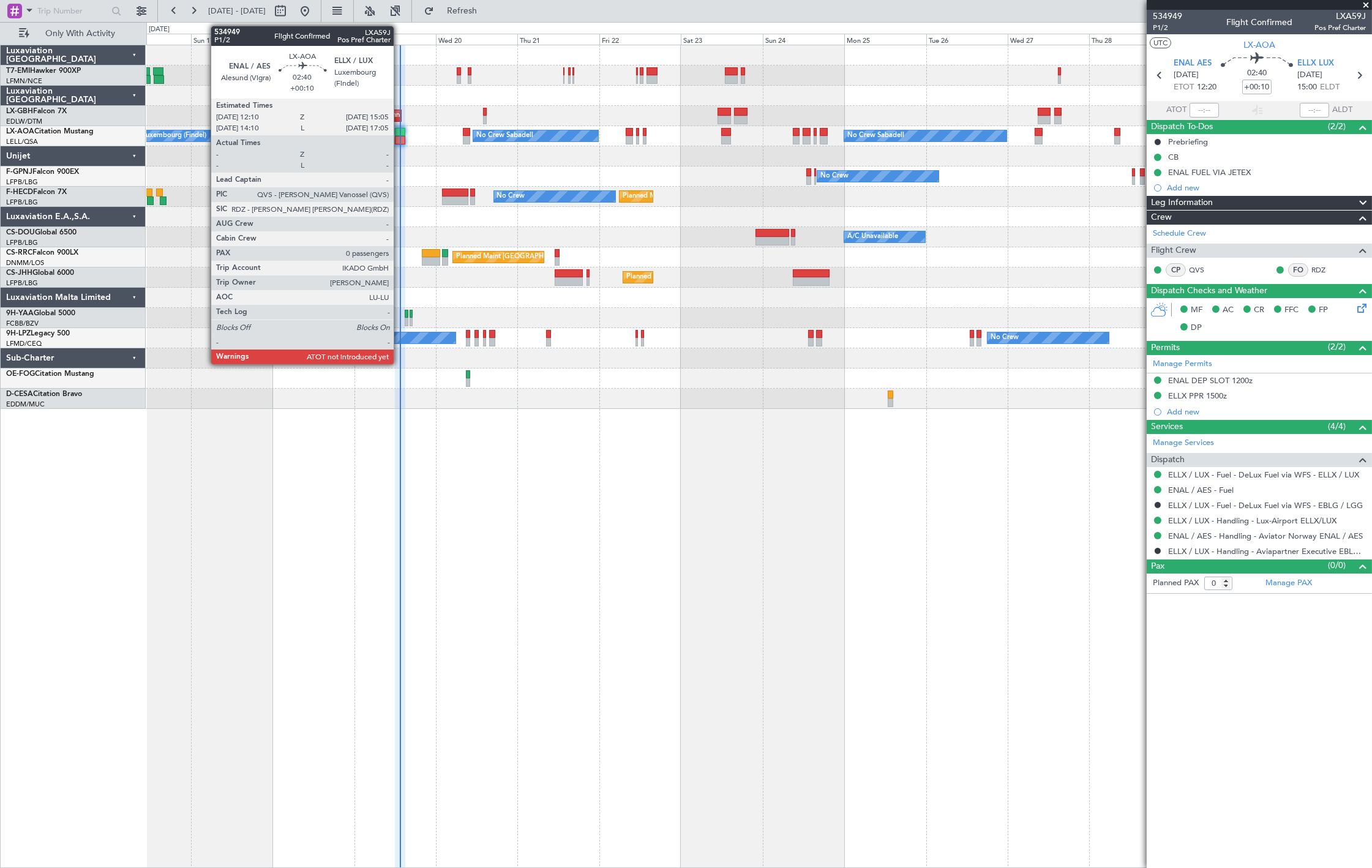
click at [399, 131] on div at bounding box center [400, 131] width 11 height 9
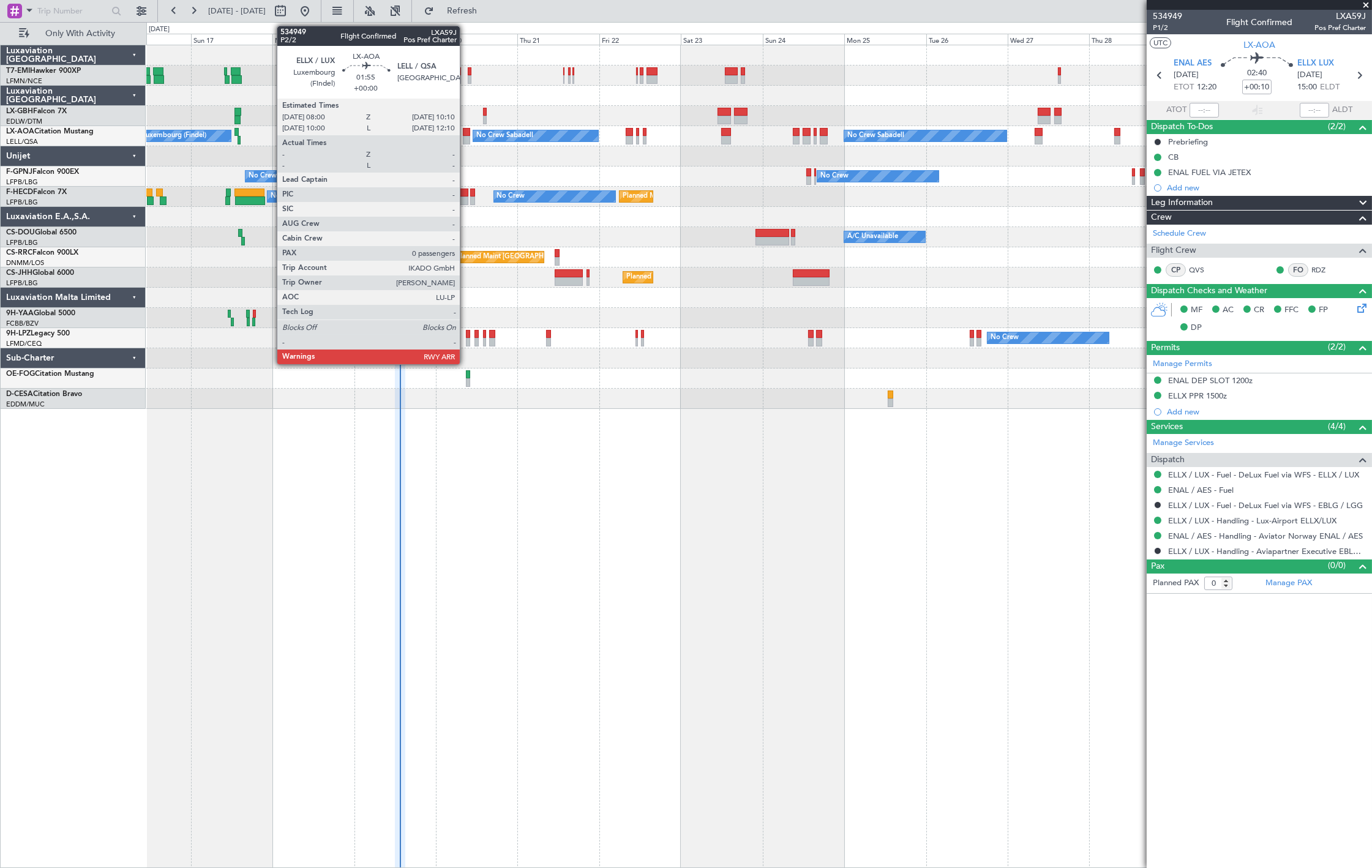
click at [466, 141] on div at bounding box center [467, 140] width 8 height 9
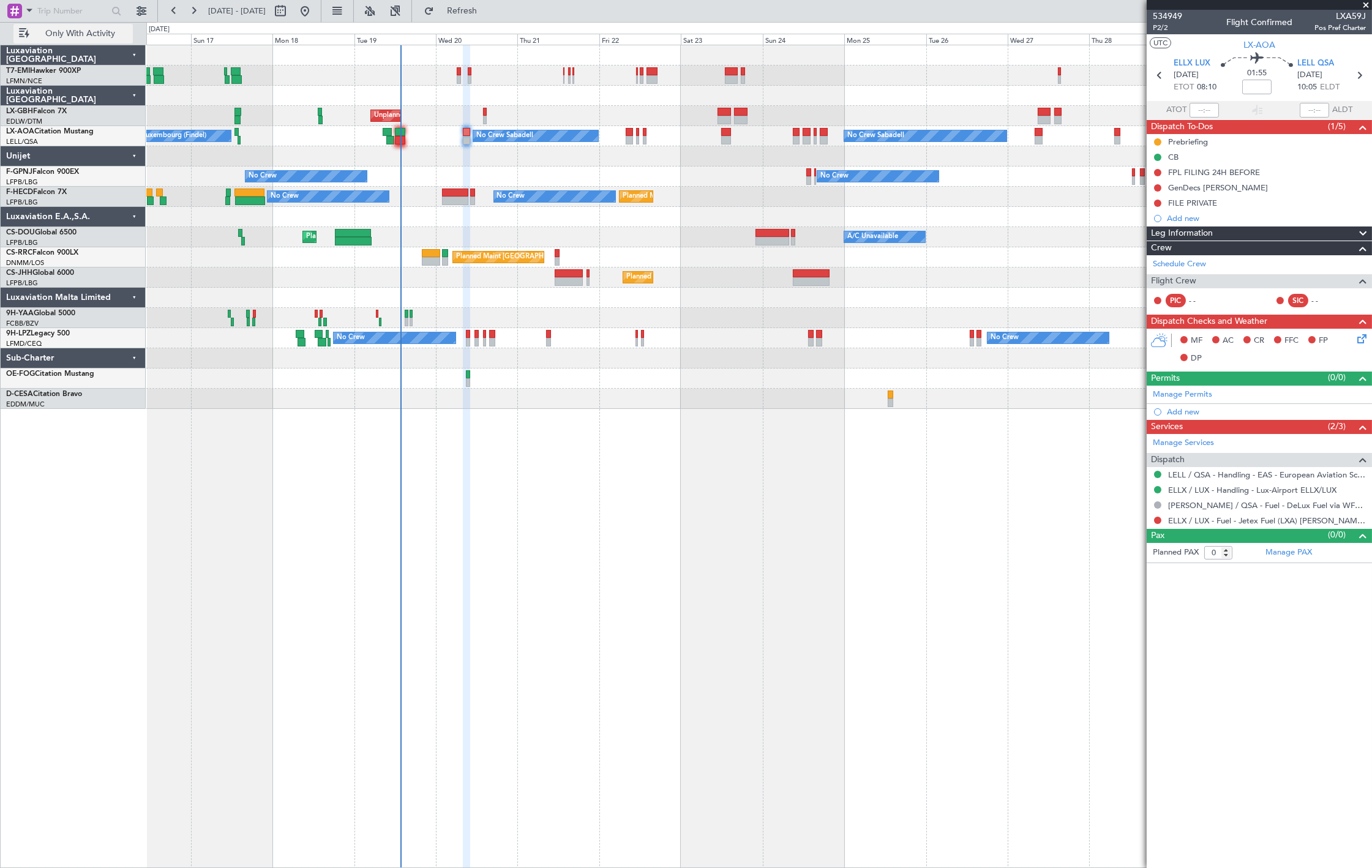
click at [80, 33] on span "Only With Activity" at bounding box center [80, 34] width 97 height 9
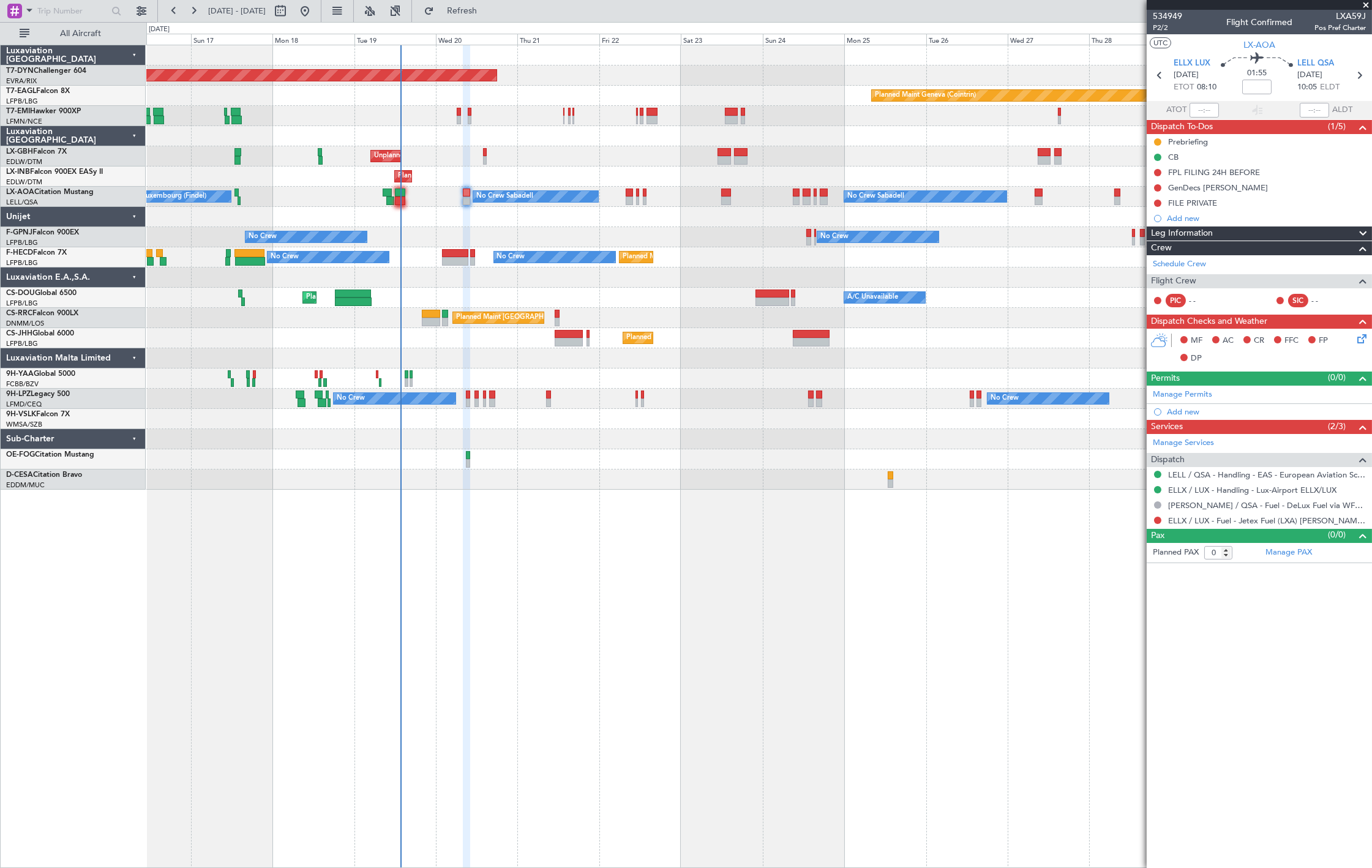
click at [477, 175] on div "Planned Maint Geneva (Cointrin)" at bounding box center [758, 176] width 1225 height 20
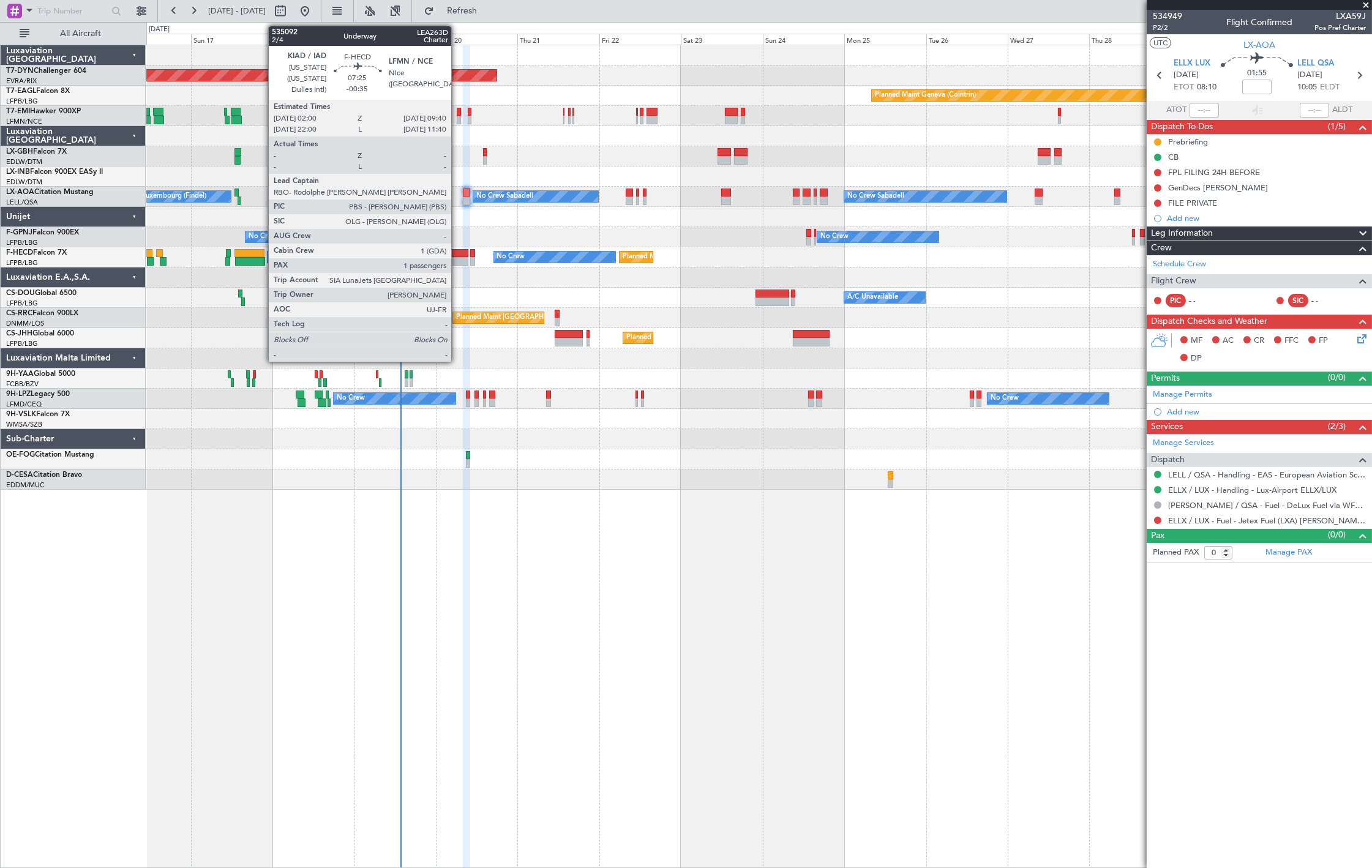
click at [458, 258] on div at bounding box center [455, 261] width 27 height 9
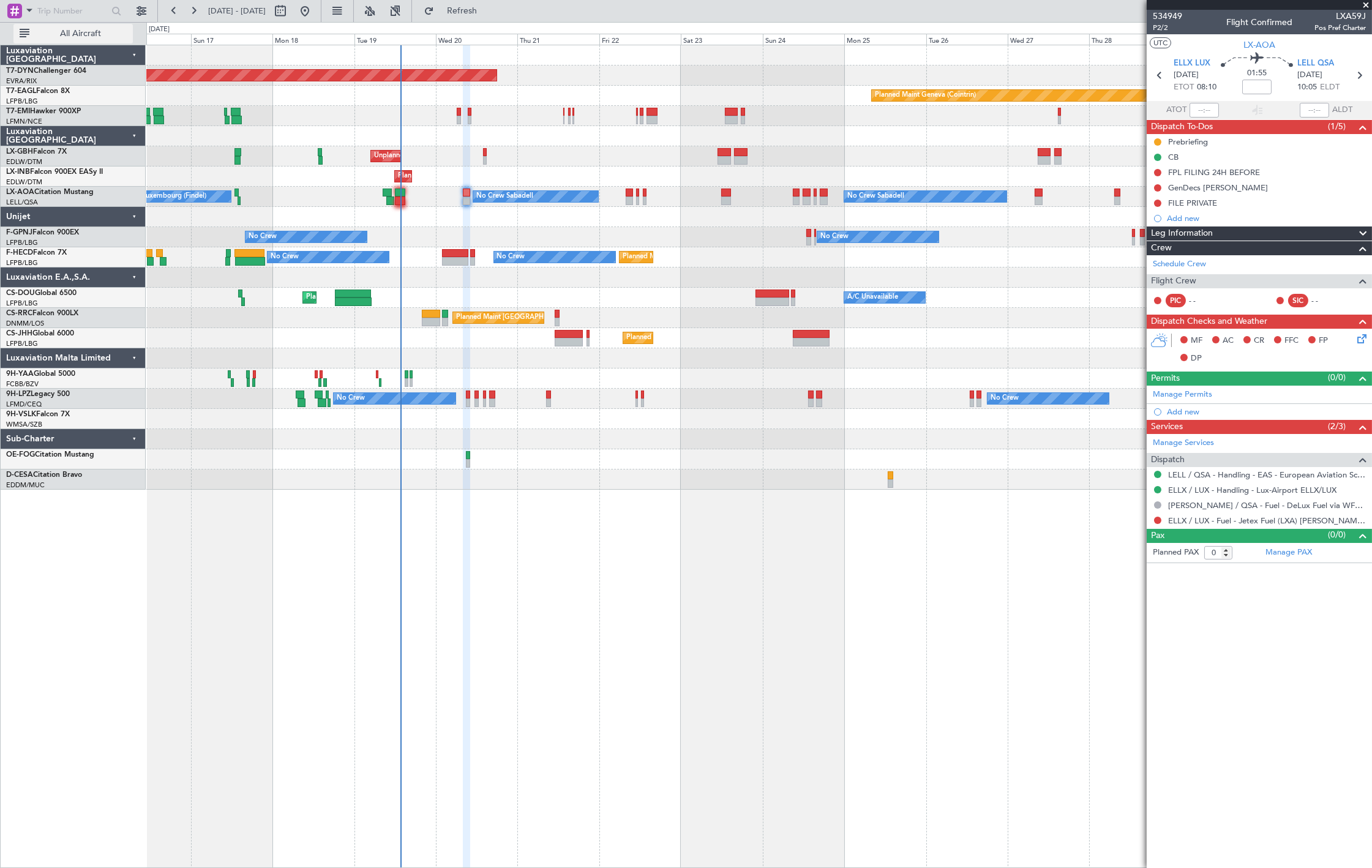
click at [63, 30] on span "All Aircraft" at bounding box center [80, 34] width 97 height 9
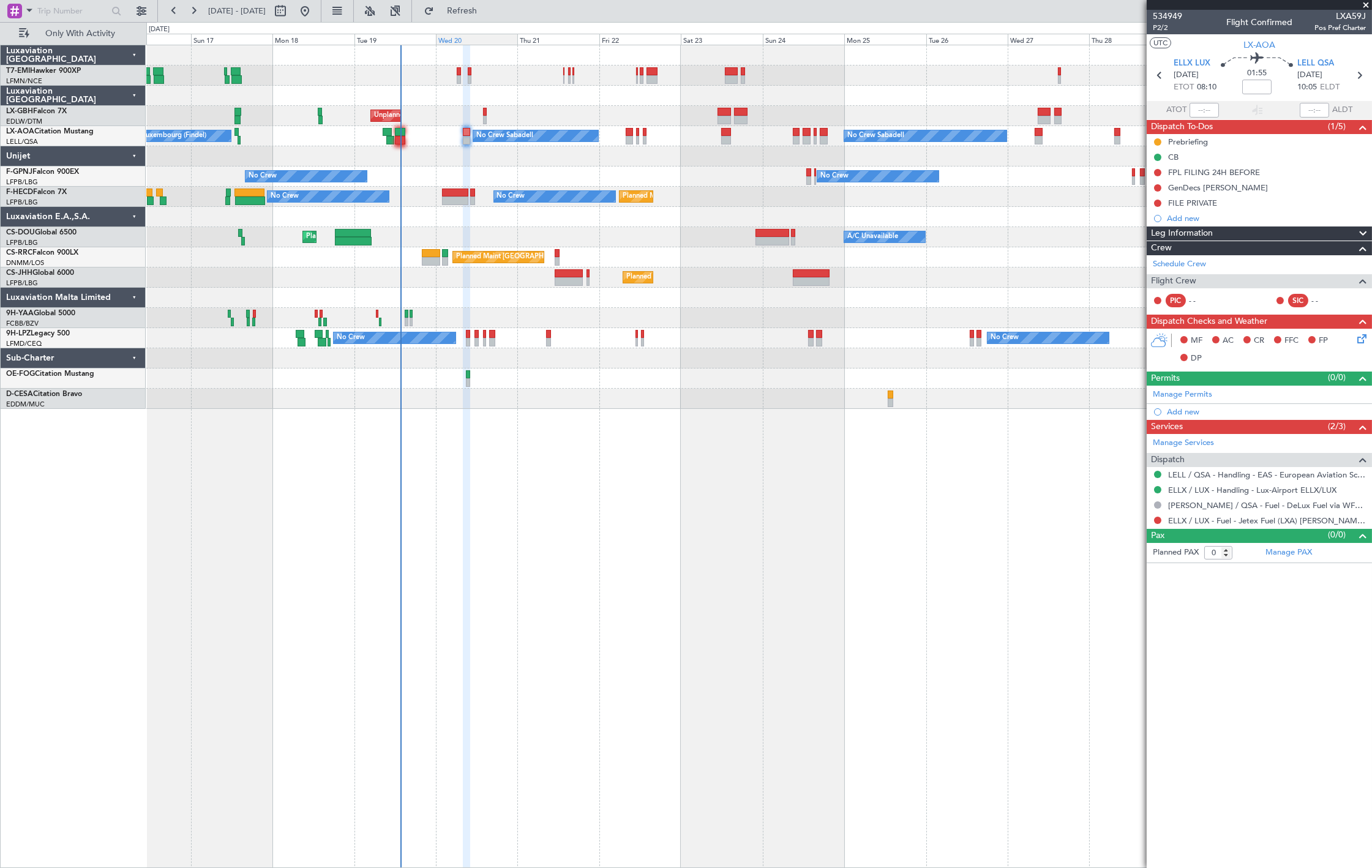
drag, startPoint x: 481, startPoint y: 15, endPoint x: 485, endPoint y: 43, distance: 28.3
click at [481, 17] on button "Refresh" at bounding box center [455, 11] width 73 height 20
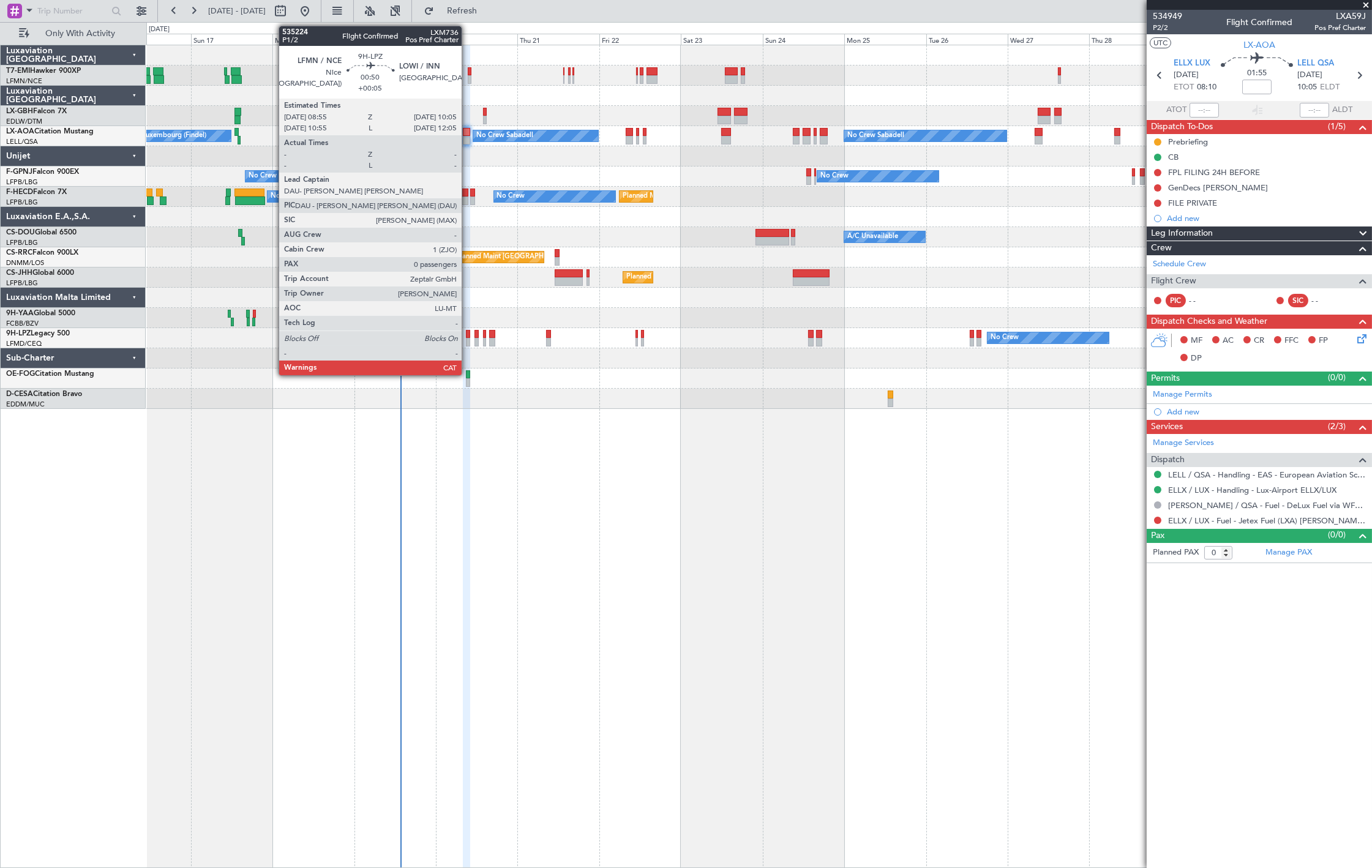
click at [468, 340] on div at bounding box center [468, 342] width 4 height 9
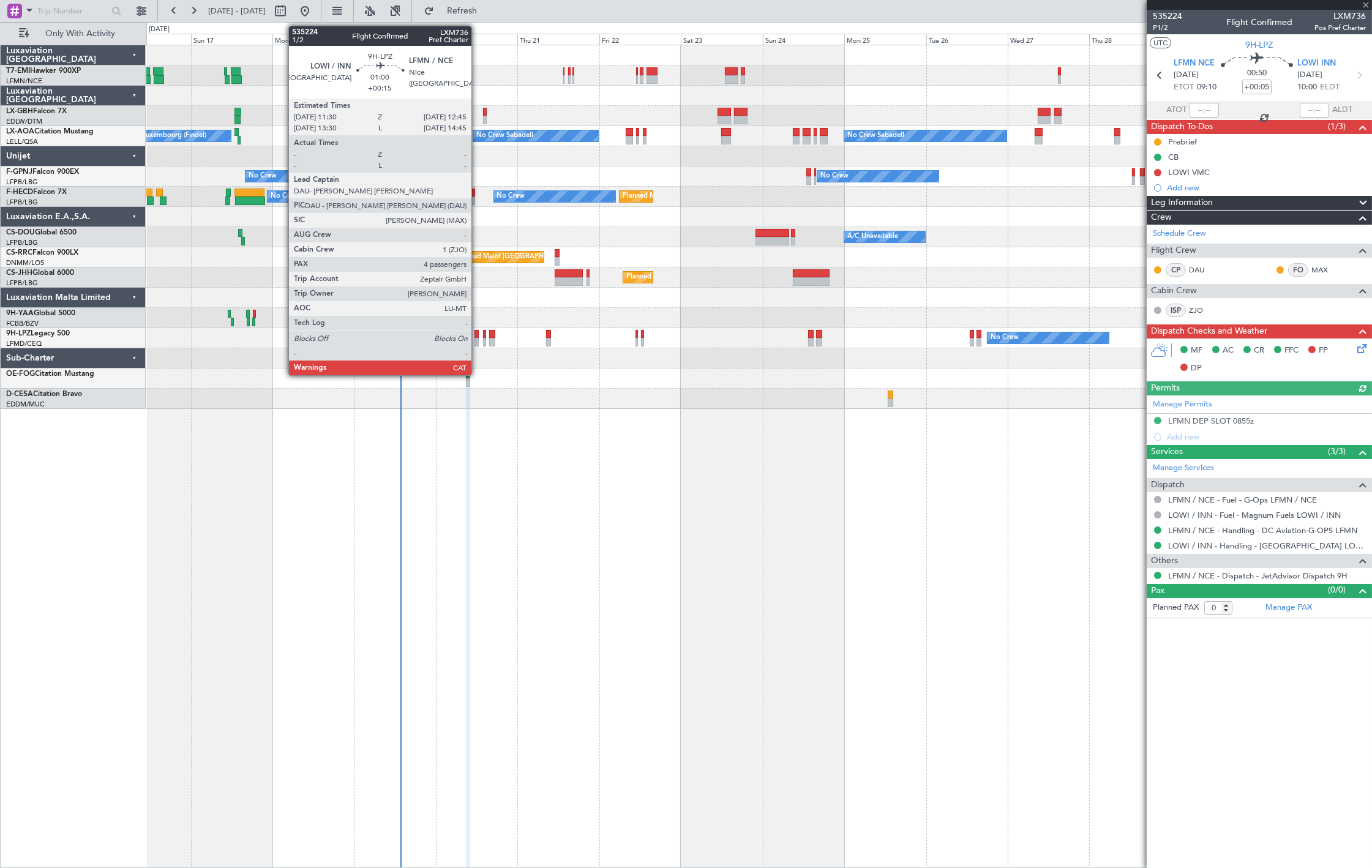
click at [477, 340] on div at bounding box center [476, 342] width 4 height 9
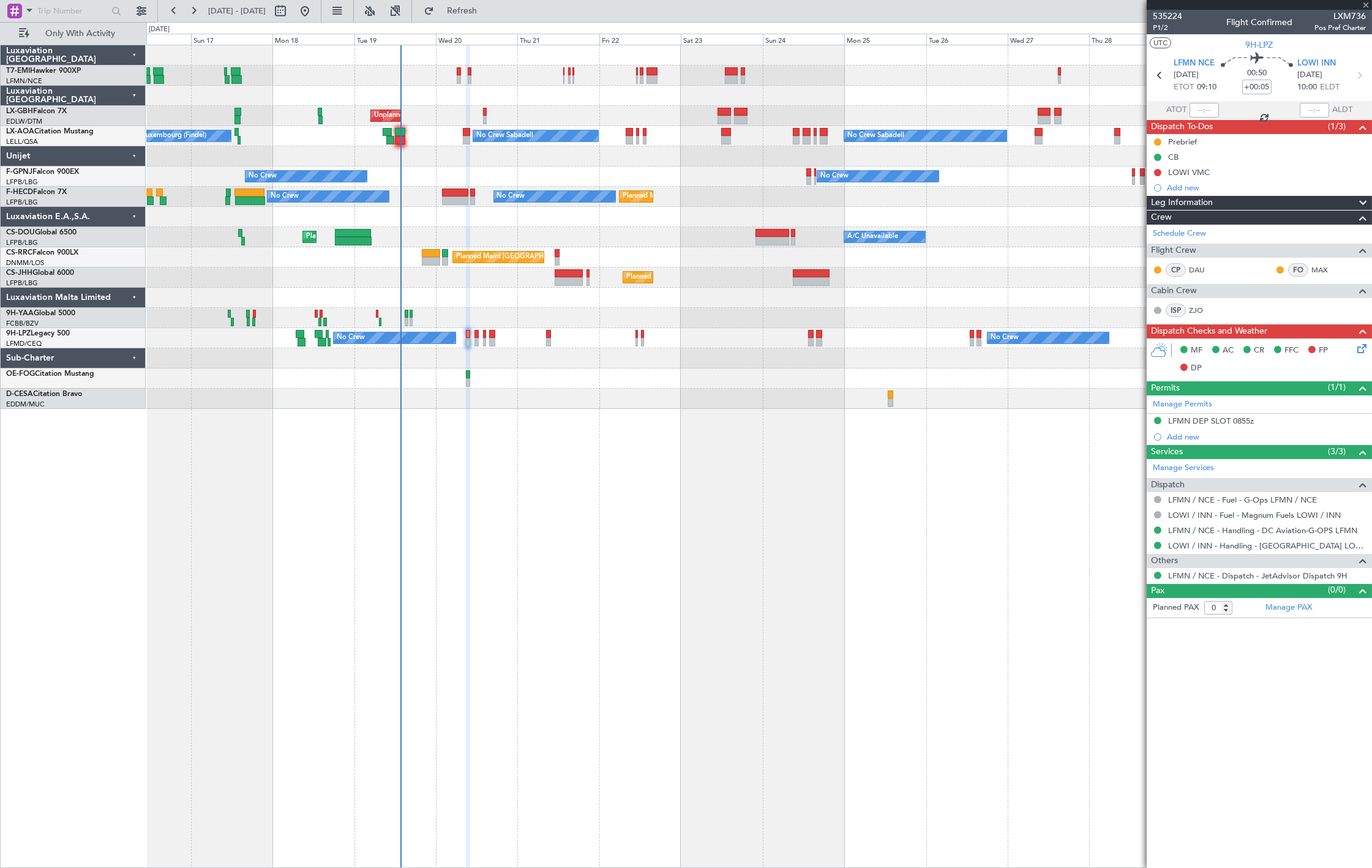
type input "+00:15"
type input "4"
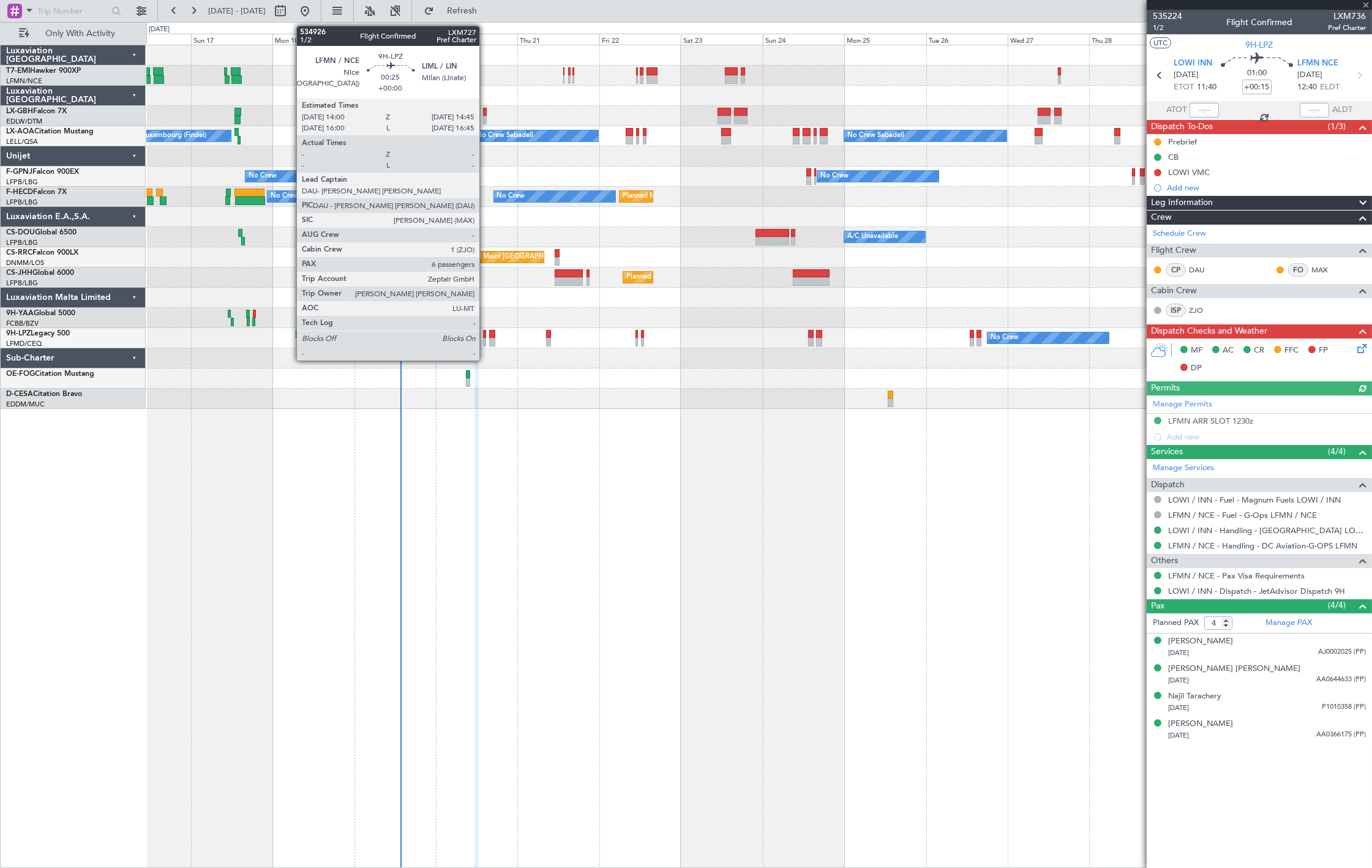
click at [485, 343] on div at bounding box center [484, 342] width 3 height 9
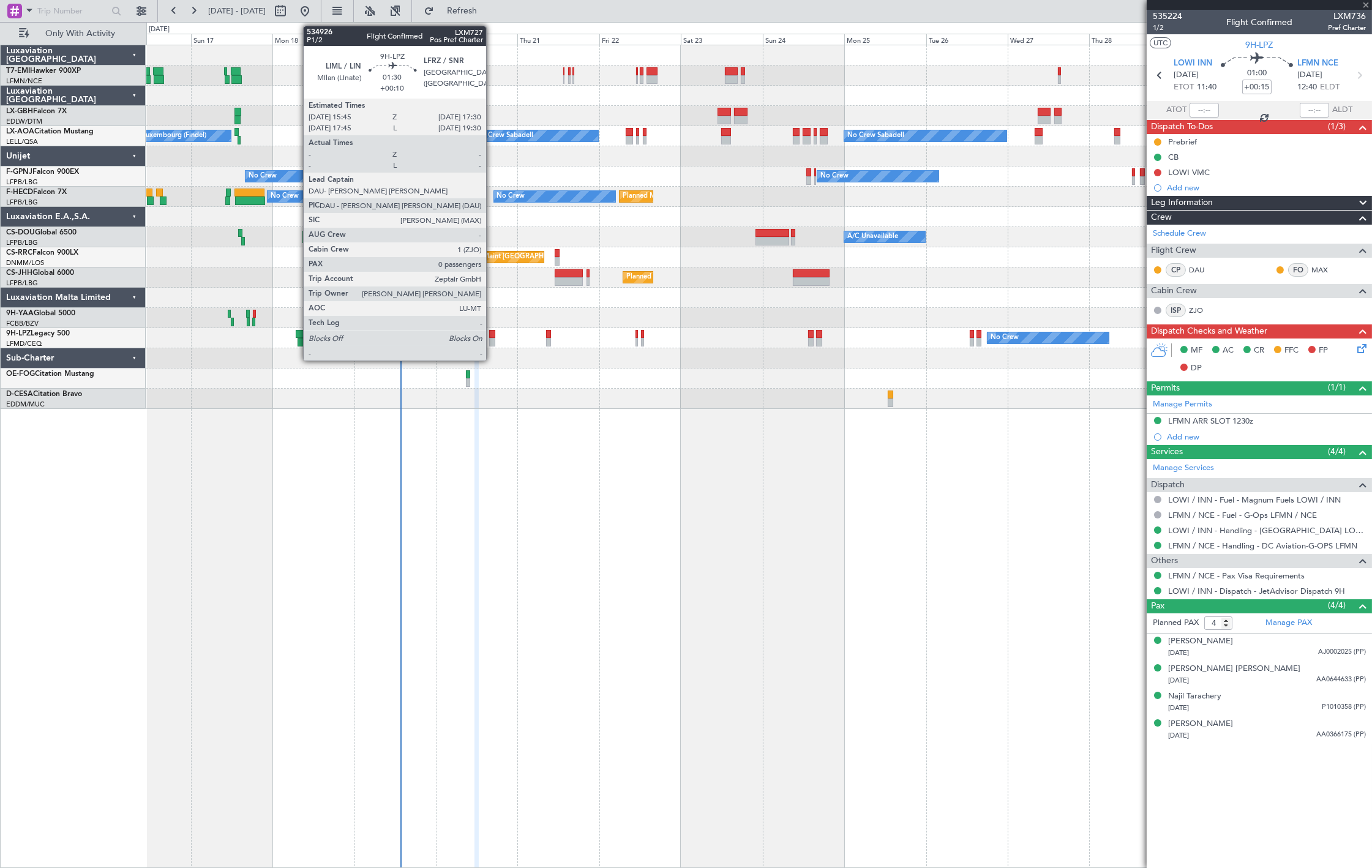
type input "6"
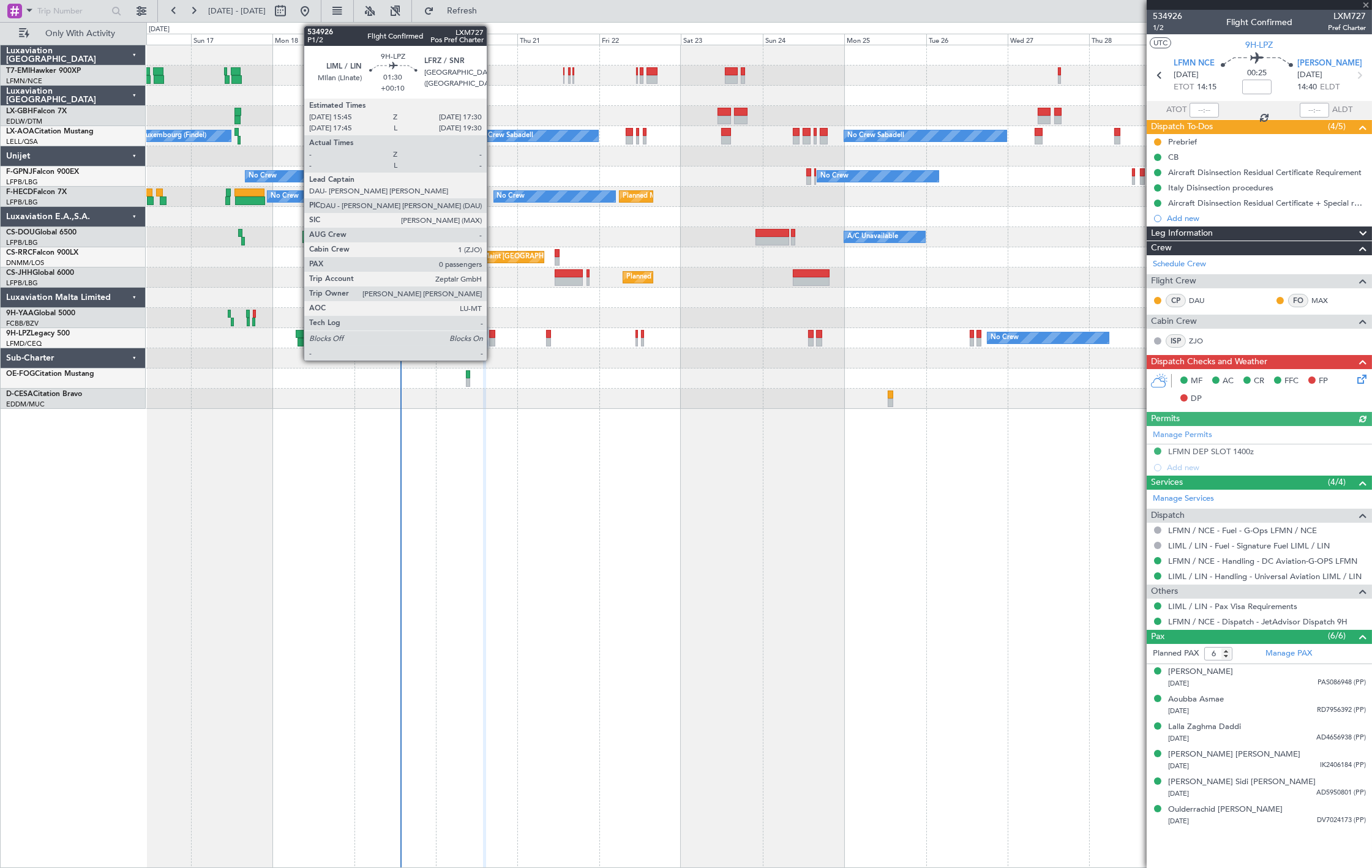
click at [493, 342] on div at bounding box center [492, 342] width 6 height 9
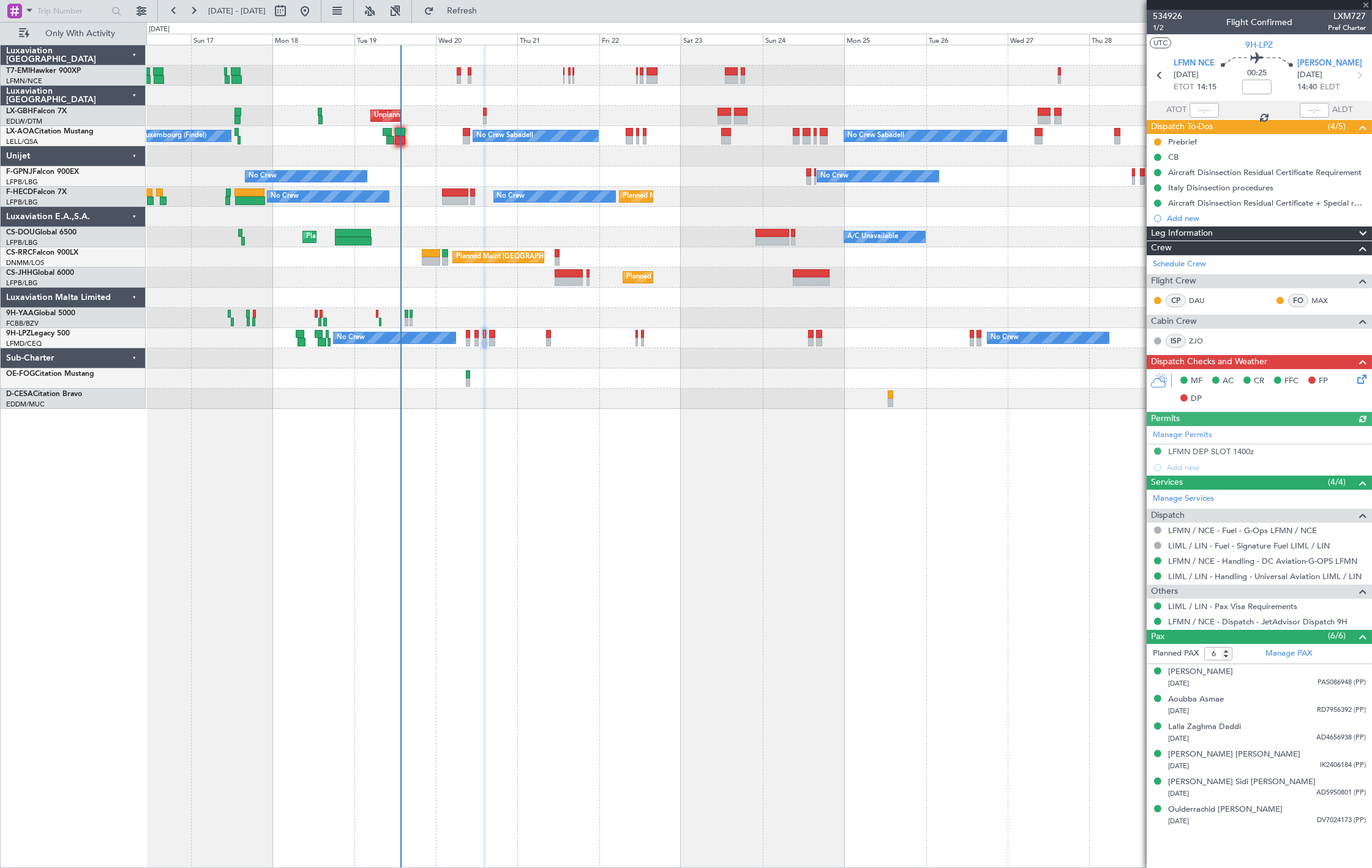
type input "+00:10"
type input "0"
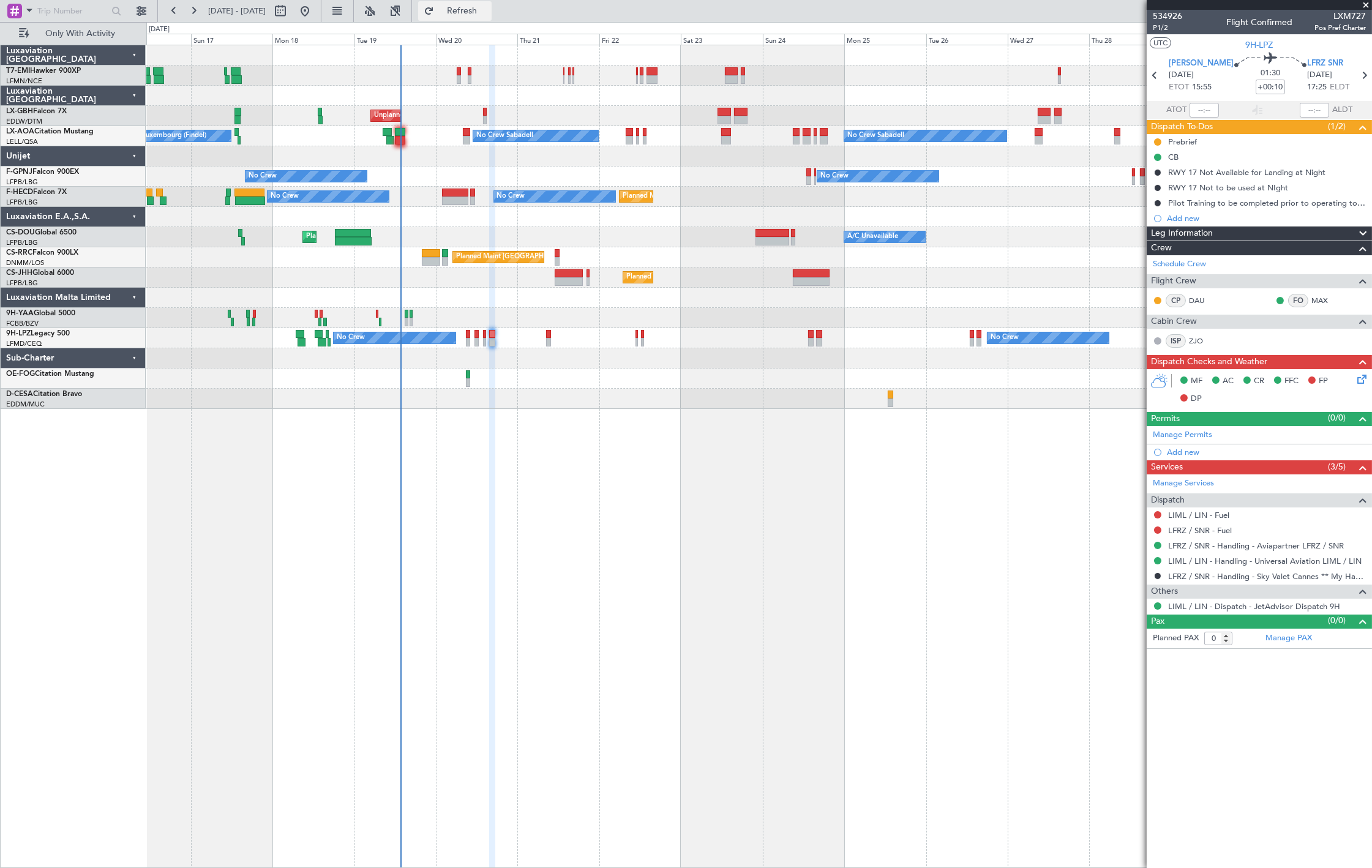
click at [488, 12] on span "Refresh" at bounding box center [463, 11] width 51 height 9
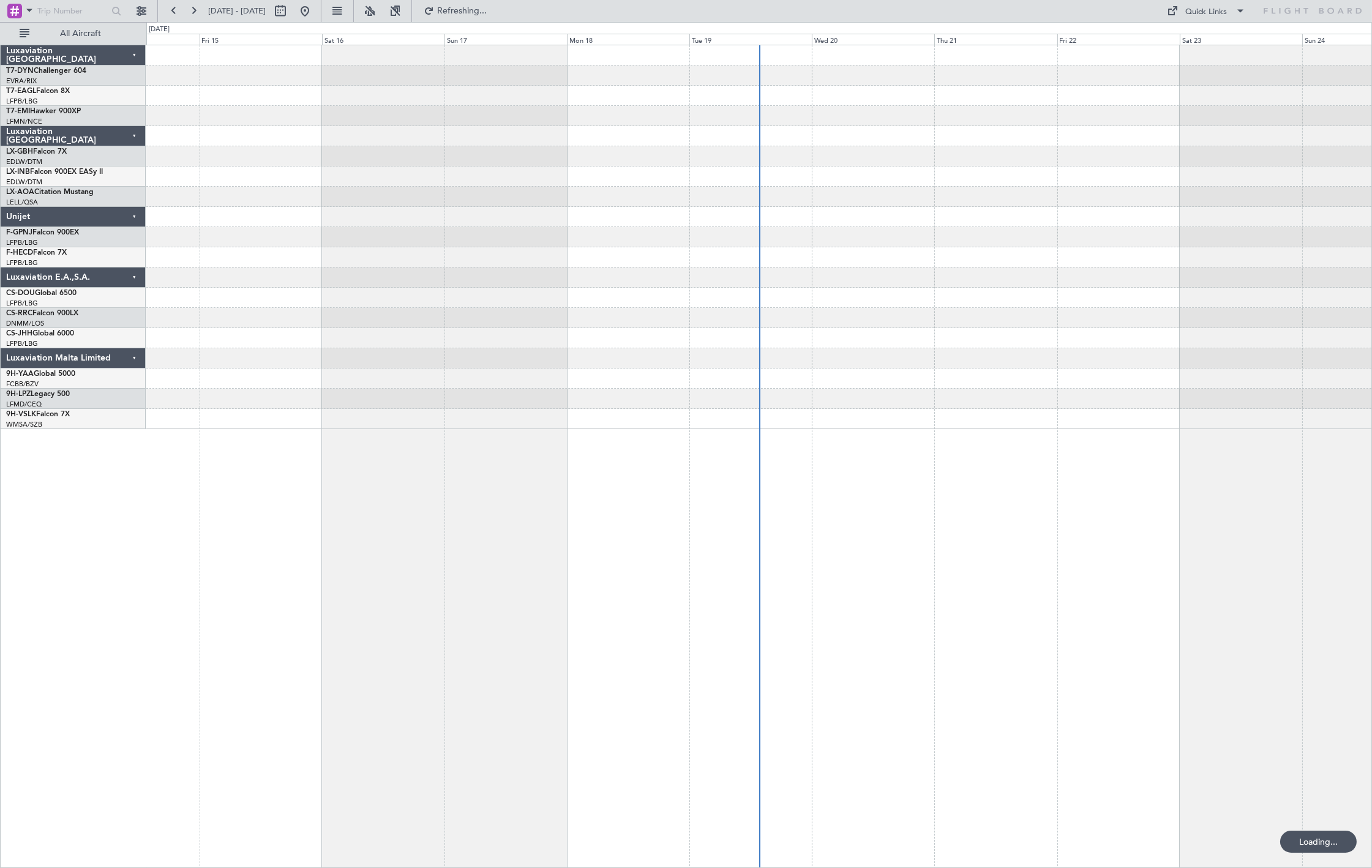
click at [36, 21] on div at bounding box center [65, 13] width 120 height 19
click at [58, 45] on div "Luxaviation [GEOGRAPHIC_DATA]" at bounding box center [73, 55] width 145 height 20
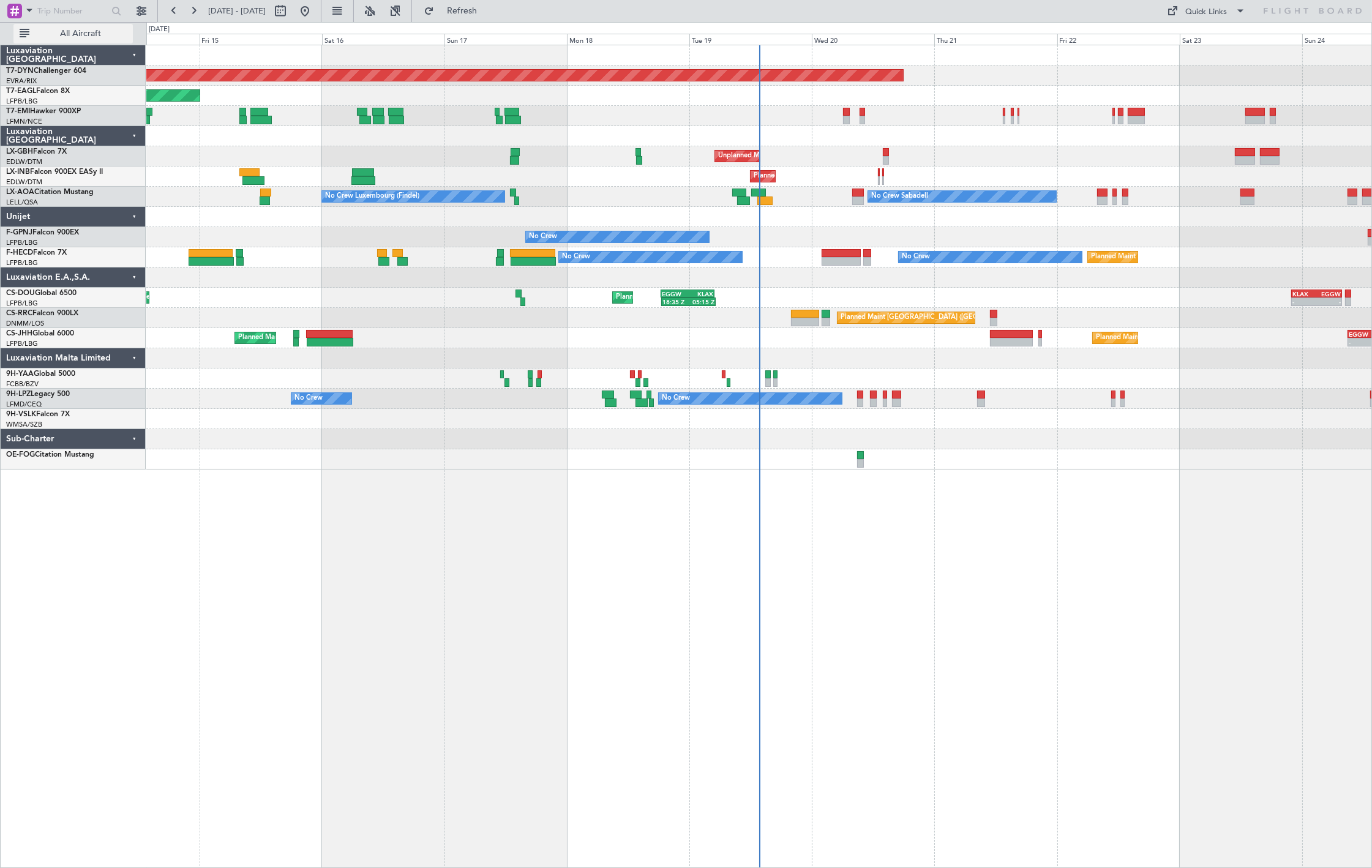
click at [63, 36] on span "All Aircraft" at bounding box center [80, 34] width 97 height 9
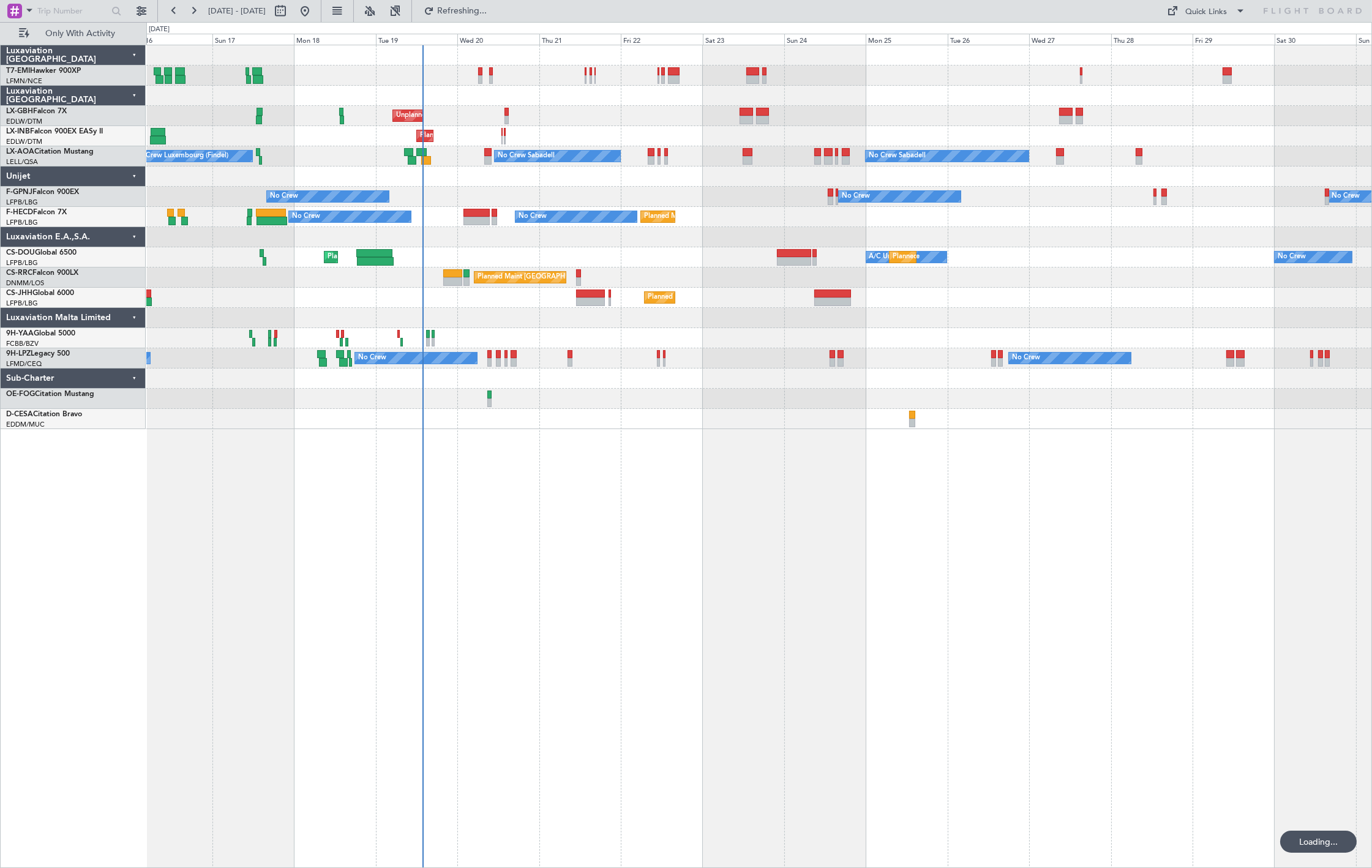
click at [427, 111] on div "Unplanned Maint [GEOGRAPHIC_DATA] ([GEOGRAPHIC_DATA]) [GEOGRAPHIC_DATA] ([GEOGR…" at bounding box center [758, 237] width 1225 height 384
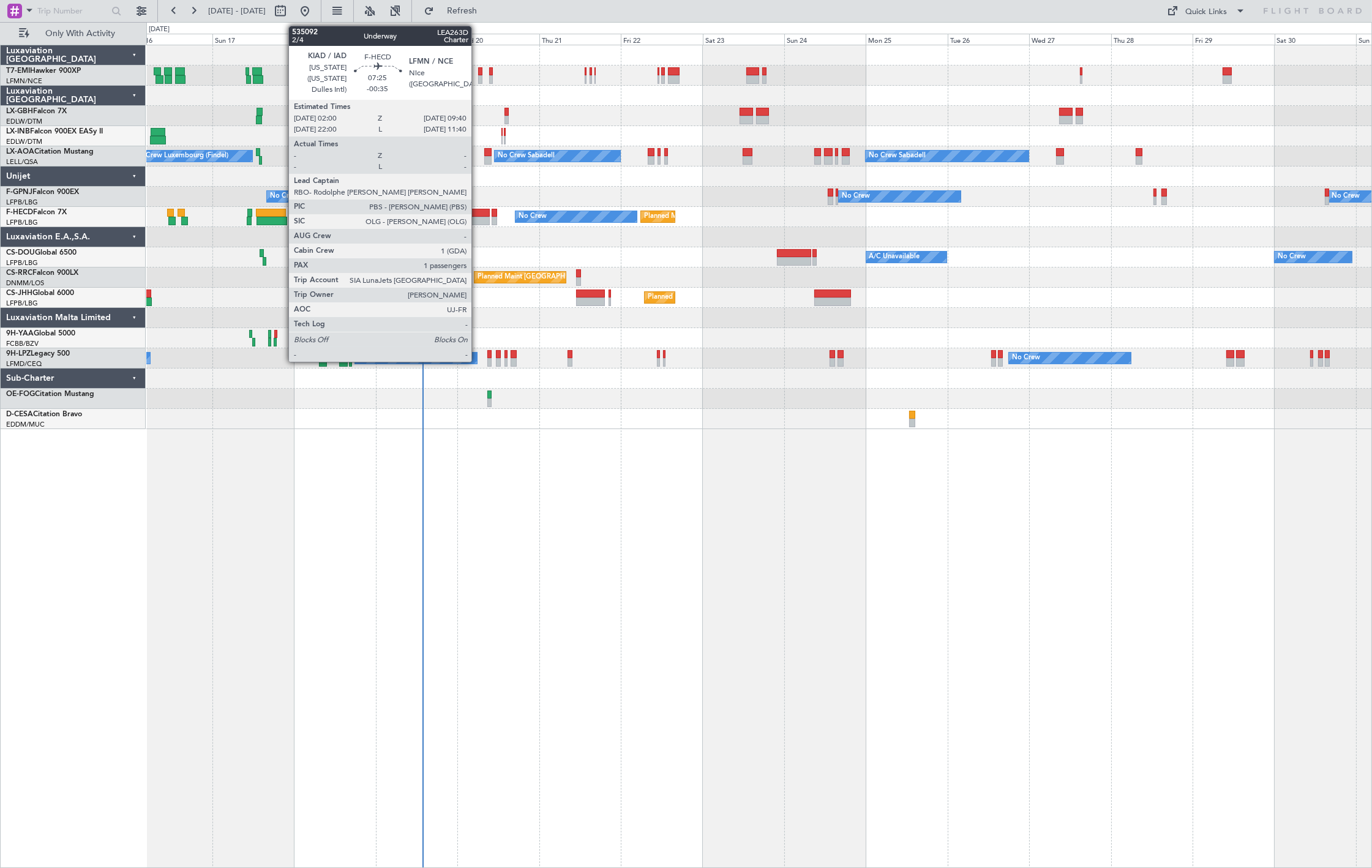
click at [477, 215] on div at bounding box center [476, 213] width 27 height 9
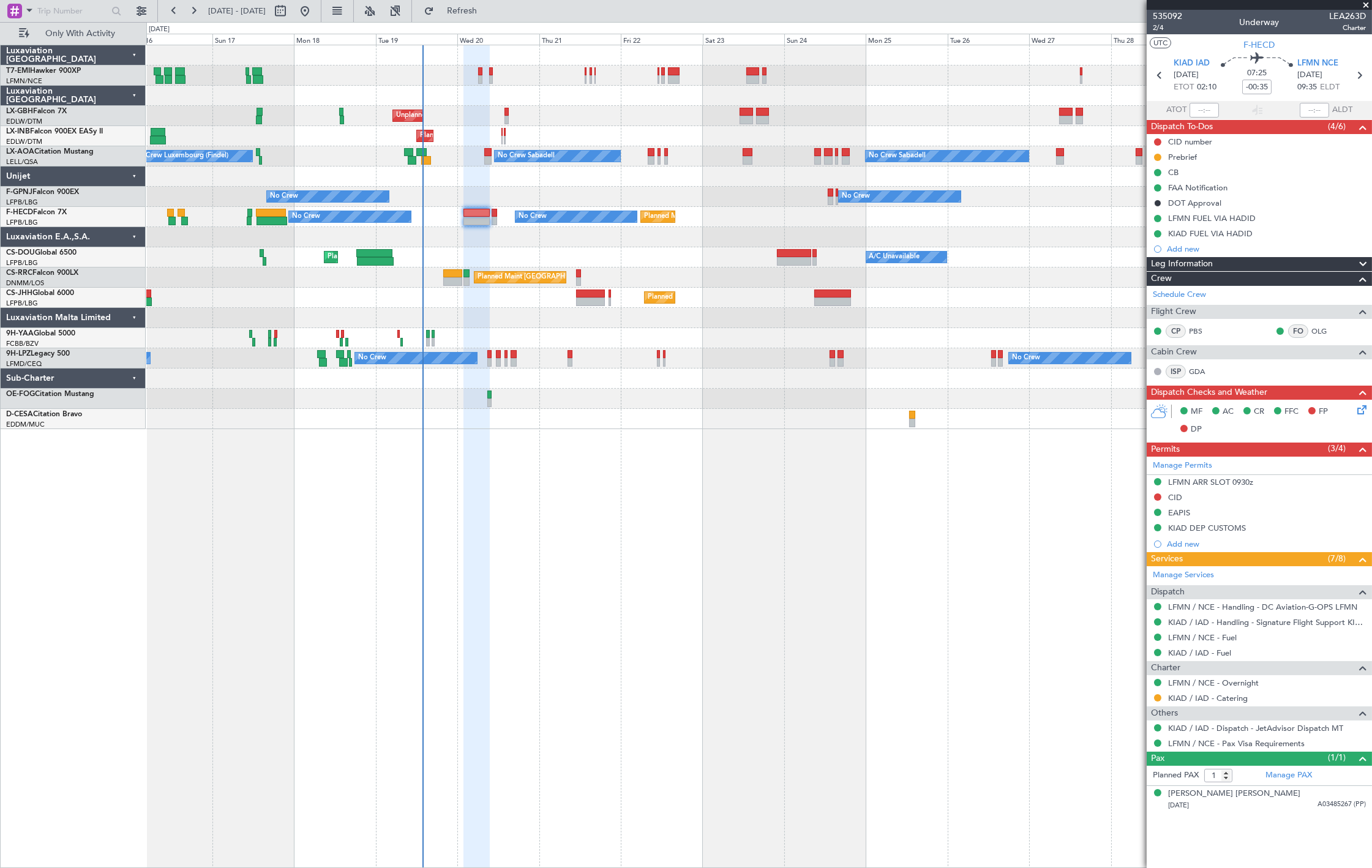
click at [494, 224] on div "Planned Maint [GEOGRAPHIC_DATA] ([GEOGRAPHIC_DATA]) Planned Maint [GEOGRAPHIC_D…" at bounding box center [758, 217] width 1225 height 20
click at [497, 221] on div "Planned Maint [GEOGRAPHIC_DATA] ([GEOGRAPHIC_DATA]) Planned Maint [GEOGRAPHIC_D…" at bounding box center [758, 217] width 1225 height 20
click at [494, 222] on div at bounding box center [494, 220] width 6 height 9
type input "0"
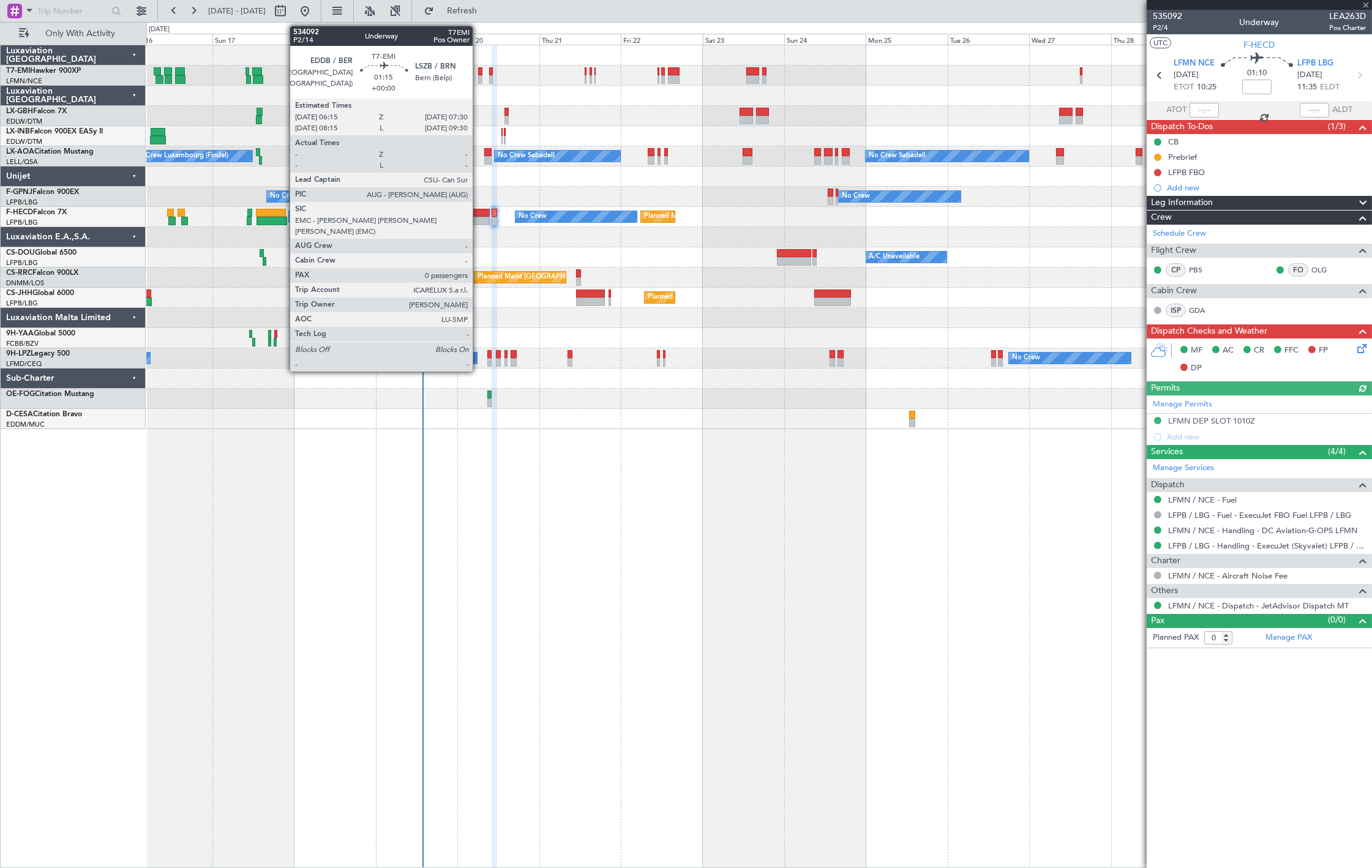
click at [478, 80] on div at bounding box center [480, 79] width 4 height 9
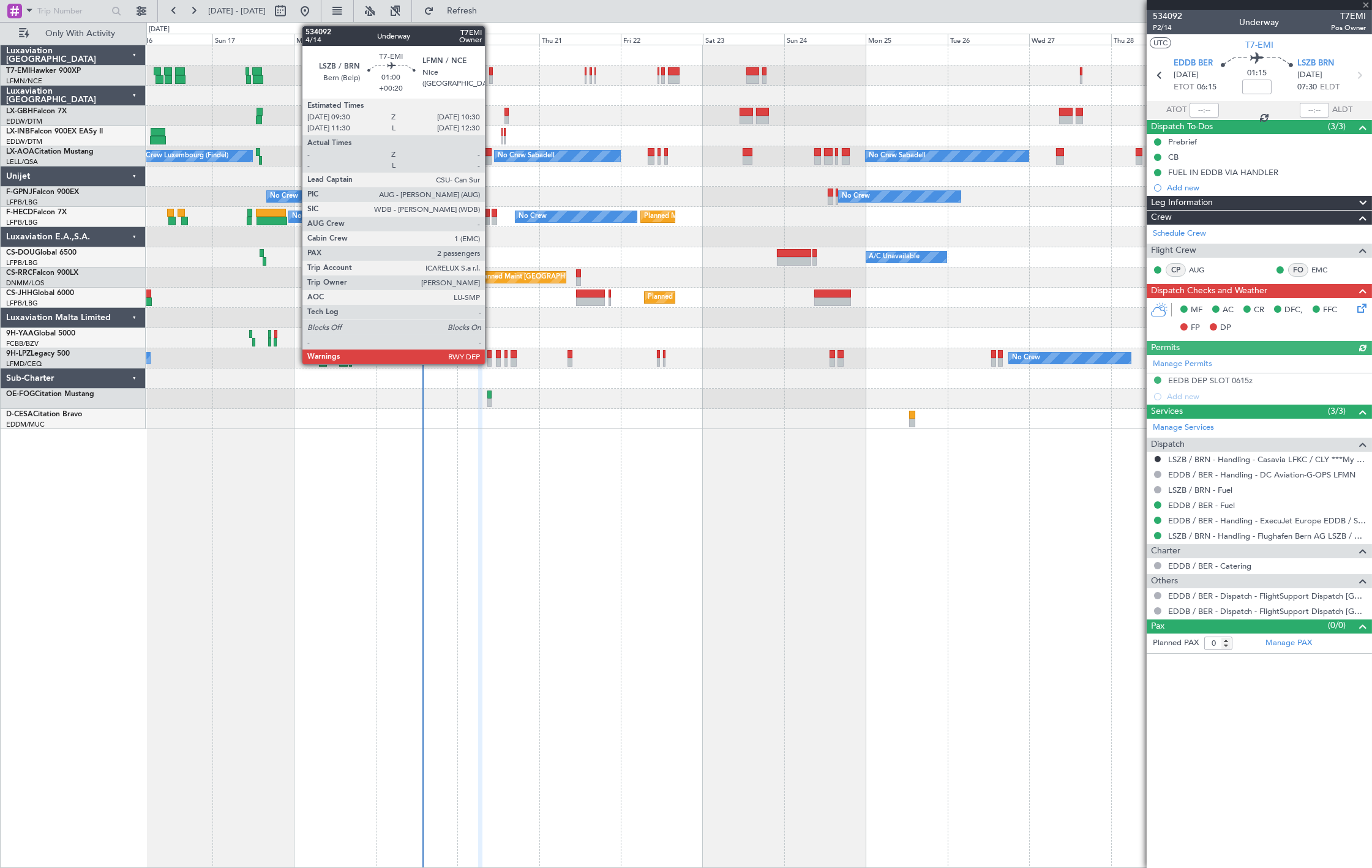
click at [491, 80] on div at bounding box center [491, 79] width 4 height 9
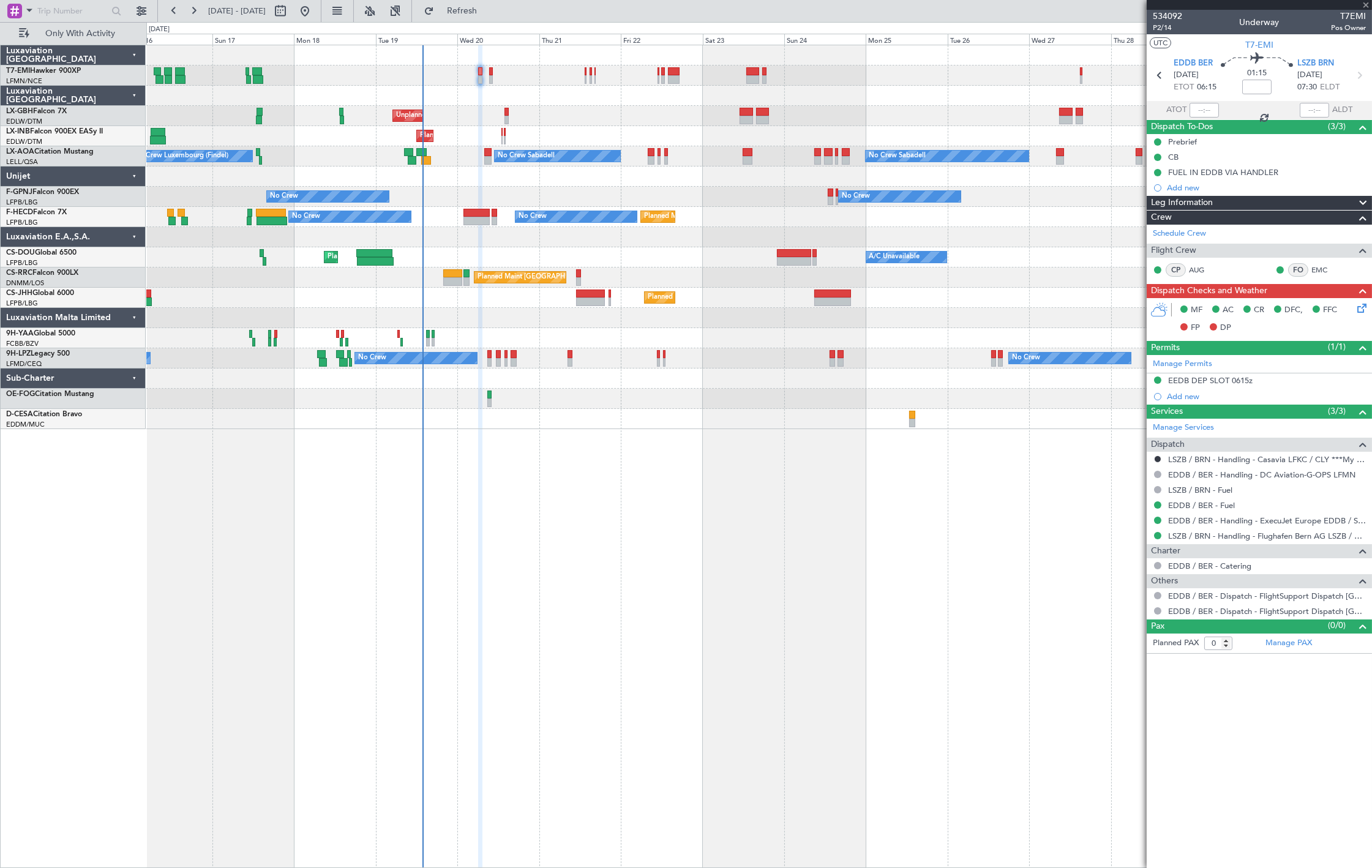
type input "+00:20"
type input "2"
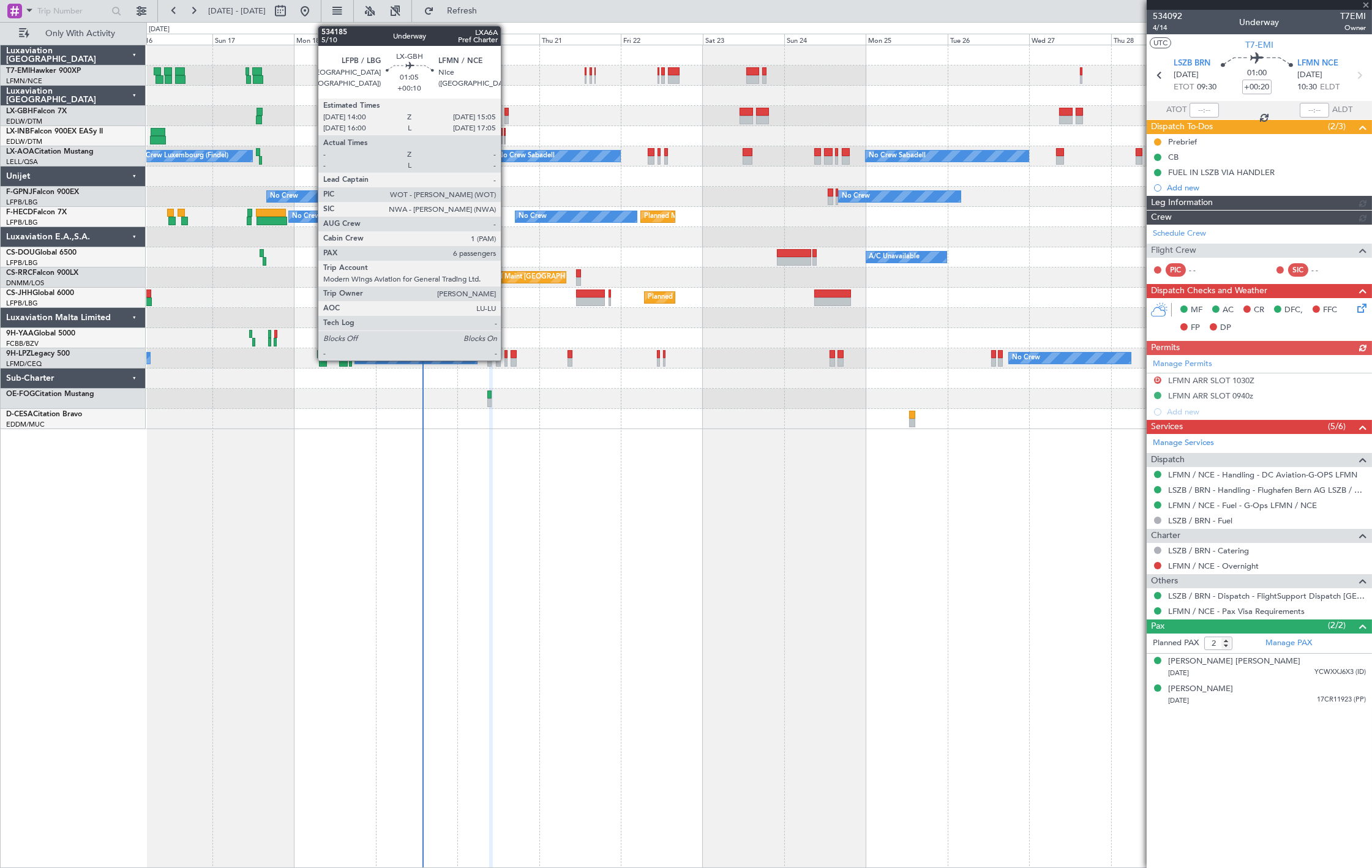
click at [507, 114] on div at bounding box center [506, 112] width 4 height 9
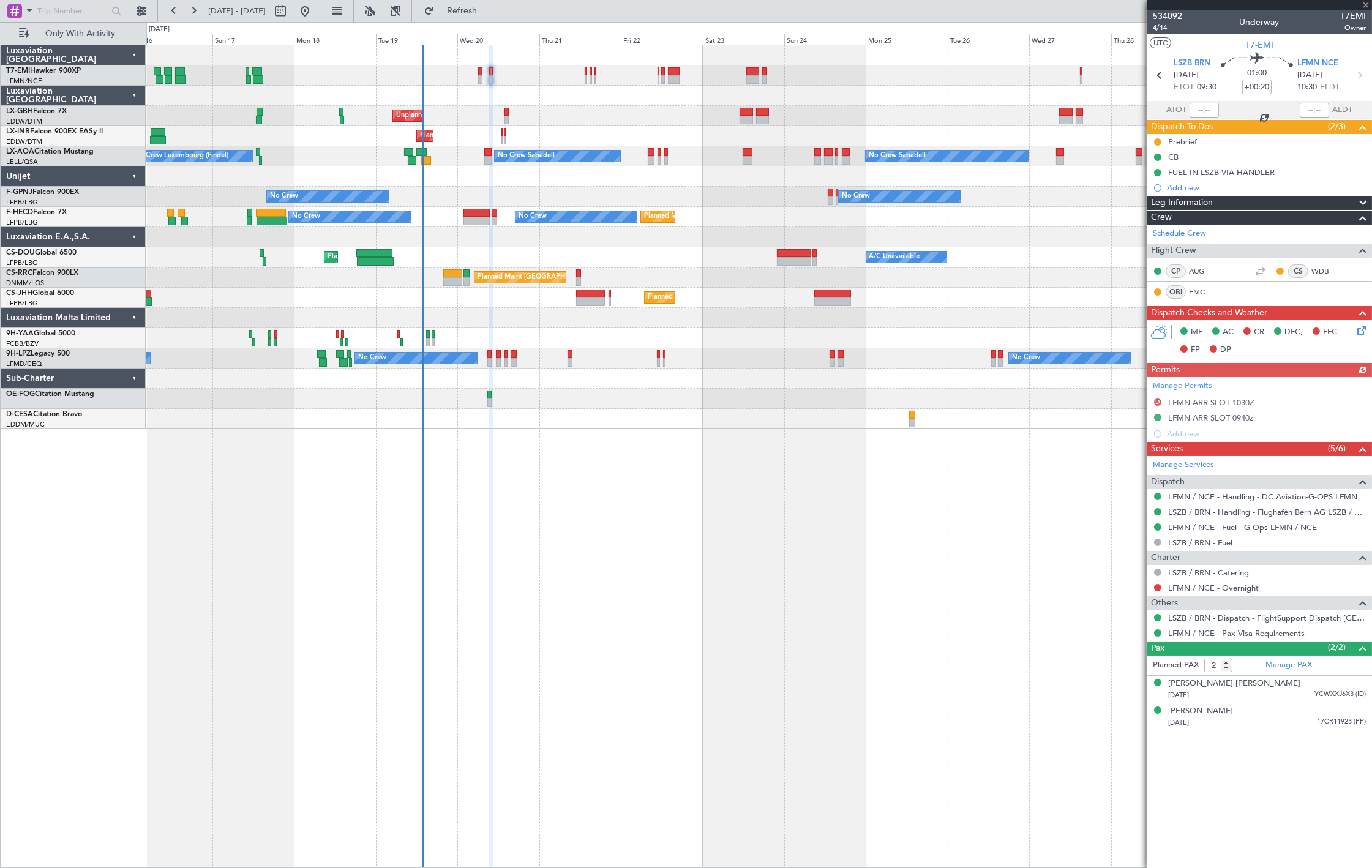
type input "+00:10"
type input "6"
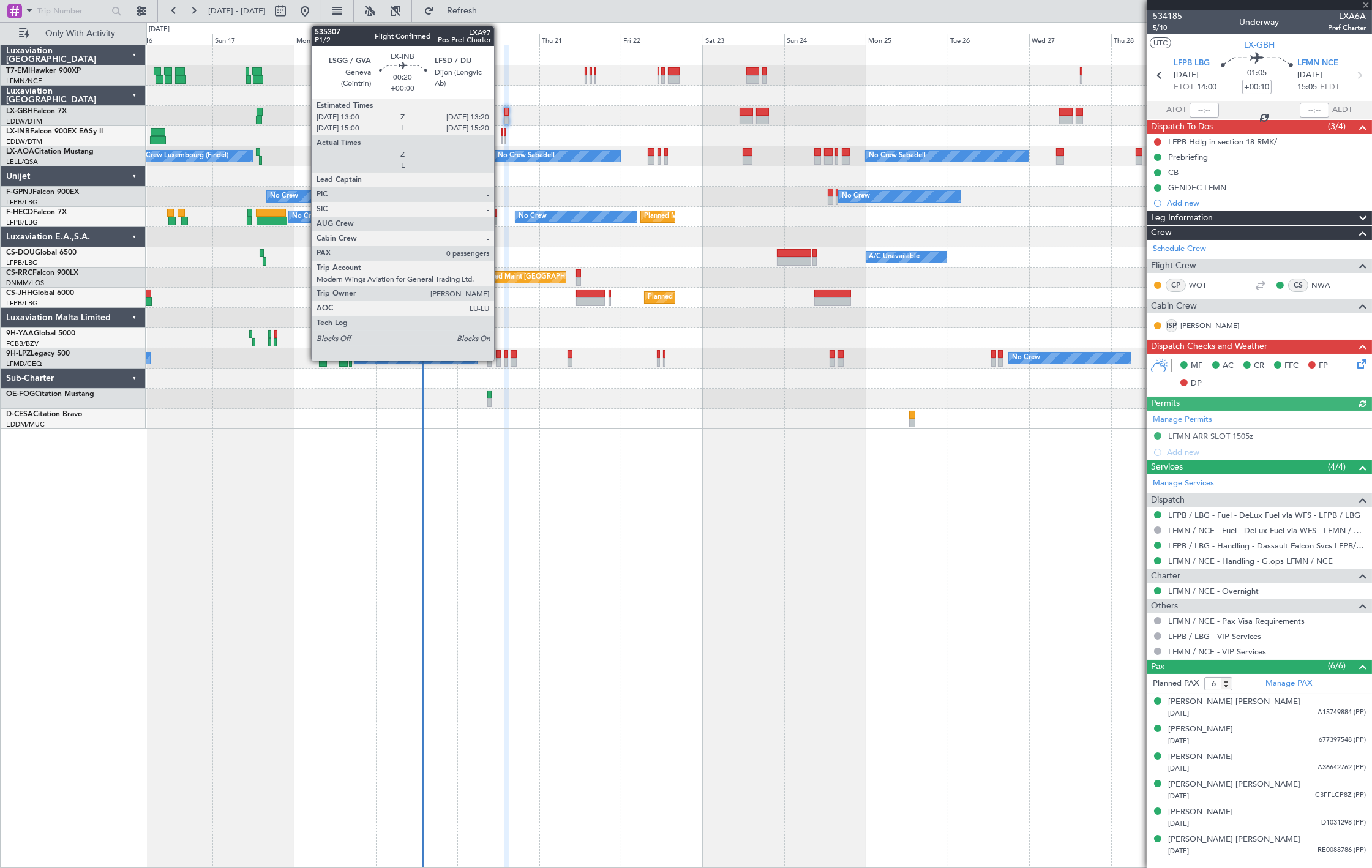
click at [501, 138] on div at bounding box center [501, 140] width 1 height 9
type input "0"
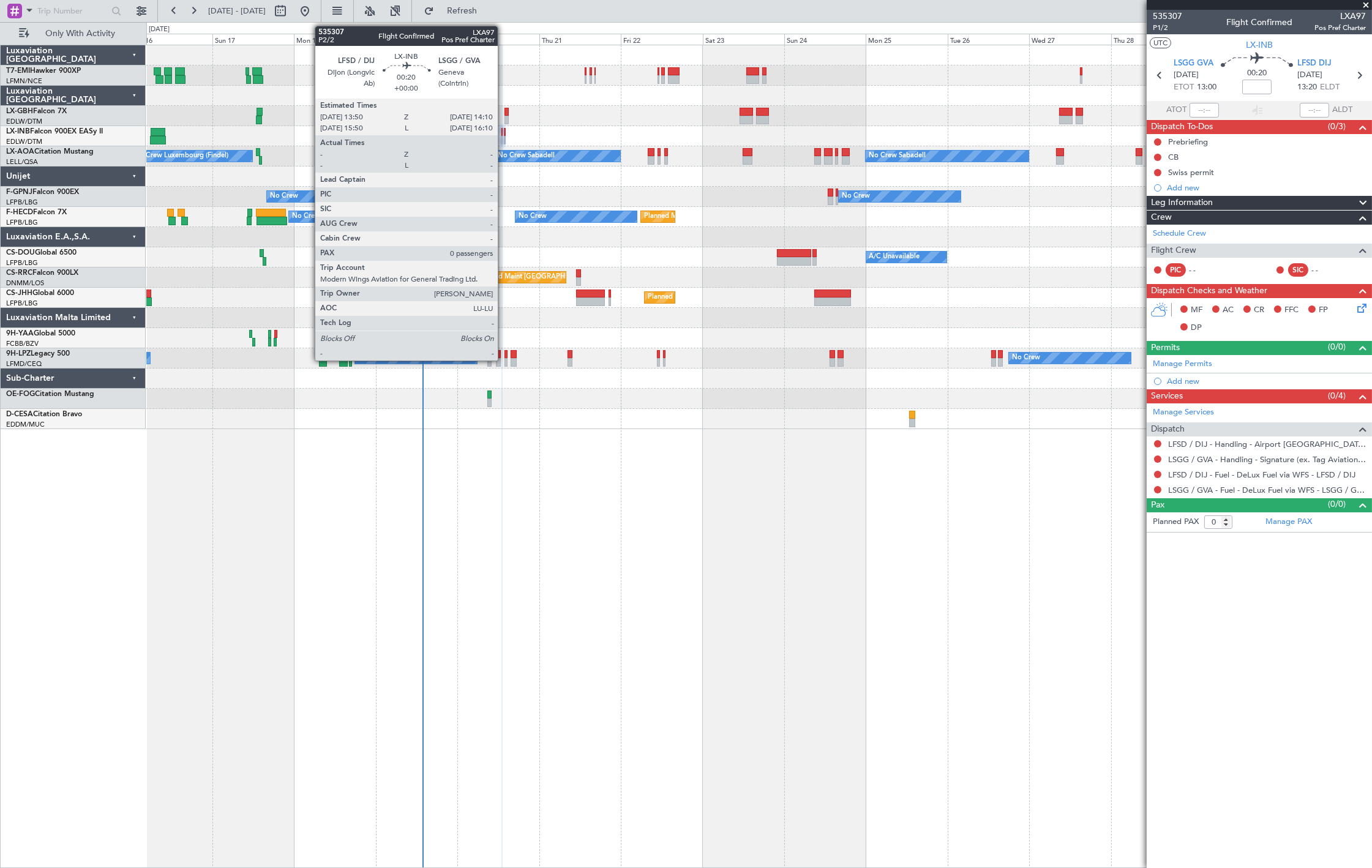
click at [504, 142] on div at bounding box center [504, 140] width 1 height 9
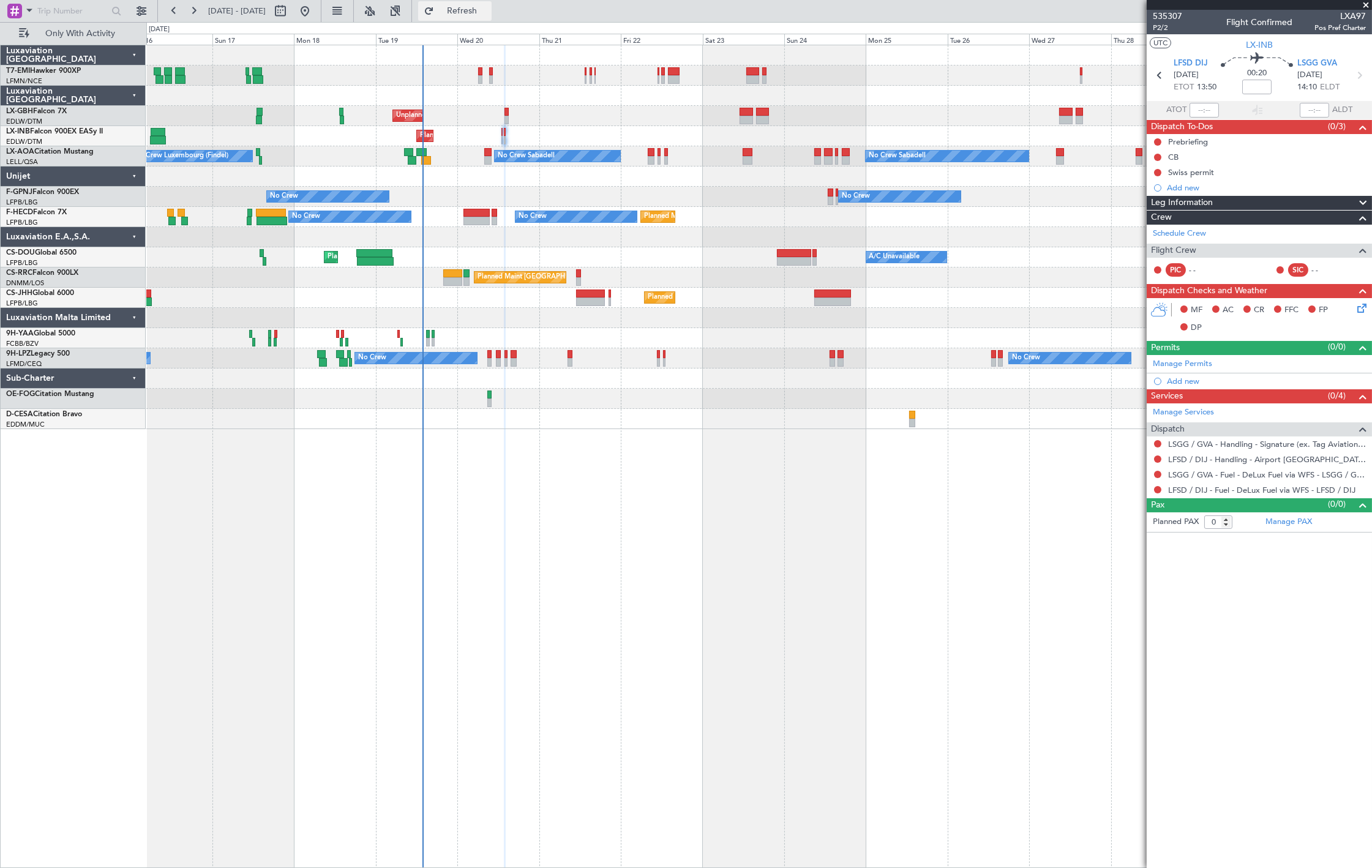
click at [491, 20] on button "Refresh" at bounding box center [455, 11] width 73 height 20
click at [503, 138] on div "Planned Maint Geneva (Cointrin)" at bounding box center [758, 136] width 1225 height 20
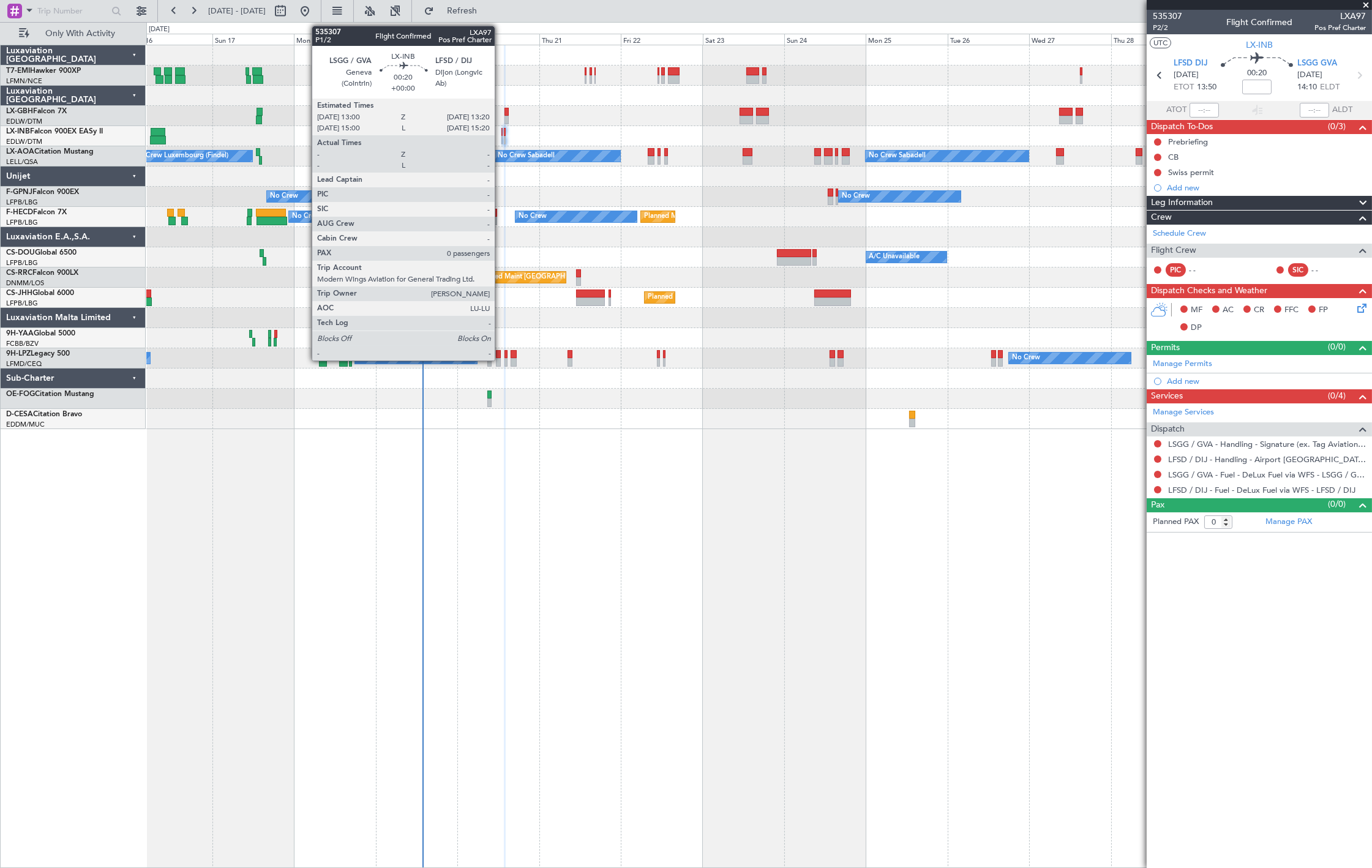
click at [501, 140] on div at bounding box center [501, 140] width 1 height 9
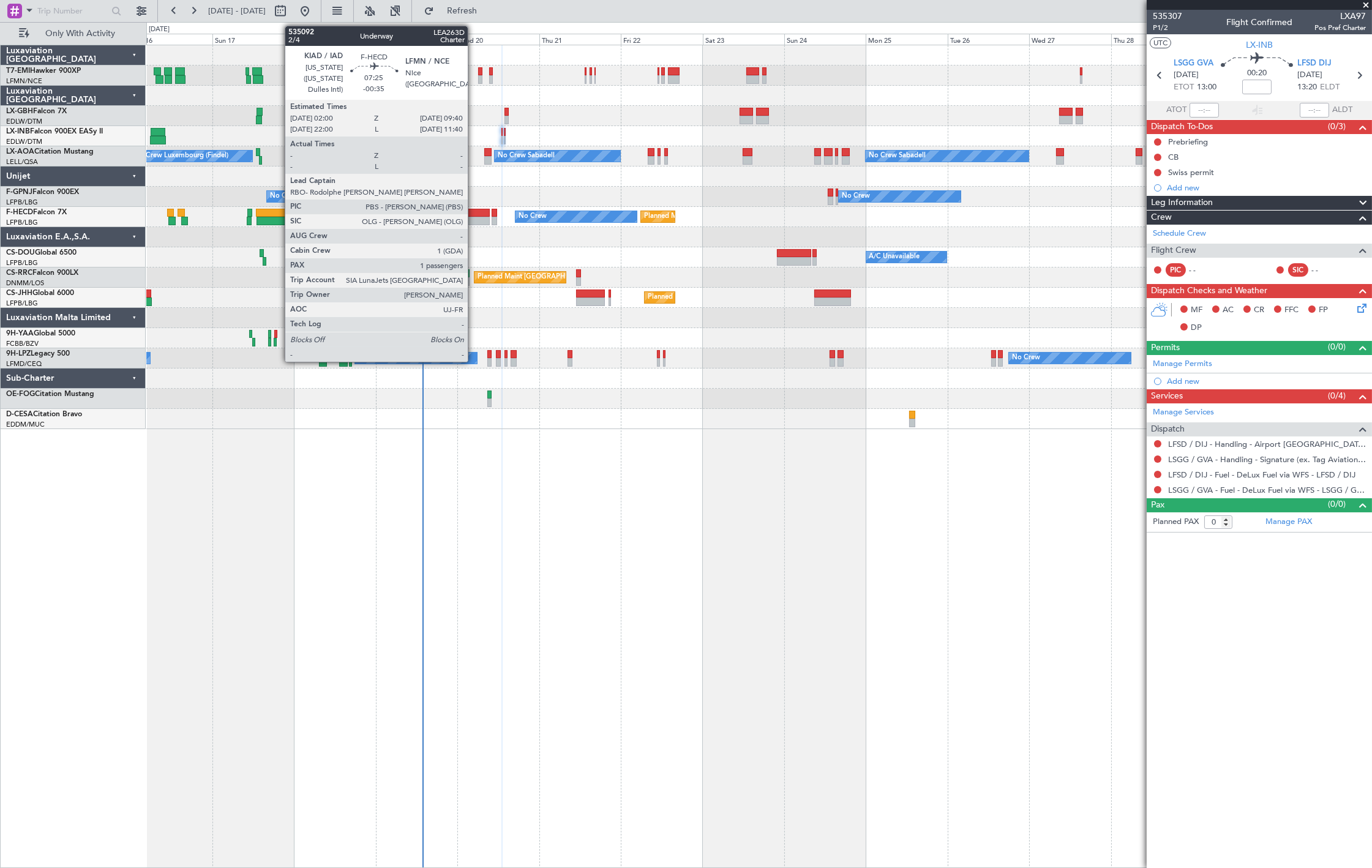
click at [475, 217] on div at bounding box center [476, 220] width 27 height 9
click at [475, 221] on div at bounding box center [476, 220] width 27 height 9
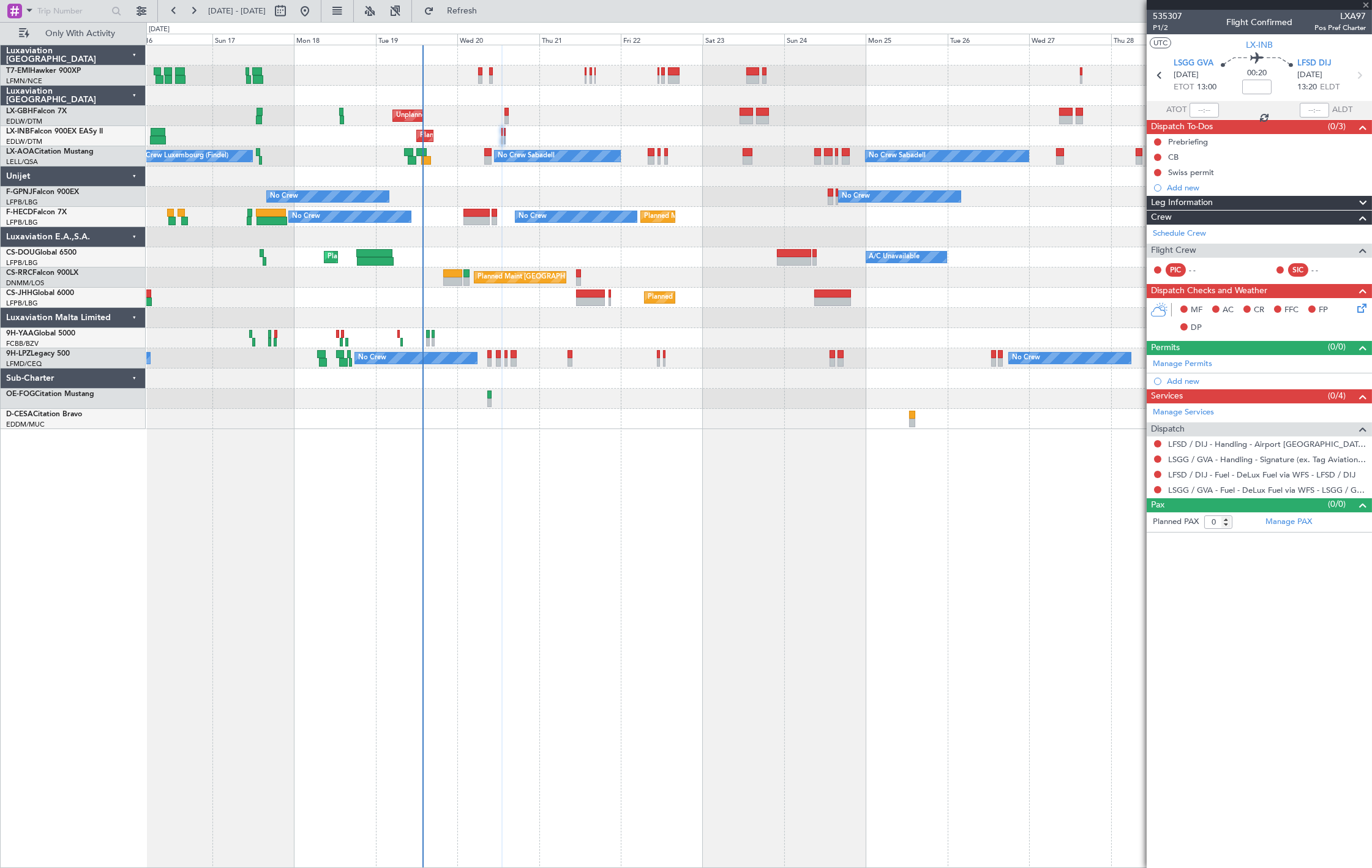
click at [477, 205] on div "No Crew No Crew No Crew Planned Maint [GEOGRAPHIC_DATA] ([GEOGRAPHIC_DATA])" at bounding box center [758, 197] width 1225 height 20
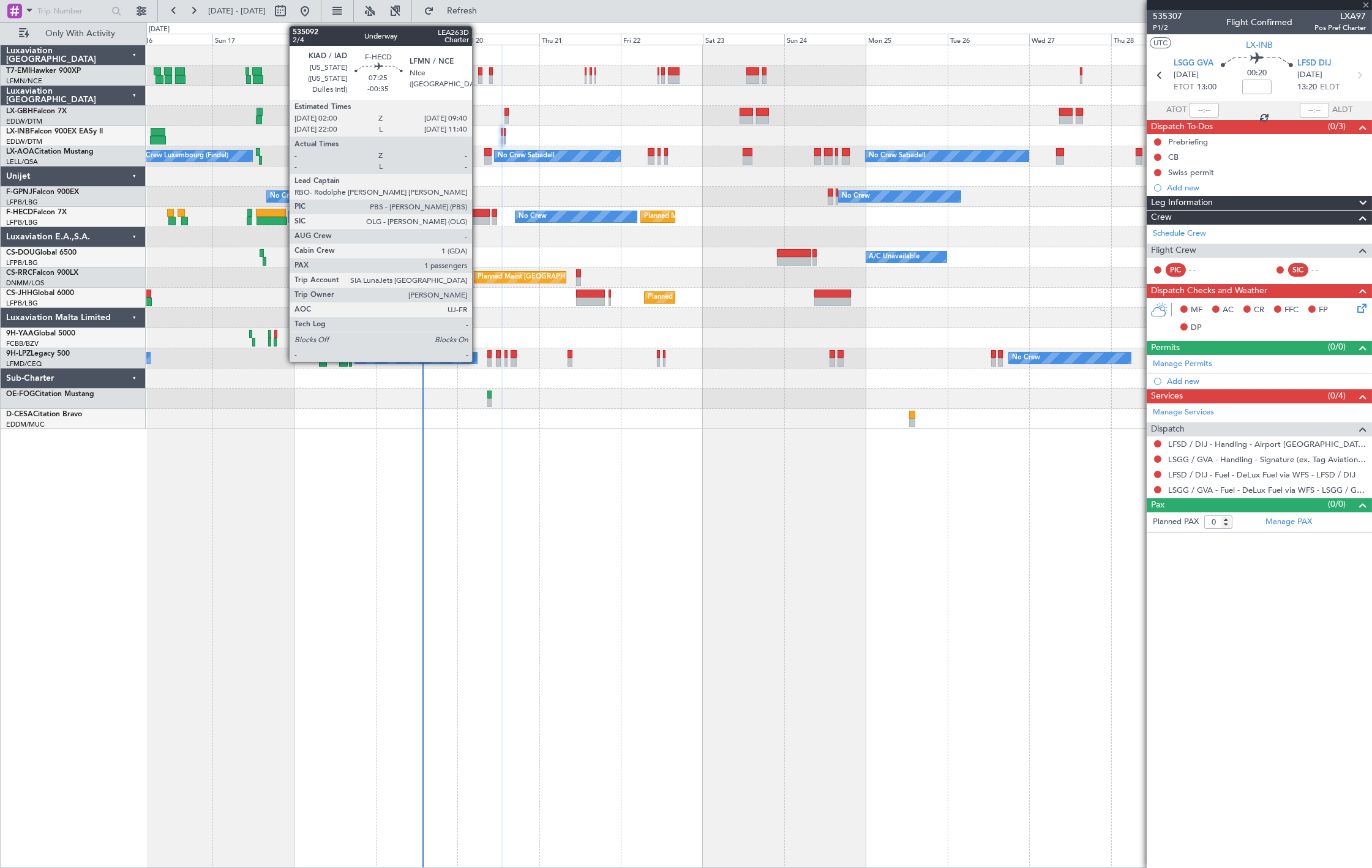
click at [478, 217] on div at bounding box center [476, 220] width 27 height 9
type input "-00:35"
type input "1"
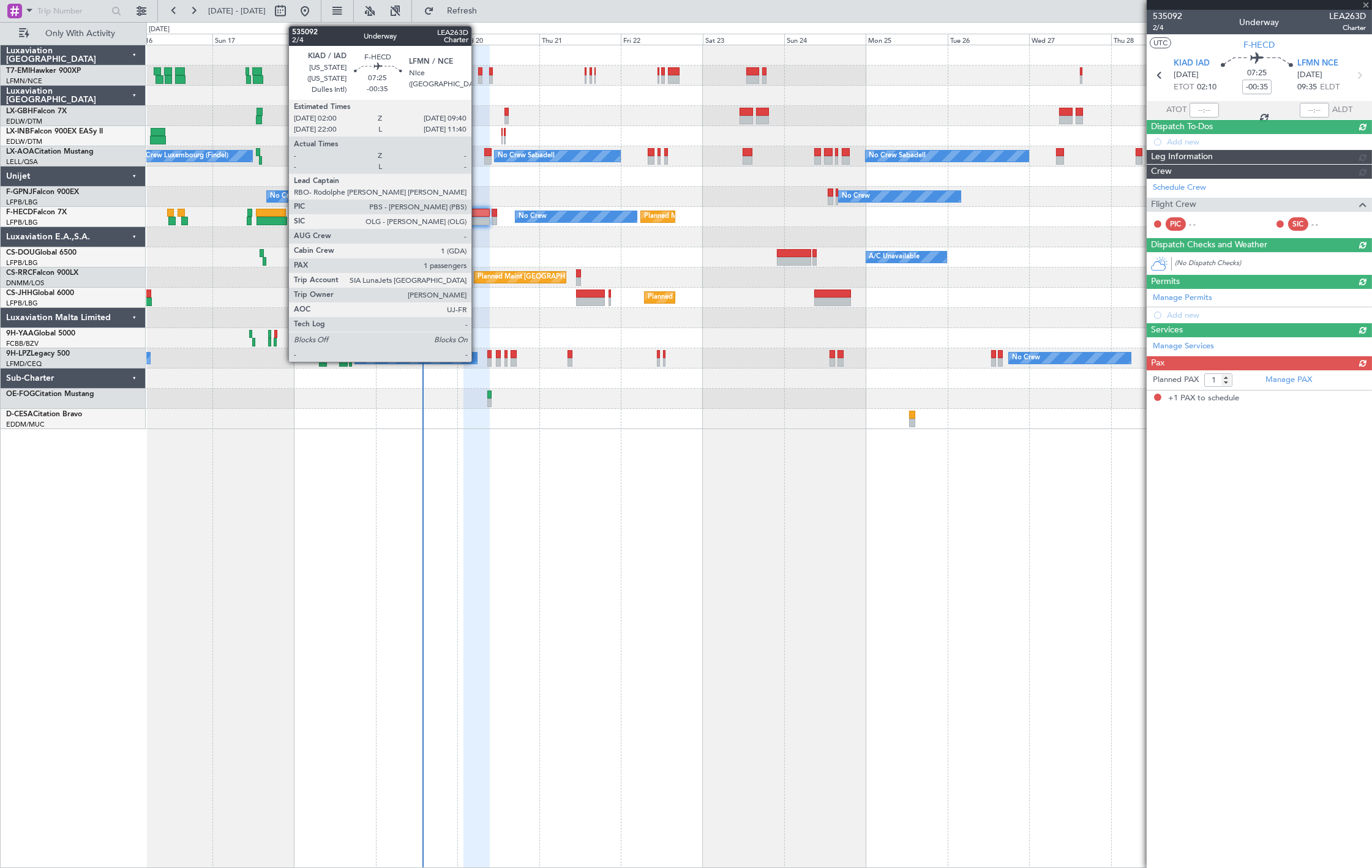
click at [475, 217] on div at bounding box center [476, 213] width 27 height 9
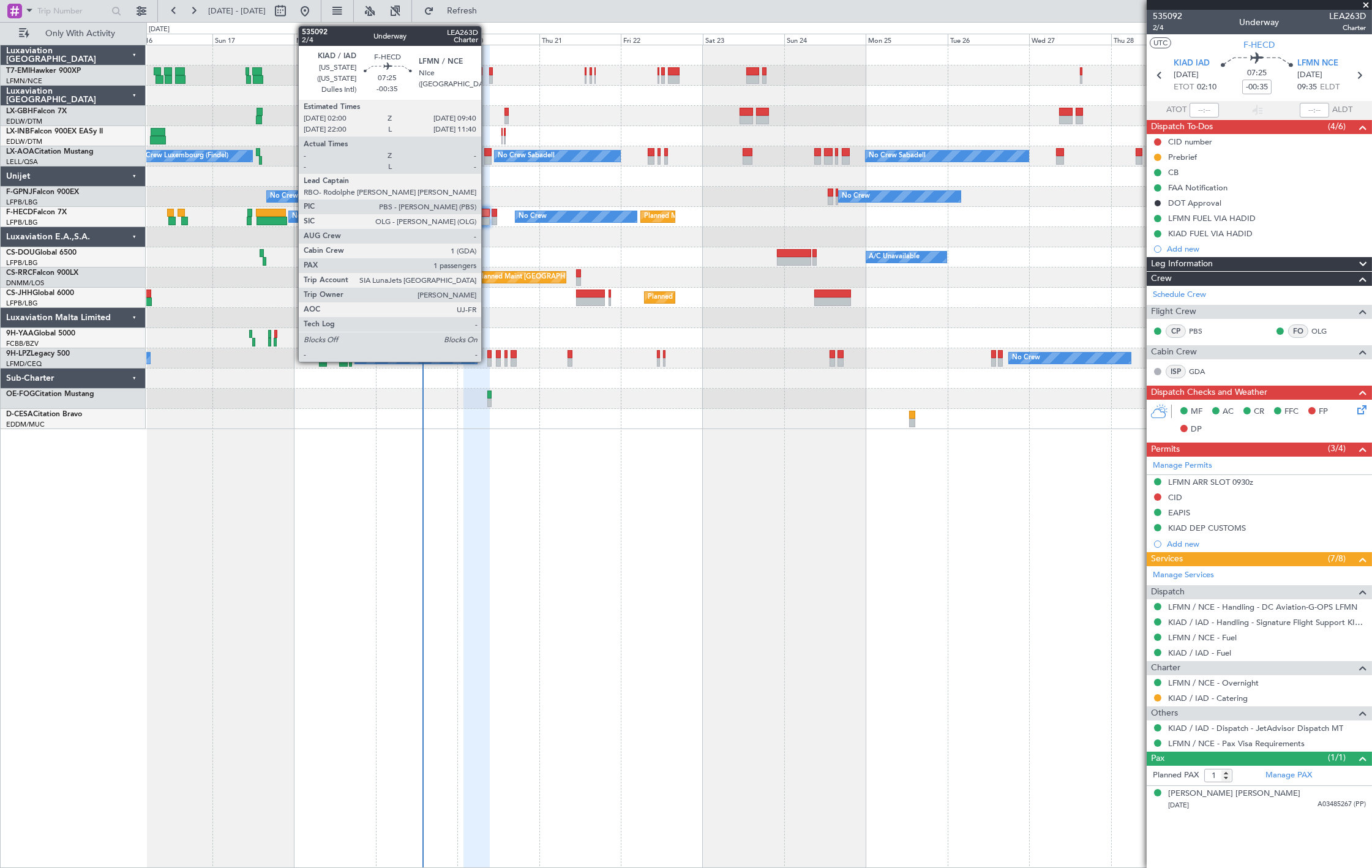
click at [481, 212] on div at bounding box center [476, 213] width 27 height 9
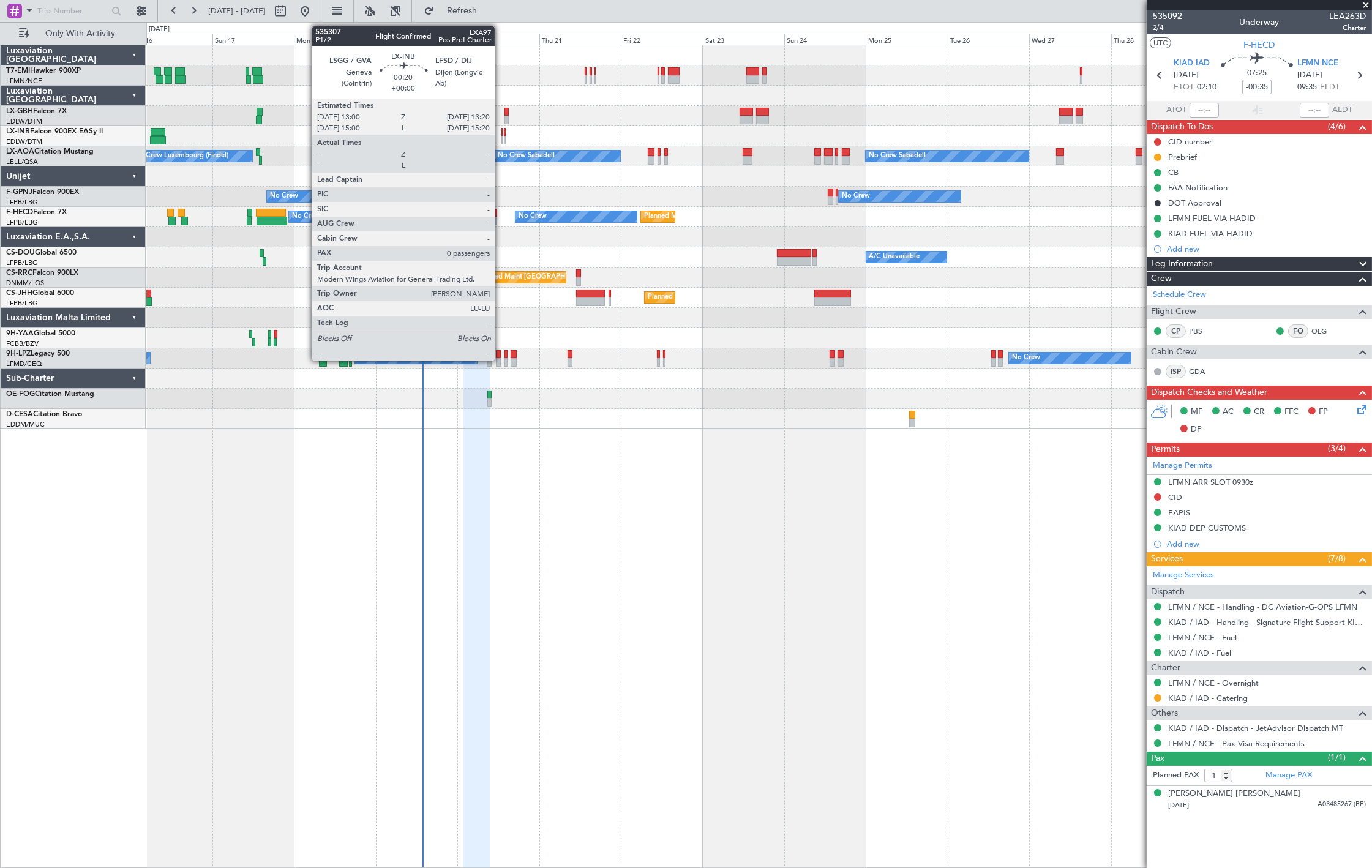
click at [501, 137] on div at bounding box center [501, 140] width 1 height 9
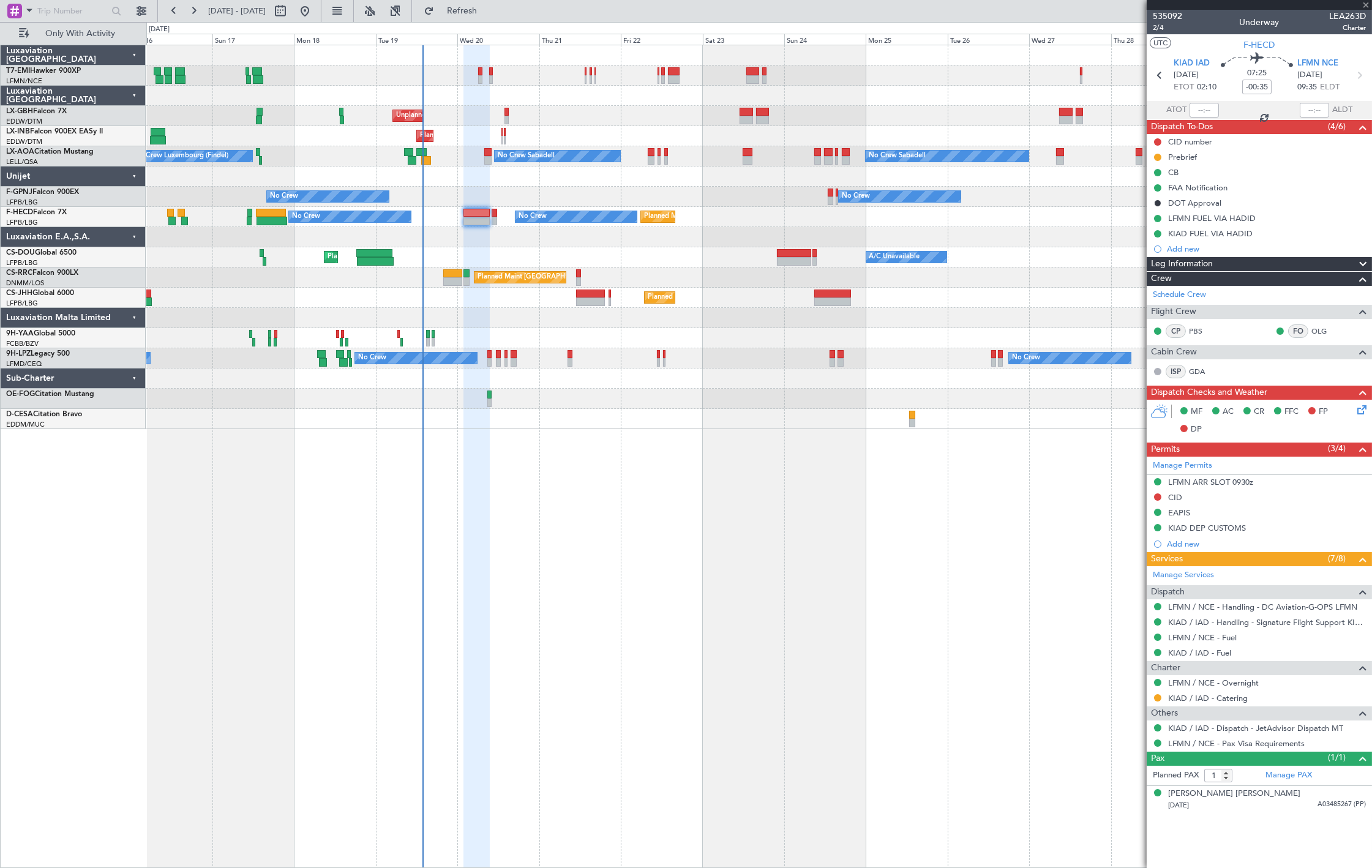
type input "0"
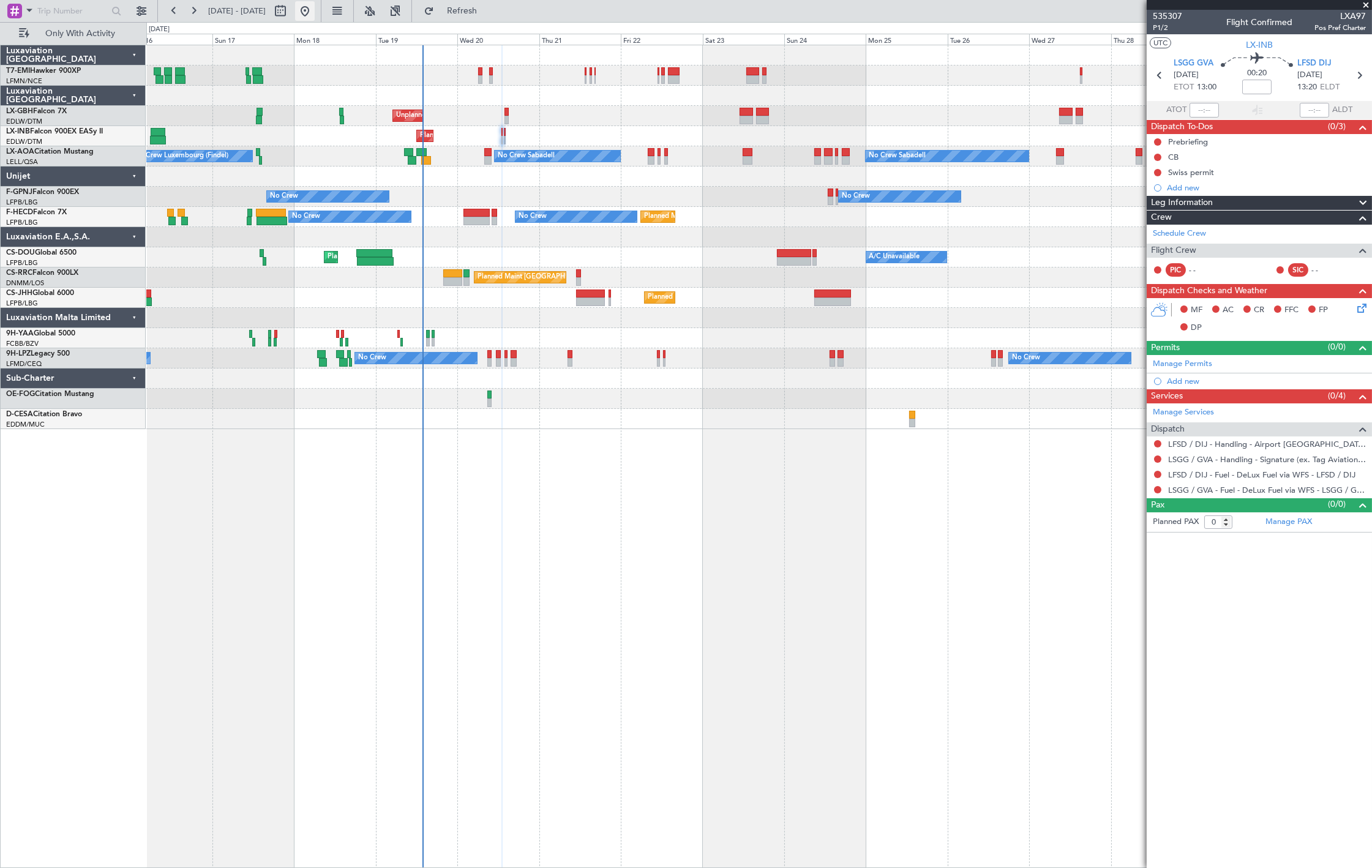
click at [321, 15] on fb-range-datepicker "[DATE] - [DATE]" at bounding box center [239, 11] width 164 height 22
drag, startPoint x: 353, startPoint y: 14, endPoint x: 366, endPoint y: 26, distance: 17.7
click at [314, 14] on button at bounding box center [305, 11] width 20 height 20
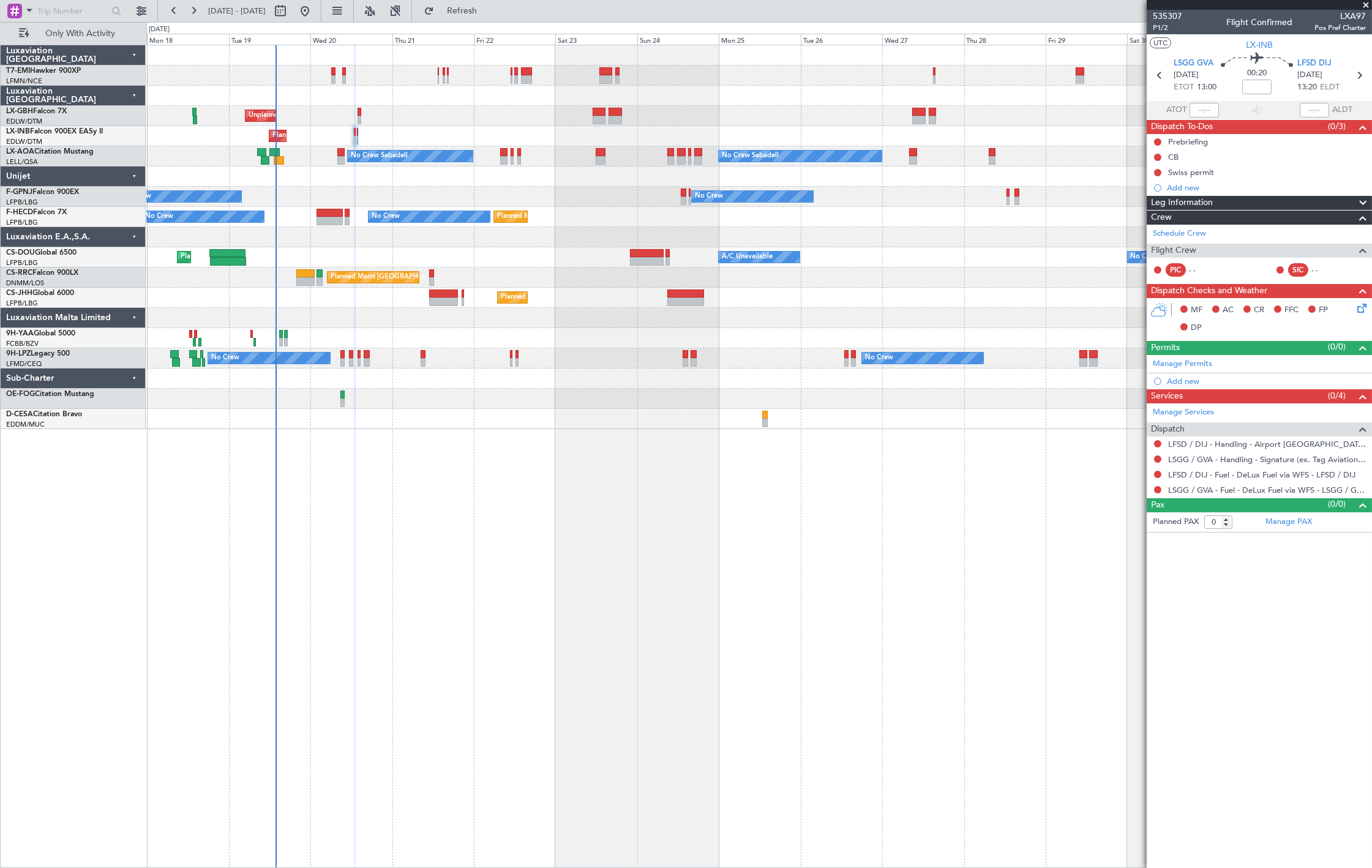
click at [481, 189] on div "Planned Maint [PERSON_NAME] Unplanned Maint [GEOGRAPHIC_DATA] ([GEOGRAPHIC_DATA…" at bounding box center [758, 237] width 1225 height 384
click at [488, 15] on span "Refresh" at bounding box center [463, 11] width 51 height 9
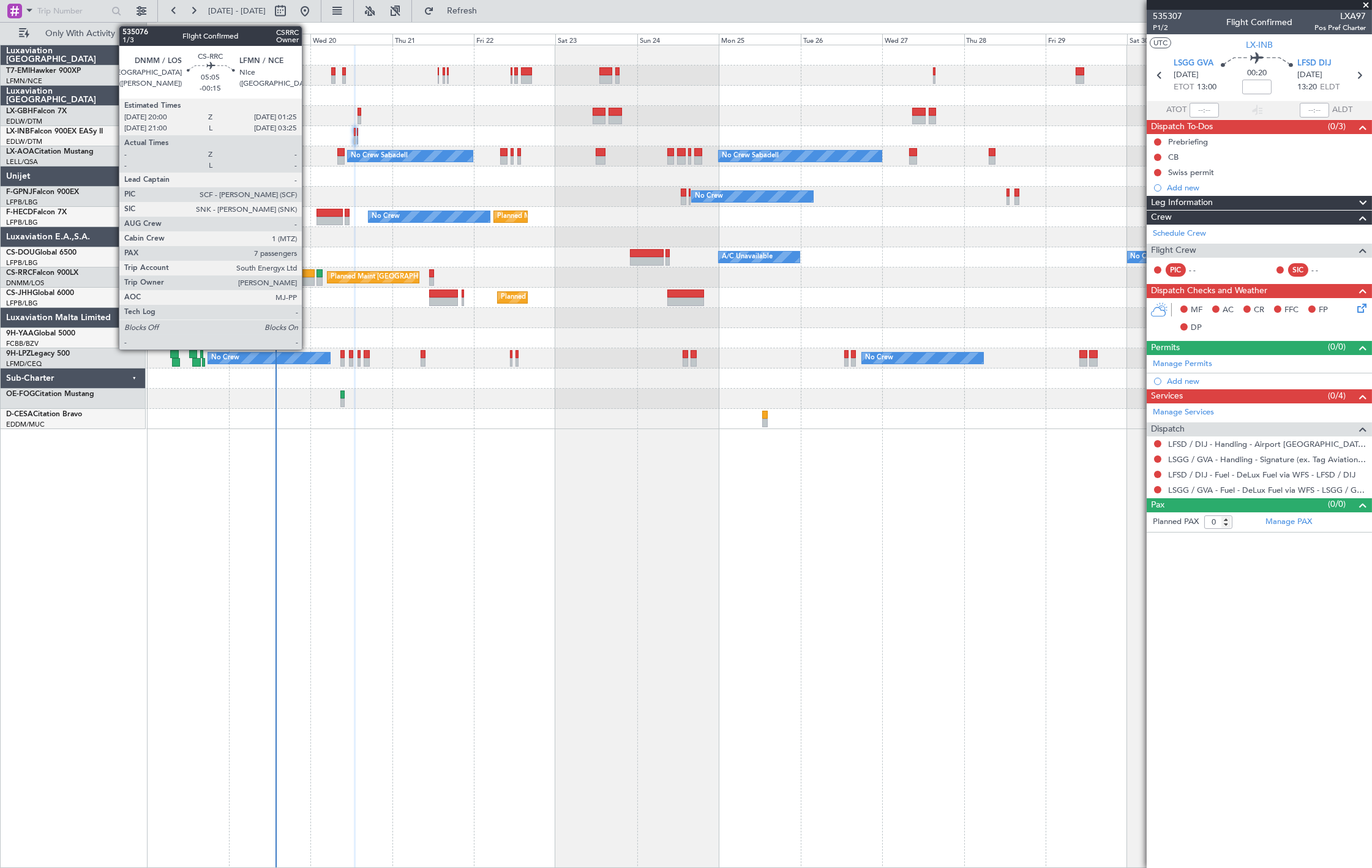
click at [308, 279] on div at bounding box center [305, 282] width 19 height 9
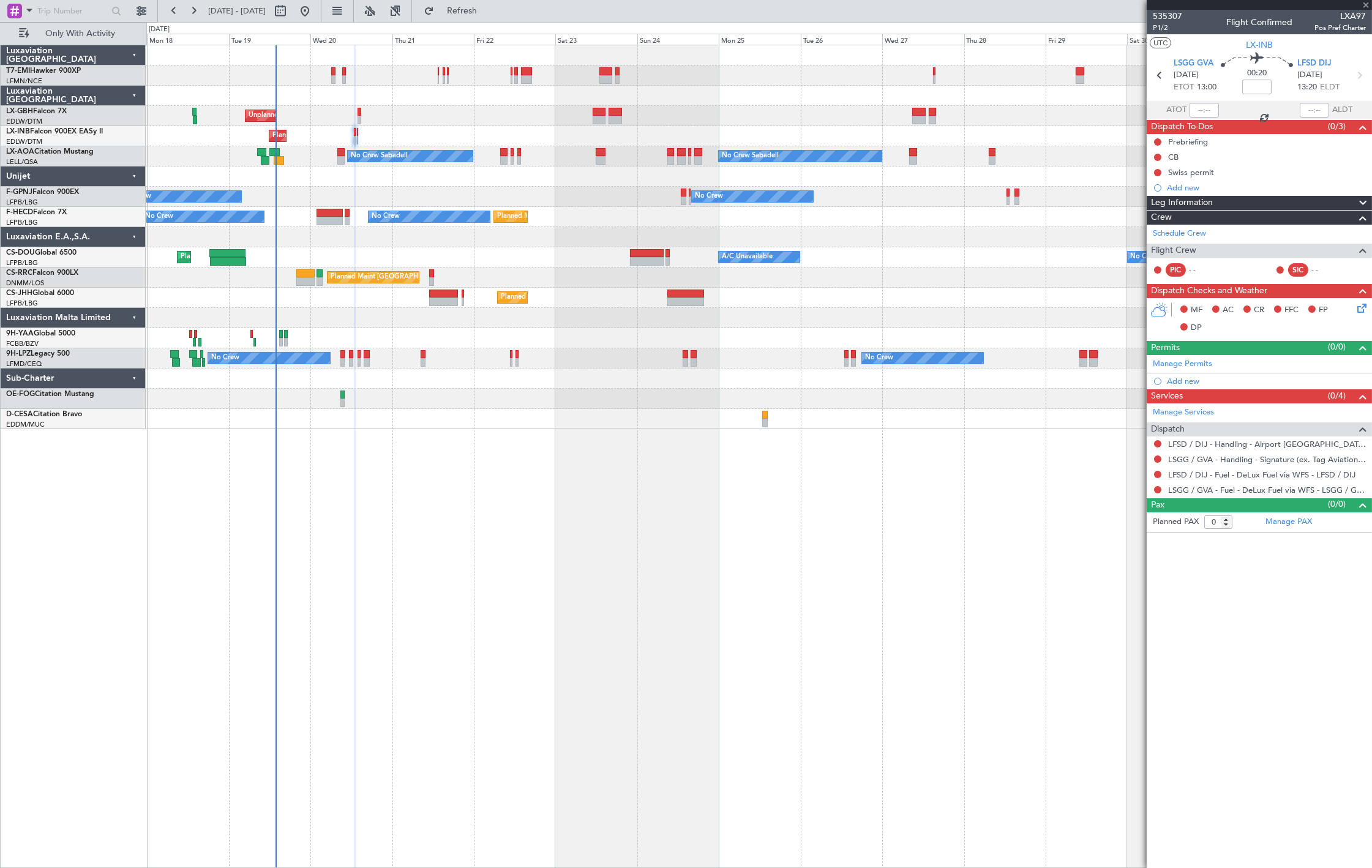
type input "-00:15"
type input "7"
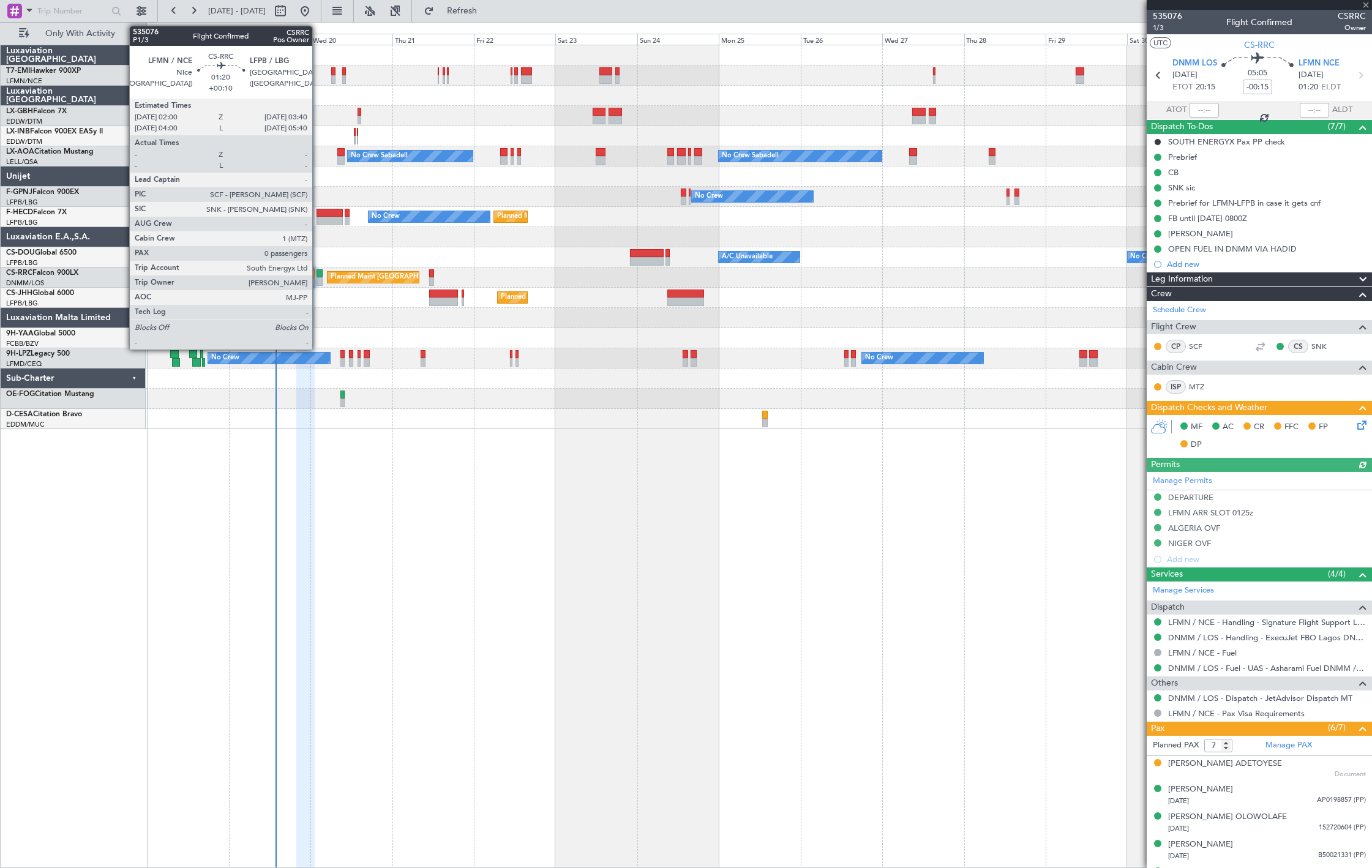
click at [318, 279] on div at bounding box center [319, 282] width 6 height 9
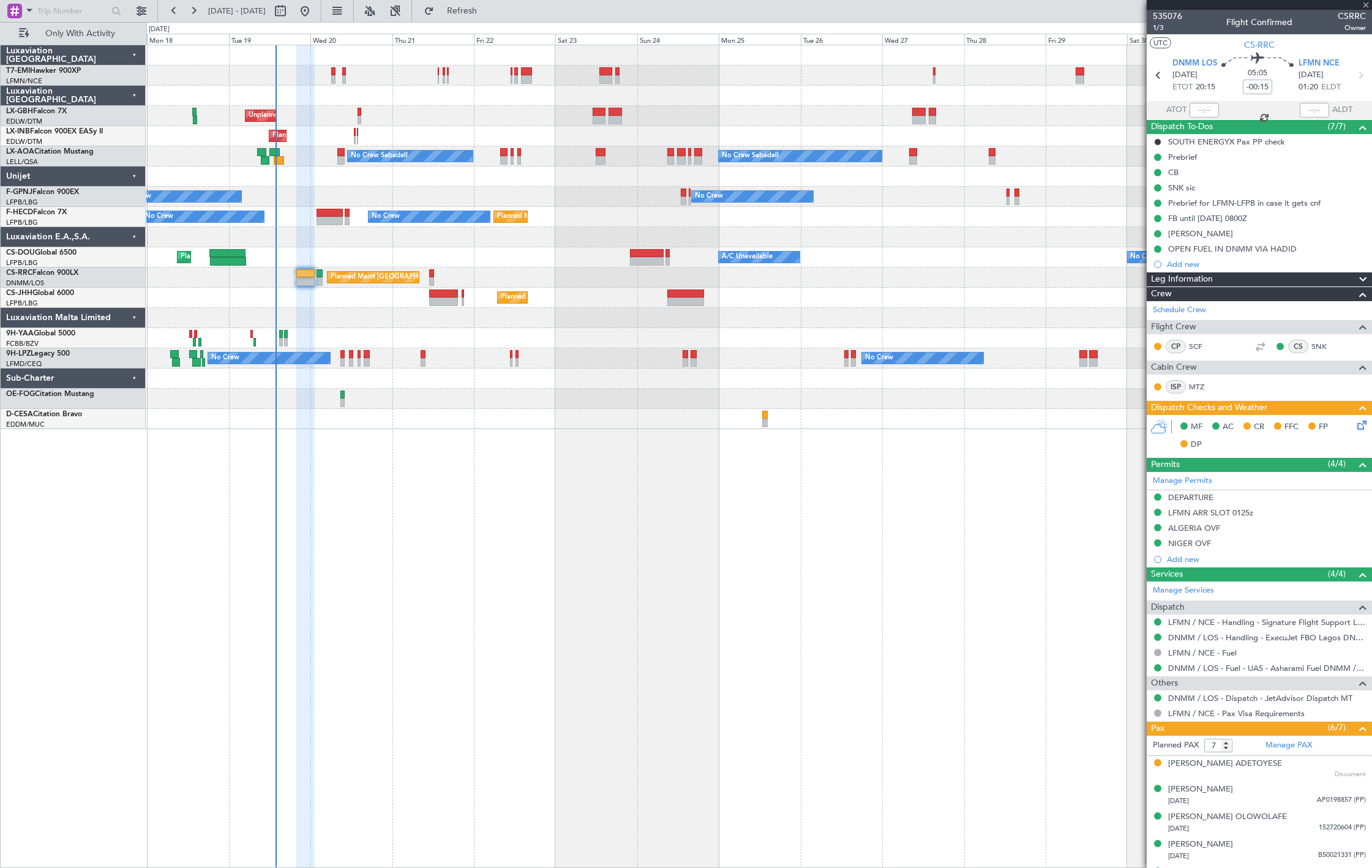
type input "+00:10"
type input "0"
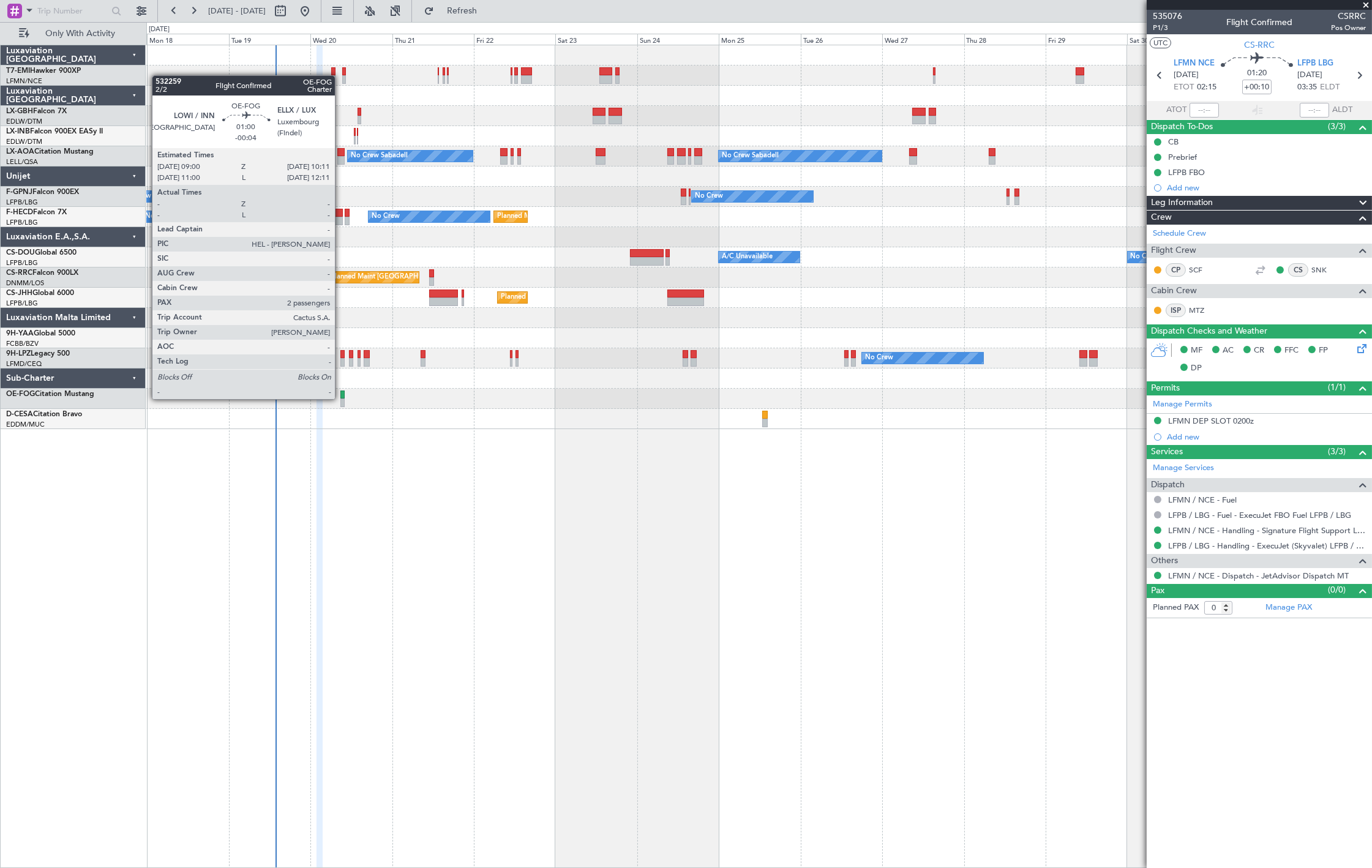
click at [342, 398] on div at bounding box center [342, 402] width 4 height 9
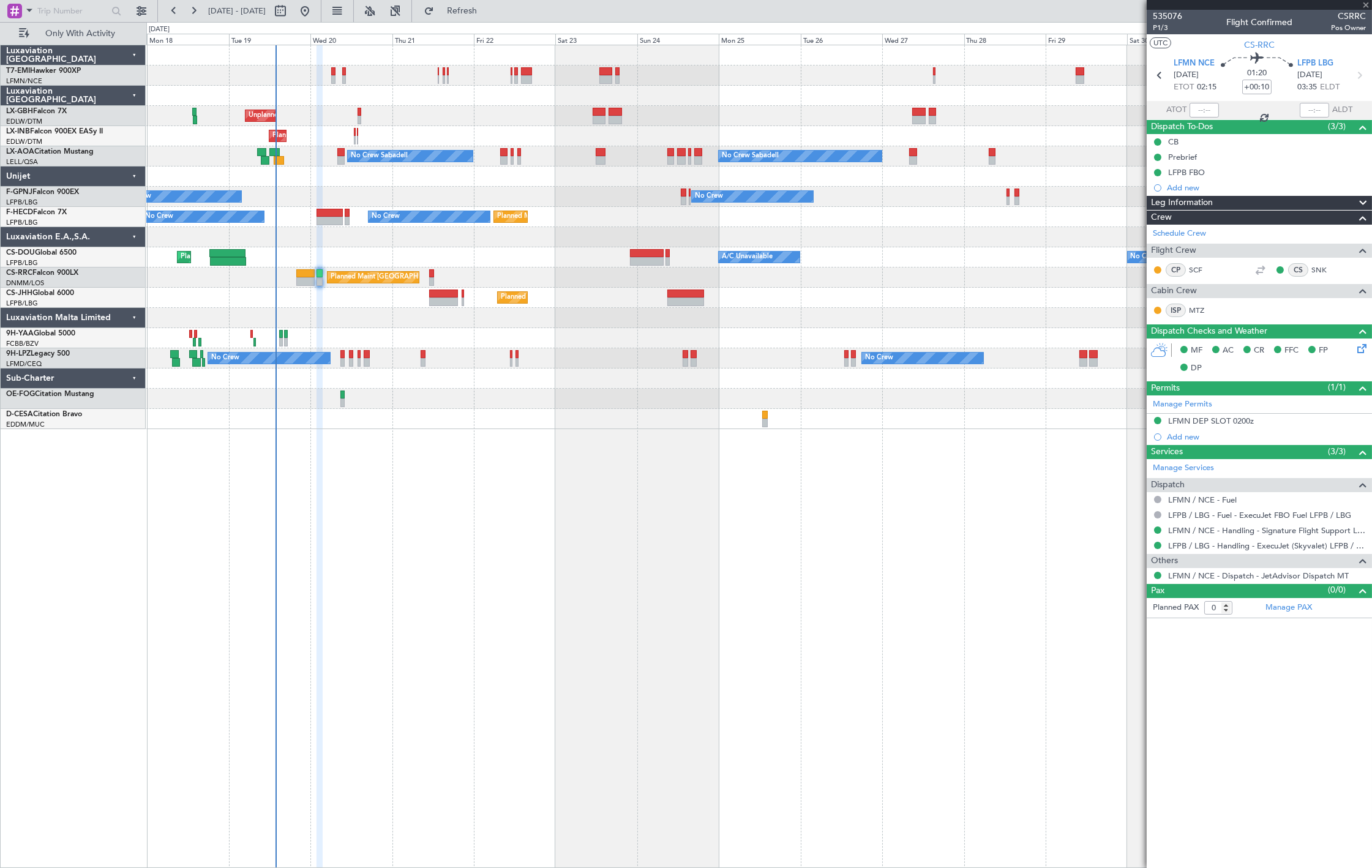
type input "-00:04"
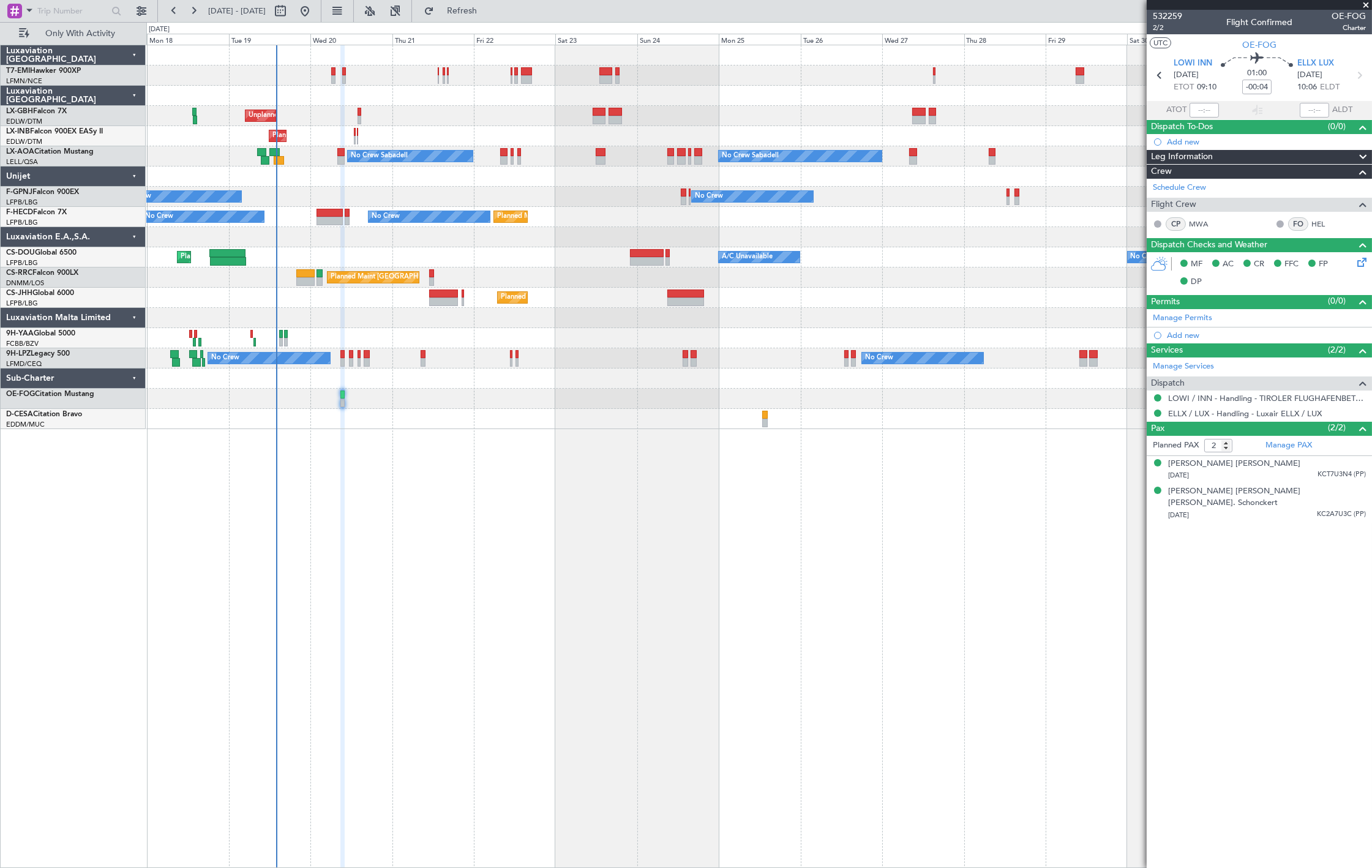
click at [1366, 3] on span at bounding box center [1366, 5] width 12 height 11
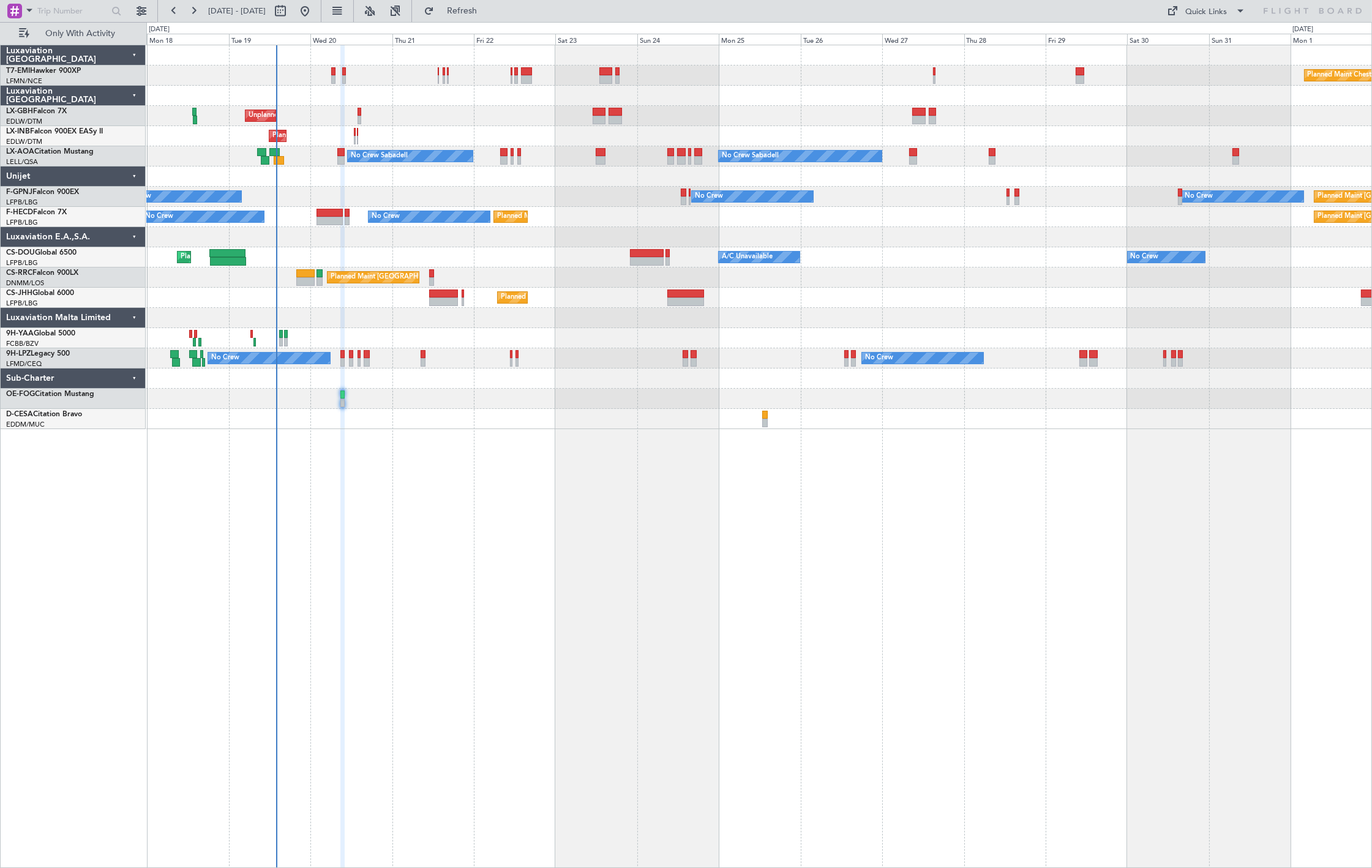
type input "0"
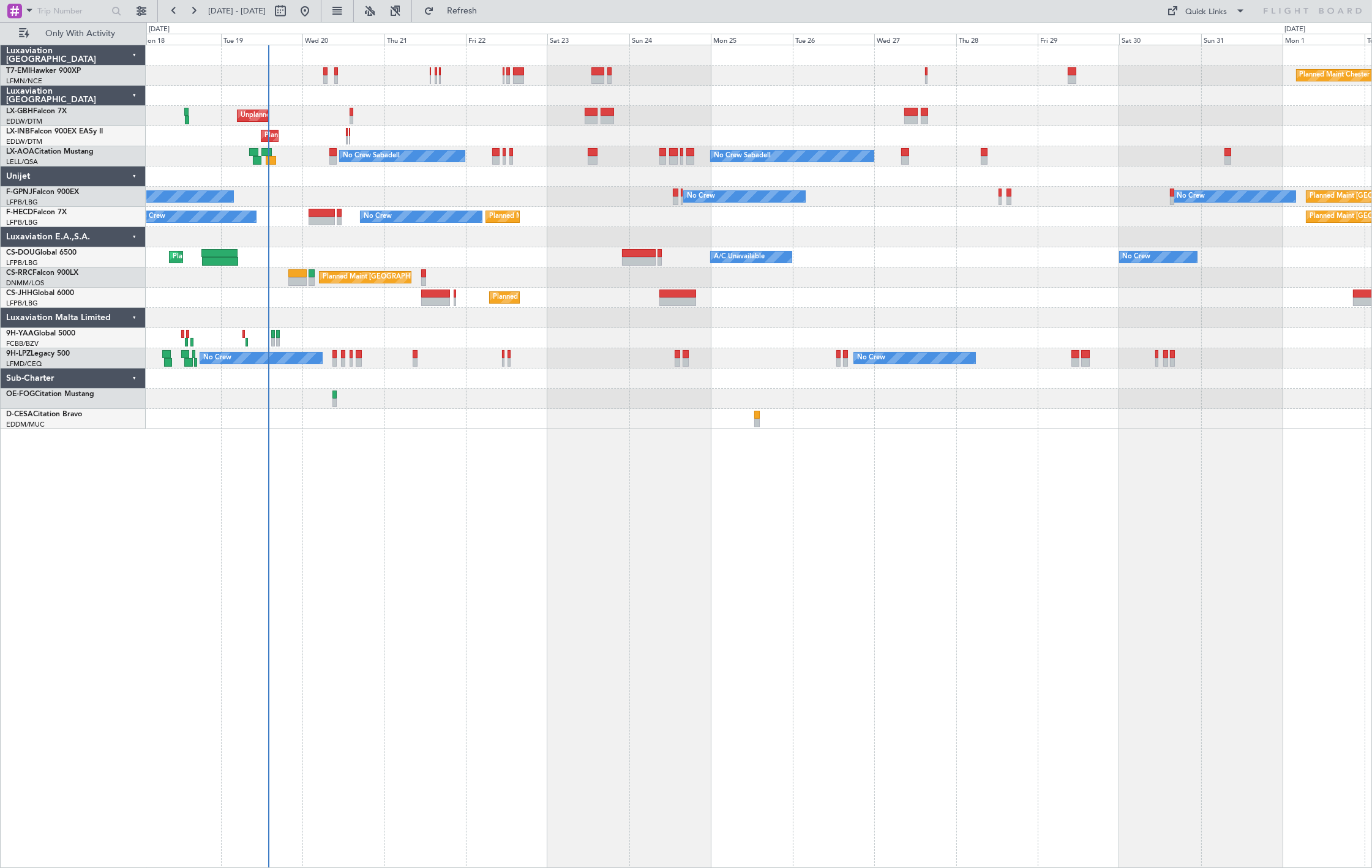
click at [511, 131] on div "Planned Maint Geneva (Cointrin)" at bounding box center [758, 136] width 1225 height 20
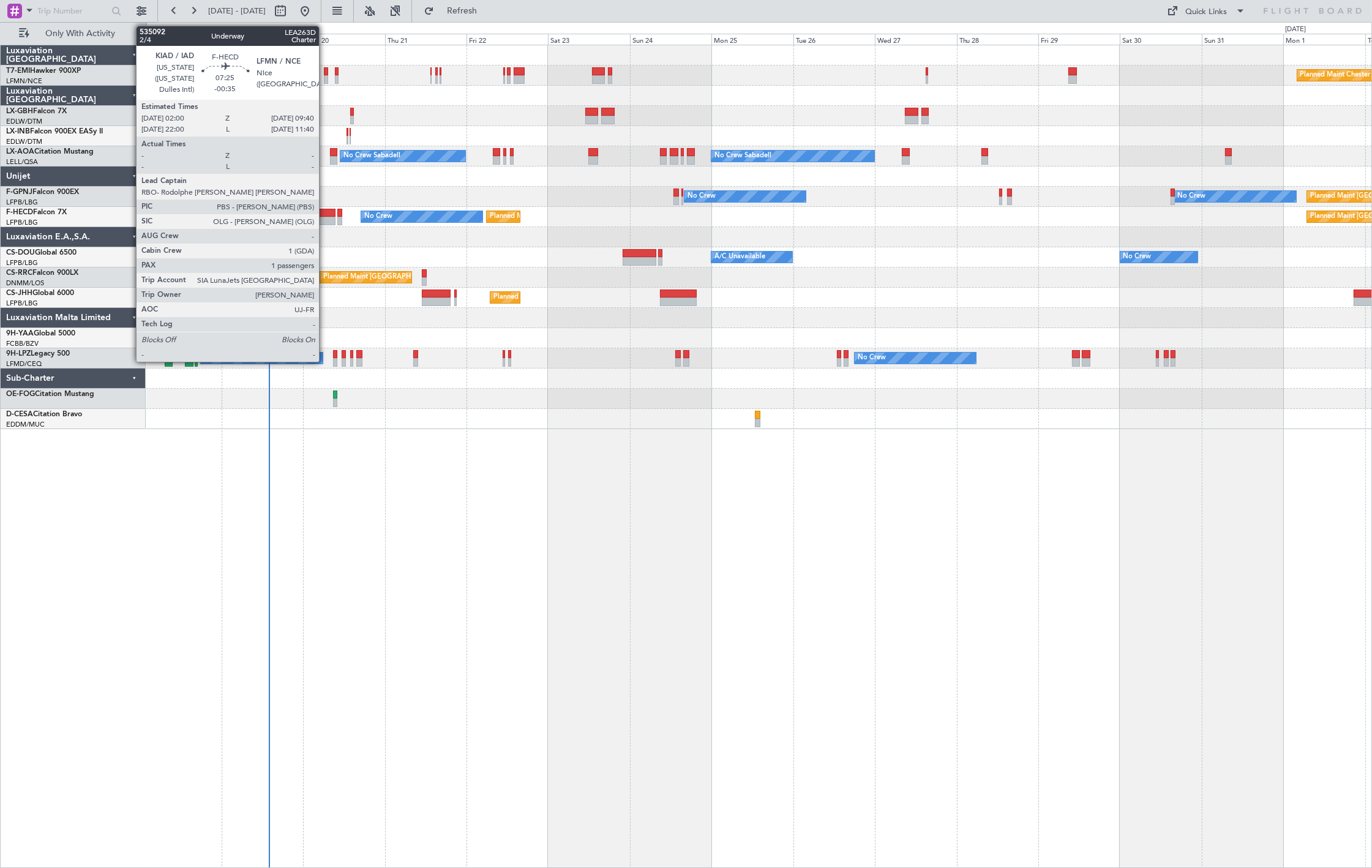
click at [324, 214] on div at bounding box center [322, 213] width 27 height 9
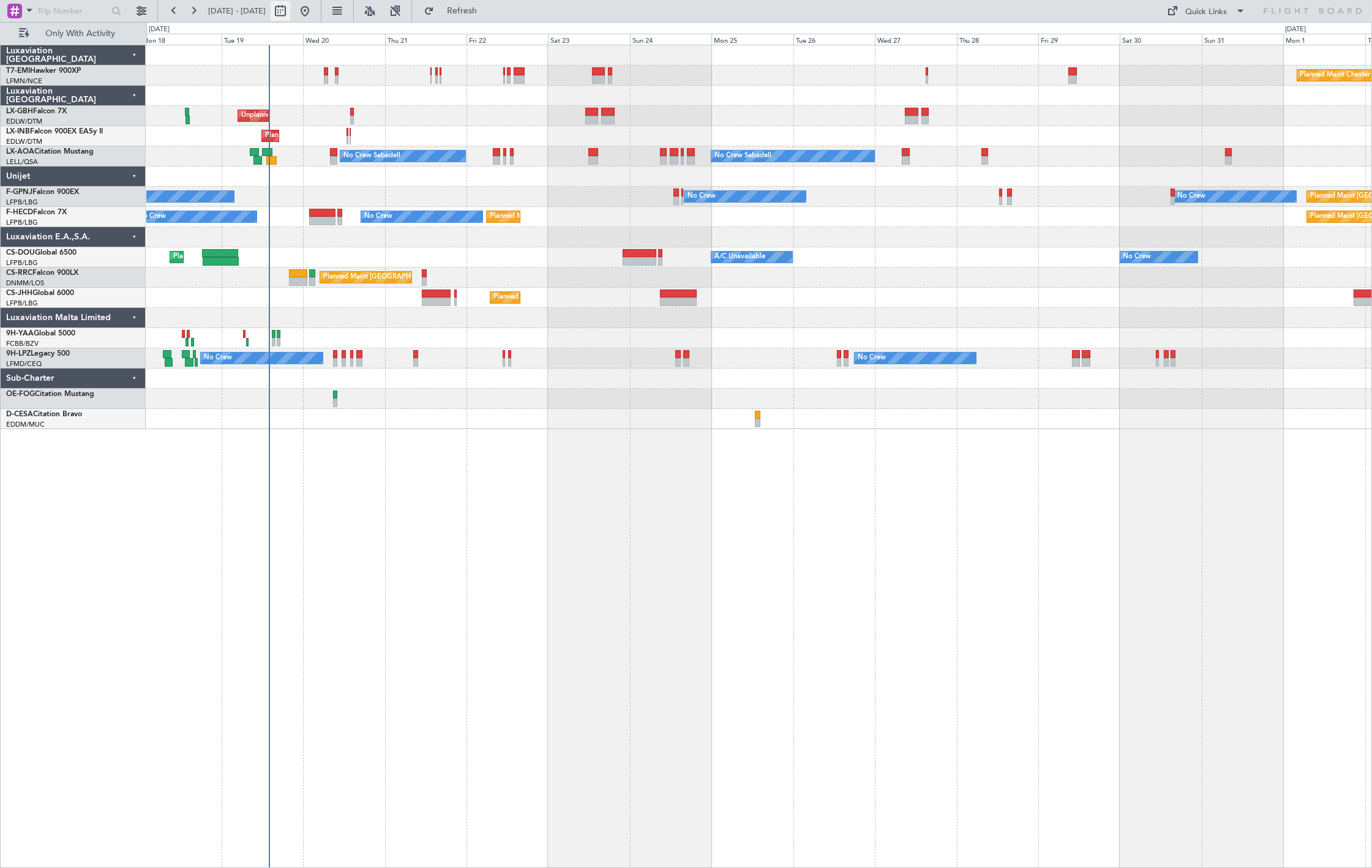
click at [291, 17] on button at bounding box center [281, 11] width 20 height 20
select select "8"
select select "2025"
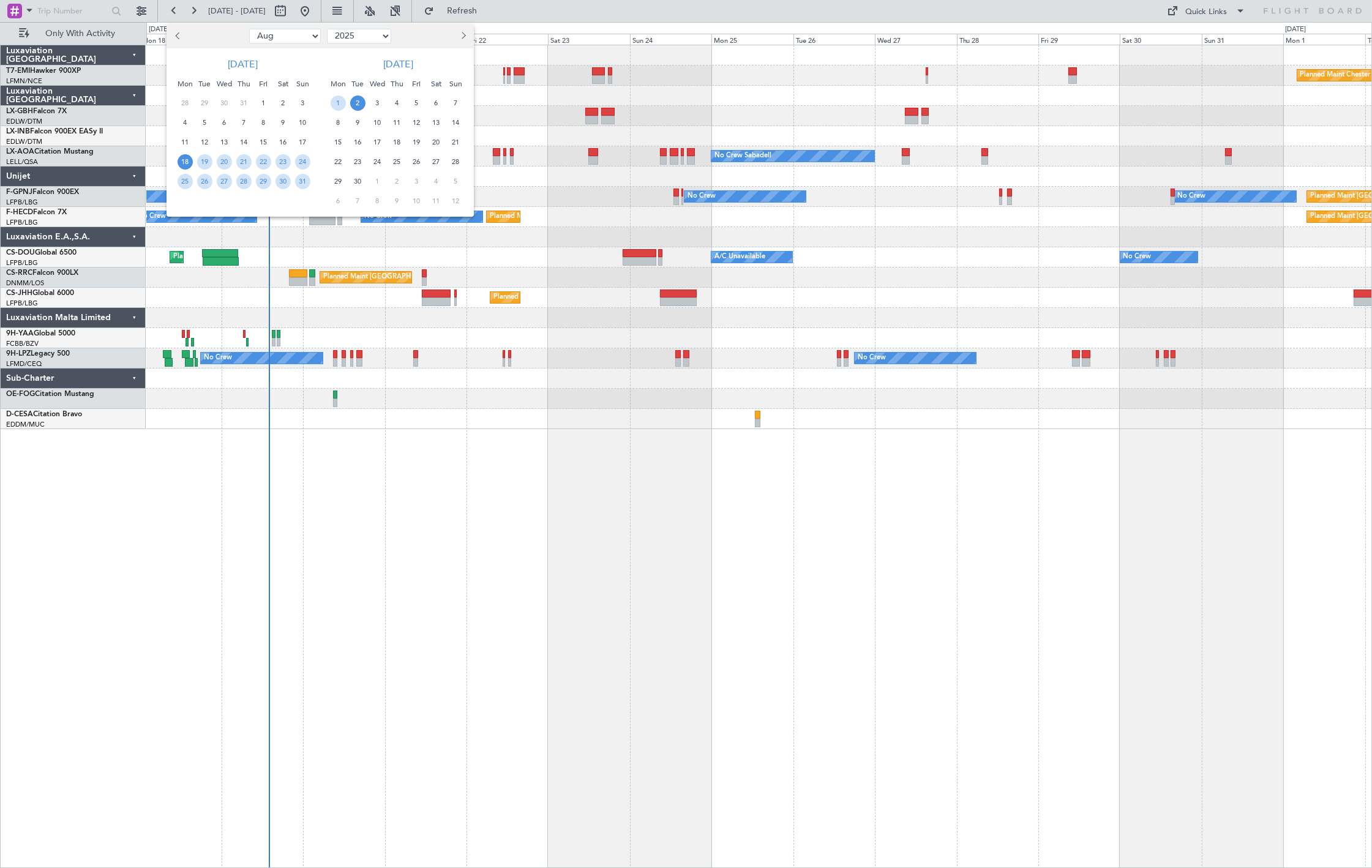
click at [284, 41] on select "Jan Feb Mar Apr May Jun [DATE] Aug Sep Oct Nov Dec" at bounding box center [285, 36] width 71 height 15
select select "11"
click at [249, 29] on select "Jan Feb Mar Apr May Jun [DATE] Aug Sep Oct Nov Dec" at bounding box center [285, 36] width 71 height 15
click at [265, 162] on span "21" at bounding box center [263, 161] width 15 height 15
click at [261, 163] on span "21" at bounding box center [263, 161] width 15 height 15
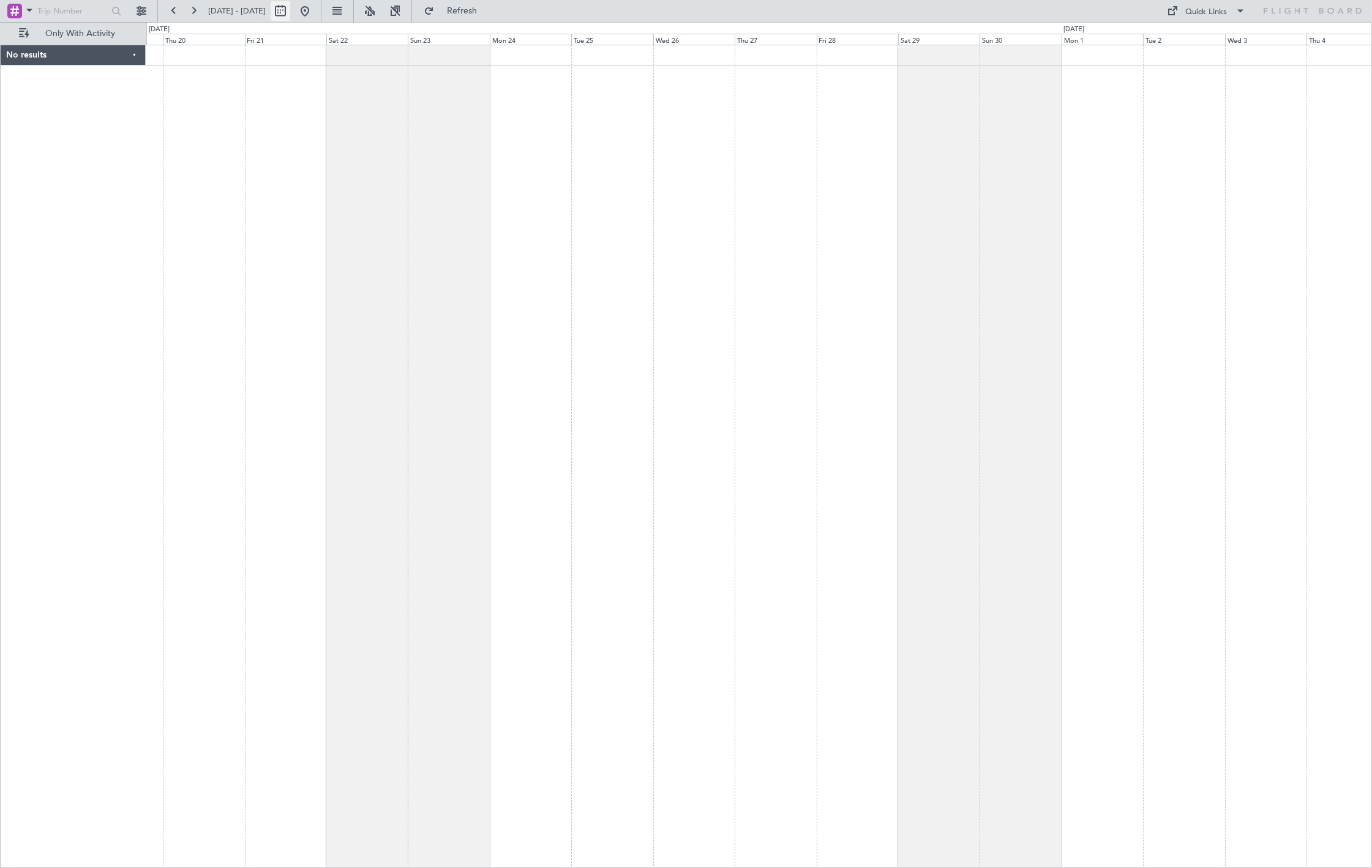
click at [291, 15] on button at bounding box center [281, 11] width 20 height 20
select select "11"
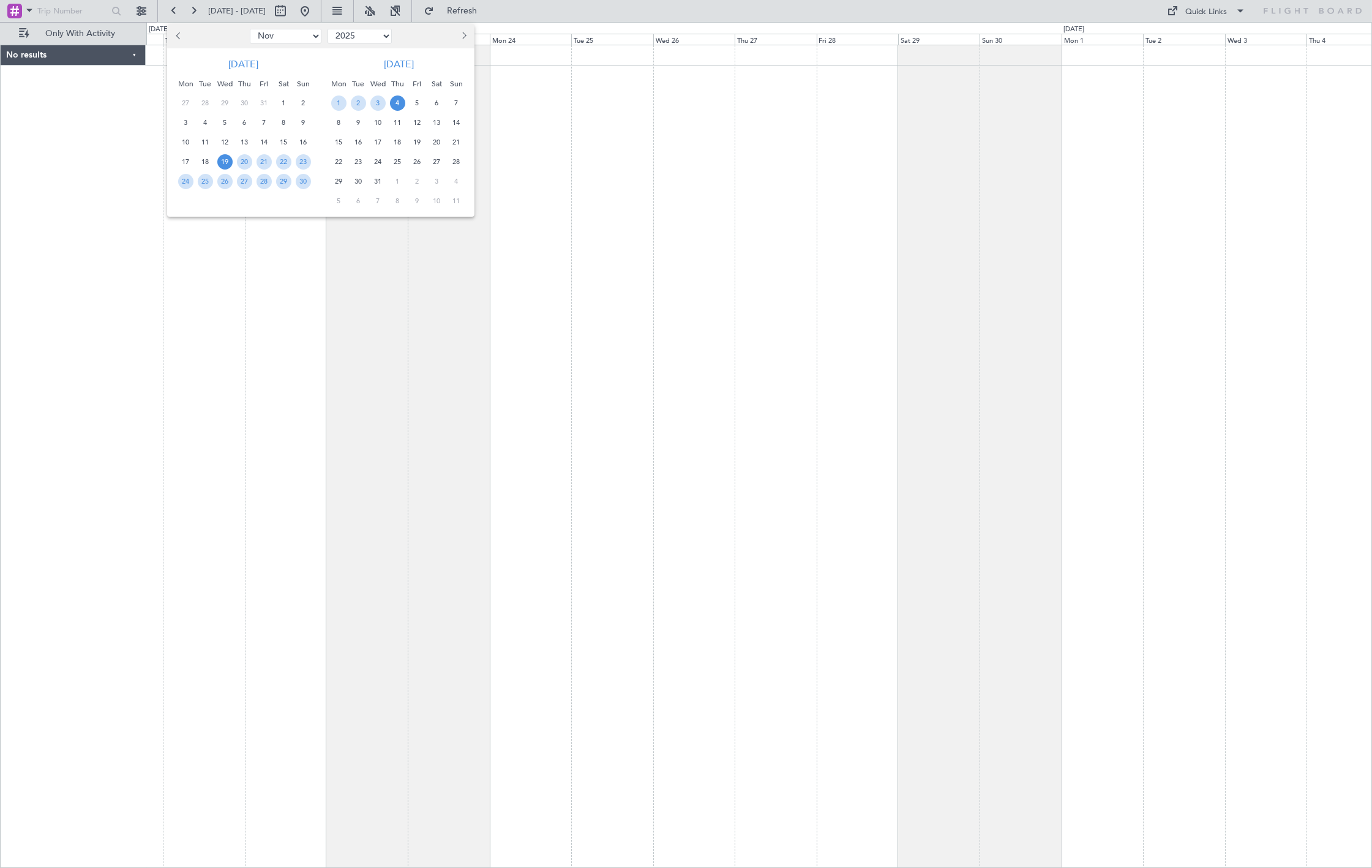
click at [376, 36] on select "2015 2016 2017 2018 2019 2020 2021 2022 2023 2024 2025 2026 2027 2028 2029 2030…" at bounding box center [359, 36] width 64 height 15
select select "2024"
click at [327, 29] on select "2015 2016 2017 2018 2019 2020 2021 2022 2023 2024 2025 2026 2027 2028 2029 2030…" at bounding box center [359, 36] width 64 height 15
click at [252, 160] on div "21" at bounding box center [244, 162] width 20 height 20
click at [247, 160] on span "21" at bounding box center [244, 161] width 15 height 15
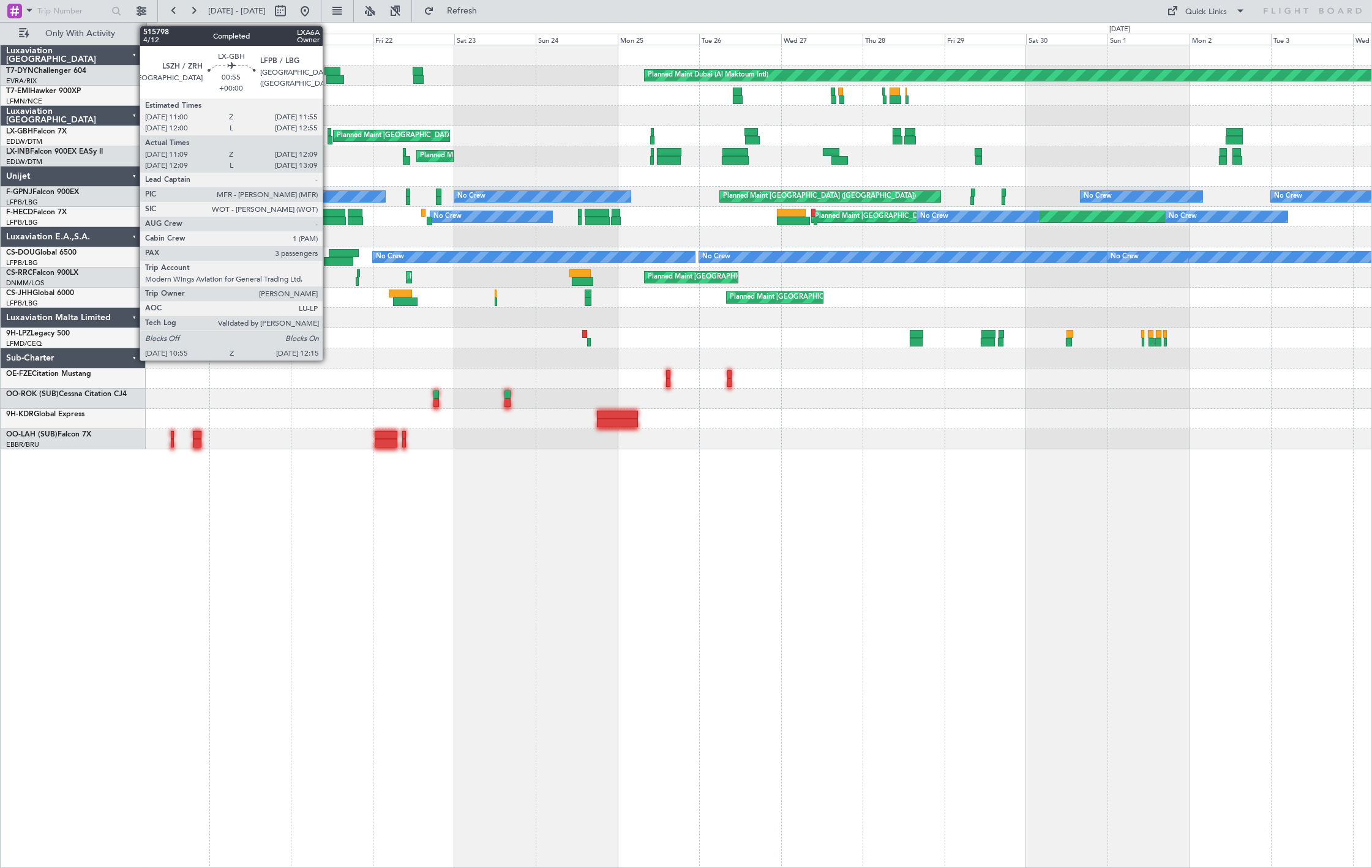
click at [329, 137] on div at bounding box center [329, 140] width 5 height 9
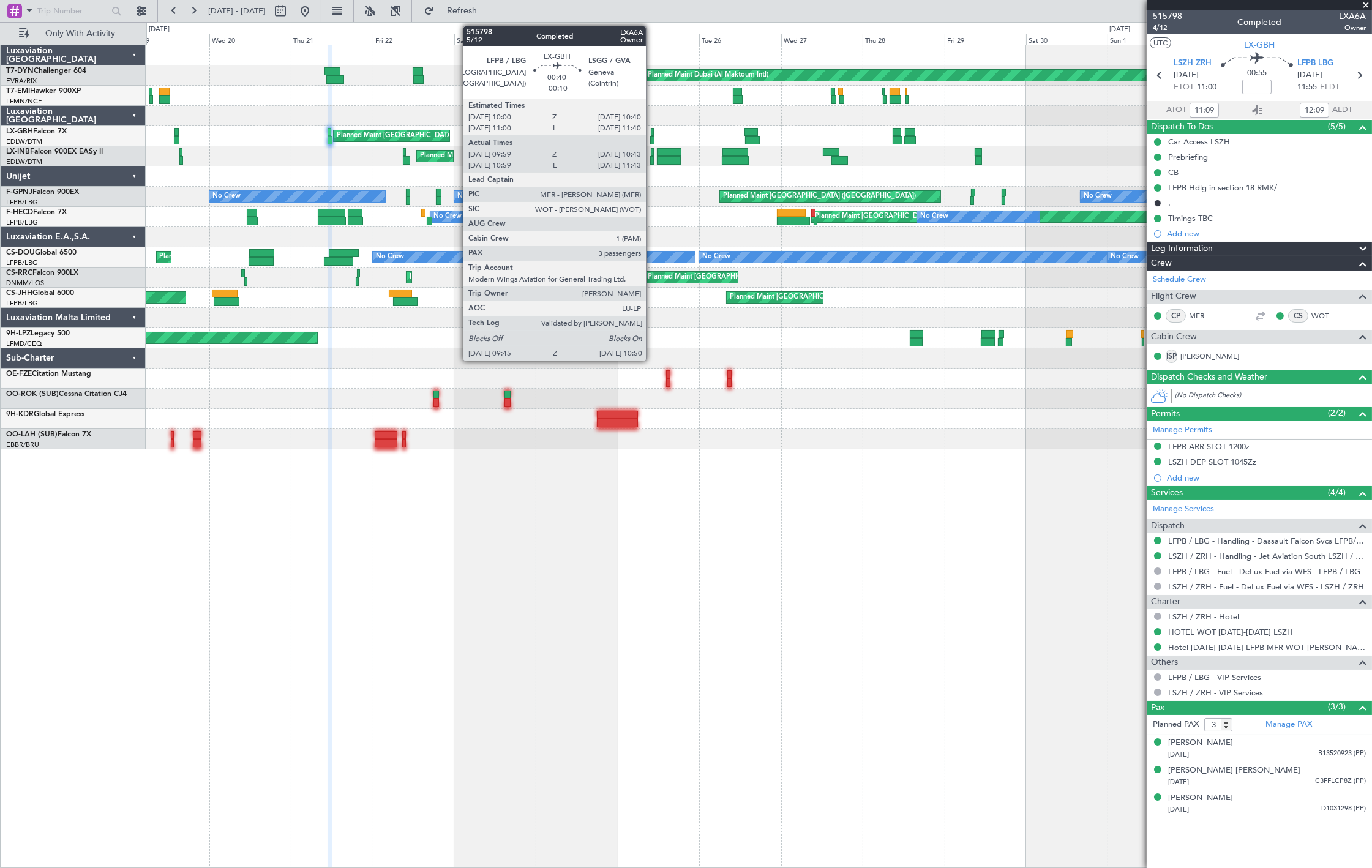
click at [652, 136] on div at bounding box center [652, 140] width 4 height 9
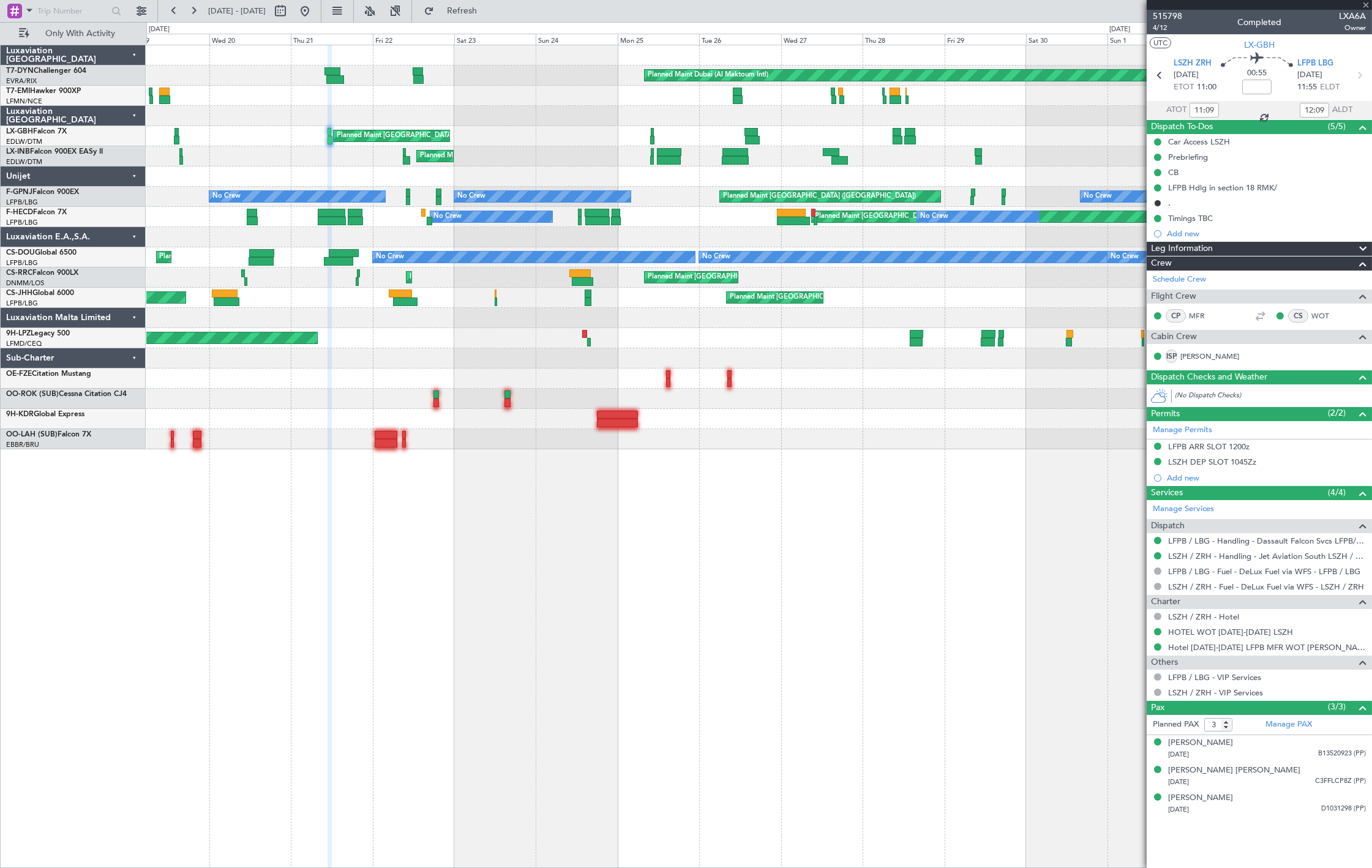
type input "-00:10"
type input "09:59"
type input "10:43"
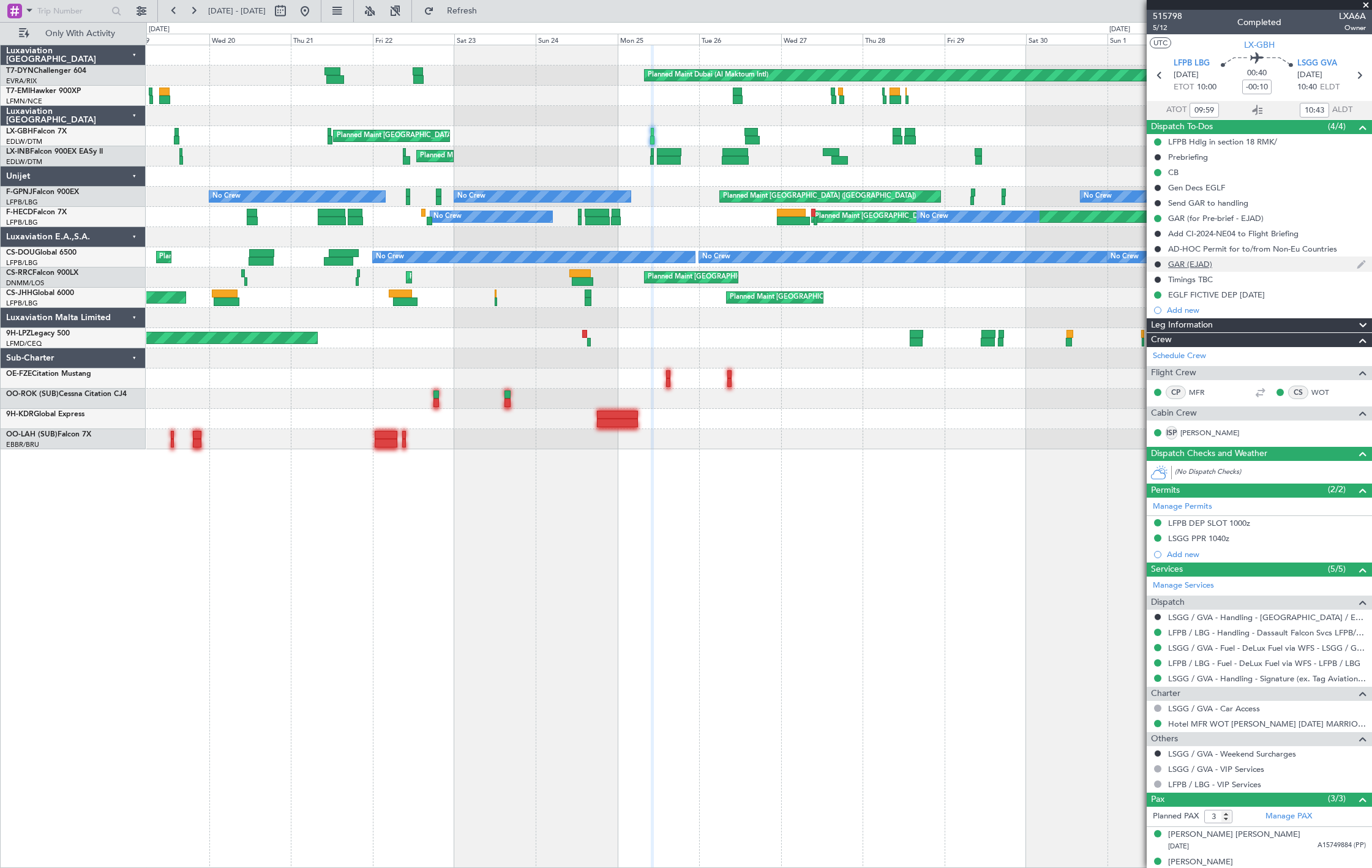
scroll to position [41, 0]
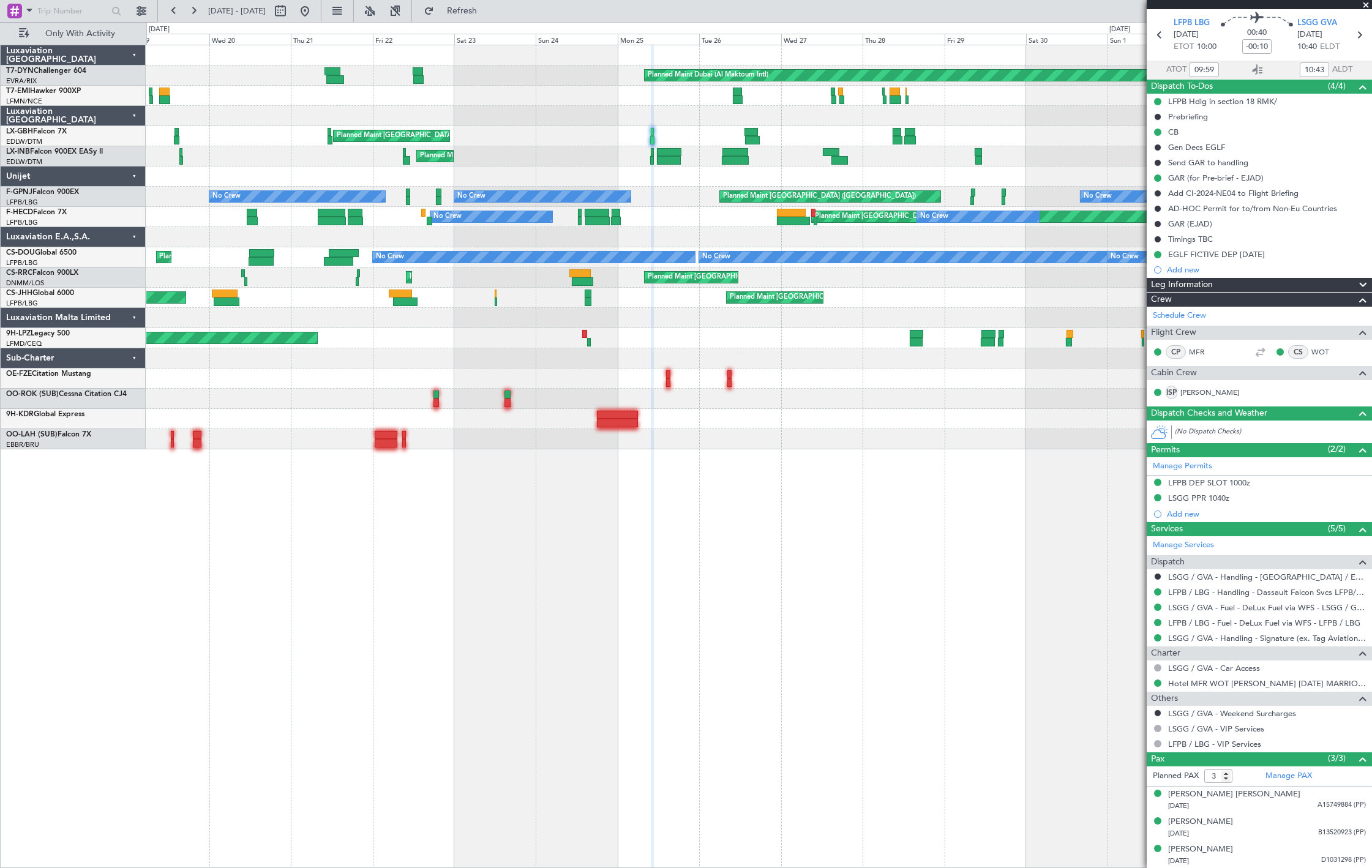
click at [755, 135] on div "Planned Maint [GEOGRAPHIC_DATA] ([GEOGRAPHIC_DATA]) Planned Maint [GEOGRAPHIC_D…" at bounding box center [758, 136] width 1225 height 20
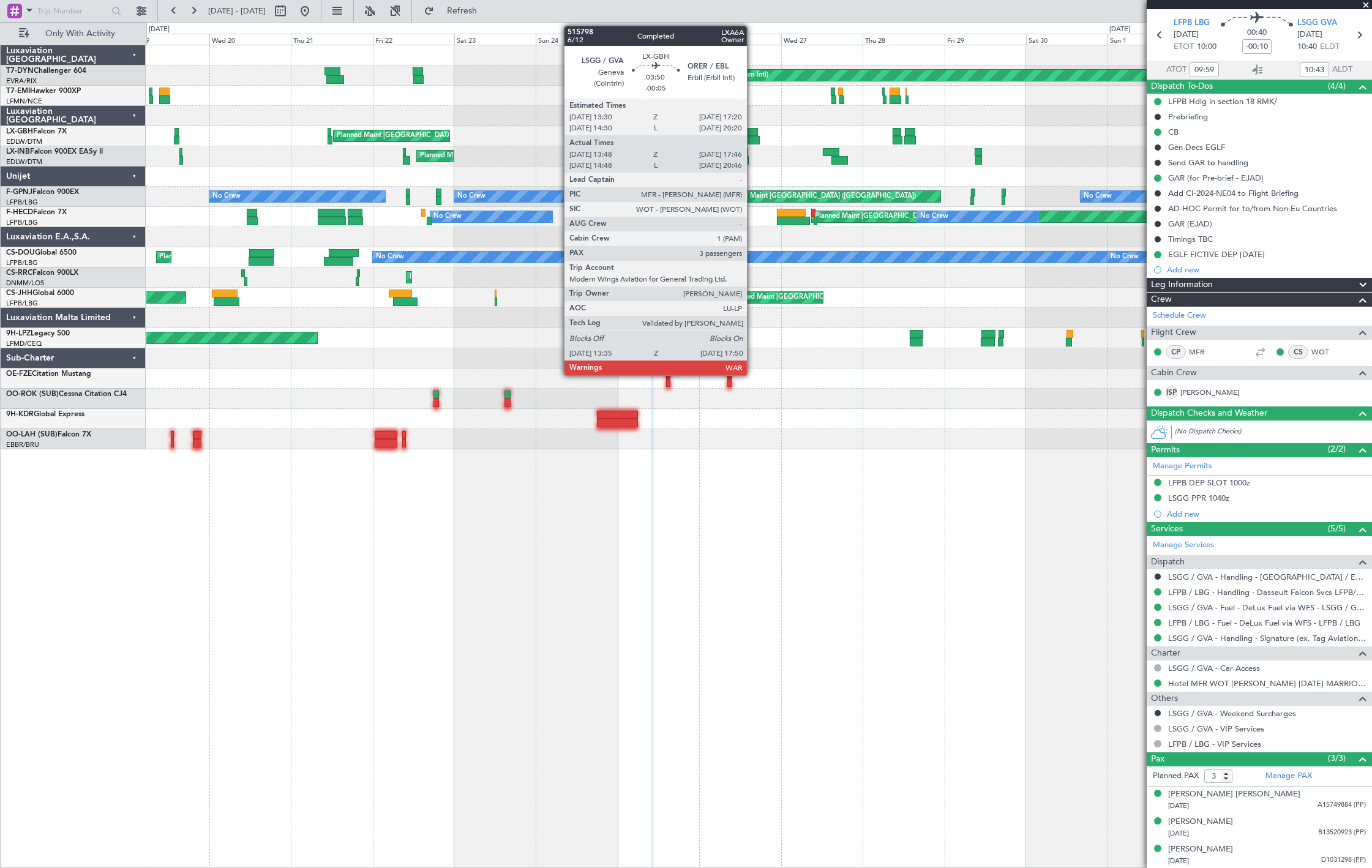
click at [753, 134] on div at bounding box center [751, 131] width 14 height 9
type input "-00:05"
type input "13:48"
type input "17:46"
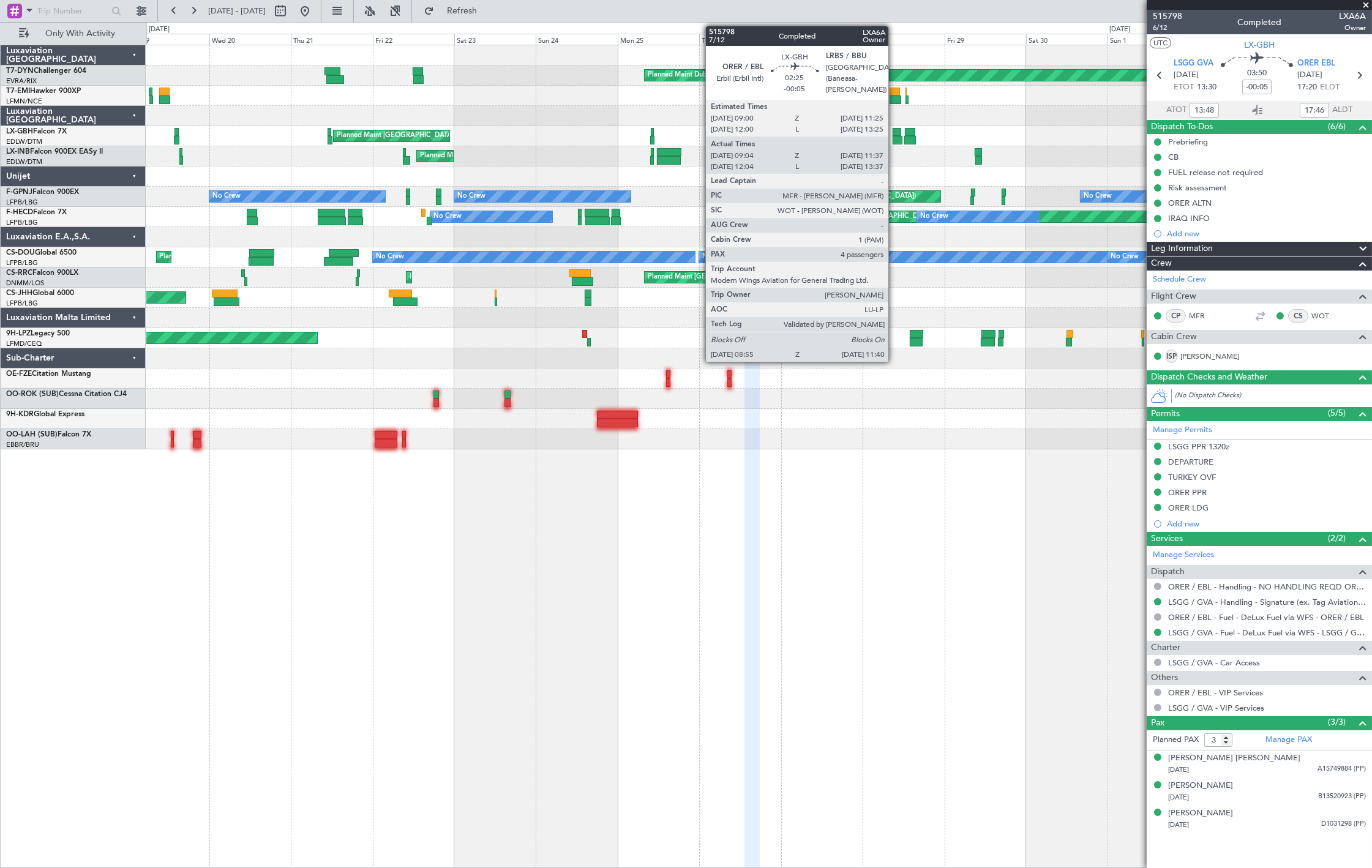
click at [895, 136] on div at bounding box center [898, 140] width 10 height 9
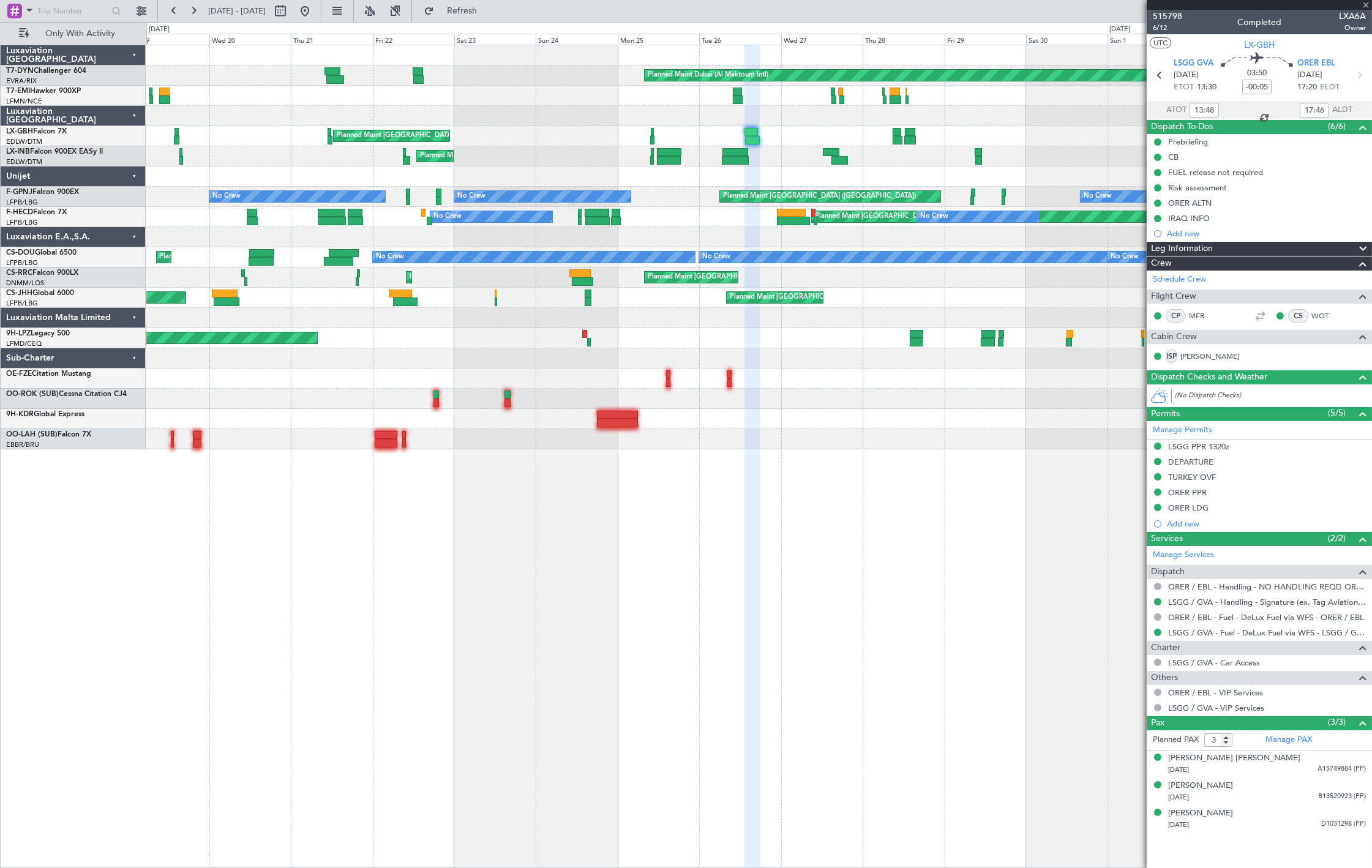
type input "09:04"
type input "11:37"
type input "4"
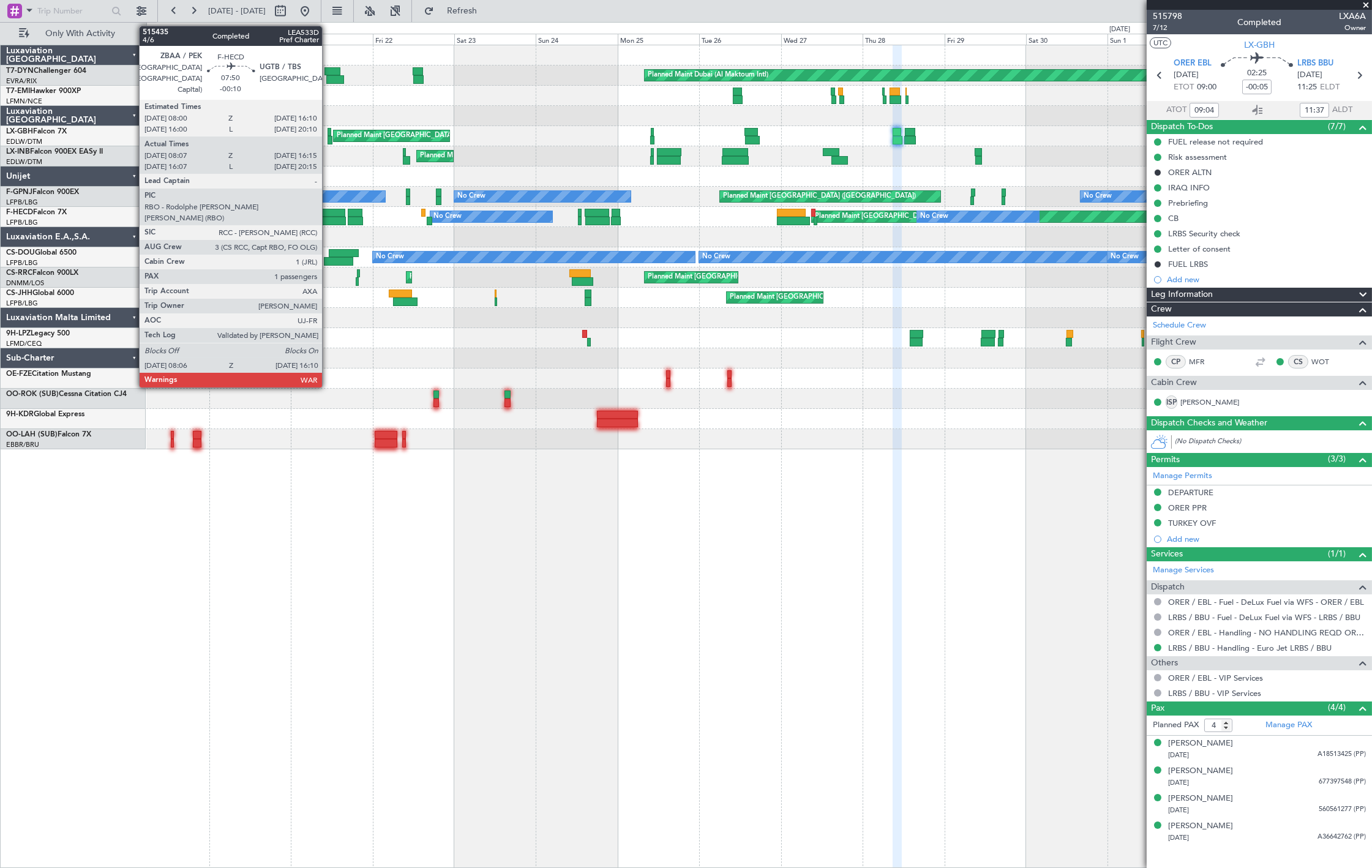
click at [328, 217] on div at bounding box center [331, 220] width 28 height 9
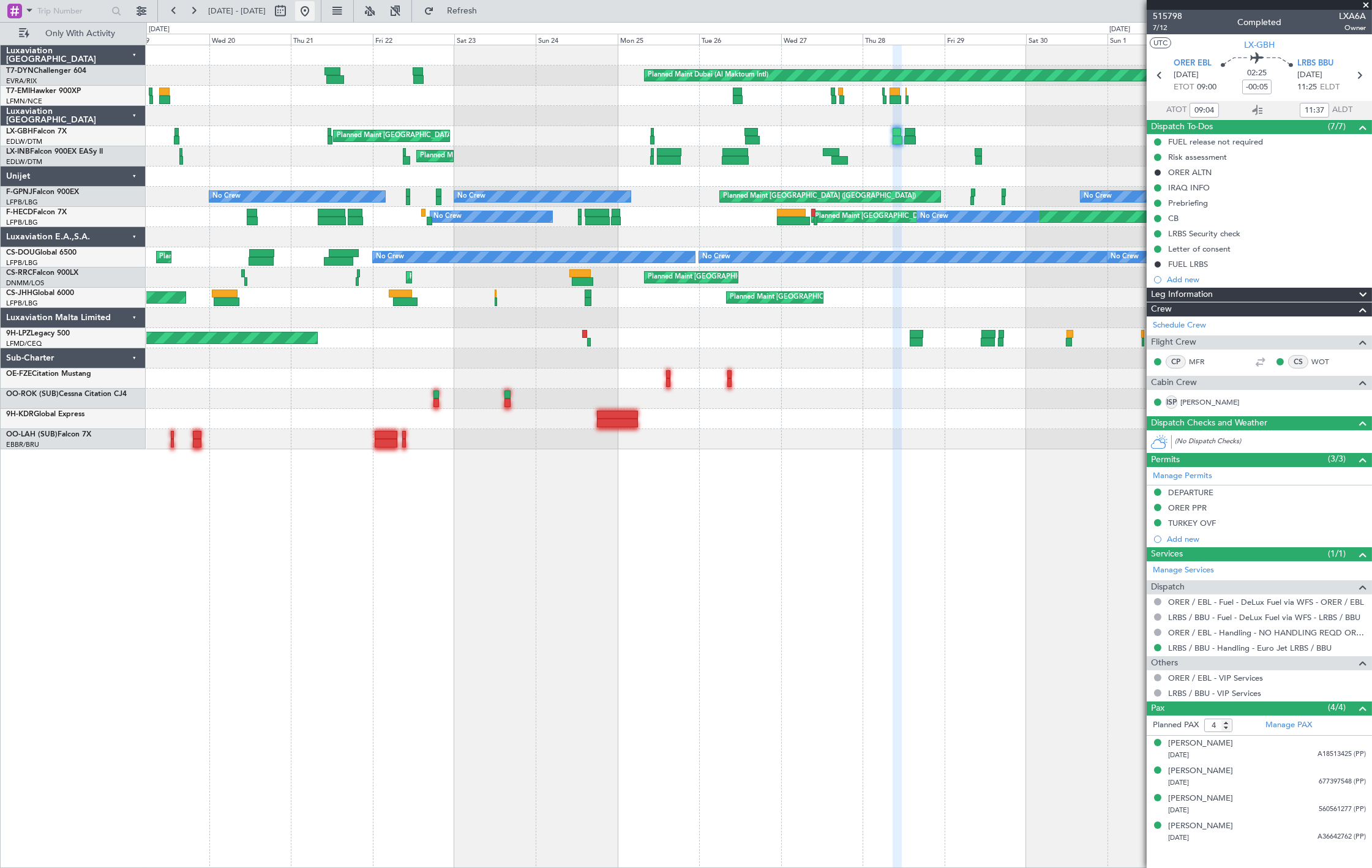
click at [314, 12] on button at bounding box center [305, 11] width 20 height 20
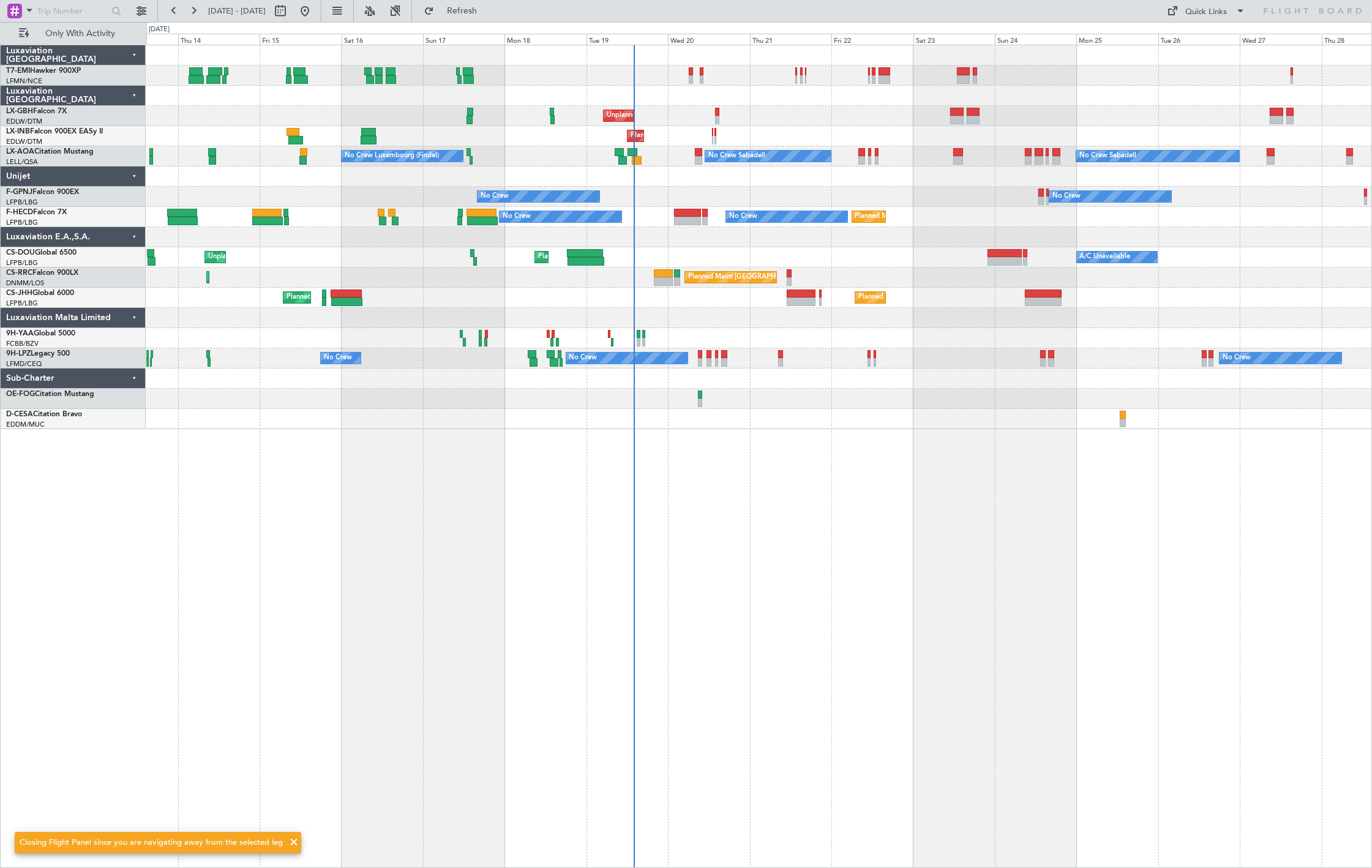
click at [473, 316] on div "Planned Maint [PERSON_NAME] Unplanned Maint [GEOGRAPHIC_DATA] ([GEOGRAPHIC_DATA…" at bounding box center [759, 456] width 1226 height 824
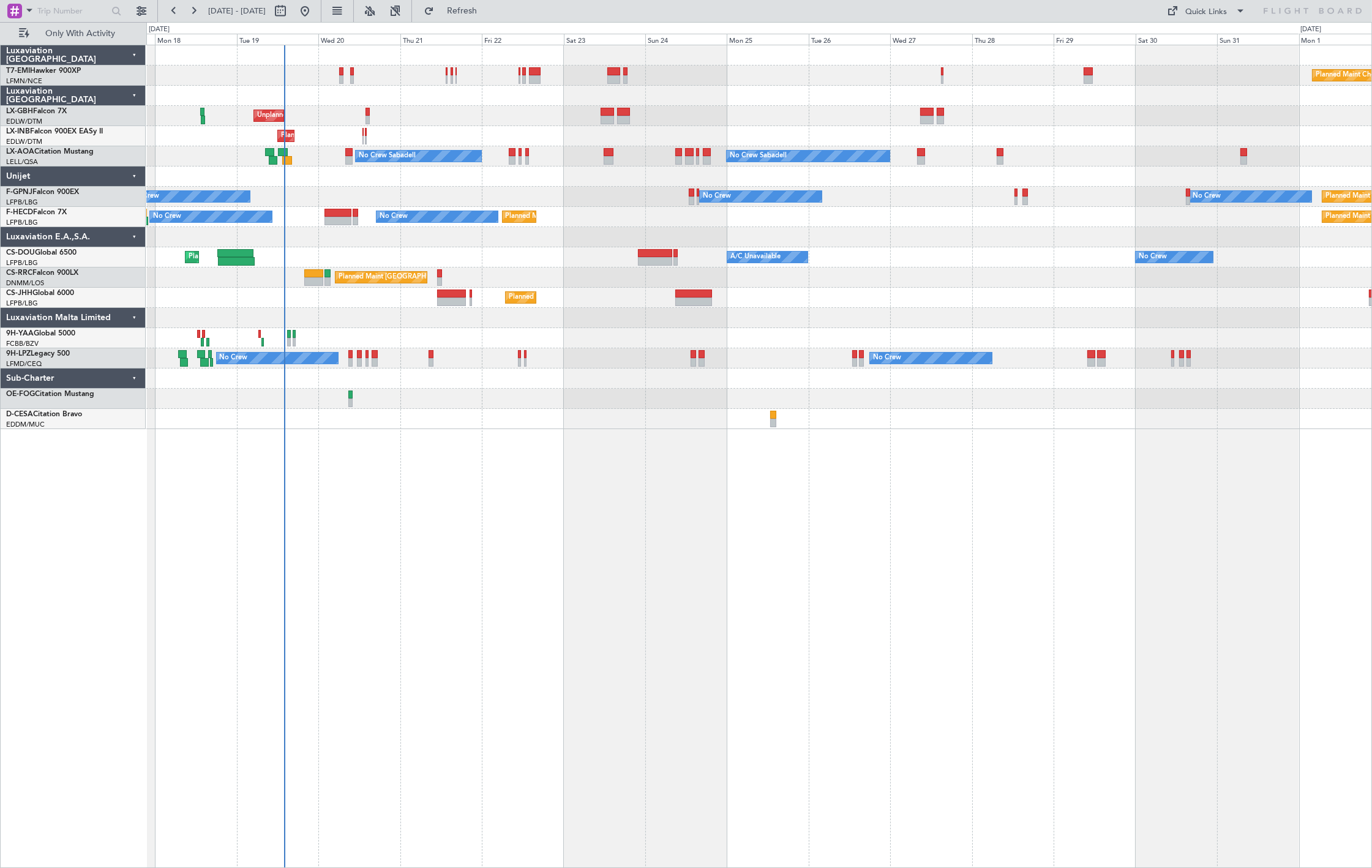
click at [278, 609] on div "Planned Maint [PERSON_NAME] Unplanned Maint [GEOGRAPHIC_DATA] ([GEOGRAPHIC_DATA…" at bounding box center [759, 456] width 1226 height 824
